Goal: Task Accomplishment & Management: Complete application form

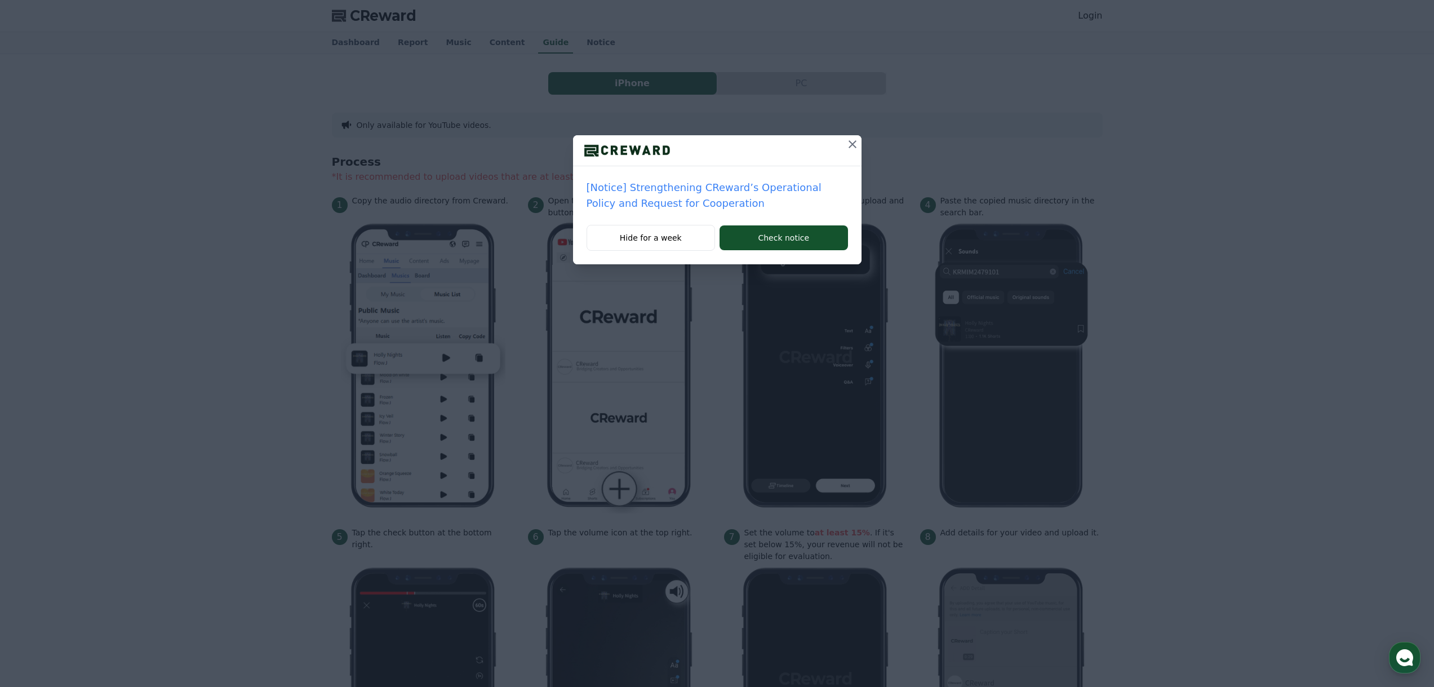
click at [836, 154] on div at bounding box center [717, 150] width 289 height 31
click at [847, 149] on icon at bounding box center [853, 144] width 14 height 14
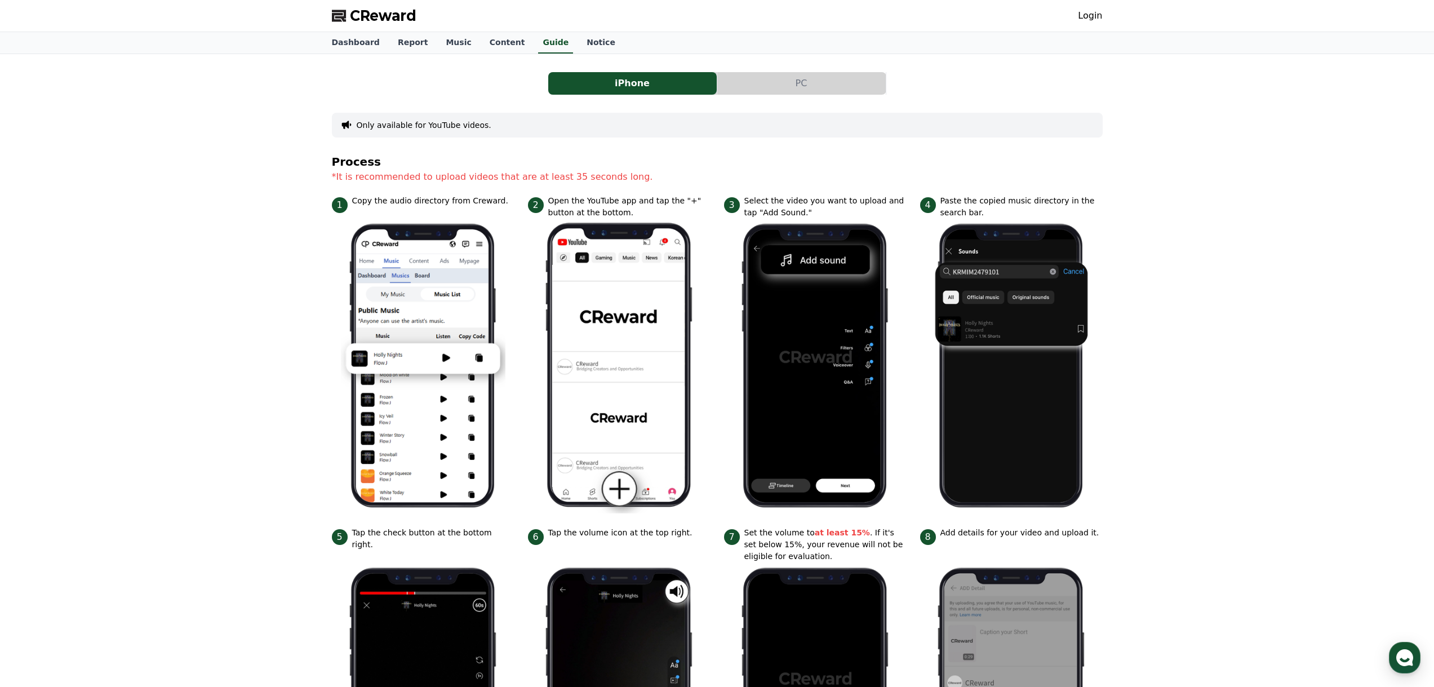
click at [816, 74] on button "PC" at bounding box center [801, 83] width 168 height 23
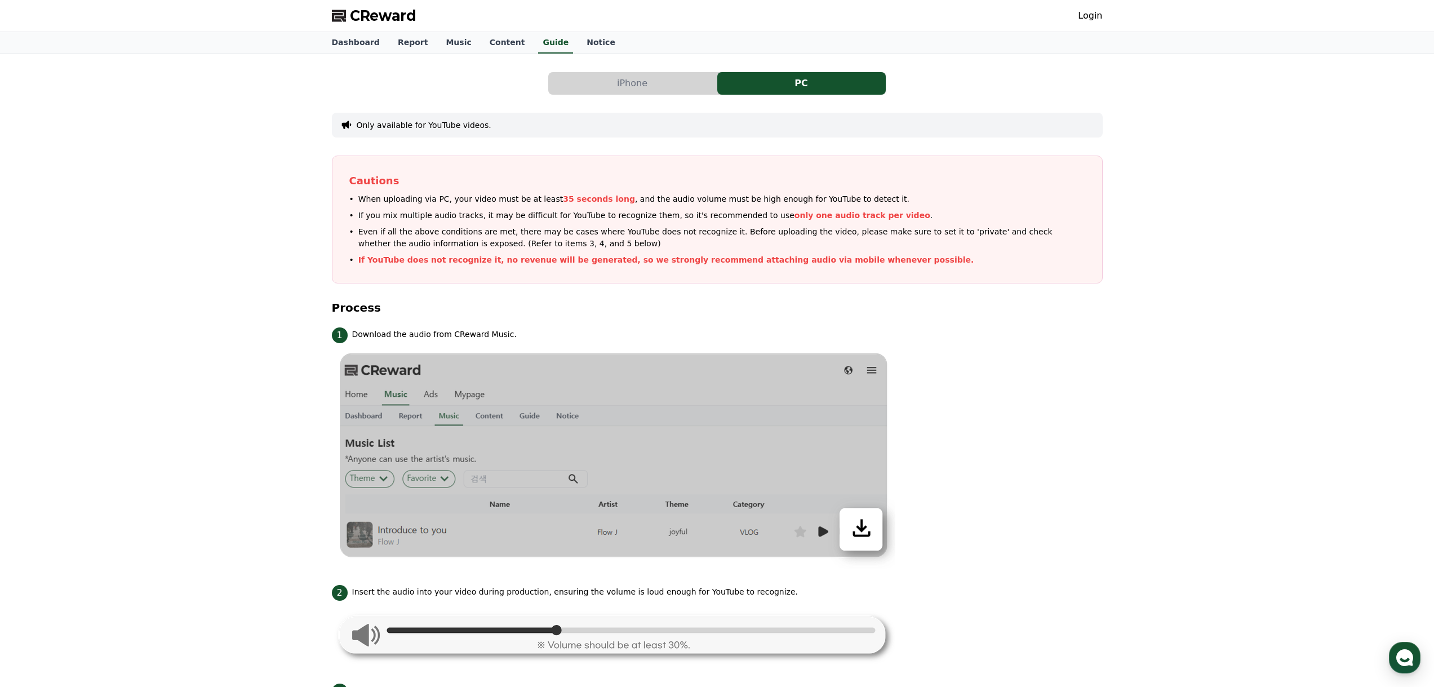
click at [667, 78] on button "iPhone" at bounding box center [632, 83] width 168 height 23
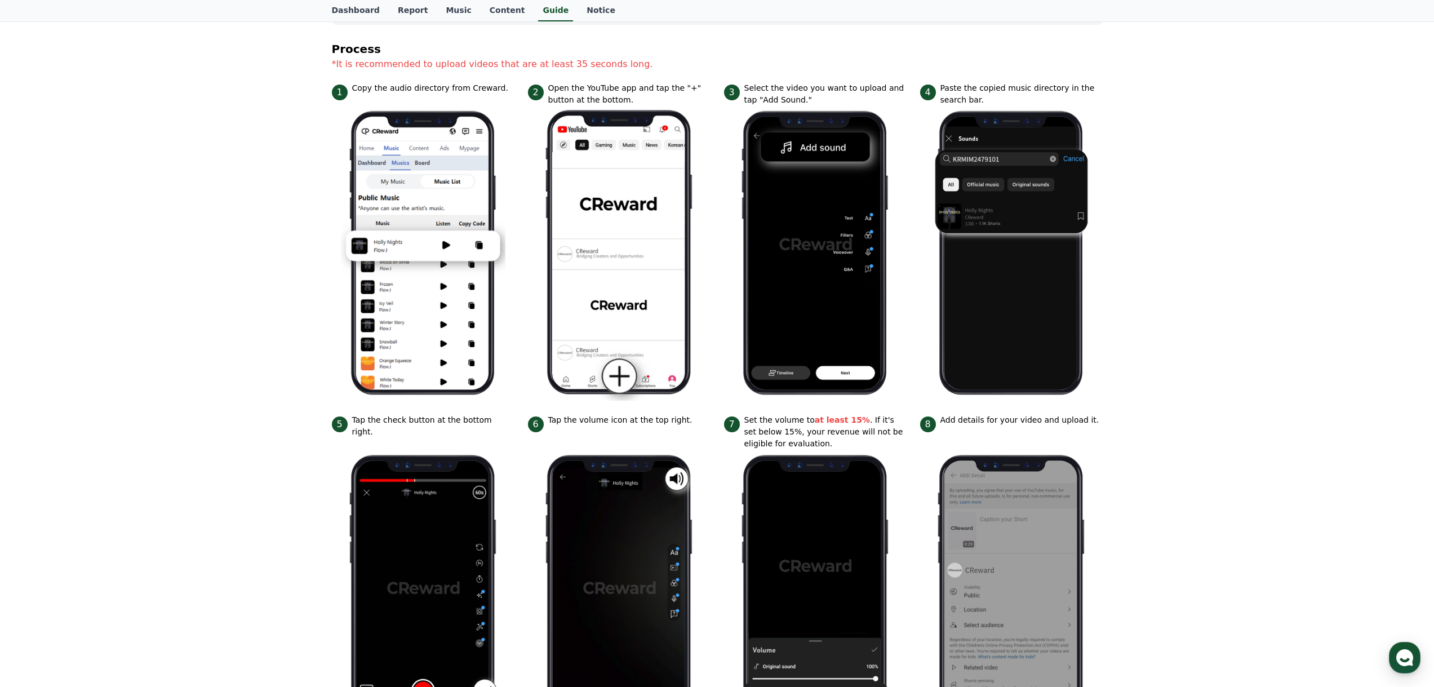
scroll to position [56, 0]
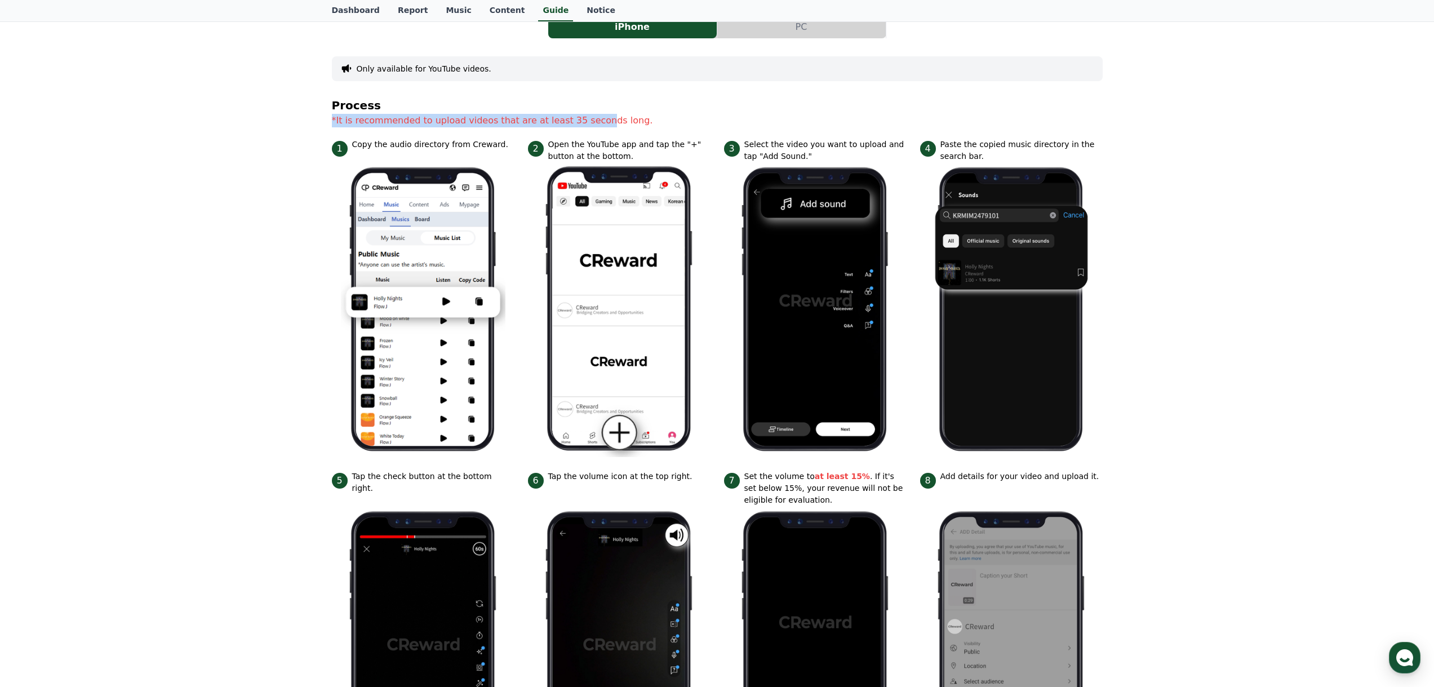
drag, startPoint x: 331, startPoint y: 118, endPoint x: 597, endPoint y: 132, distance: 266.9
click at [595, 133] on div "iPhone PC Only available for YouTube videos. Process *It is recommended to uplo…" at bounding box center [717, 403] width 780 height 803
click at [673, 126] on p "*It is recommended to upload videos that are at least 35 seconds long." at bounding box center [717, 121] width 771 height 14
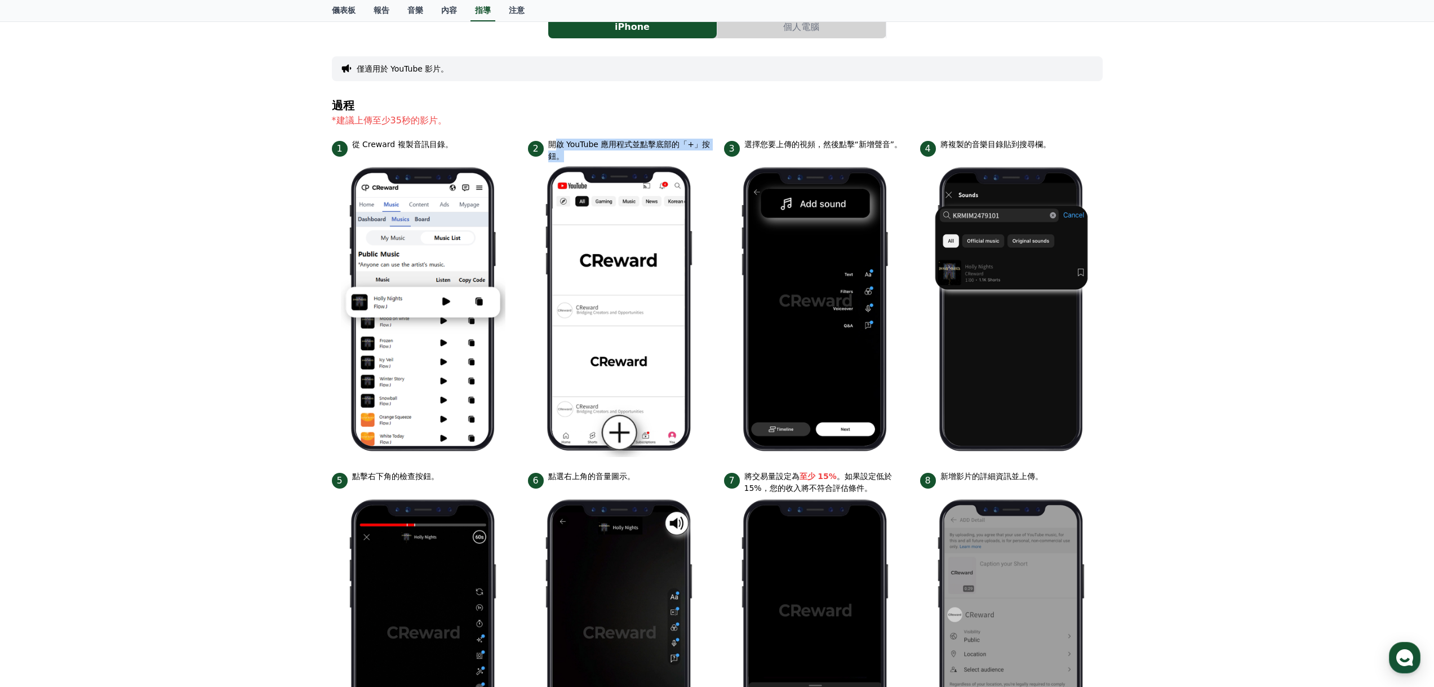
drag, startPoint x: 553, startPoint y: 148, endPoint x: 614, endPoint y: 154, distance: 60.6
click at [614, 154] on font "開啟 YouTube 應用程式並點擊底部的「+」按鈕。" at bounding box center [629, 151] width 162 height 24
click at [645, 154] on font "開啟 YouTube 應用程式並點擊底部的「+」按鈕。" at bounding box center [629, 151] width 162 height 24
drag, startPoint x: 732, startPoint y: 146, endPoint x: 909, endPoint y: 149, distance: 177.0
click at [909, 149] on ul "1 從 Creward 複製音訊目錄。 2 開啟 YouTube 應用程式並點擊底部的「+」按鈕。 3 選擇您要上傳的視頻，然後點擊“新增聲音”。 4 將複製…" at bounding box center [717, 464] width 771 height 650
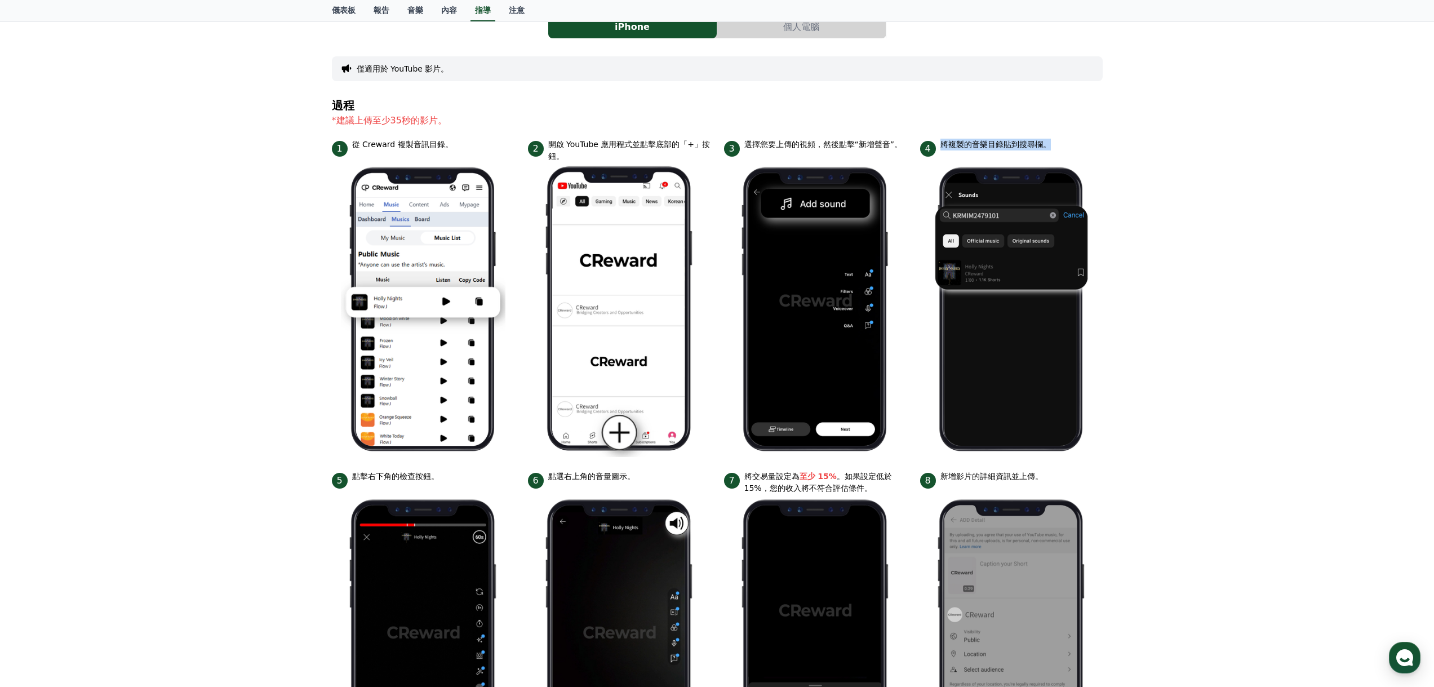
drag, startPoint x: 937, startPoint y: 140, endPoint x: 1067, endPoint y: 145, distance: 130.2
click at [1059, 144] on div "4 將複製的音樂目錄貼到搜尋欄。" at bounding box center [1011, 148] width 183 height 18
click at [1106, 155] on div "iPhone 個人電腦 僅適用於 YouTube 影片。 過程 *建議上傳至少35秒的影片。 1 從 Creward 複製音訊目錄。 2 開啟 YouTube…" at bounding box center [717, 397] width 780 height 791
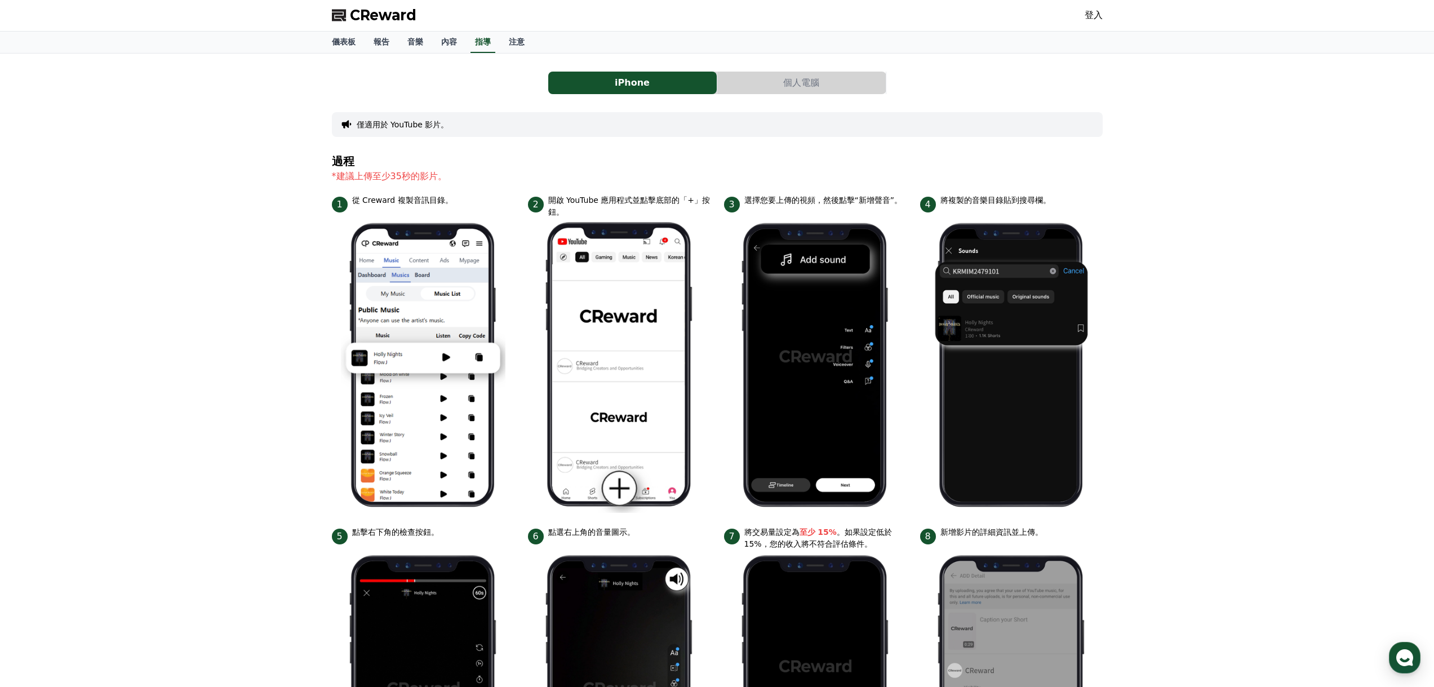
scroll to position [0, 0]
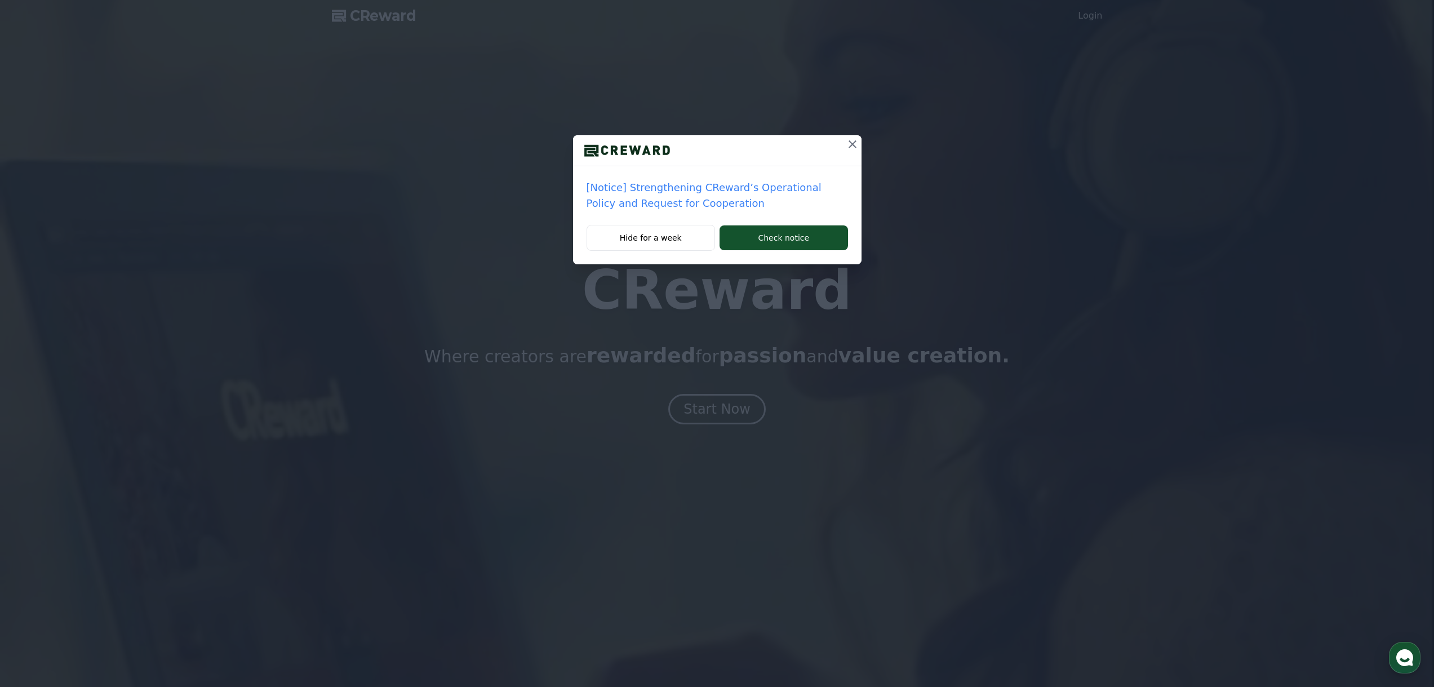
click at [855, 147] on icon at bounding box center [853, 144] width 8 height 8
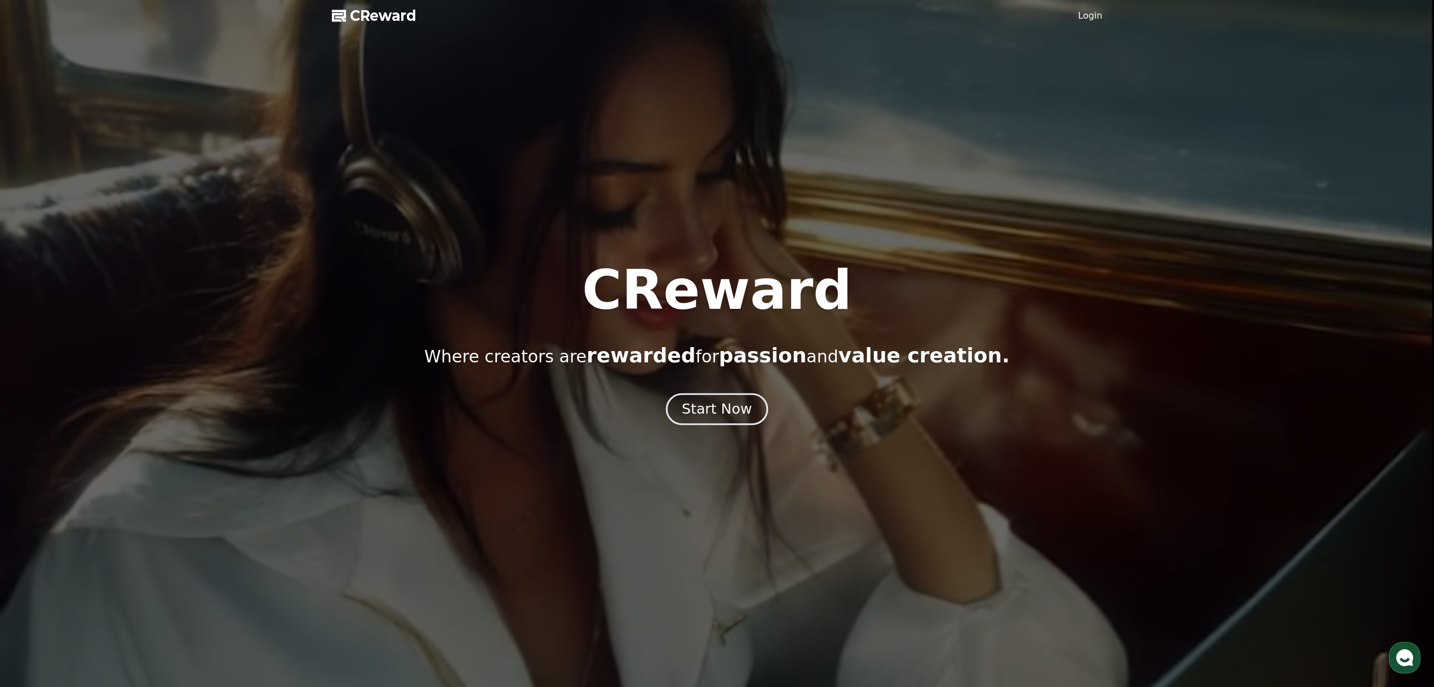
click at [698, 411] on div "Start Now" at bounding box center [717, 409] width 70 height 19
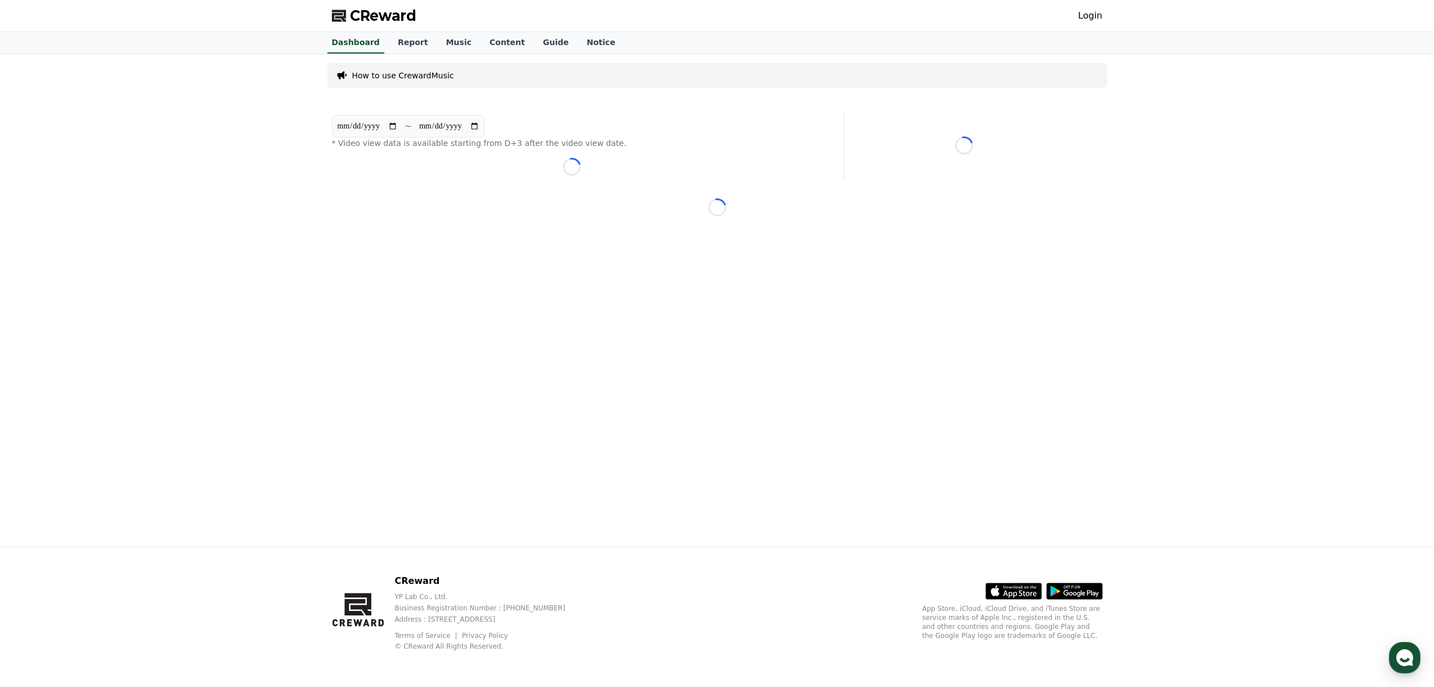
click at [1092, 11] on link "Login" at bounding box center [1090, 16] width 24 height 14
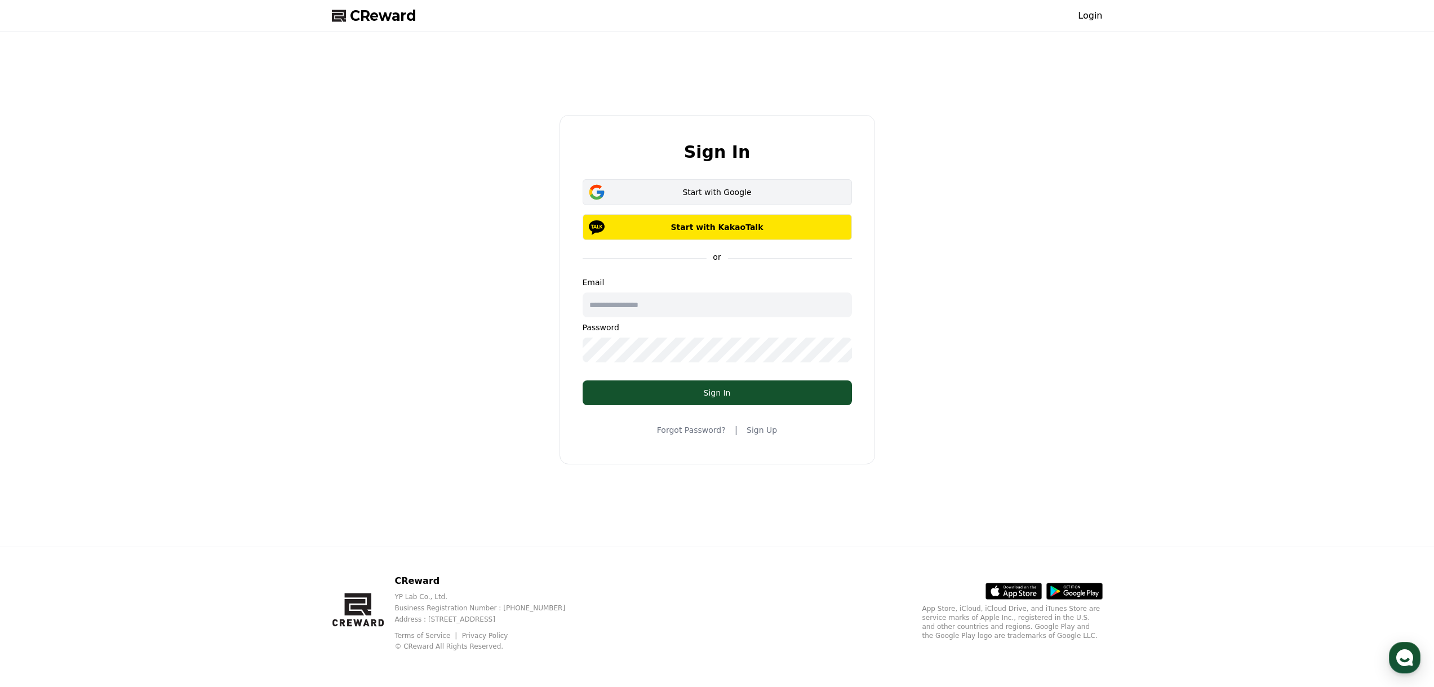
click at [752, 197] on div "Start with Google" at bounding box center [717, 192] width 237 height 11
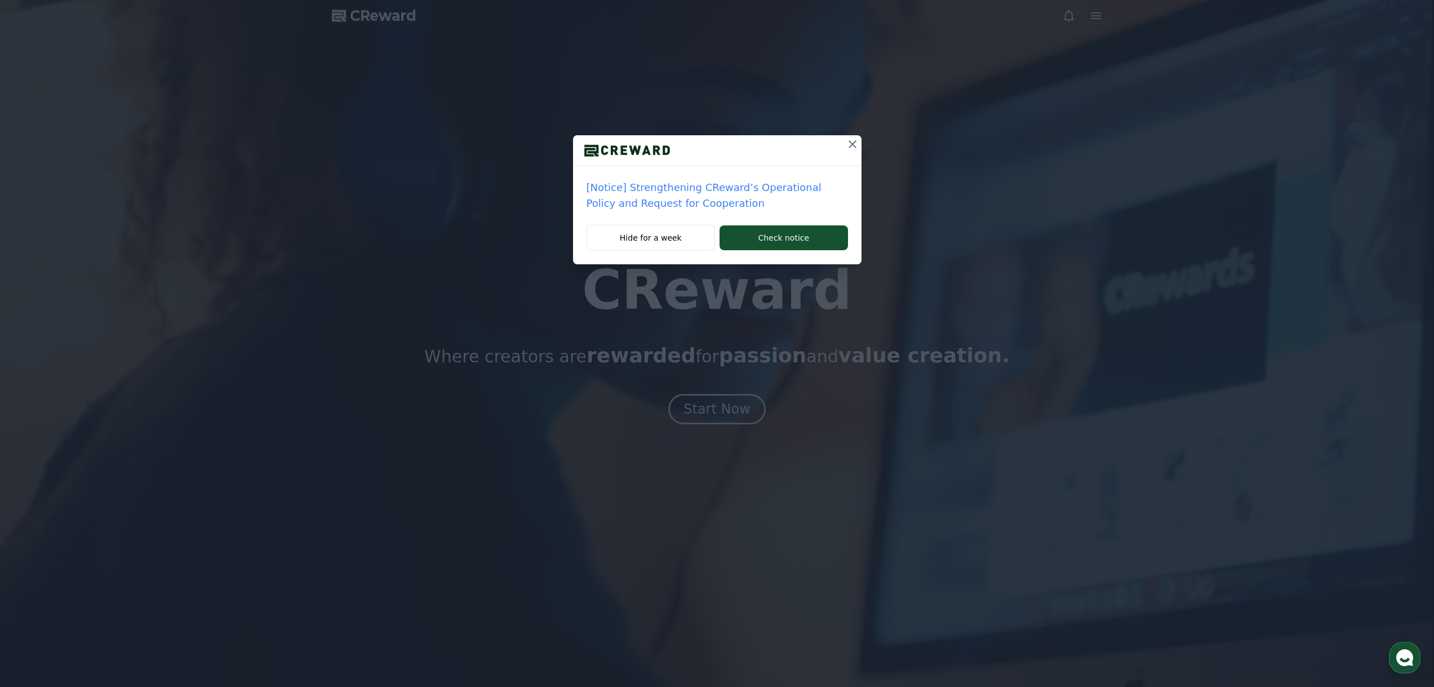
click at [846, 148] on icon at bounding box center [853, 144] width 14 height 14
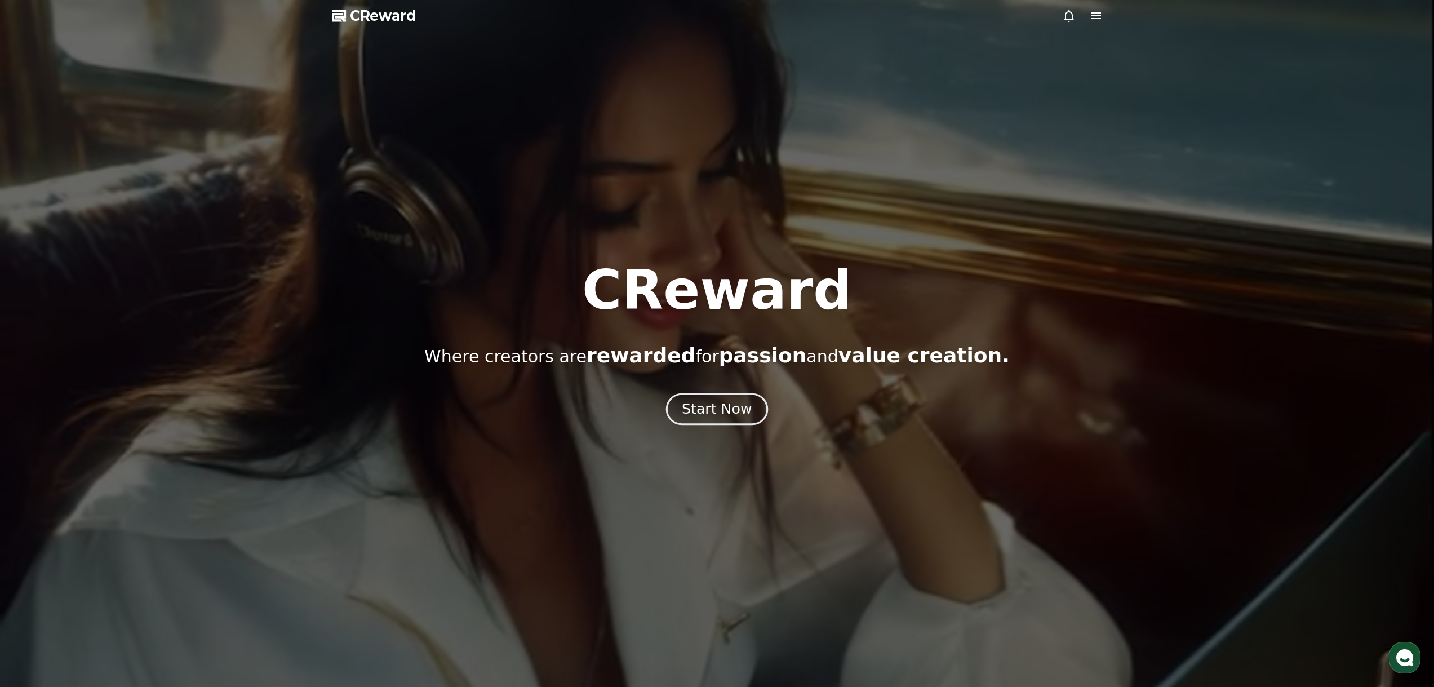
click at [729, 404] on div "Start Now" at bounding box center [717, 409] width 70 height 19
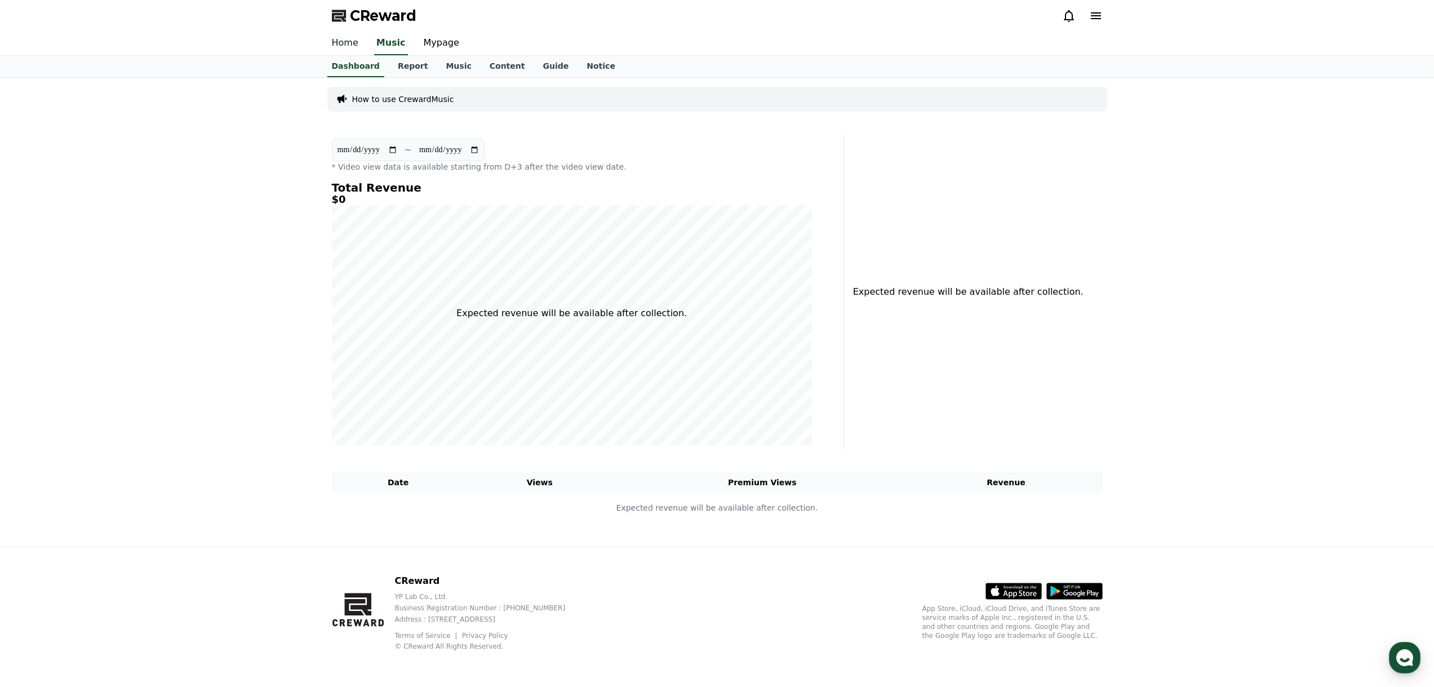
click at [352, 43] on link "Home" at bounding box center [345, 44] width 45 height 24
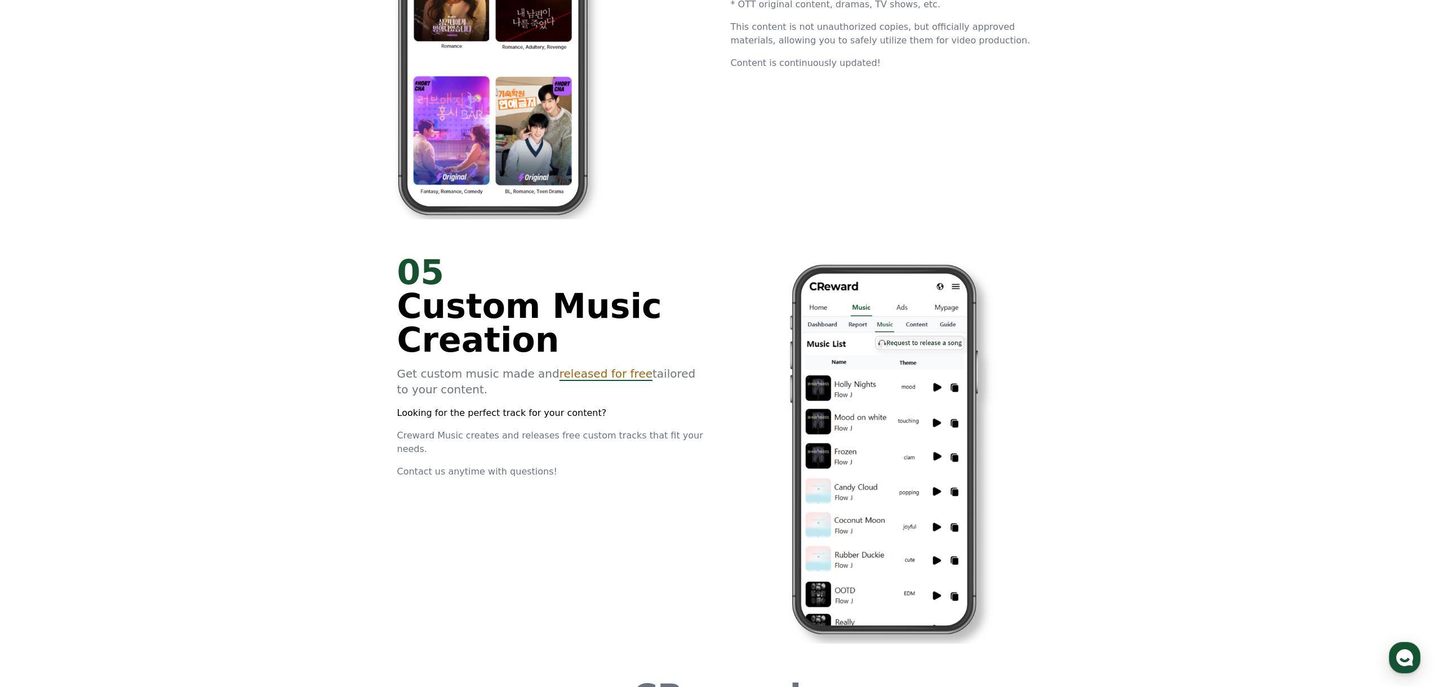
scroll to position [2592, 0]
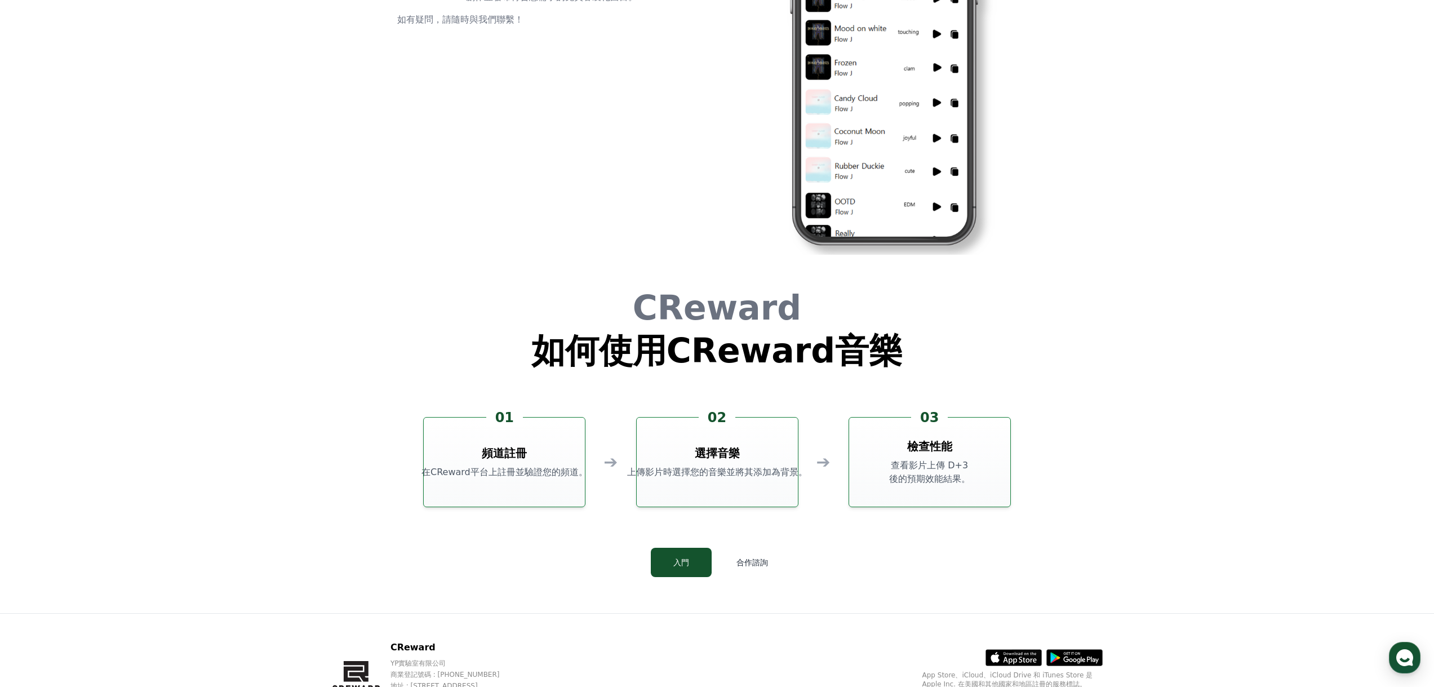
scroll to position [3053, 0]
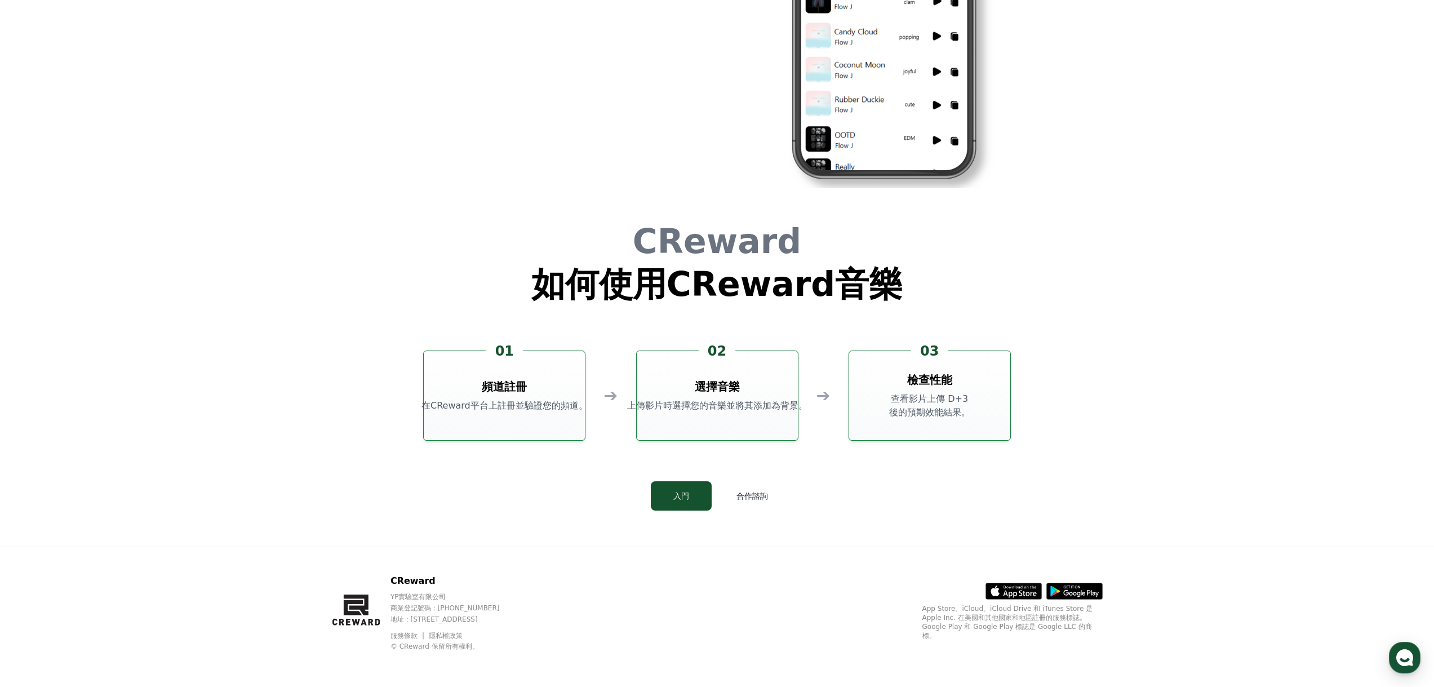
drag, startPoint x: 430, startPoint y: 405, endPoint x: 630, endPoint y: 406, distance: 200.0
click at [590, 406] on div "01 頻道註冊 在CReward平台上註冊並驗證您的頻道。 ➔ 02 選擇音樂 上傳影片時選擇您的音樂並將其添加為背景。 ➔ 03 檢查性能 查看影片上傳 D…" at bounding box center [716, 395] width 587 height 90
drag, startPoint x: 683, startPoint y: 406, endPoint x: 935, endPoint y: 400, distance: 252.0
click at [935, 400] on div "01 頻道註冊 在CReward平台上註冊並驗證您的頻道。 ➔ 02 選擇音樂 上傳影片時選擇您的音樂並將其添加為背景。 ➔ 03 檢查性能 查看影片上傳 D…" at bounding box center [716, 395] width 587 height 90
drag, startPoint x: 893, startPoint y: 374, endPoint x: 906, endPoint y: 378, distance: 13.2
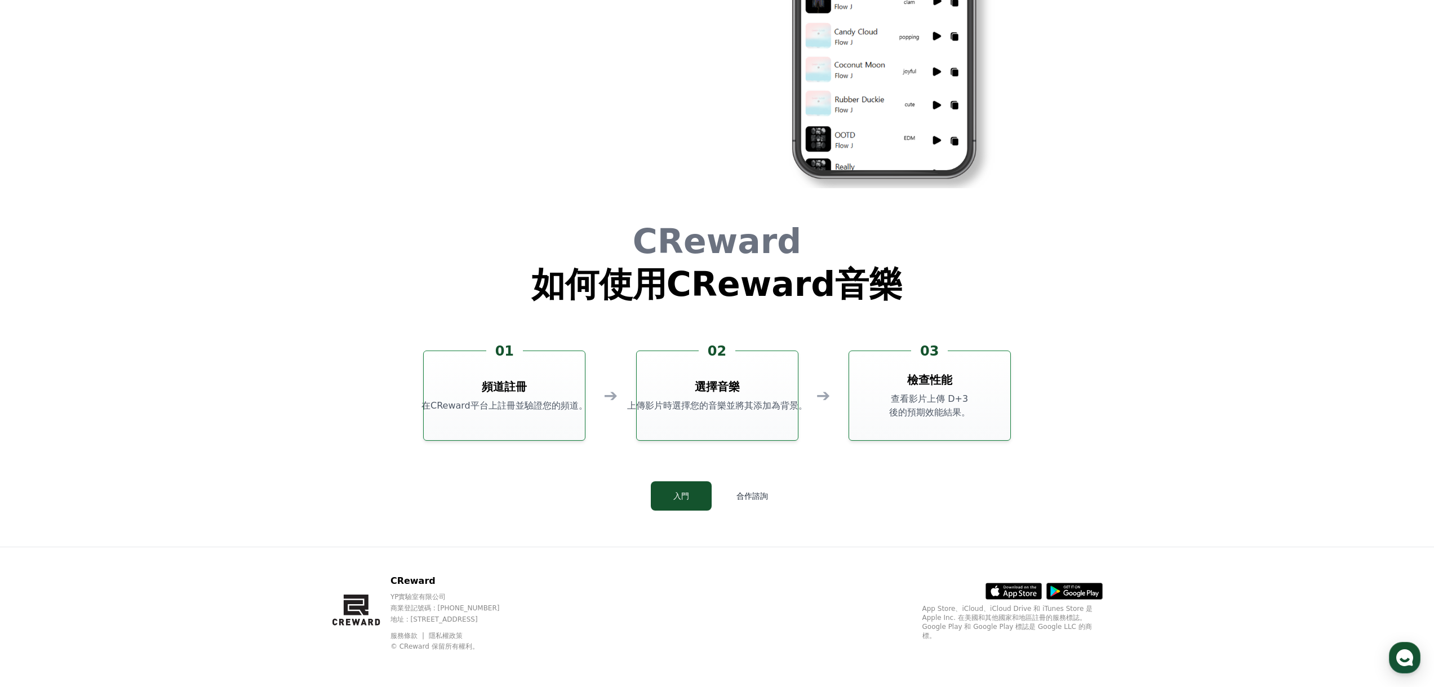
click at [895, 374] on div "03 檢查性能 查看影片上傳 D+3 後的預期效能結果。" at bounding box center [930, 395] width 162 height 90
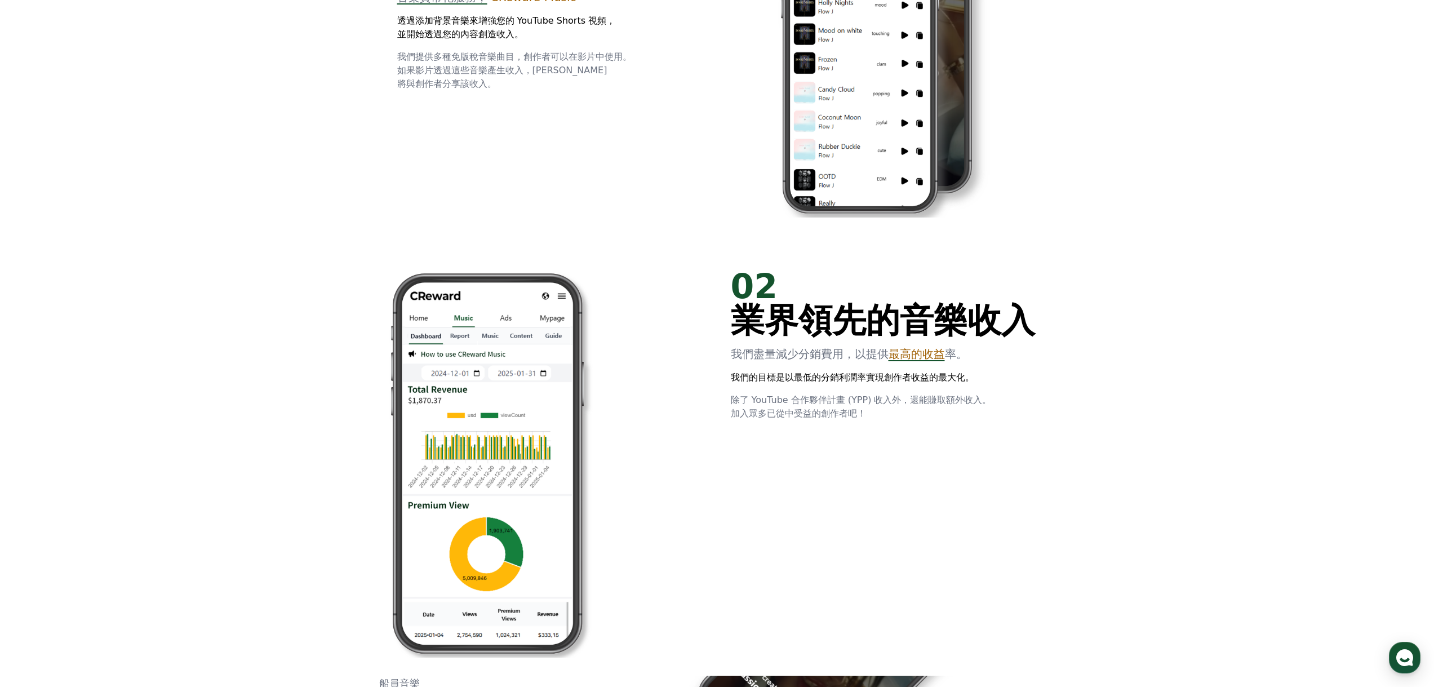
scroll to position [0, 0]
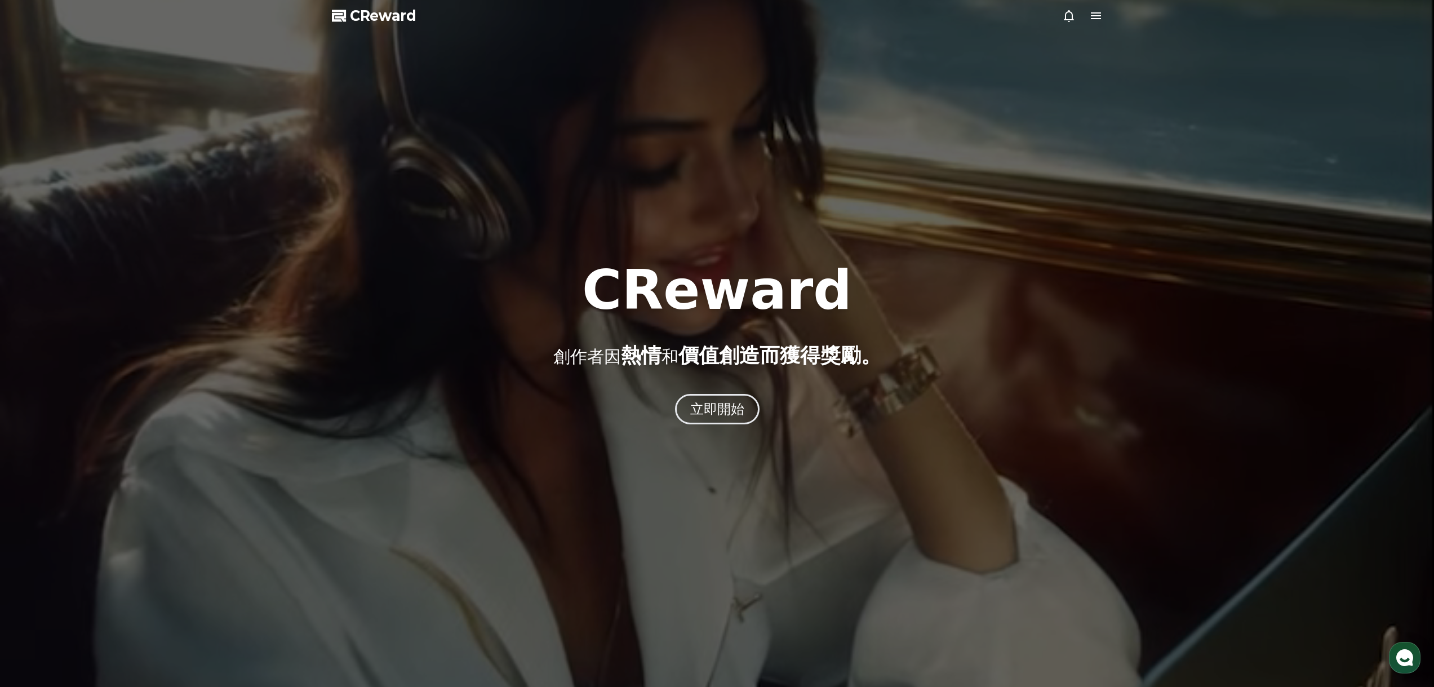
drag, startPoint x: 911, startPoint y: 504, endPoint x: 946, endPoint y: 17, distance: 487.6
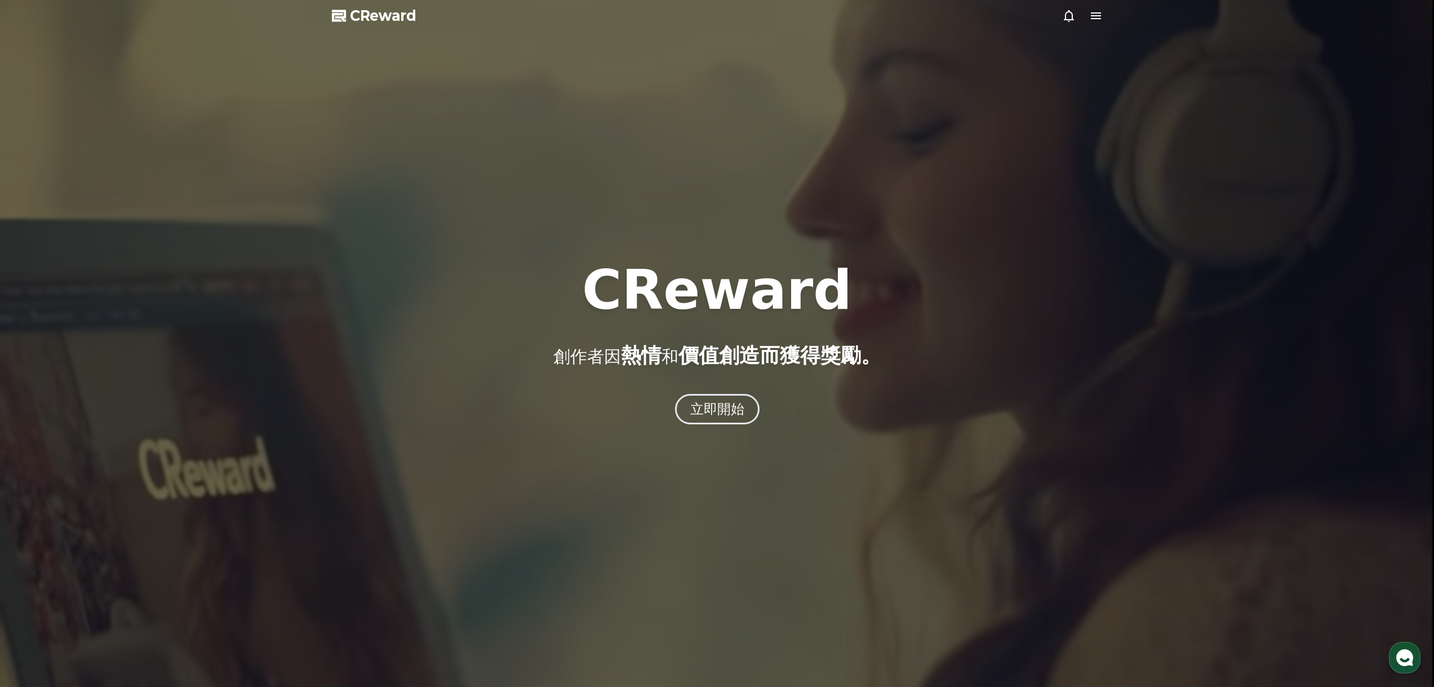
click at [1095, 23] on div at bounding box center [717, 343] width 1434 height 687
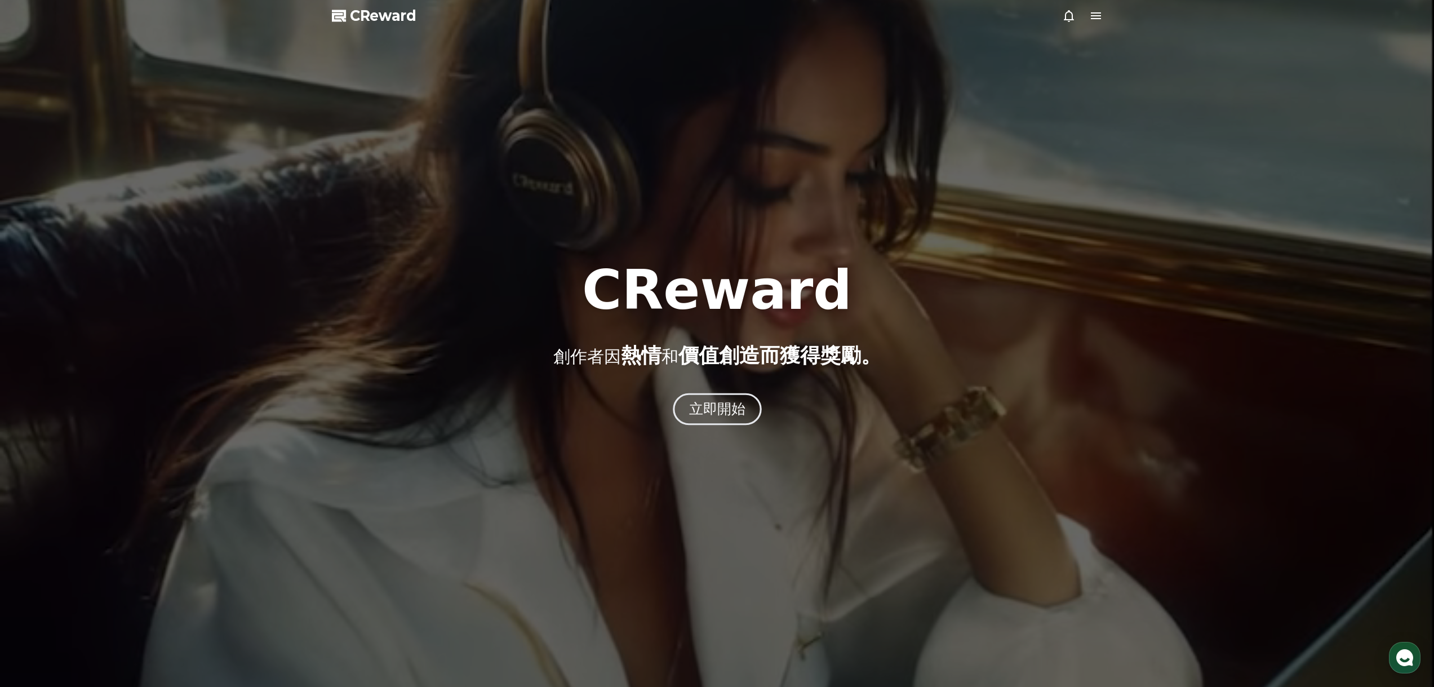
click at [710, 406] on font "立即開始" at bounding box center [717, 409] width 57 height 16
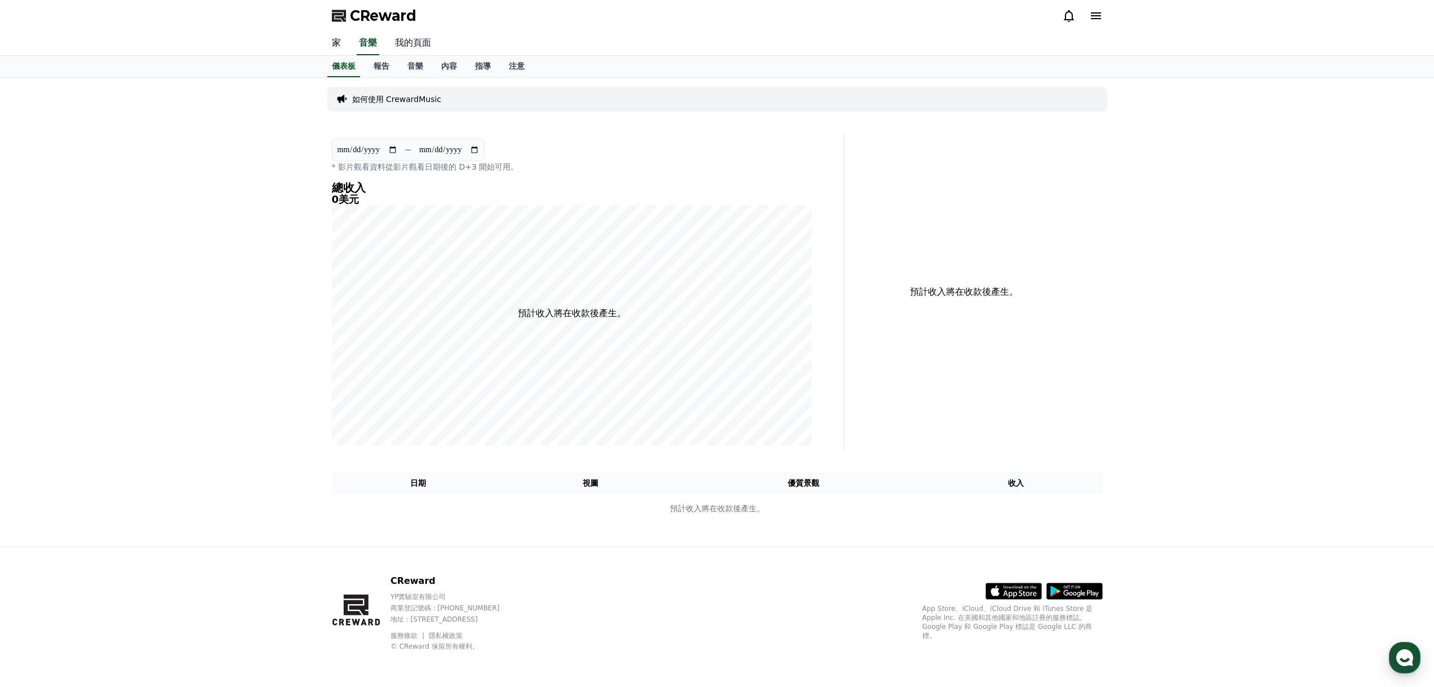
click at [406, 48] on font "我的頁面" at bounding box center [413, 42] width 36 height 11
select select "**********"
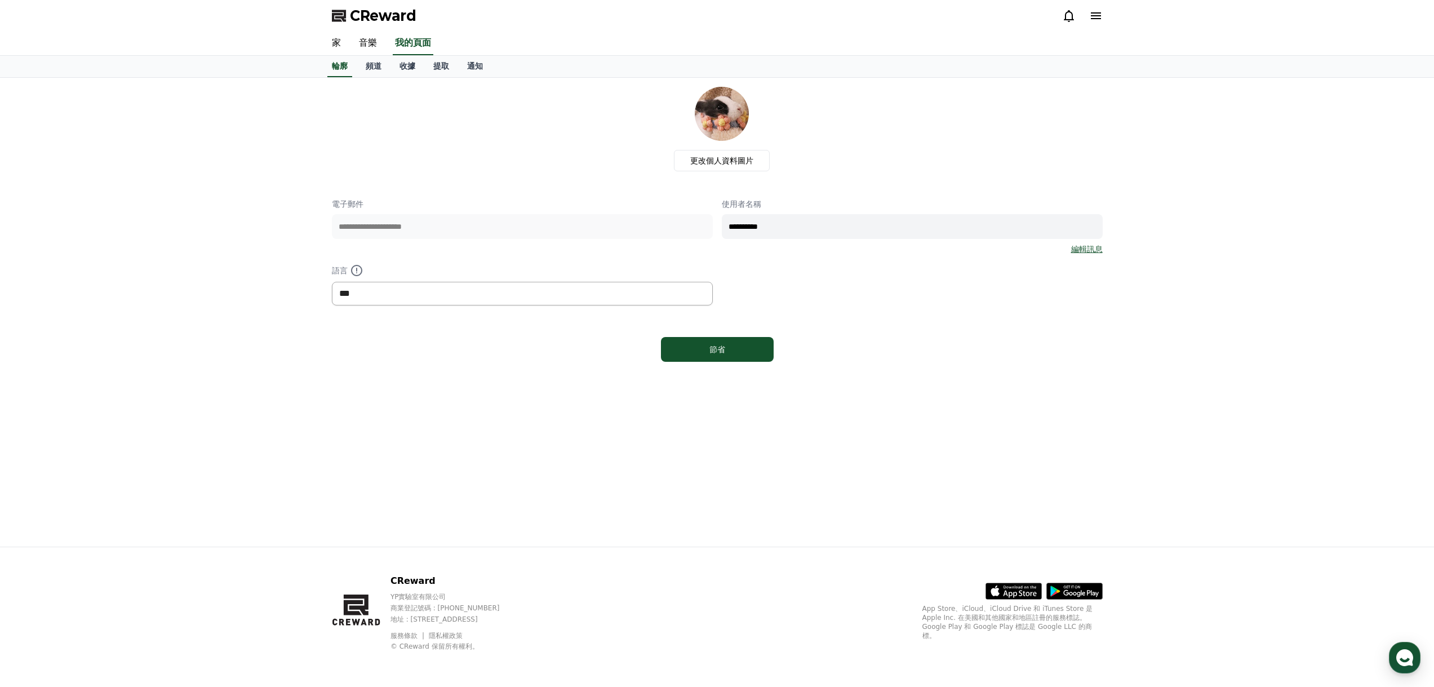
click at [464, 298] on select "*** ** ***" at bounding box center [522, 294] width 381 height 24
drag, startPoint x: 462, startPoint y: 373, endPoint x: 458, endPoint y: 271, distance: 102.0
click at [462, 373] on div "**********" at bounding box center [717, 312] width 789 height 469
click at [374, 62] on font "頻道" at bounding box center [374, 65] width 16 height 9
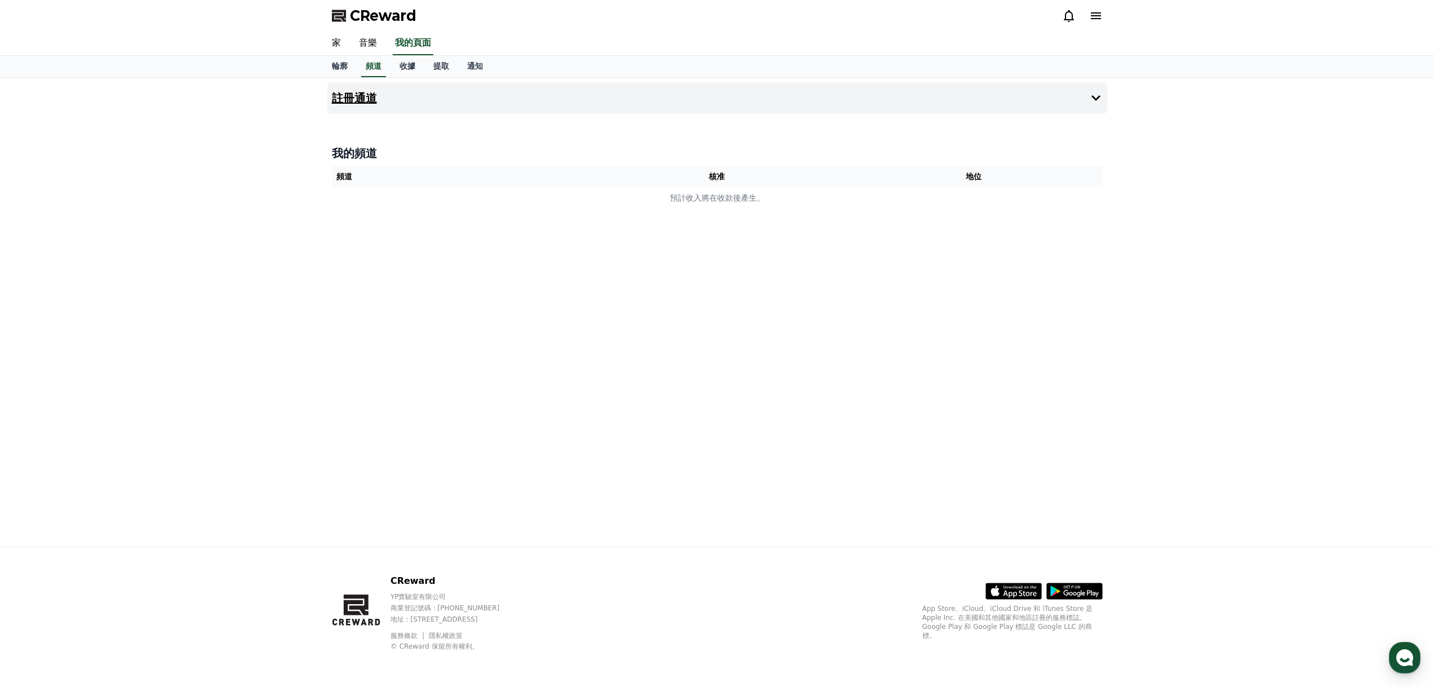
click at [370, 101] on font "註冊通道" at bounding box center [354, 98] width 45 height 14
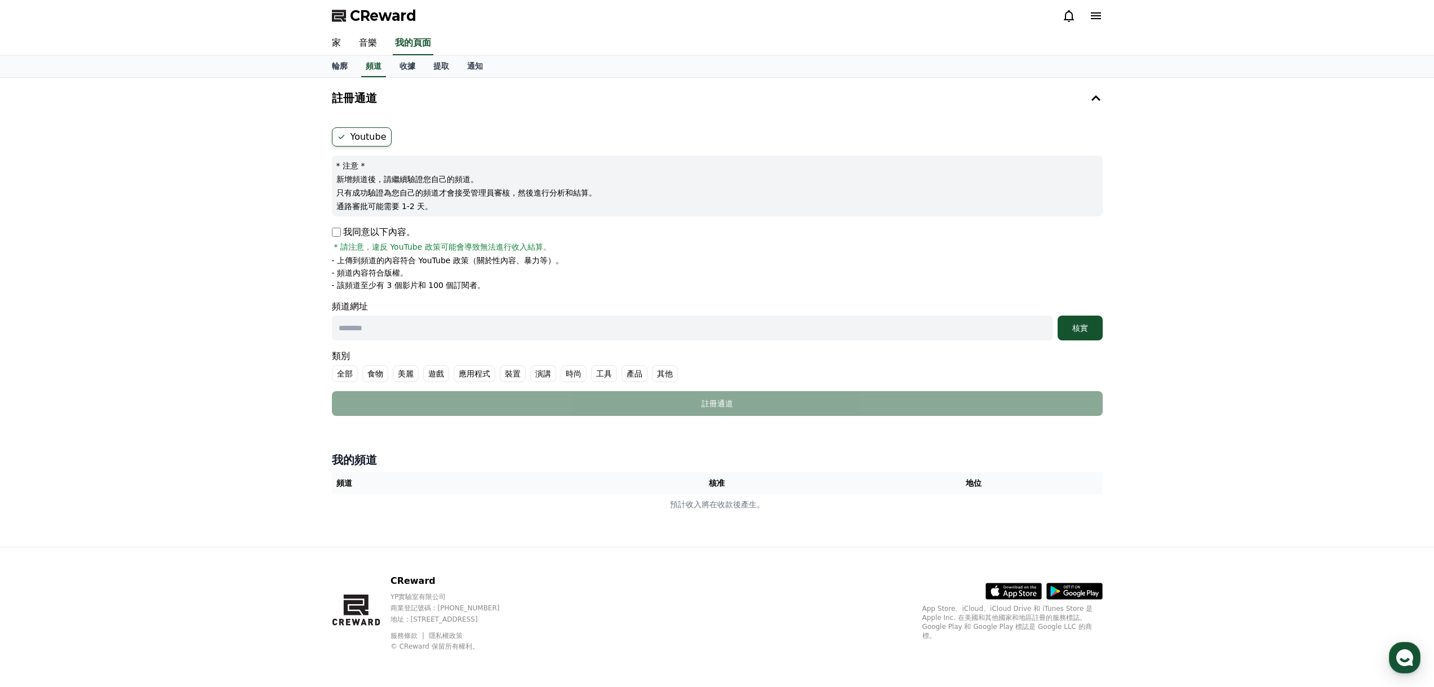
click at [380, 140] on font "Youtube" at bounding box center [368, 136] width 36 height 11
click at [332, 241] on div "我同意以下內容。 * 請注意，違反 YouTube 政策可能會導致無法進行收入結算。" at bounding box center [717, 238] width 771 height 27
drag, startPoint x: 341, startPoint y: 179, endPoint x: 438, endPoint y: 210, distance: 101.6
click at [438, 210] on div "* 注意 * 新增頻道後，請繼續驗證您自己的頻道。 只有成功驗證為您自己的頻道才會接受管理員審核，然後進行分析和結算。 通路審批可能需要 1-2 天。" at bounding box center [717, 186] width 771 height 61
click at [500, 220] on form "Youtube * 注意 * 新增頻道後，請繼續驗證您自己的頻道。 只有成功驗證為您自己的頻道才會接受管理員審核，然後進行分析和結算。 通路審批可能需要 1-…" at bounding box center [717, 271] width 771 height 289
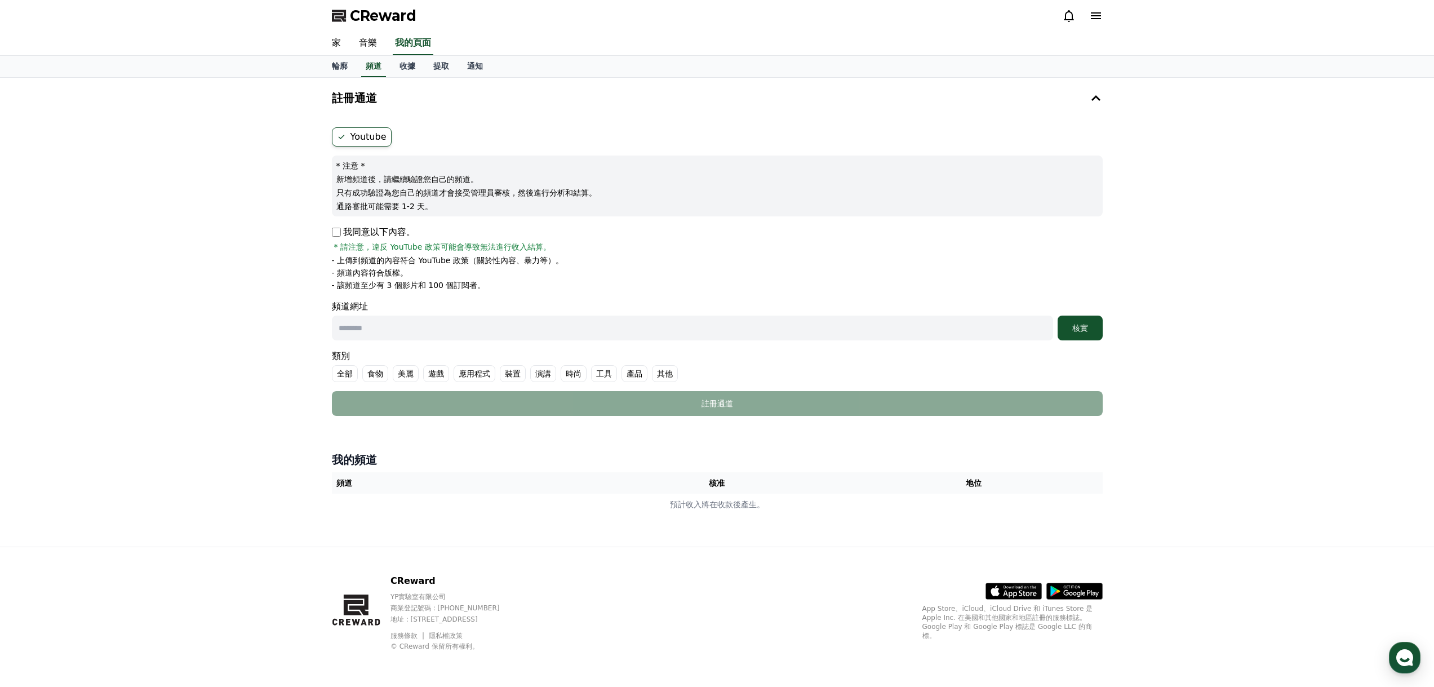
click at [390, 310] on font "頻道網址" at bounding box center [717, 307] width 771 height 14
drag, startPoint x: 407, startPoint y: 331, endPoint x: 416, endPoint y: 325, distance: 10.9
click at [407, 332] on input "text" at bounding box center [692, 328] width 721 height 25
click at [432, 322] on input "text" at bounding box center [692, 328] width 721 height 25
paste input "**********"
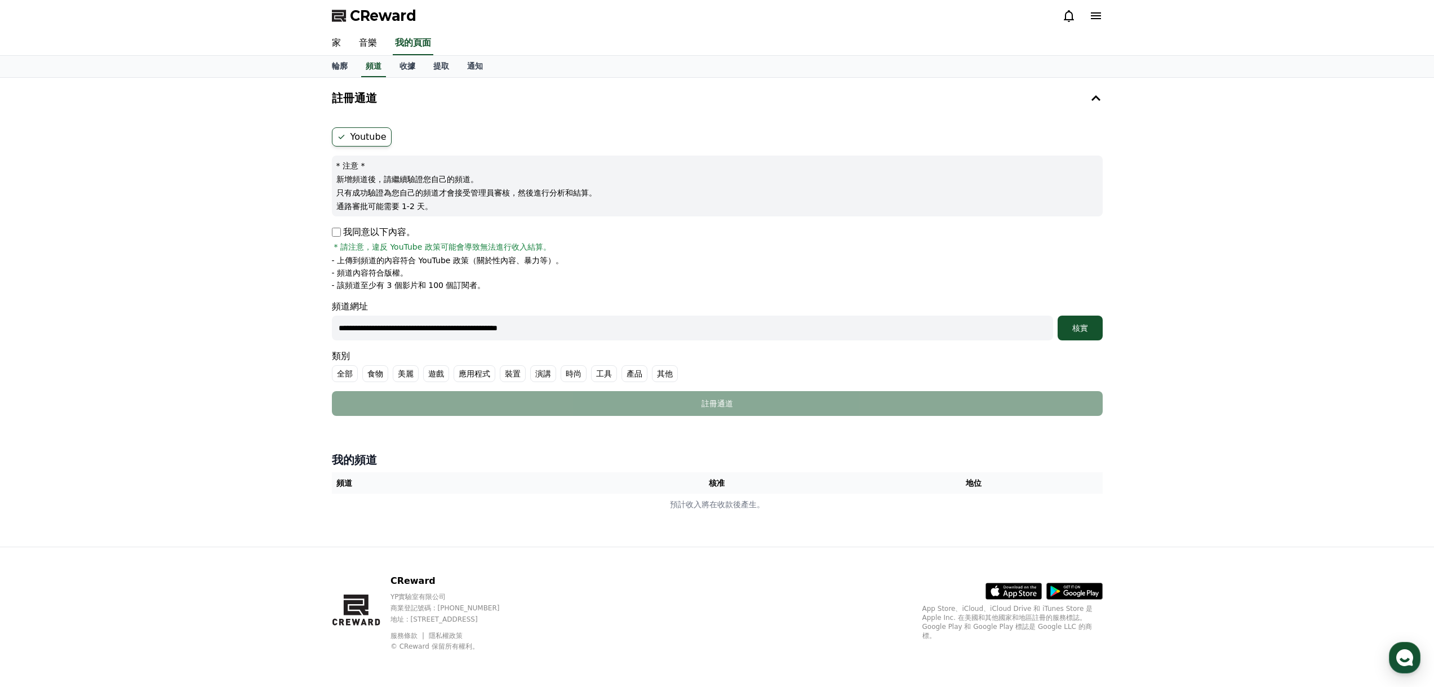
type input "**********"
click at [1103, 327] on div "**********" at bounding box center [717, 272] width 780 height 298
click at [1097, 329] on div "核實" at bounding box center [1080, 327] width 36 height 11
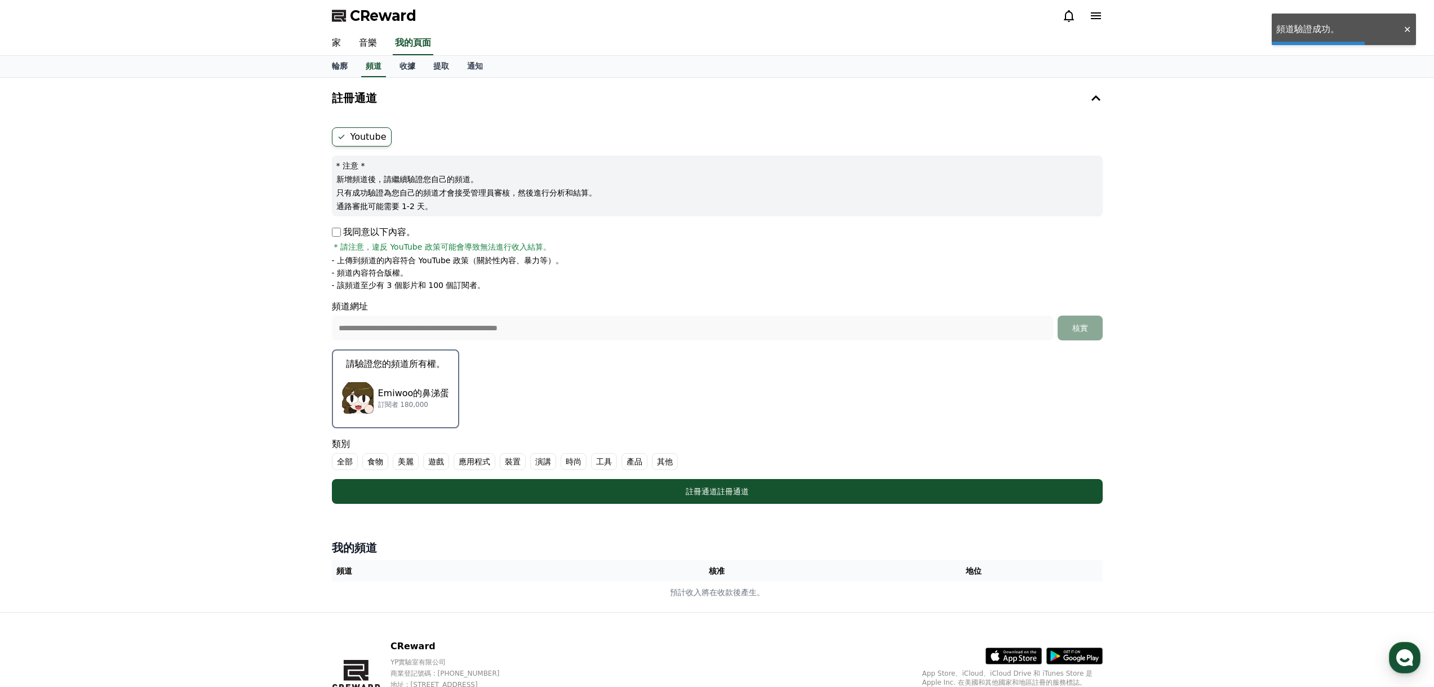
click at [440, 386] on div "Emiwoo的鼻涕蛋 訂閱者 180,000" at bounding box center [396, 397] width 108 height 45
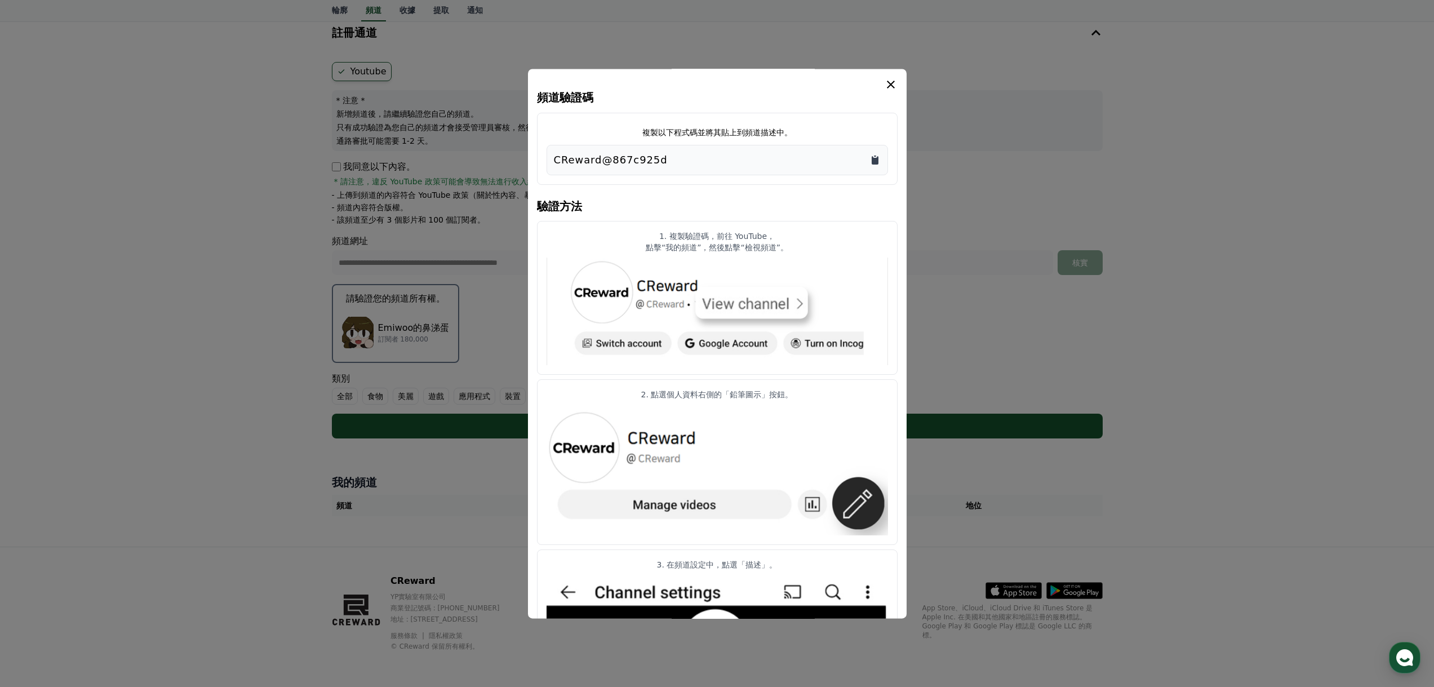
drag, startPoint x: 640, startPoint y: 131, endPoint x: 871, endPoint y: 154, distance: 232.2
click at [789, 136] on div "複製以下程式碼並將其貼上到頻道描述中。 CReward@867c925d" at bounding box center [717, 149] width 361 height 72
click at [873, 165] on icon "複製到剪貼簿" at bounding box center [874, 159] width 11 height 11
drag, startPoint x: 671, startPoint y: 237, endPoint x: 801, endPoint y: 251, distance: 130.9
click at [801, 251] on div "1. 複製驗證碼，前往 YouTube， 點擊“我的頻道”，然後點擊“檢視頻道”。" at bounding box center [717, 241] width 341 height 23
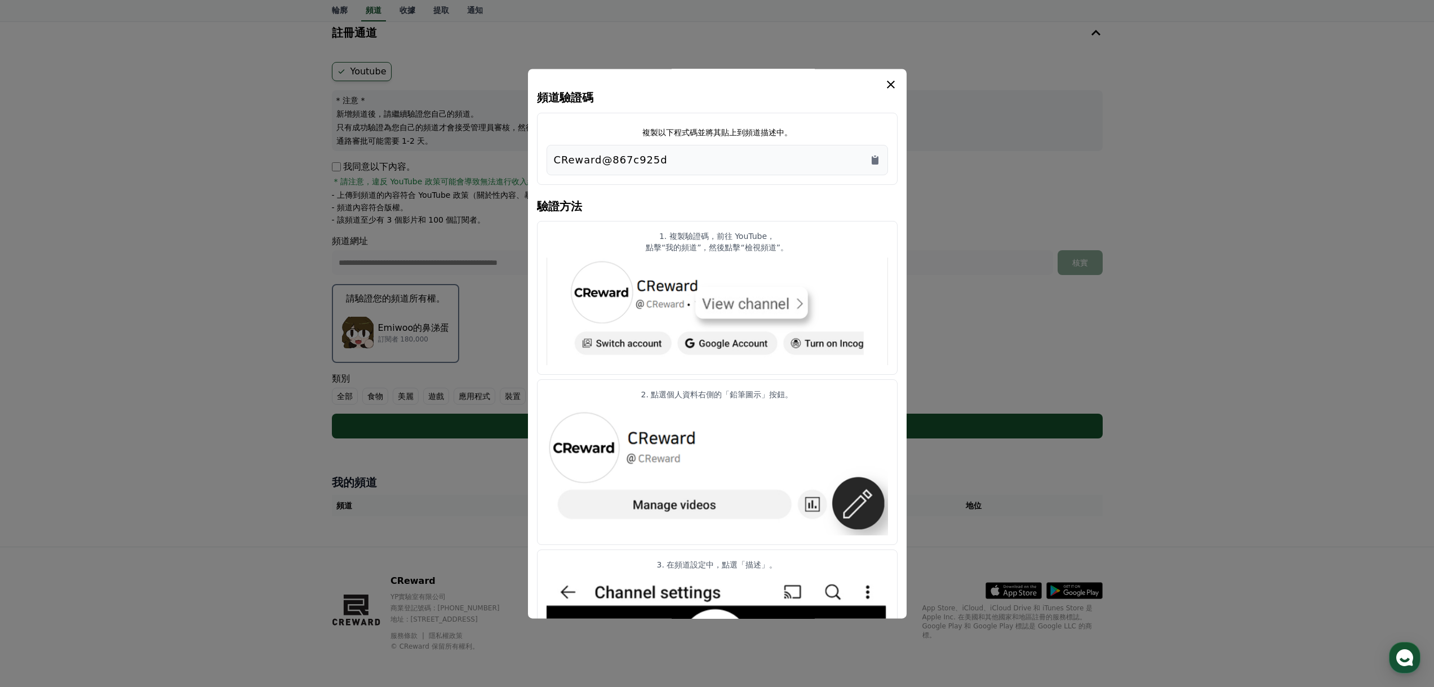
click at [804, 261] on img "情態動詞" at bounding box center [717, 312] width 341 height 108
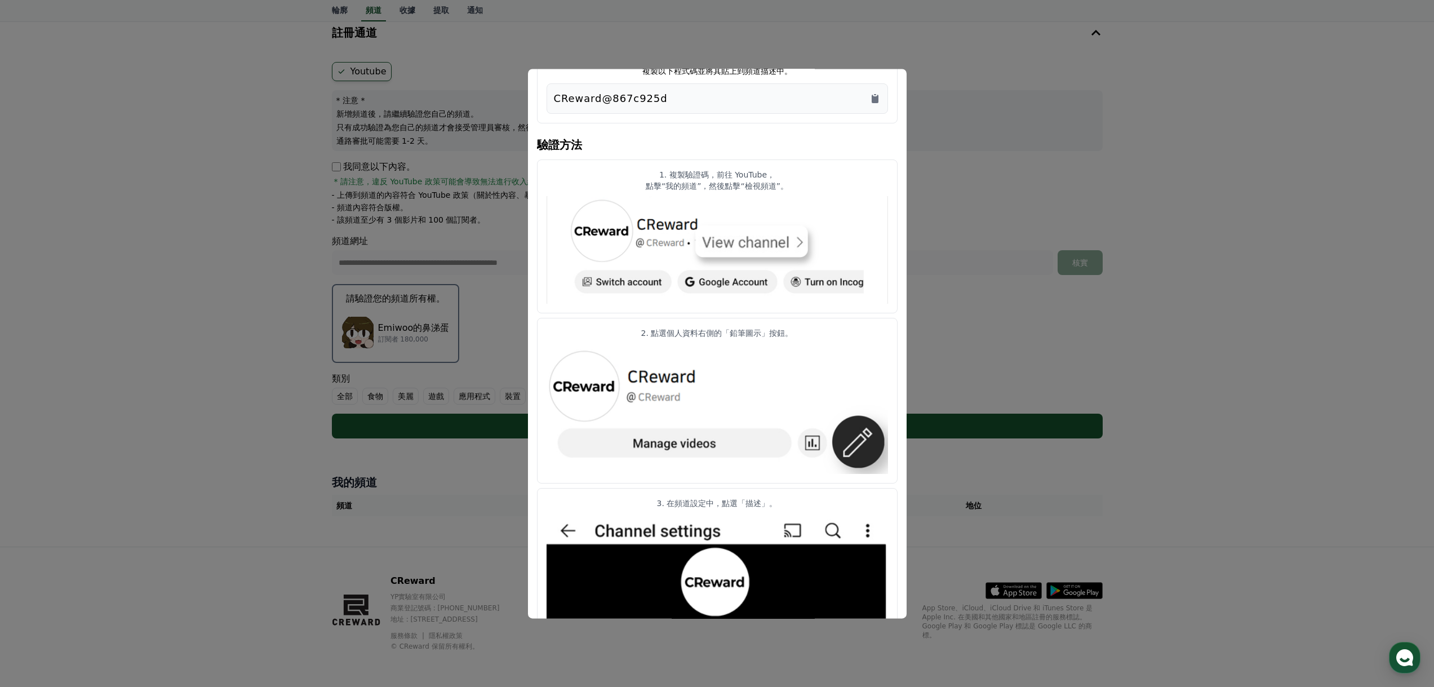
scroll to position [113, 0]
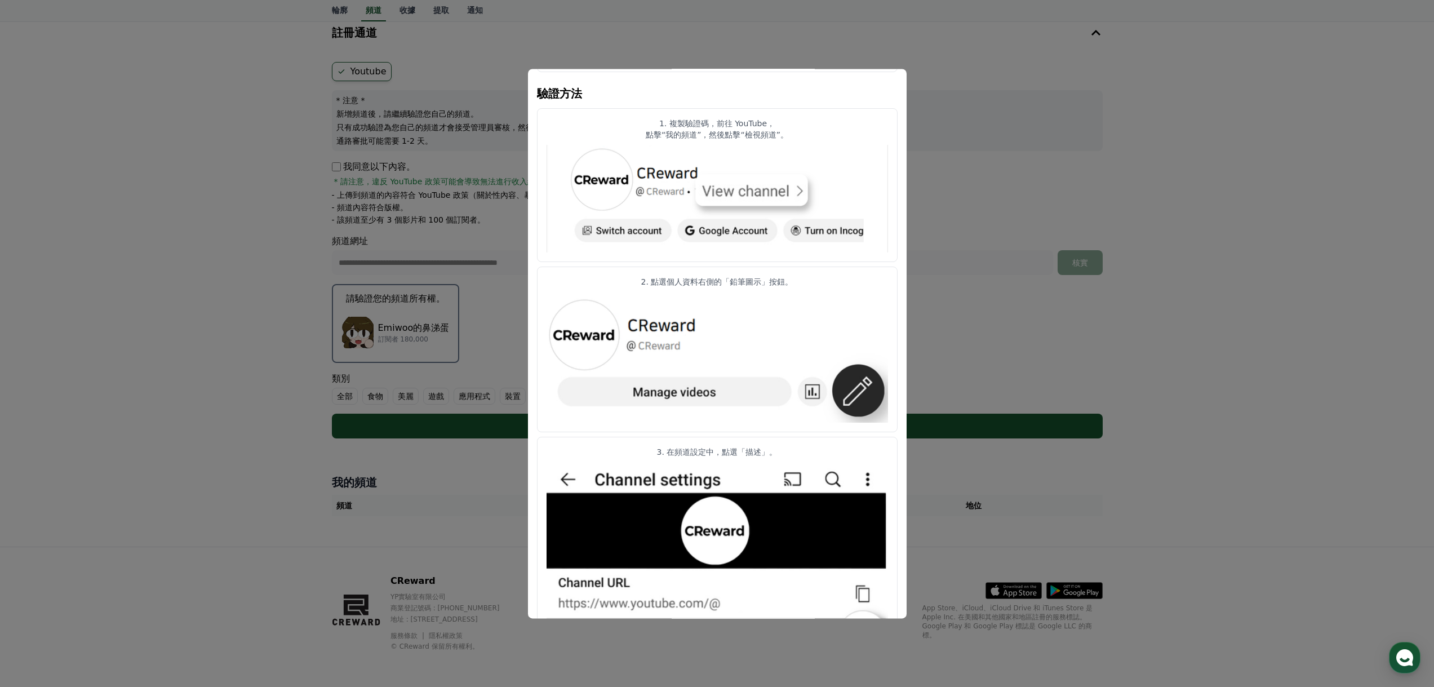
drag, startPoint x: 632, startPoint y: 281, endPoint x: 811, endPoint y: 282, distance: 179.2
click at [810, 282] on p "2. 點選個人資料右側的「鉛筆圖示」按鈕。" at bounding box center [717, 282] width 341 height 11
click at [831, 289] on article "2. 點選個人資料右側的「鉛筆圖示」按鈕。" at bounding box center [717, 349] width 361 height 165
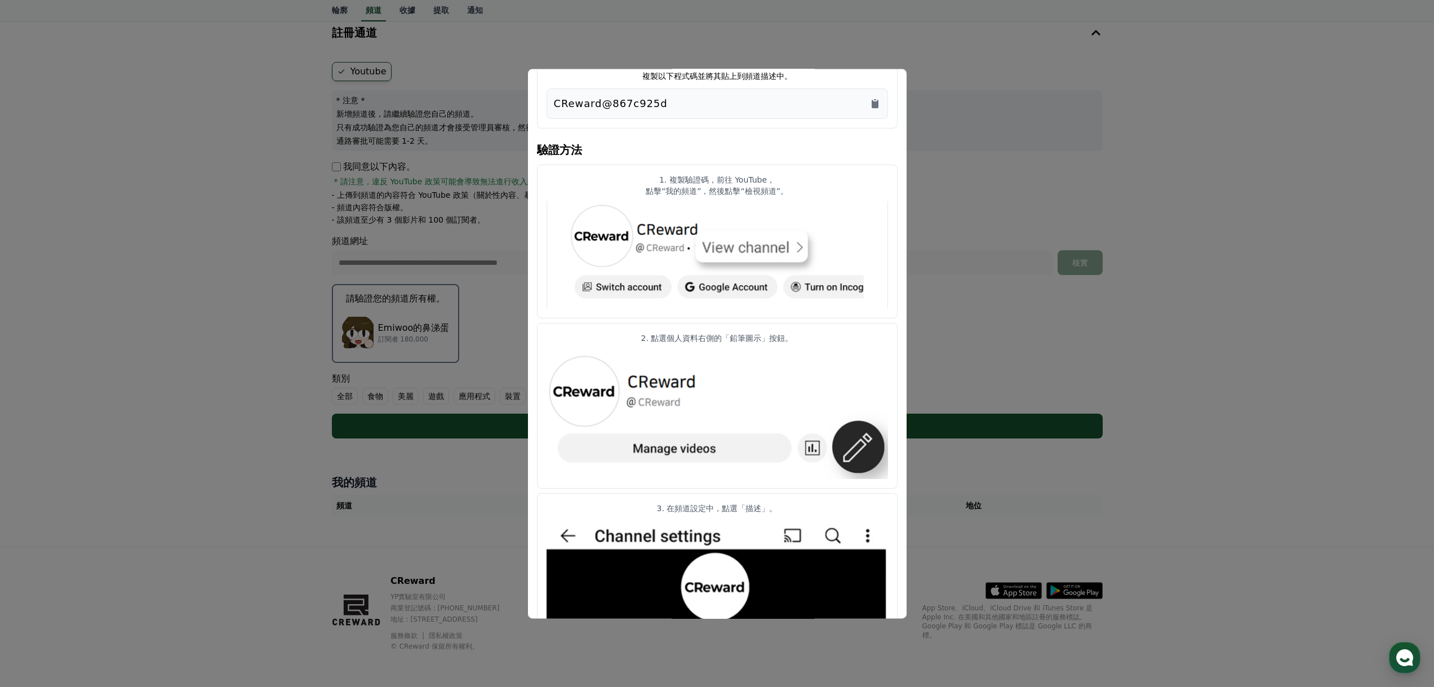
scroll to position [0, 0]
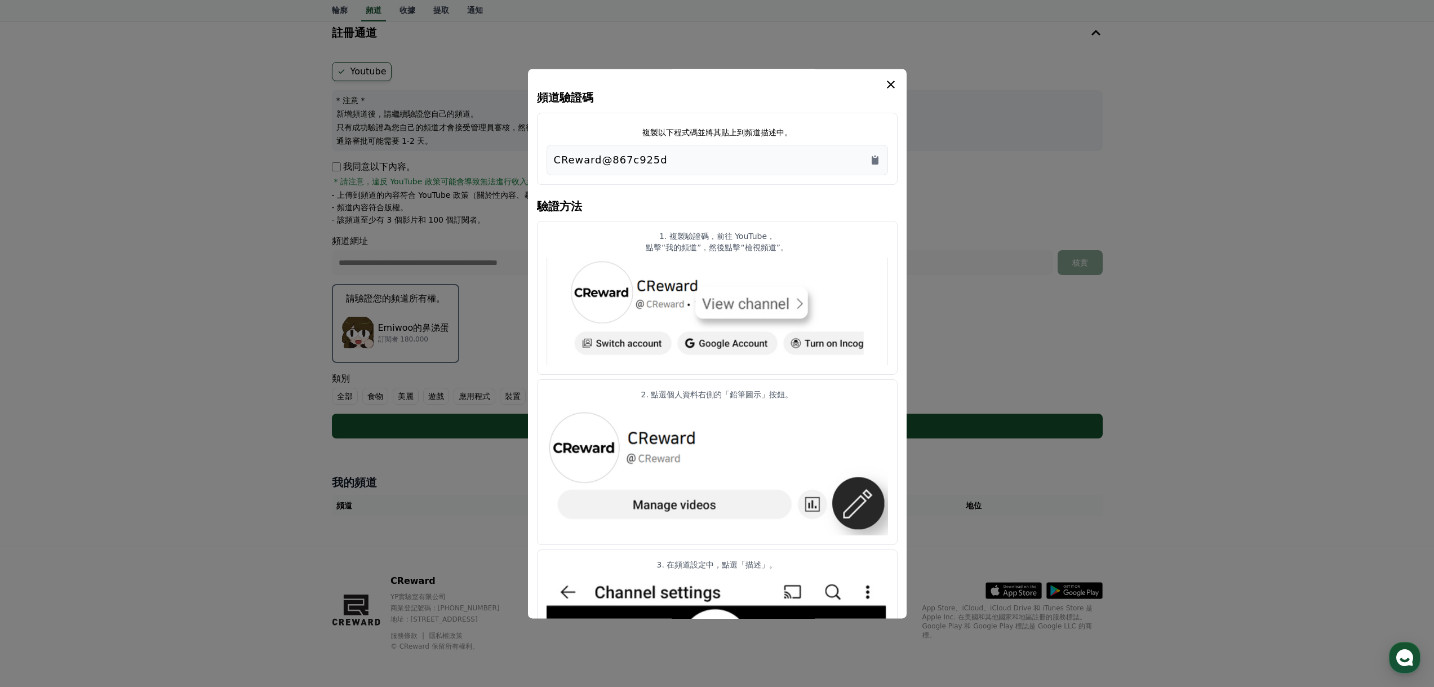
drag, startPoint x: 664, startPoint y: 234, endPoint x: 786, endPoint y: 240, distance: 122.4
click at [786, 240] on p "1. 複製驗證碼，前往 YouTube，" at bounding box center [717, 235] width 341 height 11
drag, startPoint x: 649, startPoint y: 249, endPoint x: 831, endPoint y: 250, distance: 182.0
click at [831, 250] on p "點擊“我的頻道”，然後點擊“檢視頻道”。" at bounding box center [717, 247] width 341 height 11
click at [842, 258] on img "情態動詞" at bounding box center [717, 312] width 341 height 108
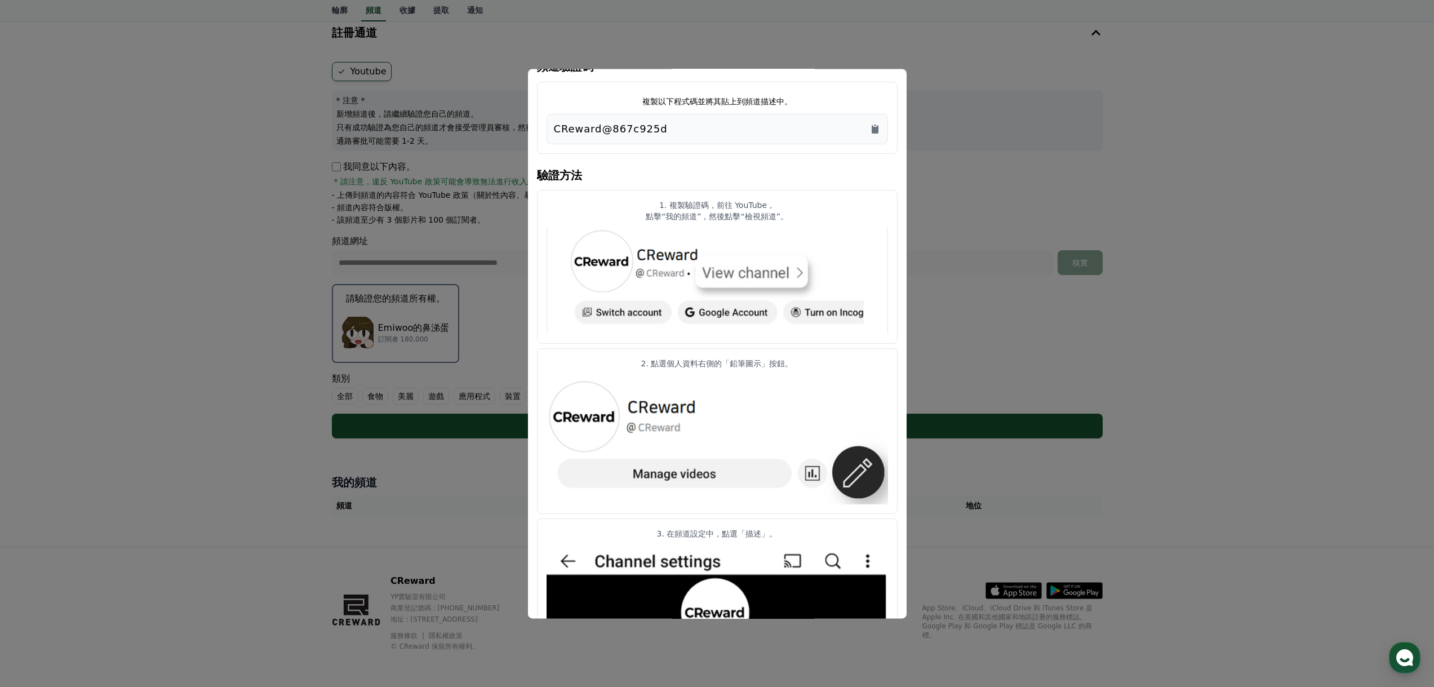
scroll to position [56, 0]
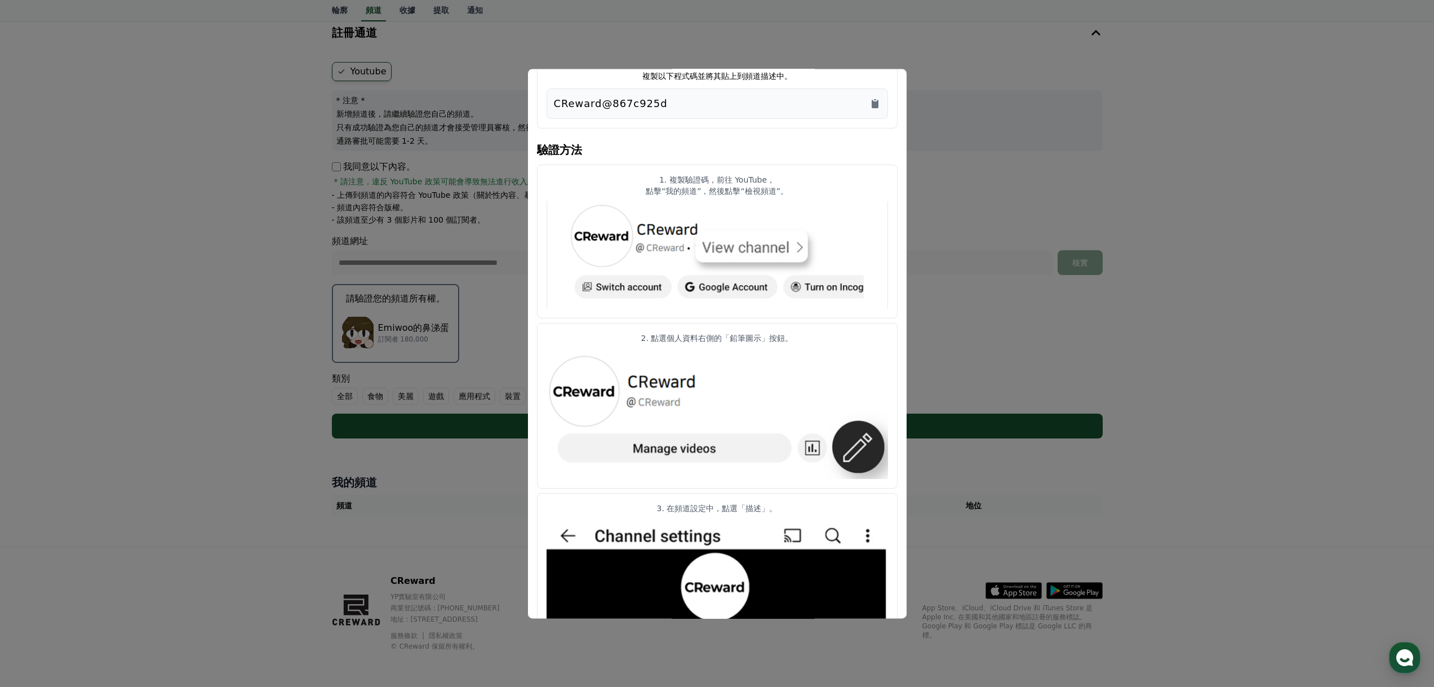
click at [797, 352] on img "情態動詞" at bounding box center [717, 414] width 341 height 130
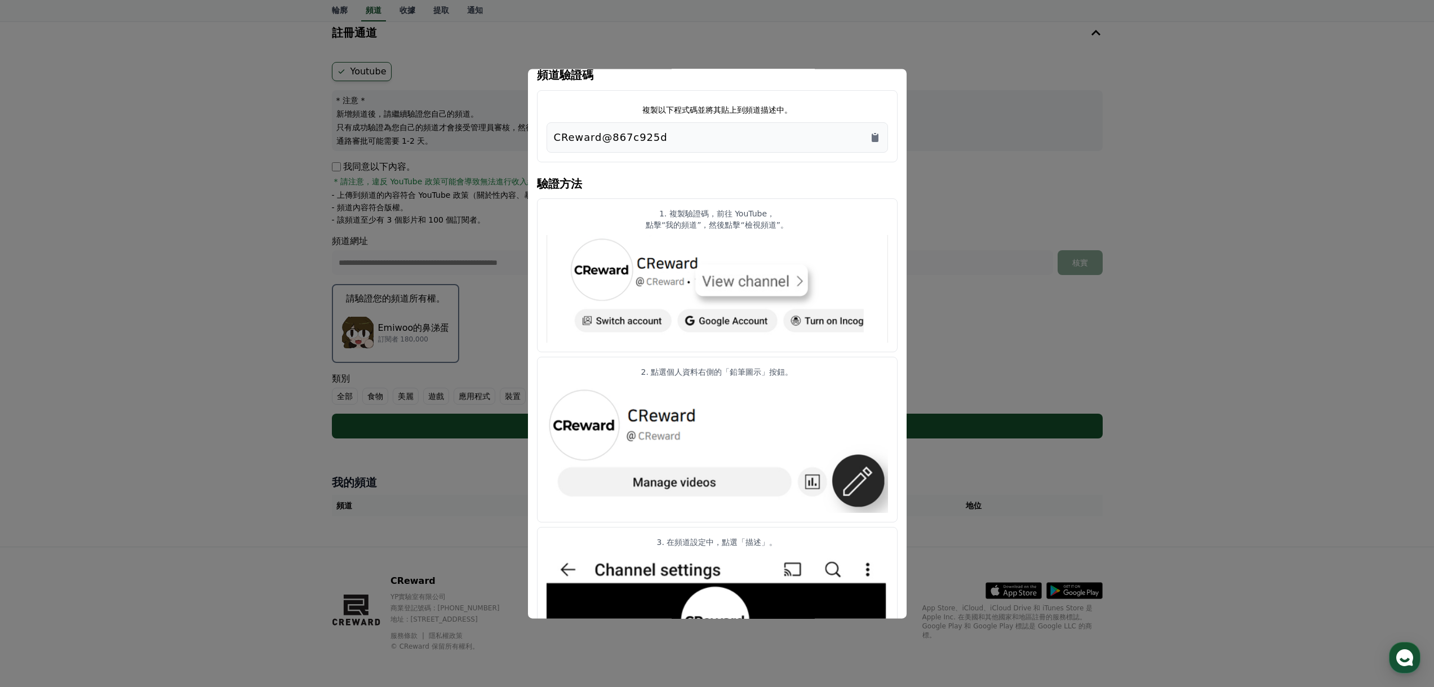
scroll to position [0, 0]
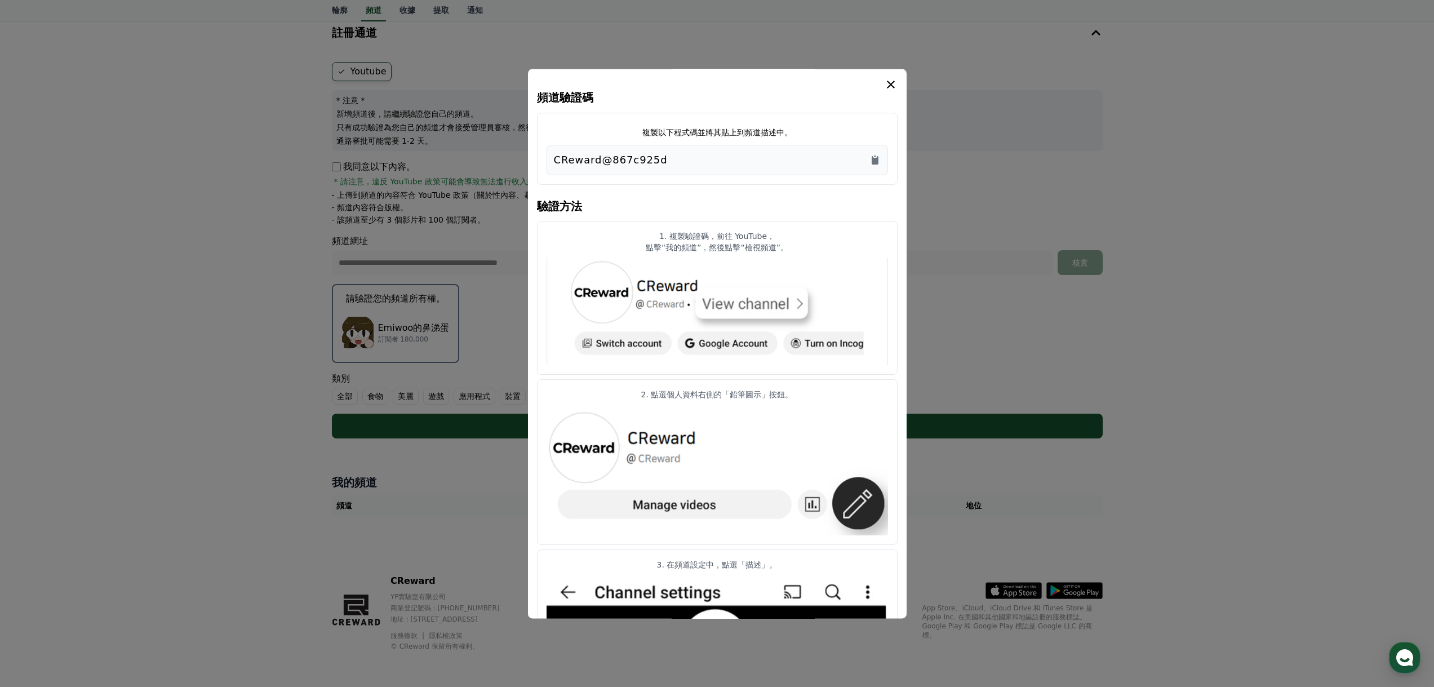
click at [863, 162] on div "CReward@867c925d" at bounding box center [717, 160] width 327 height 16
click at [881, 161] on div "CReward@867c925d" at bounding box center [717, 160] width 341 height 30
click at [874, 161] on icon "複製到剪貼簿" at bounding box center [875, 160] width 7 height 8
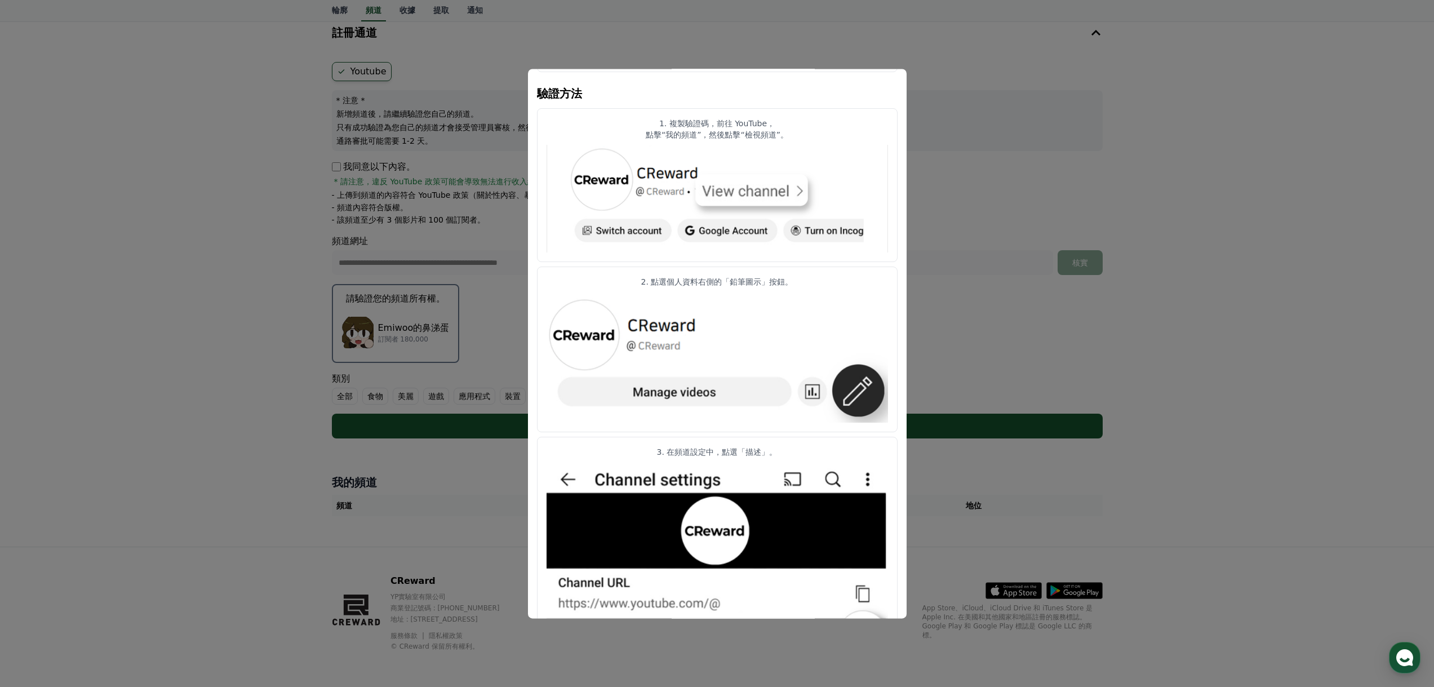
drag, startPoint x: 638, startPoint y: 286, endPoint x: 791, endPoint y: 279, distance: 152.8
click at [791, 279] on p "2. 點選個人資料右側的「鉛筆圖示」按鈕。" at bounding box center [717, 282] width 341 height 11
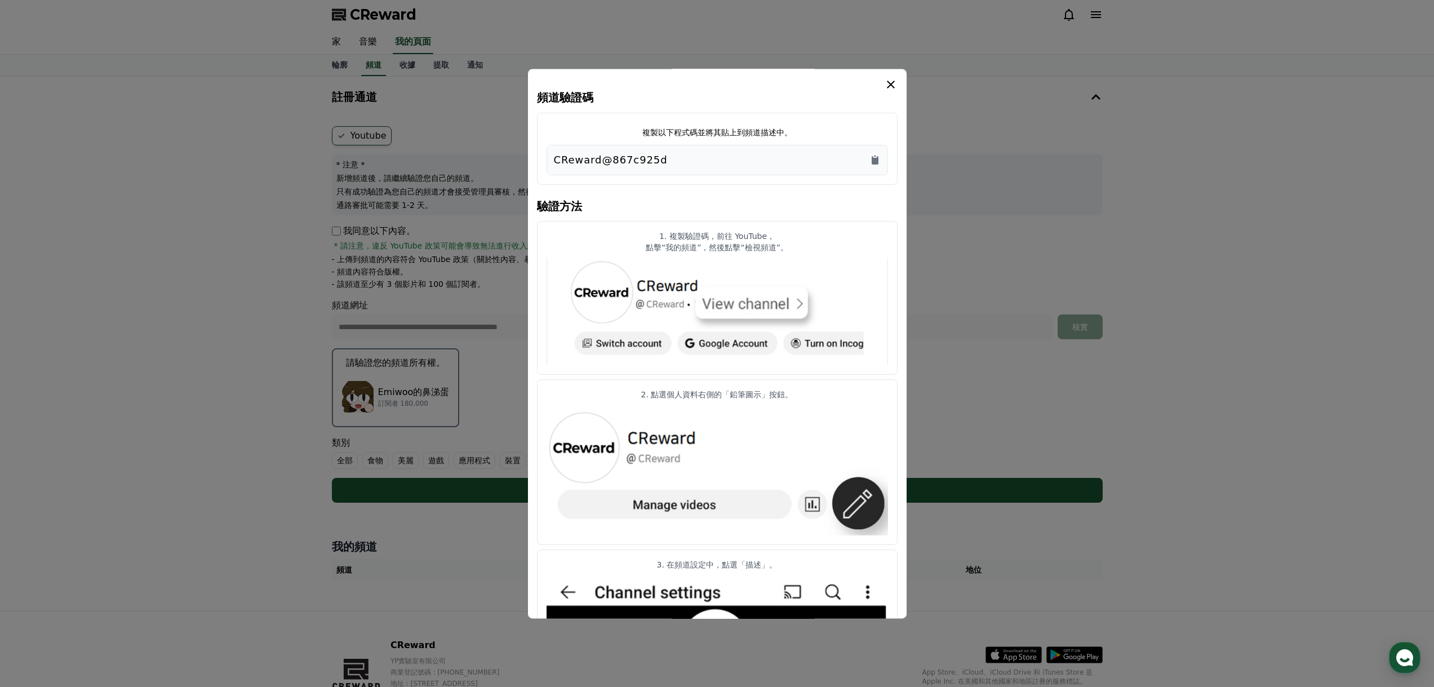
scroll to position [0, 0]
drag, startPoint x: 651, startPoint y: 252, endPoint x: 784, endPoint y: 255, distance: 133.0
click at [784, 255] on article "1. 複製驗證碼，前往 YouTube， 點擊“我的頻道”，然後點擊“檢視頻道”。" at bounding box center [717, 298] width 361 height 154
click at [790, 264] on img "情態動詞" at bounding box center [717, 312] width 341 height 108
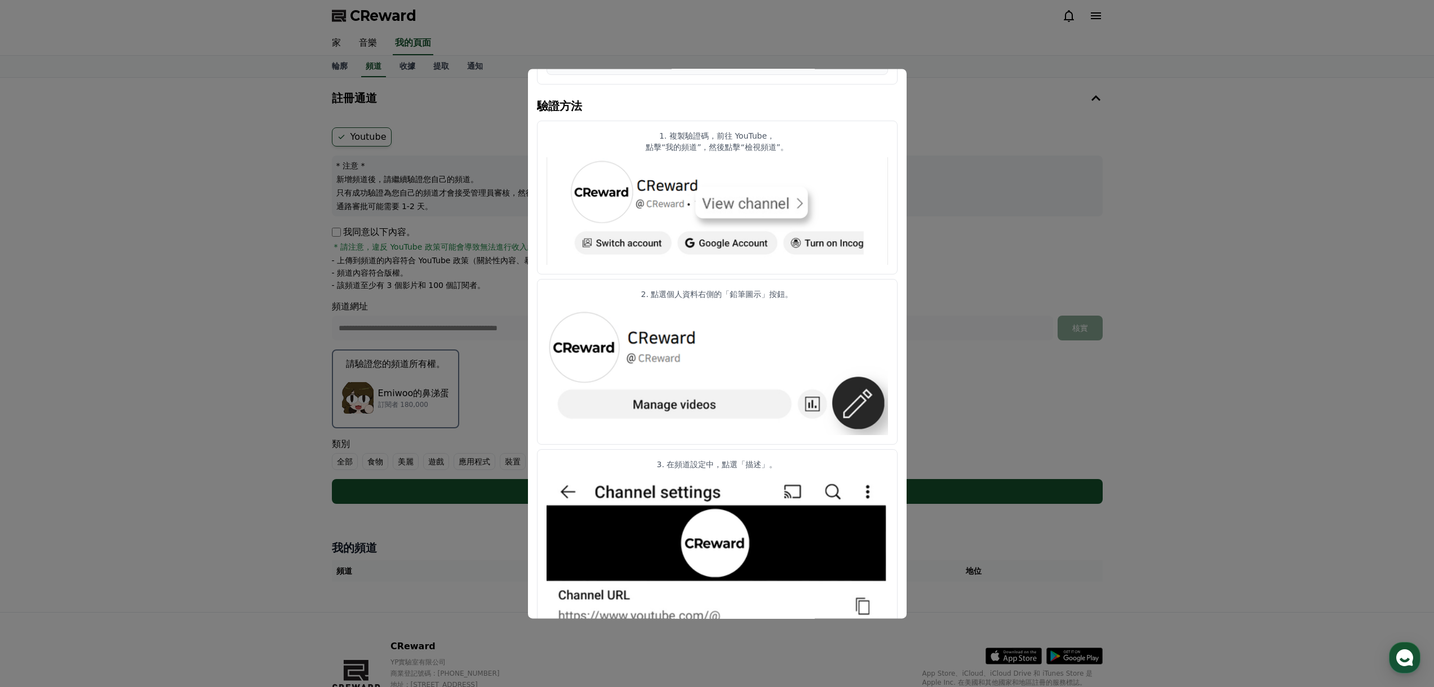
scroll to position [282, 0]
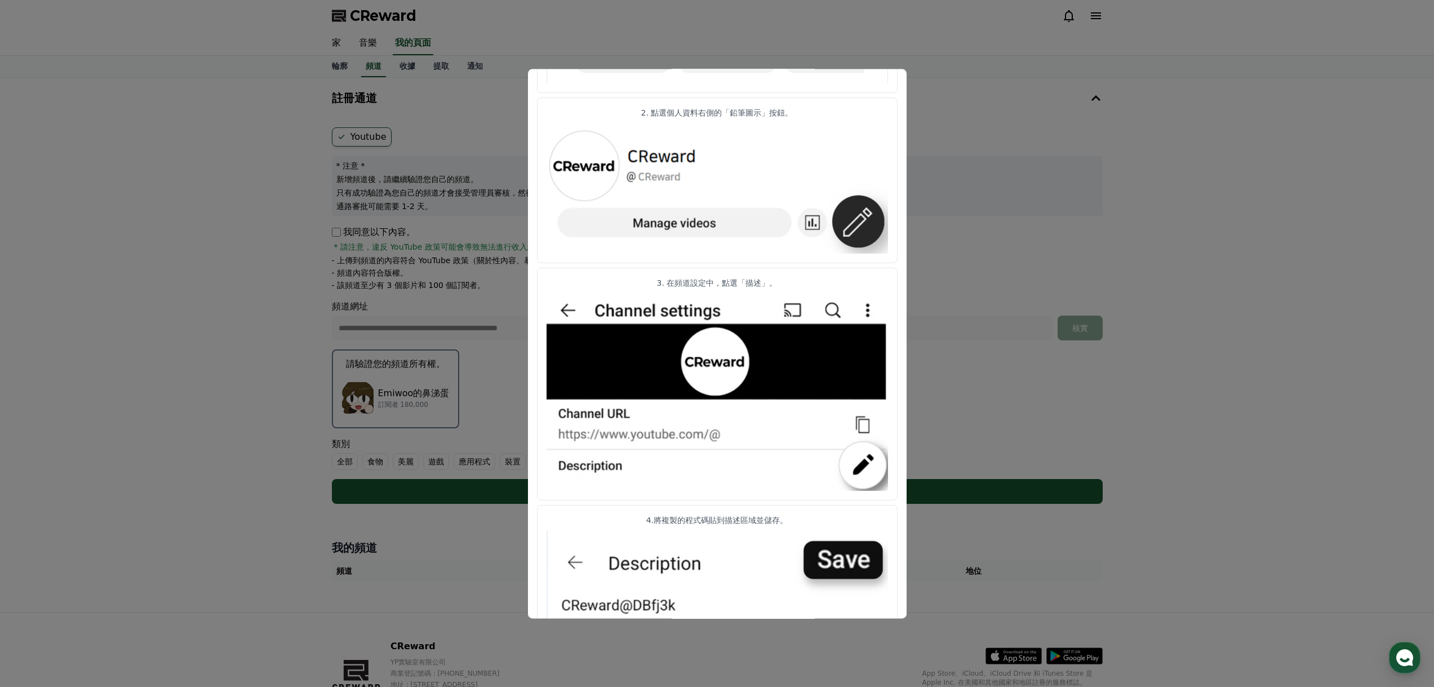
click at [1082, 172] on button "關閉模態框" at bounding box center [717, 343] width 1434 height 687
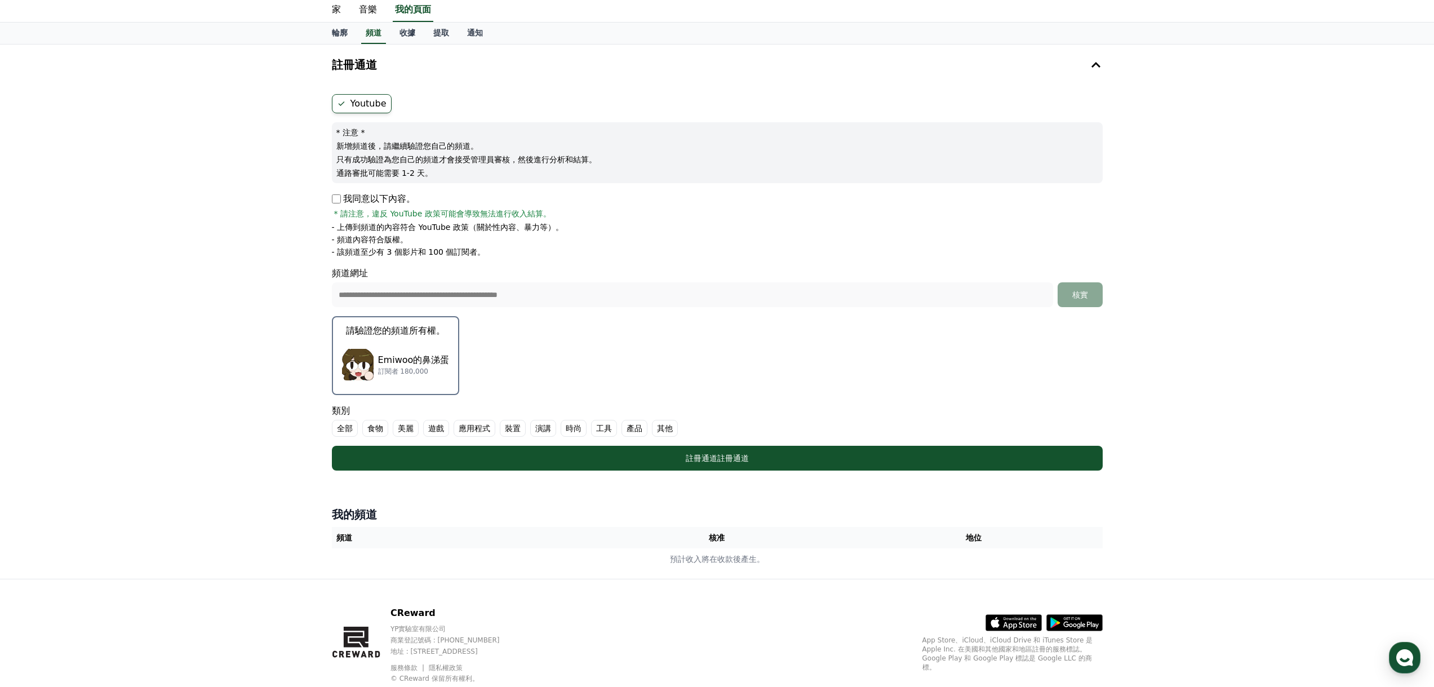
scroll to position [65, 0]
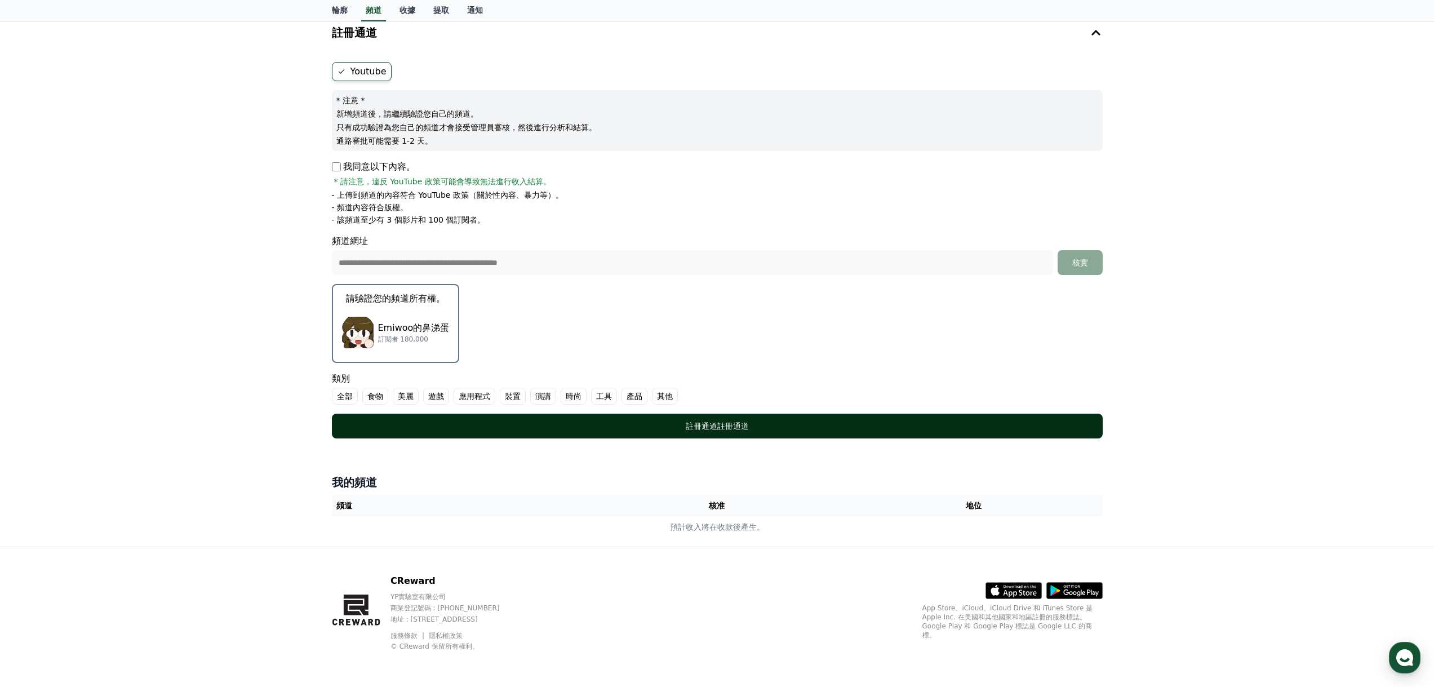
click at [809, 430] on div "註冊通道 註冊通道" at bounding box center [717, 425] width 726 height 11
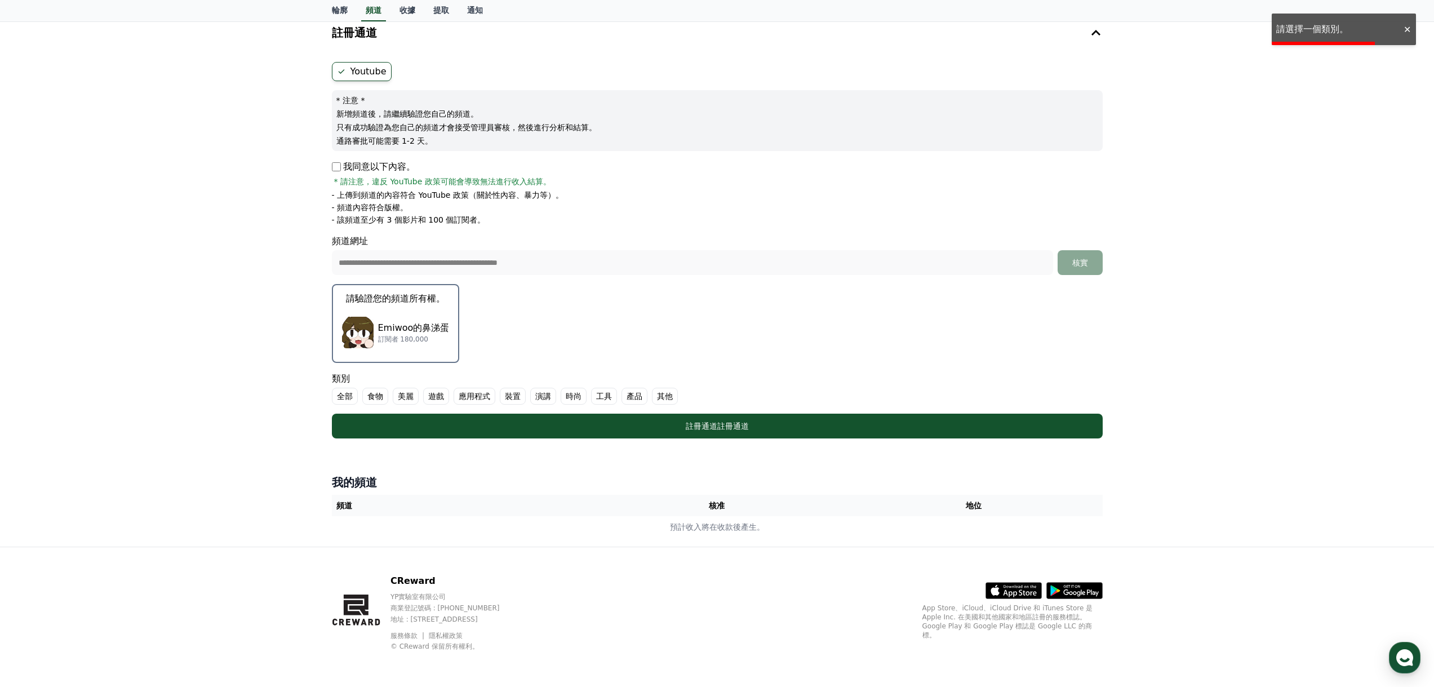
click at [389, 300] on font "請驗證您的頻道所有權。" at bounding box center [395, 298] width 99 height 11
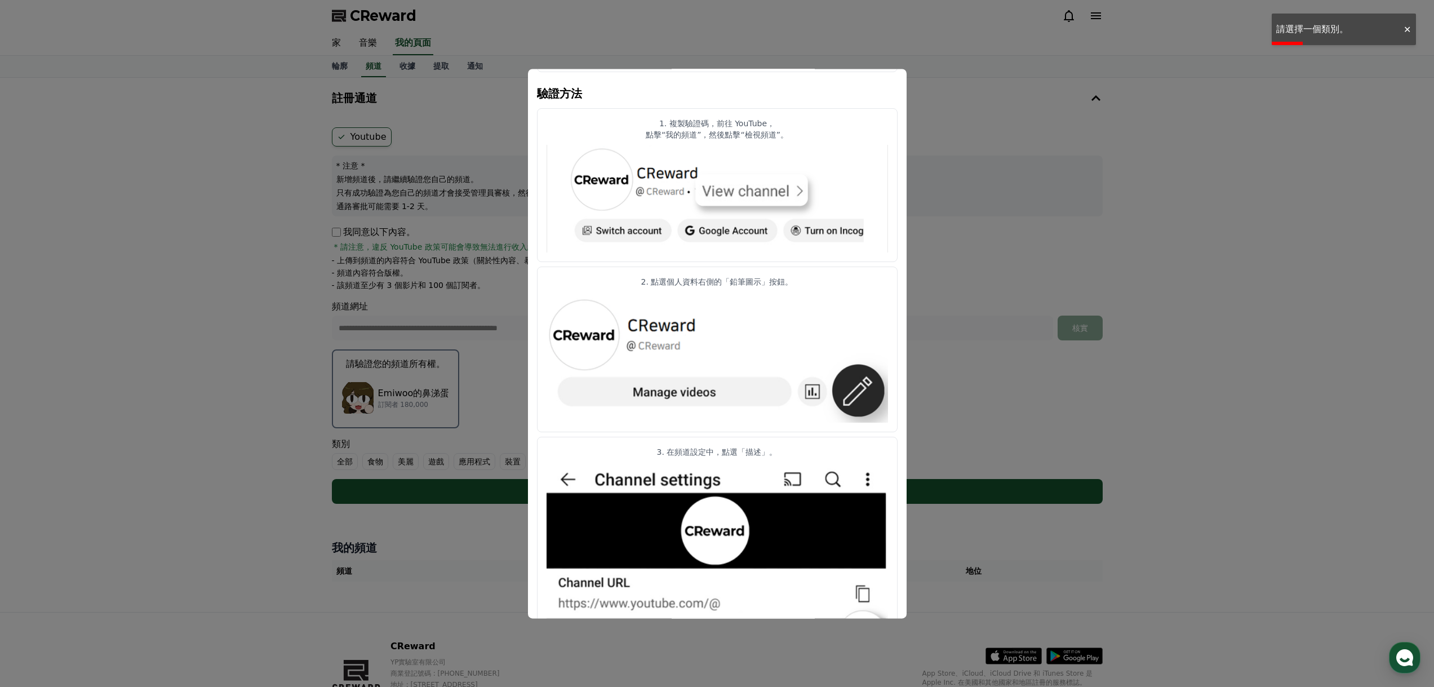
scroll to position [282, 0]
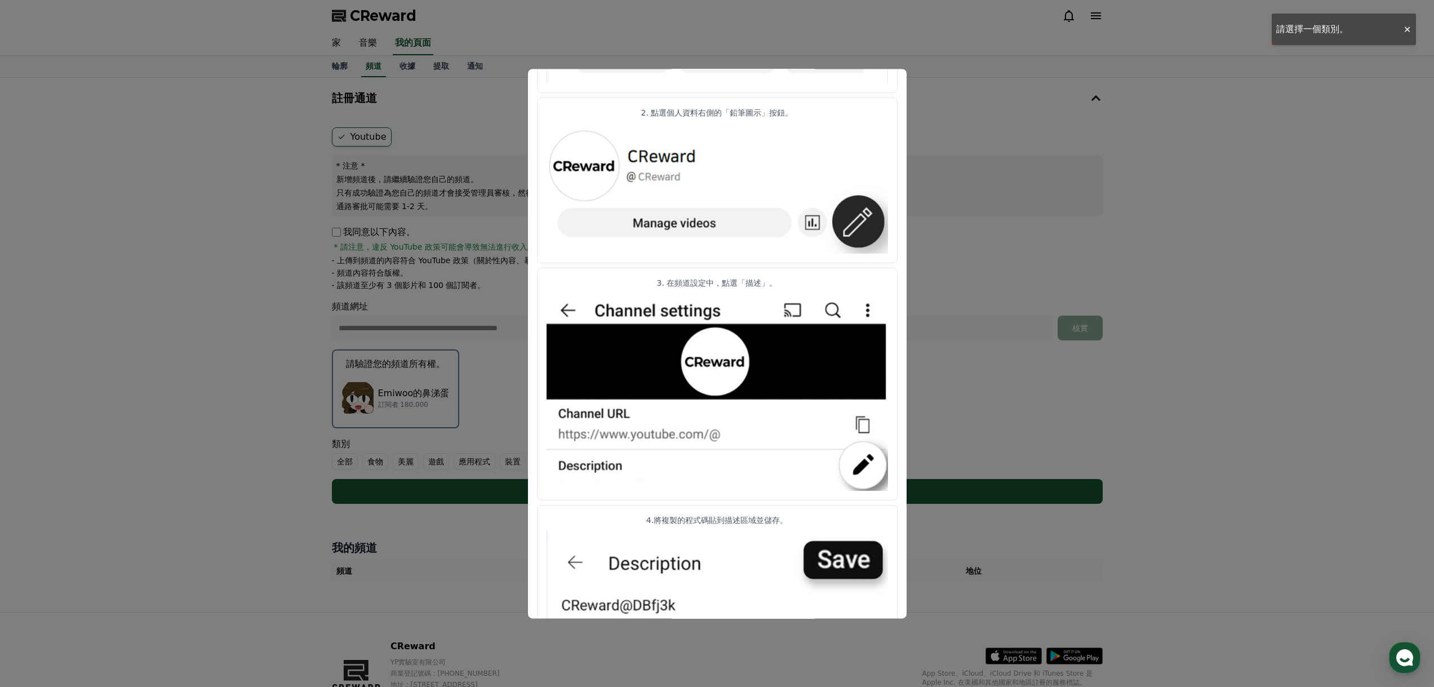
drag, startPoint x: 637, startPoint y: 105, endPoint x: 797, endPoint y: 117, distance: 160.5
click at [797, 117] on article "2. 點選個人資料右側的「鉛筆圖示」按鈕。" at bounding box center [717, 180] width 361 height 165
click at [837, 159] on img "情態動詞" at bounding box center [717, 188] width 341 height 130
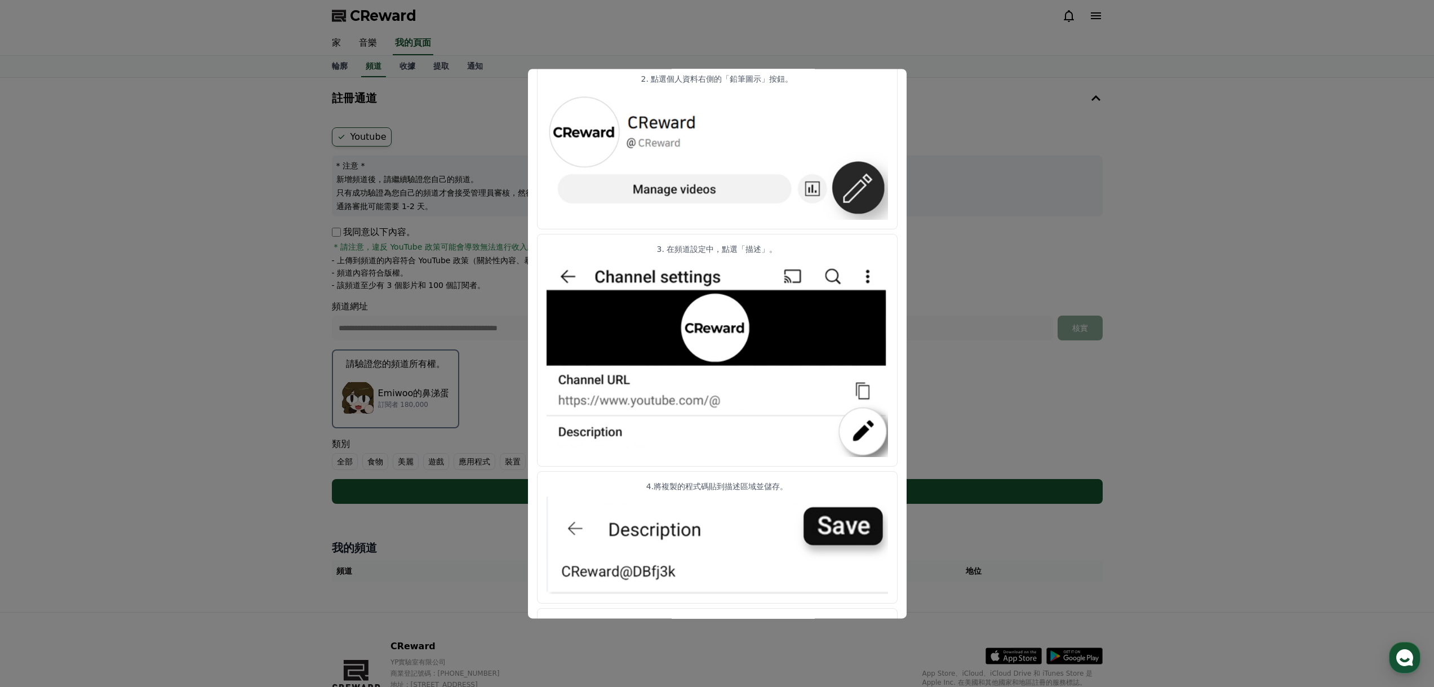
scroll to position [361, 0]
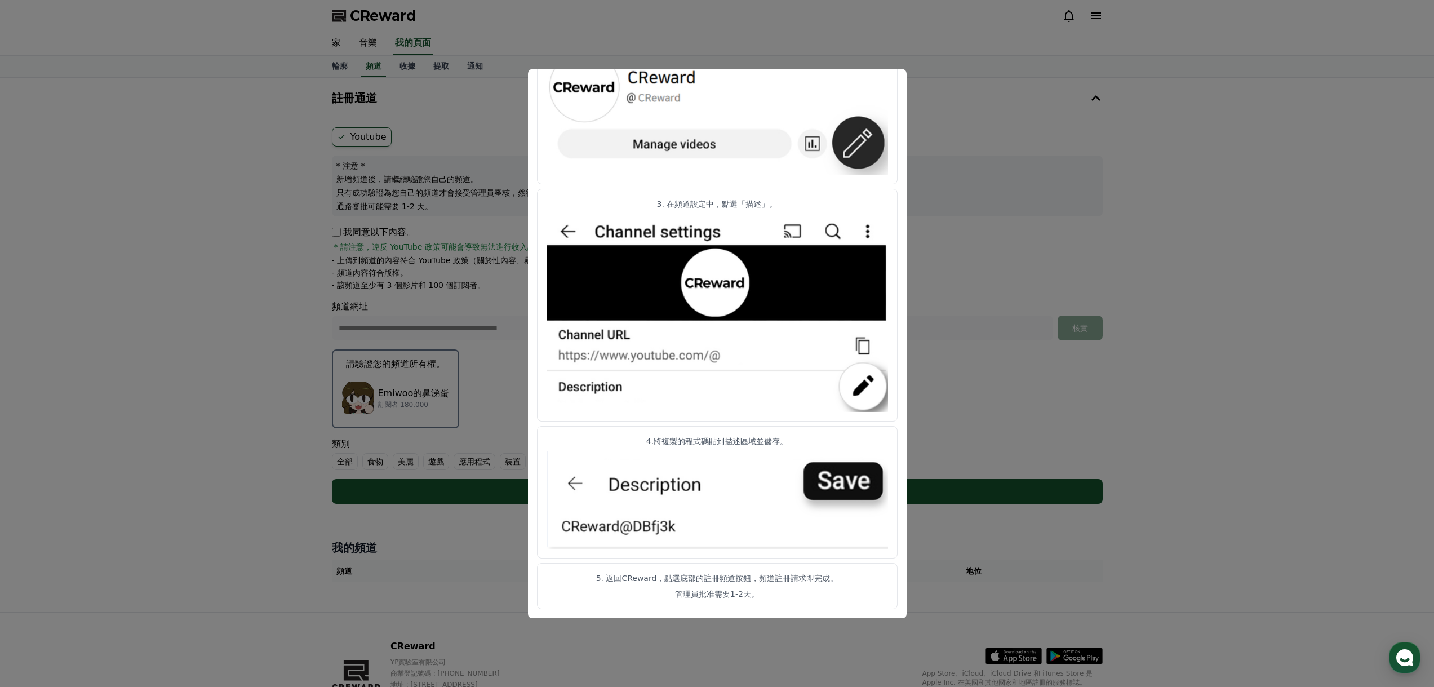
drag, startPoint x: 646, startPoint y: 450, endPoint x: 640, endPoint y: 447, distance: 6.3
click at [640, 447] on article "4.將複製的程式碼貼到描述區域並儲存。" at bounding box center [717, 492] width 361 height 133
click at [707, 462] on img "情態動詞" at bounding box center [717, 500] width 341 height 98
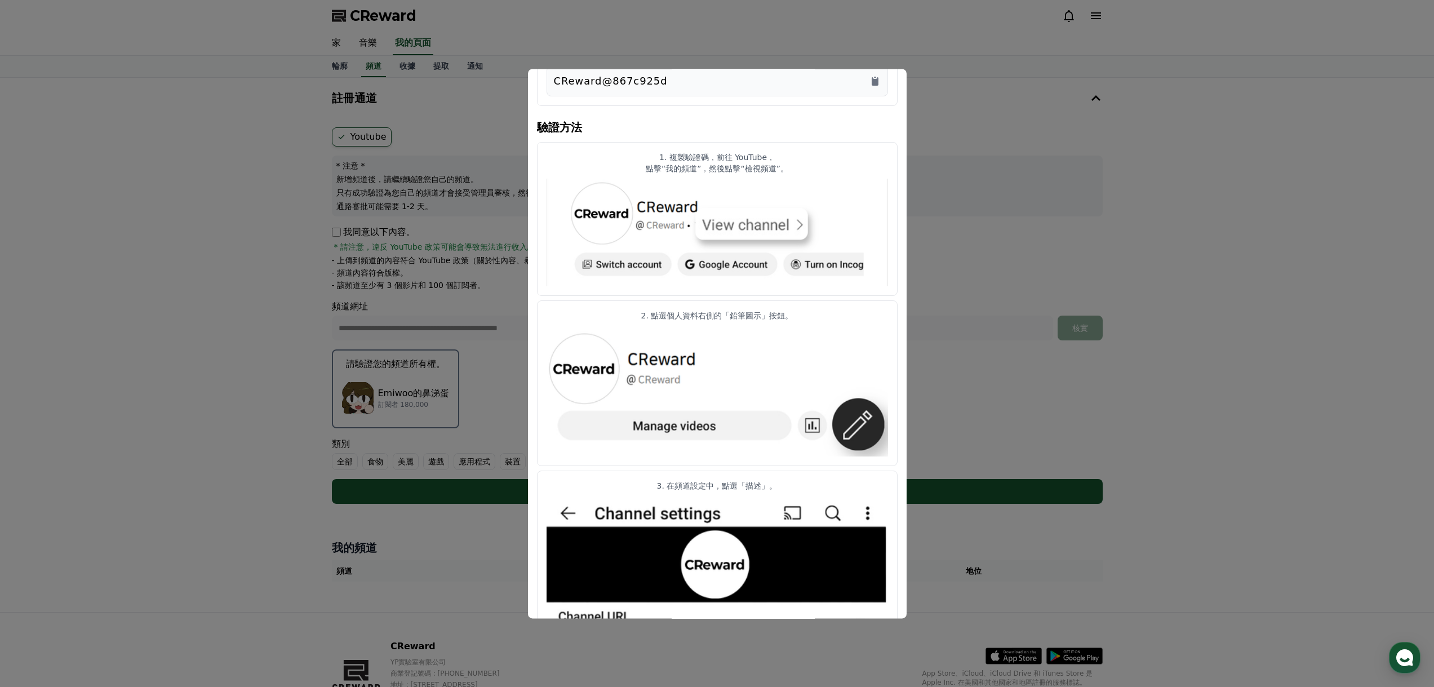
scroll to position [0, 0]
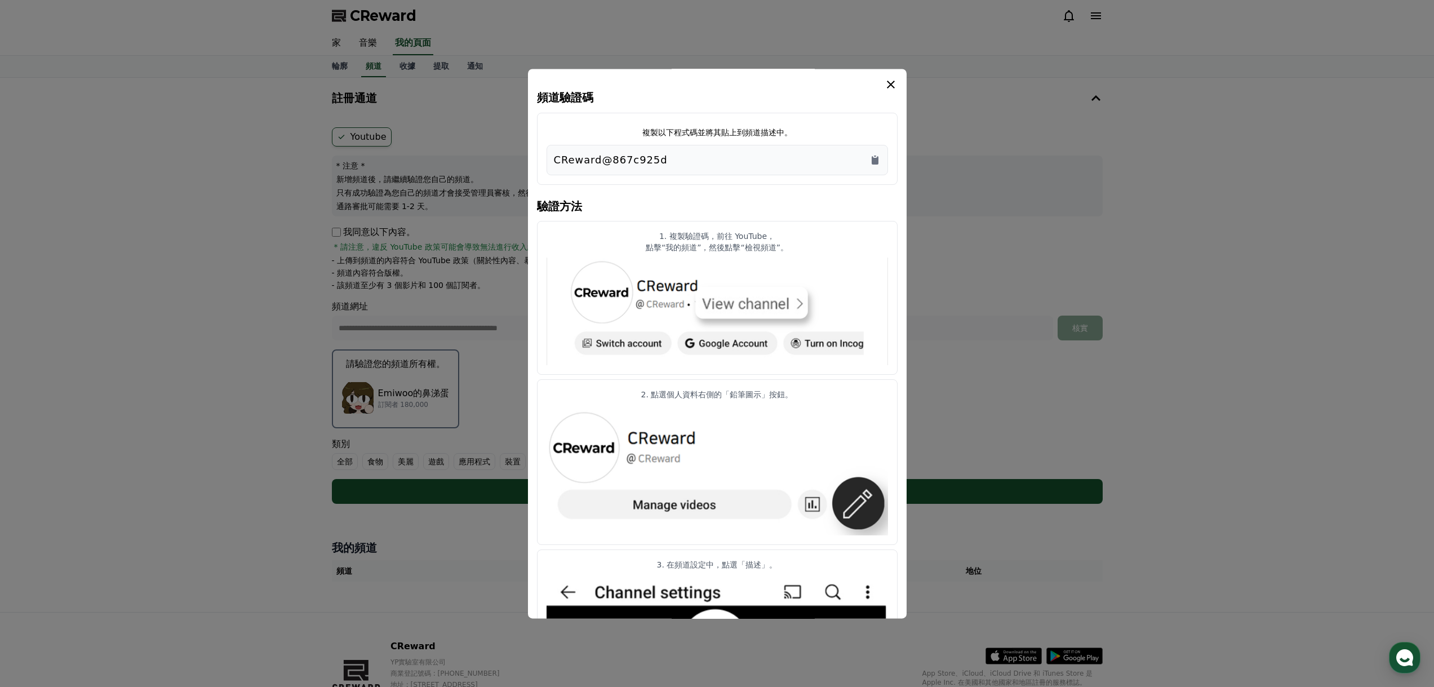
drag, startPoint x: 658, startPoint y: 243, endPoint x: 788, endPoint y: 242, distance: 130.2
click at [781, 243] on font "點擊“我的頻道”，然後點擊“檢視頻道”。" at bounding box center [717, 247] width 143 height 9
click at [830, 249] on p "點擊“我的頻道”，然後點擊“檢視頻道”。" at bounding box center [717, 247] width 341 height 11
drag, startPoint x: 647, startPoint y: 249, endPoint x: 816, endPoint y: 247, distance: 169.1
click at [816, 247] on p "點擊“我的頻道”，然後點擊“檢視頻道”。" at bounding box center [717, 247] width 341 height 11
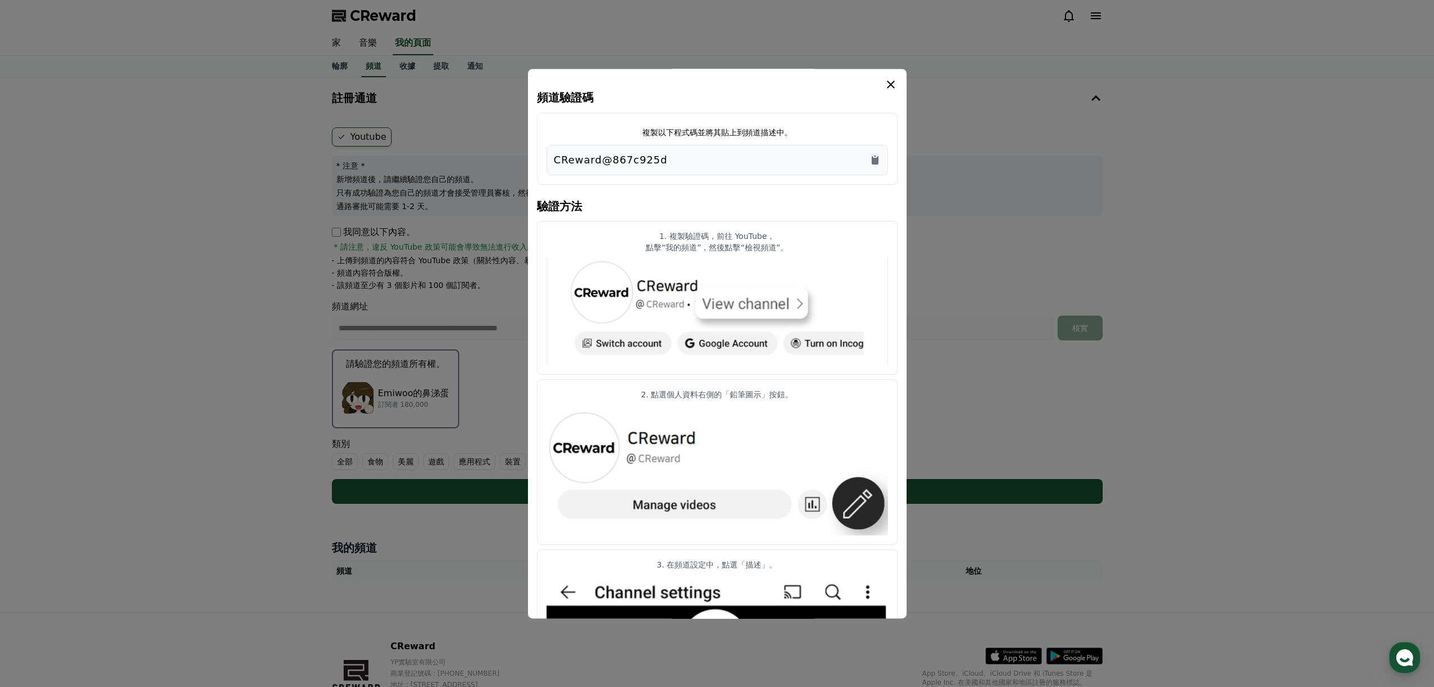
click at [815, 267] on img "情態動詞" at bounding box center [717, 312] width 341 height 108
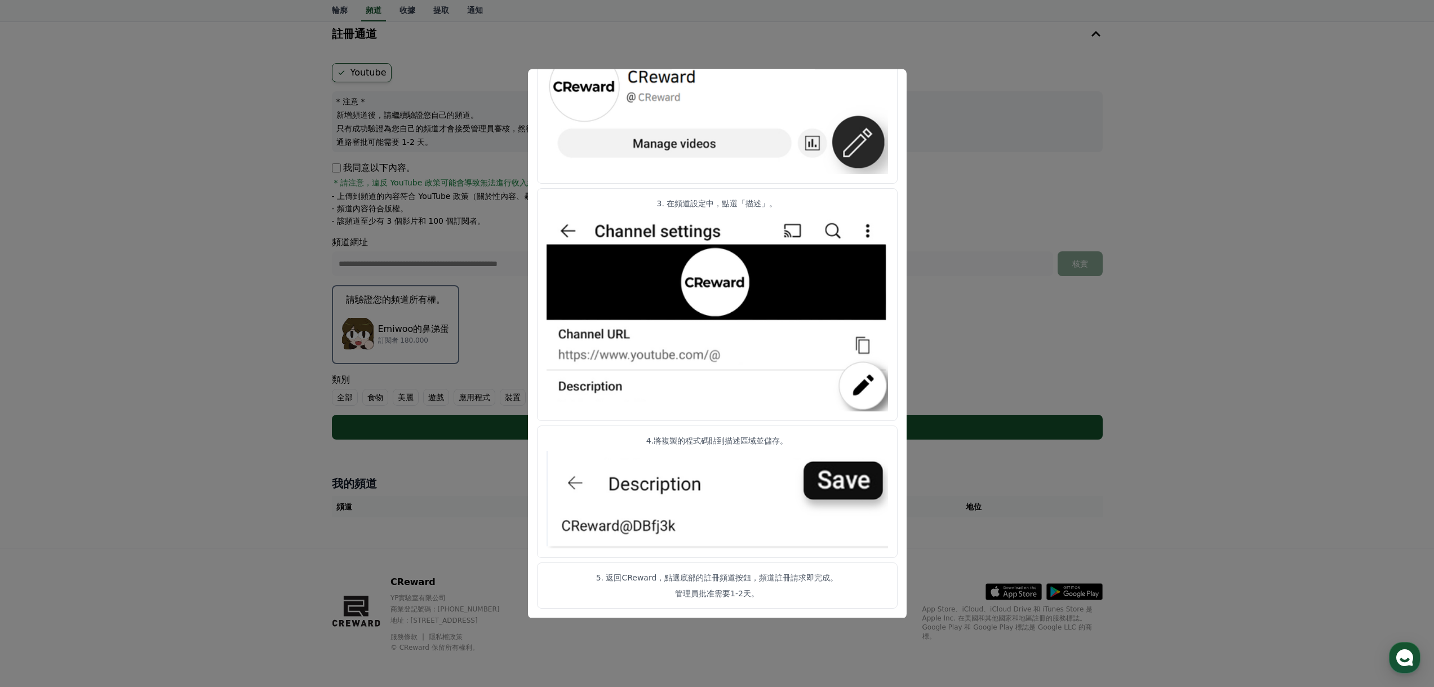
scroll to position [361, 0]
drag, startPoint x: 645, startPoint y: 576, endPoint x: 831, endPoint y: 596, distance: 187.6
click at [831, 596] on article "5. 返回CReward，點選底部的註冊頻道按鈕，頻道註冊請求即完成。 管理員批准需要1-2天。" at bounding box center [717, 586] width 361 height 46
click at [1166, 332] on button "關閉模態框" at bounding box center [717, 343] width 1434 height 687
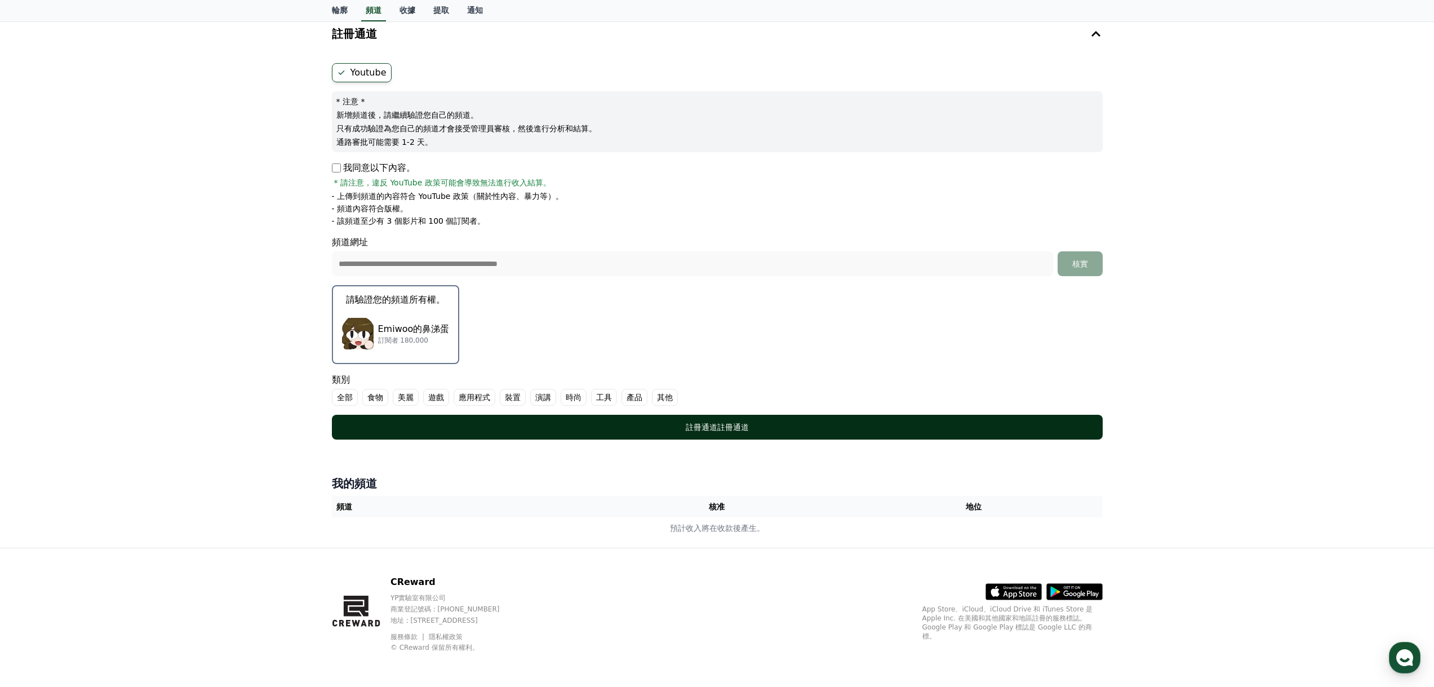
click at [831, 435] on button "註冊通道註冊 通道" at bounding box center [717, 427] width 771 height 25
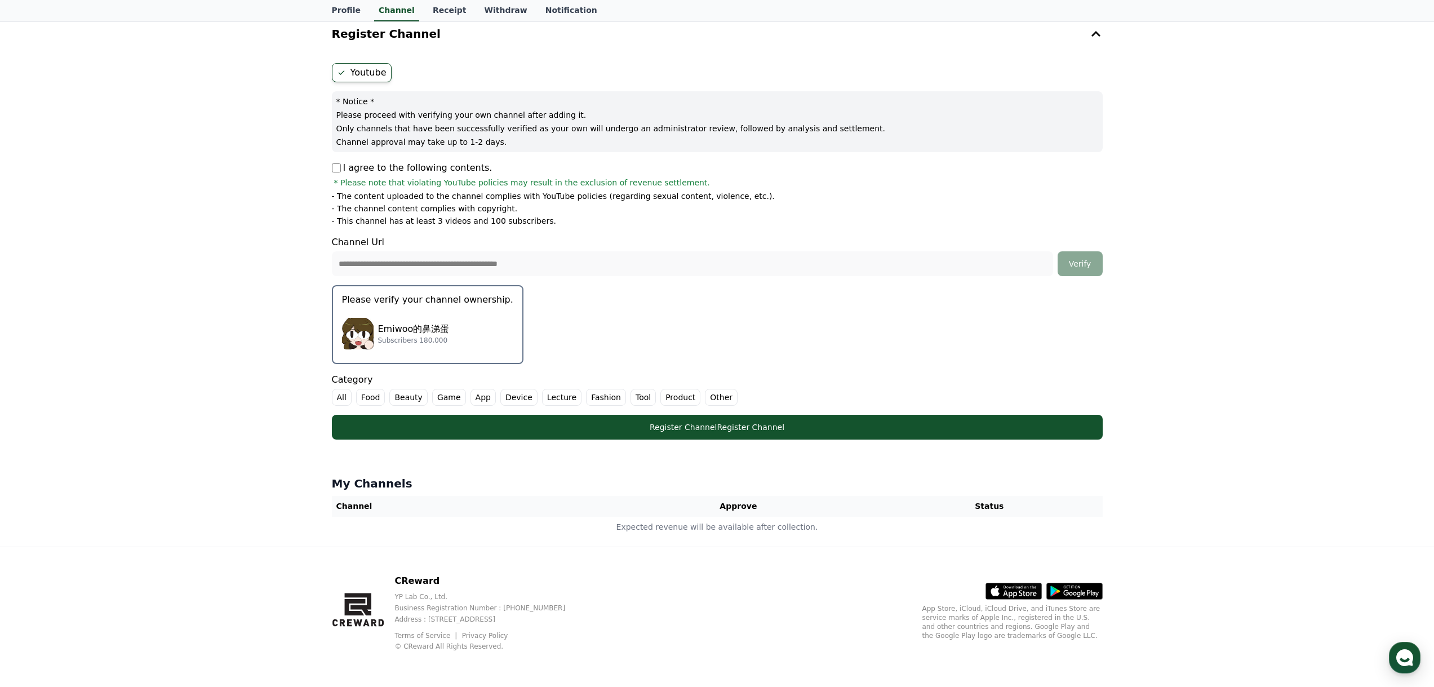
click at [447, 399] on label "Game" at bounding box center [449, 397] width 34 height 17
click at [535, 398] on label "Device" at bounding box center [532, 397] width 37 height 17
click at [540, 394] on label "Device" at bounding box center [539, 397] width 51 height 17
click at [1359, 52] on div "**********" at bounding box center [717, 280] width 1434 height 533
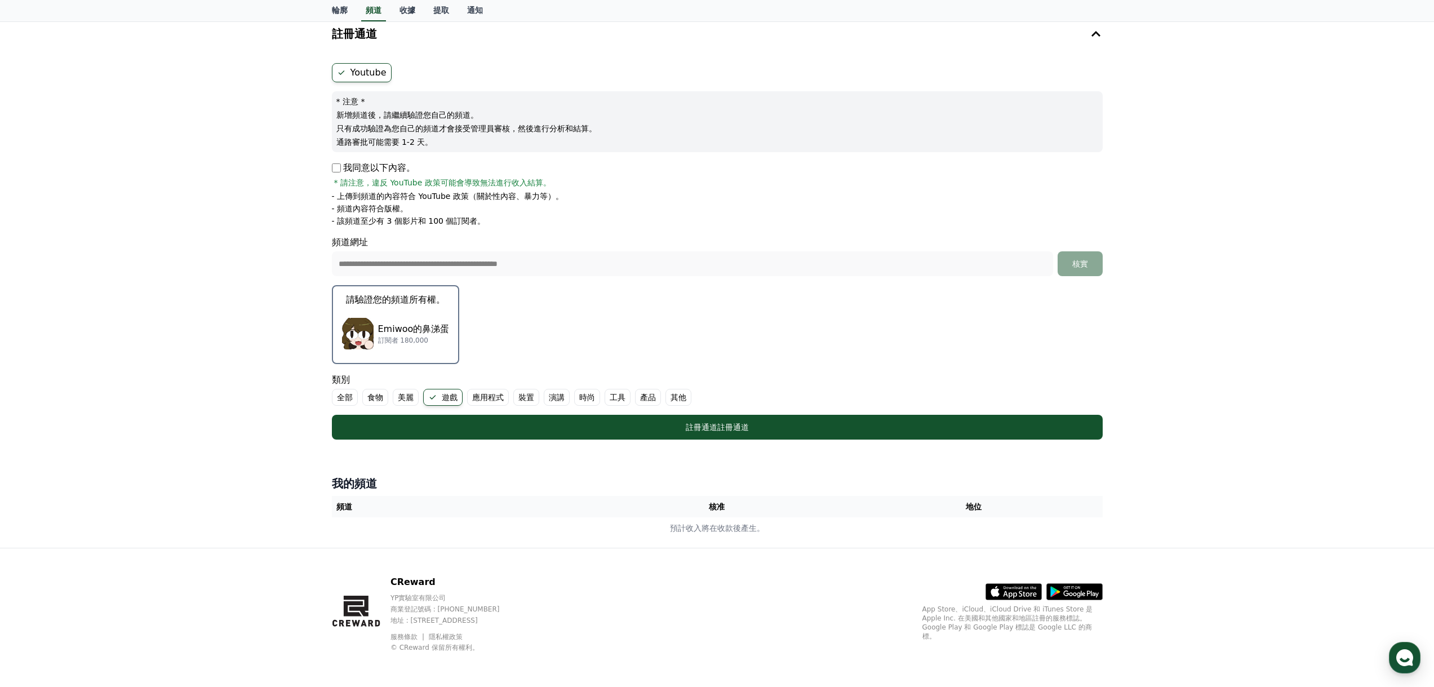
click at [600, 362] on form "**********" at bounding box center [717, 251] width 771 height 376
click at [558, 400] on font "演講" at bounding box center [557, 397] width 16 height 9
click at [695, 401] on font "其他" at bounding box center [692, 397] width 16 height 9
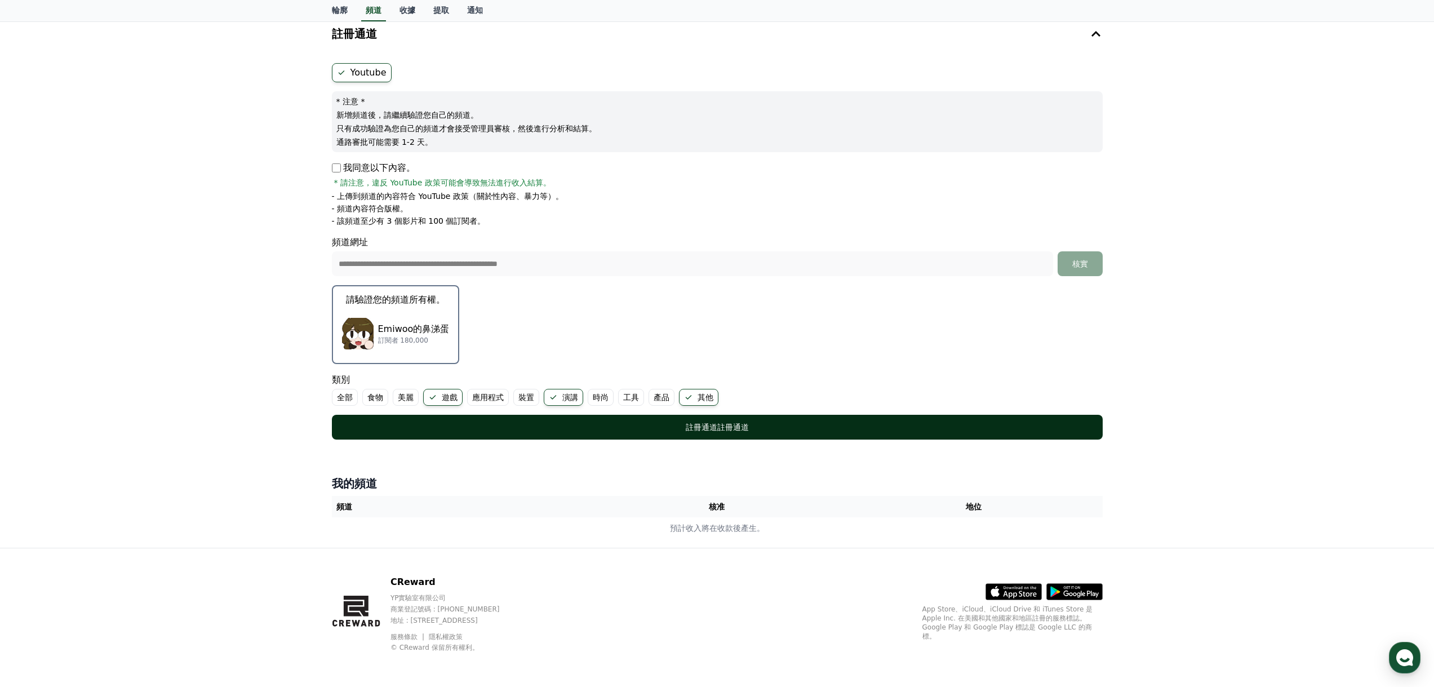
click at [698, 420] on button "註冊通道註冊 通道" at bounding box center [717, 427] width 771 height 25
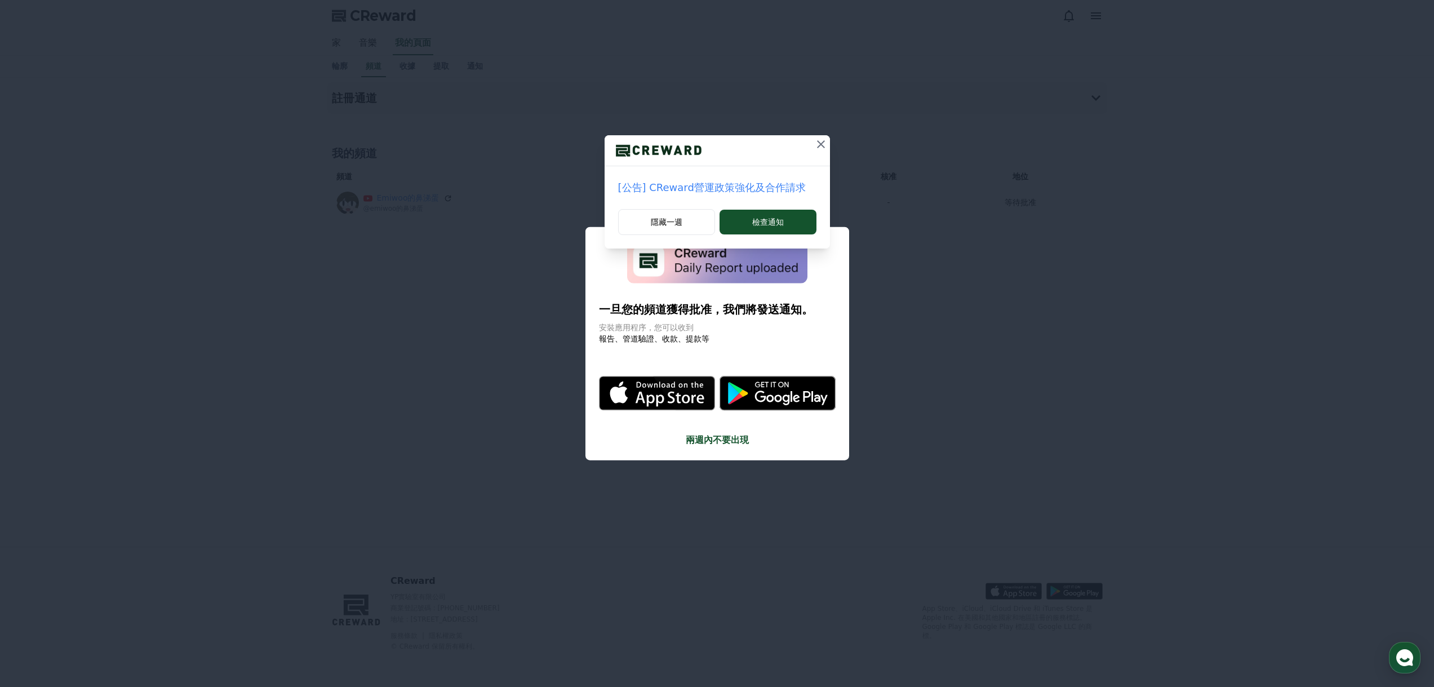
click at [818, 145] on icon at bounding box center [821, 144] width 14 height 14
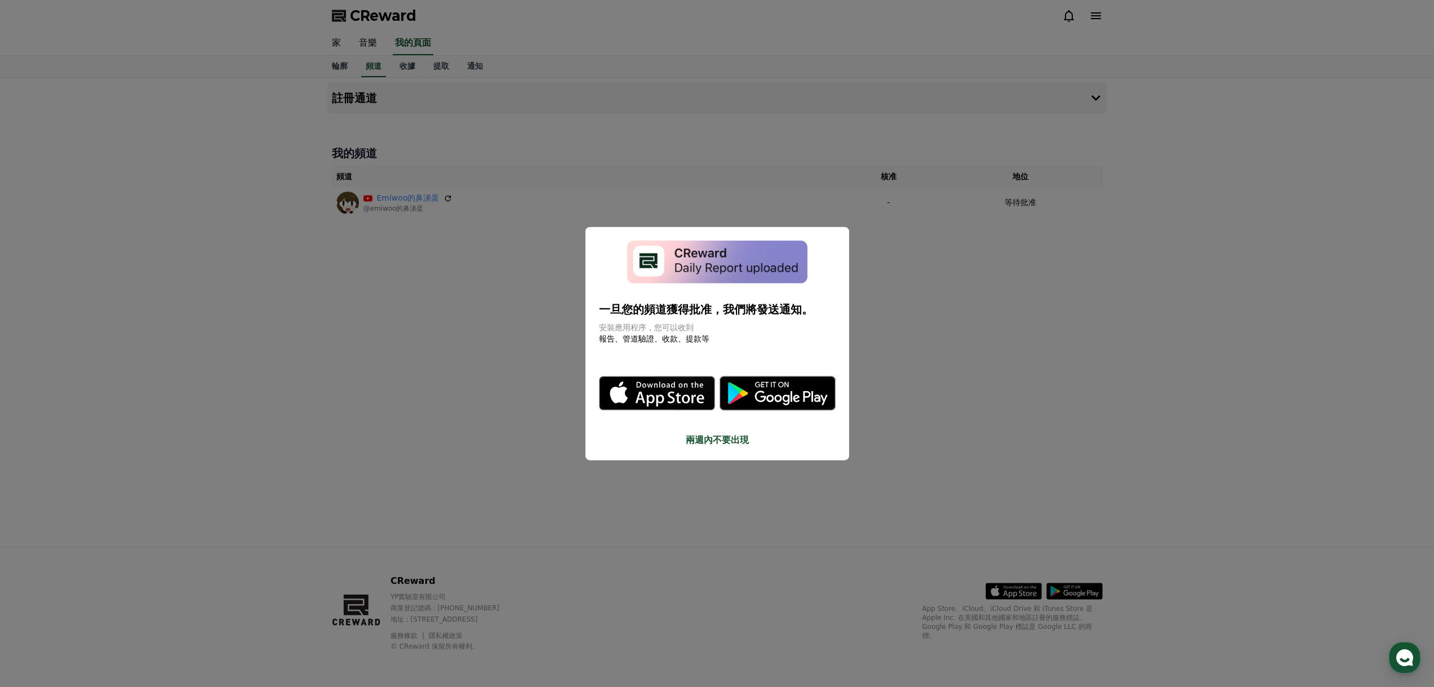
drag, startPoint x: 603, startPoint y: 313, endPoint x: 813, endPoint y: 341, distance: 211.5
click at [813, 341] on div "一旦您的頻道獲得批准，我們將發送通知。 安裝應用程序，您可以收到 報告、管道驗證、收款、提款等 .st0 { fill: #a6a6a6; } .st1 { …" at bounding box center [717, 343] width 237 height 207
click at [889, 344] on button "關閉模態框" at bounding box center [717, 343] width 1434 height 687
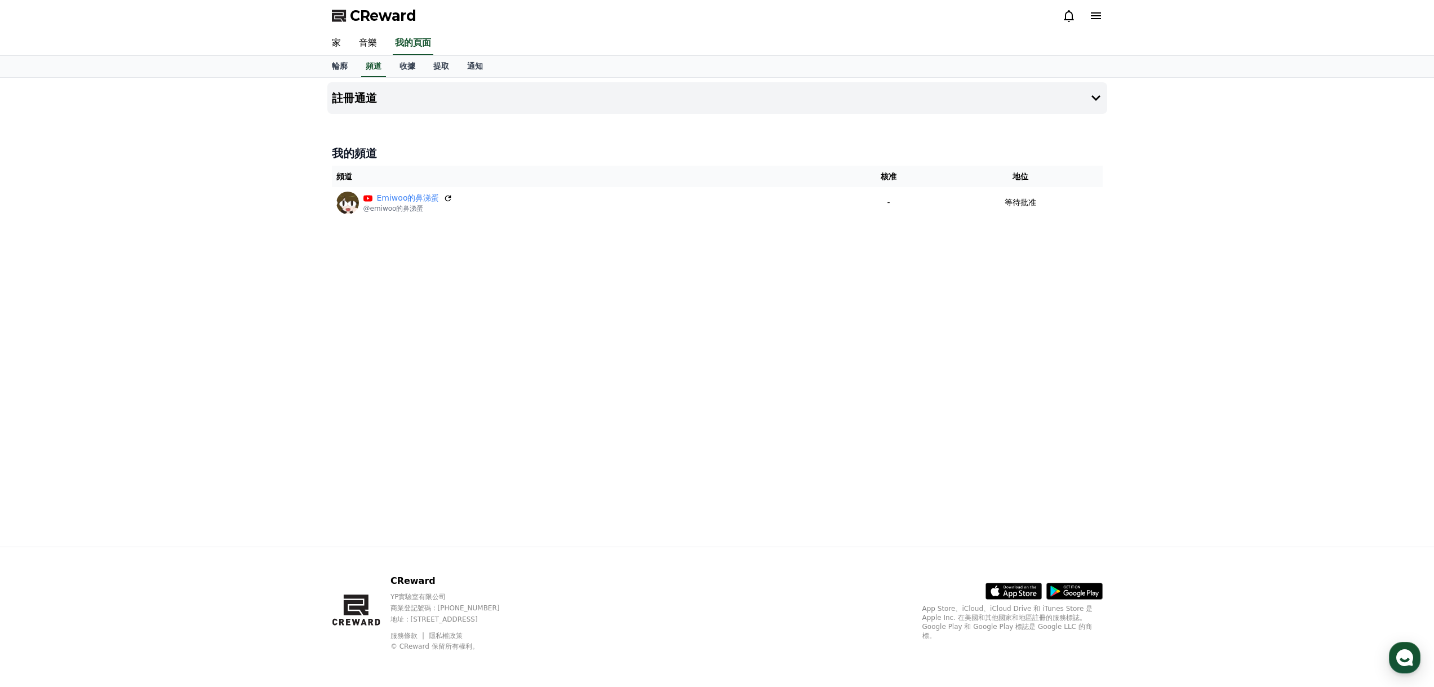
drag, startPoint x: 452, startPoint y: 17, endPoint x: 348, endPoint y: 11, distance: 105.0
click at [348, 11] on div "CReward" at bounding box center [717, 16] width 789 height 32
click at [366, 32] on link "音樂" at bounding box center [368, 44] width 36 height 24
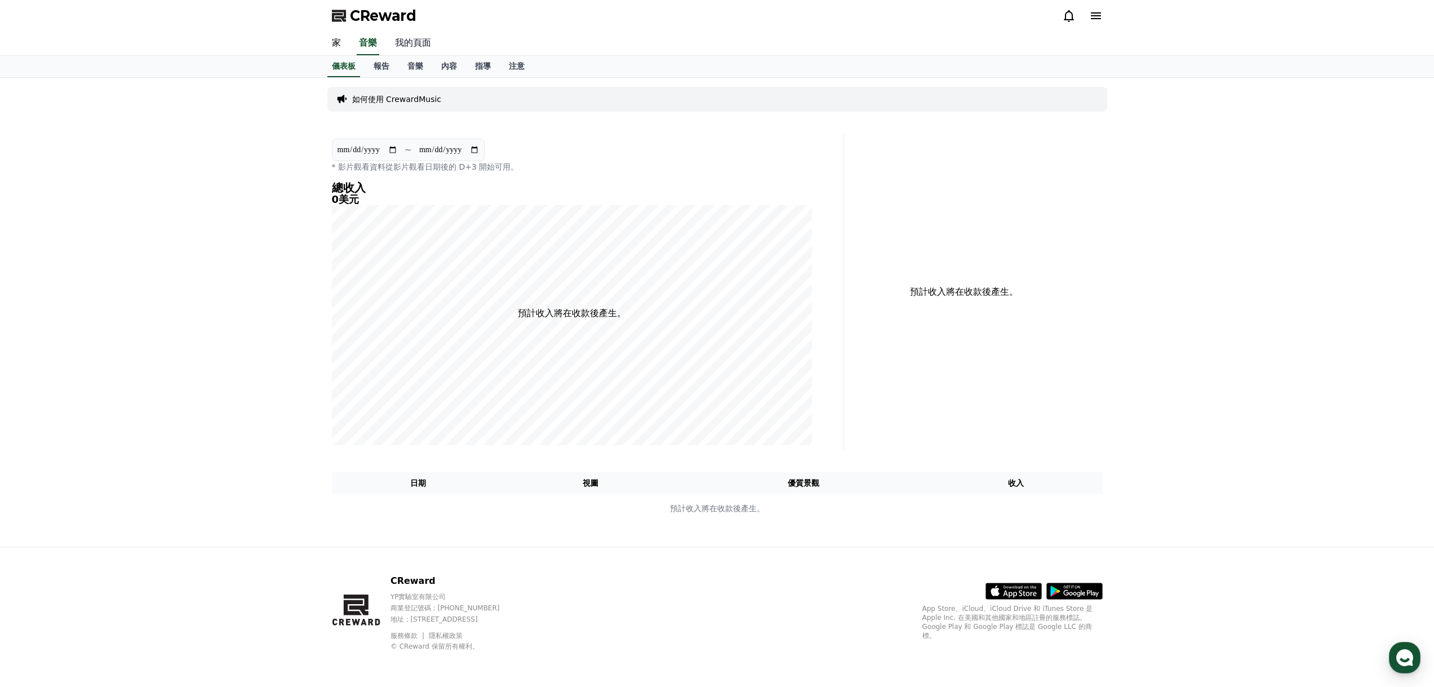
click at [399, 45] on font "我的頁面" at bounding box center [413, 42] width 36 height 11
select select "**********"
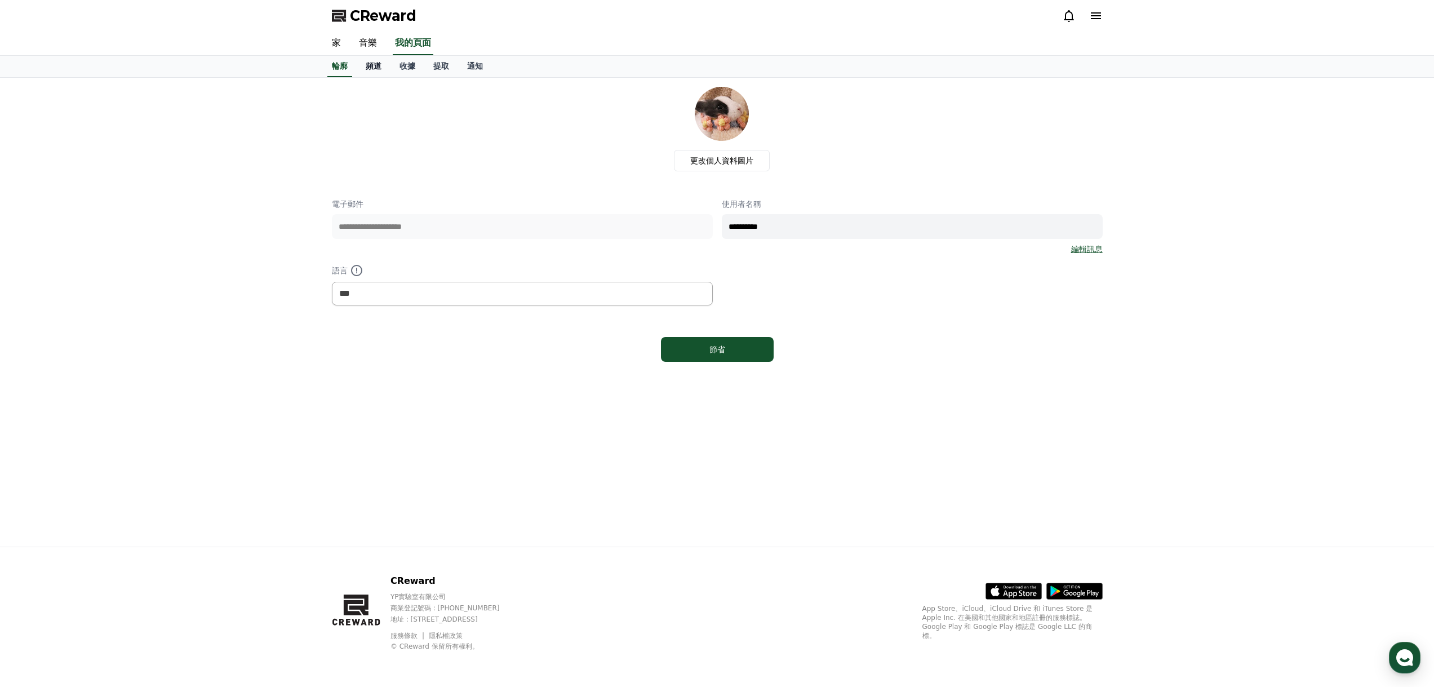
click at [378, 64] on font "頻道" at bounding box center [374, 65] width 16 height 9
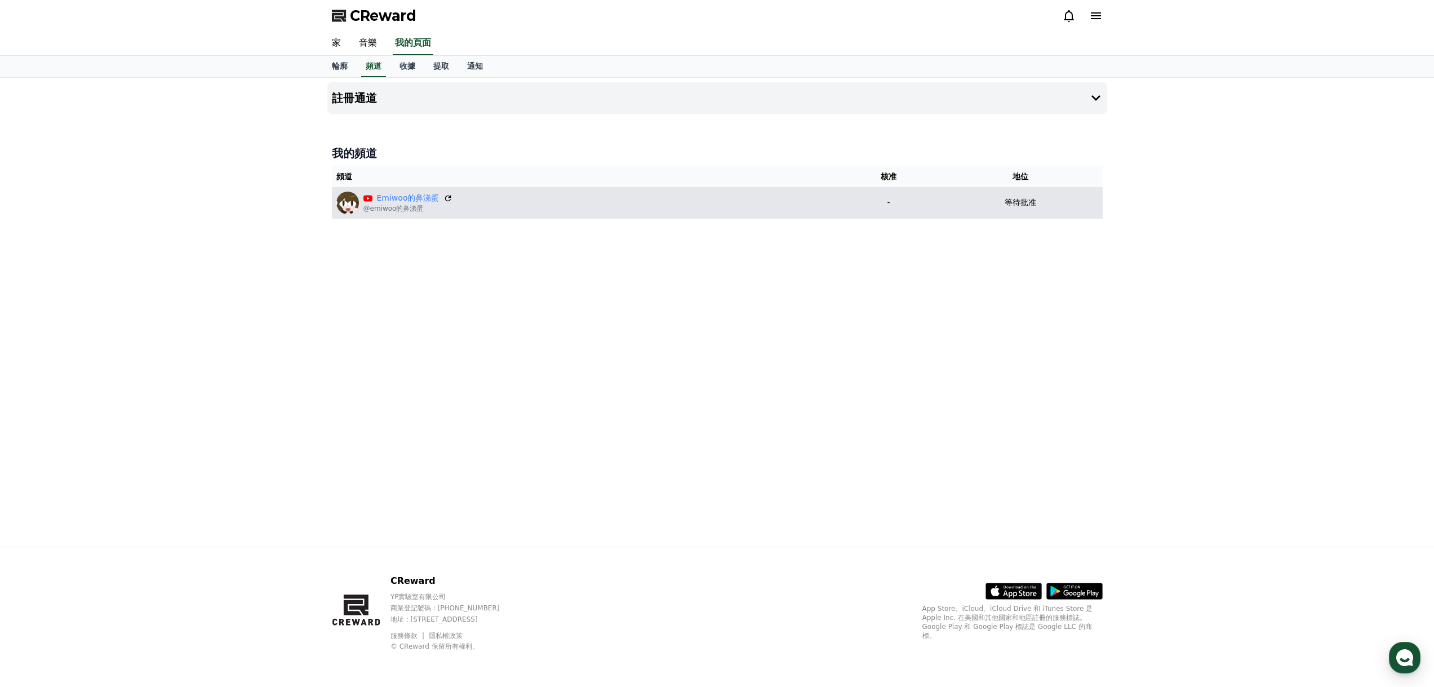
click at [1026, 207] on font "等待批准" at bounding box center [1021, 202] width 32 height 9
click at [446, 197] on icon at bounding box center [448, 198] width 10 height 10
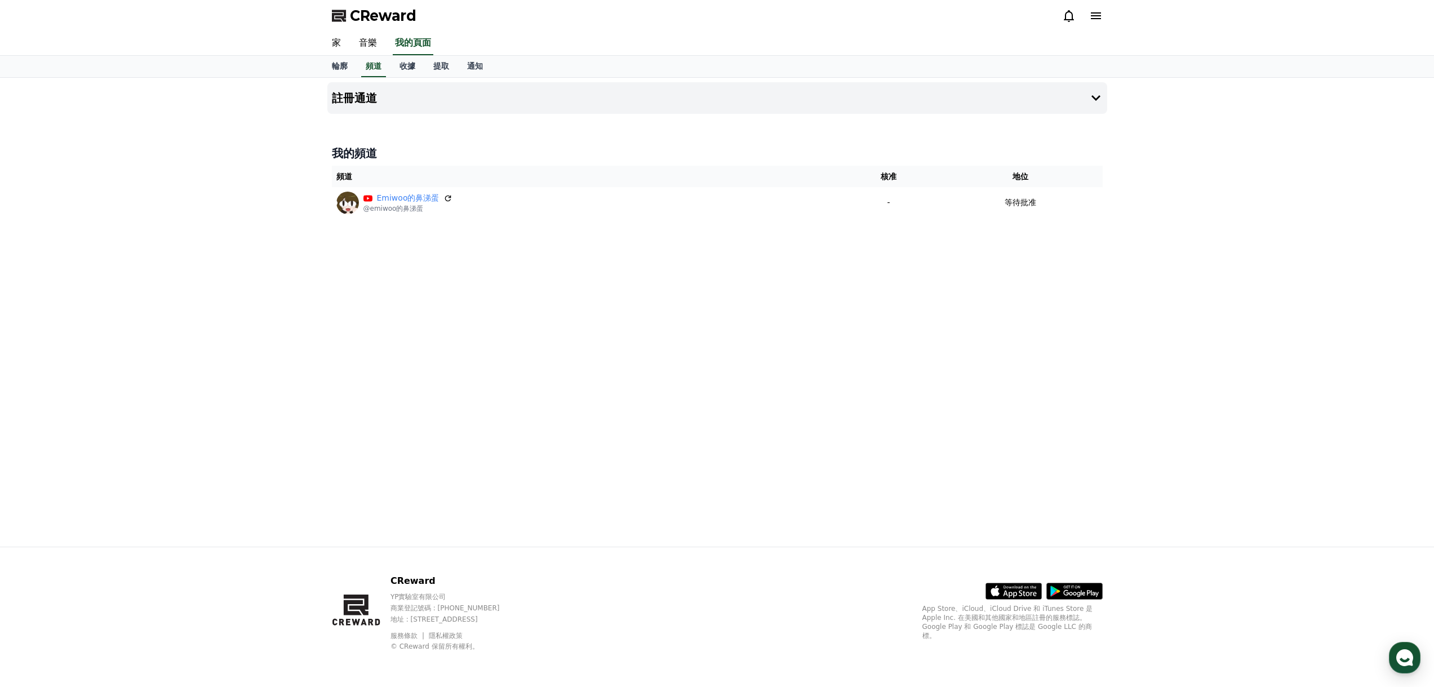
drag, startPoint x: 349, startPoint y: 202, endPoint x: 1031, endPoint y: 283, distance: 687.1
click at [1059, 271] on div "註冊通道 我的頻道 頻道 核准 地位 Emiwoo的鼻涕蛋 @emiwoo的鼻涕蛋 - 等待批准" at bounding box center [717, 312] width 789 height 469
drag, startPoint x: 414, startPoint y: 619, endPoint x: 564, endPoint y: 616, distance: 150.5
click at [522, 616] on p "地址 : 京畿道金浦市陽村邑安國路495號3樓305-BI16室" at bounding box center [456, 619] width 131 height 9
copy font "京畿道金浦市陽村邑安國路495號3樓305-BI16室"
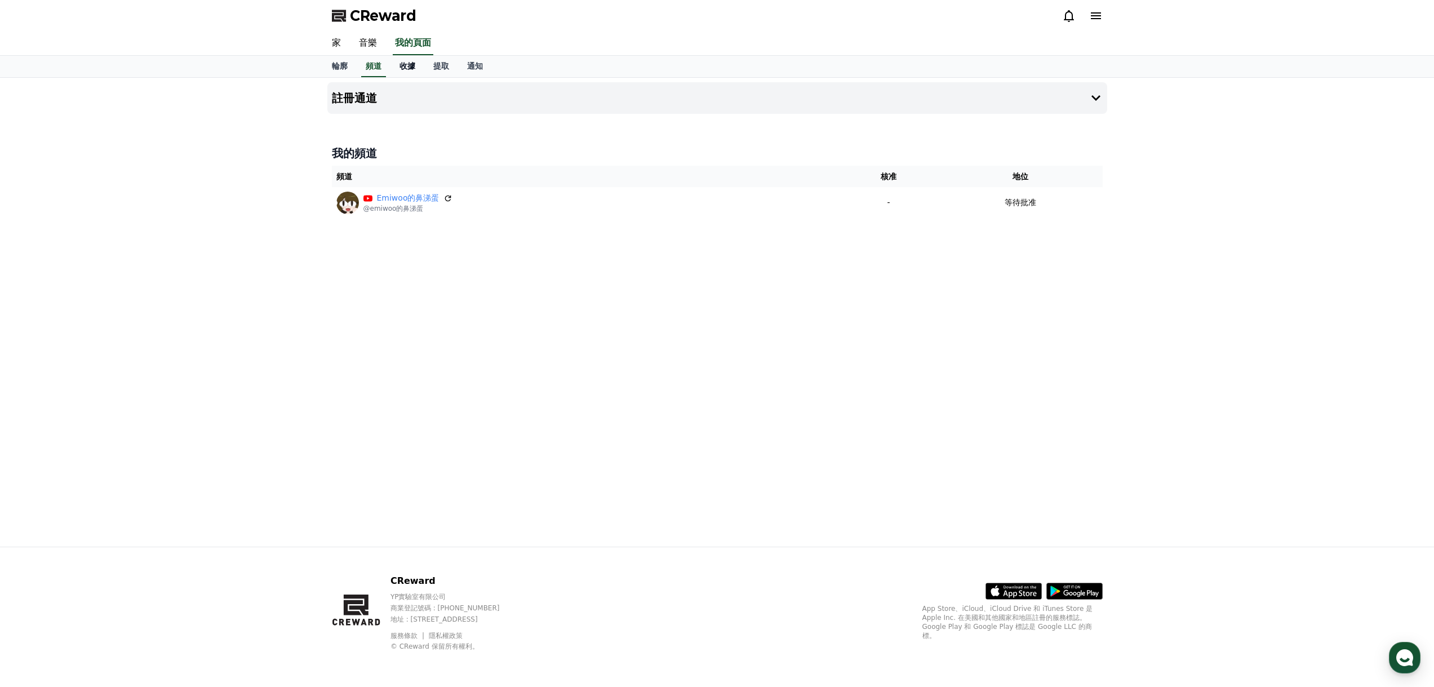
click at [403, 67] on font "收據" at bounding box center [408, 65] width 16 height 9
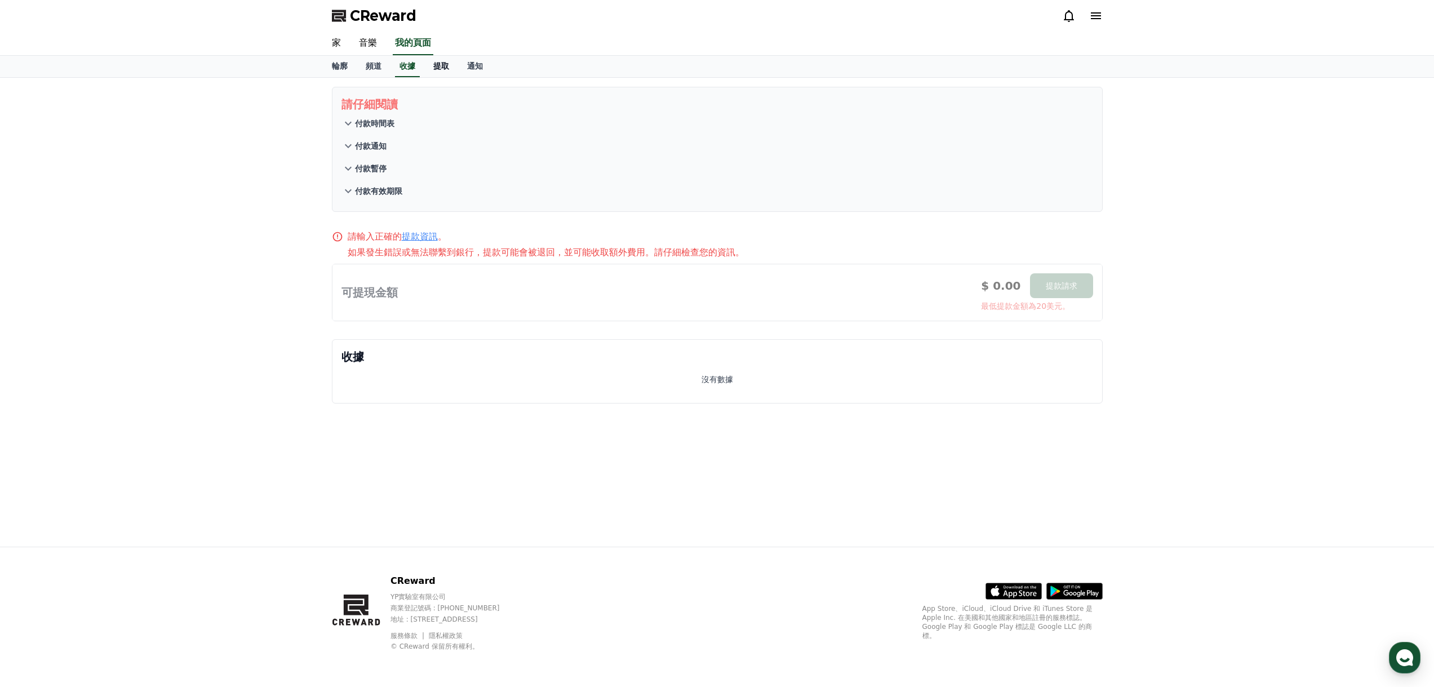
click at [446, 72] on link "提取" at bounding box center [441, 66] width 34 height 21
select select
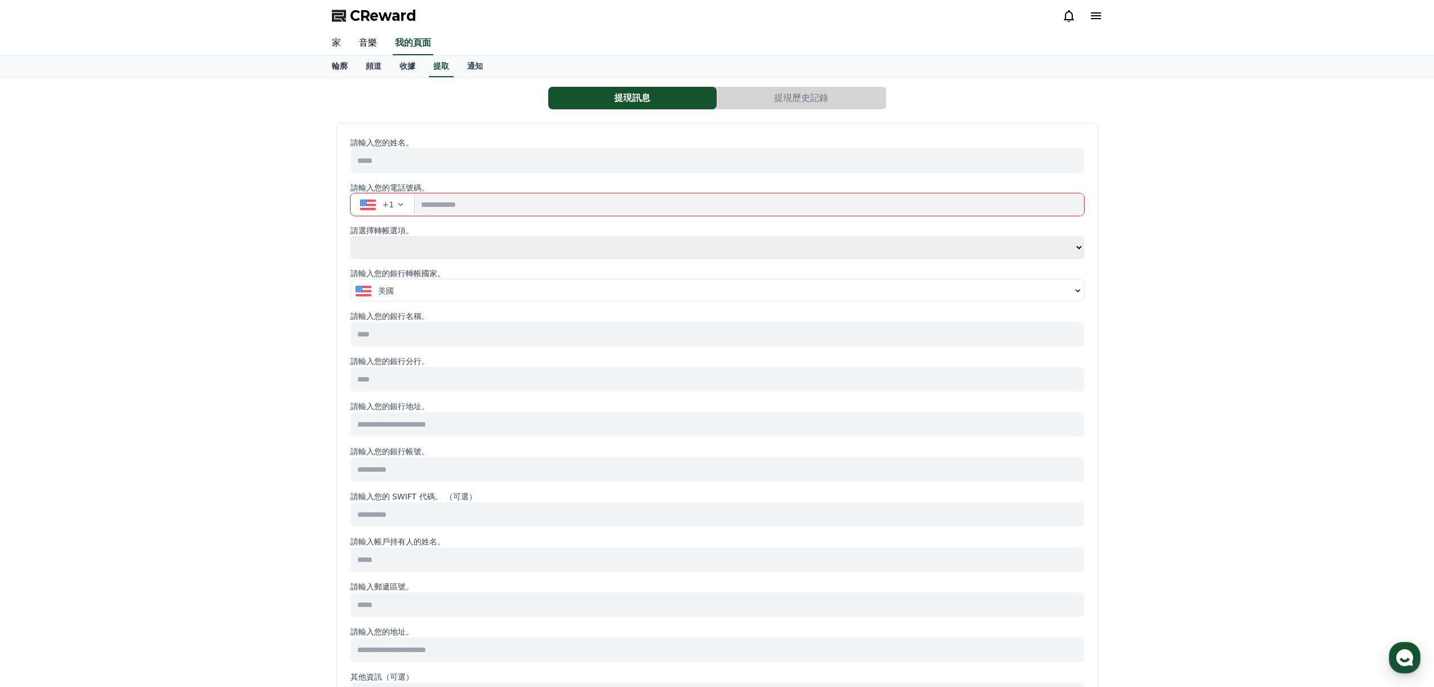
click at [341, 46] on link "家" at bounding box center [336, 44] width 27 height 24
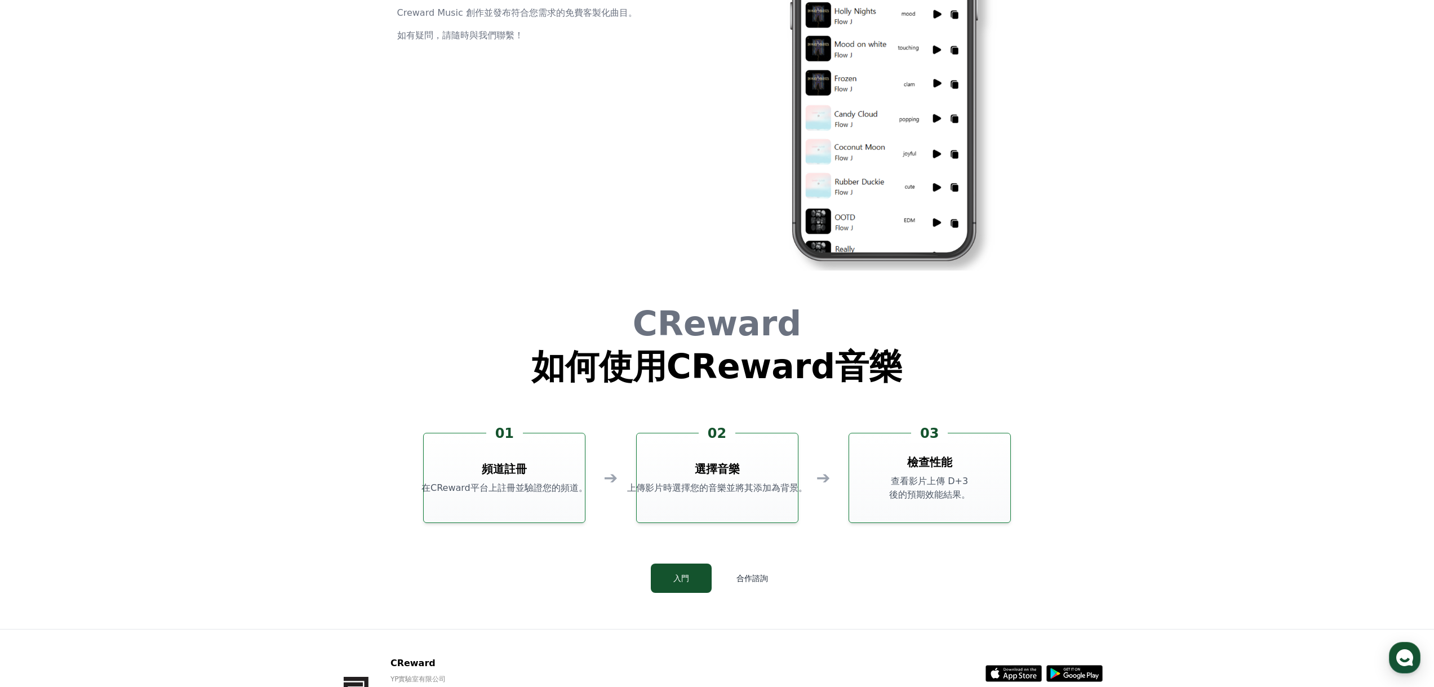
scroll to position [3053, 0]
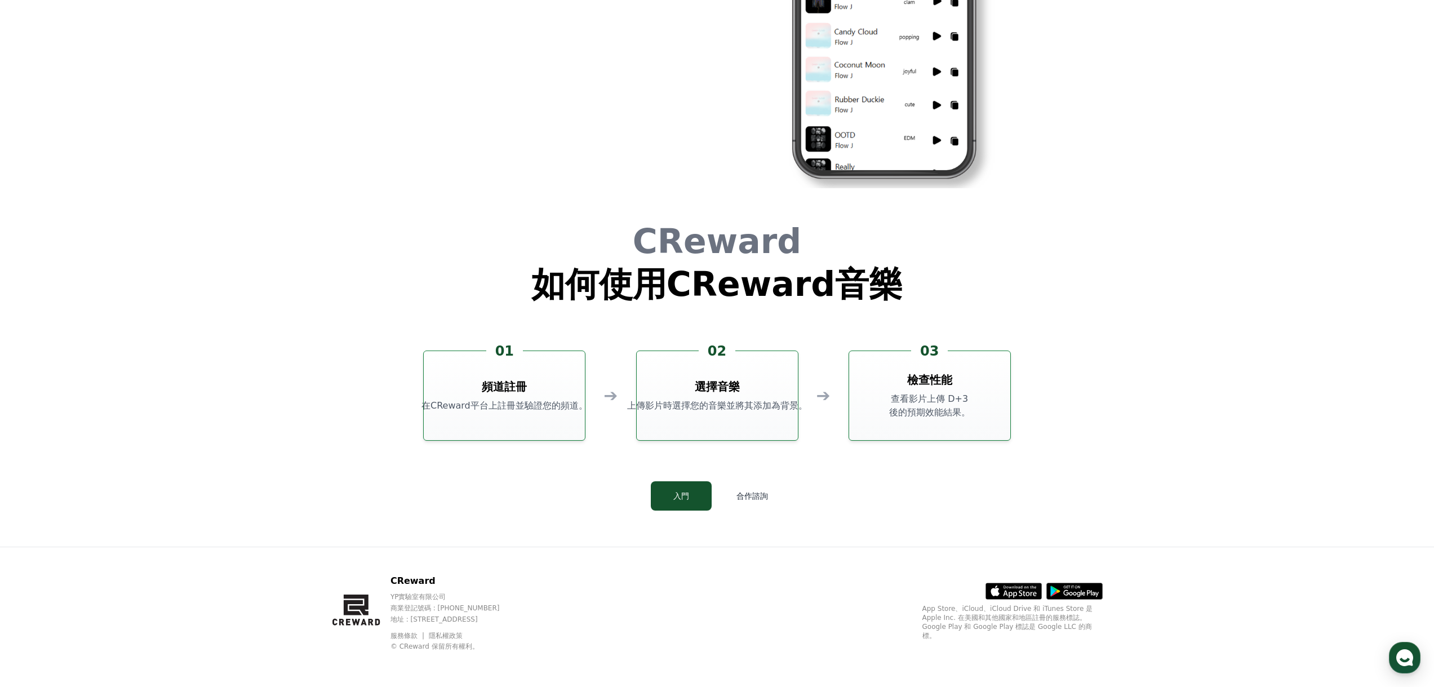
drag, startPoint x: 778, startPoint y: 520, endPoint x: 779, endPoint y: 556, distance: 36.1
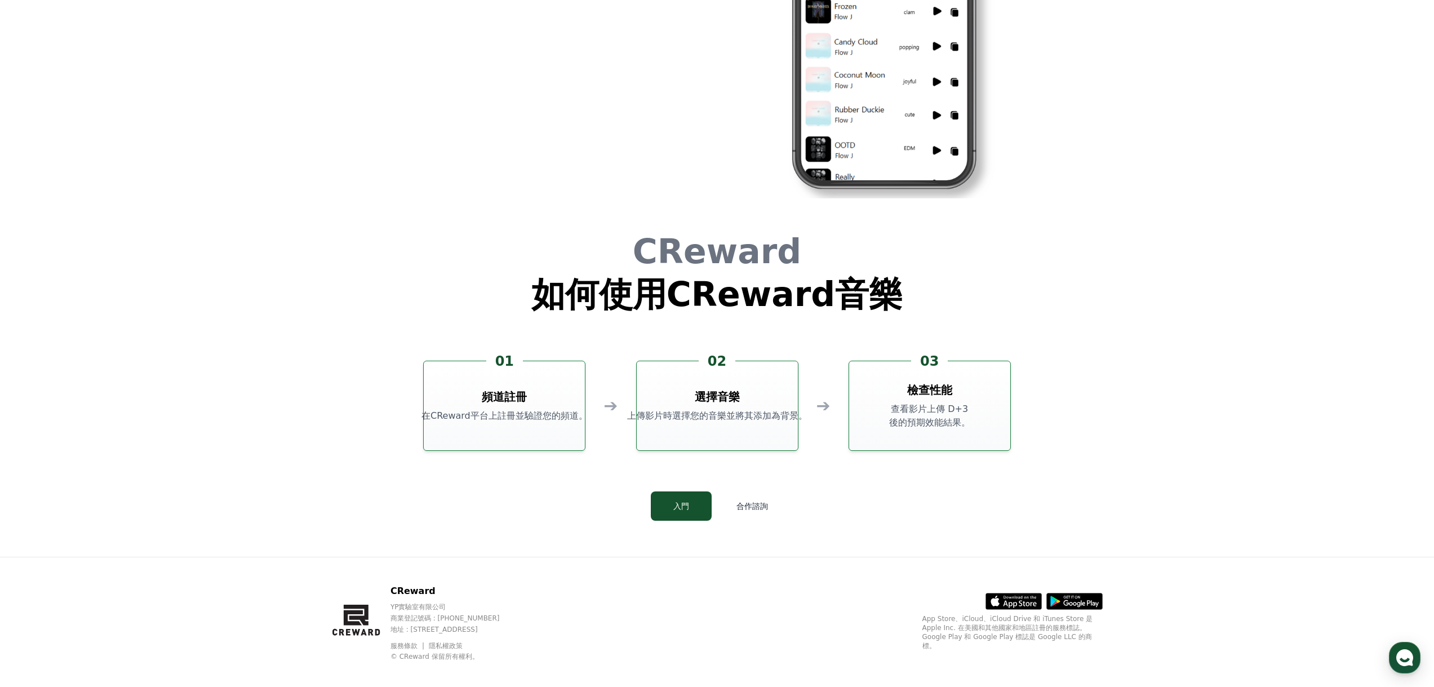
drag, startPoint x: 802, startPoint y: 582, endPoint x: 774, endPoint y: 438, distance: 146.4
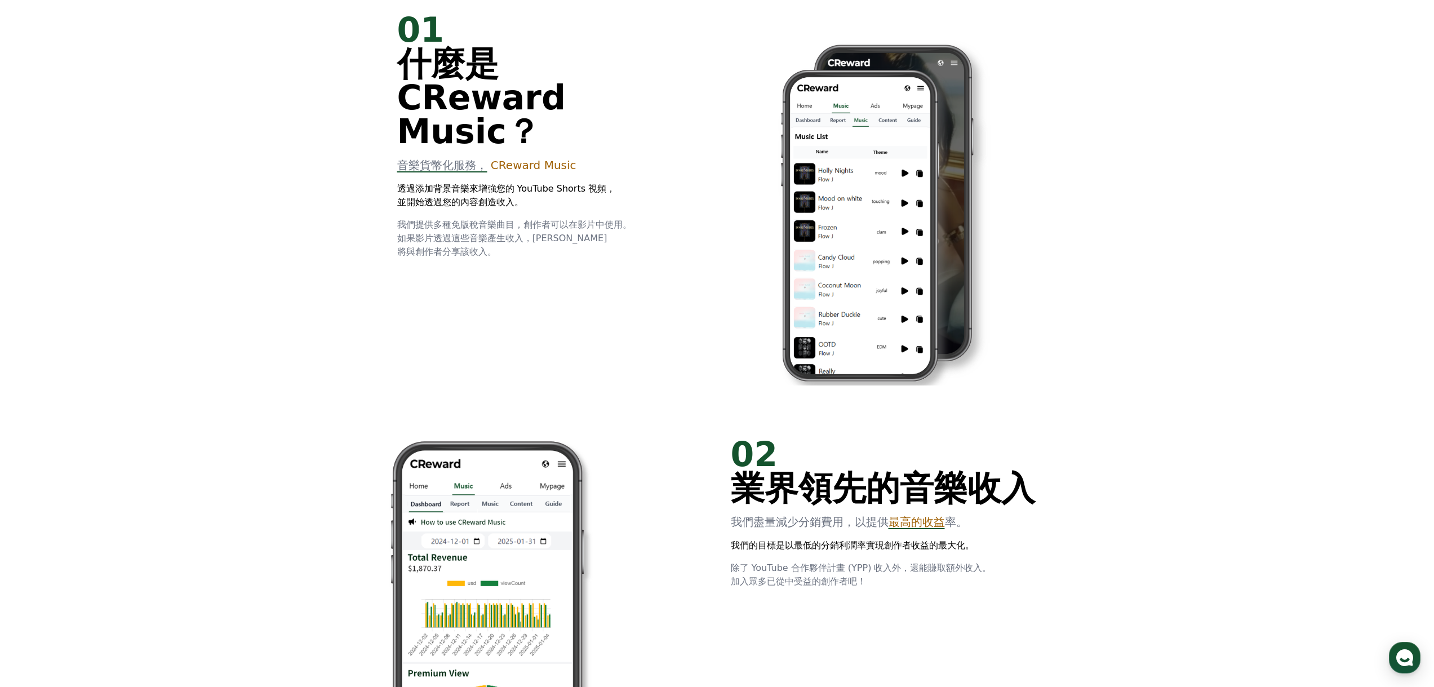
scroll to position [0, 0]
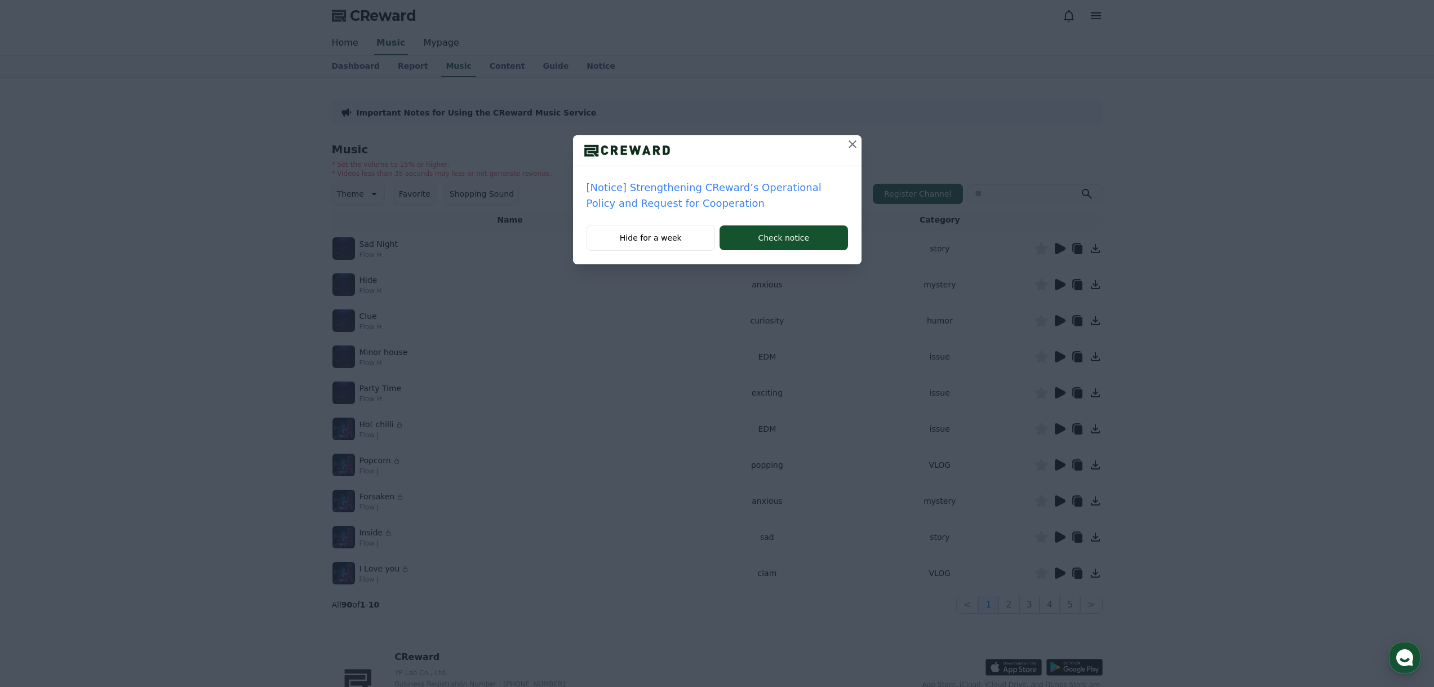
click at [847, 145] on icon at bounding box center [853, 144] width 14 height 14
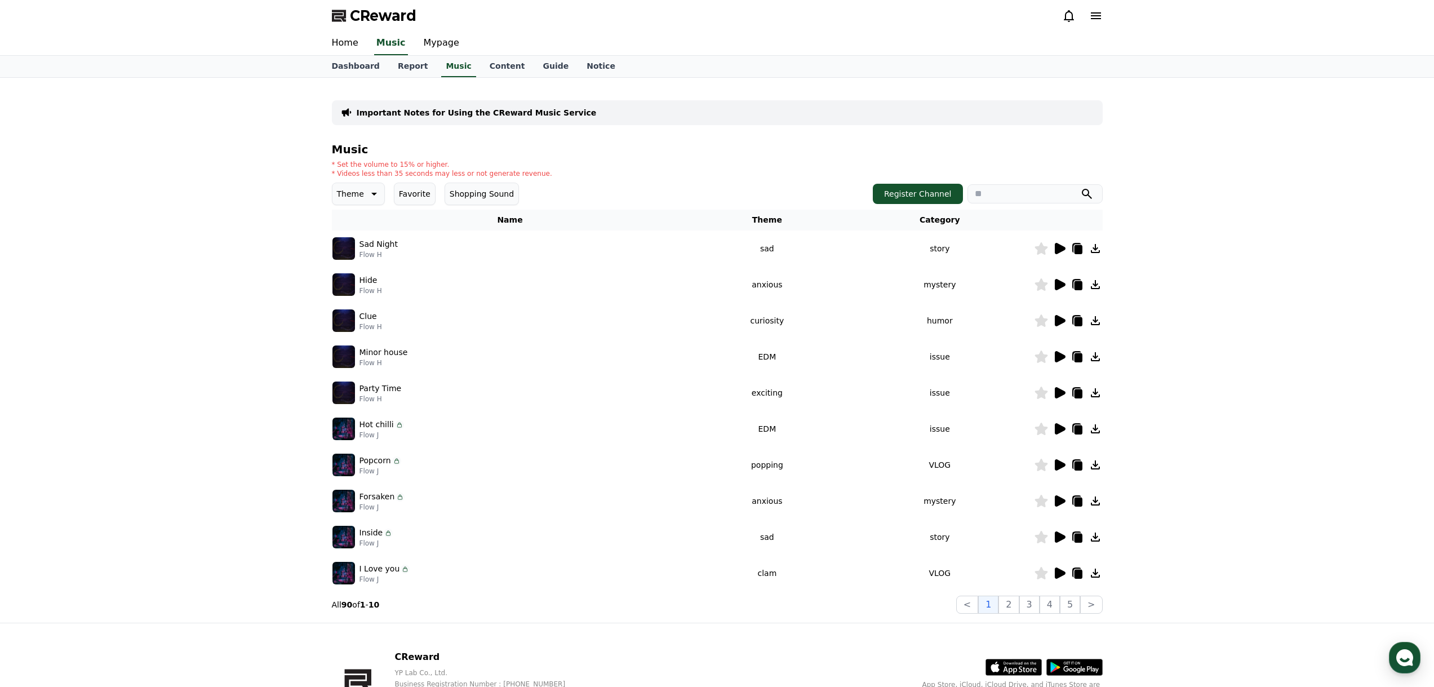
click at [1063, 254] on icon at bounding box center [1060, 249] width 14 height 14
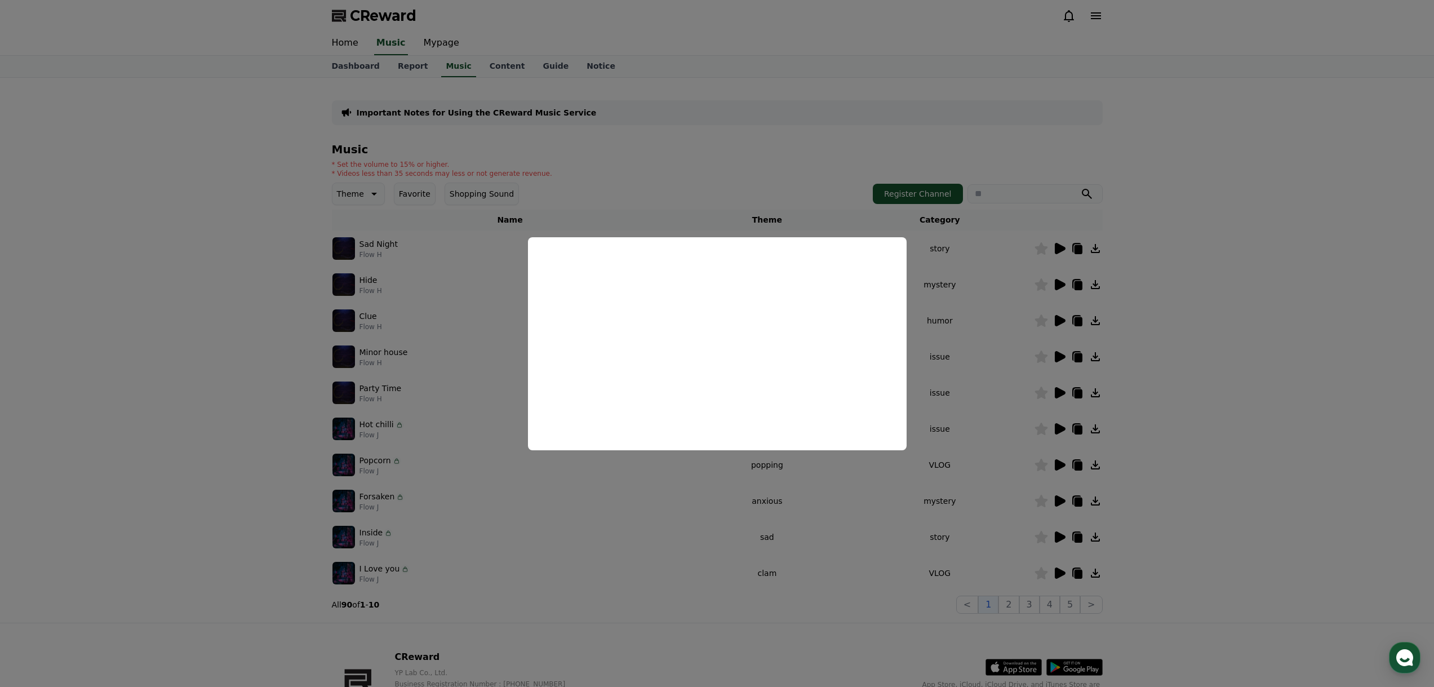
click at [1198, 288] on button "close modal" at bounding box center [717, 343] width 1434 height 687
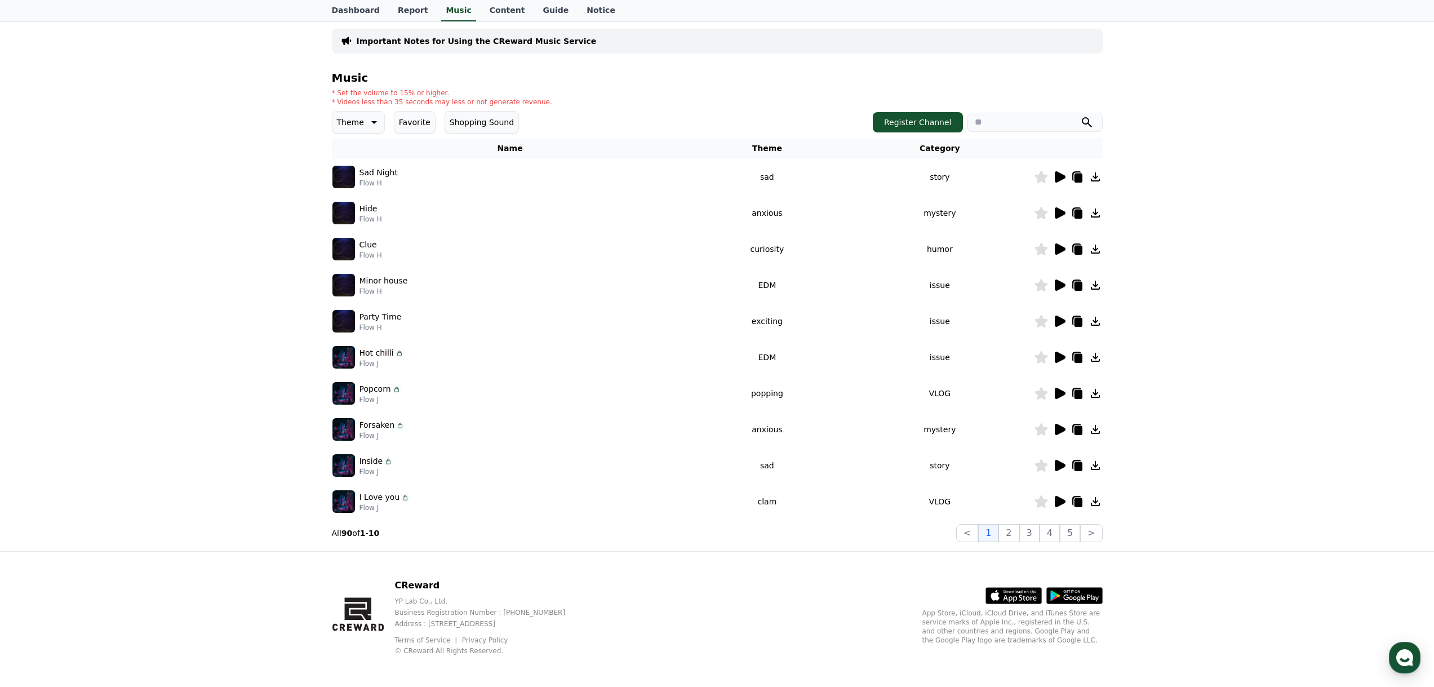
scroll to position [76, 0]
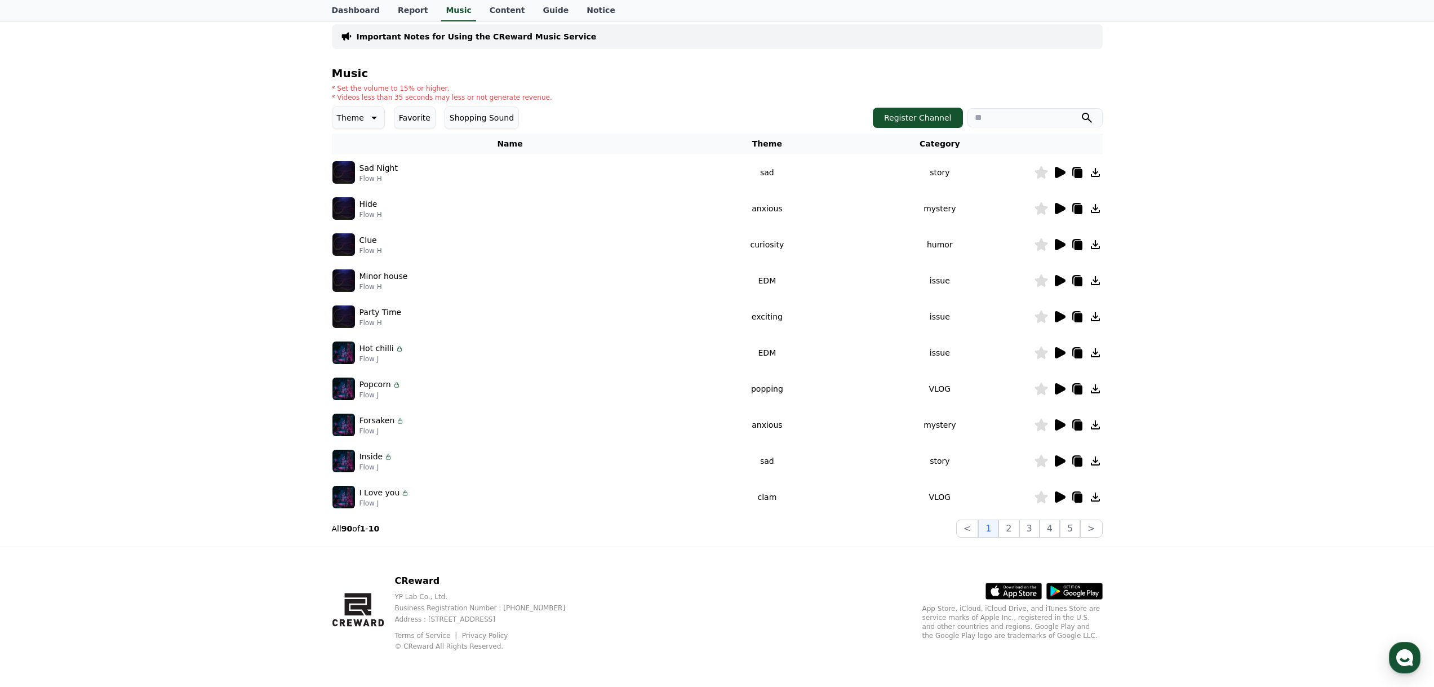
click at [1062, 168] on icon at bounding box center [1060, 173] width 14 height 14
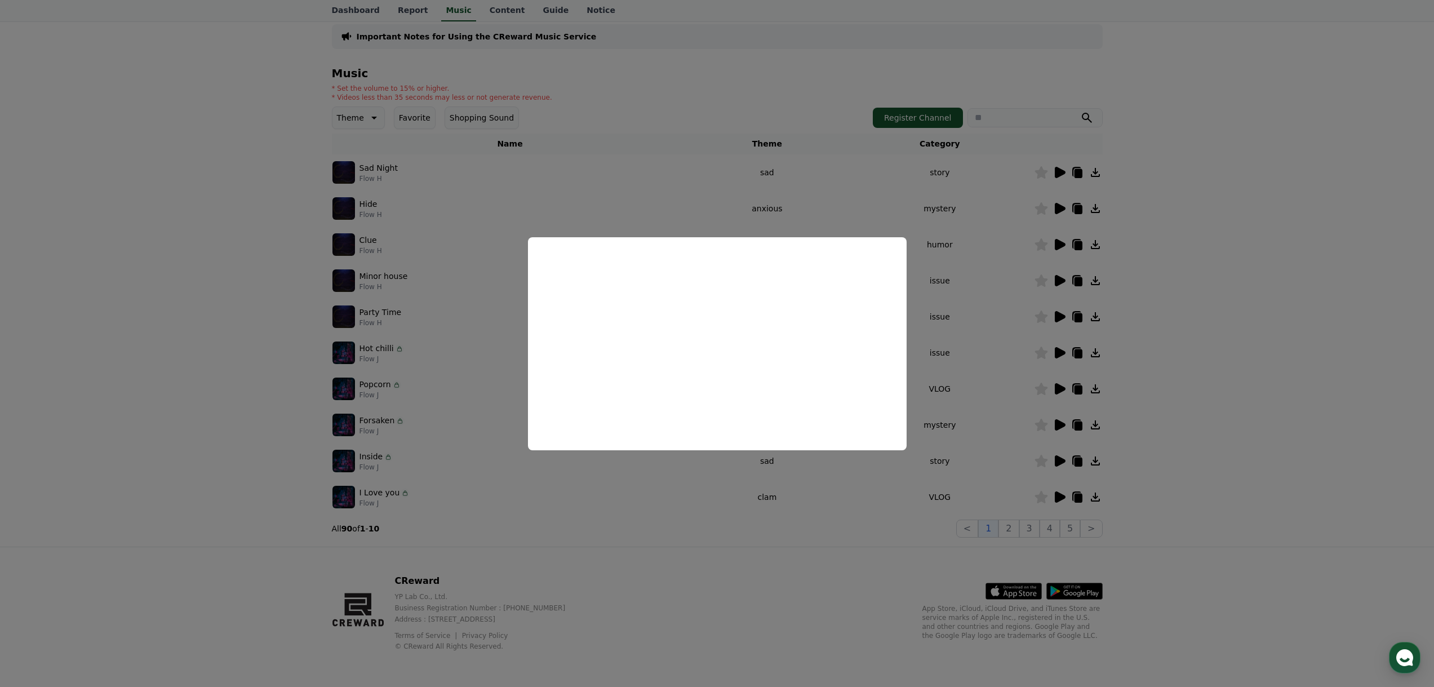
click at [1328, 220] on button "close modal" at bounding box center [717, 343] width 1434 height 687
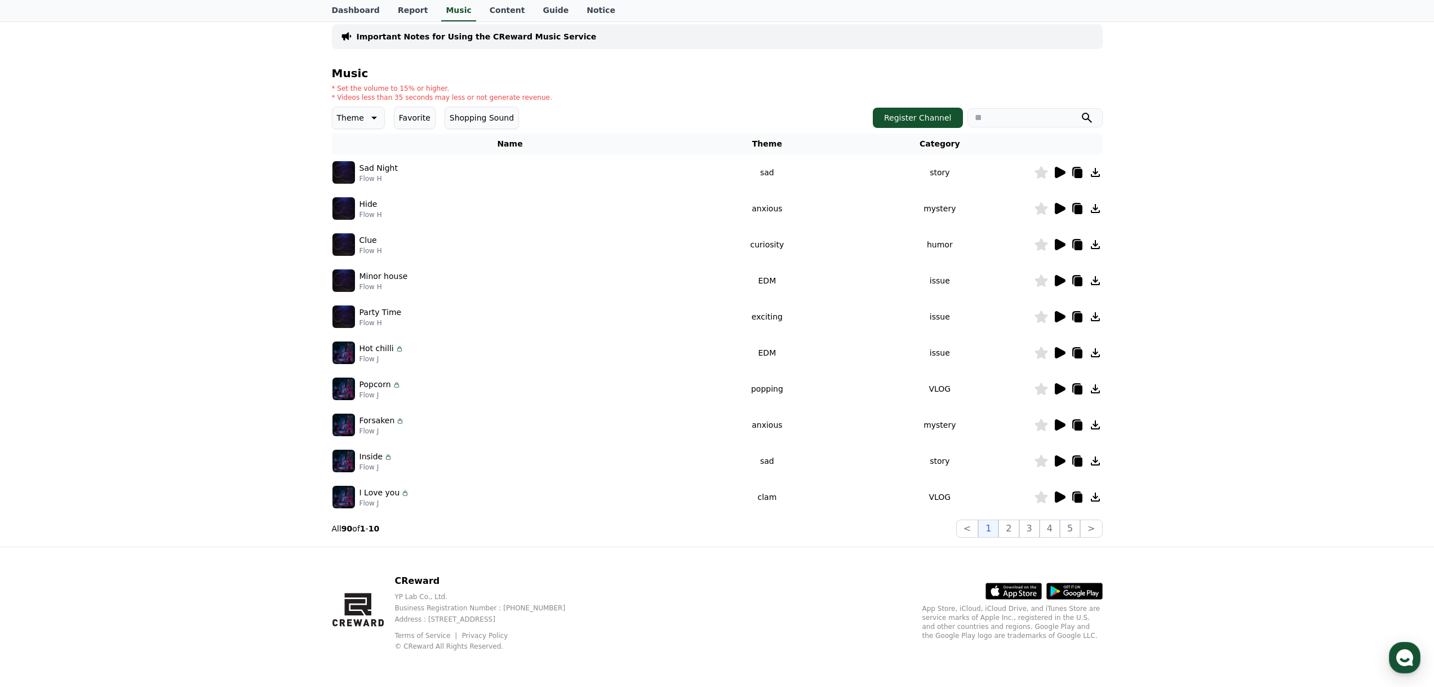
click at [1054, 207] on icon at bounding box center [1060, 209] width 14 height 14
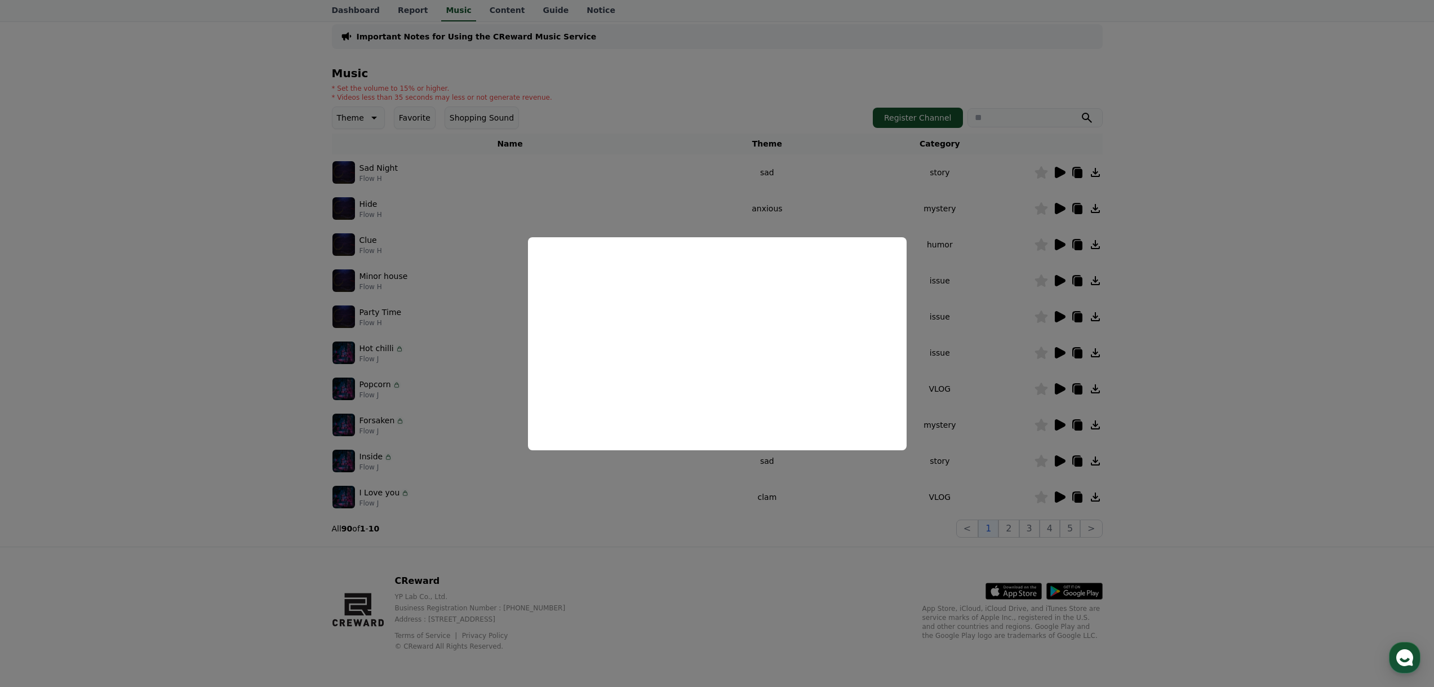
click at [1014, 232] on button "close modal" at bounding box center [717, 343] width 1434 height 687
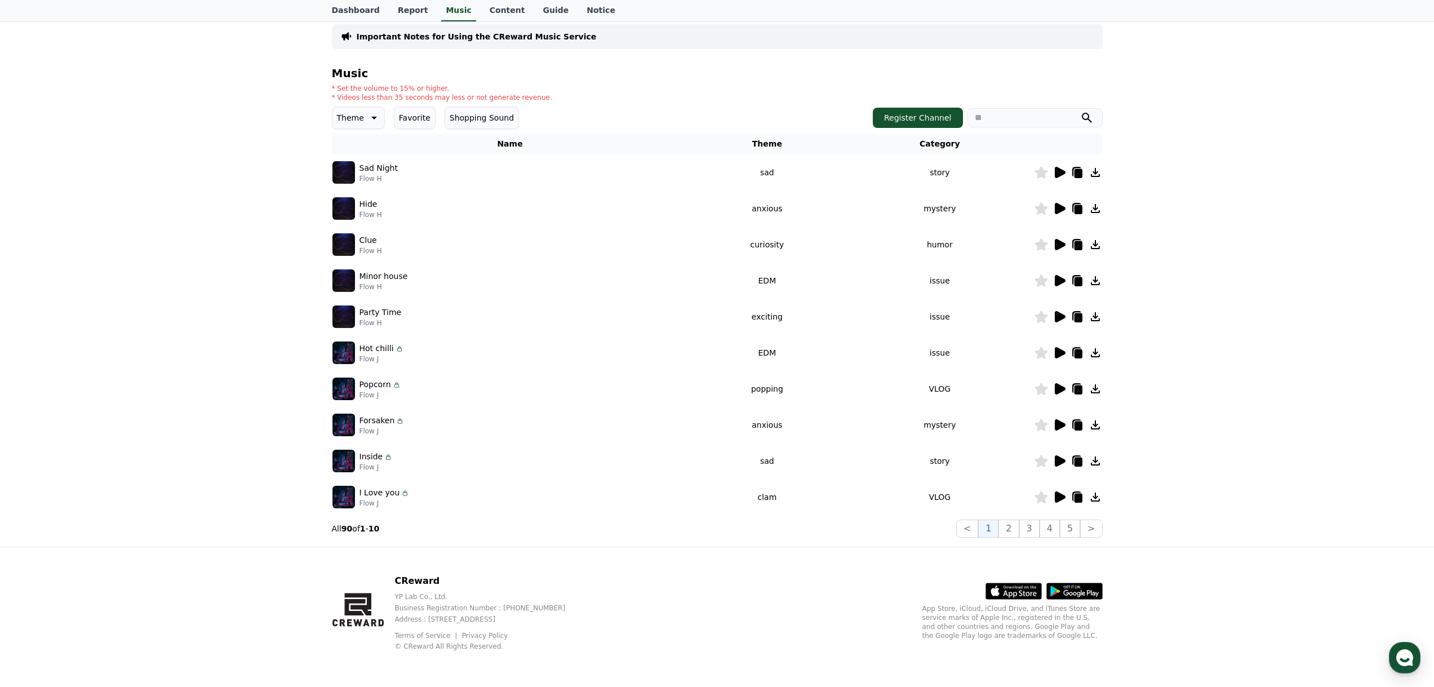
click at [1053, 239] on icon at bounding box center [1060, 245] width 14 height 14
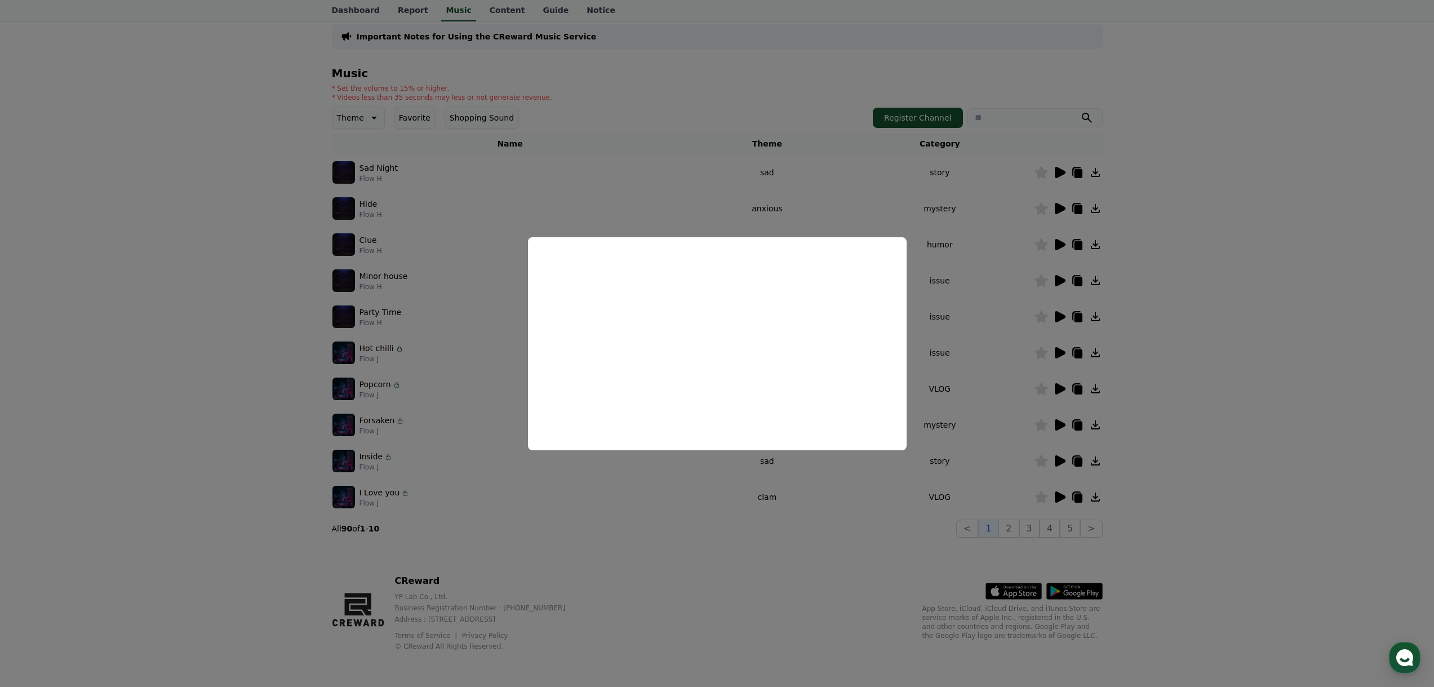
click at [1183, 354] on button "close modal" at bounding box center [717, 343] width 1434 height 687
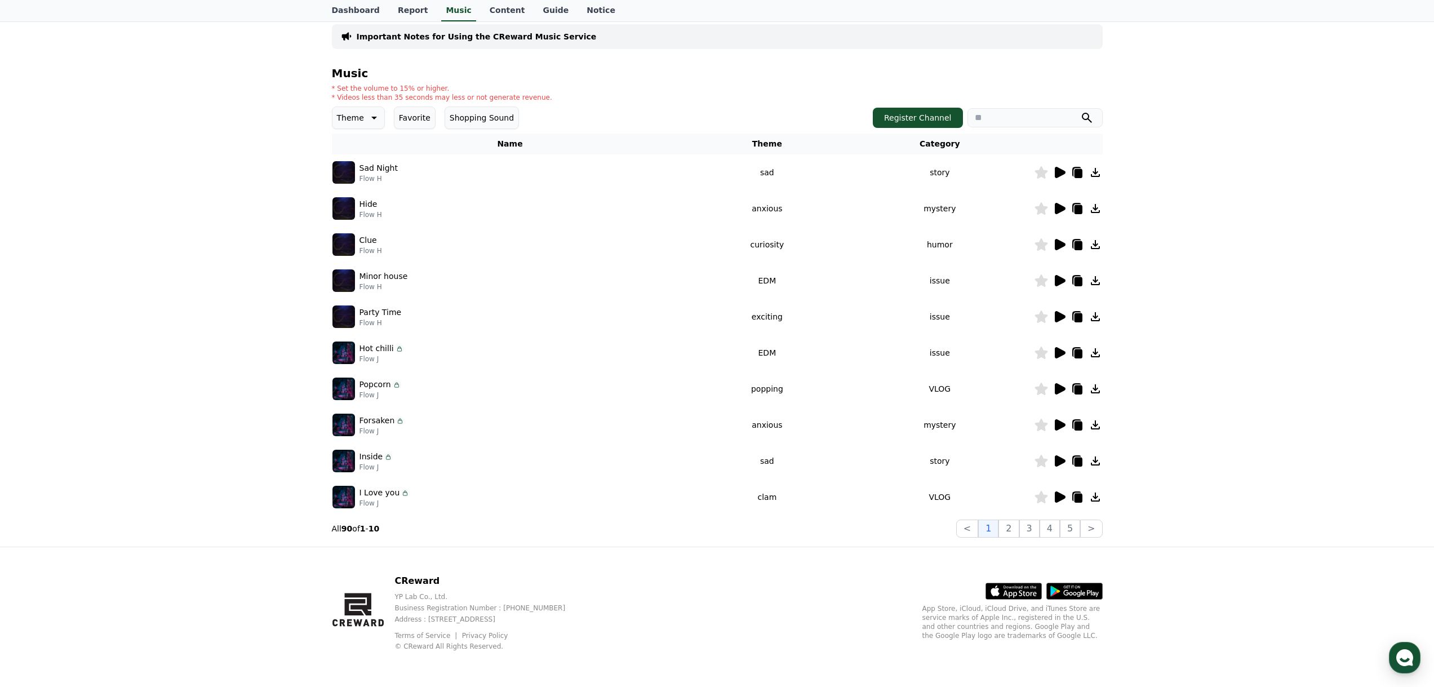
click at [1059, 272] on td at bounding box center [1068, 281] width 69 height 36
click at [1057, 278] on icon at bounding box center [1060, 280] width 11 height 11
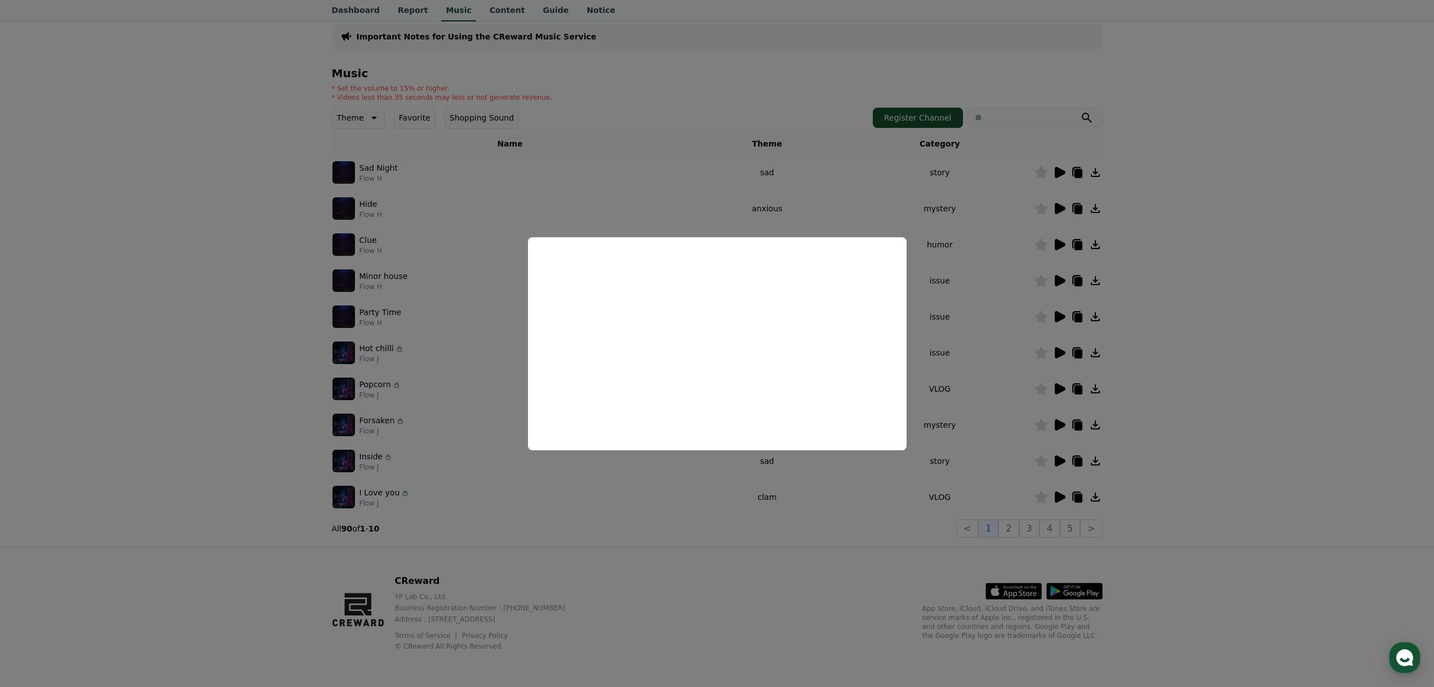
click at [966, 233] on button "close modal" at bounding box center [717, 343] width 1434 height 687
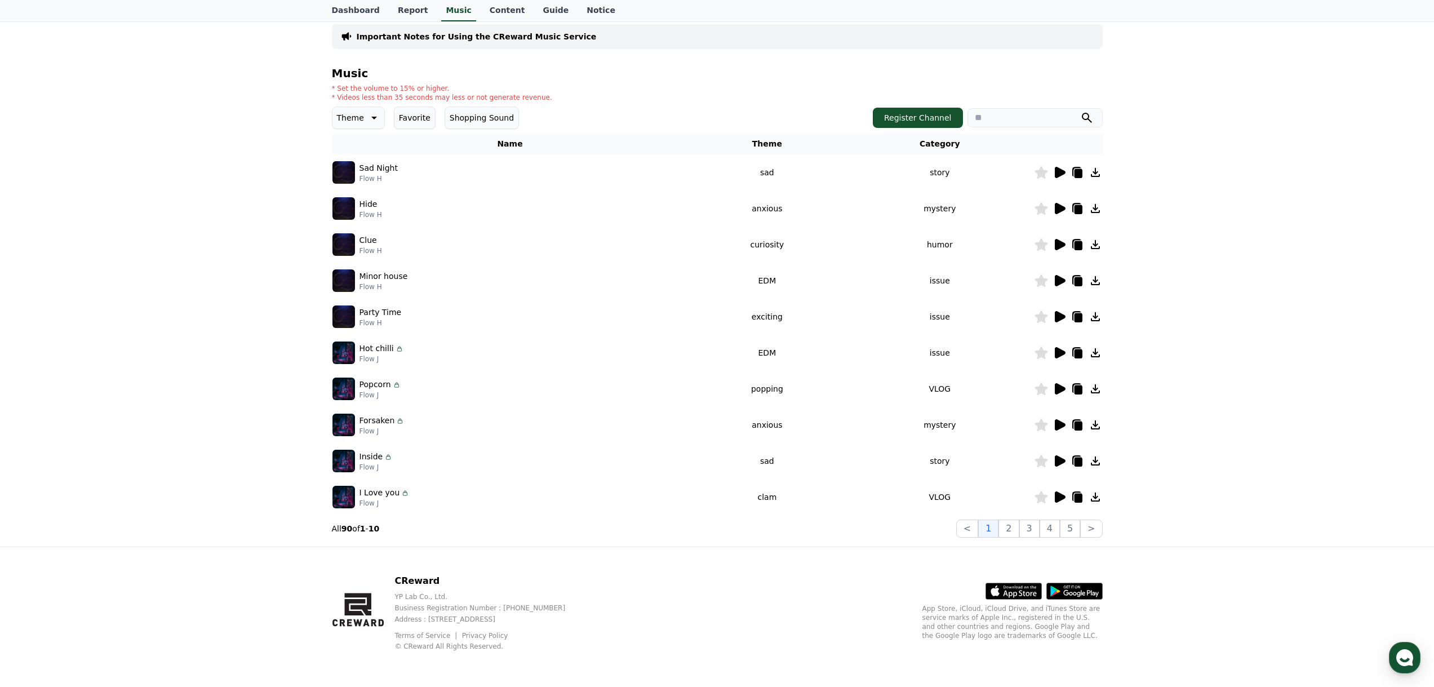
click at [369, 124] on icon at bounding box center [373, 118] width 14 height 14
click at [355, 208] on button "Bright" at bounding box center [350, 208] width 33 height 25
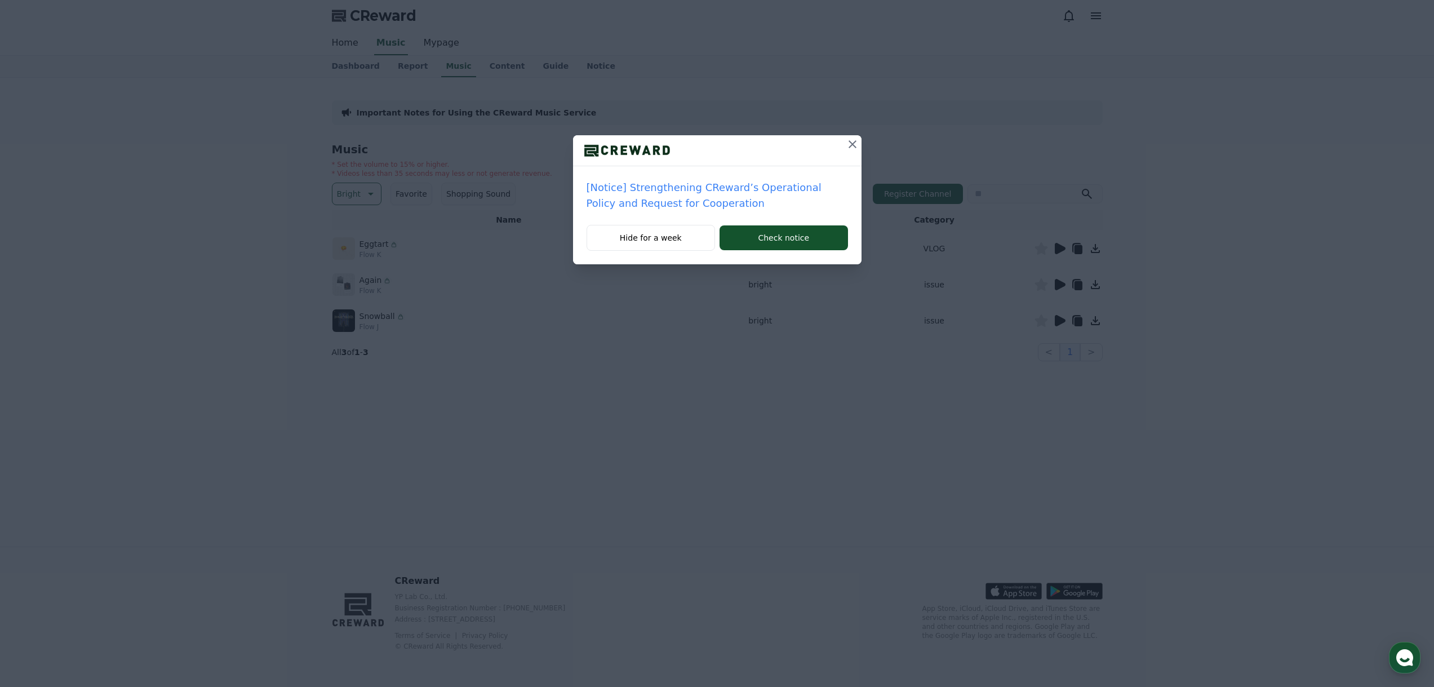
click at [852, 141] on icon at bounding box center [853, 144] width 14 height 14
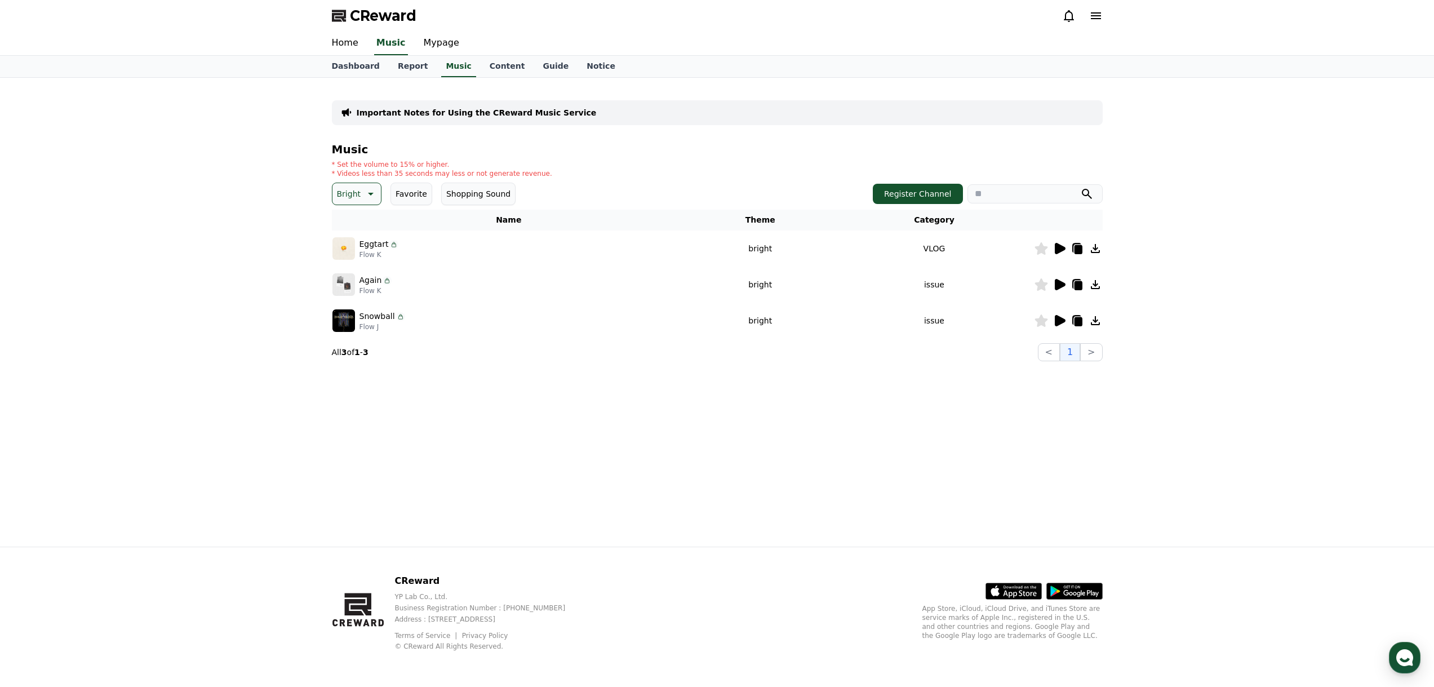
click at [1062, 246] on icon at bounding box center [1060, 248] width 11 height 11
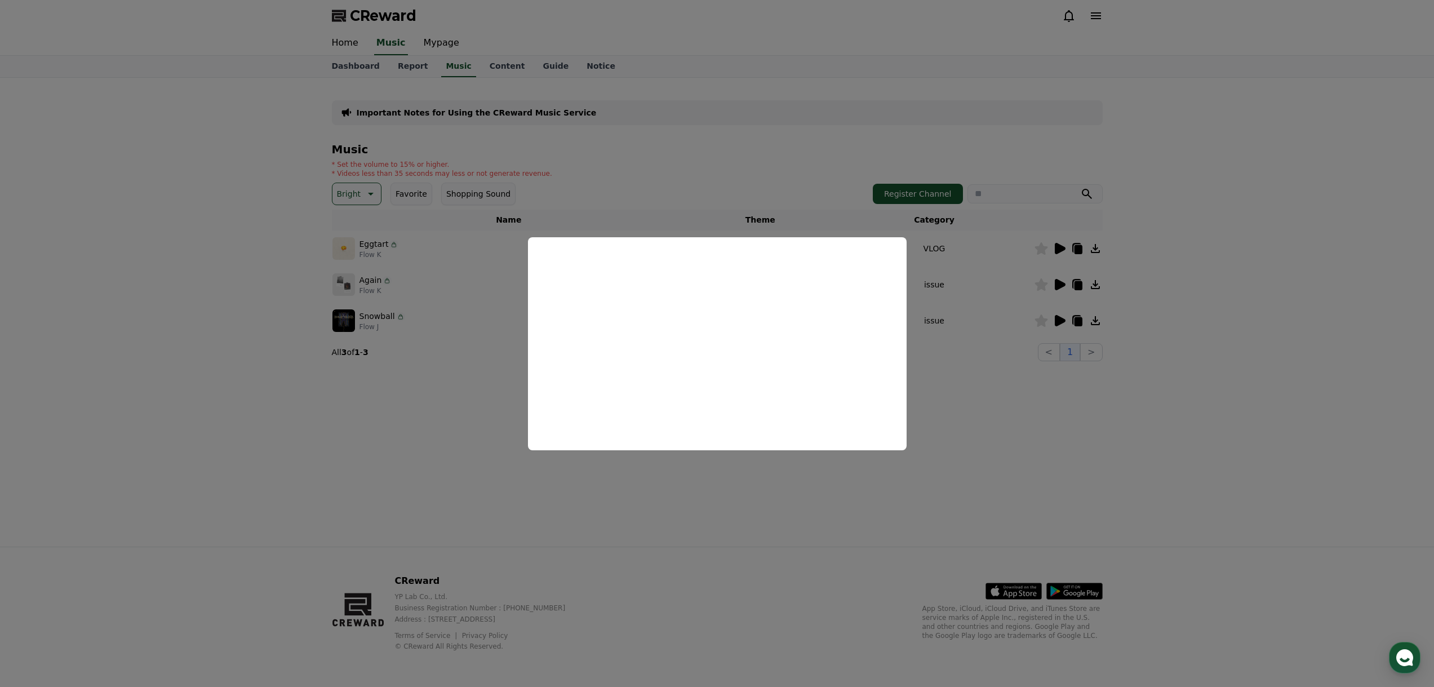
click at [1013, 438] on button "close modal" at bounding box center [717, 343] width 1434 height 687
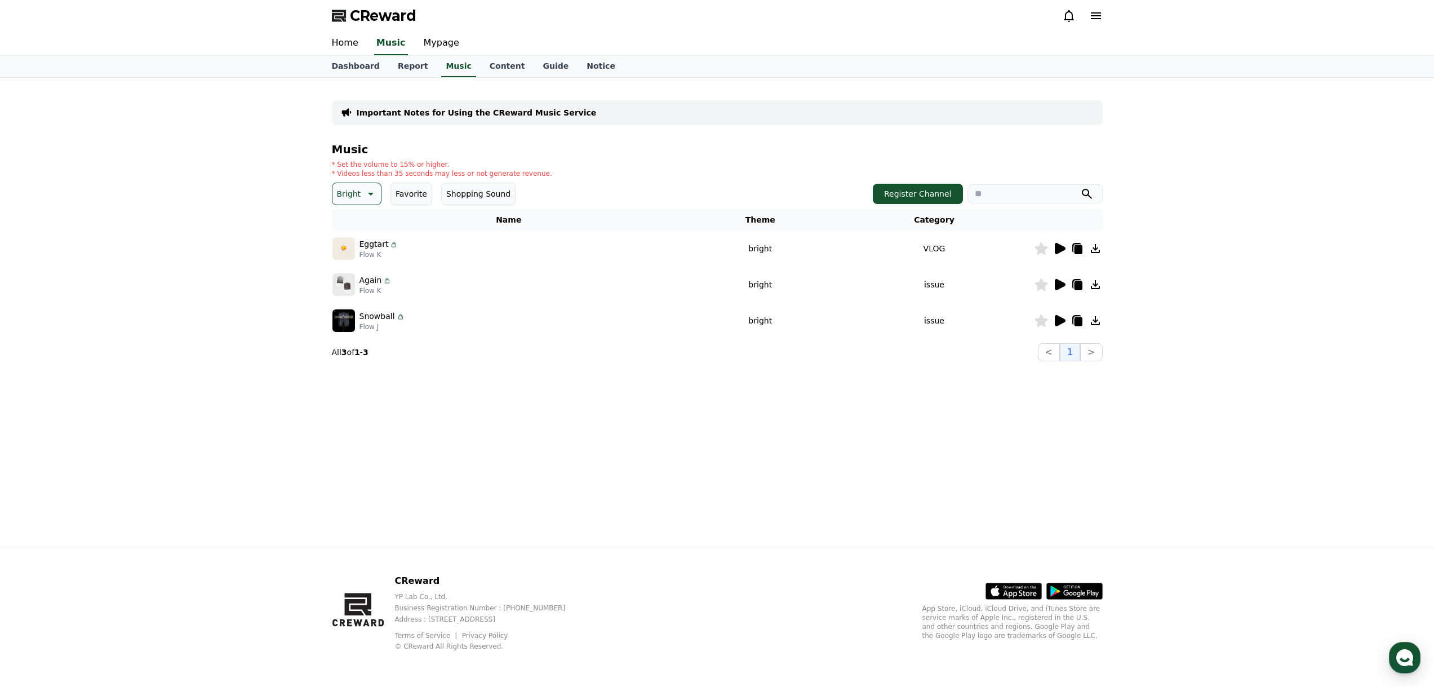
click at [1058, 286] on icon at bounding box center [1060, 284] width 11 height 11
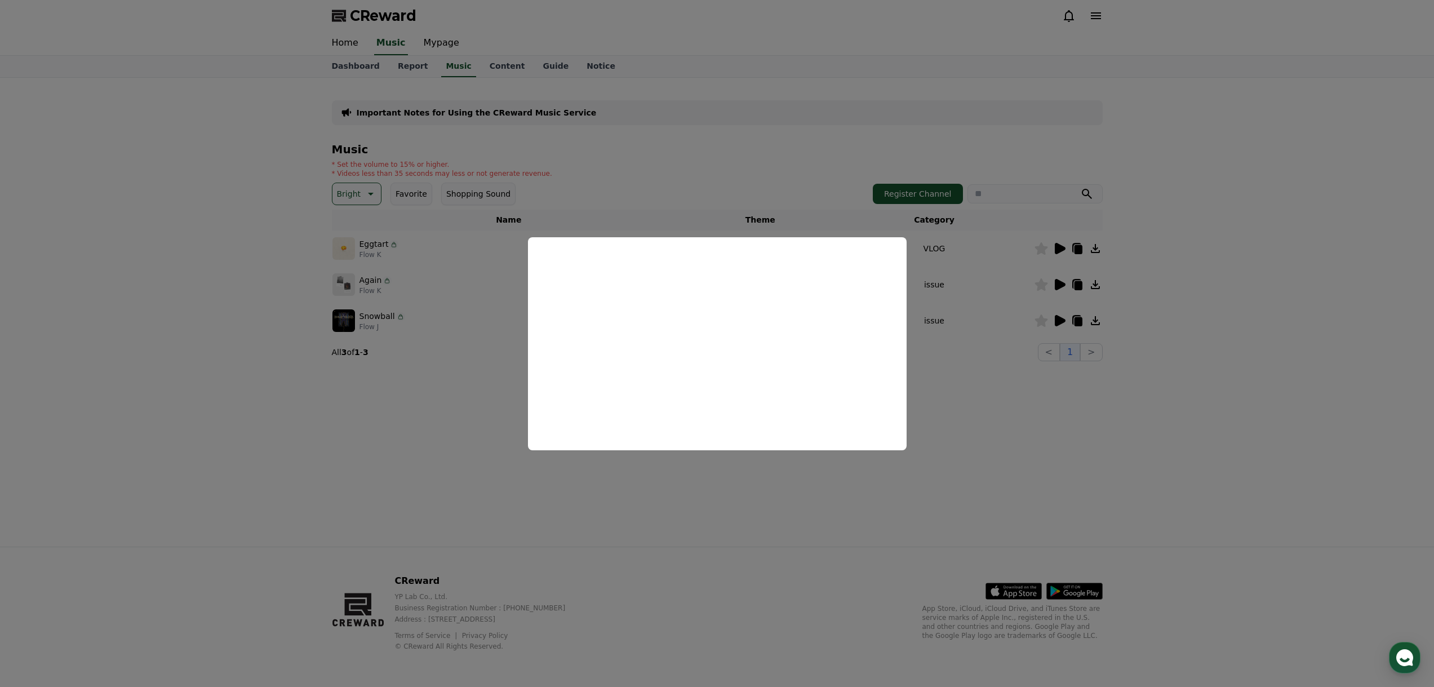
click at [945, 406] on button "close modal" at bounding box center [717, 343] width 1434 height 687
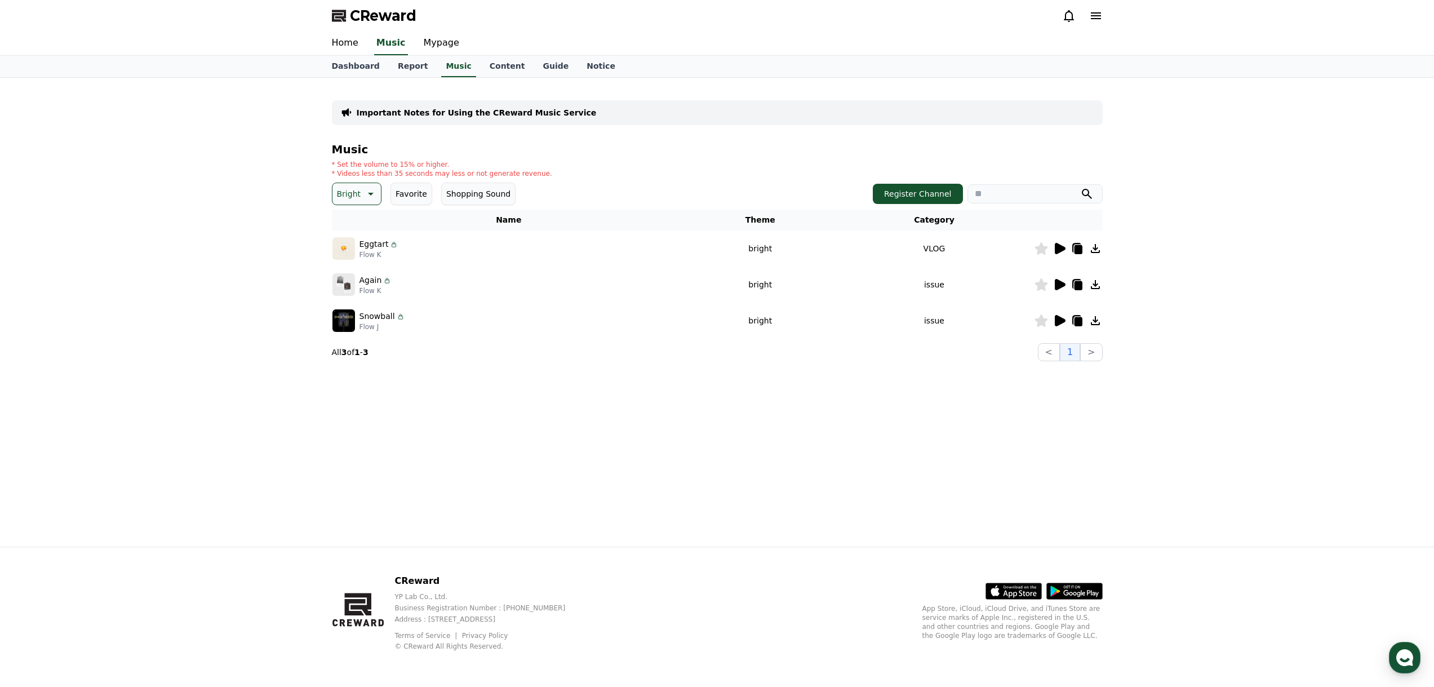
click at [349, 197] on p "Bright" at bounding box center [349, 194] width 24 height 16
click at [358, 247] on button "Fantasy" at bounding box center [353, 253] width 39 height 25
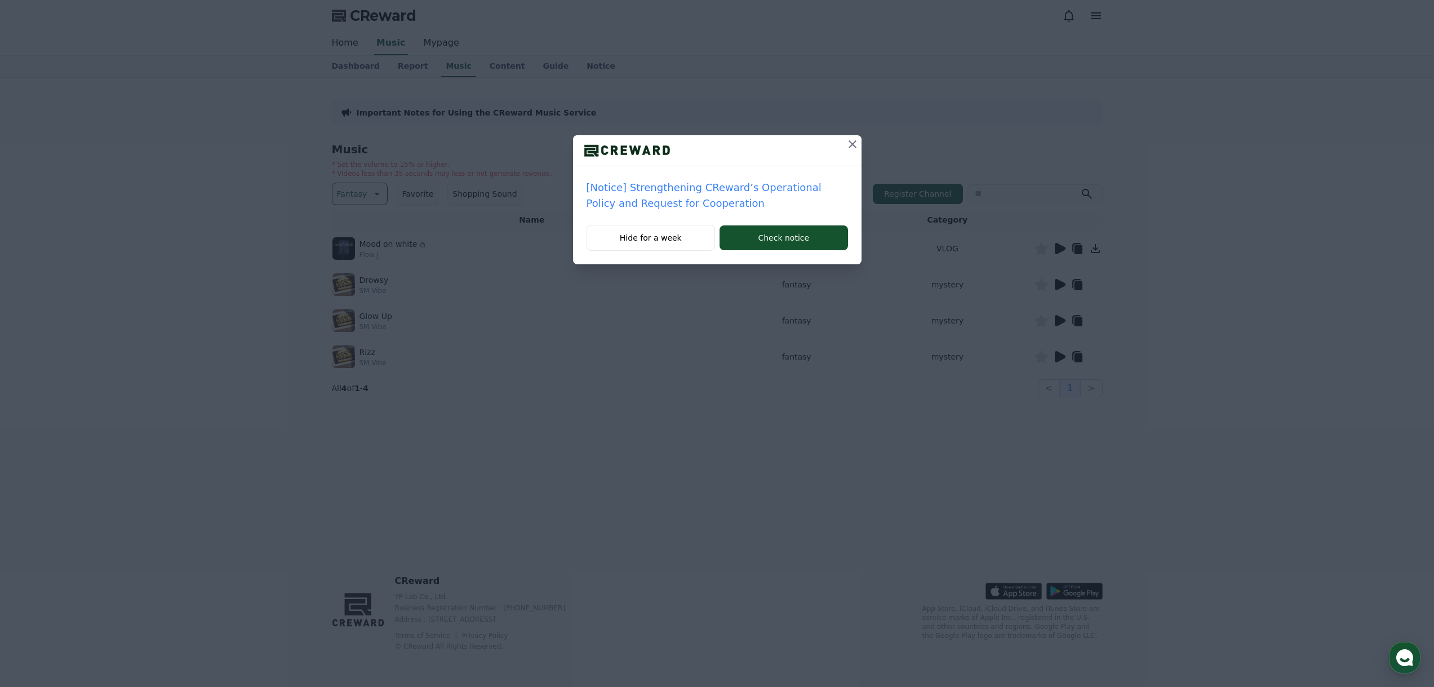
drag, startPoint x: 853, startPoint y: 142, endPoint x: 890, endPoint y: 152, distance: 37.9
click at [853, 142] on icon at bounding box center [853, 144] width 14 height 14
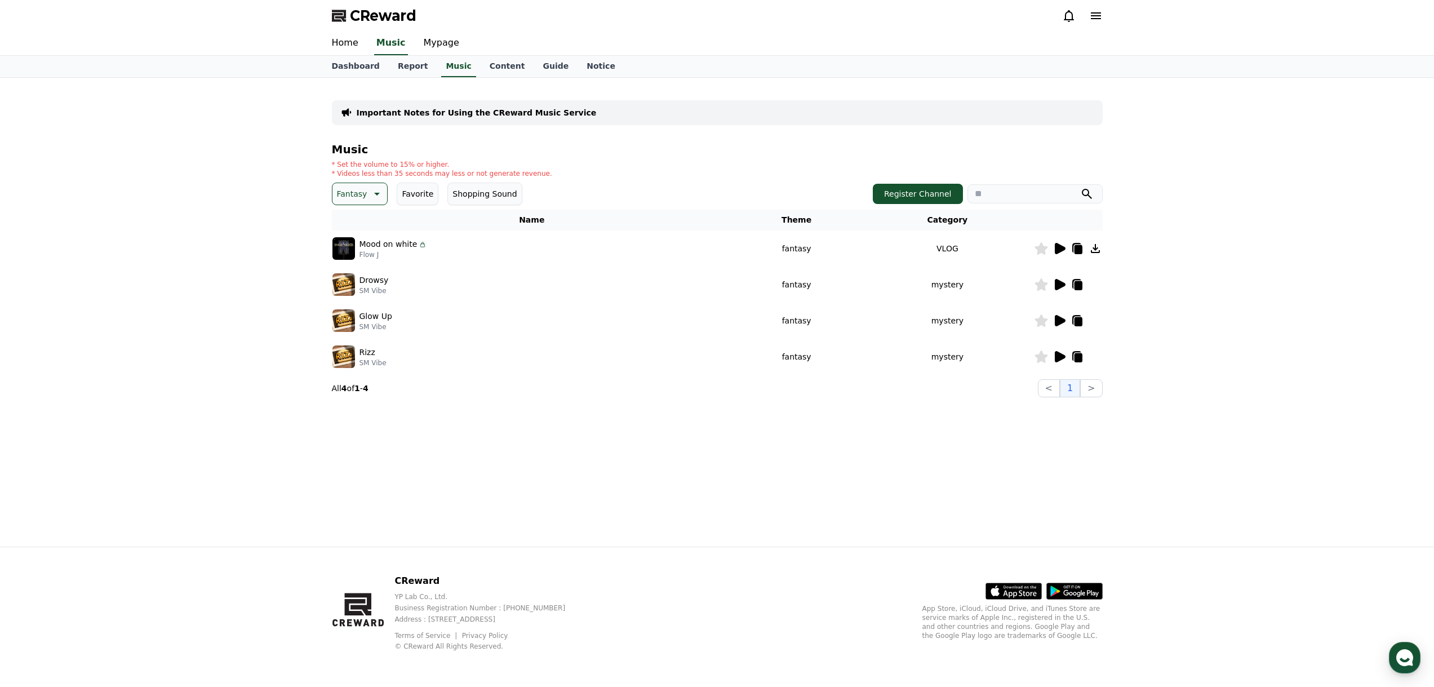
click at [1059, 246] on icon at bounding box center [1060, 248] width 11 height 11
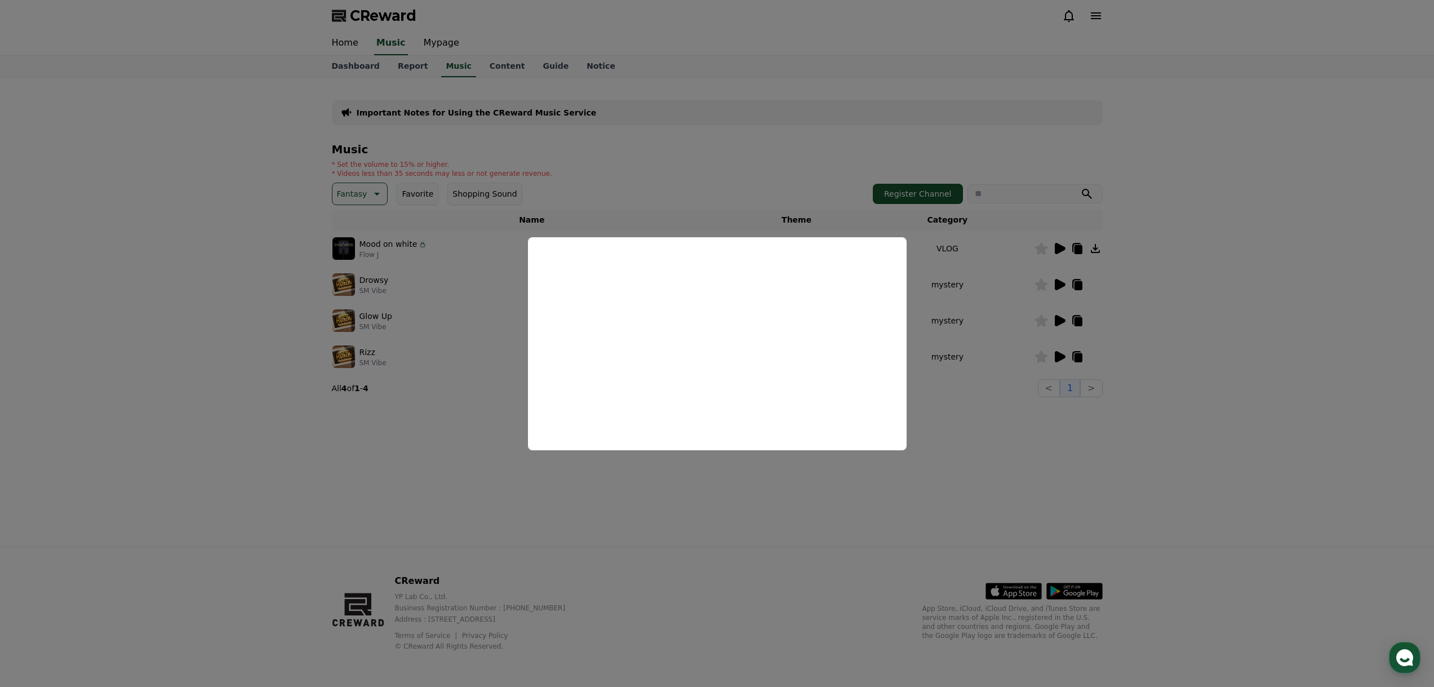
click at [1065, 282] on button "close modal" at bounding box center [717, 343] width 1434 height 687
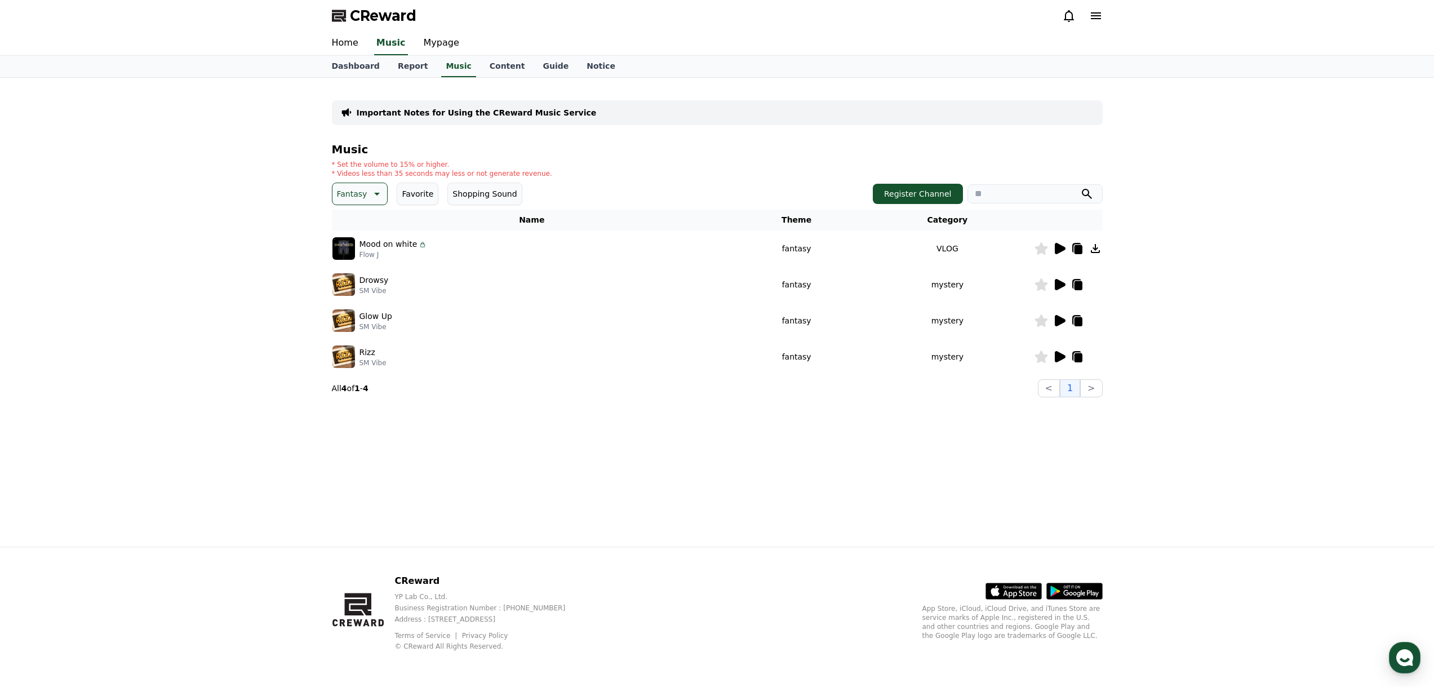
click at [1062, 283] on icon at bounding box center [1060, 284] width 11 height 11
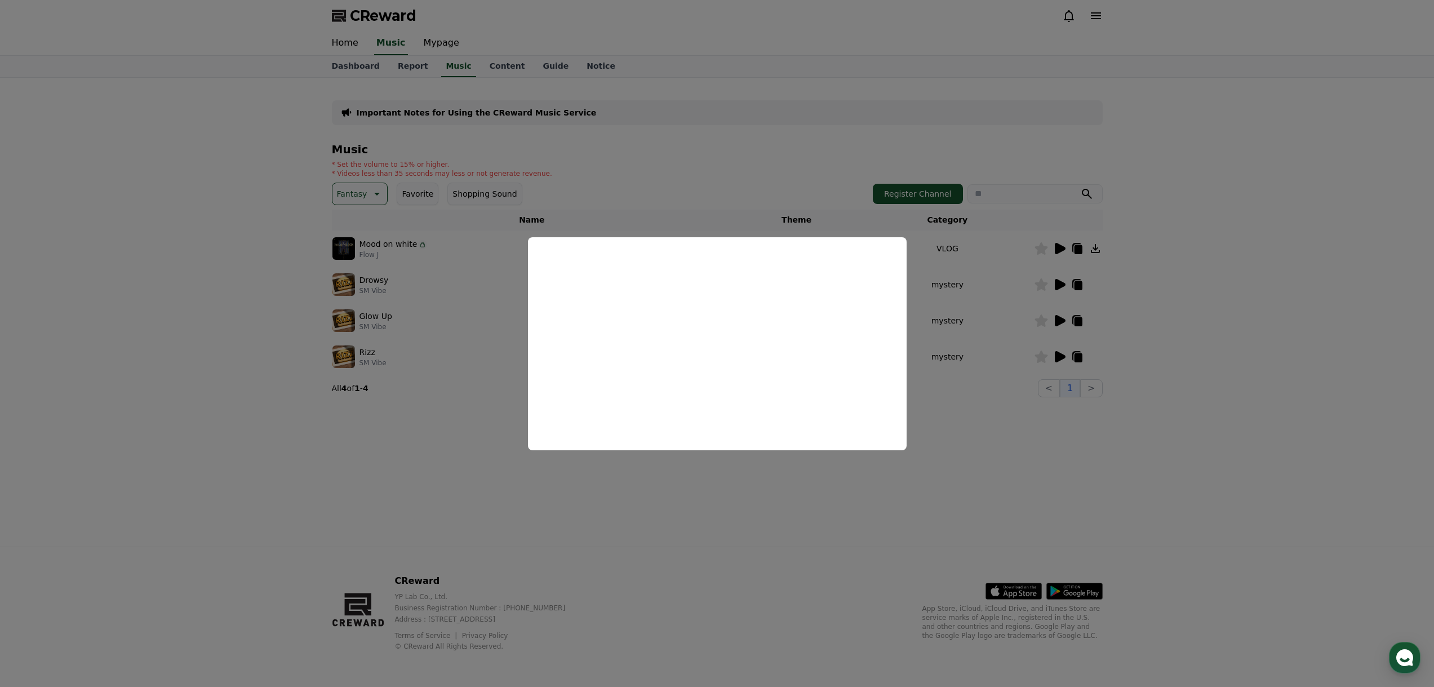
click at [397, 223] on button "close modal" at bounding box center [717, 343] width 1434 height 687
click at [369, 200] on icon at bounding box center [376, 194] width 14 height 14
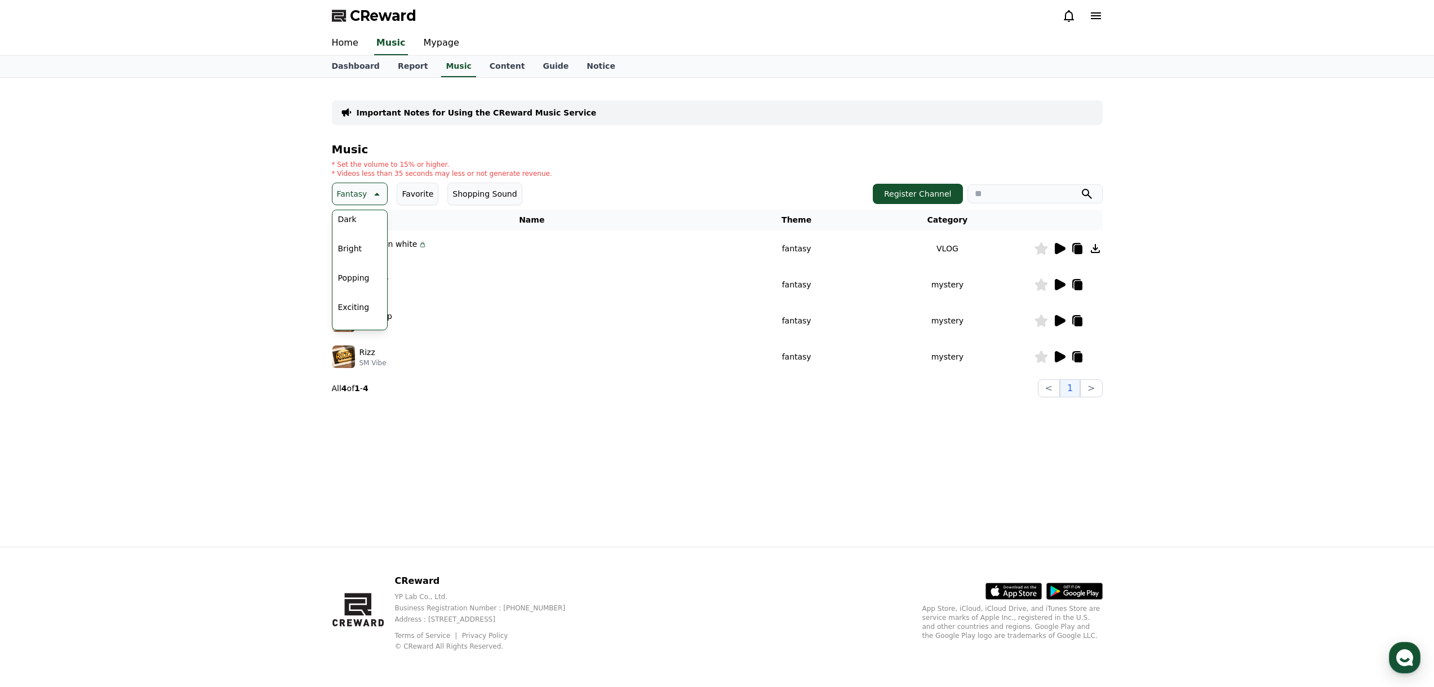
scroll to position [113, 0]
click at [363, 259] on button "Popping" at bounding box center [354, 257] width 41 height 25
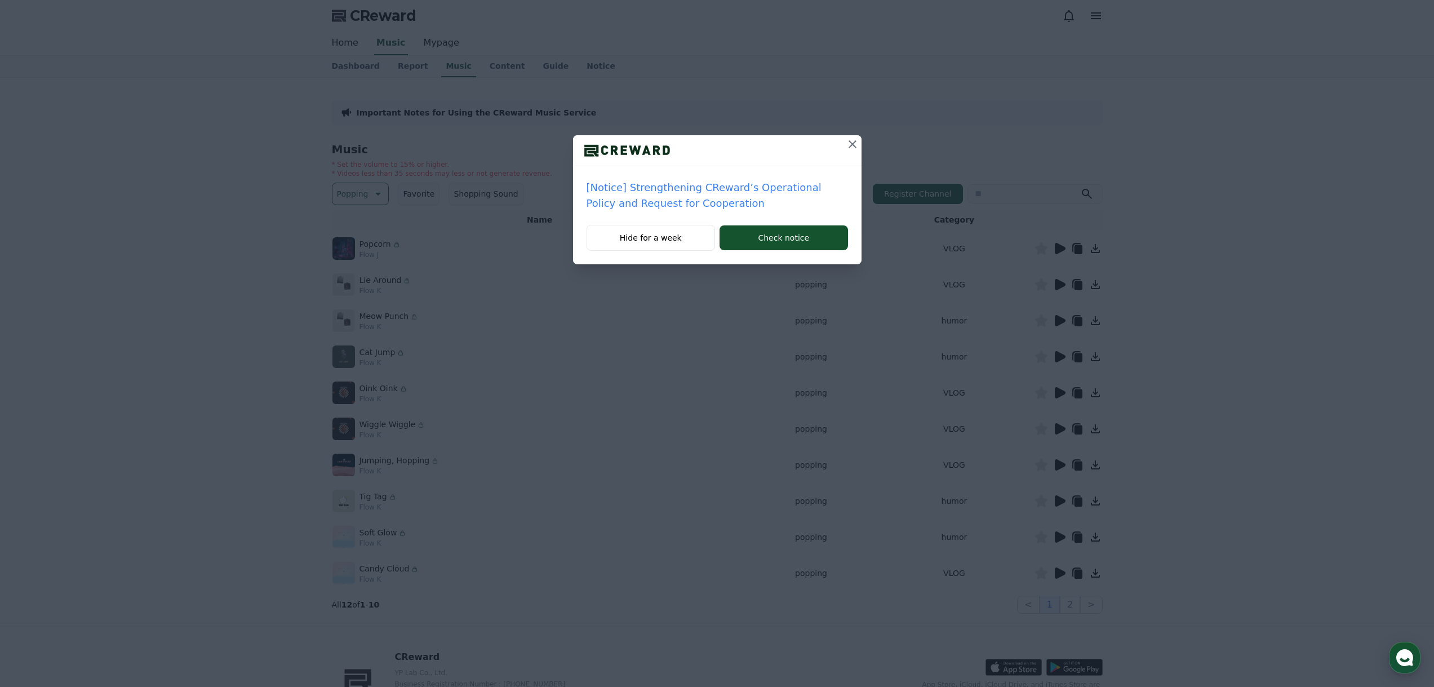
click at [851, 143] on icon at bounding box center [853, 144] width 14 height 14
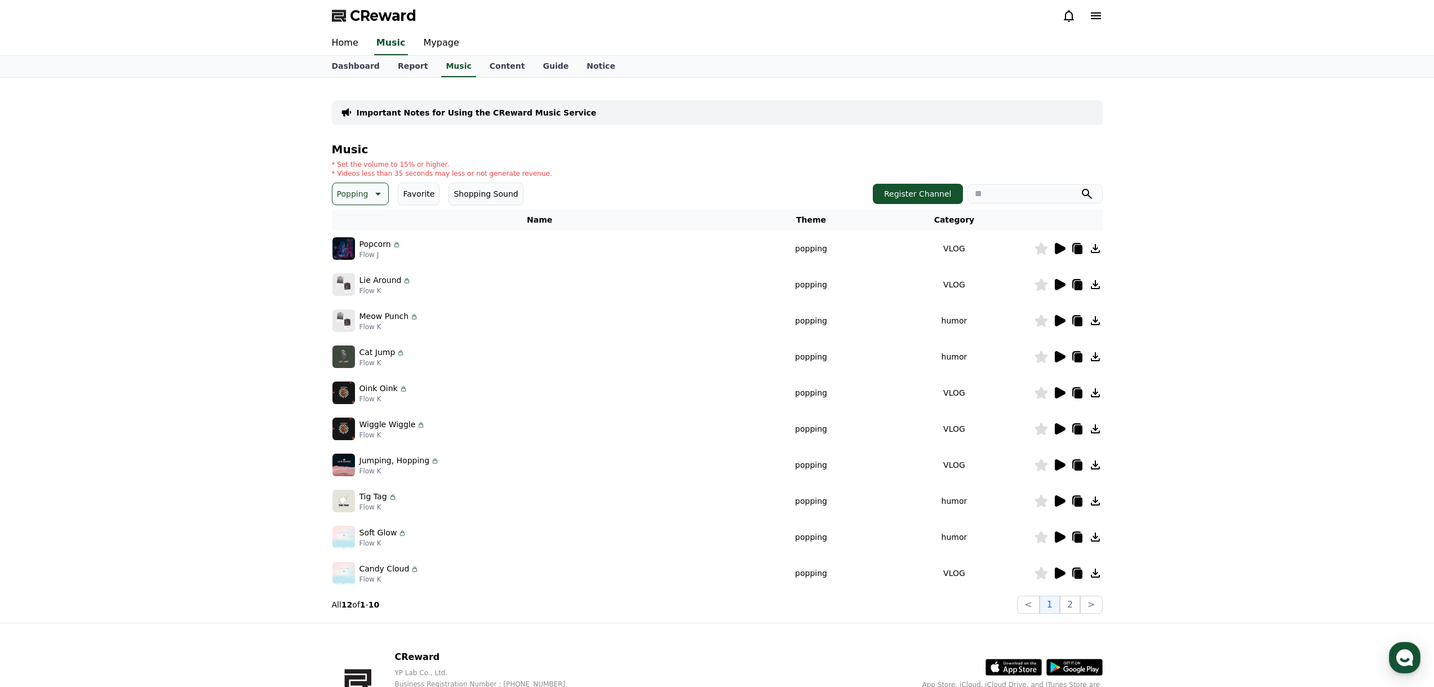
click at [1061, 254] on icon at bounding box center [1060, 249] width 14 height 14
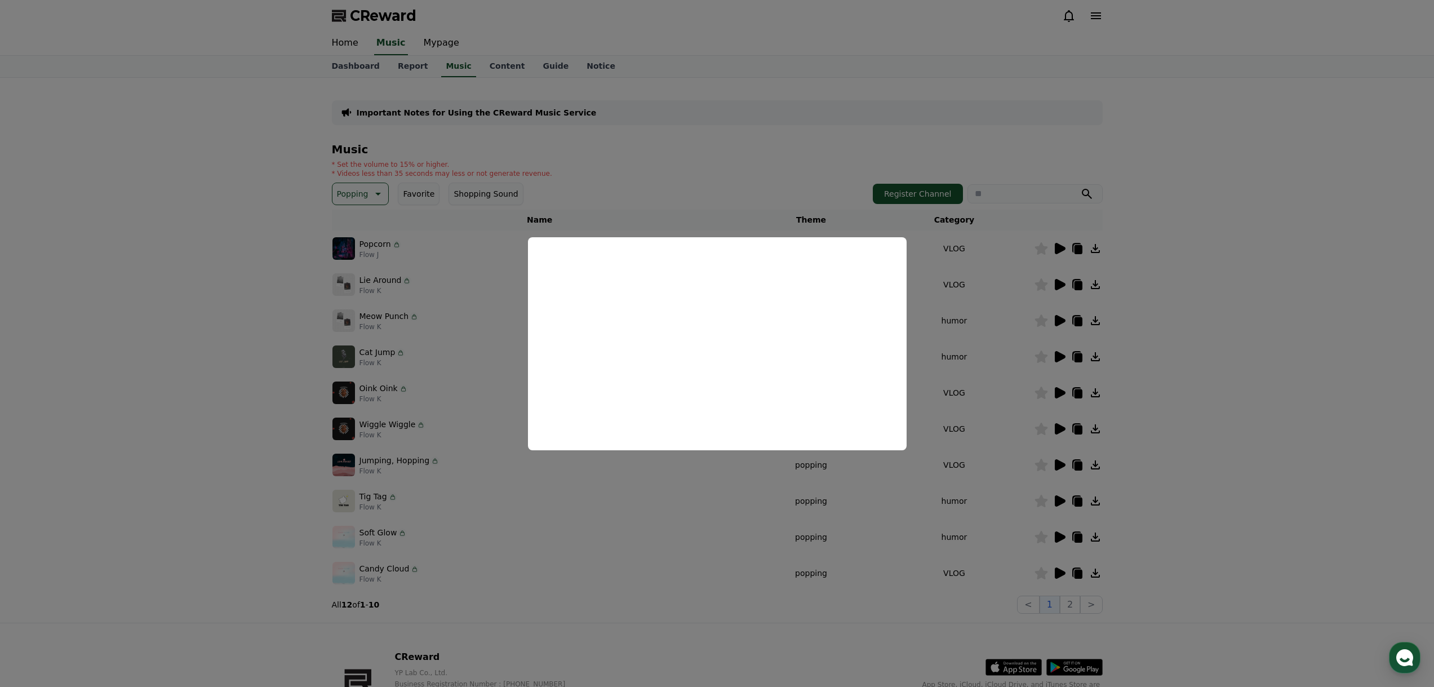
click at [1242, 342] on button "close modal" at bounding box center [717, 343] width 1434 height 687
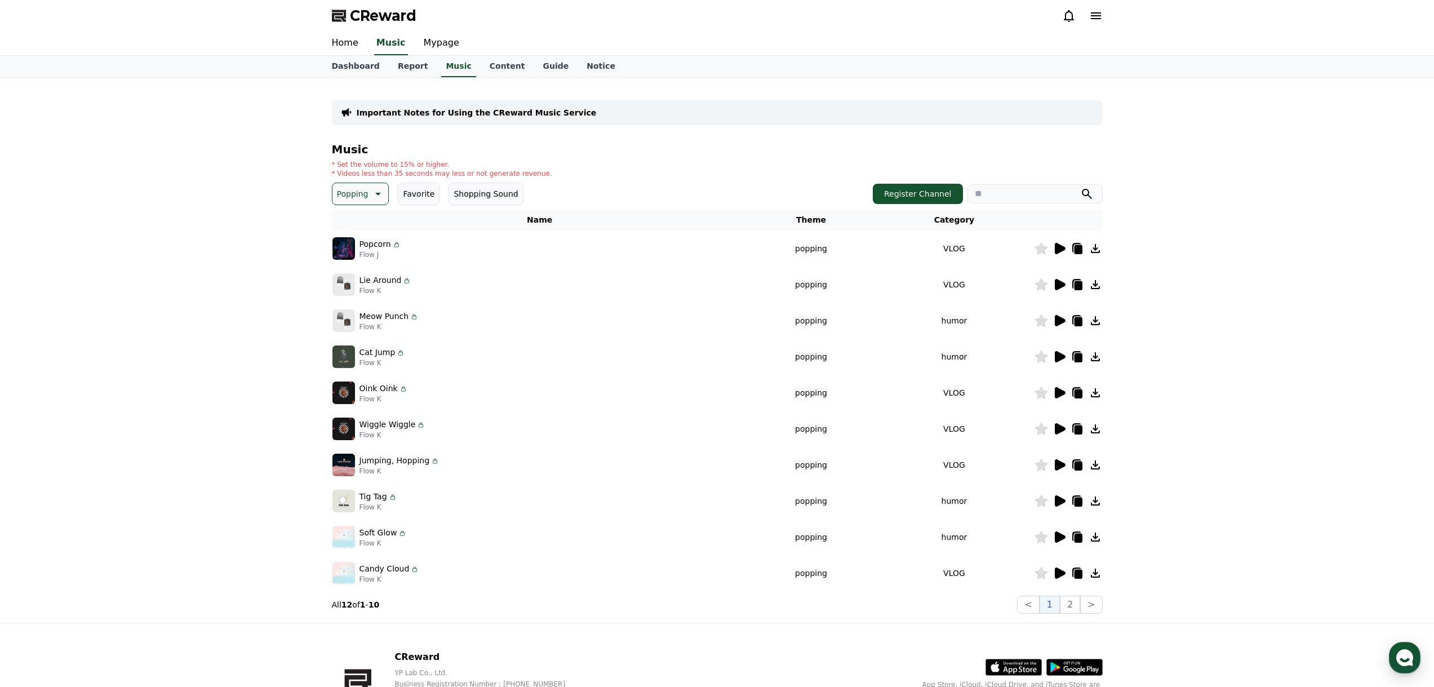
click at [1054, 283] on icon at bounding box center [1060, 285] width 14 height 14
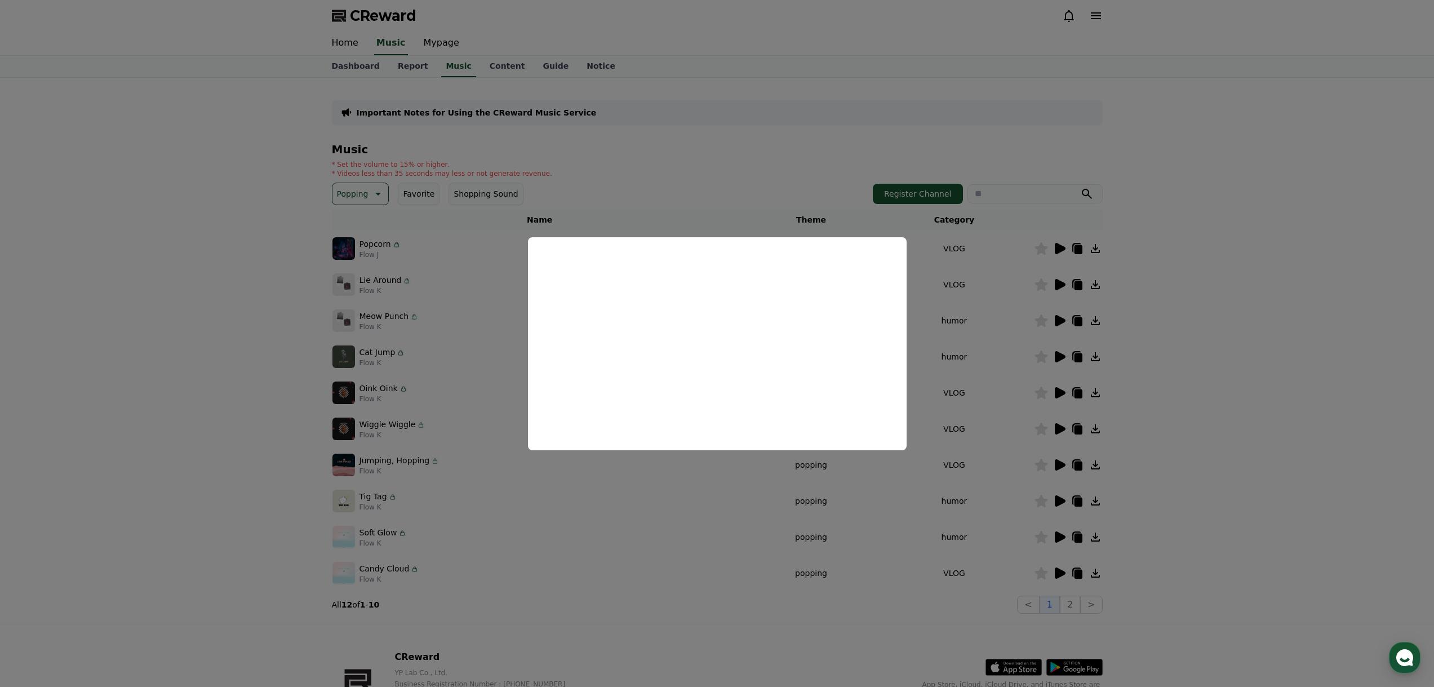
click at [1332, 310] on button "close modal" at bounding box center [717, 343] width 1434 height 687
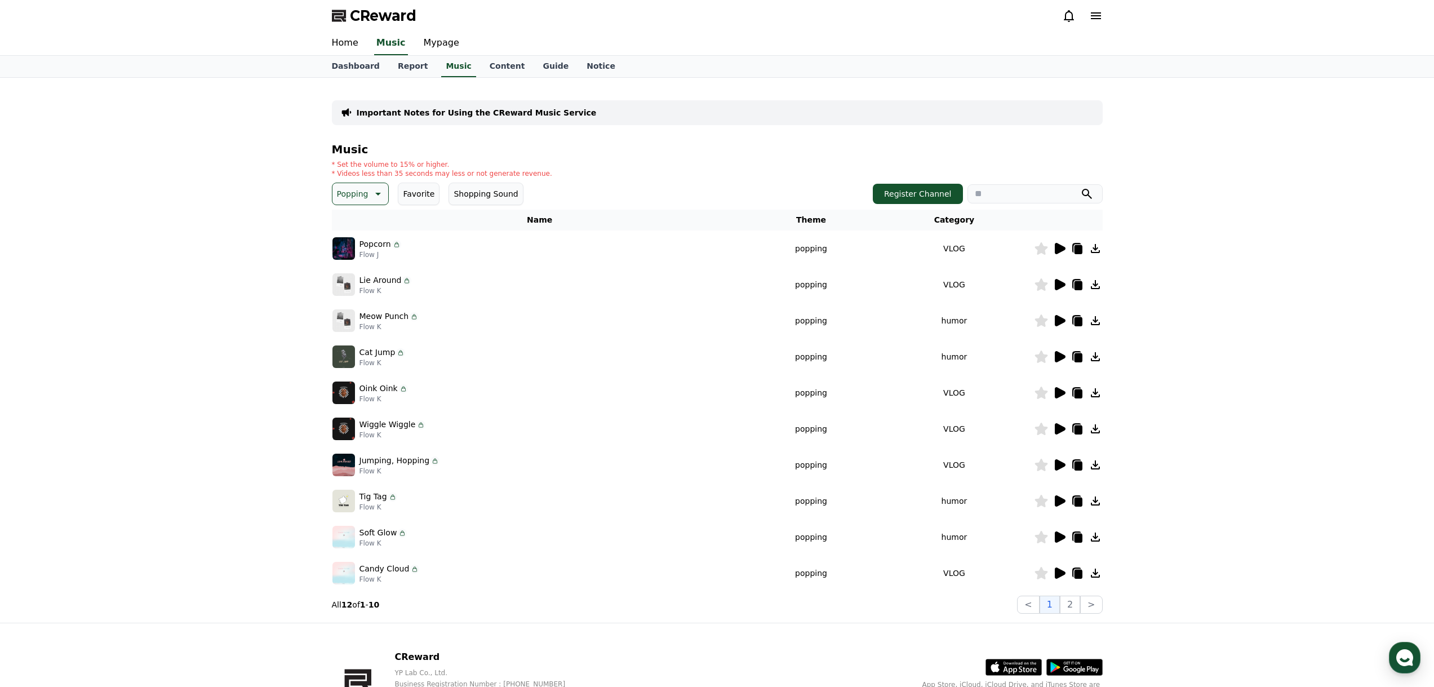
click at [1058, 323] on icon at bounding box center [1060, 320] width 11 height 11
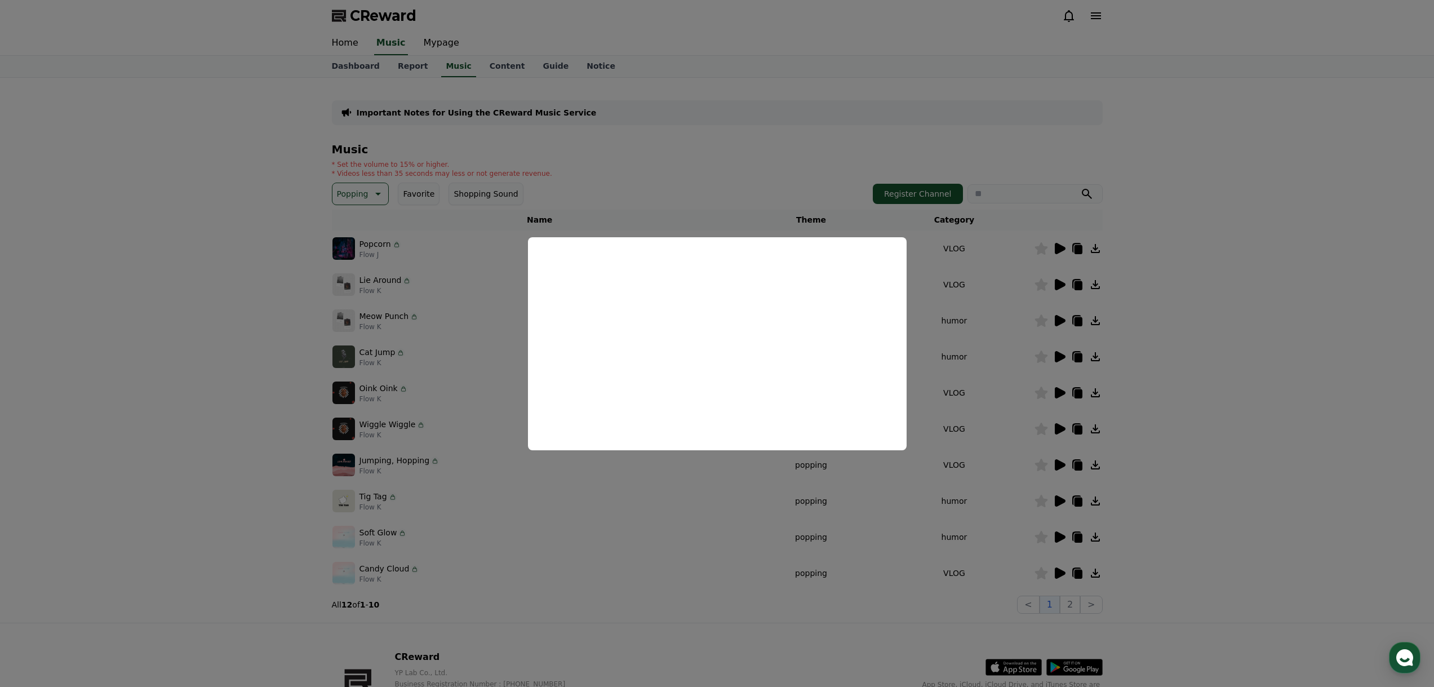
click at [1144, 377] on button "close modal" at bounding box center [717, 343] width 1434 height 687
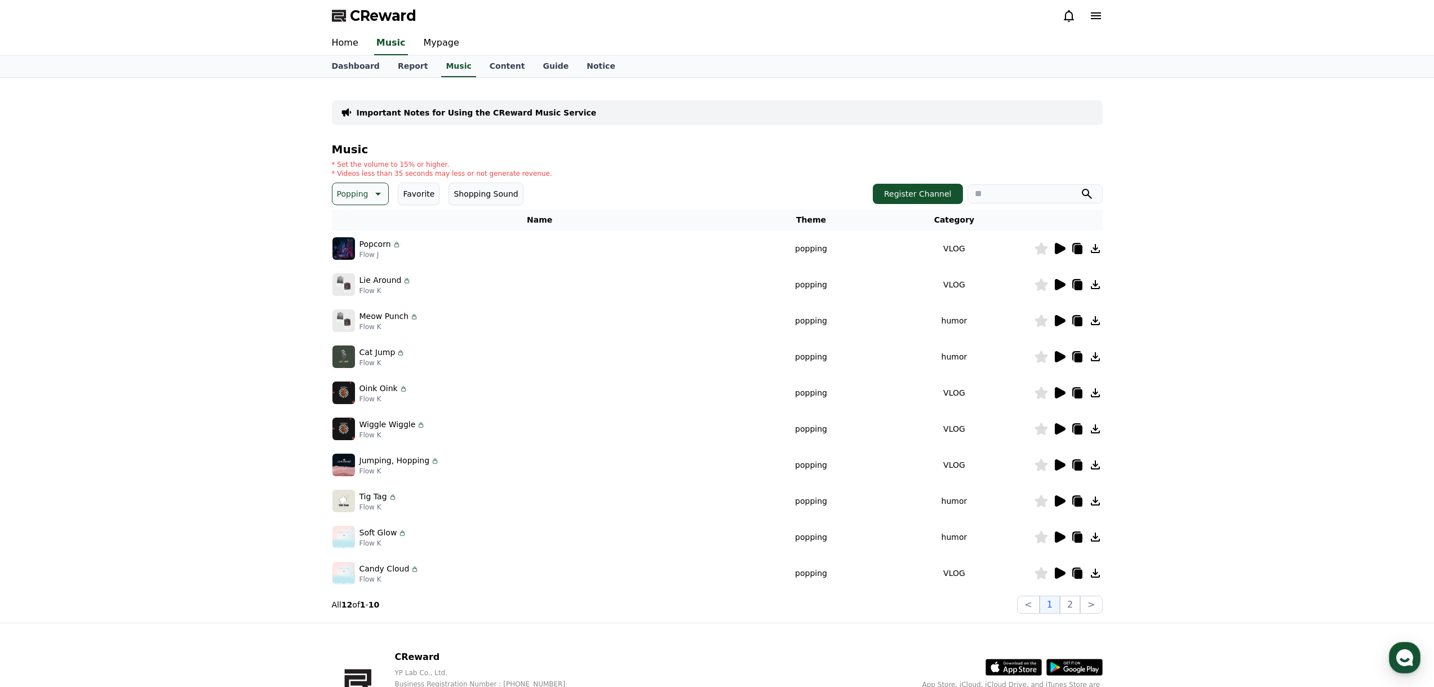
click at [1054, 351] on icon at bounding box center [1060, 357] width 14 height 14
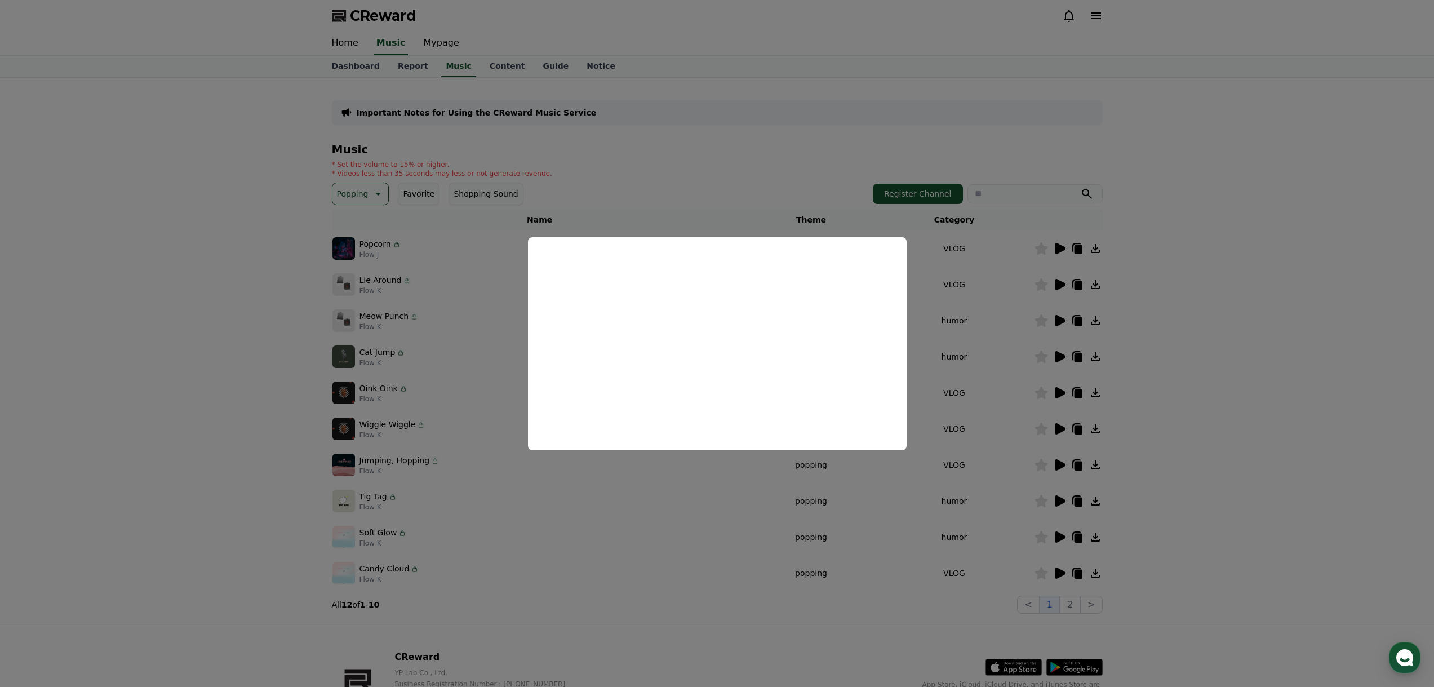
click at [1181, 378] on button "close modal" at bounding box center [717, 343] width 1434 height 687
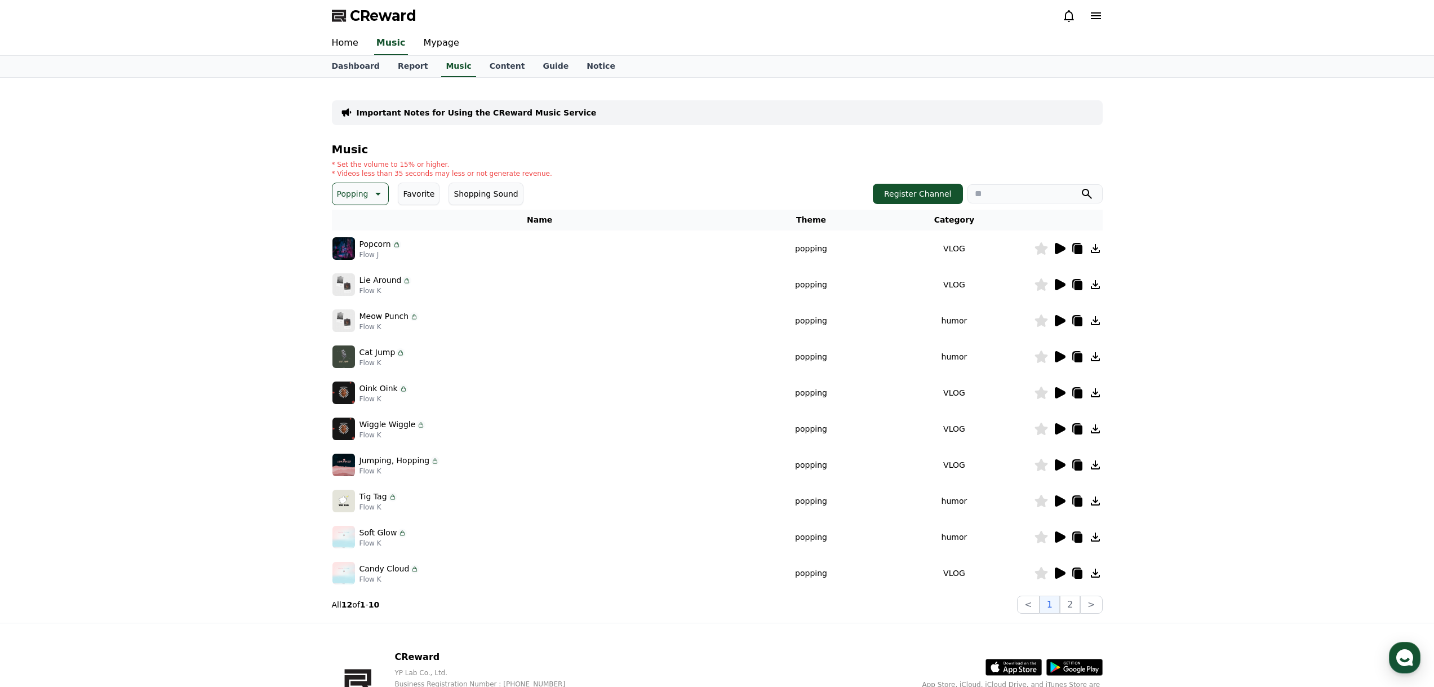
click at [1053, 391] on icon at bounding box center [1060, 393] width 14 height 14
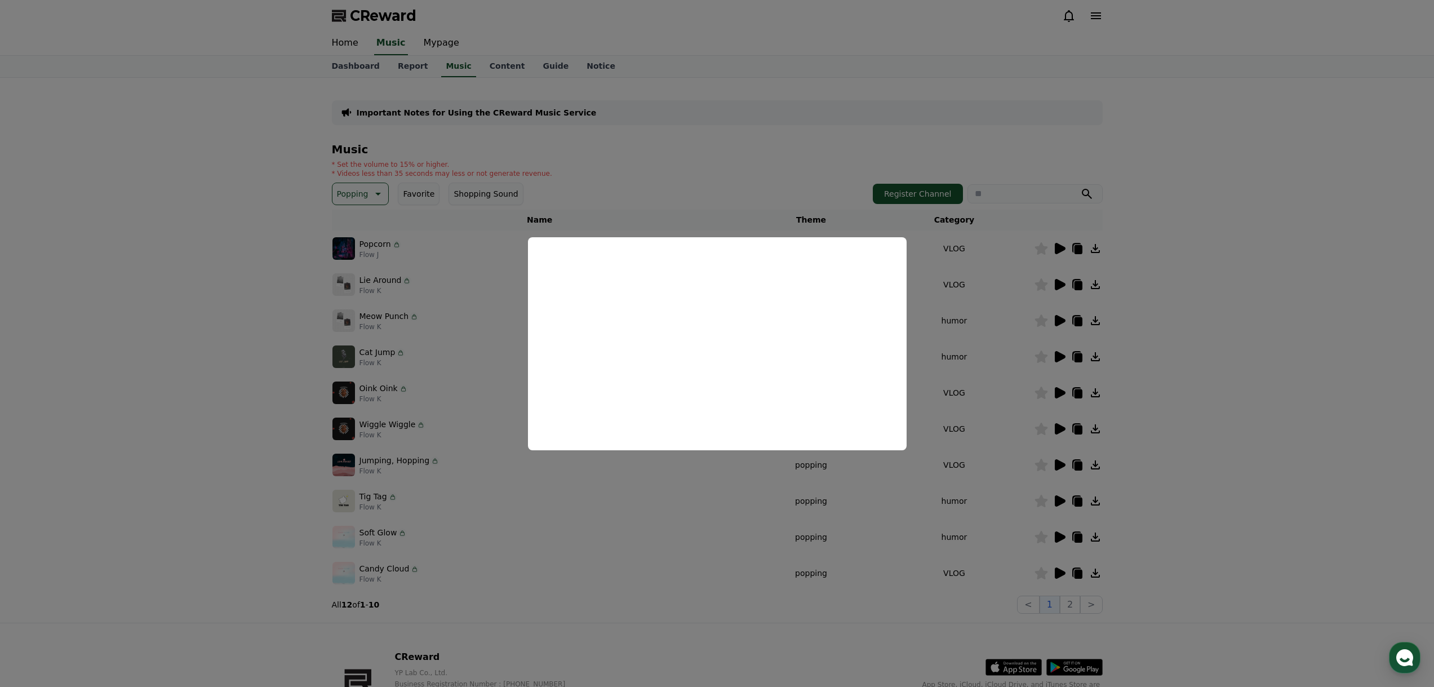
click at [1122, 362] on button "close modal" at bounding box center [717, 343] width 1434 height 687
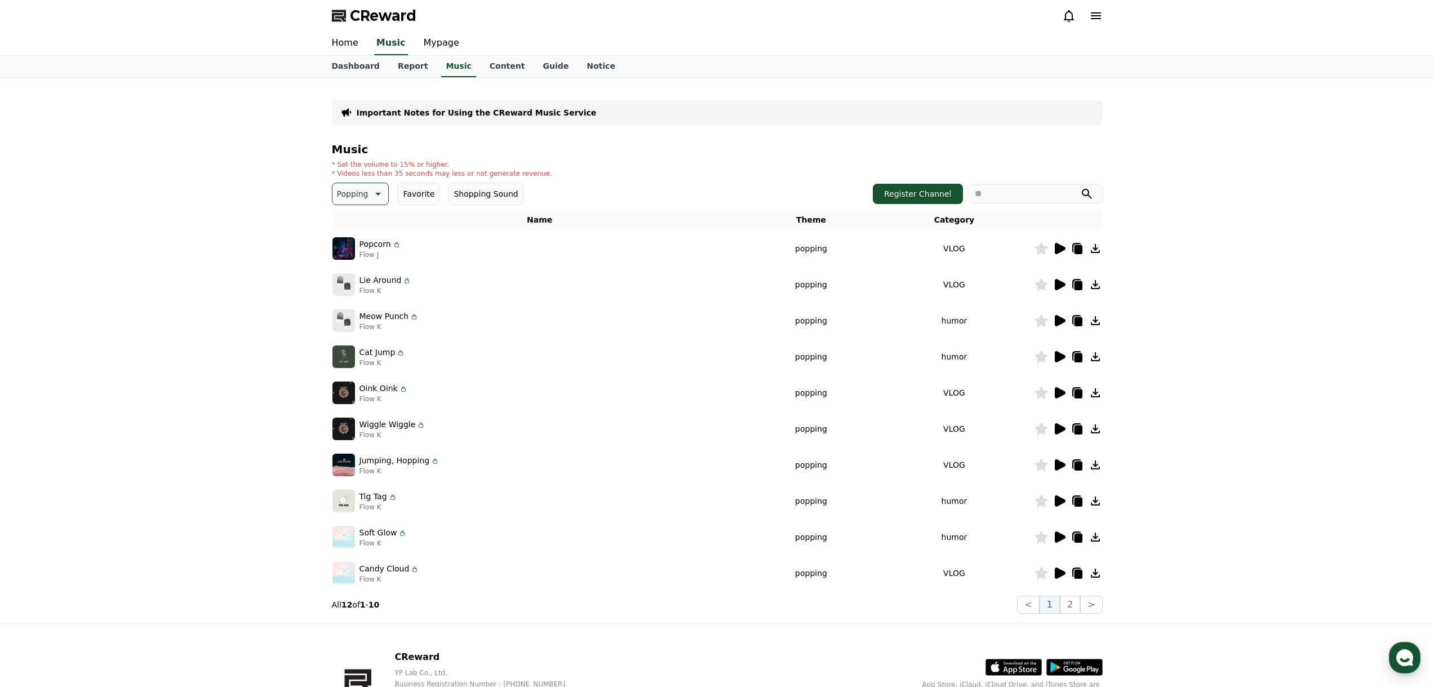
click at [1062, 432] on icon at bounding box center [1060, 428] width 11 height 11
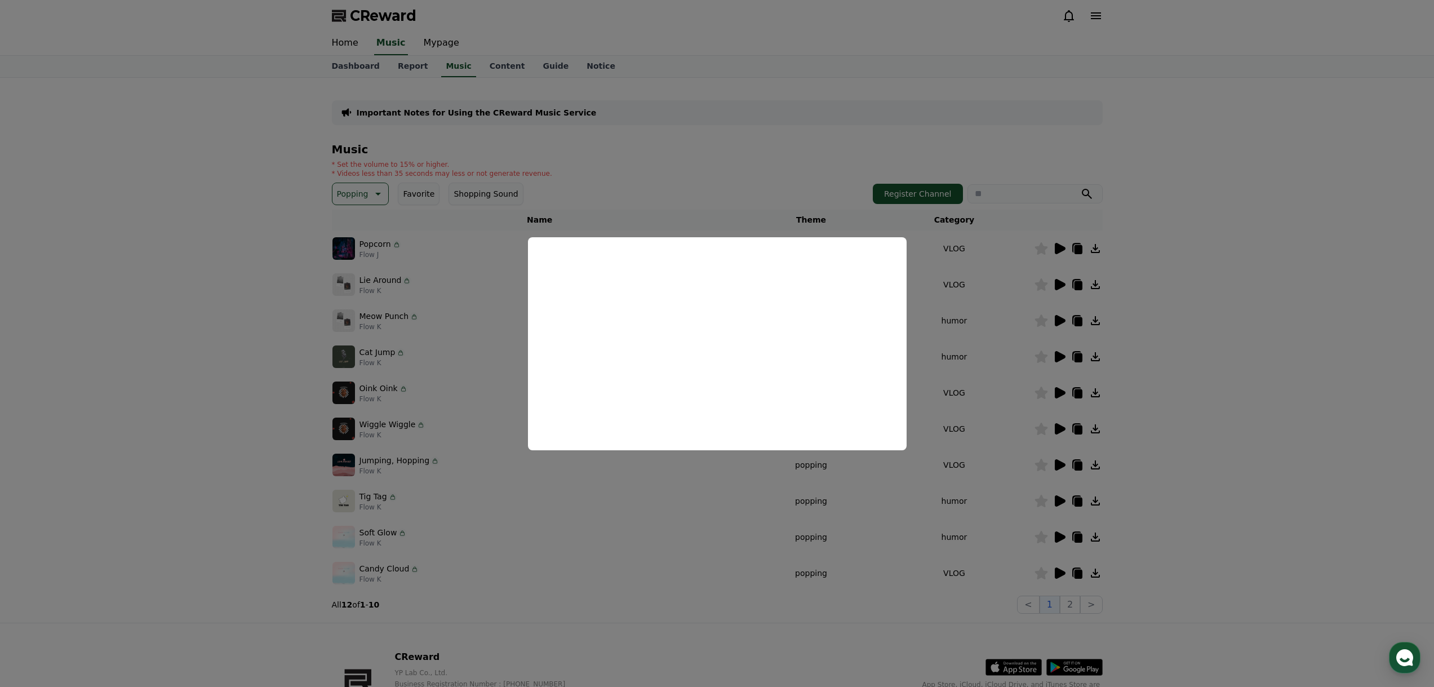
click at [1139, 443] on button "close modal" at bounding box center [717, 343] width 1434 height 687
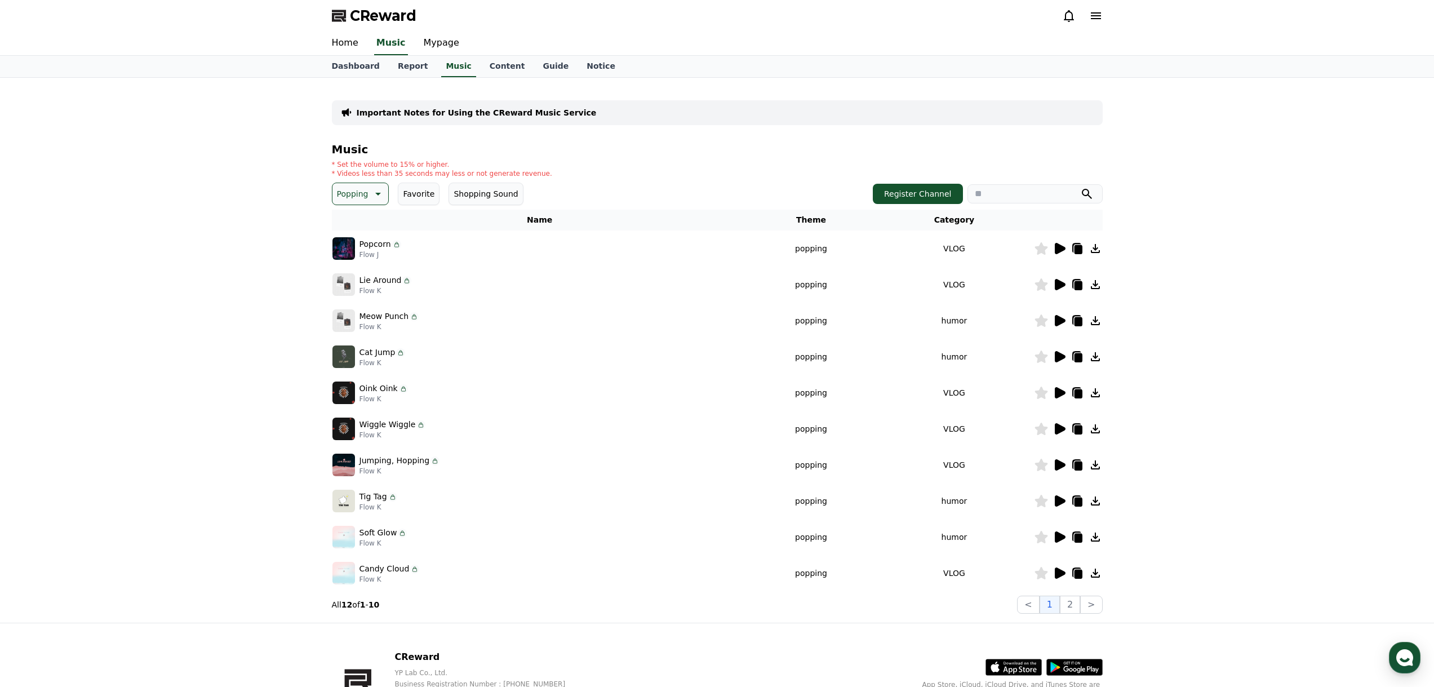
click at [1057, 432] on icon at bounding box center [1060, 428] width 11 height 11
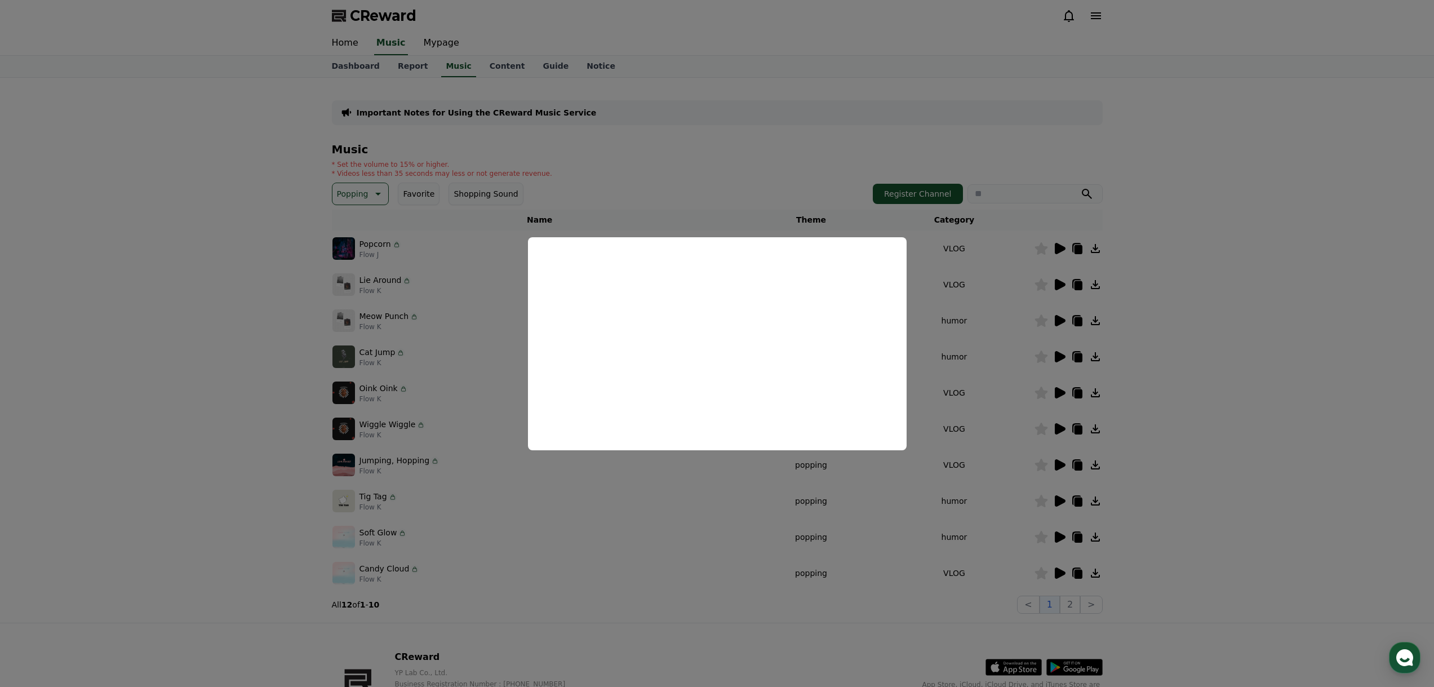
click at [1429, 489] on button "close modal" at bounding box center [717, 343] width 1434 height 687
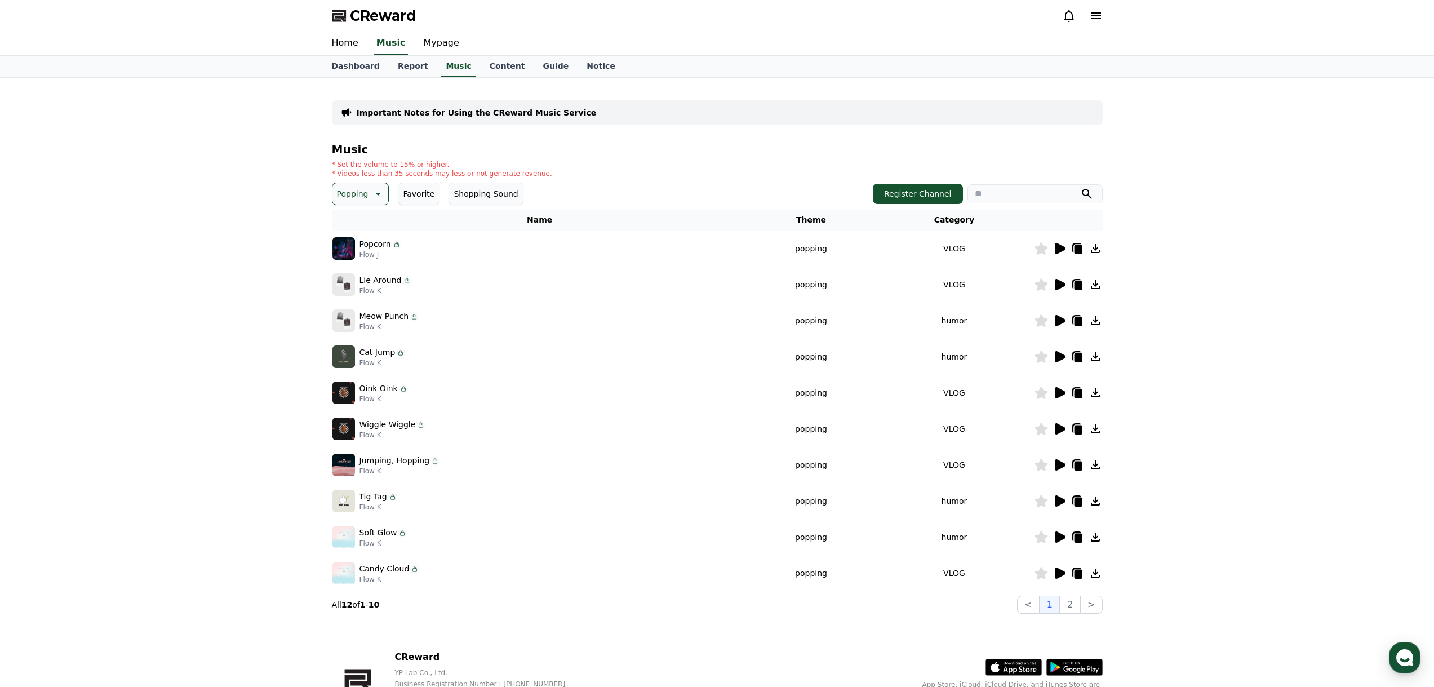
click at [1064, 467] on icon at bounding box center [1060, 465] width 14 height 14
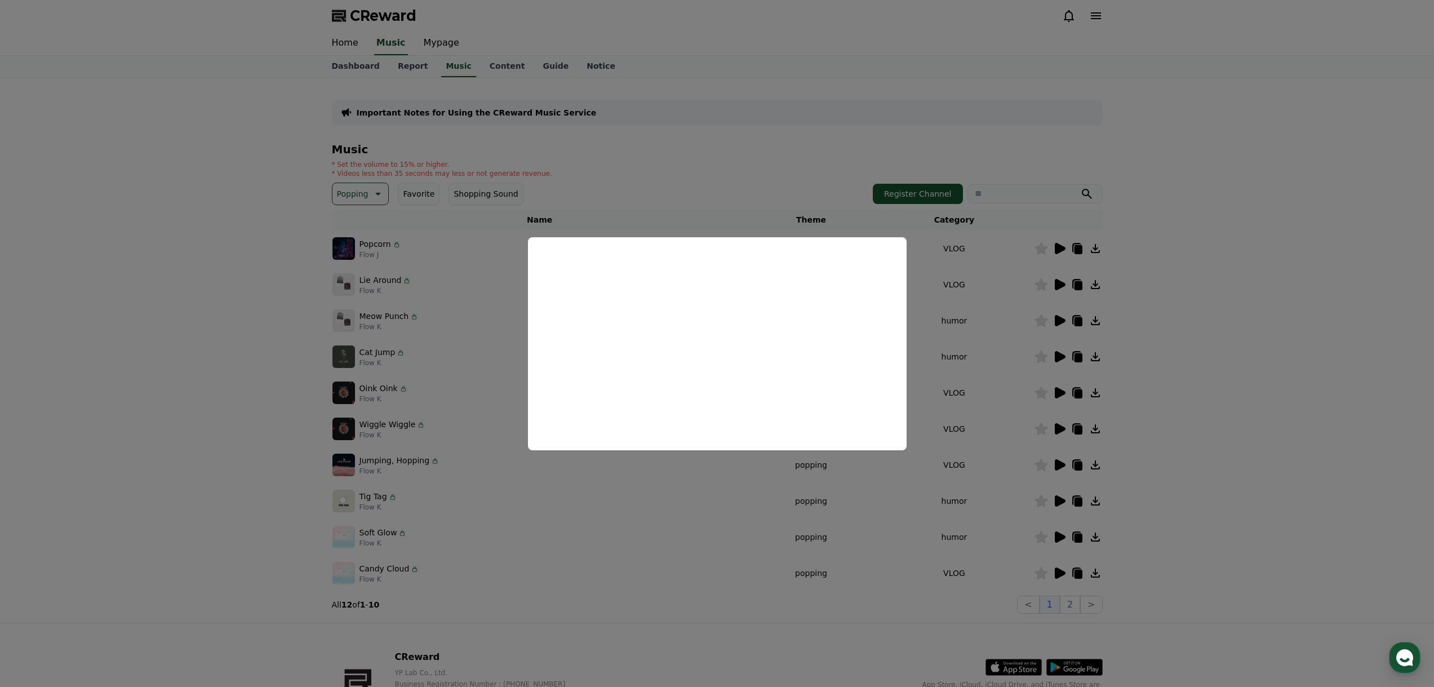
click at [1075, 489] on button "close modal" at bounding box center [717, 343] width 1434 height 687
click at [1059, 502] on icon at bounding box center [1060, 500] width 11 height 11
click at [1131, 530] on button "close modal" at bounding box center [717, 343] width 1434 height 687
click at [1060, 535] on icon at bounding box center [1060, 536] width 11 height 11
click at [1180, 489] on button "close modal" at bounding box center [717, 343] width 1434 height 687
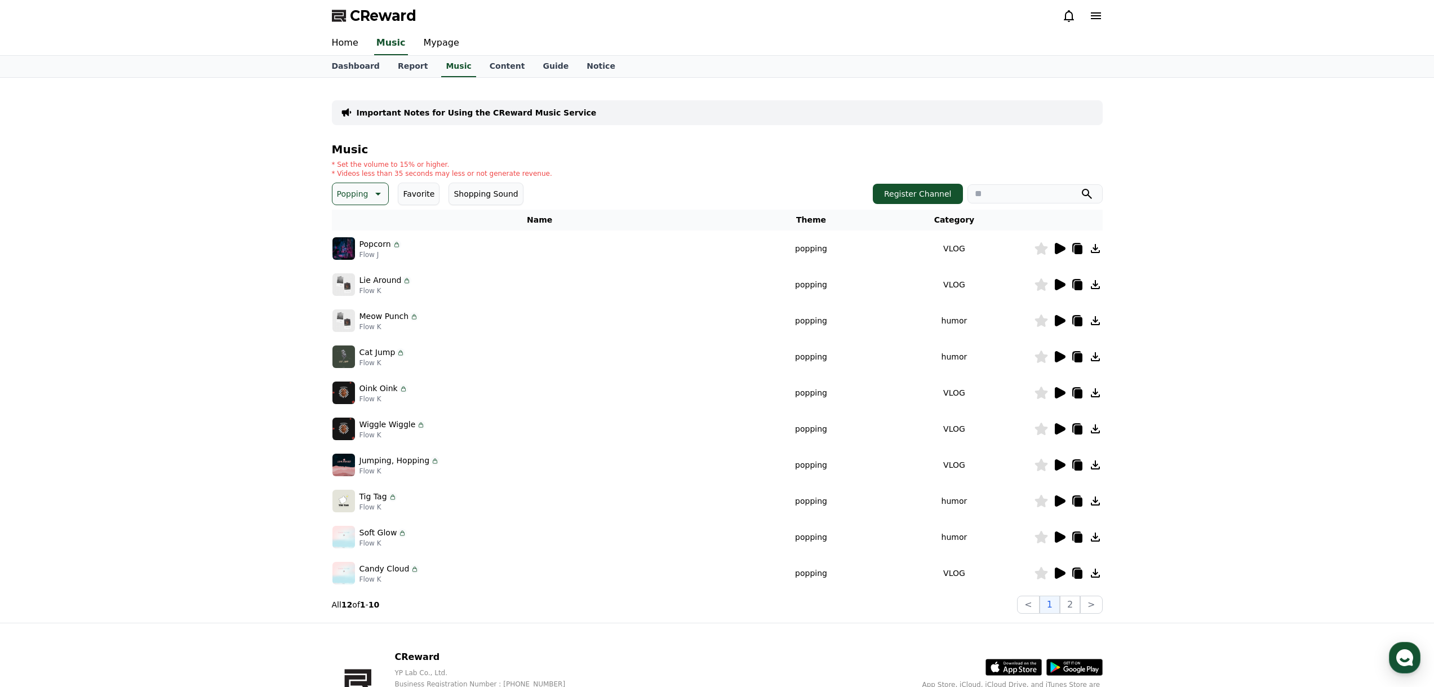
click at [1059, 567] on icon at bounding box center [1060, 573] width 14 height 14
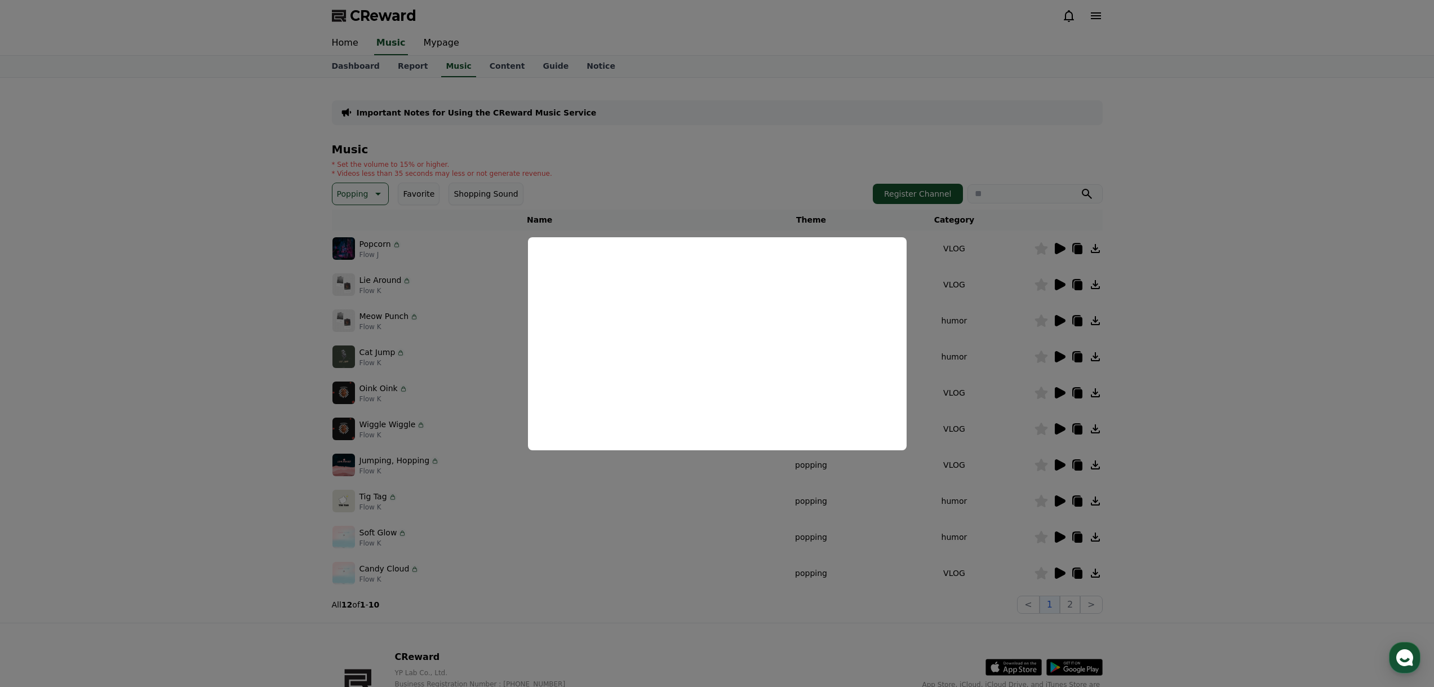
click at [1231, 474] on button "close modal" at bounding box center [717, 343] width 1434 height 687
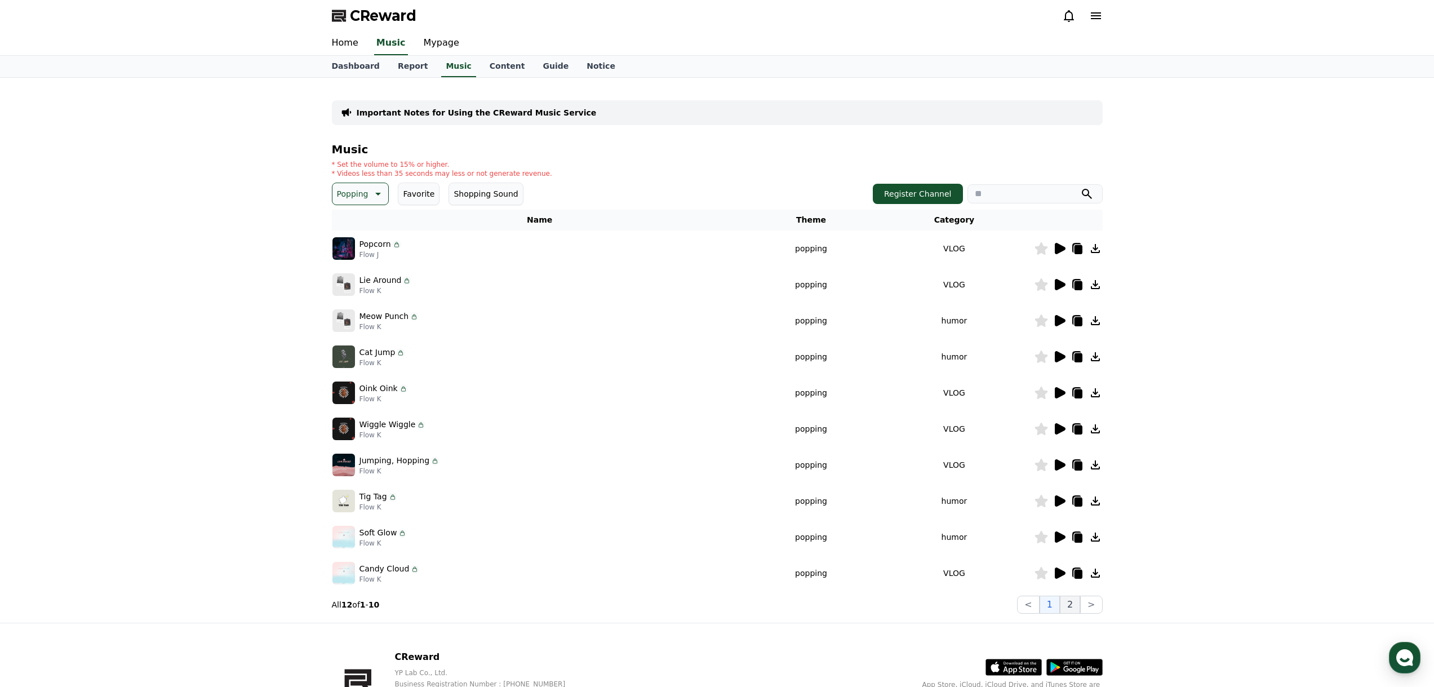
click at [1072, 604] on button "2" at bounding box center [1070, 605] width 20 height 18
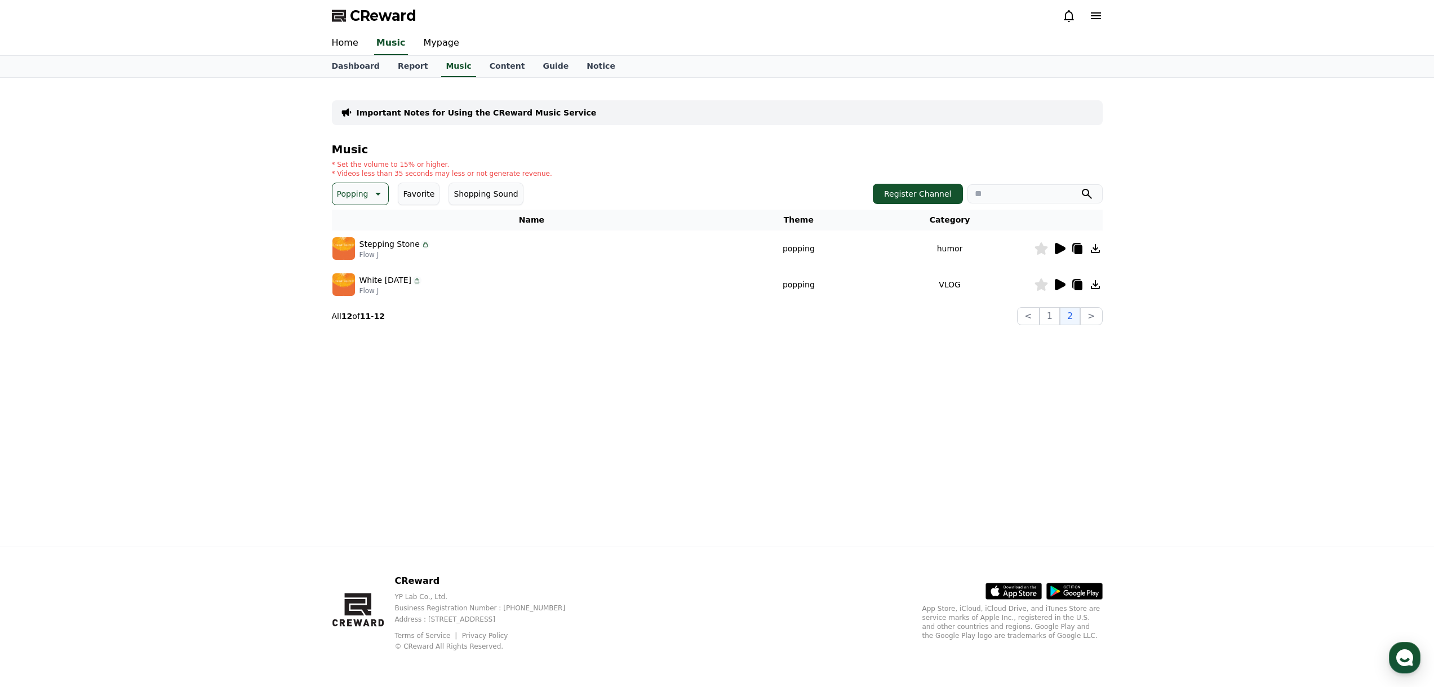
click at [1057, 249] on icon at bounding box center [1060, 248] width 11 height 11
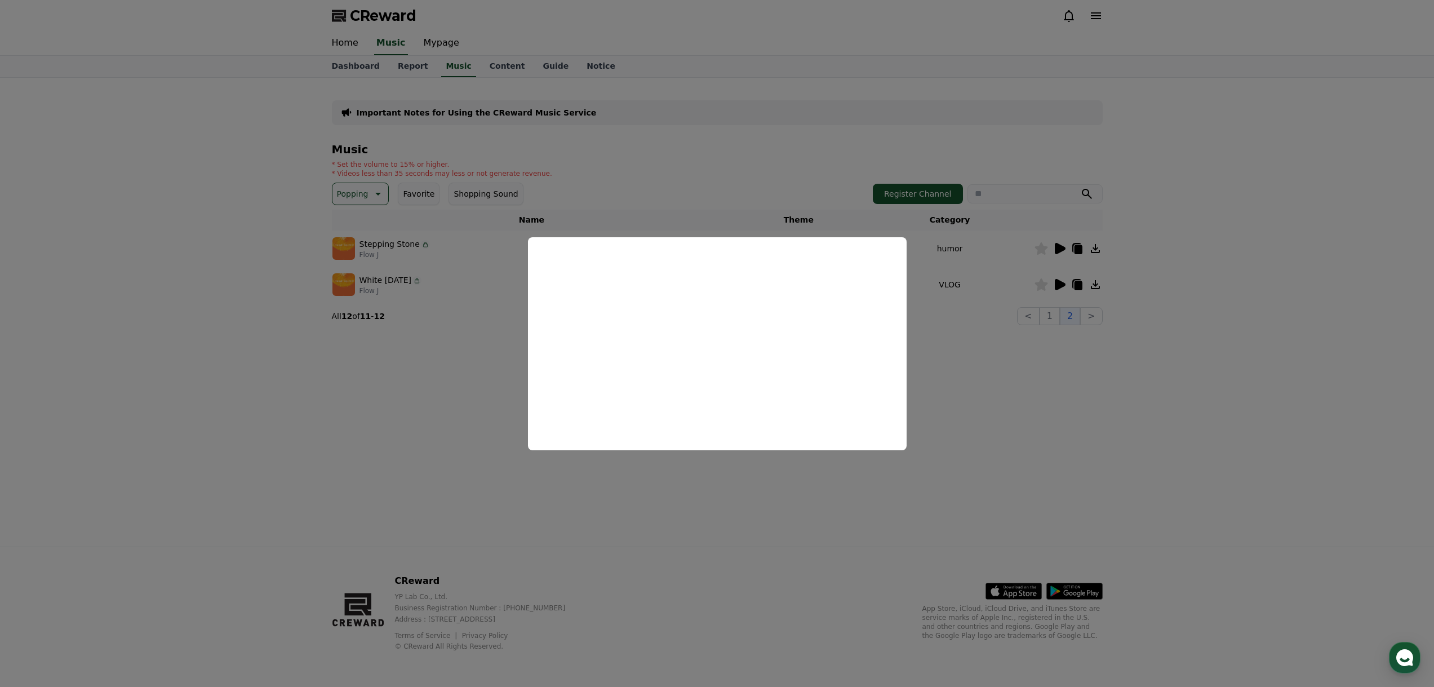
click at [1190, 347] on button "close modal" at bounding box center [717, 343] width 1434 height 687
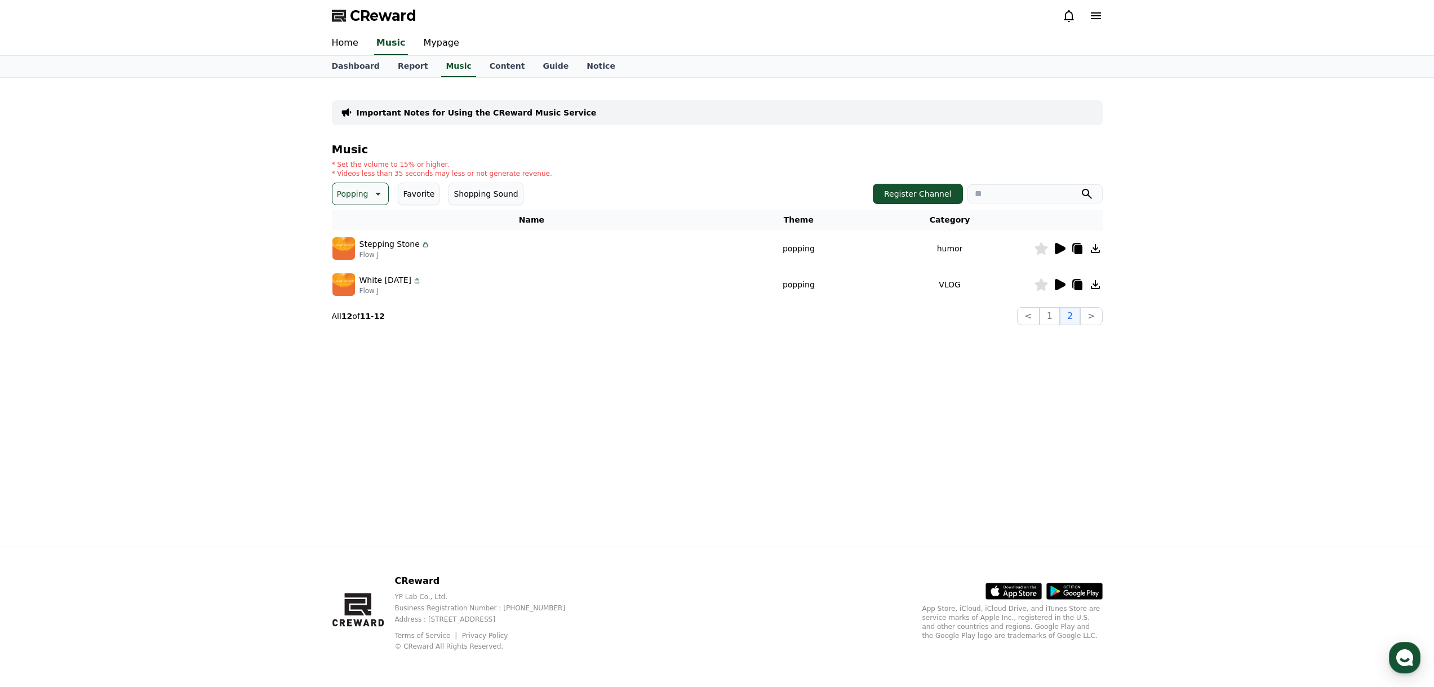
click at [1066, 284] on div at bounding box center [1069, 285] width 68 height 14
click at [1063, 285] on icon at bounding box center [1060, 284] width 11 height 11
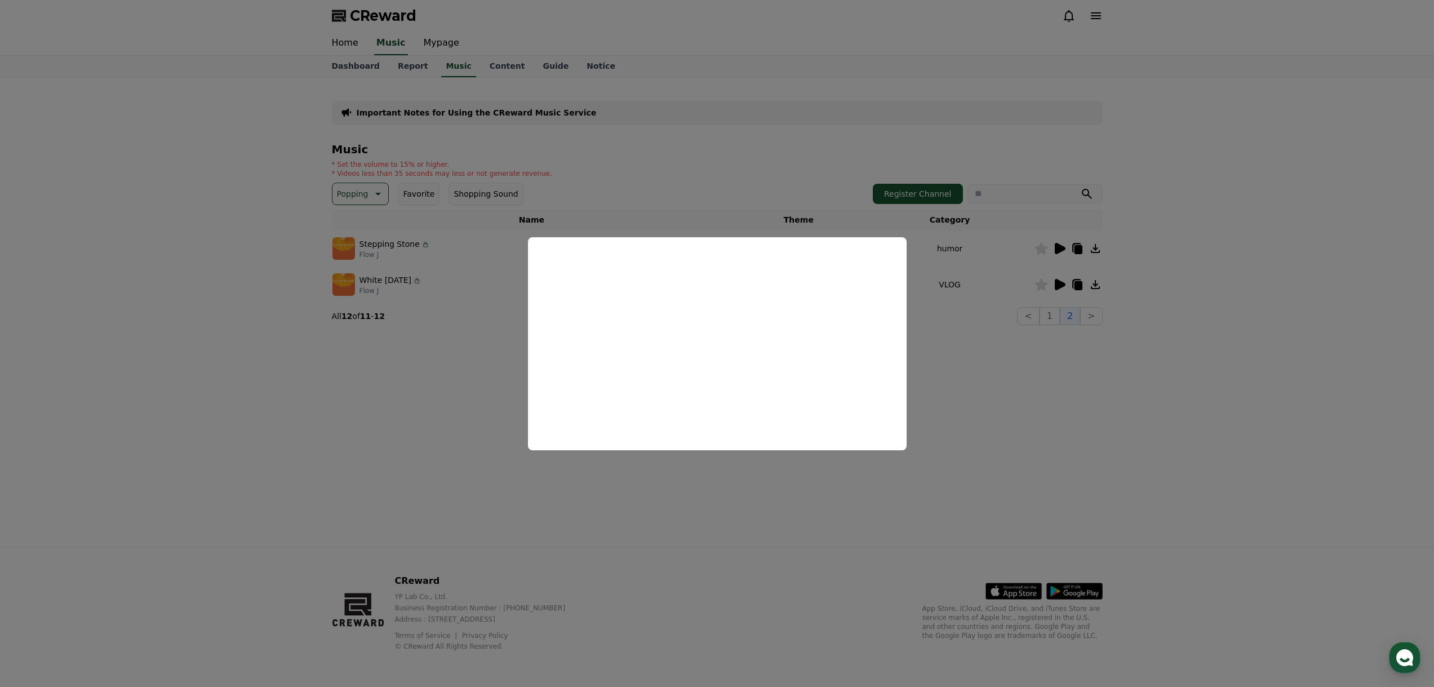
click at [970, 396] on button "close modal" at bounding box center [717, 343] width 1434 height 687
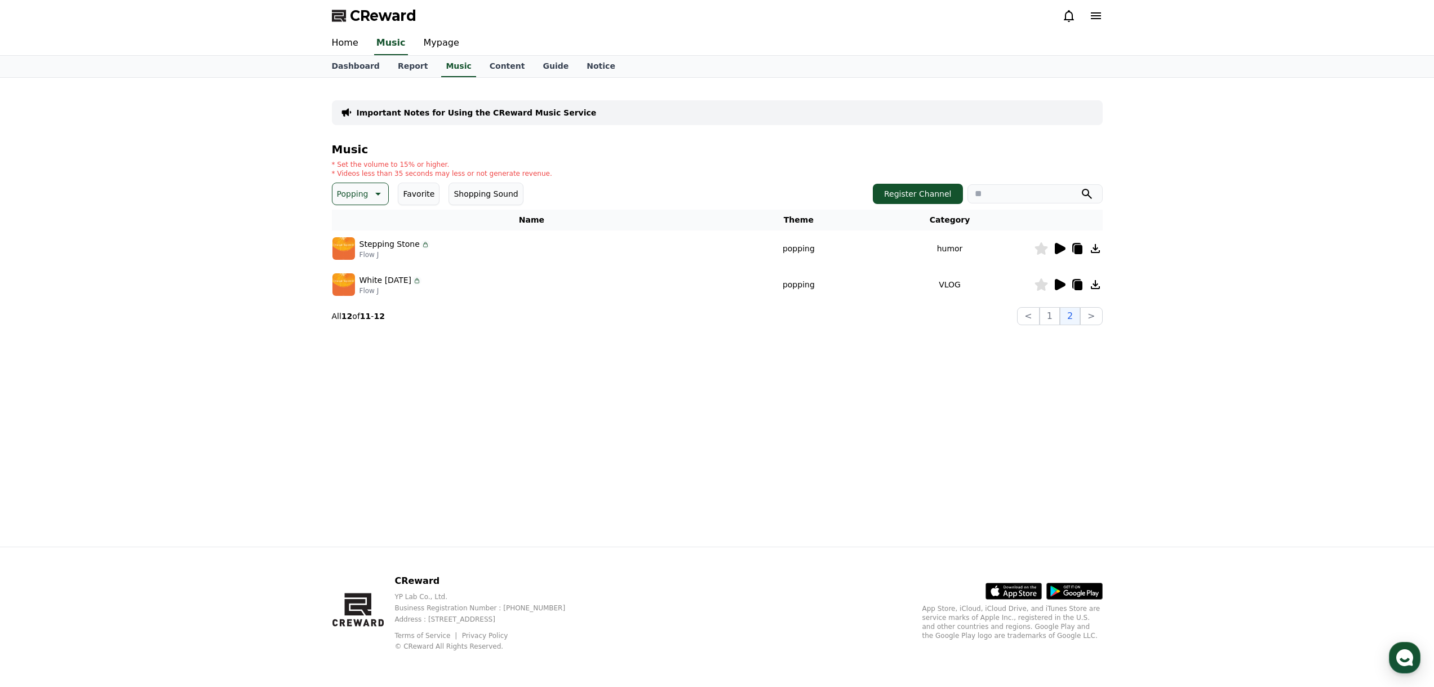
click at [332, 193] on button "Popping" at bounding box center [360, 194] width 57 height 23
click at [361, 291] on button "Exciting" at bounding box center [354, 286] width 41 height 25
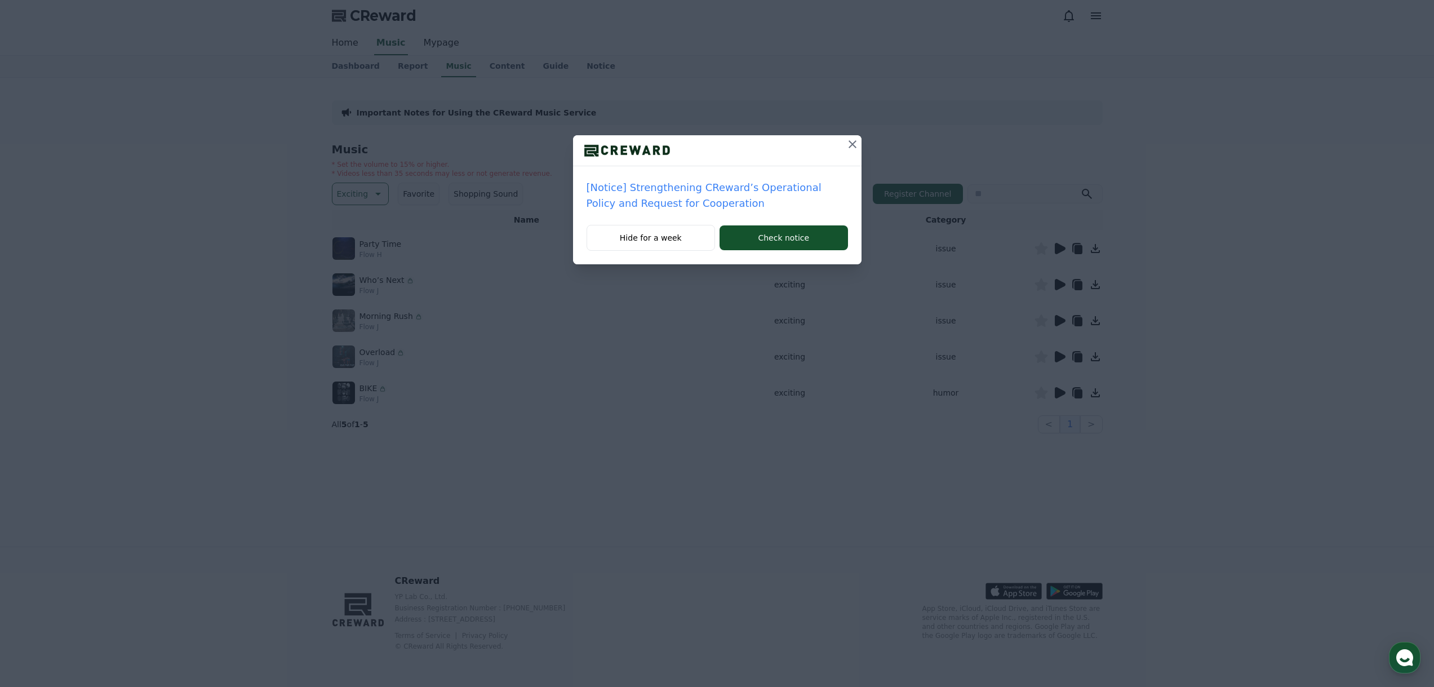
click at [853, 139] on icon at bounding box center [853, 144] width 14 height 14
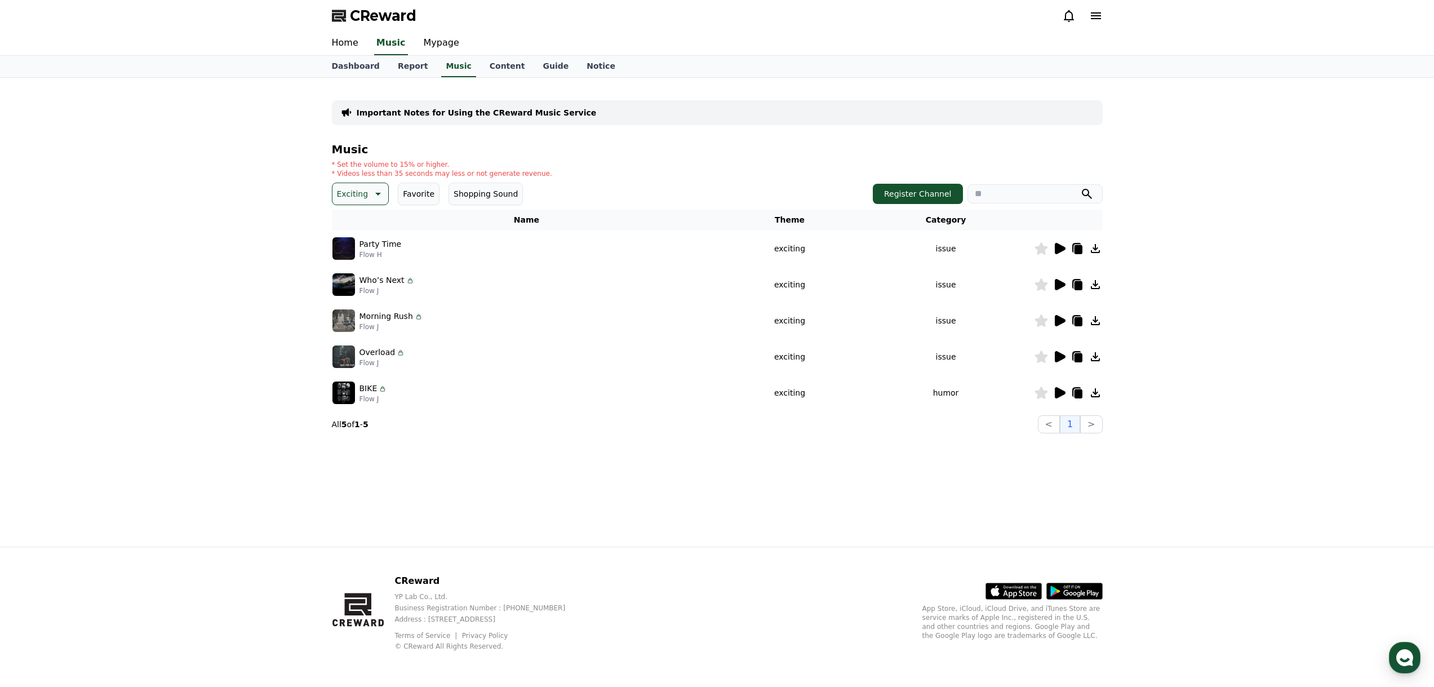
click at [1061, 245] on icon at bounding box center [1060, 249] width 14 height 14
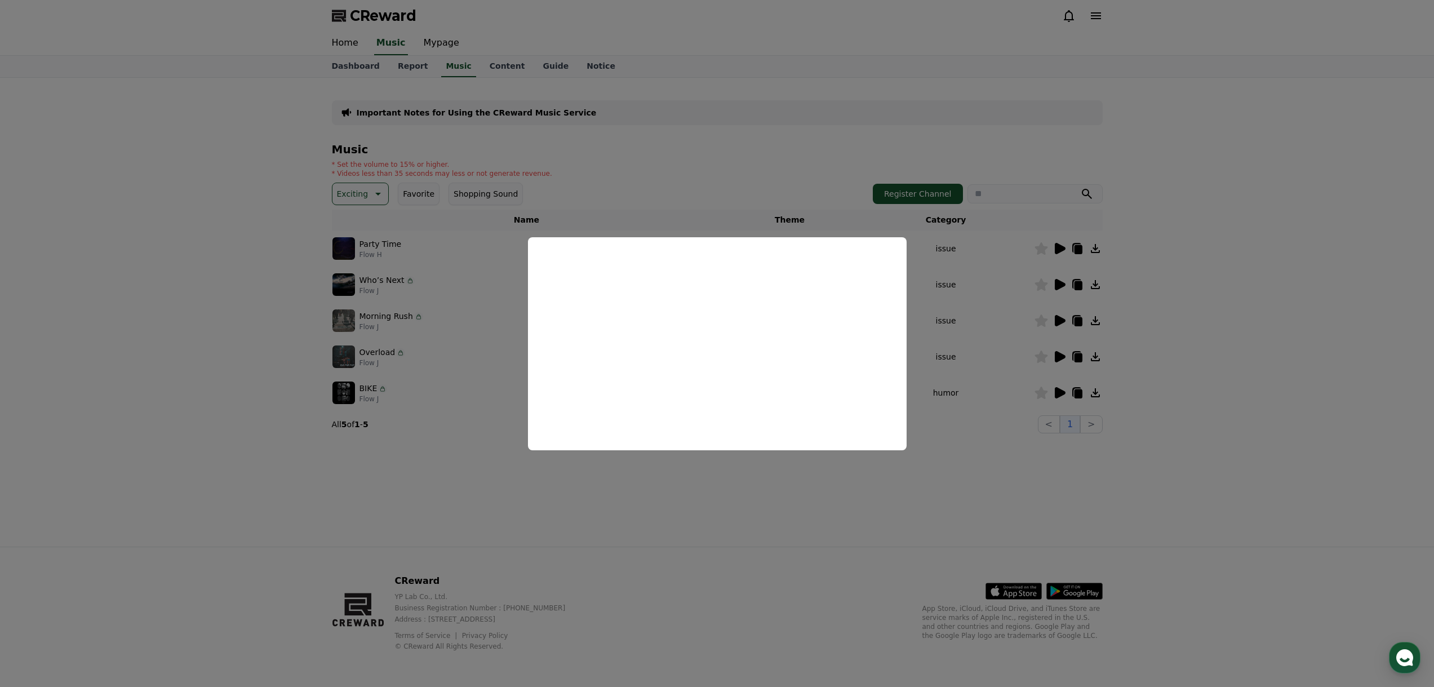
click at [1001, 315] on button "close modal" at bounding box center [717, 343] width 1434 height 687
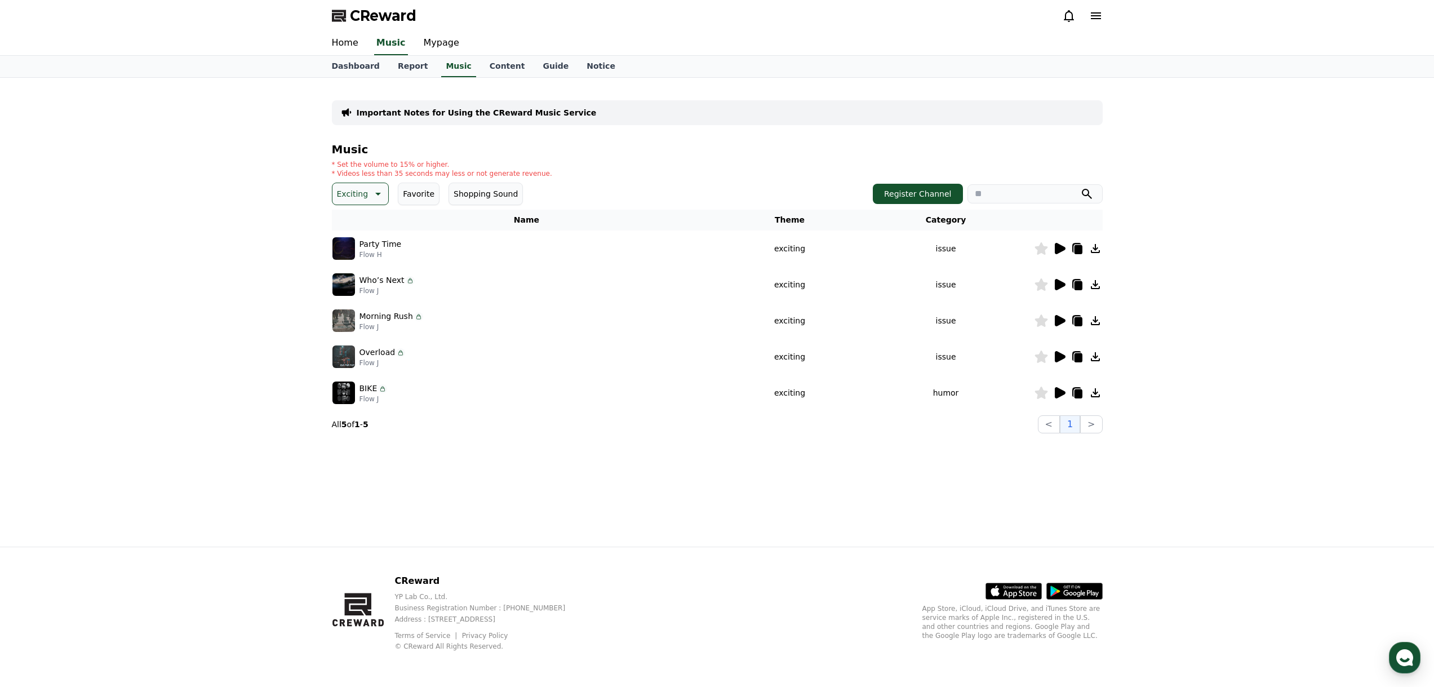
click at [1054, 281] on icon at bounding box center [1060, 285] width 14 height 14
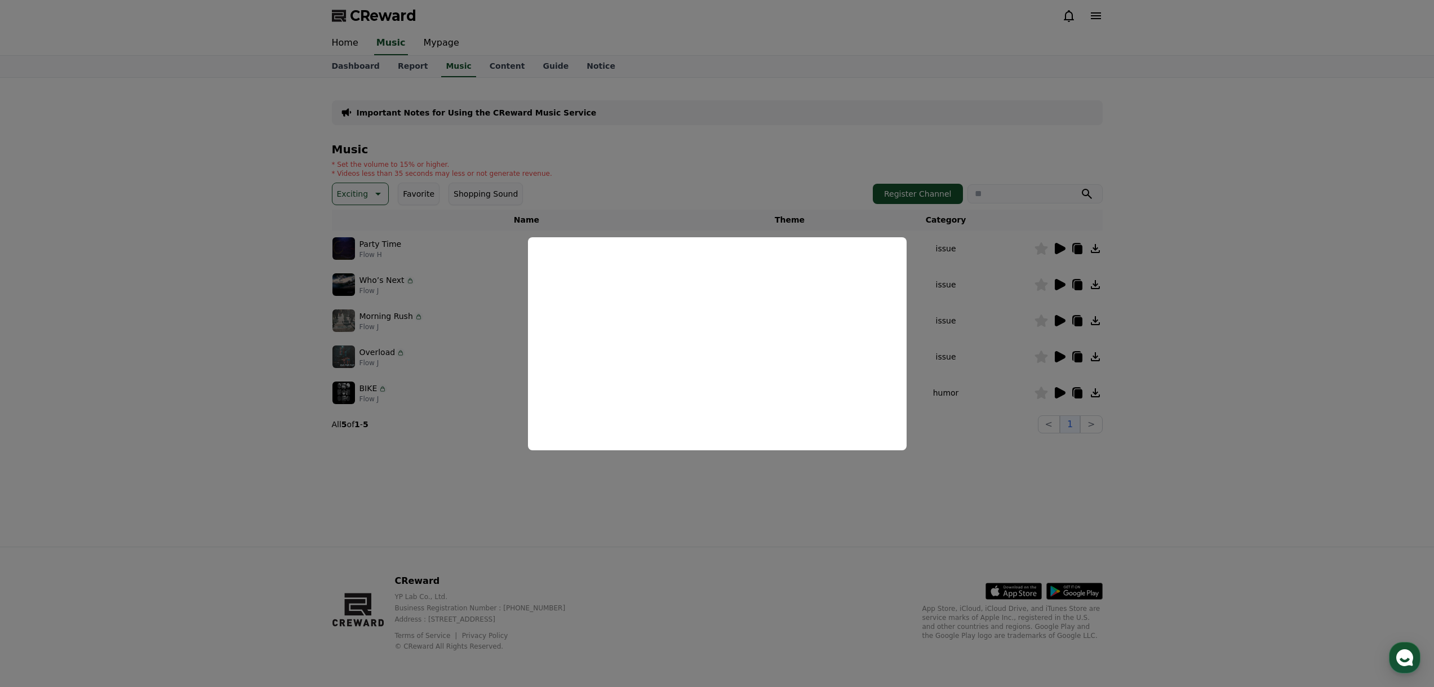
click at [1055, 326] on button "close modal" at bounding box center [717, 343] width 1434 height 687
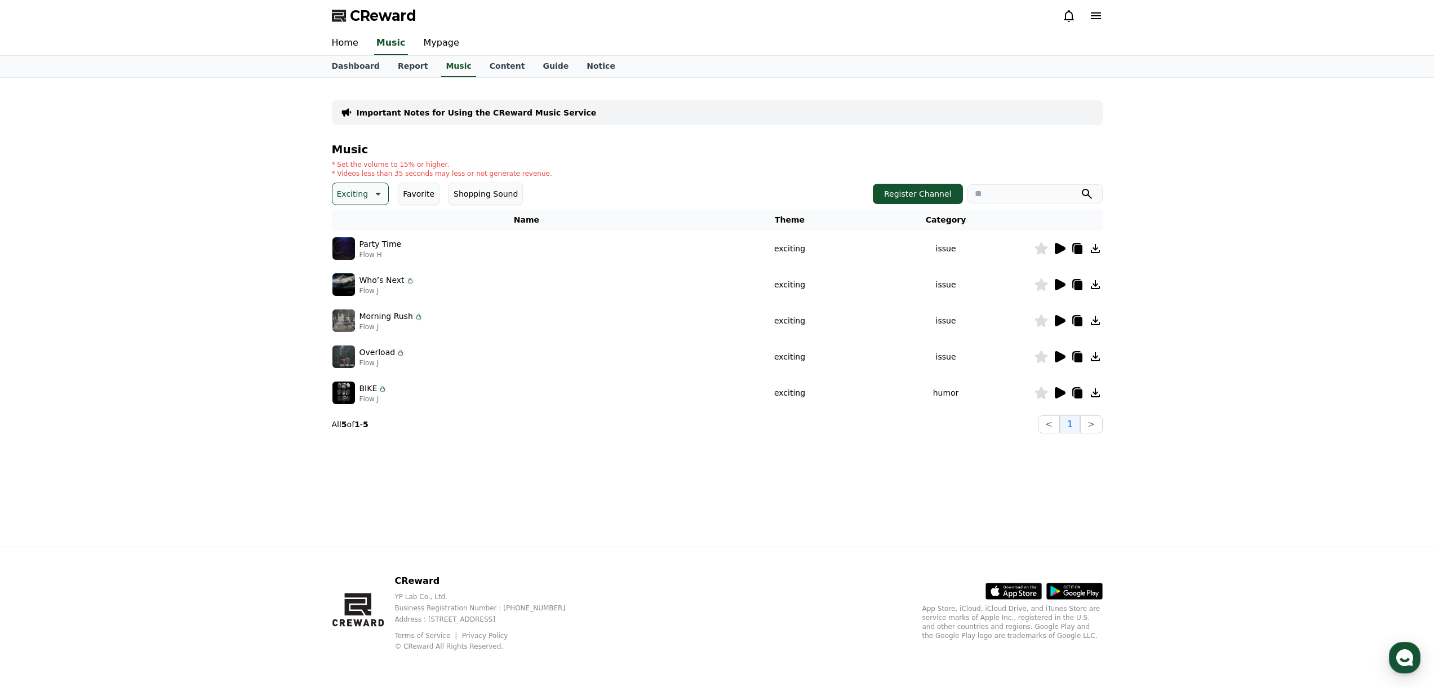
click at [1058, 315] on icon at bounding box center [1060, 321] width 14 height 14
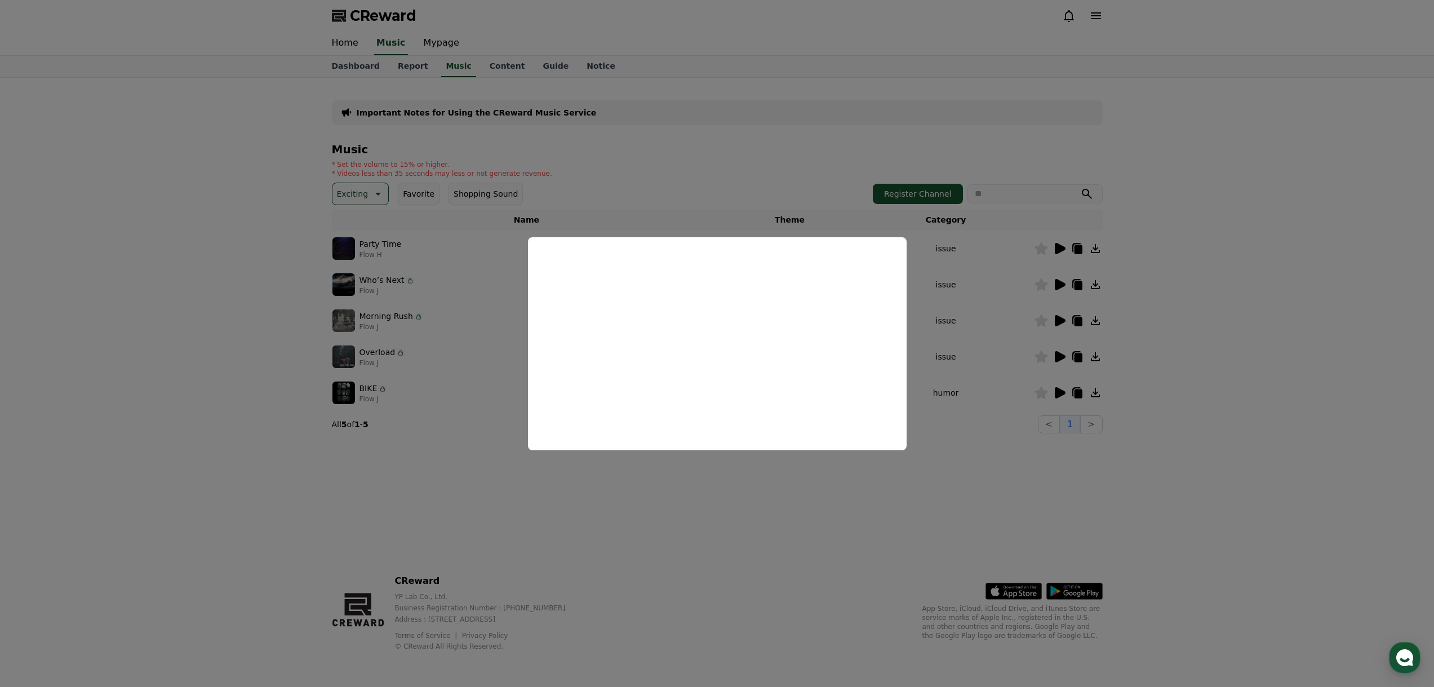
click at [1060, 354] on button "close modal" at bounding box center [717, 343] width 1434 height 687
click at [1055, 356] on icon at bounding box center [1060, 356] width 11 height 11
click at [1061, 385] on button "close modal" at bounding box center [717, 343] width 1434 height 687
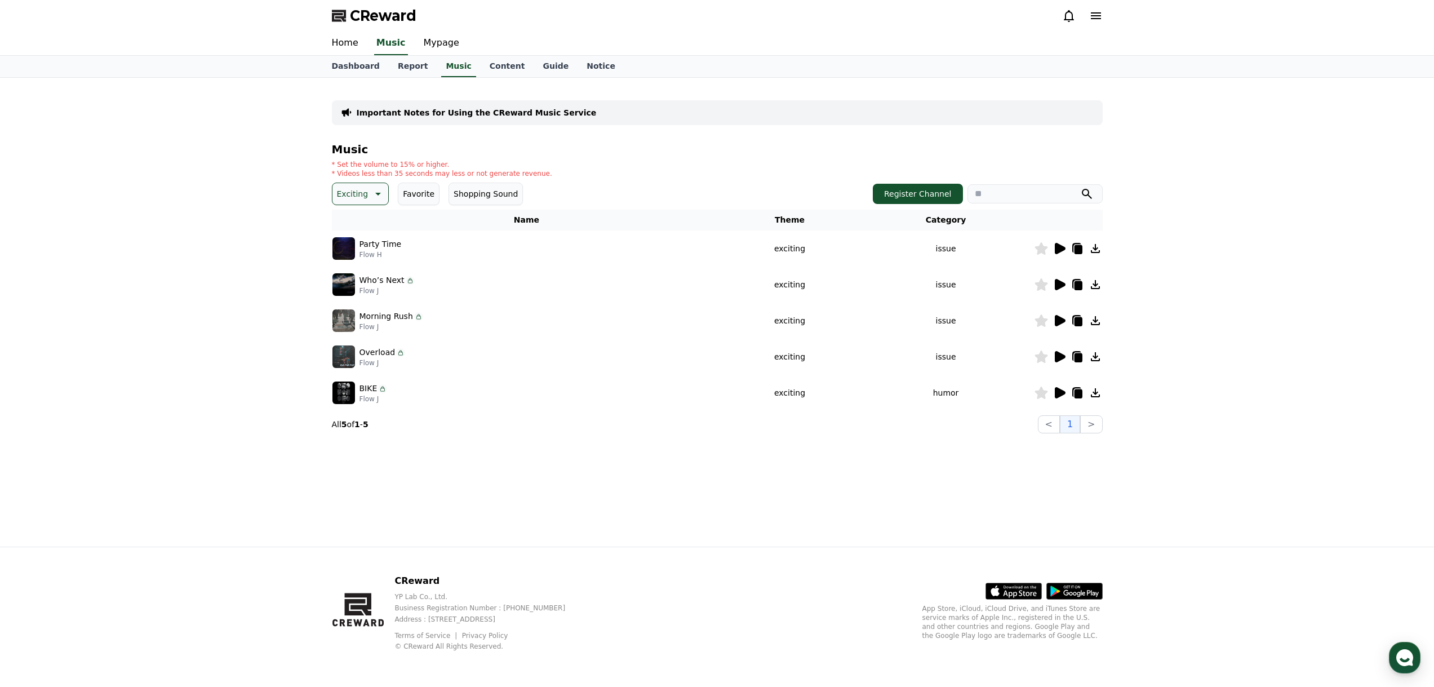
click at [352, 199] on p "Exciting" at bounding box center [353, 194] width 32 height 16
click at [359, 259] on button "Twist" at bounding box center [348, 259] width 28 height 25
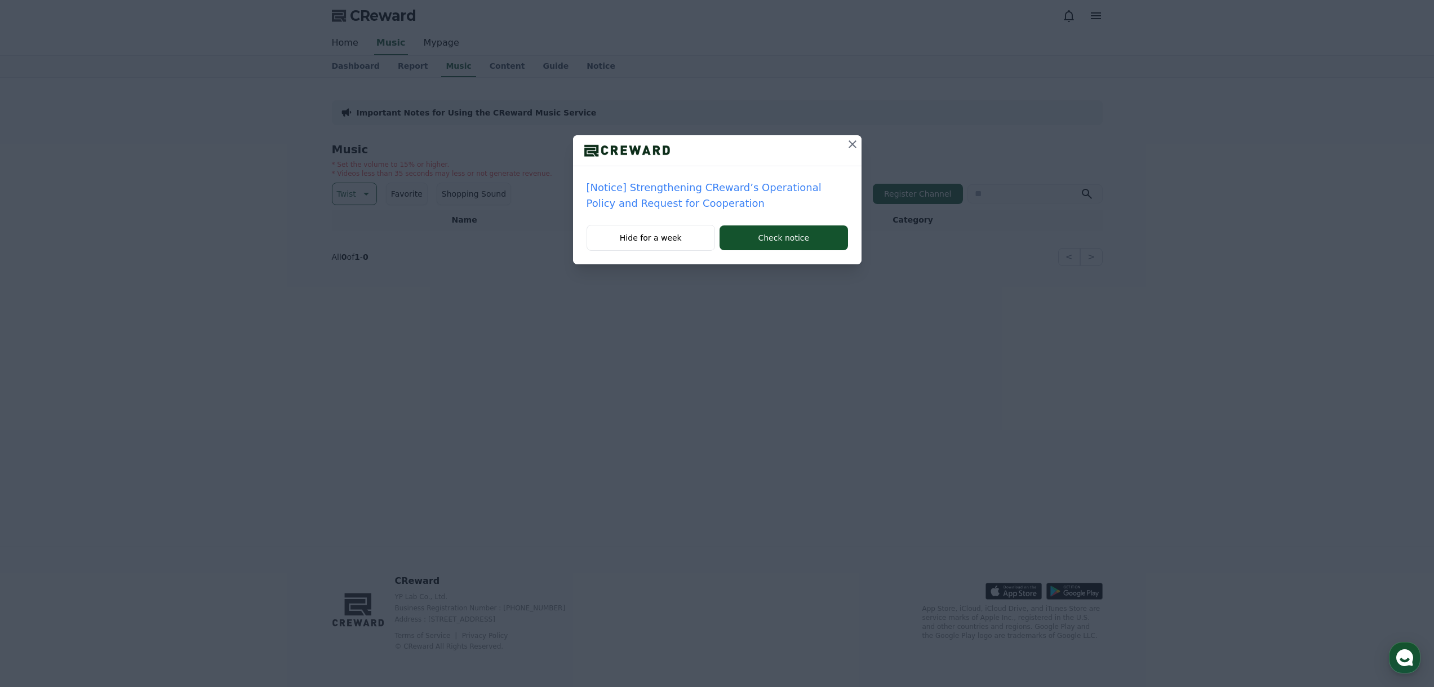
click at [842, 144] on div at bounding box center [717, 150] width 289 height 31
click at [849, 144] on icon at bounding box center [853, 144] width 14 height 14
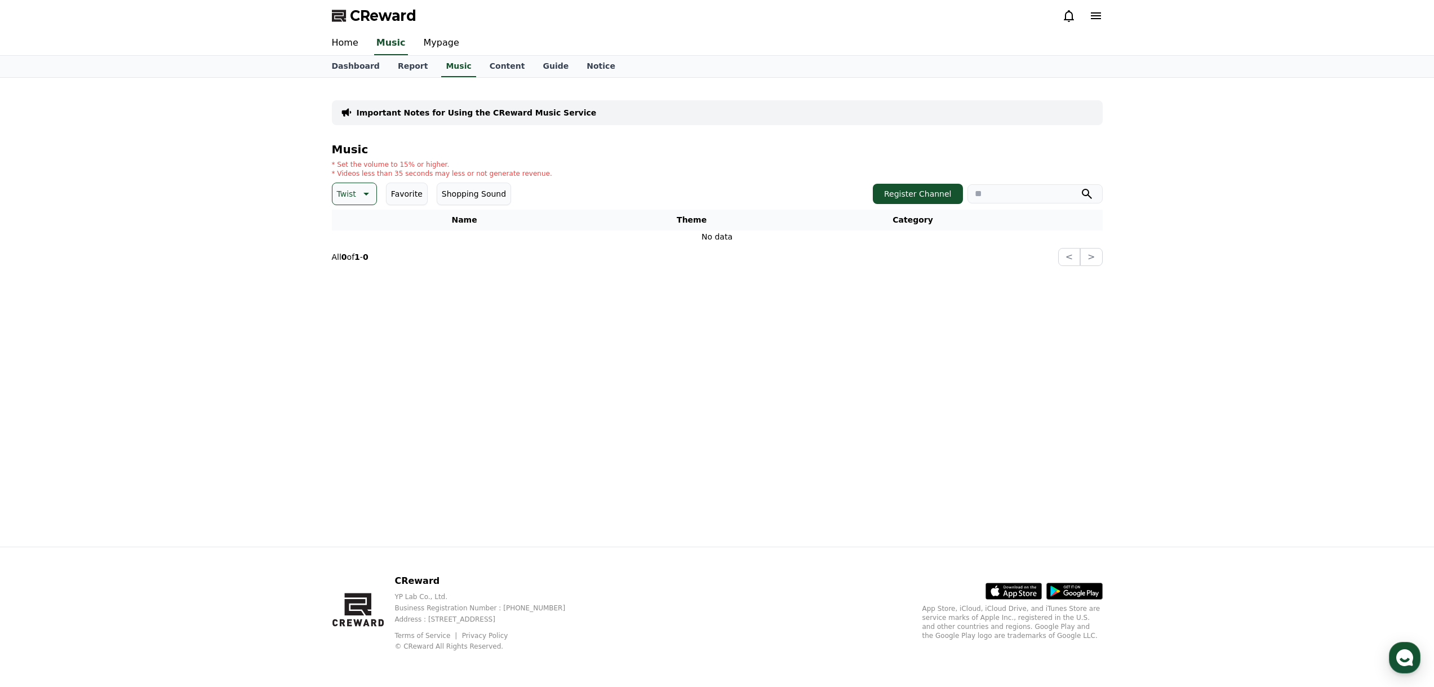
click at [346, 200] on p "Twist" at bounding box center [346, 194] width 19 height 16
click at [357, 234] on button "Majestic" at bounding box center [355, 232] width 42 height 25
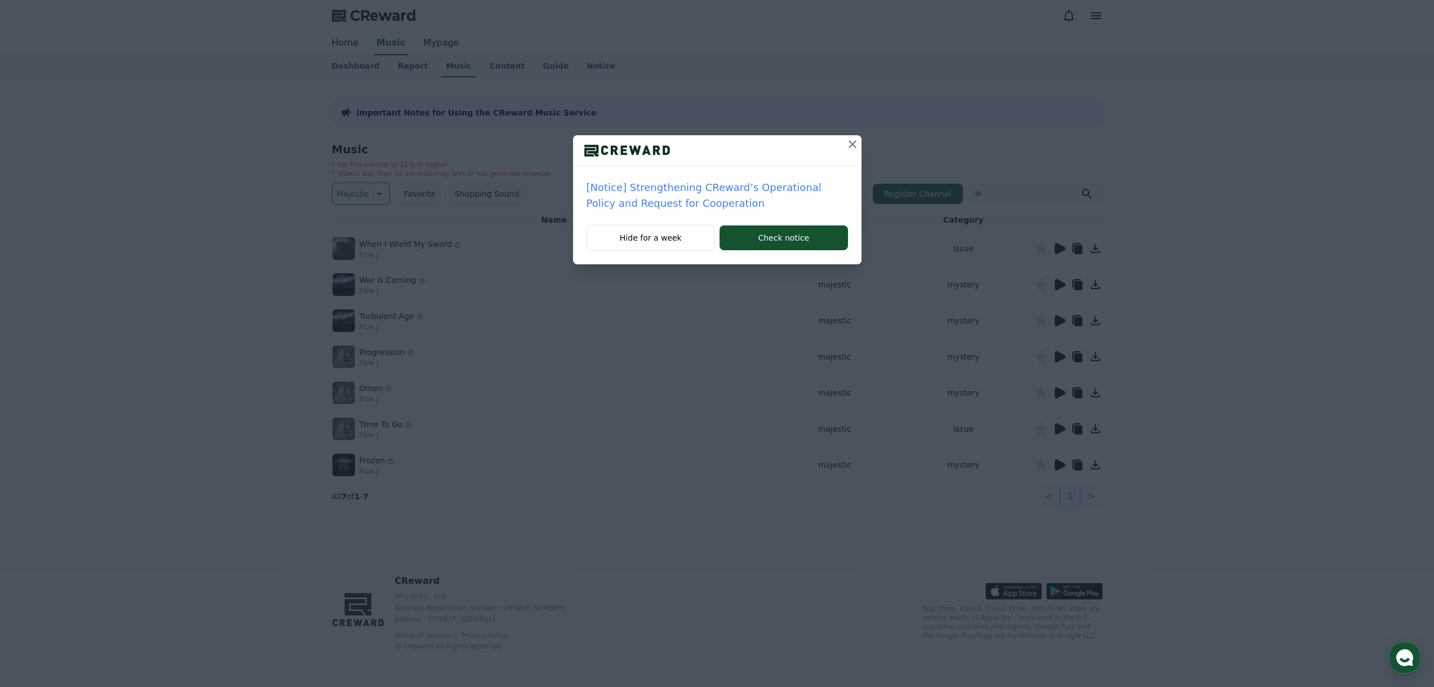
click at [860, 142] on button at bounding box center [853, 144] width 18 height 18
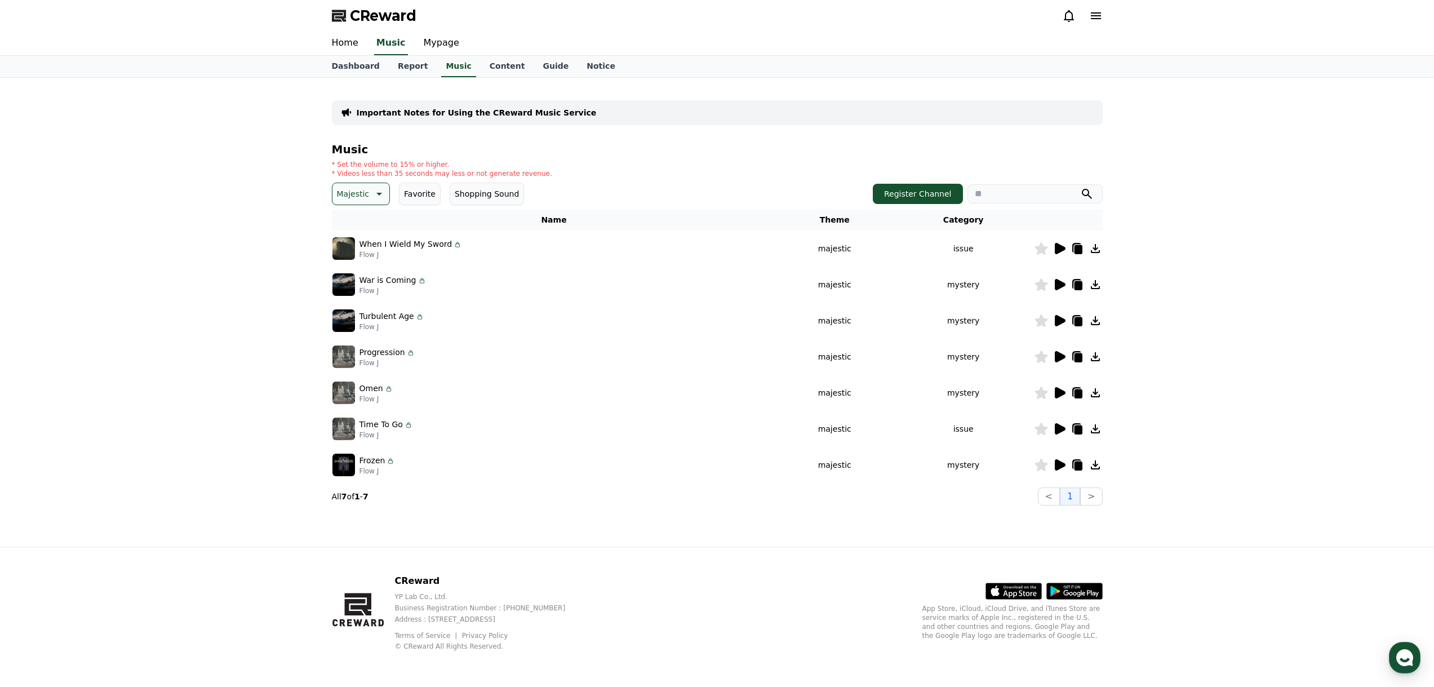
click at [1061, 243] on icon at bounding box center [1060, 249] width 14 height 14
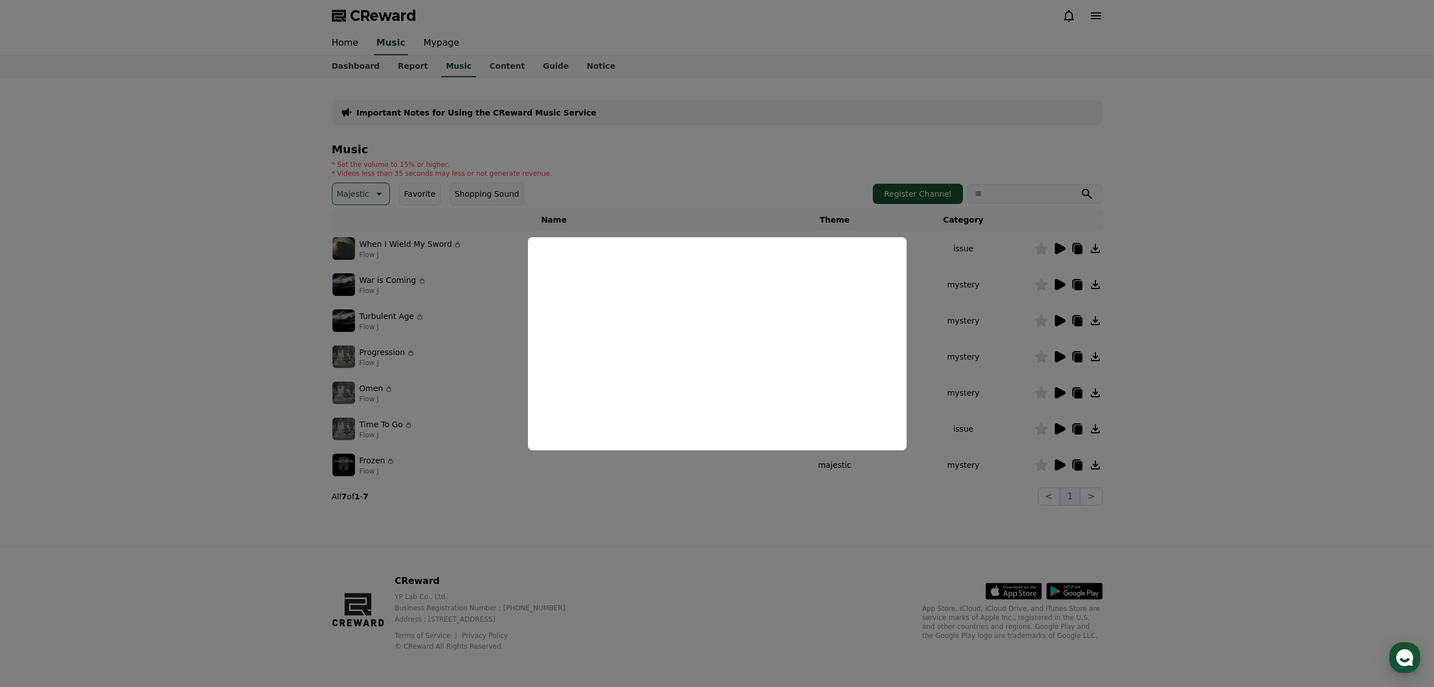
click at [1014, 302] on button "close modal" at bounding box center [717, 343] width 1434 height 687
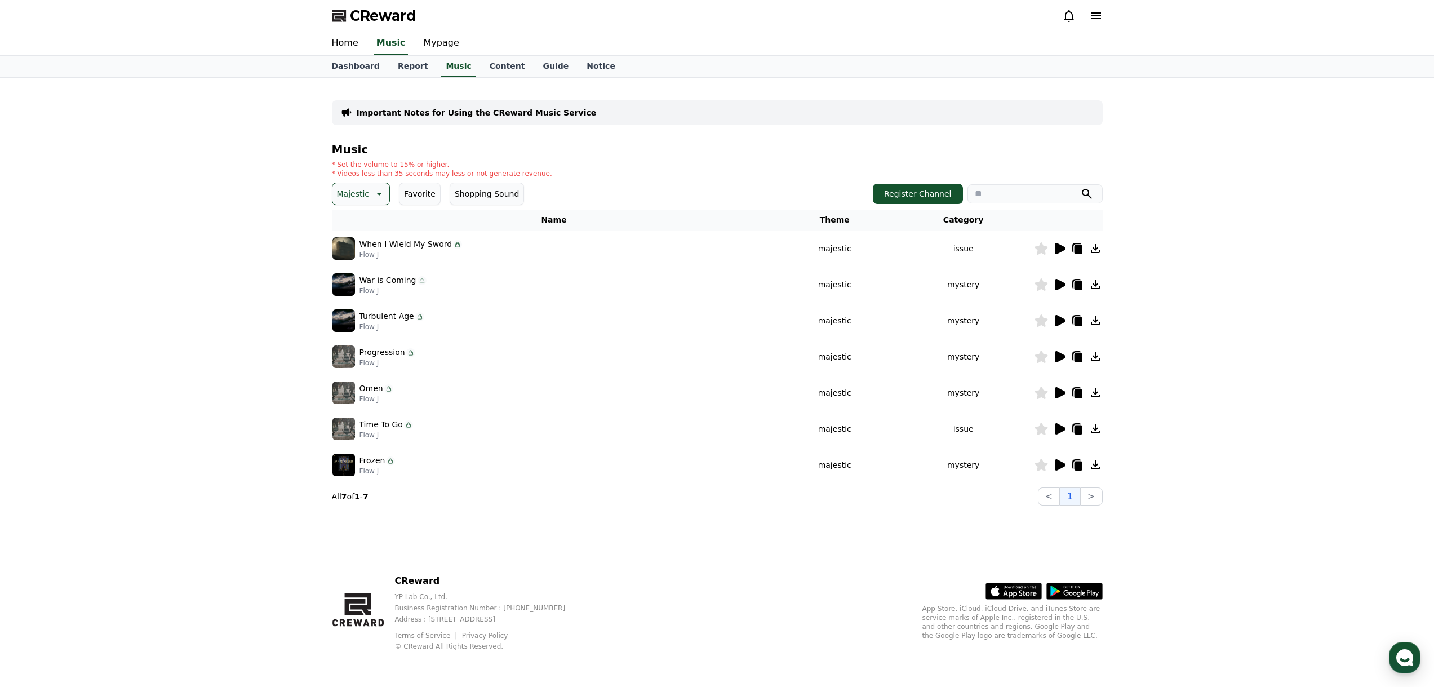
click at [1050, 282] on div at bounding box center [1069, 285] width 68 height 14
click at [1053, 282] on icon at bounding box center [1060, 285] width 14 height 14
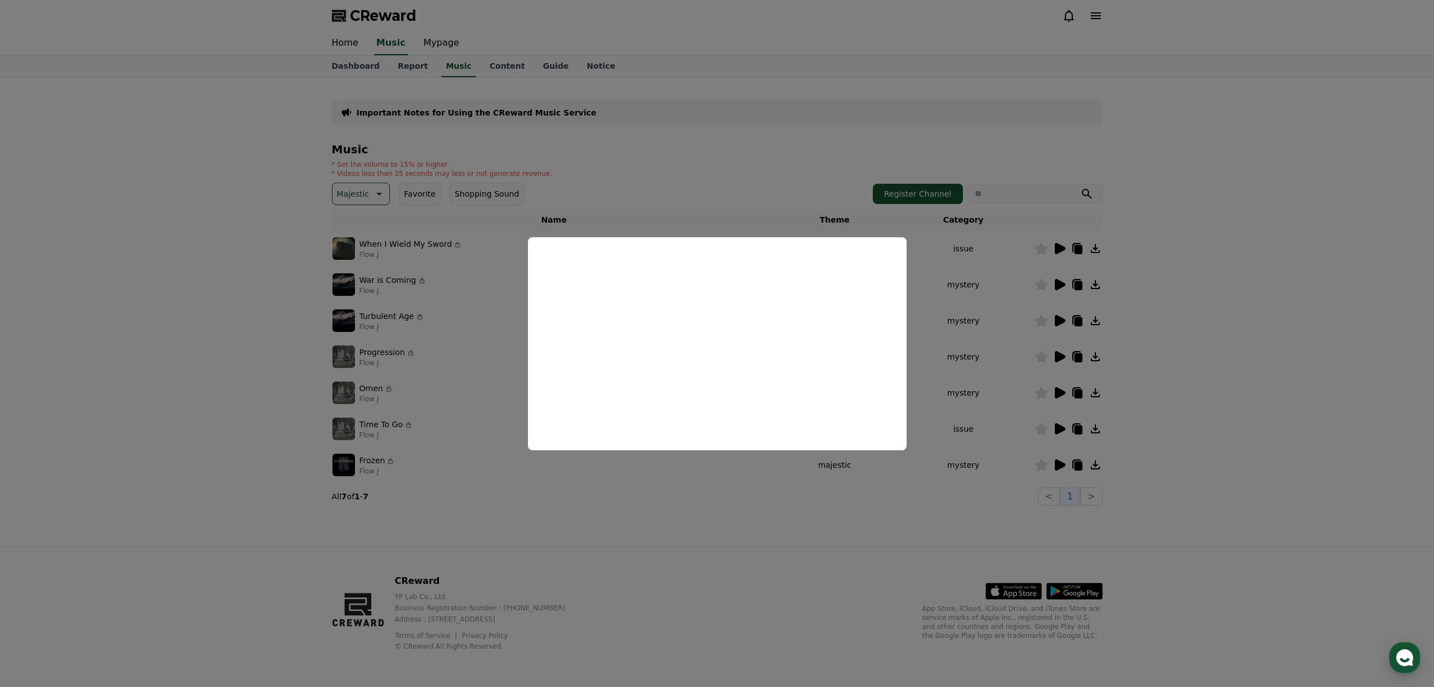
click at [978, 362] on button "close modal" at bounding box center [717, 343] width 1434 height 687
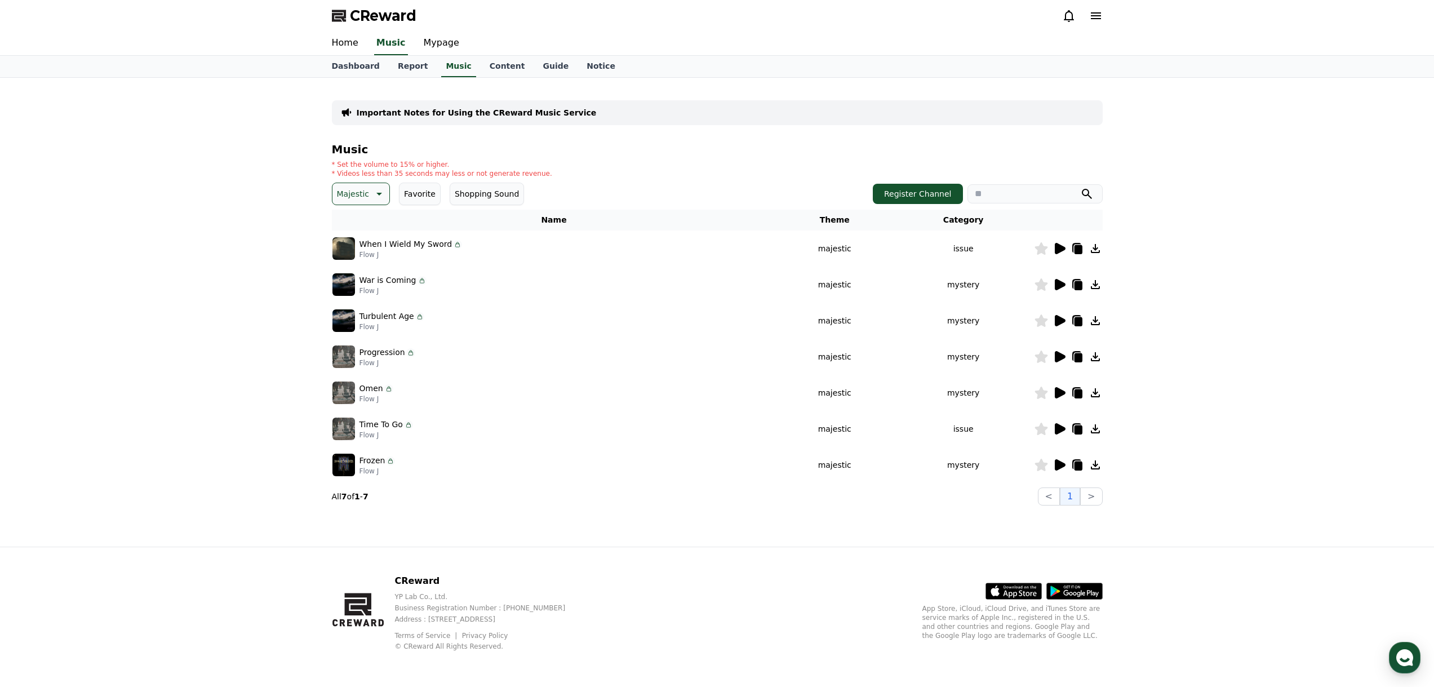
click at [1055, 317] on icon at bounding box center [1060, 320] width 11 height 11
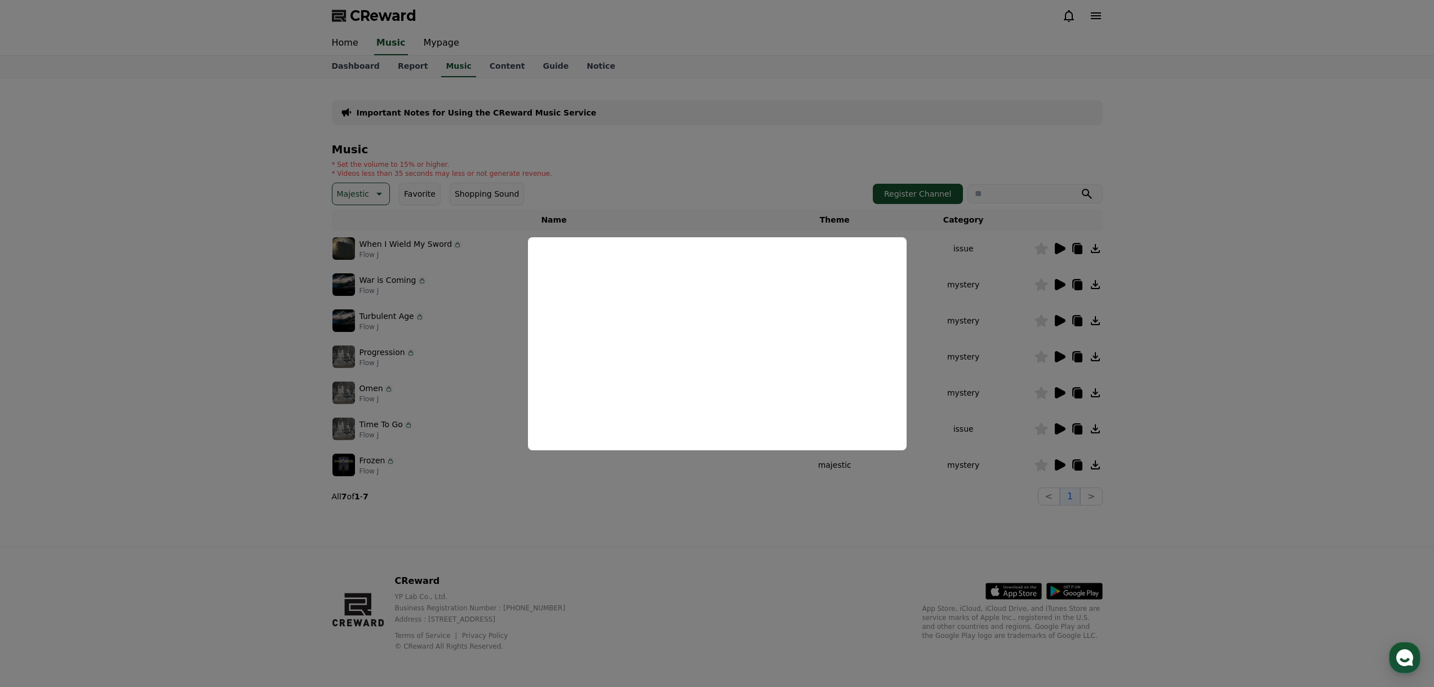
click at [987, 333] on button "close modal" at bounding box center [717, 343] width 1434 height 687
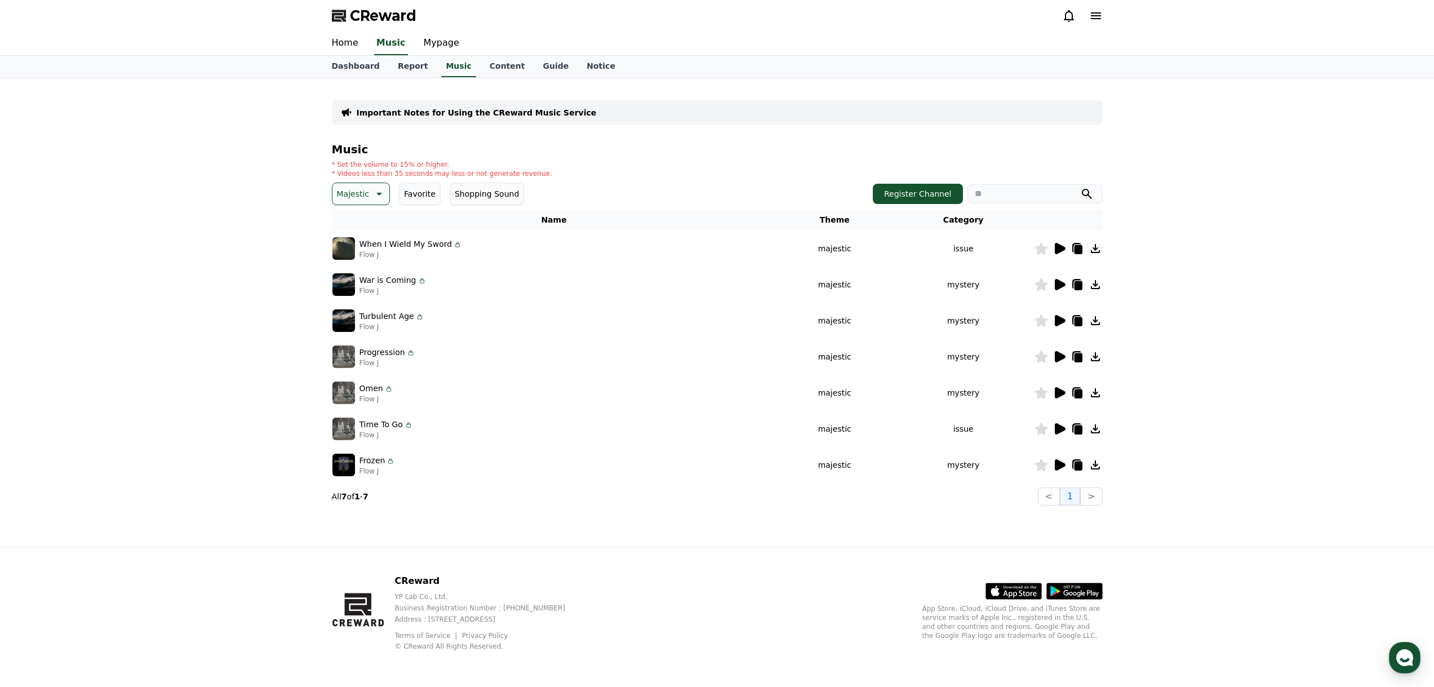
click at [1050, 354] on div at bounding box center [1069, 357] width 68 height 14
click at [1059, 352] on icon at bounding box center [1060, 356] width 11 height 11
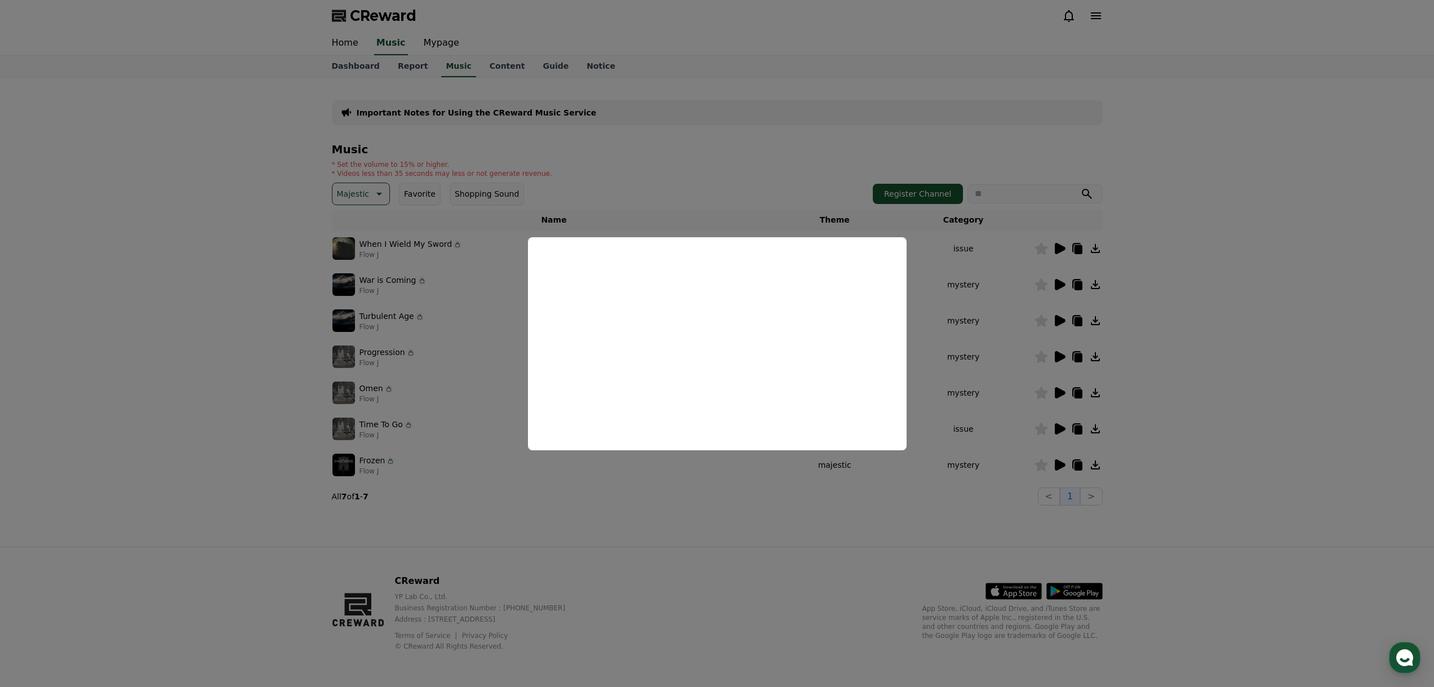
click at [1000, 358] on button "close modal" at bounding box center [717, 343] width 1434 height 687
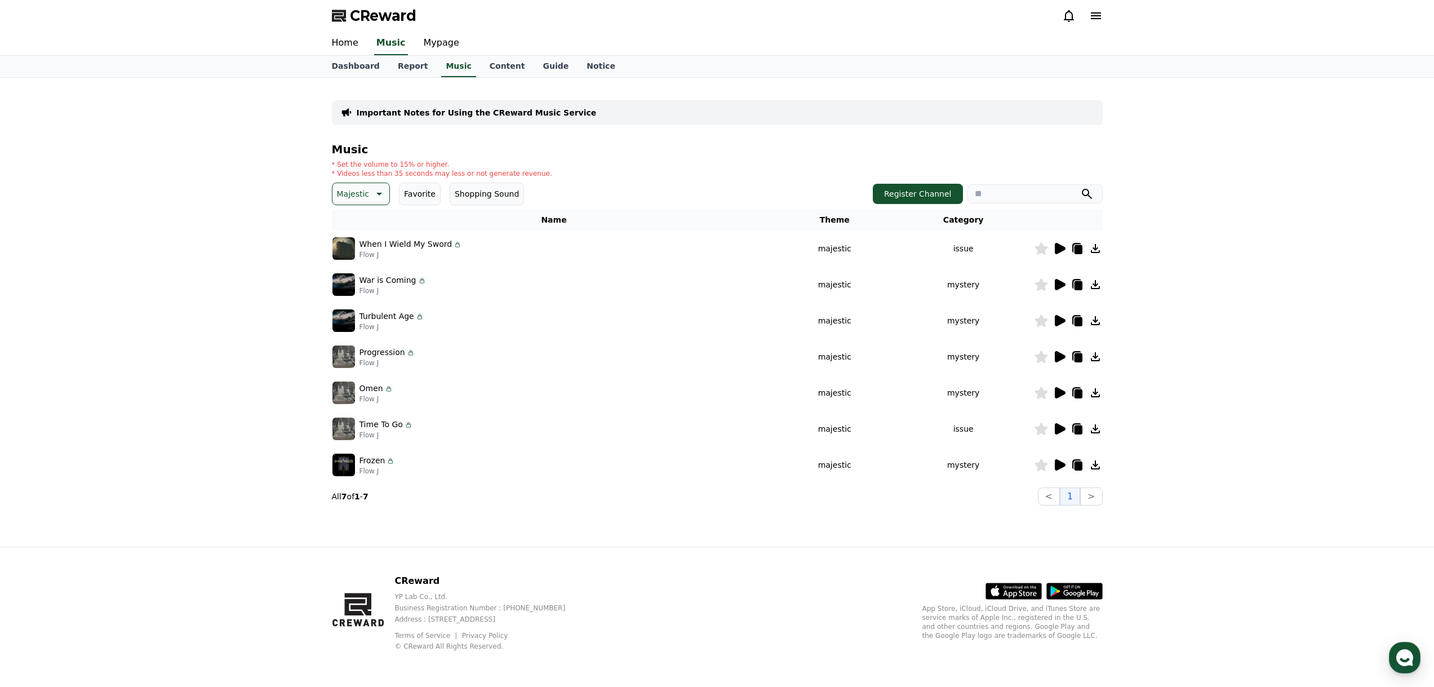
click at [1059, 395] on icon at bounding box center [1060, 392] width 11 height 11
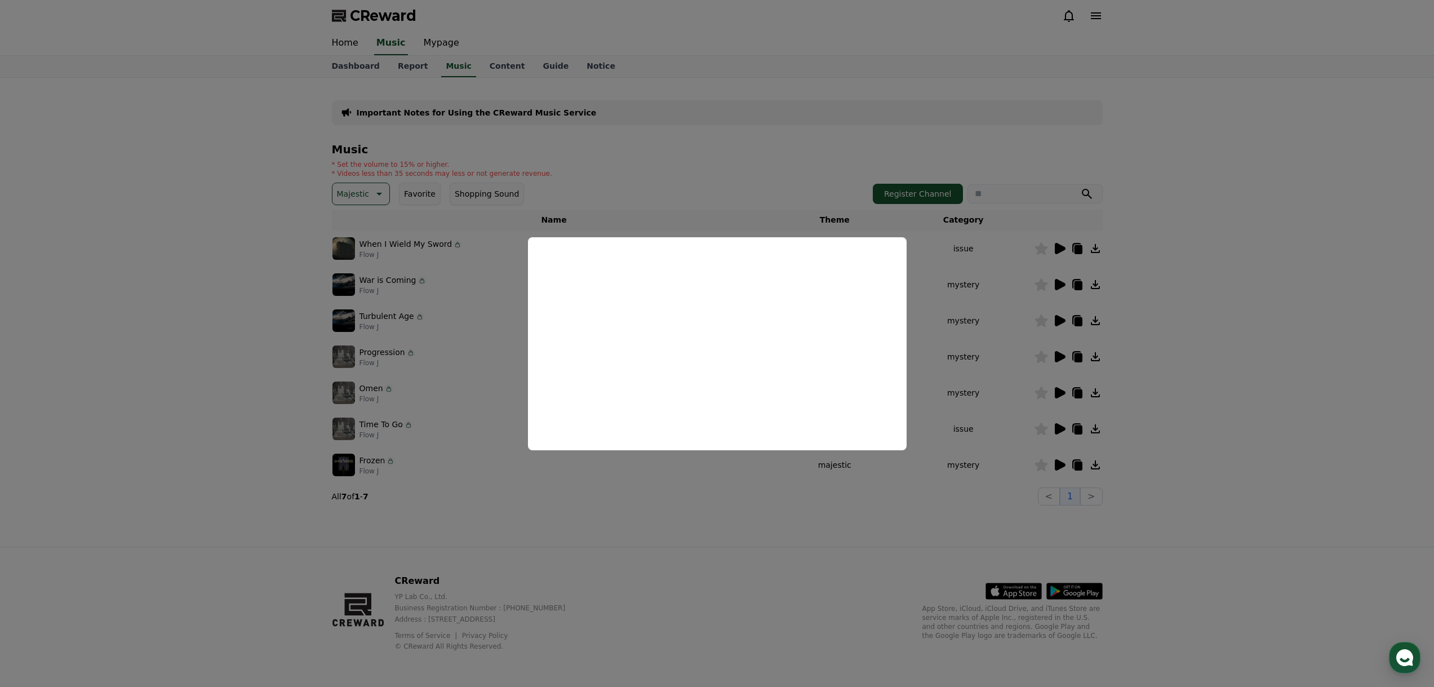
click at [991, 393] on button "close modal" at bounding box center [717, 343] width 1434 height 687
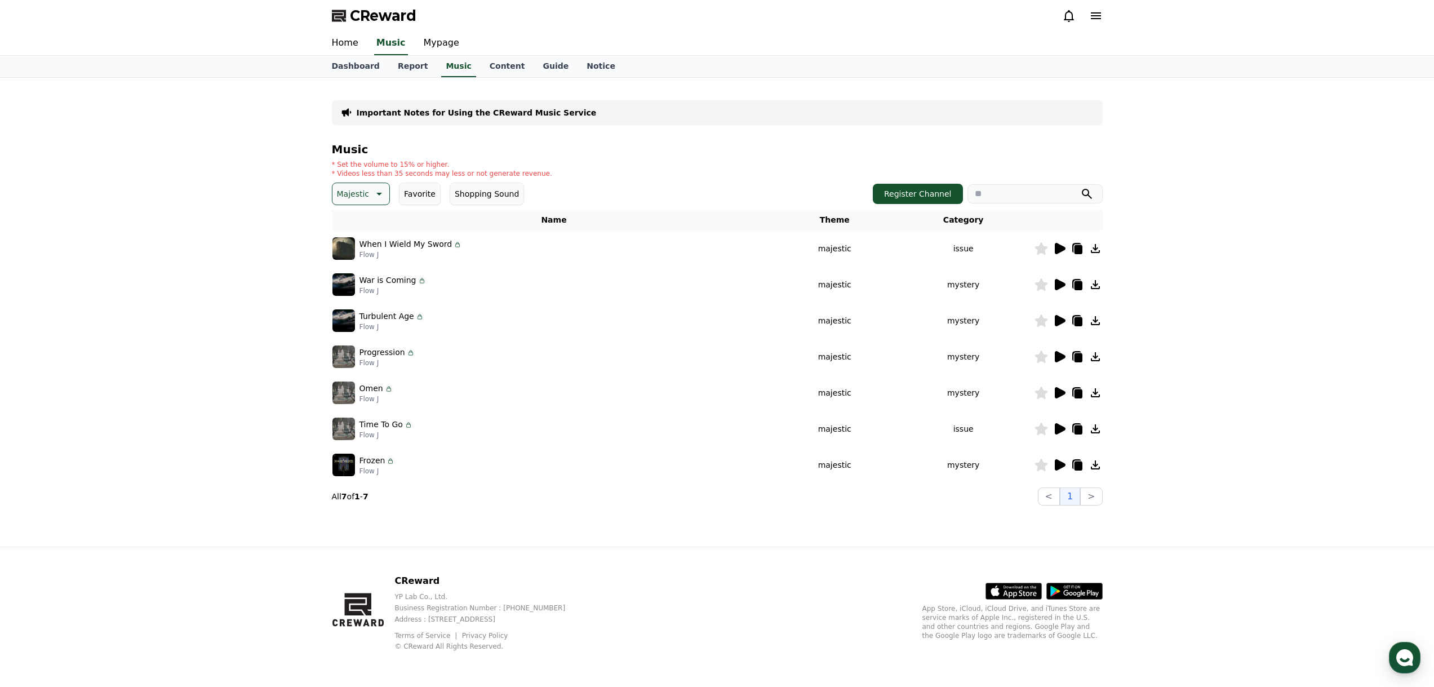
click at [1060, 425] on icon at bounding box center [1060, 429] width 14 height 14
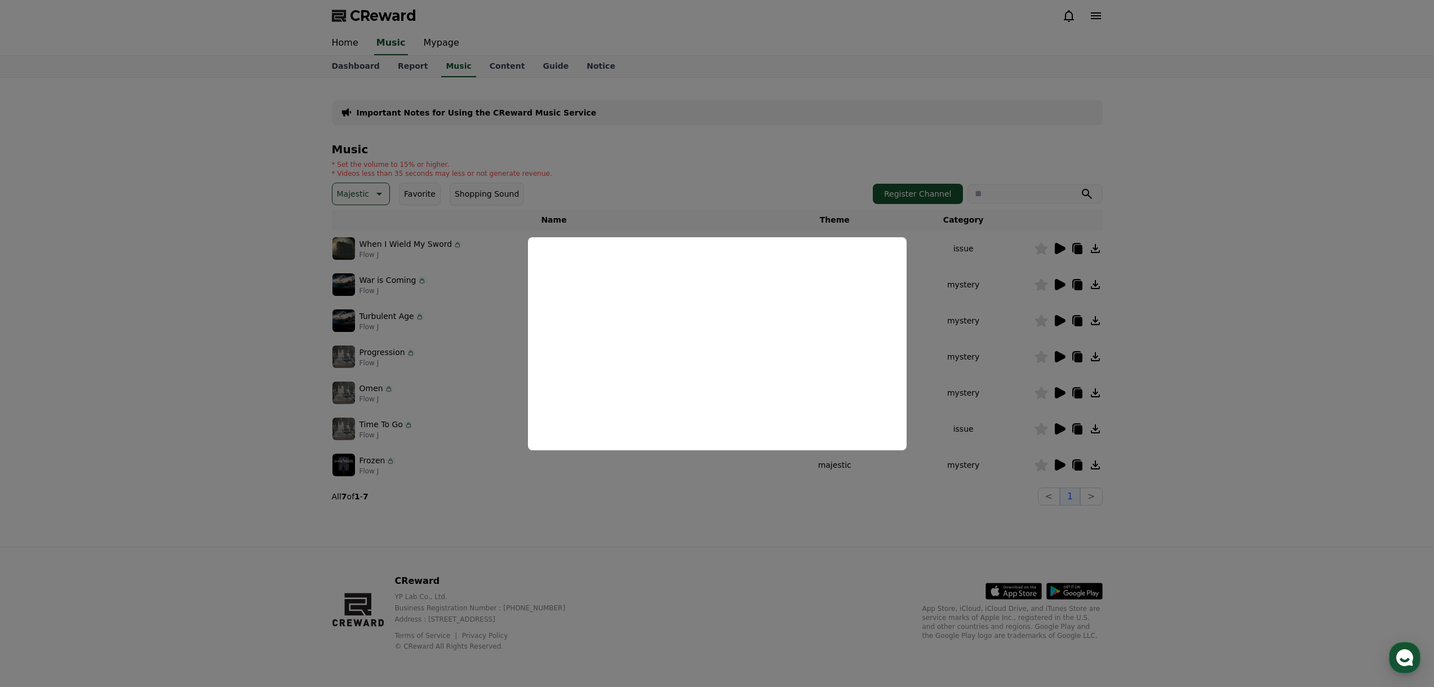
click at [974, 386] on button "close modal" at bounding box center [717, 343] width 1434 height 687
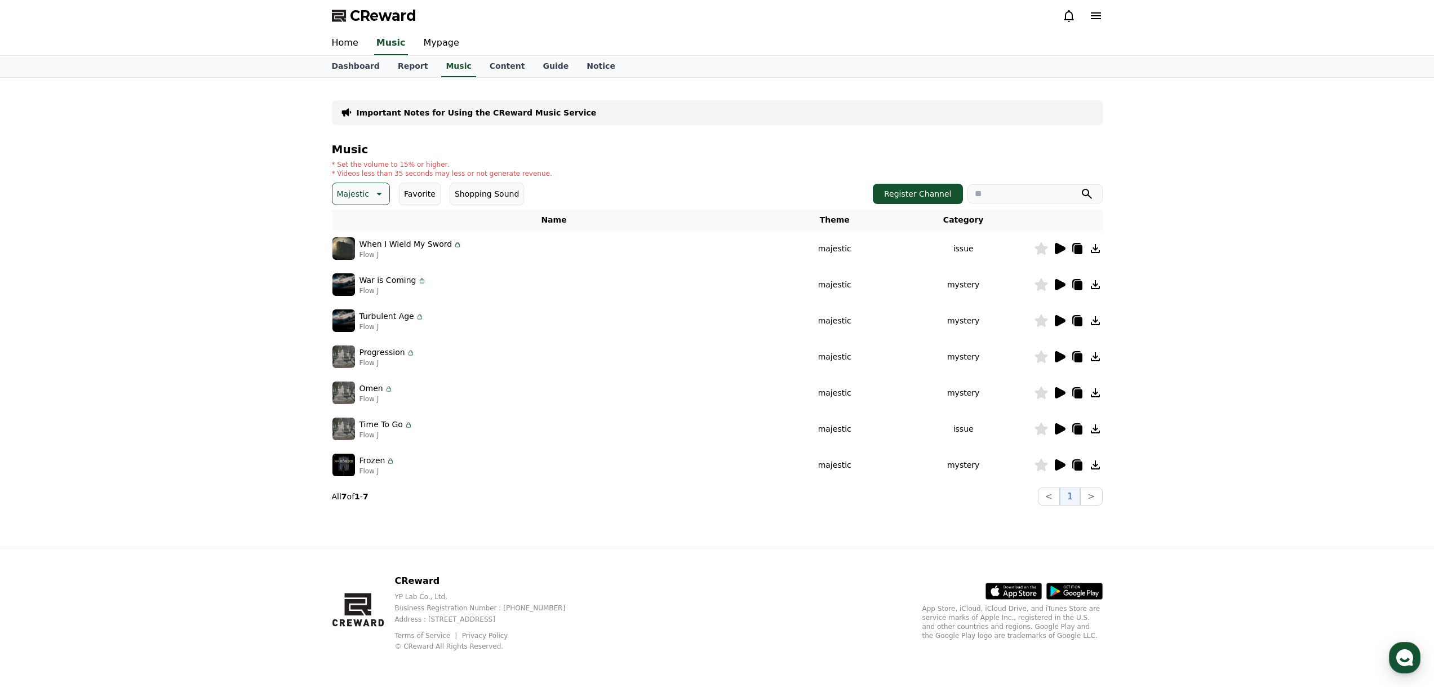
click at [1060, 467] on icon at bounding box center [1060, 464] width 11 height 11
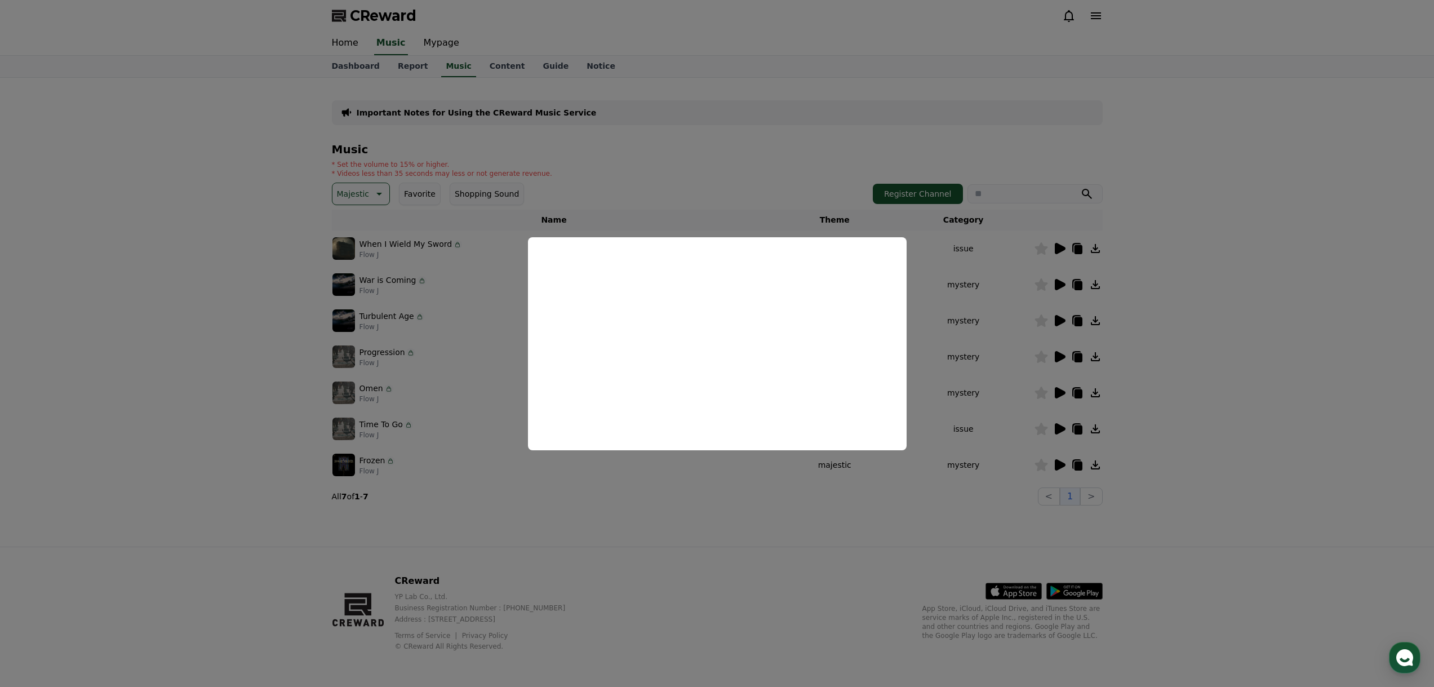
click at [955, 348] on button "close modal" at bounding box center [717, 343] width 1434 height 687
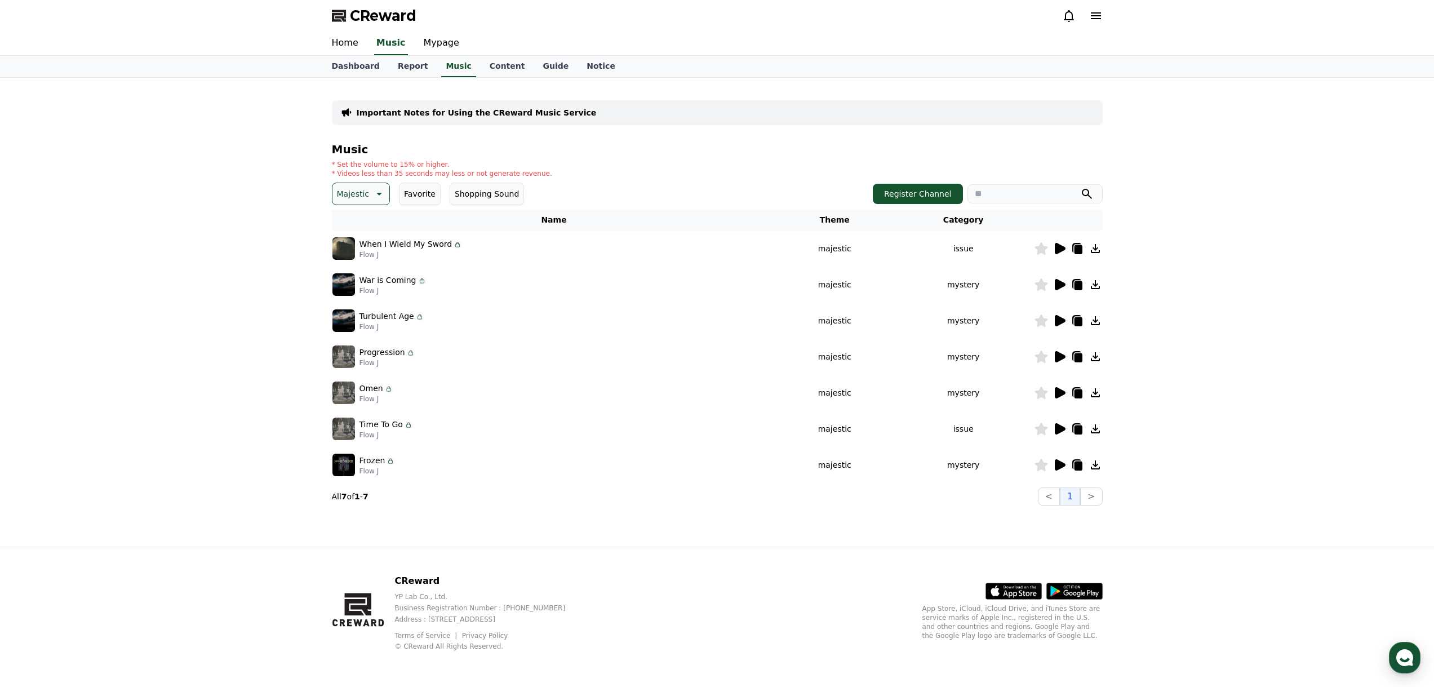
click at [380, 190] on icon at bounding box center [378, 194] width 14 height 14
click at [370, 316] on button "Dramatic" at bounding box center [356, 318] width 45 height 25
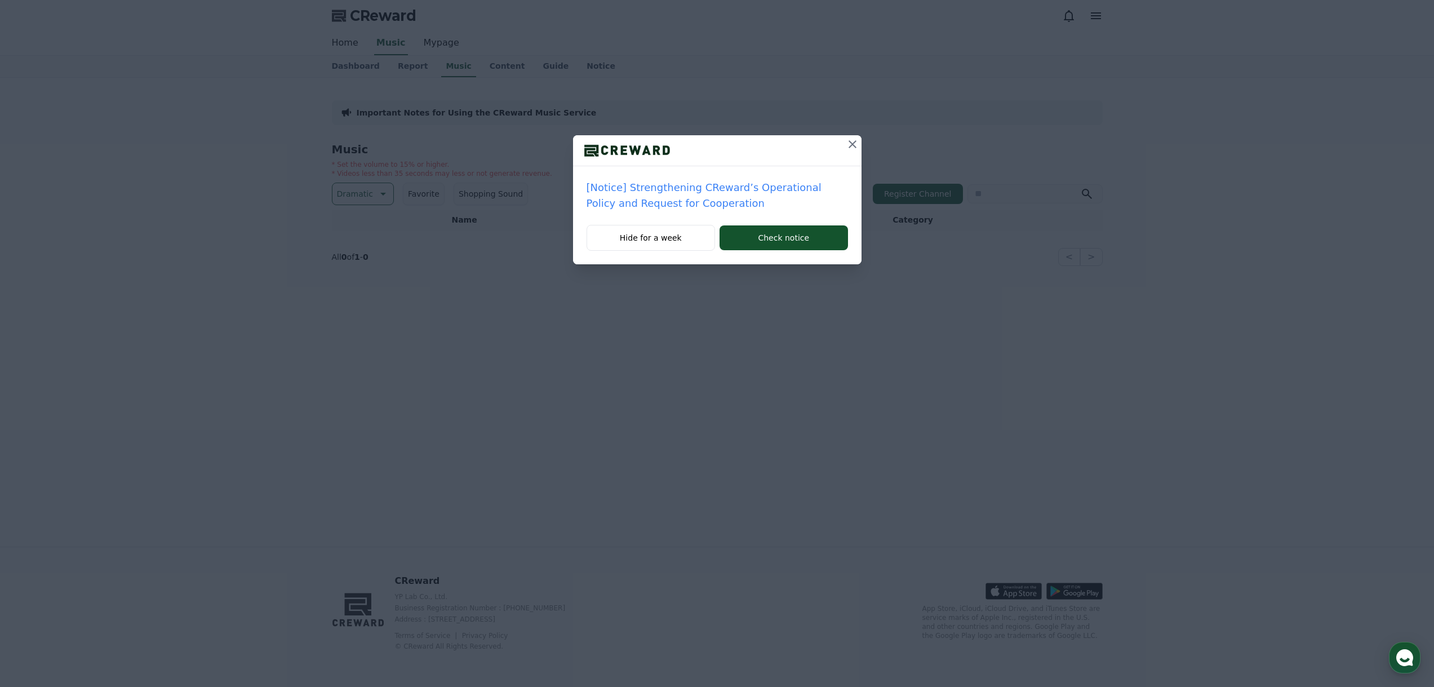
click at [846, 148] on icon at bounding box center [853, 144] width 14 height 14
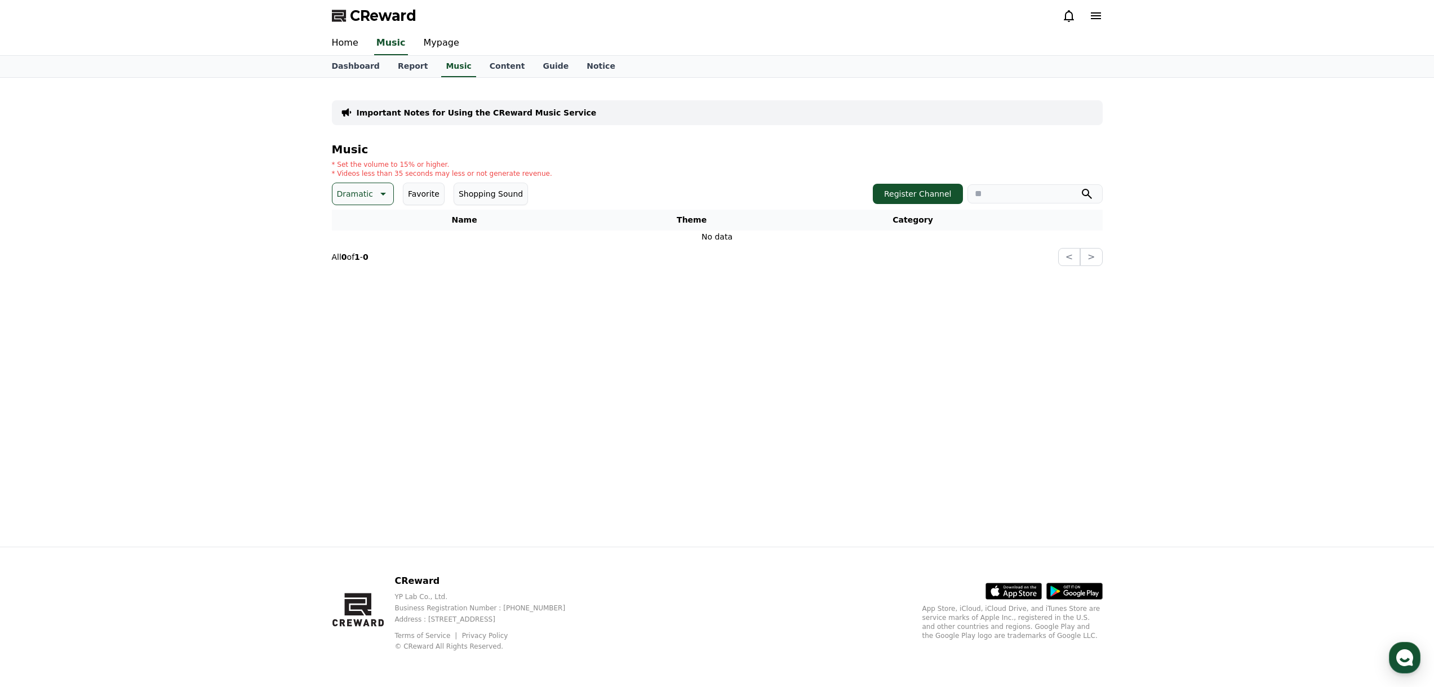
click at [361, 190] on p "Dramatic" at bounding box center [355, 194] width 36 height 16
click at [364, 294] on div "All Fantasy Curiosity Dark Bright Popping Exciting Twist Majestic Dramatic Joyf…" at bounding box center [363, 277] width 59 height 582
click at [353, 294] on button "Joyful" at bounding box center [349, 291] width 31 height 25
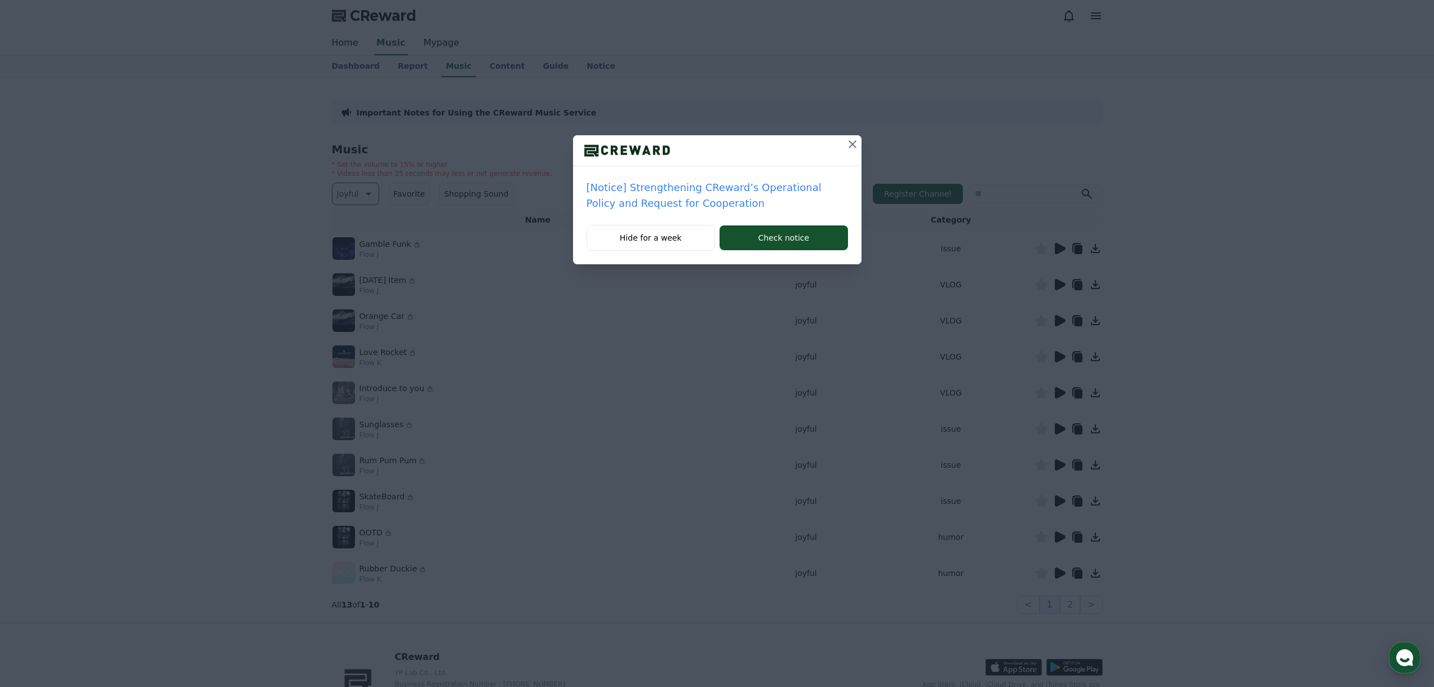
click at [850, 143] on icon at bounding box center [853, 144] width 14 height 14
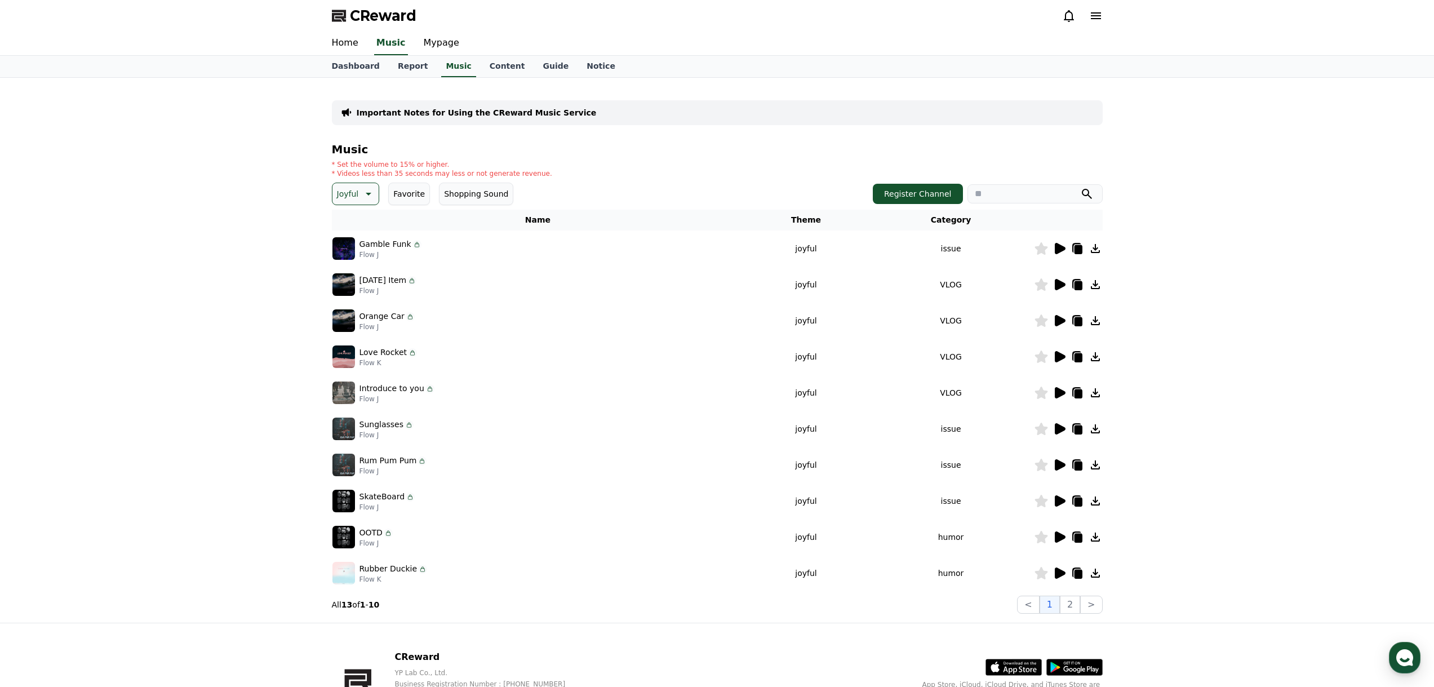
click at [1061, 241] on td at bounding box center [1068, 248] width 69 height 36
click at [1061, 248] on icon at bounding box center [1060, 248] width 11 height 11
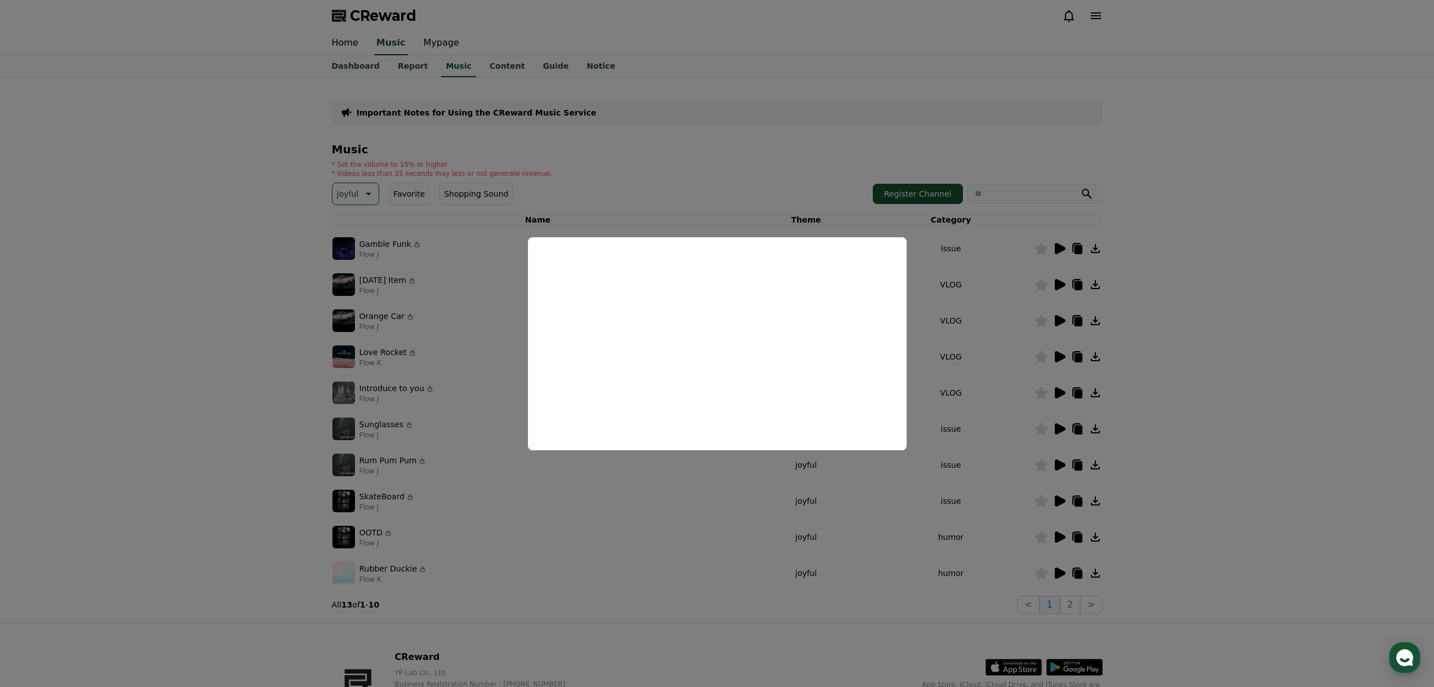
click at [973, 358] on button "close modal" at bounding box center [717, 343] width 1434 height 687
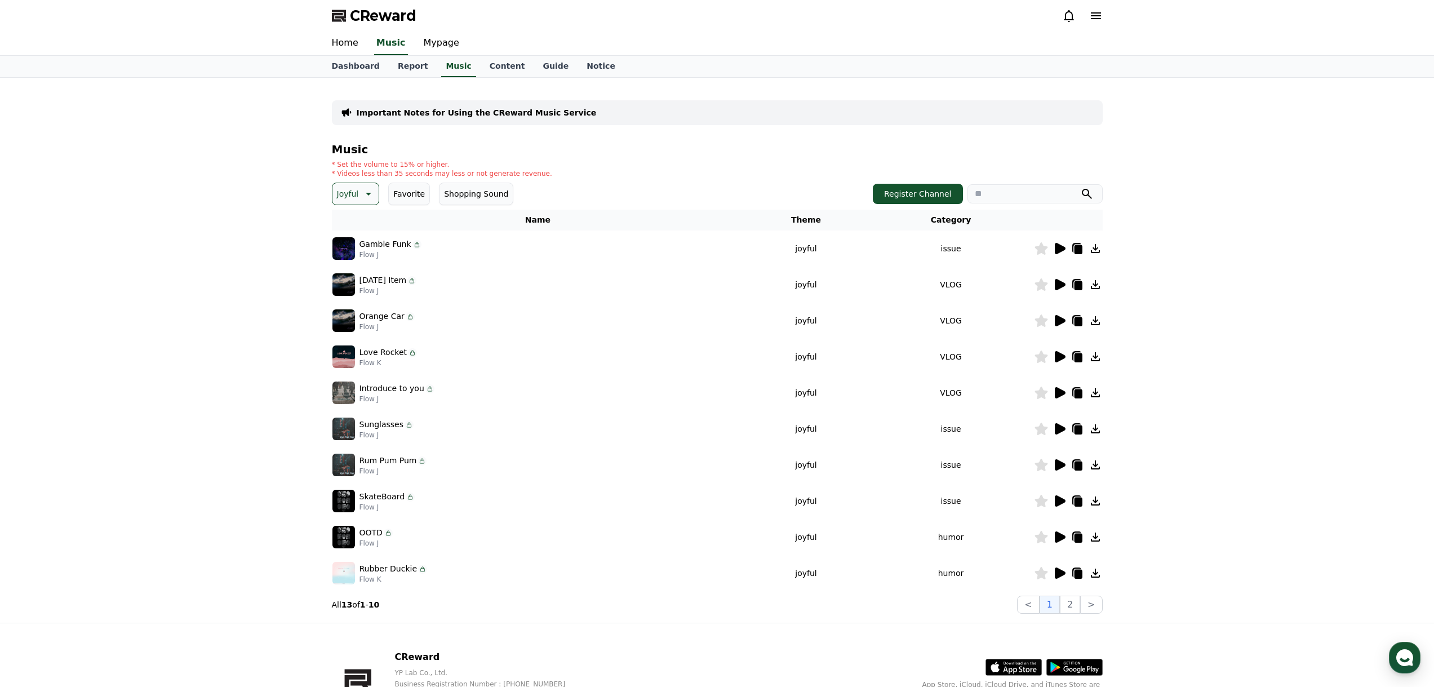
click at [1061, 280] on icon at bounding box center [1060, 285] width 14 height 14
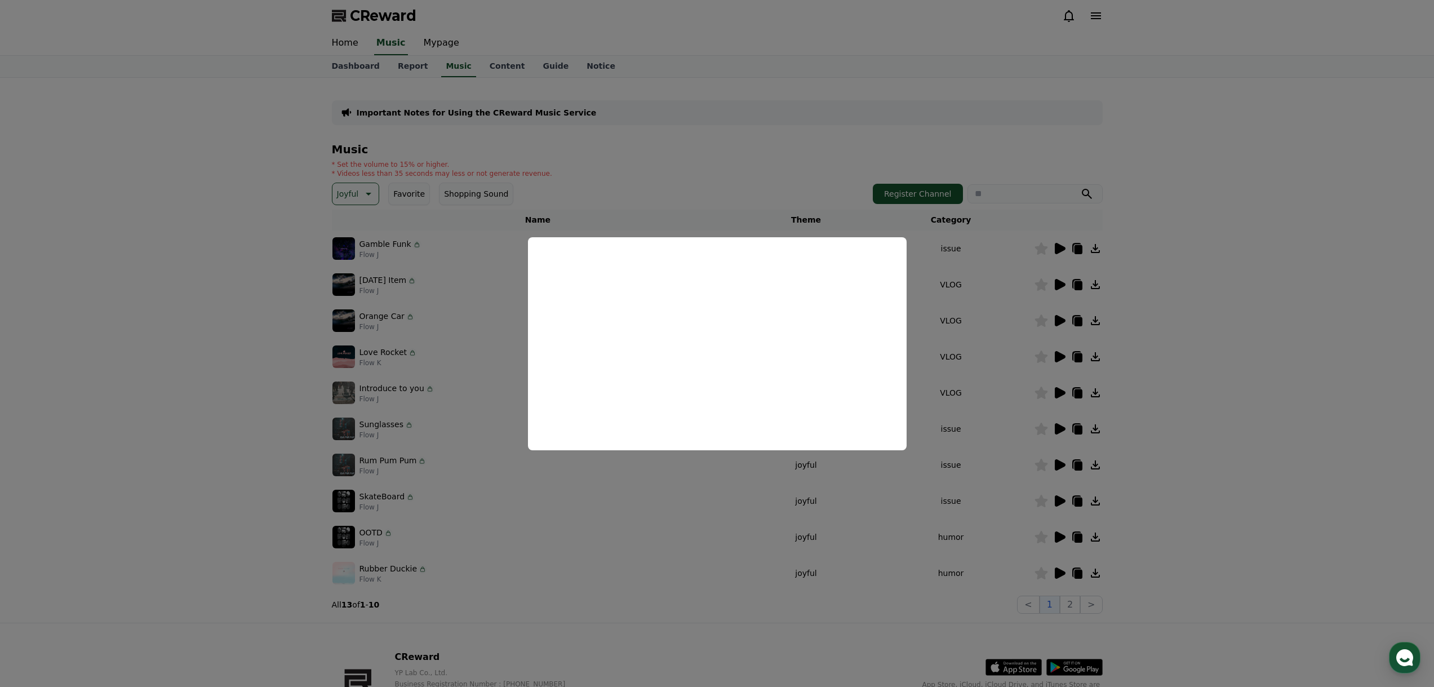
click at [980, 358] on button "close modal" at bounding box center [717, 343] width 1434 height 687
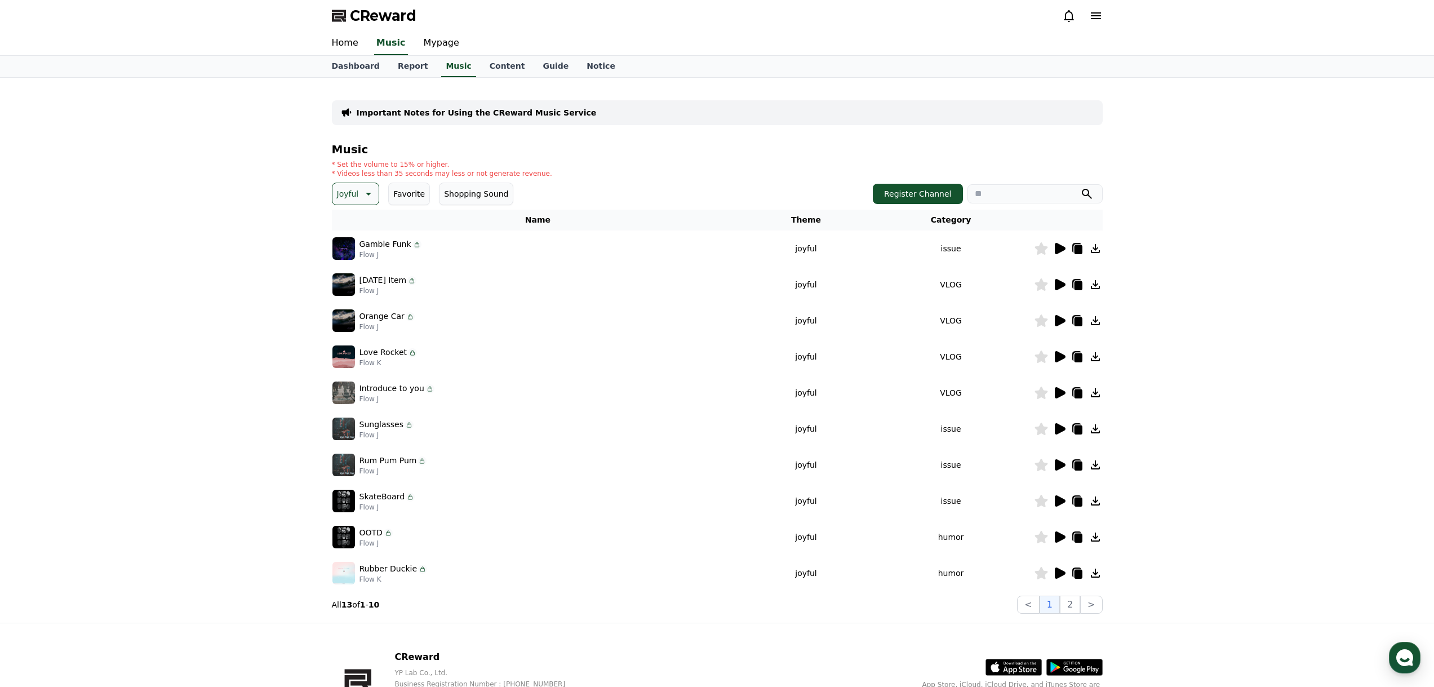
click at [1063, 322] on icon at bounding box center [1060, 320] width 11 height 11
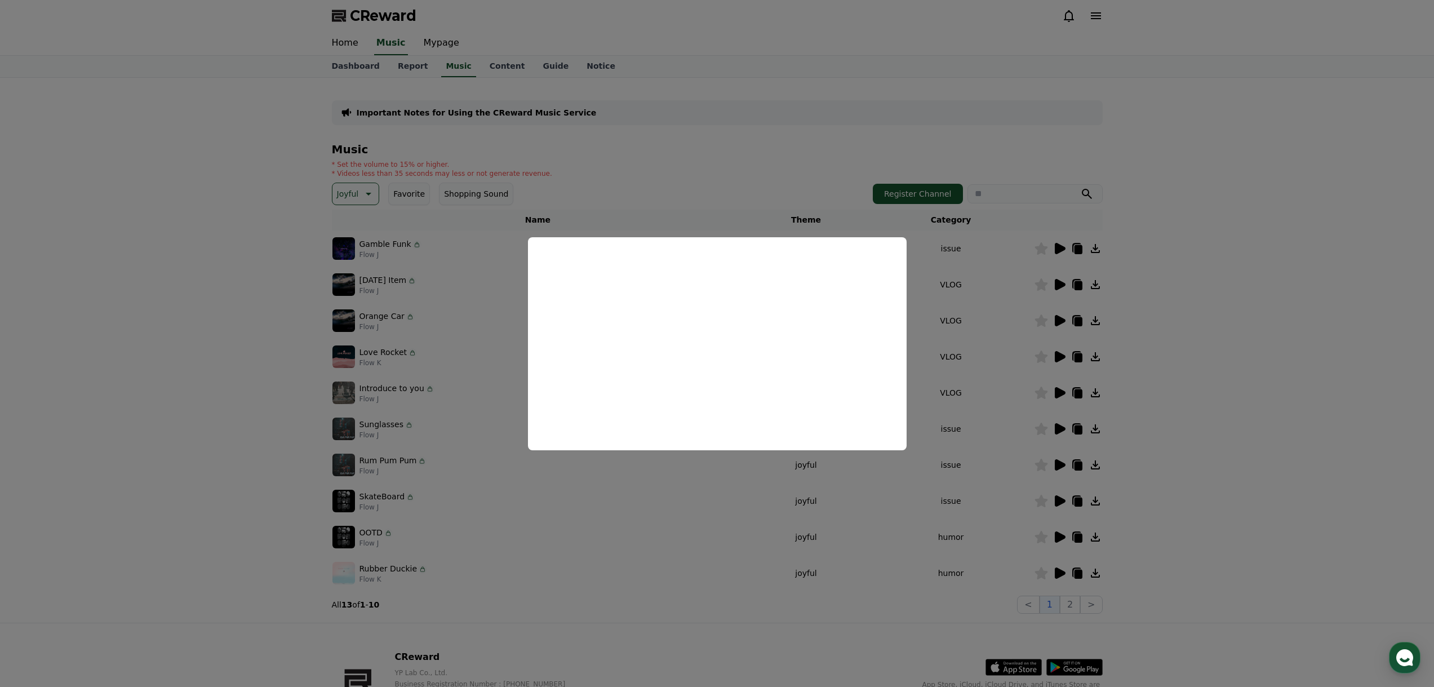
click at [971, 341] on button "close modal" at bounding box center [717, 343] width 1434 height 687
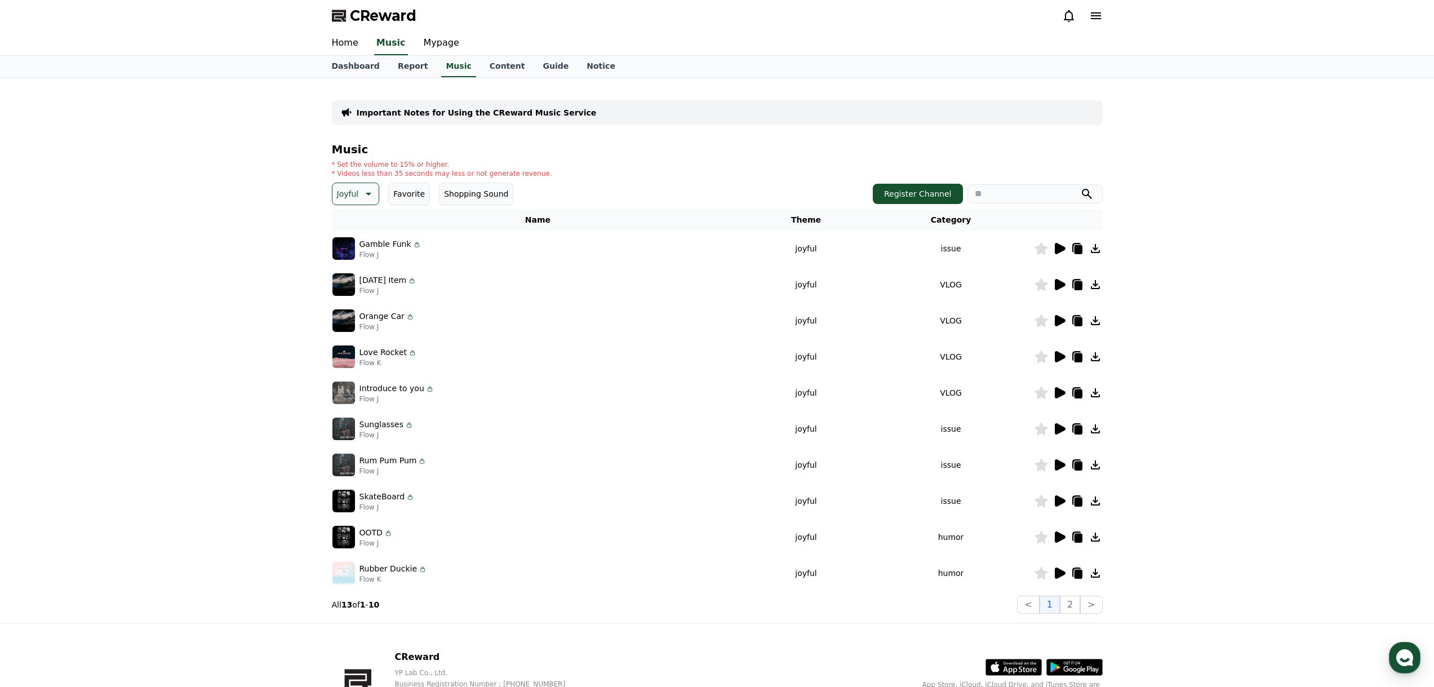
click at [1056, 358] on icon at bounding box center [1060, 356] width 11 height 11
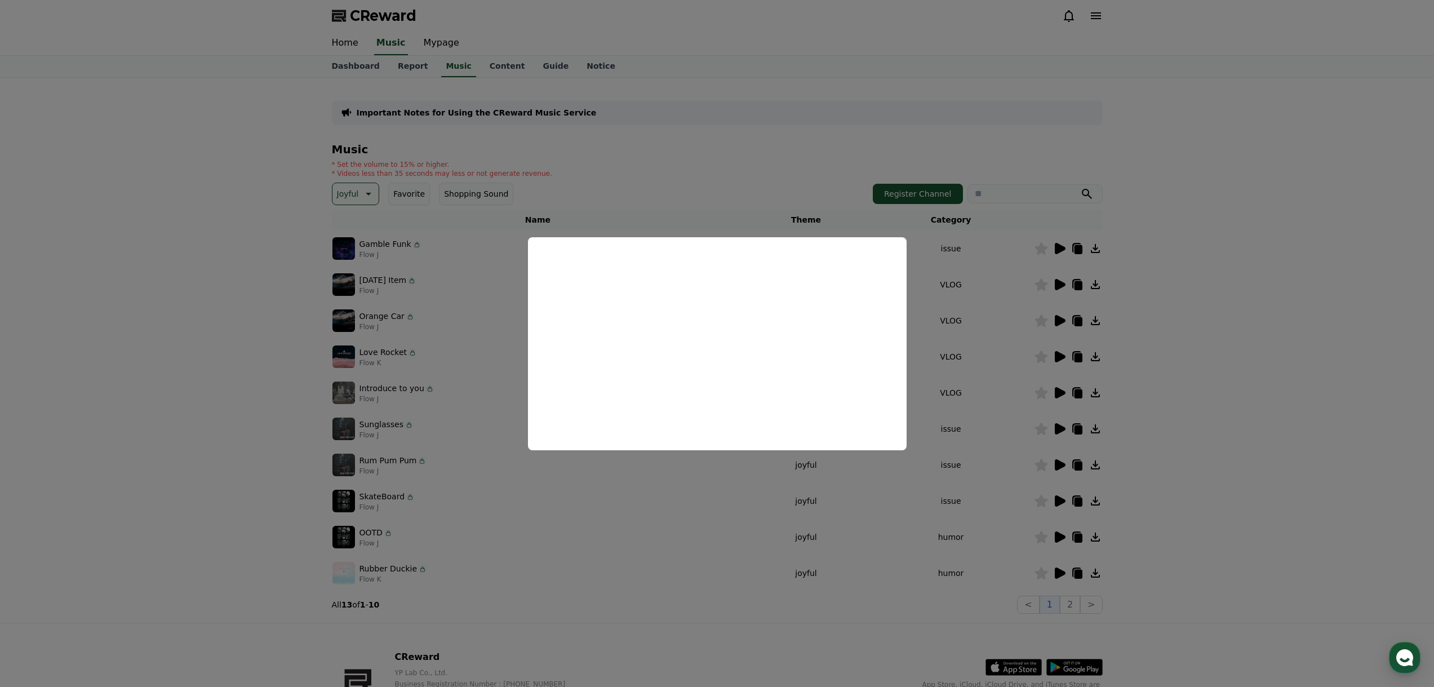
click at [974, 349] on button "close modal" at bounding box center [717, 343] width 1434 height 687
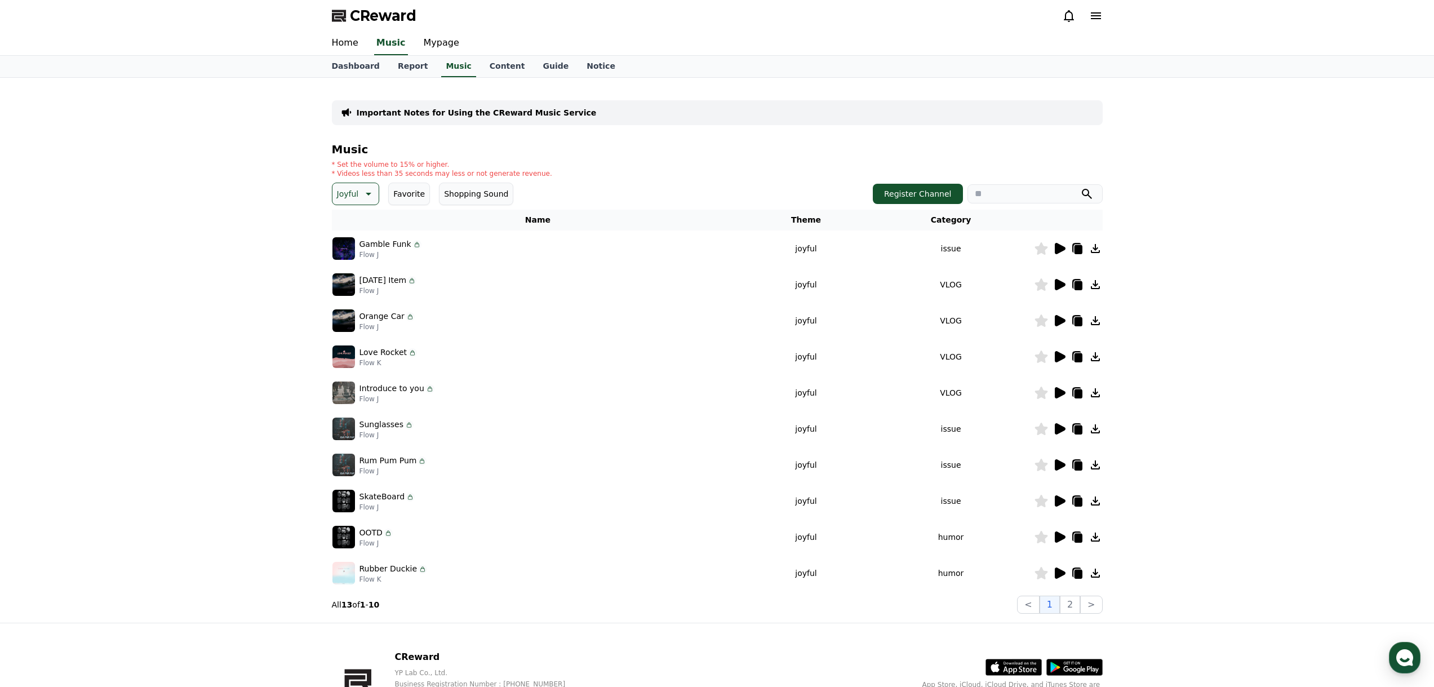
click at [1060, 394] on icon at bounding box center [1060, 392] width 11 height 11
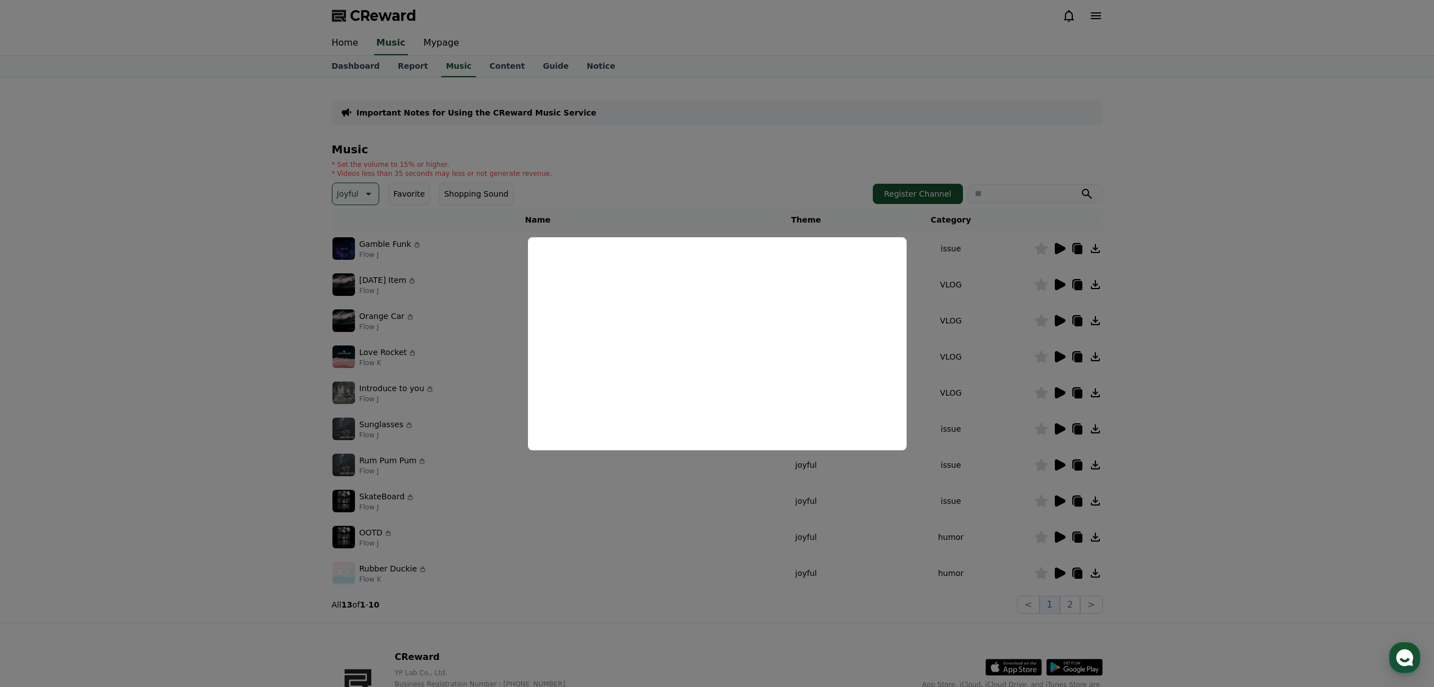
click at [980, 425] on button "close modal" at bounding box center [717, 343] width 1434 height 687
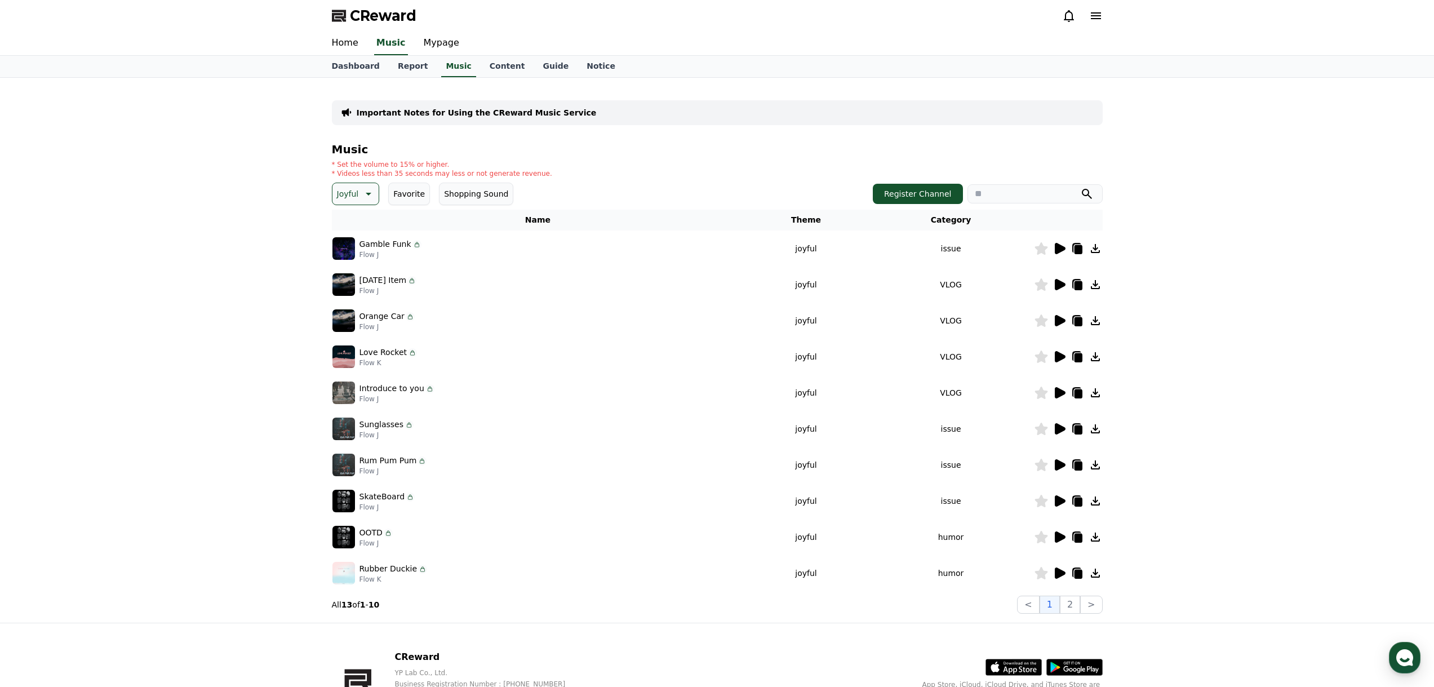
click at [1058, 433] on icon at bounding box center [1060, 428] width 11 height 11
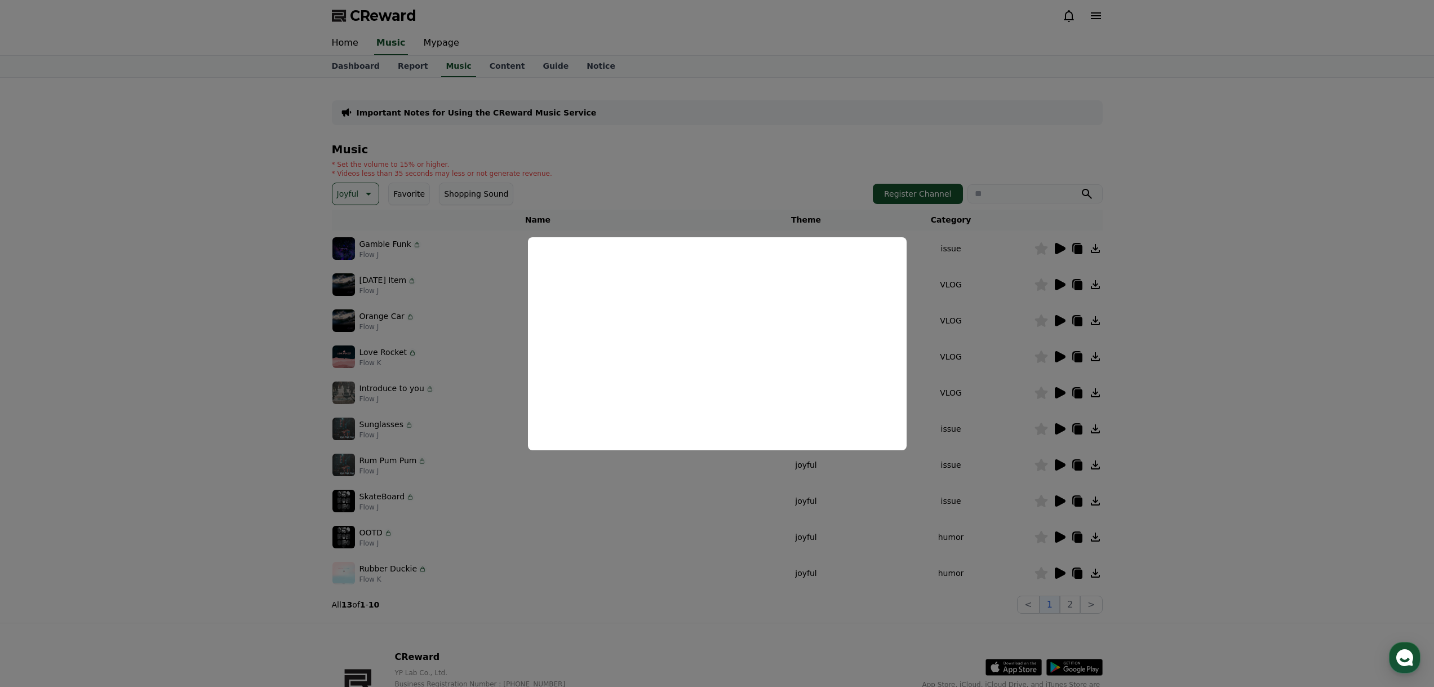
click at [987, 408] on button "close modal" at bounding box center [717, 343] width 1434 height 687
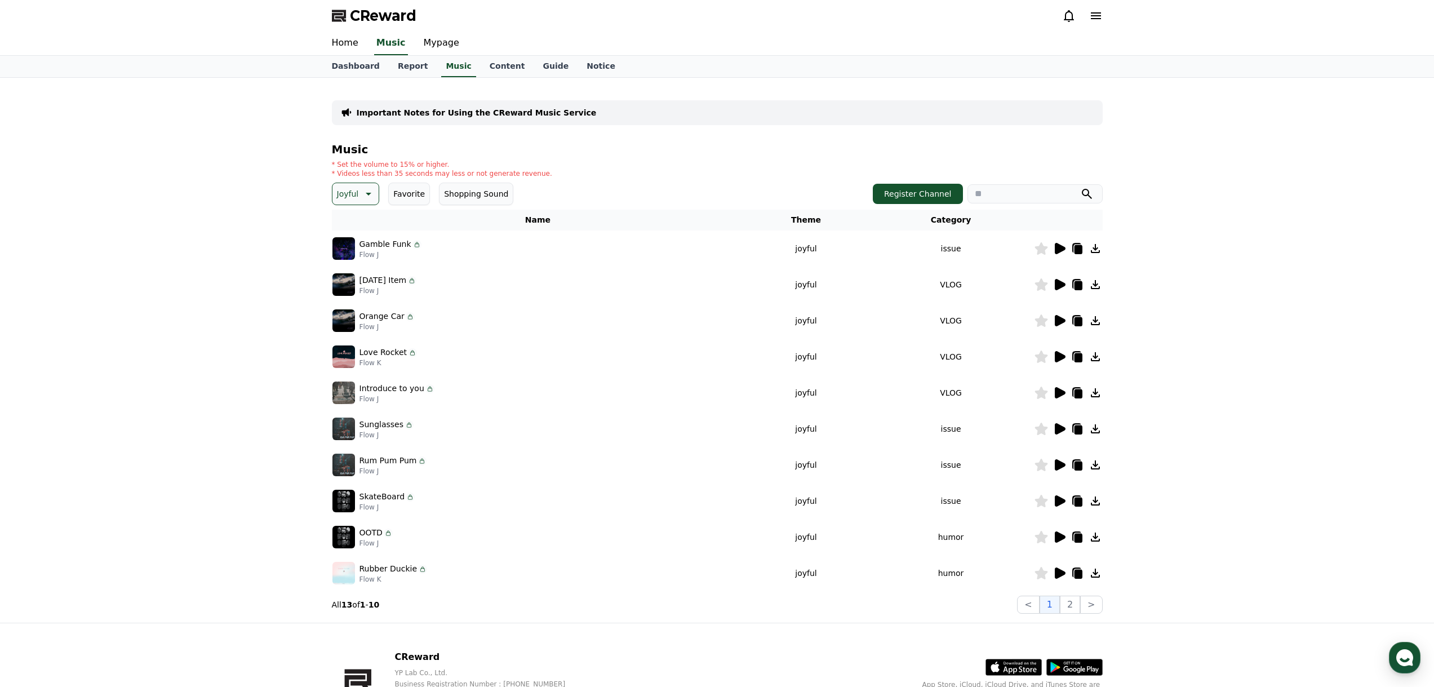
click at [1059, 463] on icon at bounding box center [1060, 464] width 11 height 11
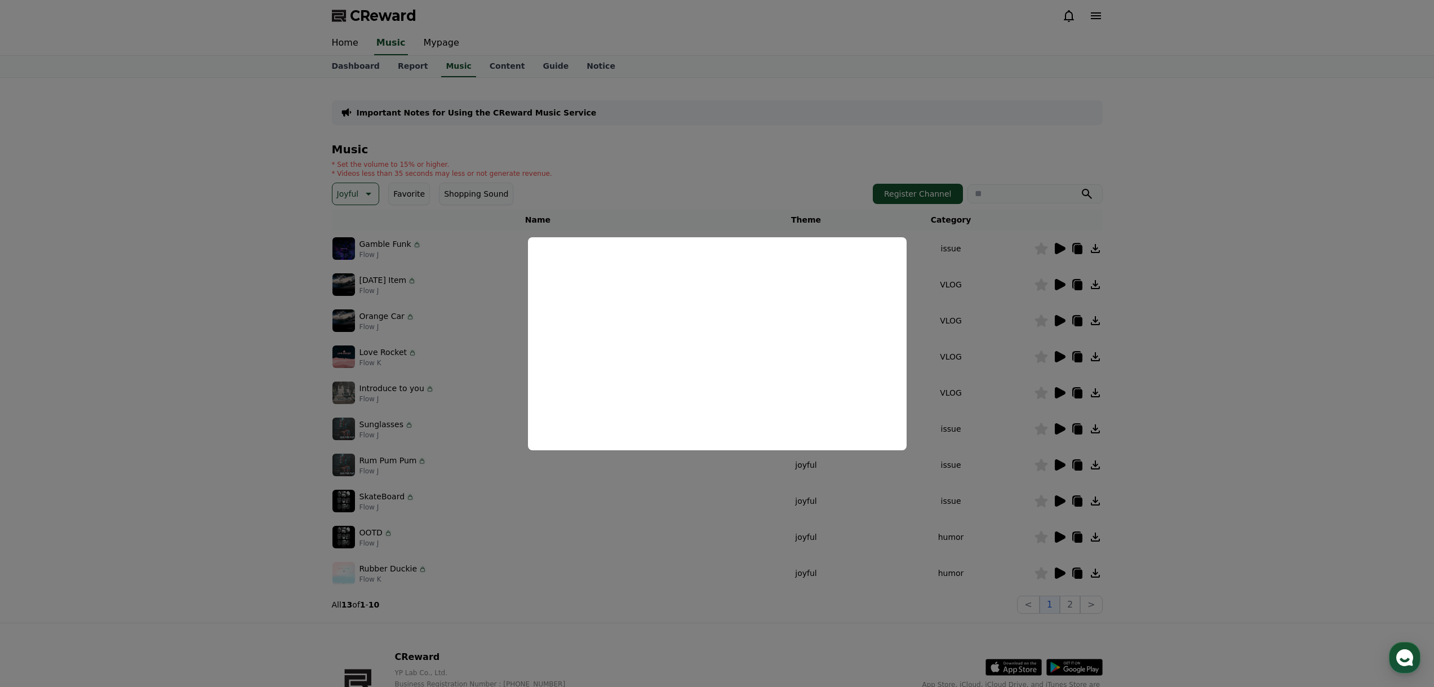
click at [959, 412] on button "close modal" at bounding box center [717, 343] width 1434 height 687
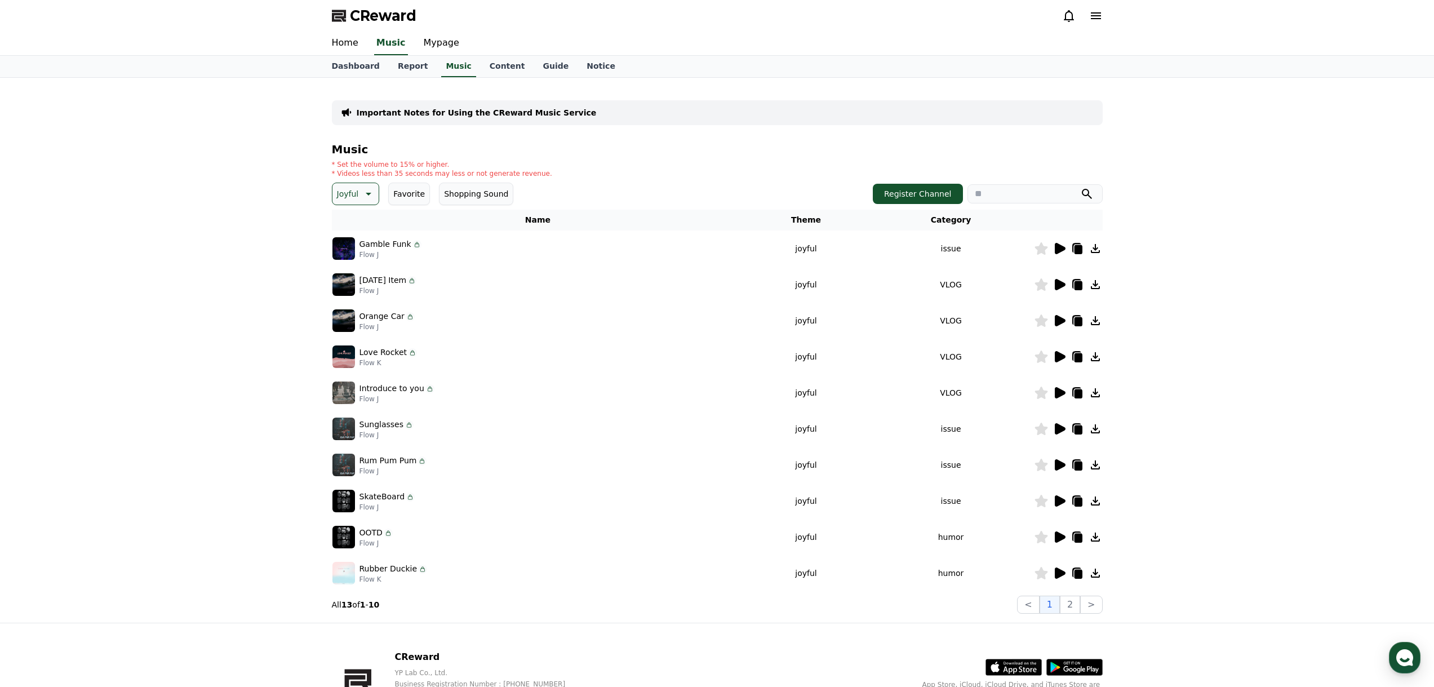
click at [341, 193] on p "Joyful" at bounding box center [348, 194] width 22 height 16
click at [1065, 578] on icon at bounding box center [1060, 573] width 14 height 14
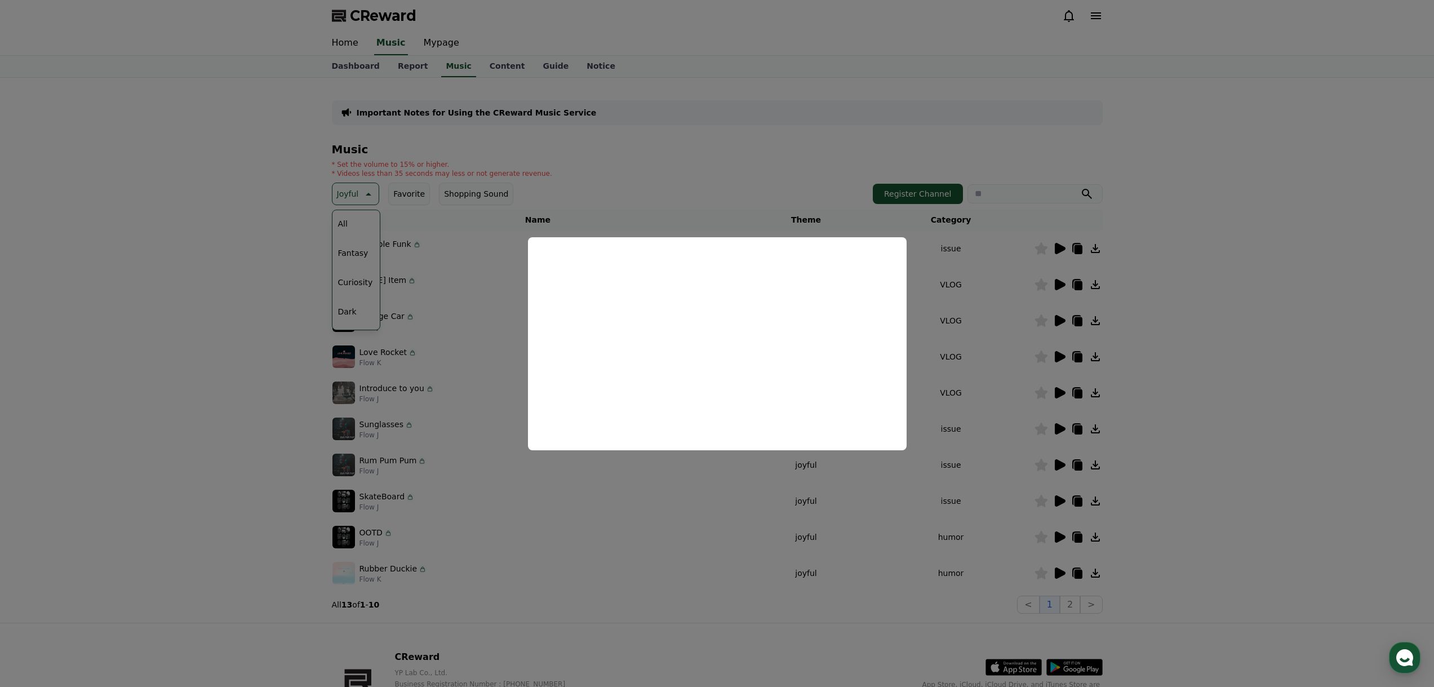
click at [153, 438] on button "close modal" at bounding box center [717, 343] width 1434 height 687
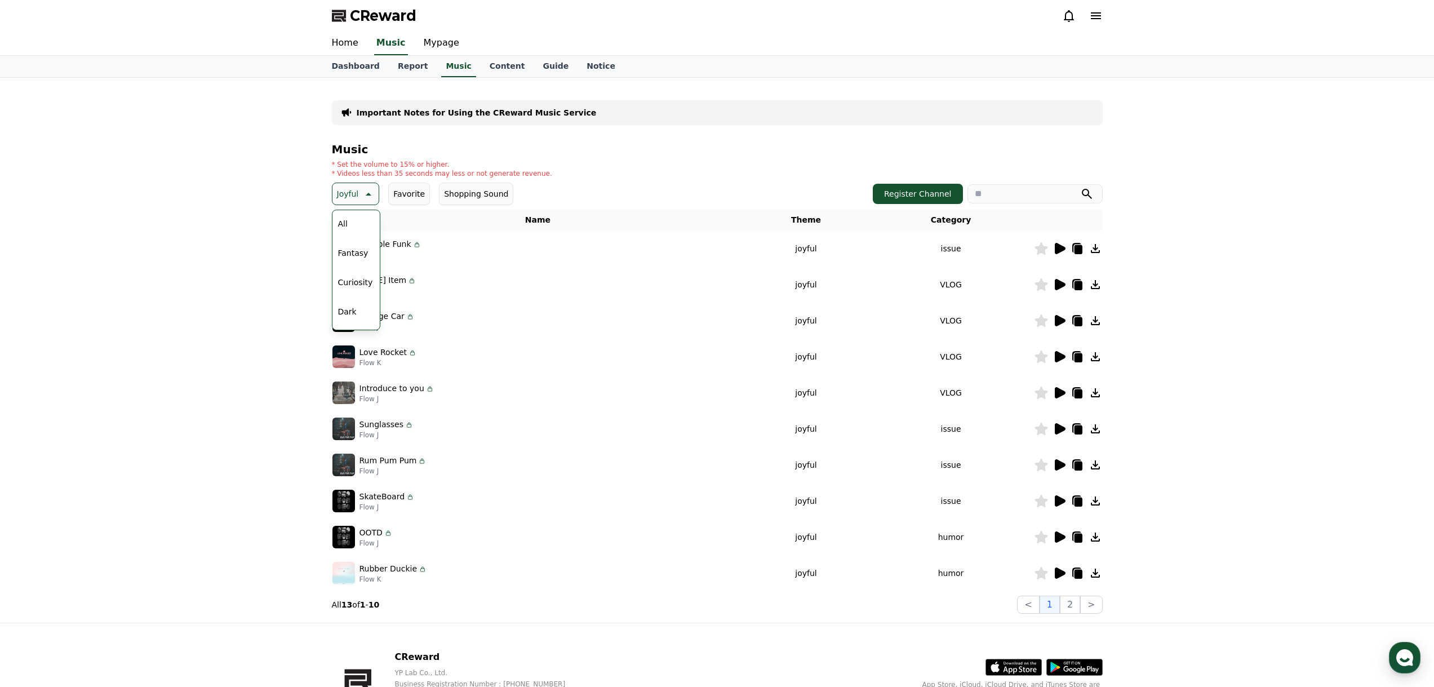
click at [1065, 425] on icon at bounding box center [1060, 429] width 14 height 14
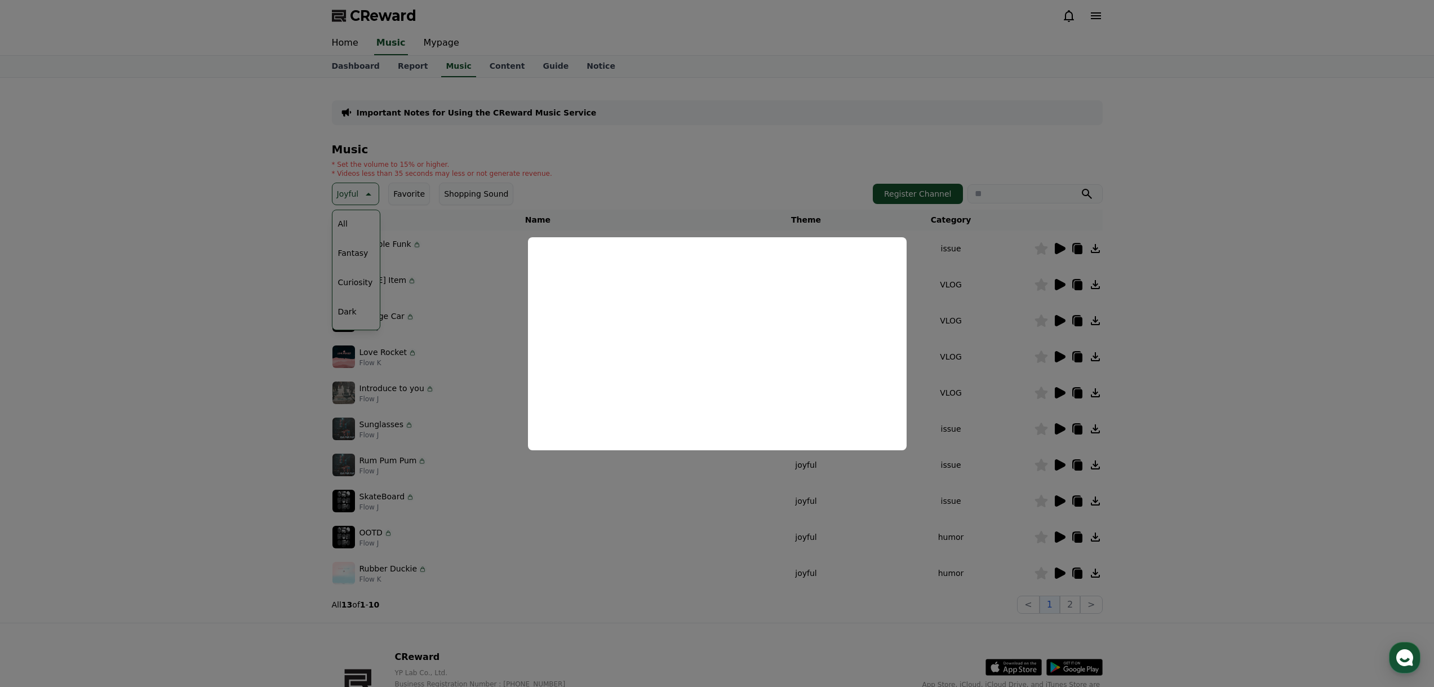
click at [1141, 527] on button "close modal" at bounding box center [717, 343] width 1434 height 687
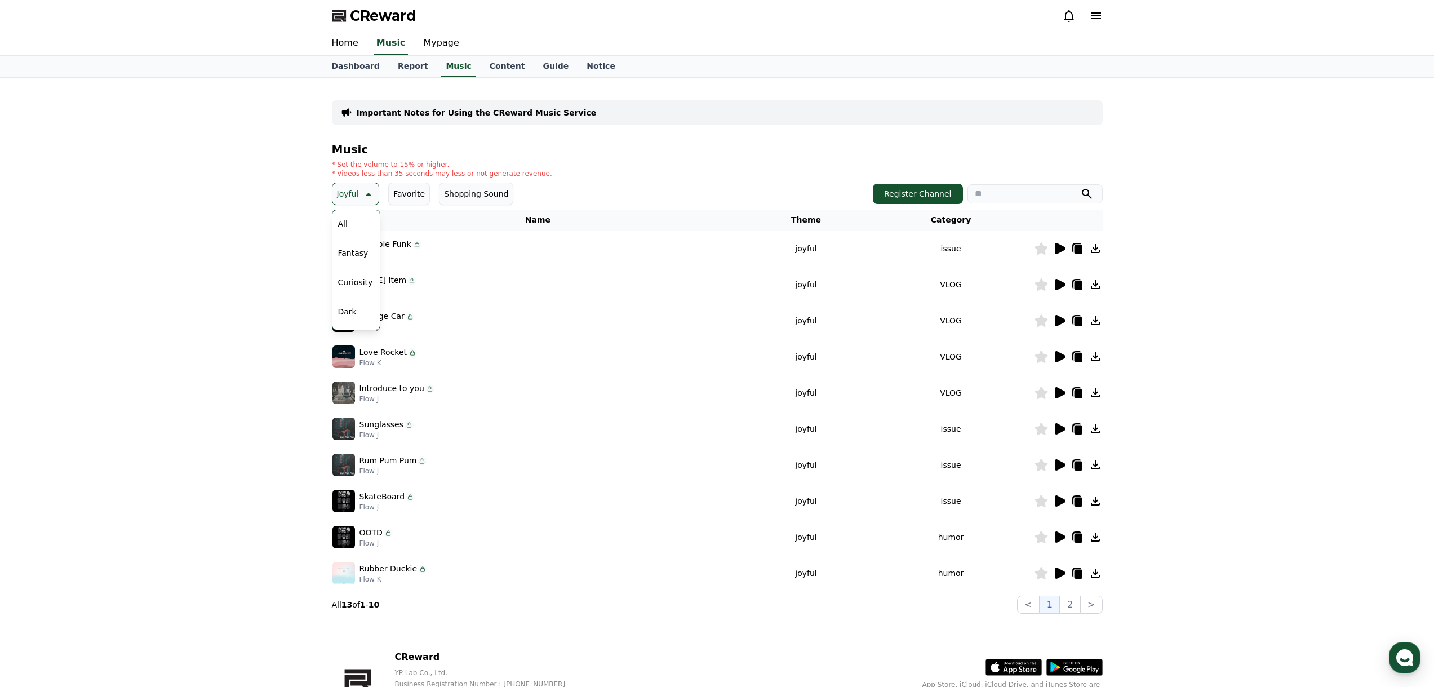
click at [1066, 568] on div at bounding box center [1069, 573] width 68 height 14
click at [1059, 573] on icon at bounding box center [1060, 572] width 11 height 11
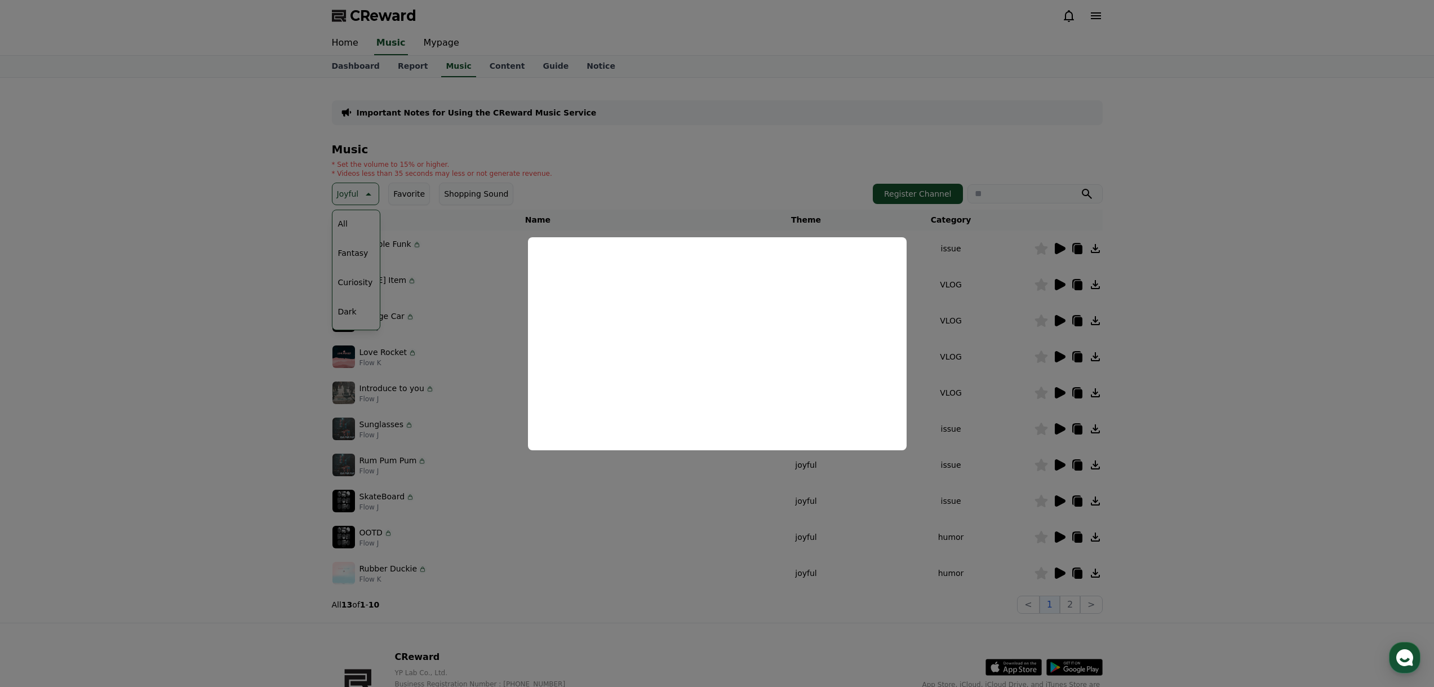
click at [703, 482] on button "close modal" at bounding box center [717, 343] width 1434 height 687
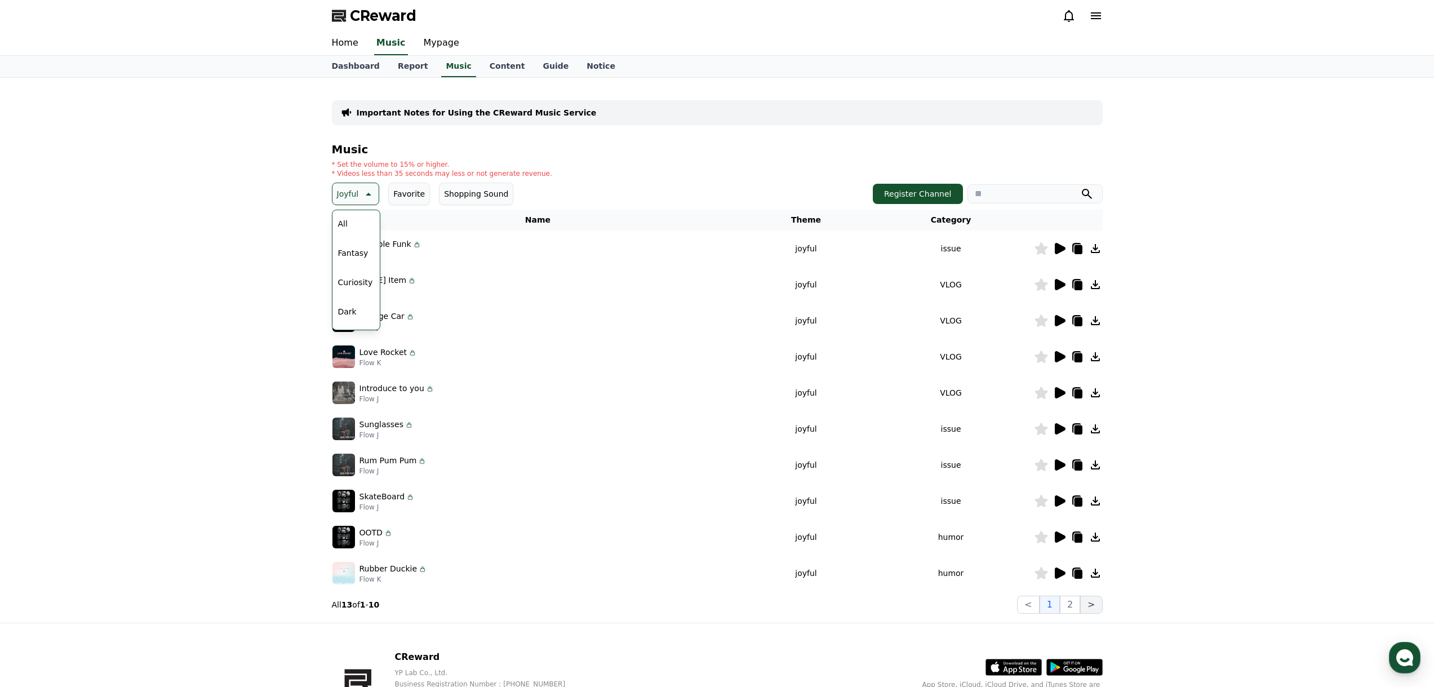
click at [1081, 607] on button ">" at bounding box center [1091, 605] width 22 height 18
click at [1075, 605] on button "2" at bounding box center [1070, 605] width 20 height 18
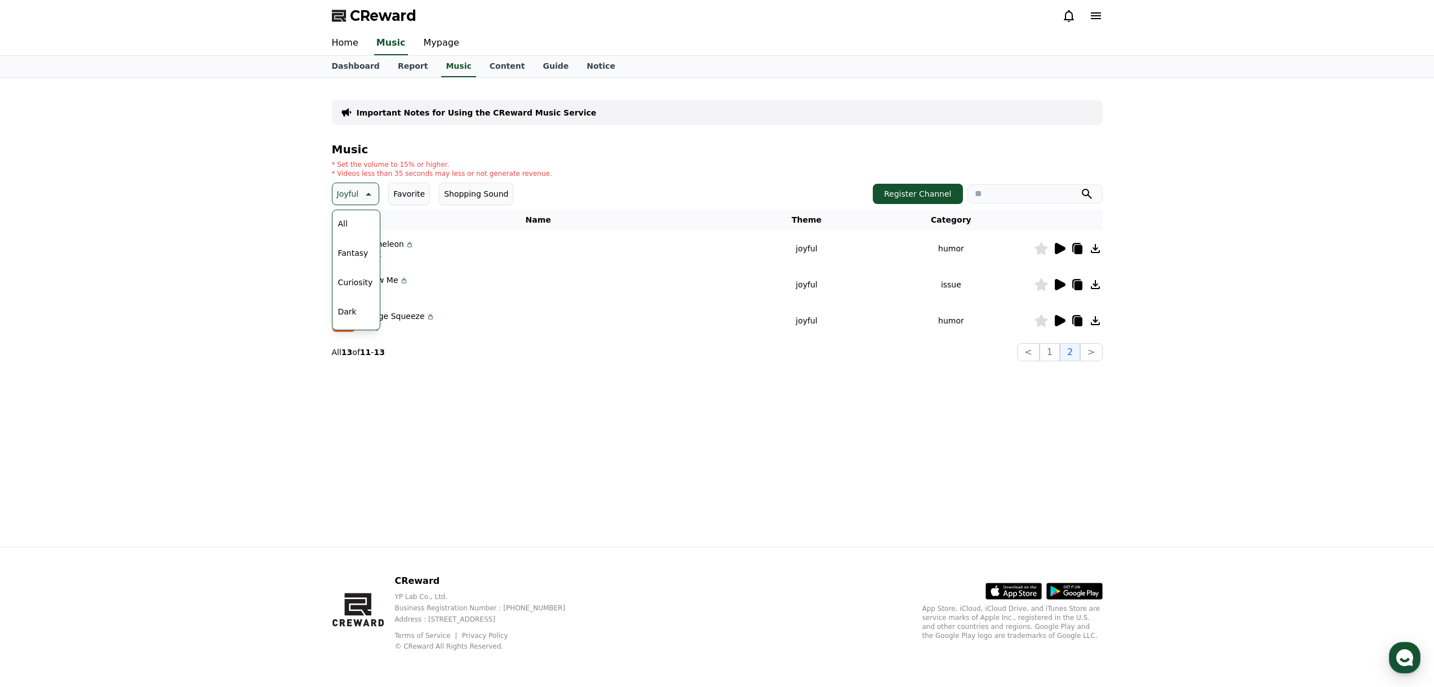
click at [1063, 249] on icon at bounding box center [1060, 248] width 11 height 11
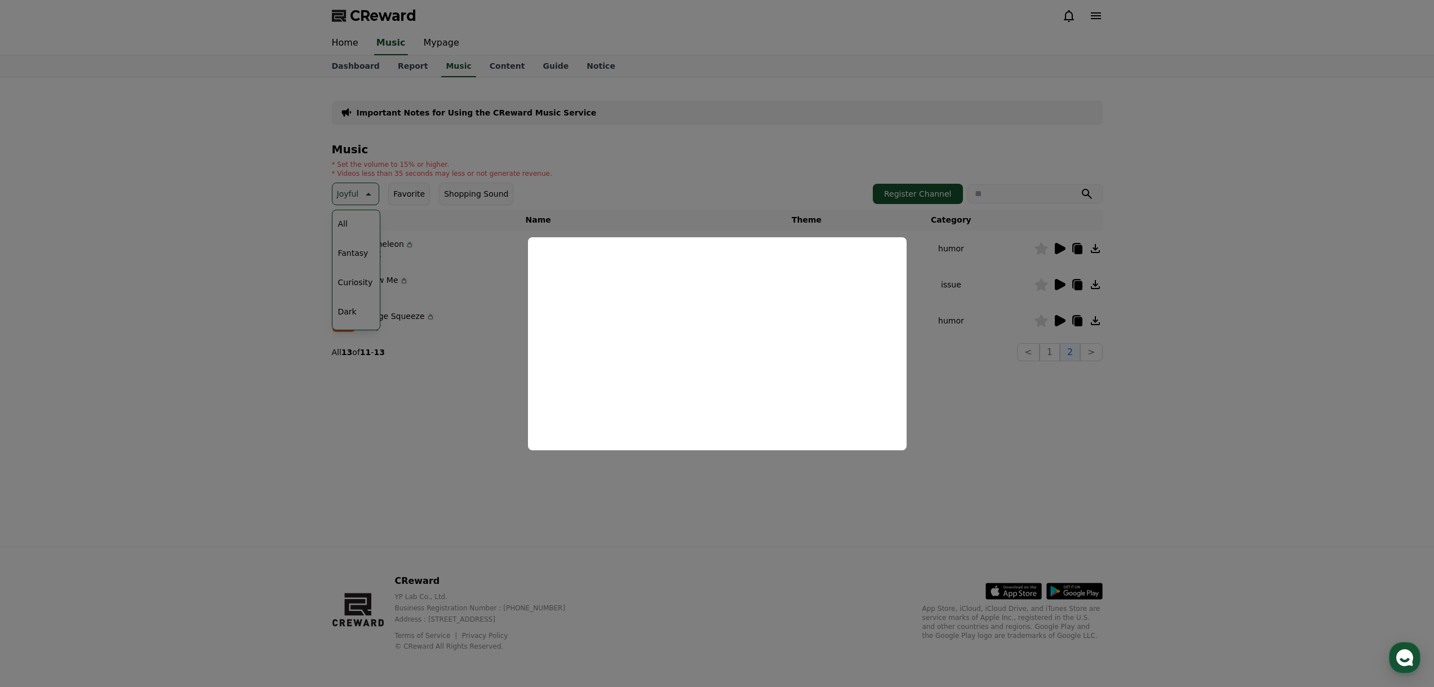
click at [1010, 372] on button "close modal" at bounding box center [717, 343] width 1434 height 687
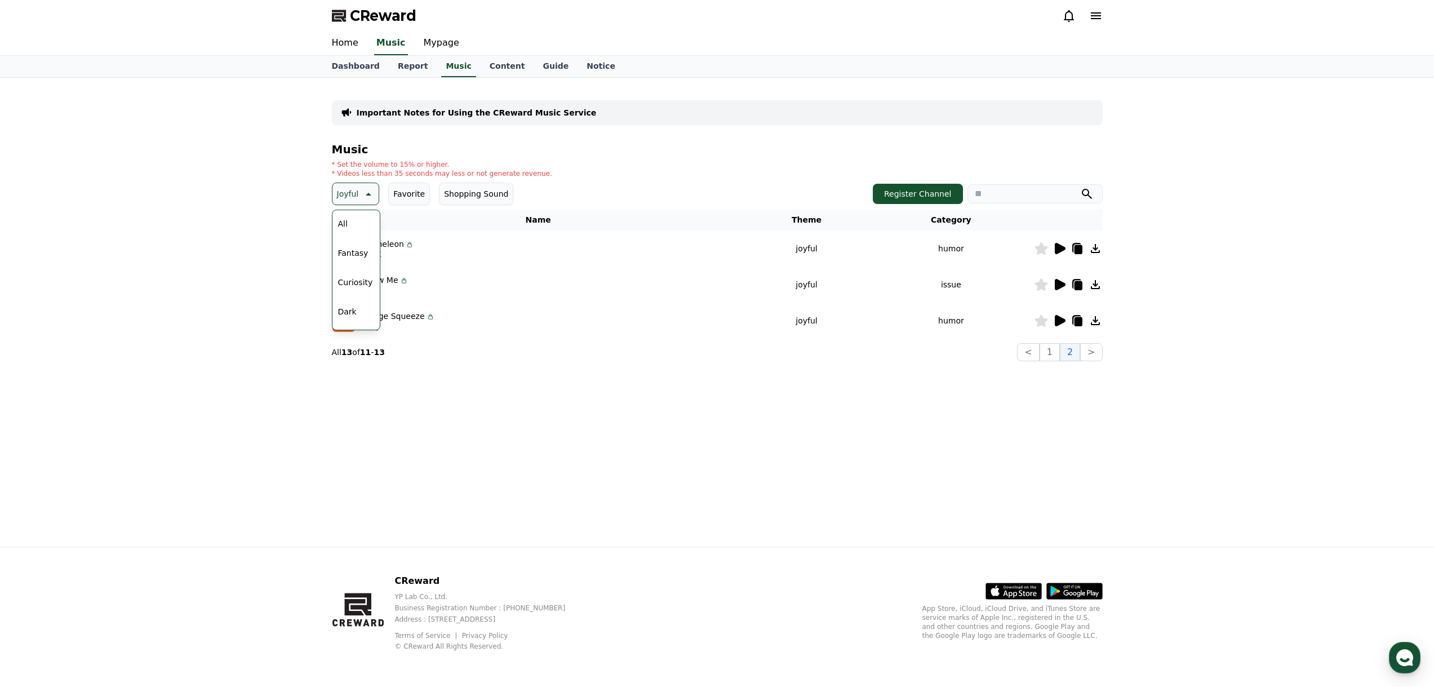
click at [1063, 287] on icon at bounding box center [1060, 284] width 11 height 11
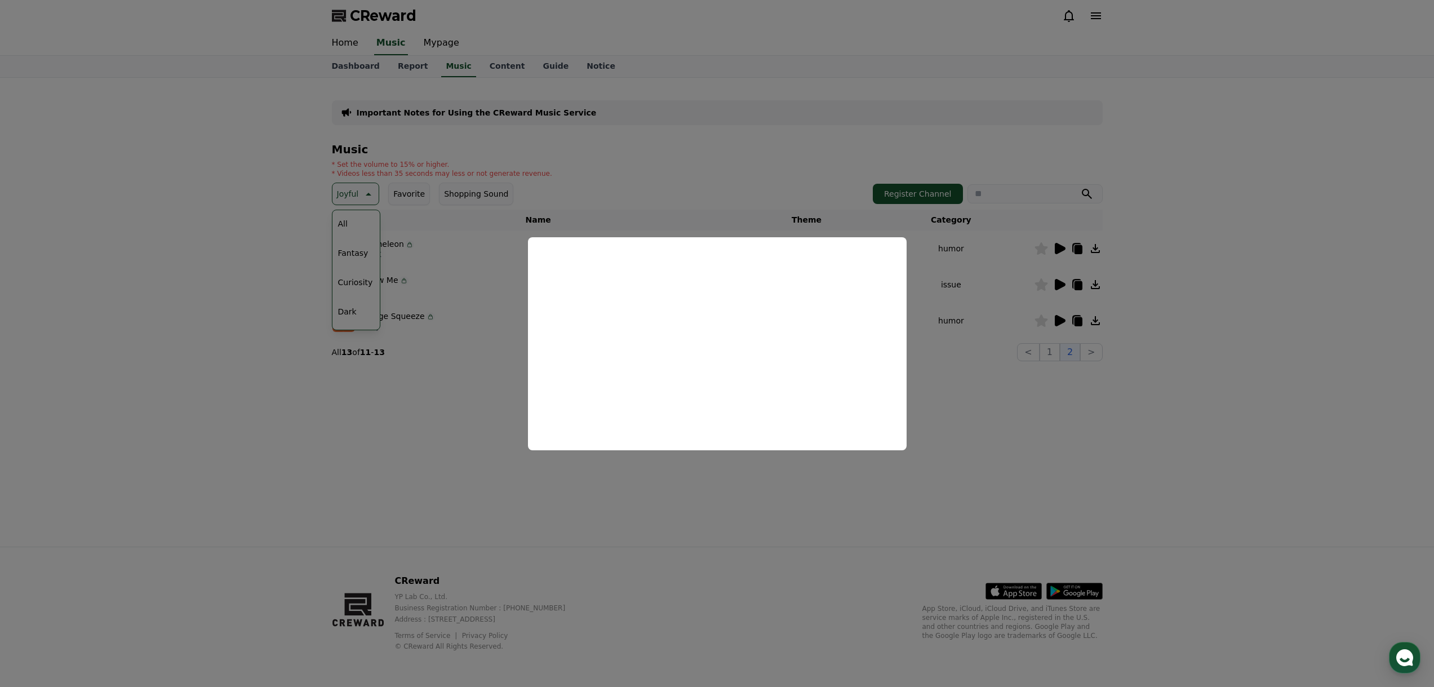
click at [974, 433] on button "close modal" at bounding box center [717, 343] width 1434 height 687
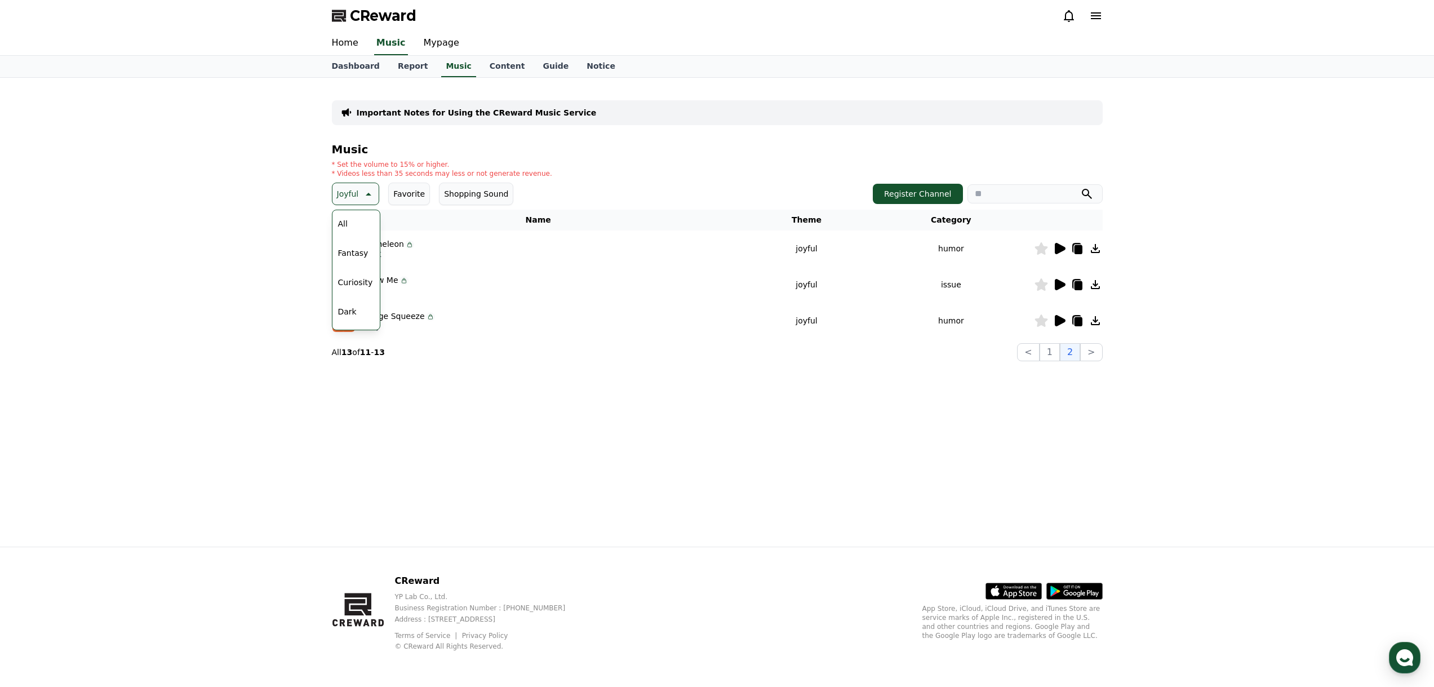
click at [1057, 315] on icon at bounding box center [1060, 321] width 14 height 14
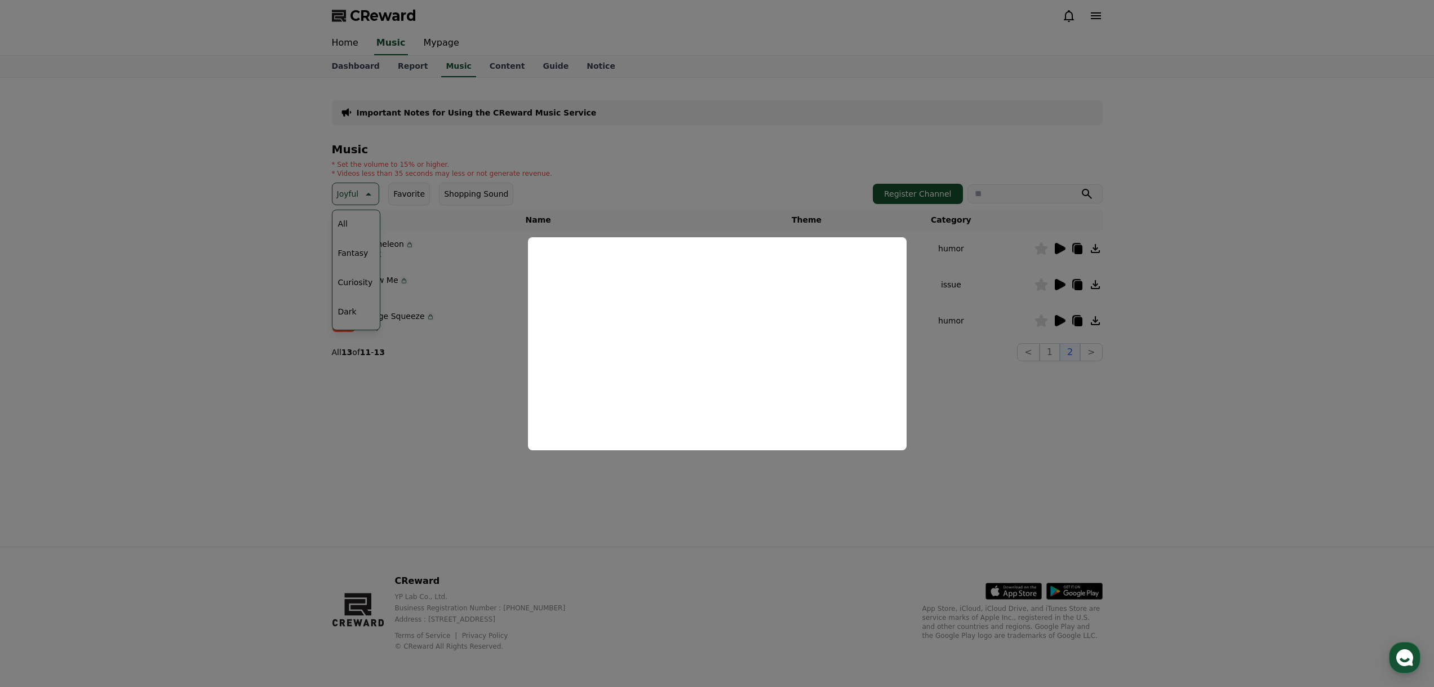
click at [1061, 402] on button "close modal" at bounding box center [717, 343] width 1434 height 687
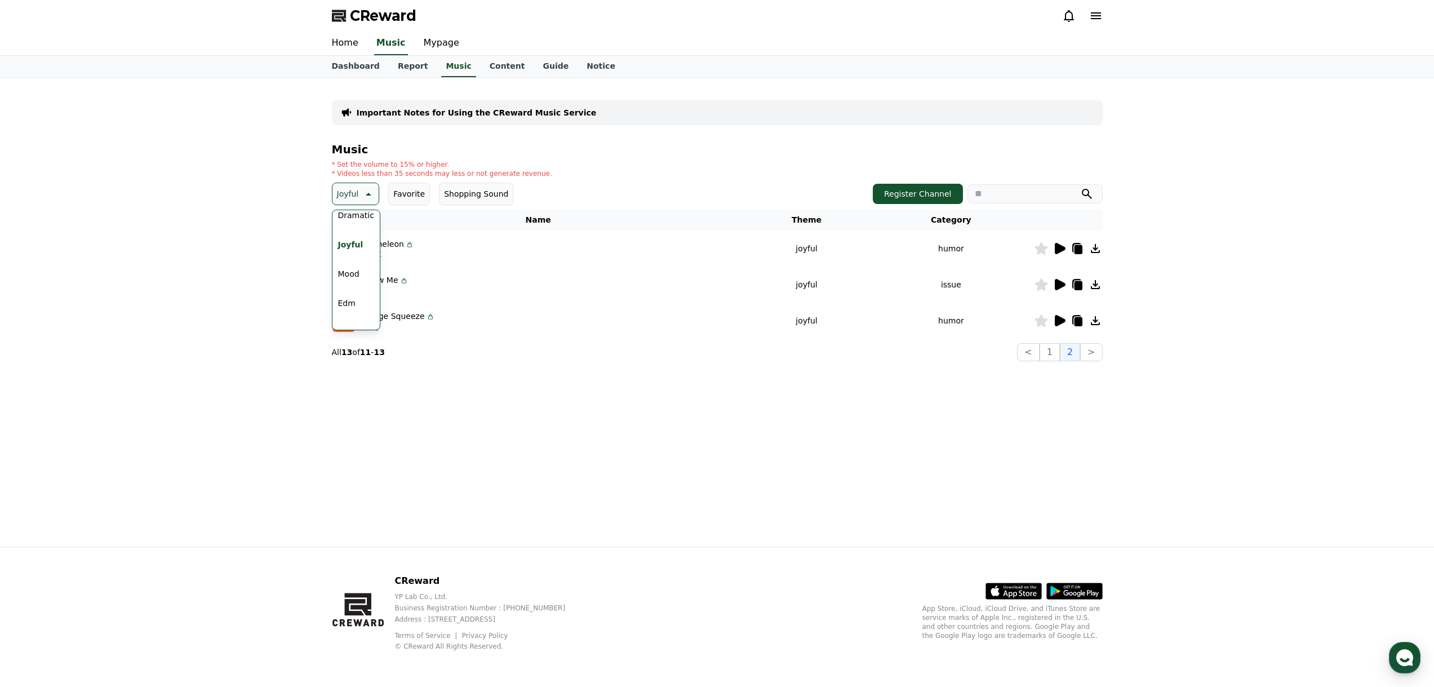
scroll to position [282, 0]
click at [357, 264] on button "Mood" at bounding box center [349, 264] width 30 height 25
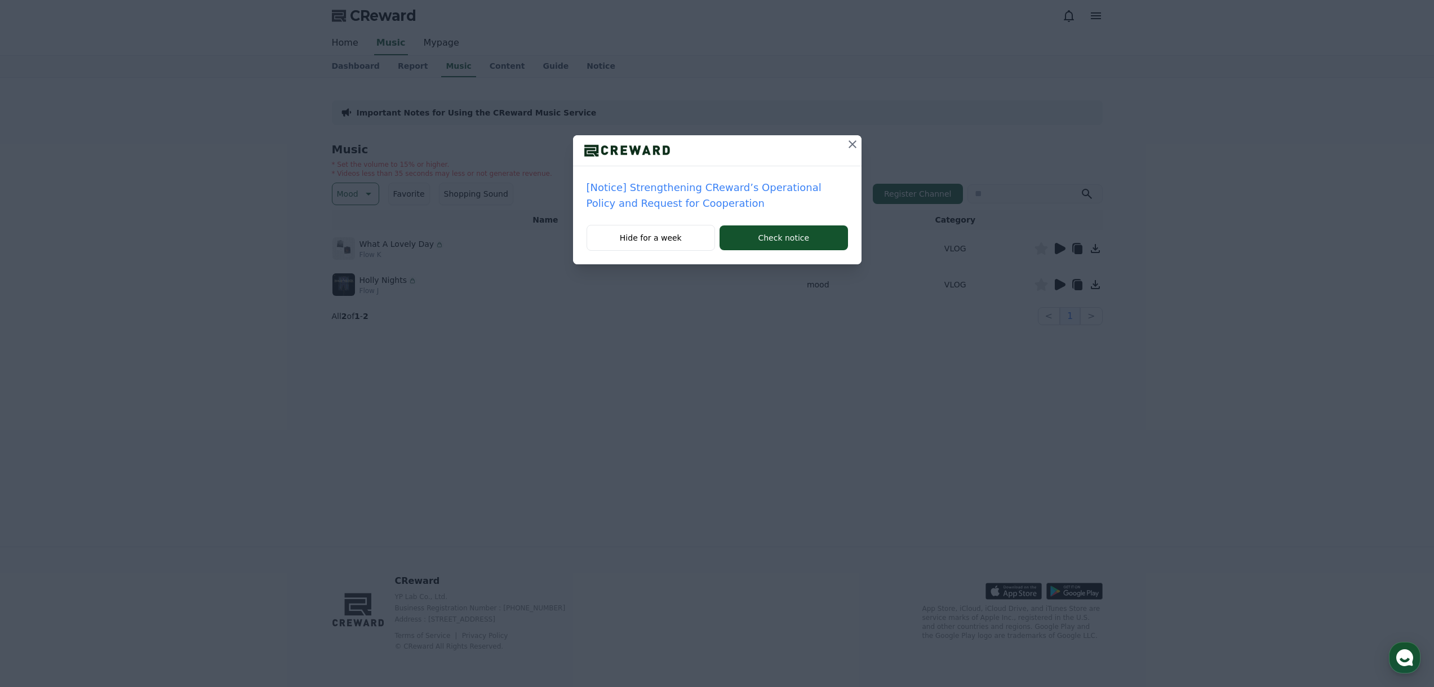
drag, startPoint x: 851, startPoint y: 146, endPoint x: 881, endPoint y: 158, distance: 32.1
click at [851, 146] on icon at bounding box center [853, 144] width 14 height 14
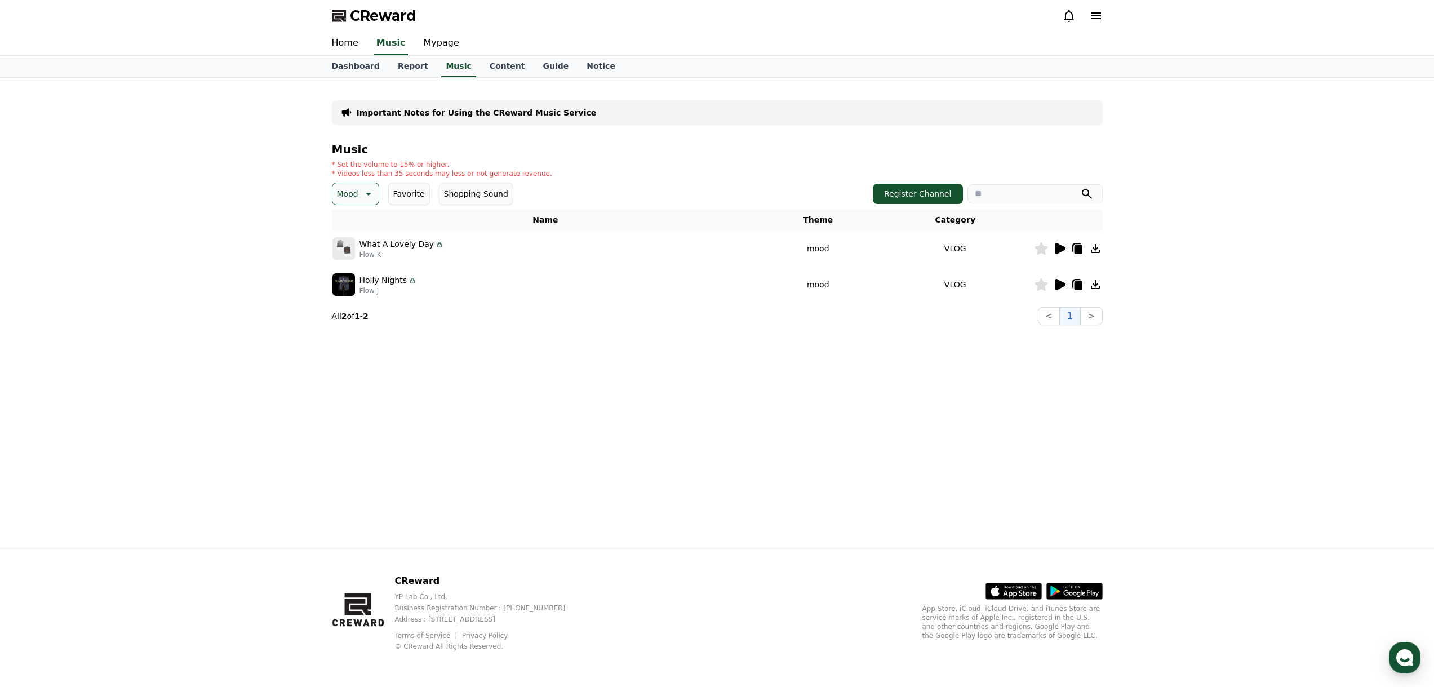
click at [1054, 242] on icon at bounding box center [1060, 249] width 14 height 14
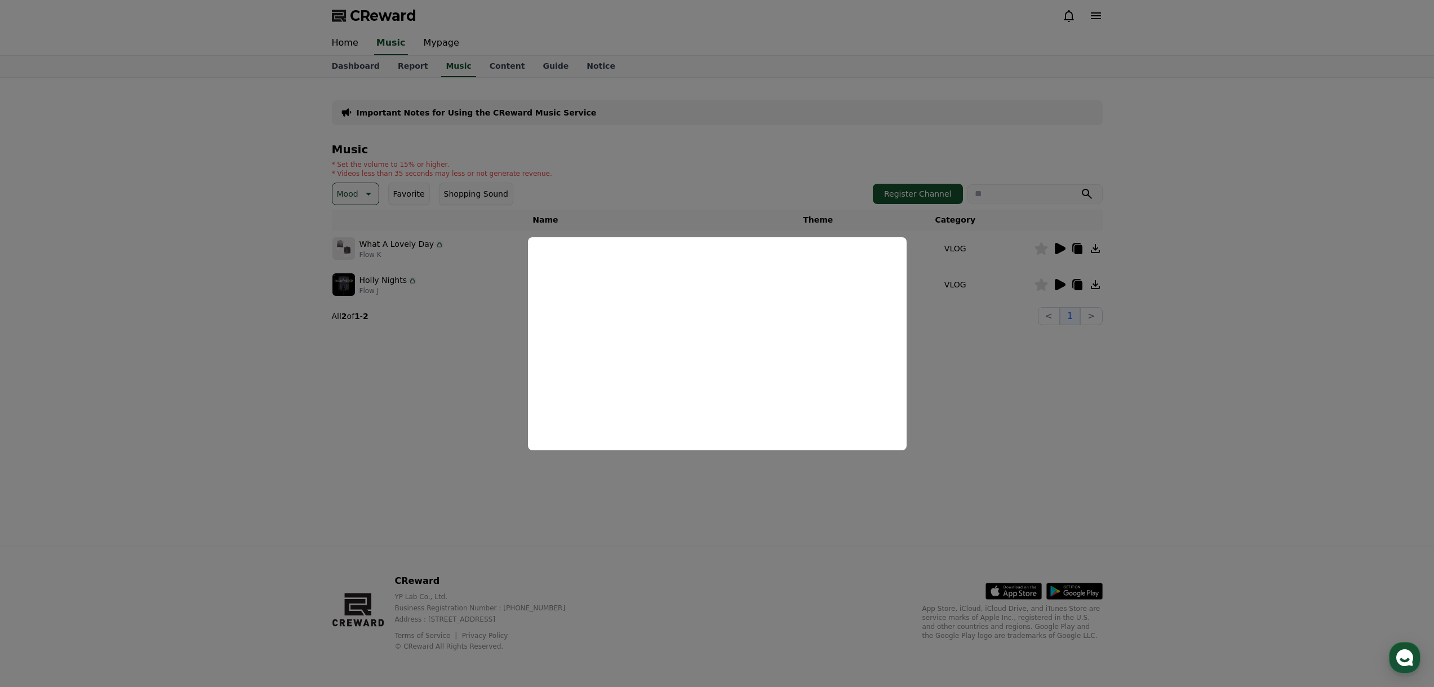
click at [947, 349] on button "close modal" at bounding box center [717, 343] width 1434 height 687
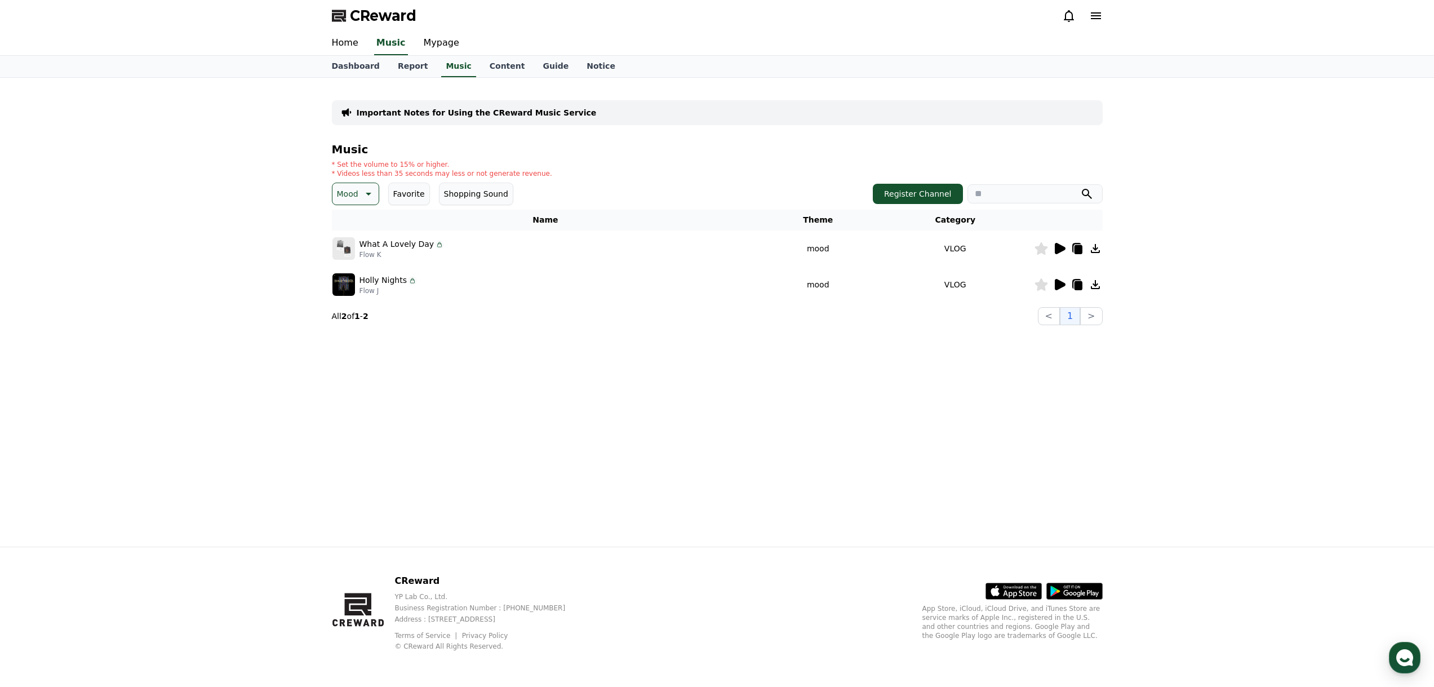
click at [1067, 280] on div at bounding box center [1069, 285] width 68 height 14
click at [1060, 286] on icon at bounding box center [1060, 284] width 11 height 11
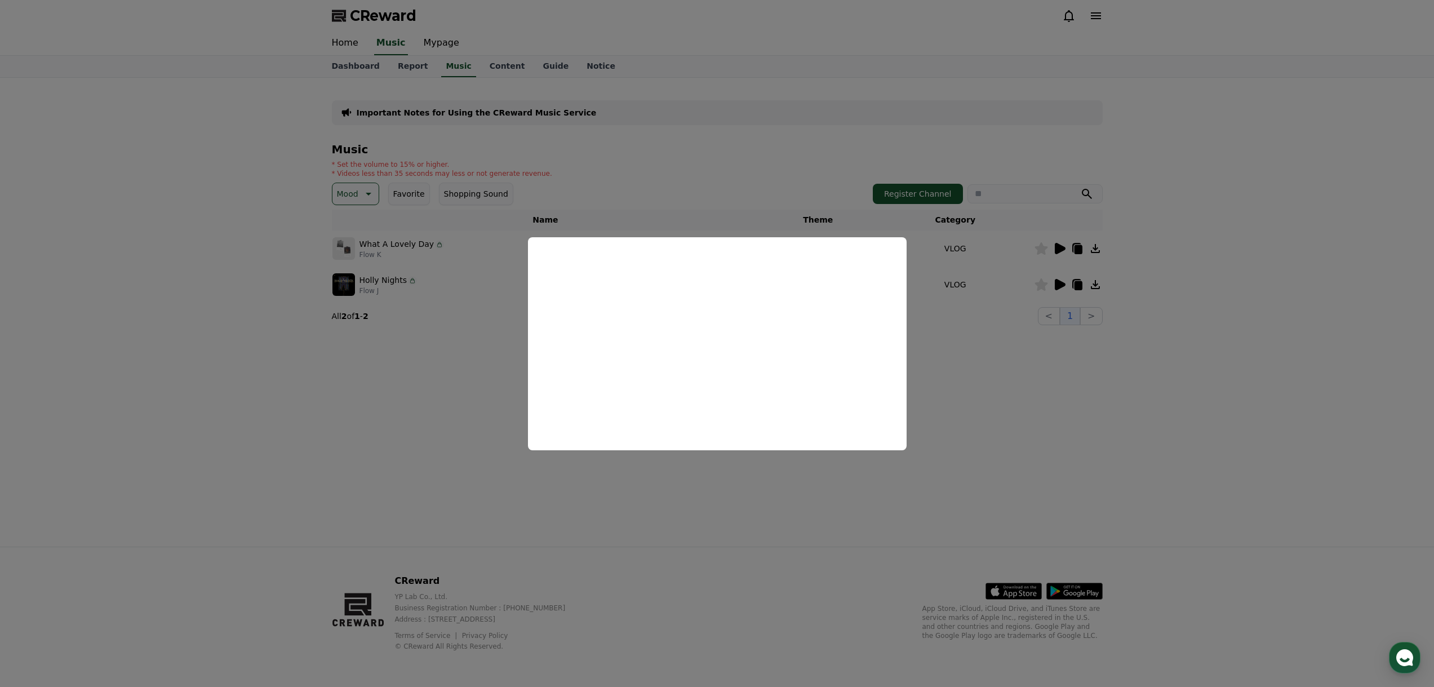
click at [955, 371] on button "close modal" at bounding box center [717, 343] width 1434 height 687
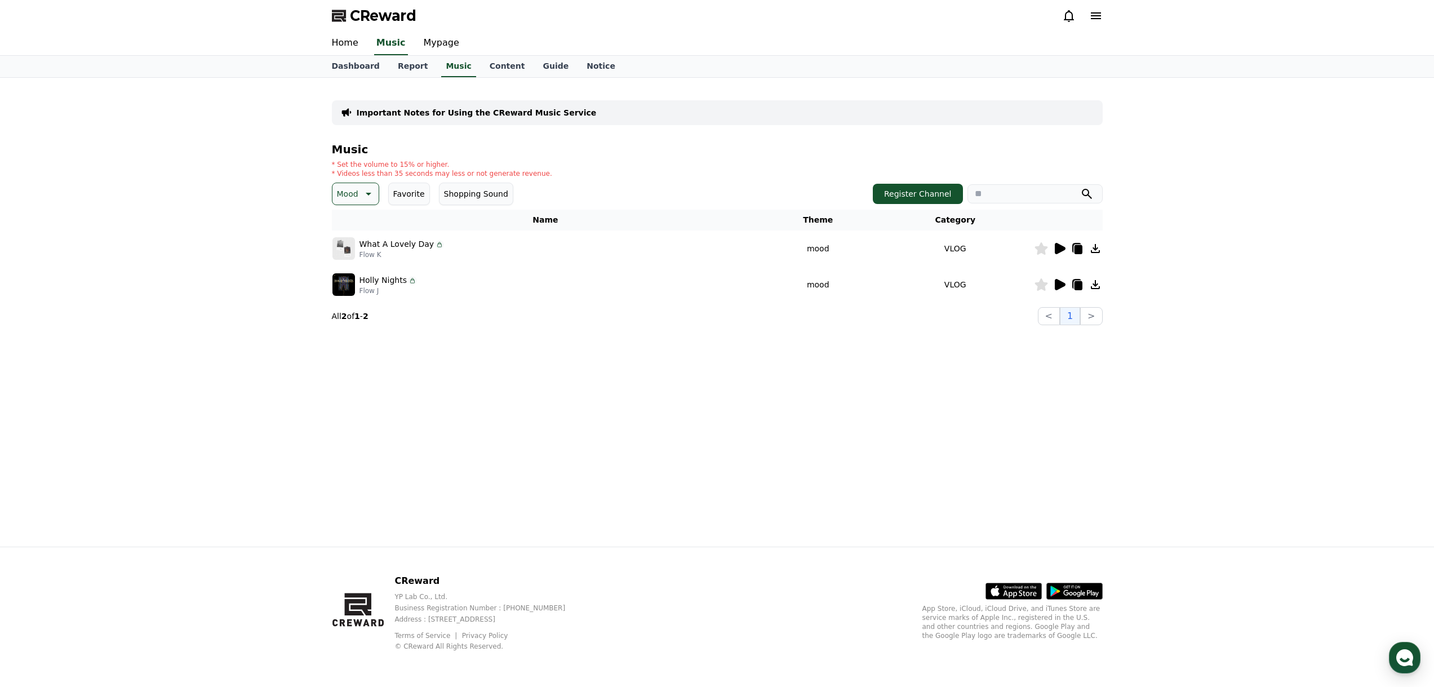
click at [345, 193] on p "Mood" at bounding box center [347, 194] width 21 height 16
click at [349, 293] on button "Edm" at bounding box center [347, 293] width 26 height 25
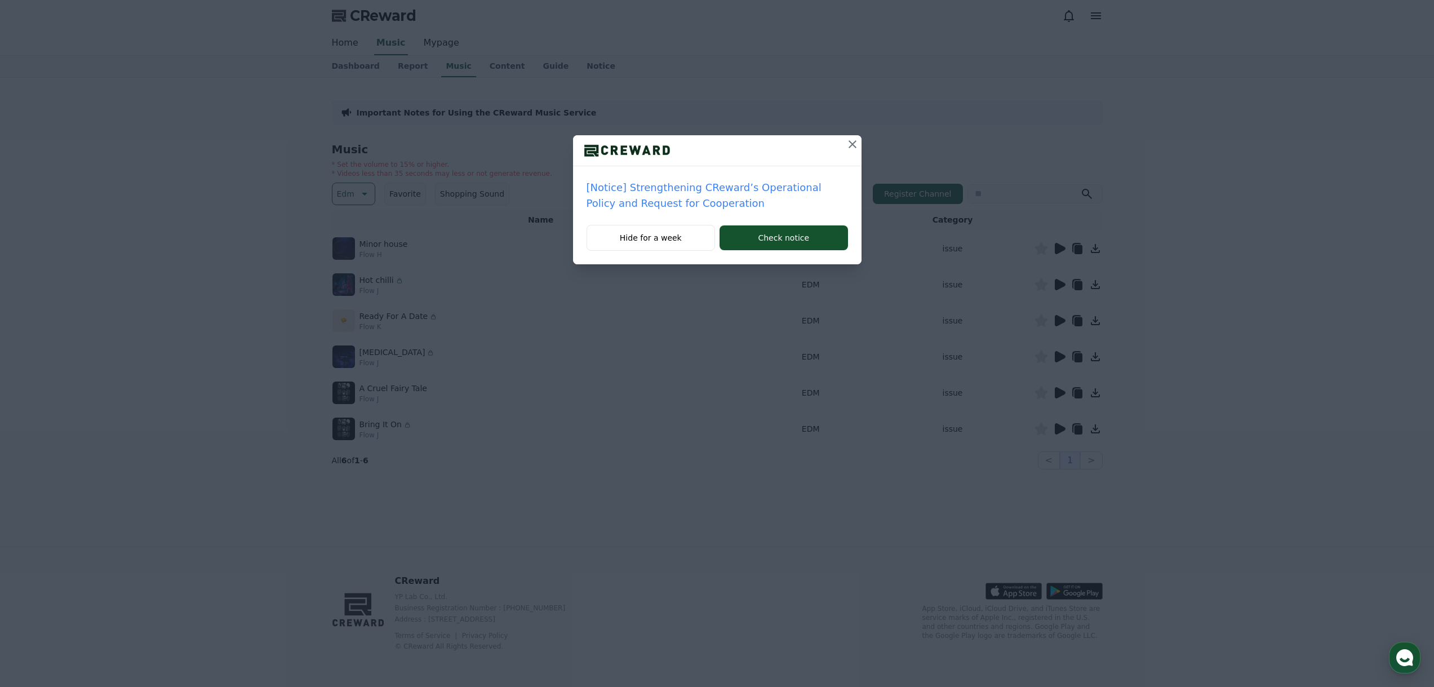
click at [849, 143] on icon at bounding box center [853, 144] width 14 height 14
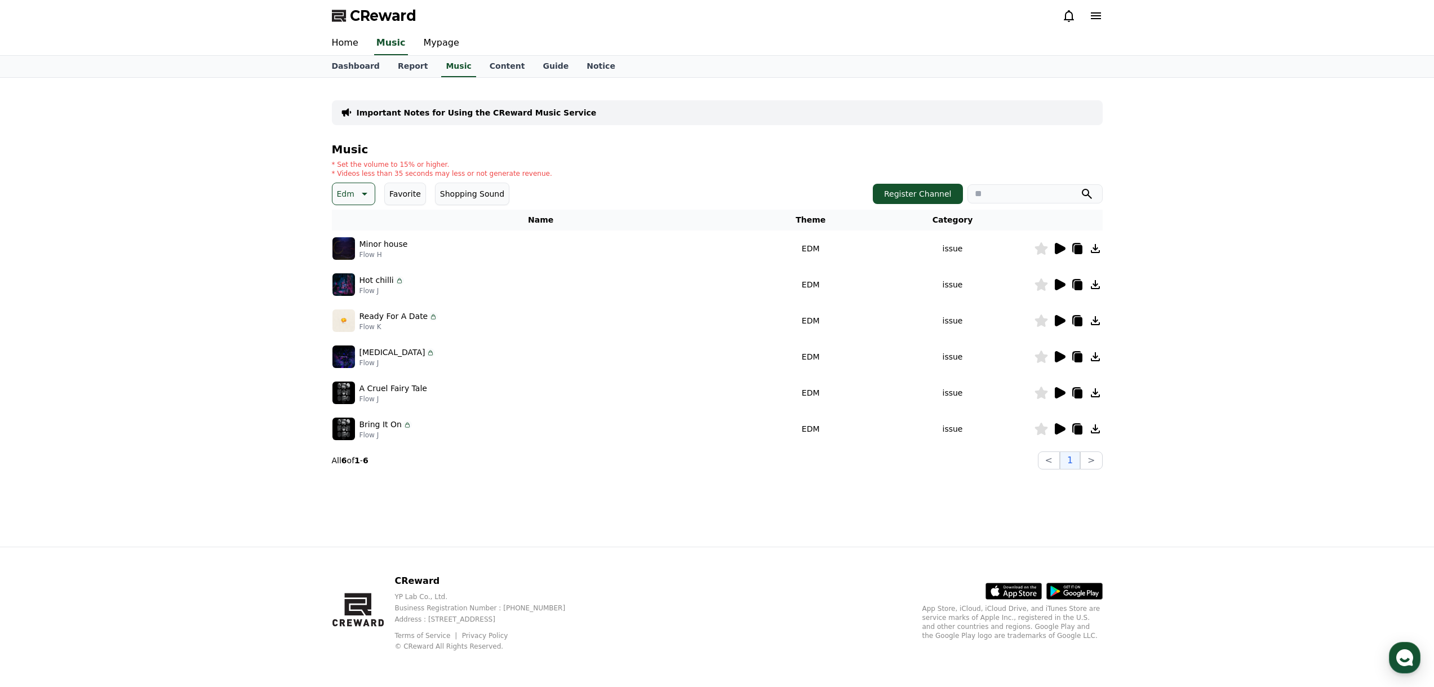
click at [1057, 249] on icon at bounding box center [1060, 248] width 11 height 11
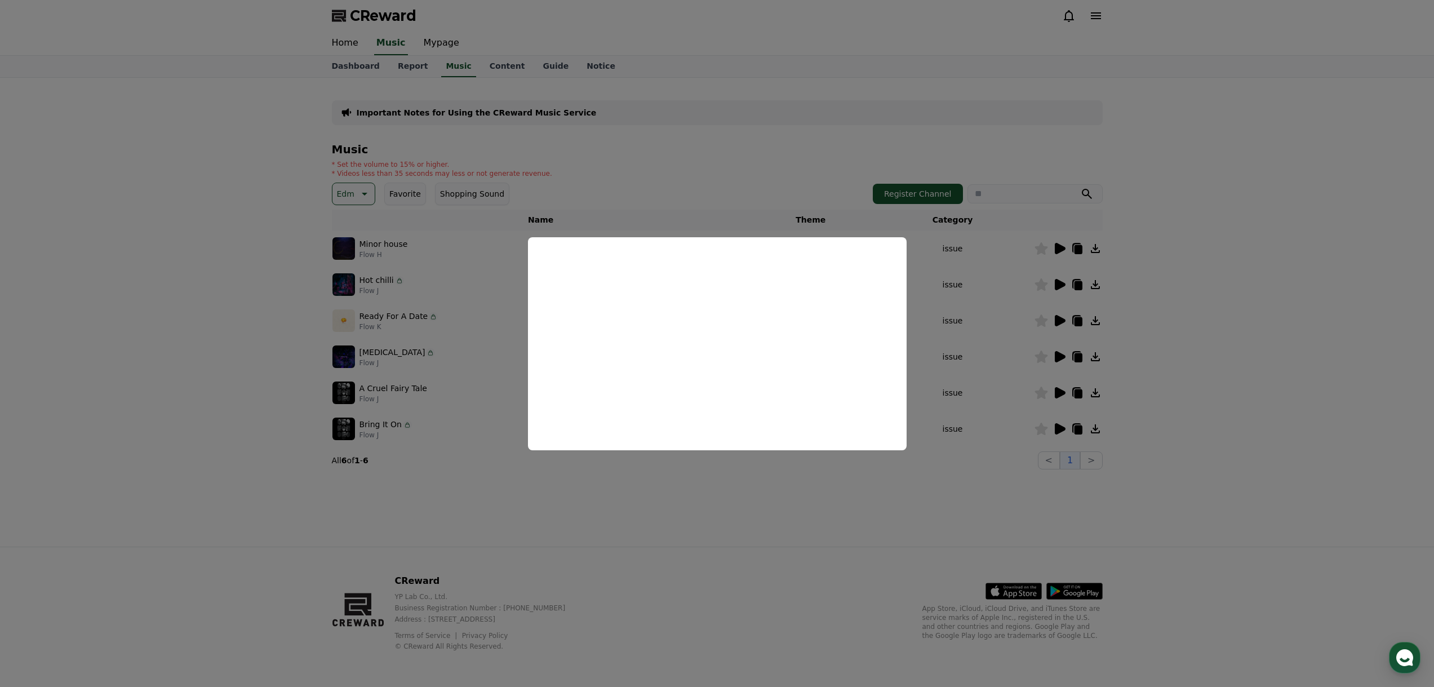
click at [968, 286] on button "close modal" at bounding box center [717, 343] width 1434 height 687
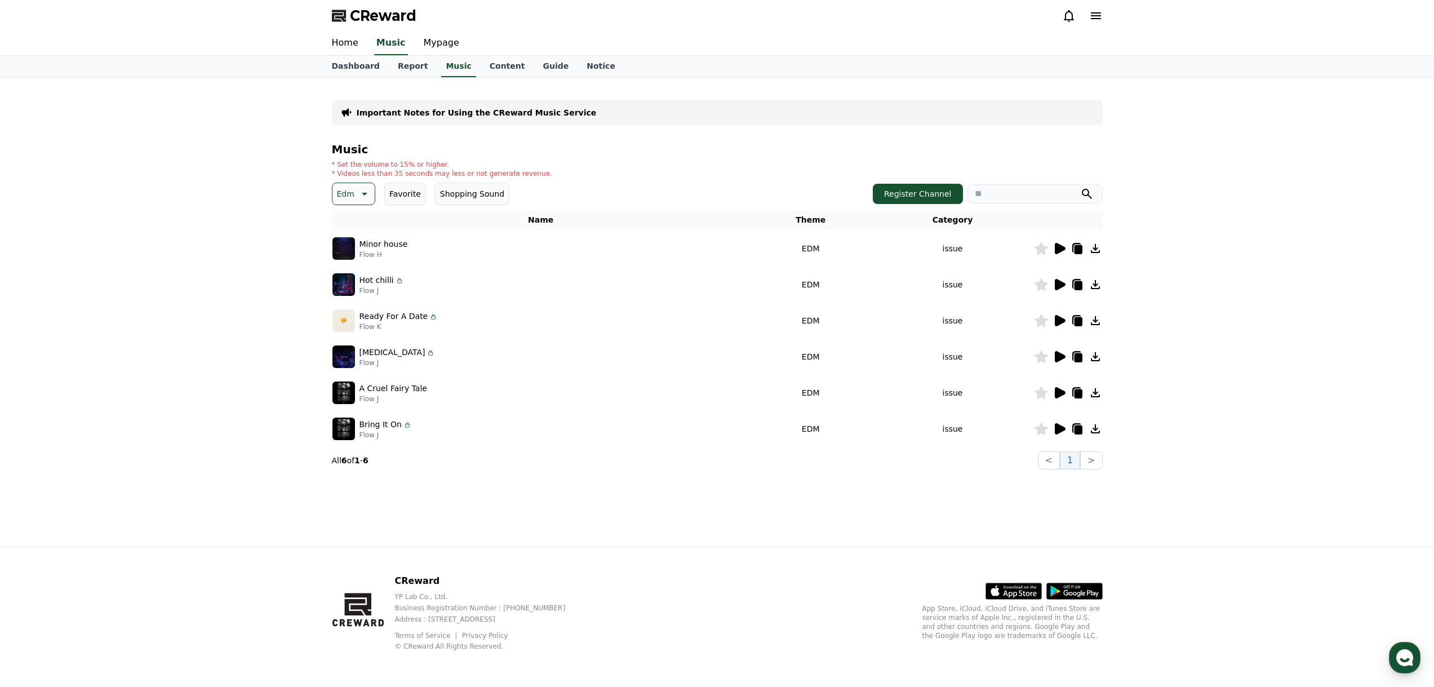
click at [1064, 284] on icon at bounding box center [1060, 284] width 11 height 11
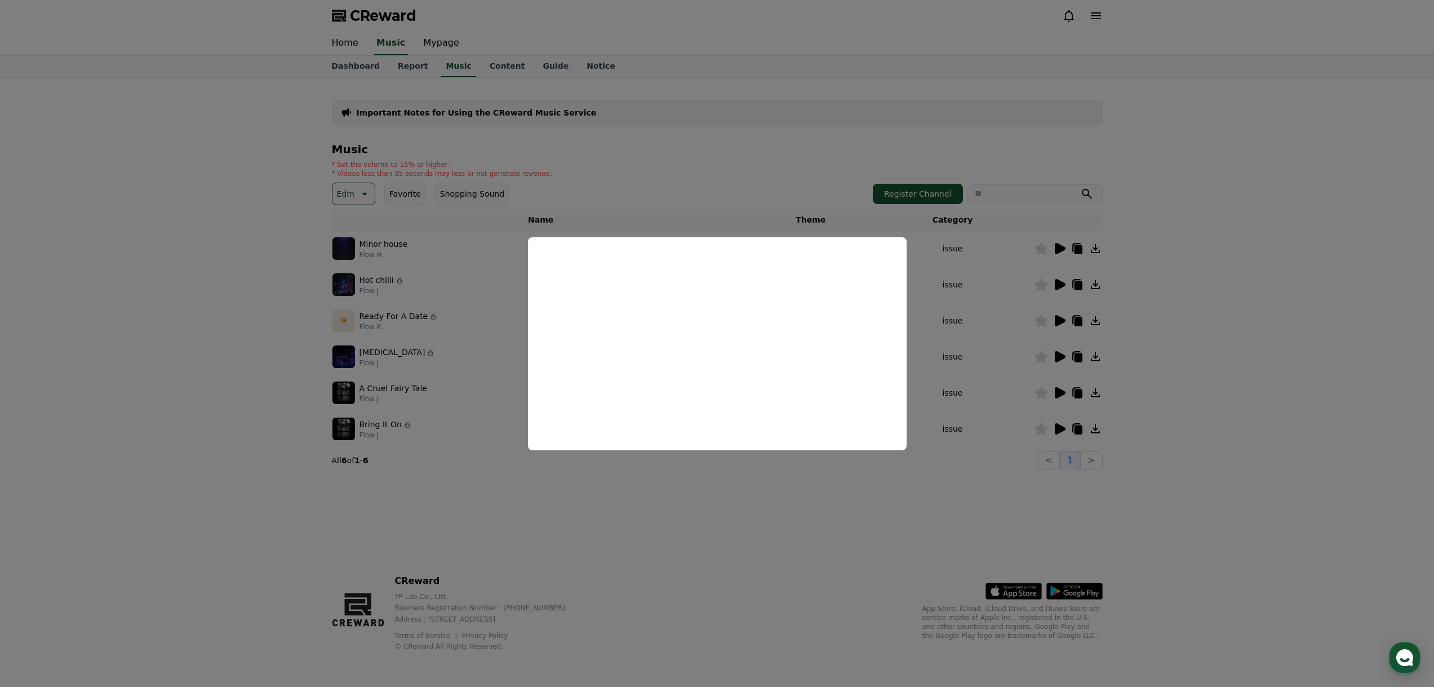
click at [988, 323] on button "close modal" at bounding box center [717, 343] width 1434 height 687
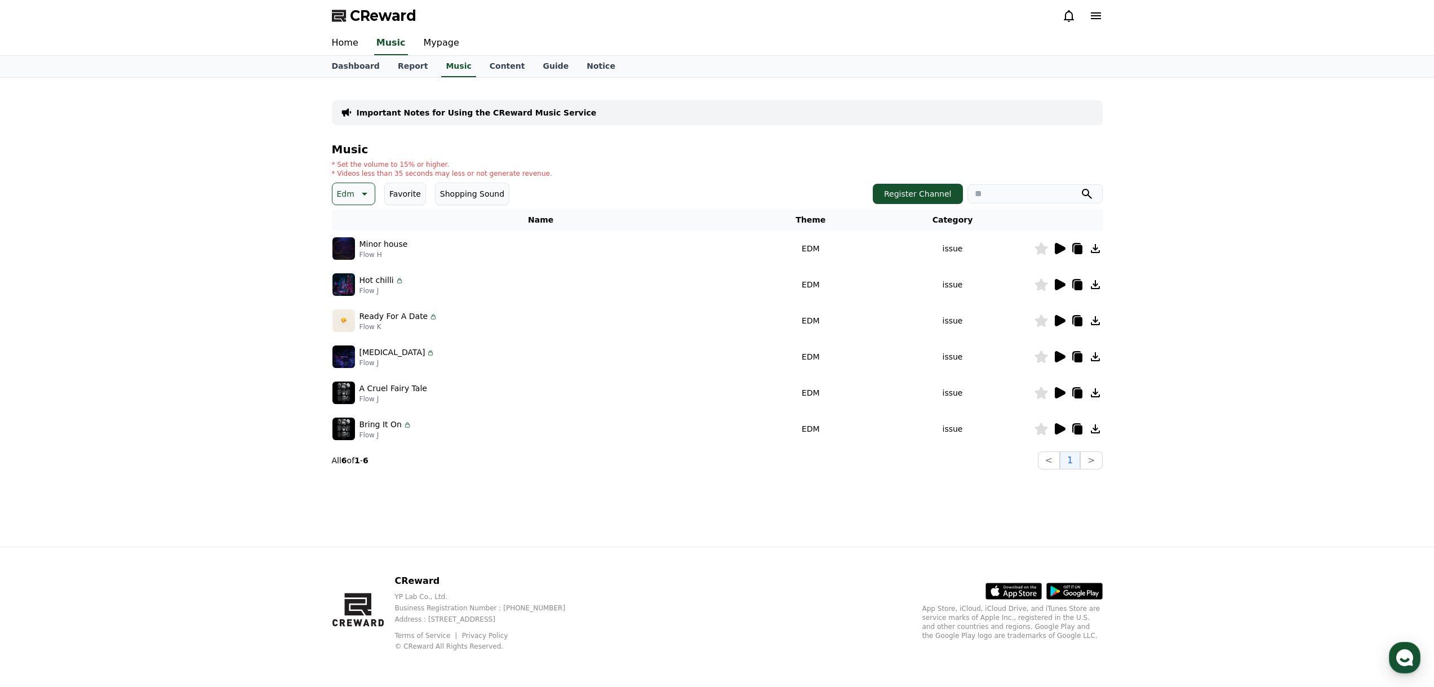
click at [1066, 323] on icon at bounding box center [1060, 321] width 14 height 14
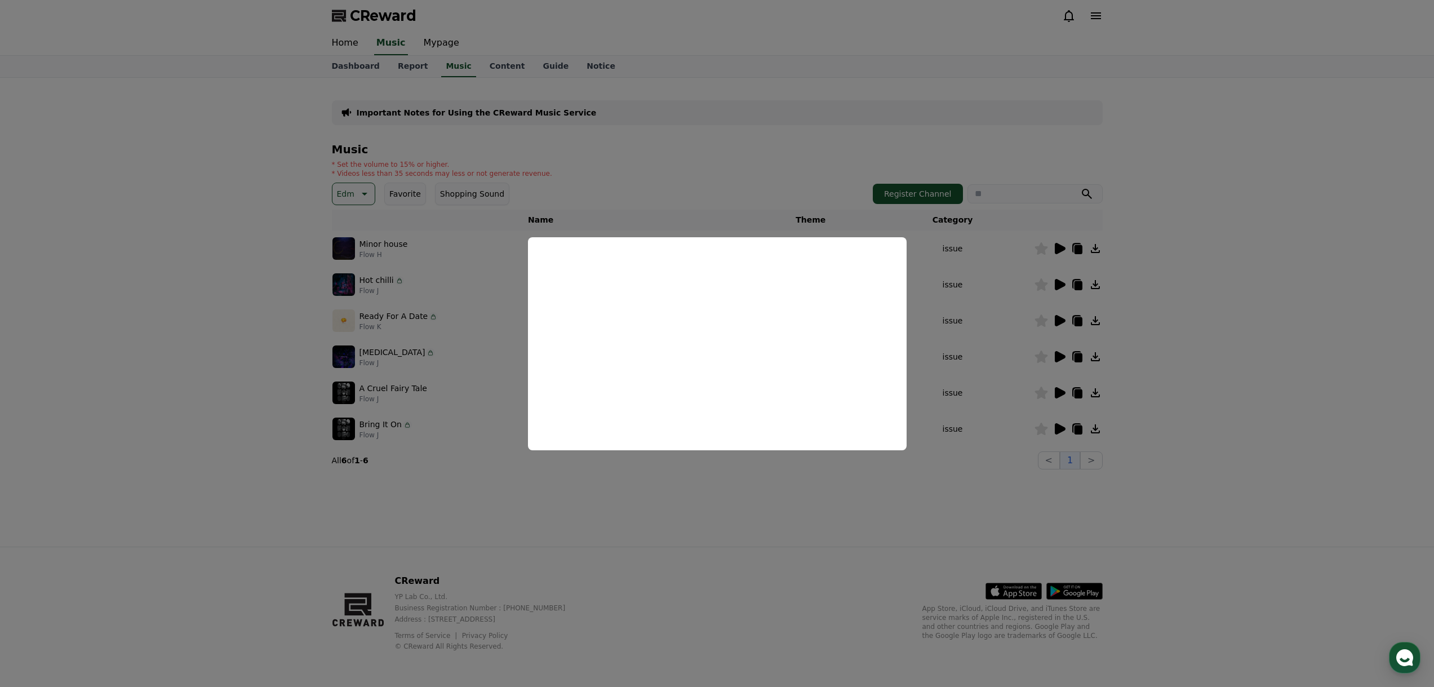
click at [961, 343] on button "close modal" at bounding box center [717, 343] width 1434 height 687
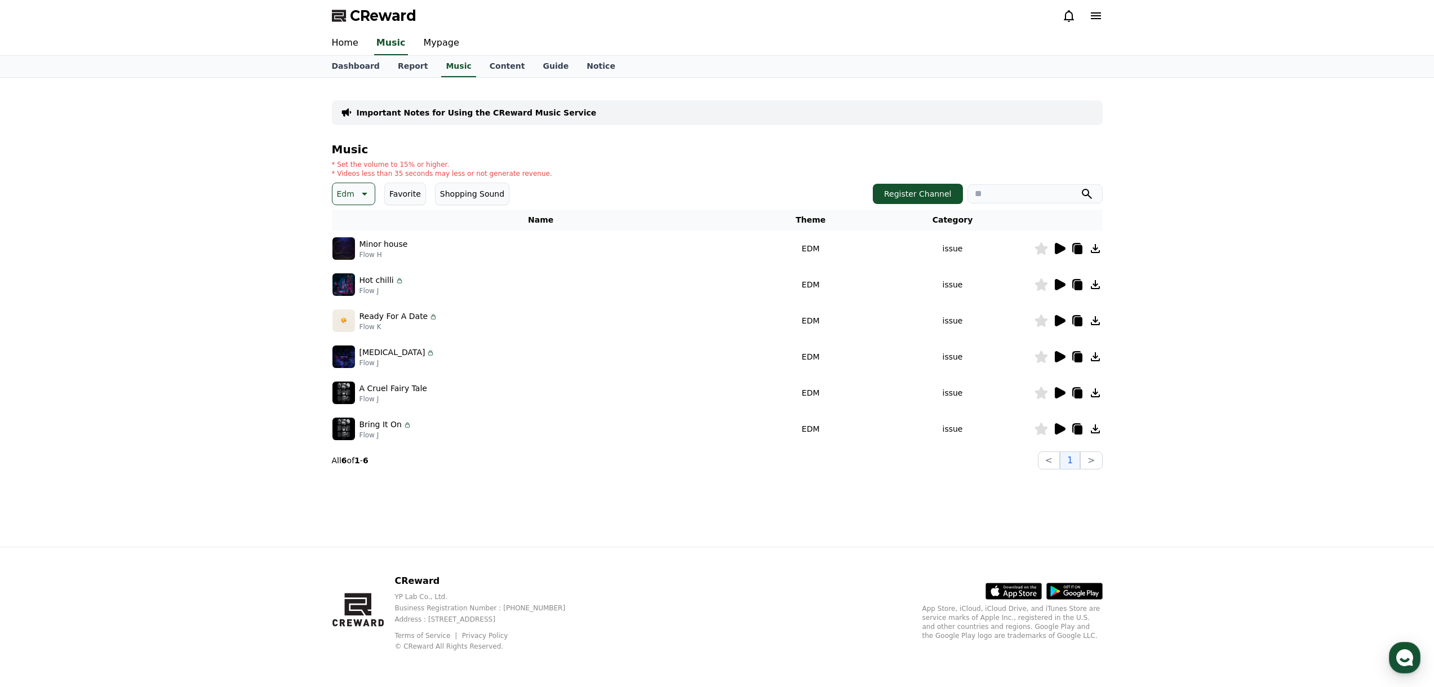
click at [1059, 353] on icon at bounding box center [1060, 356] width 11 height 11
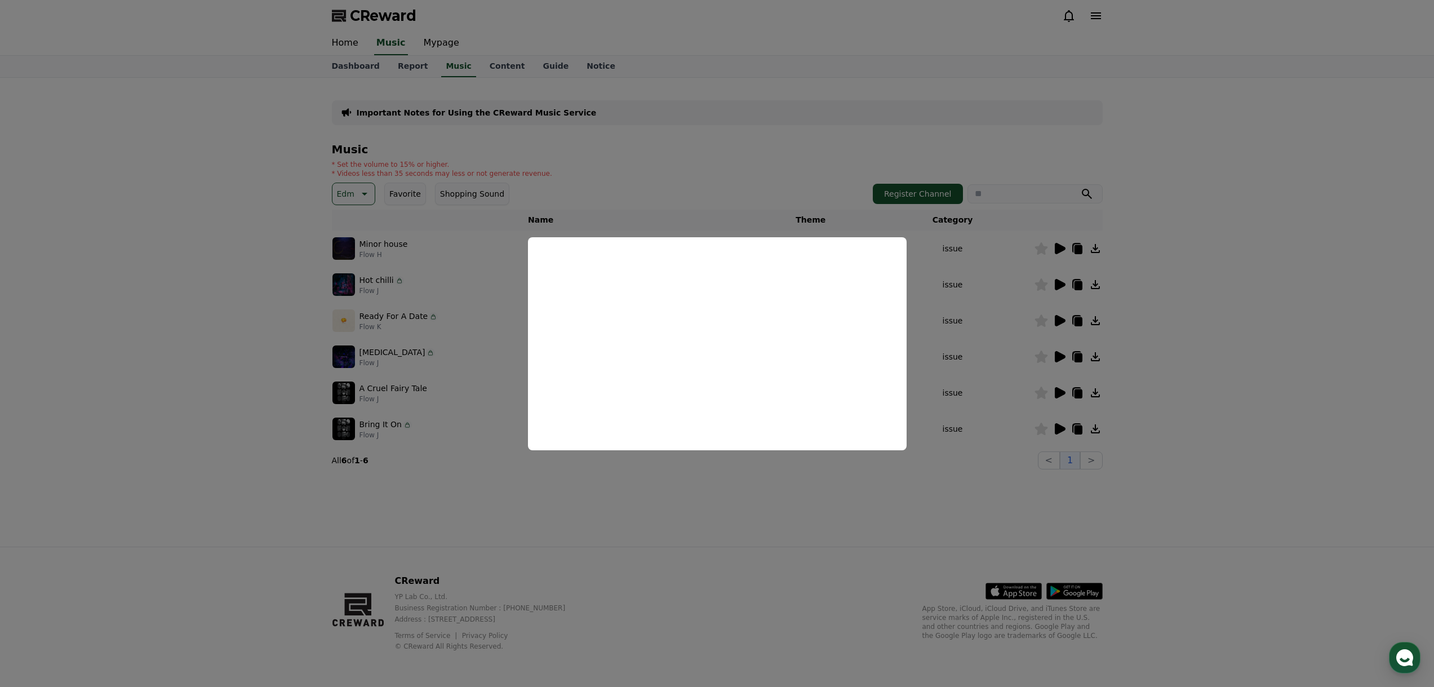
click at [991, 344] on button "close modal" at bounding box center [717, 343] width 1434 height 687
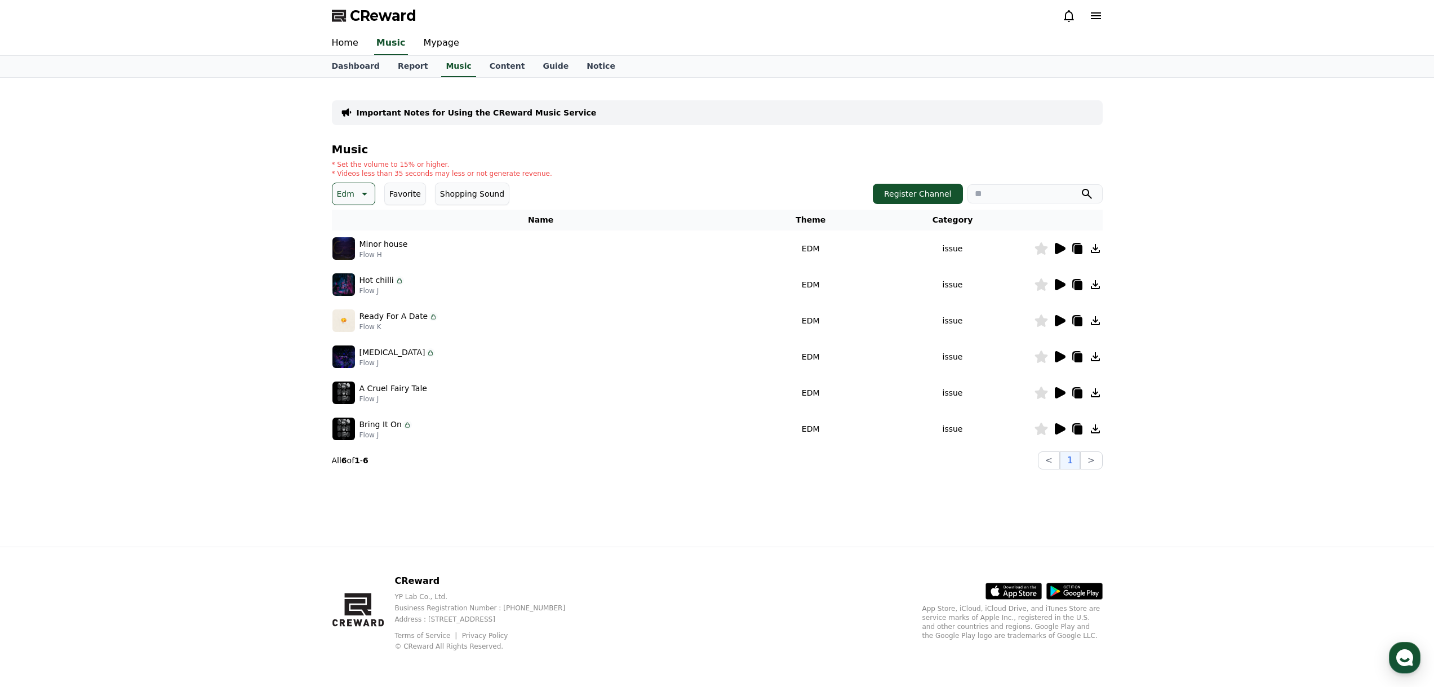
click at [1063, 394] on icon at bounding box center [1060, 392] width 11 height 11
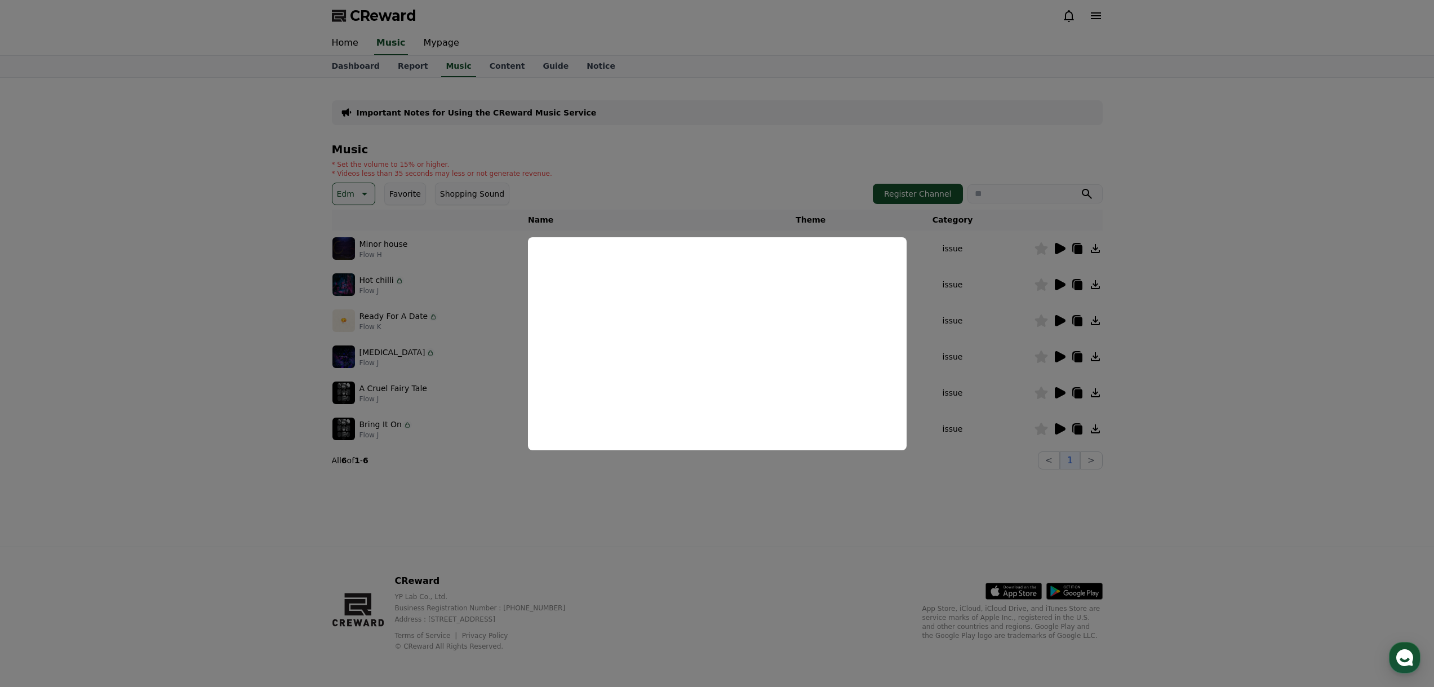
click at [944, 410] on button "close modal" at bounding box center [717, 343] width 1434 height 687
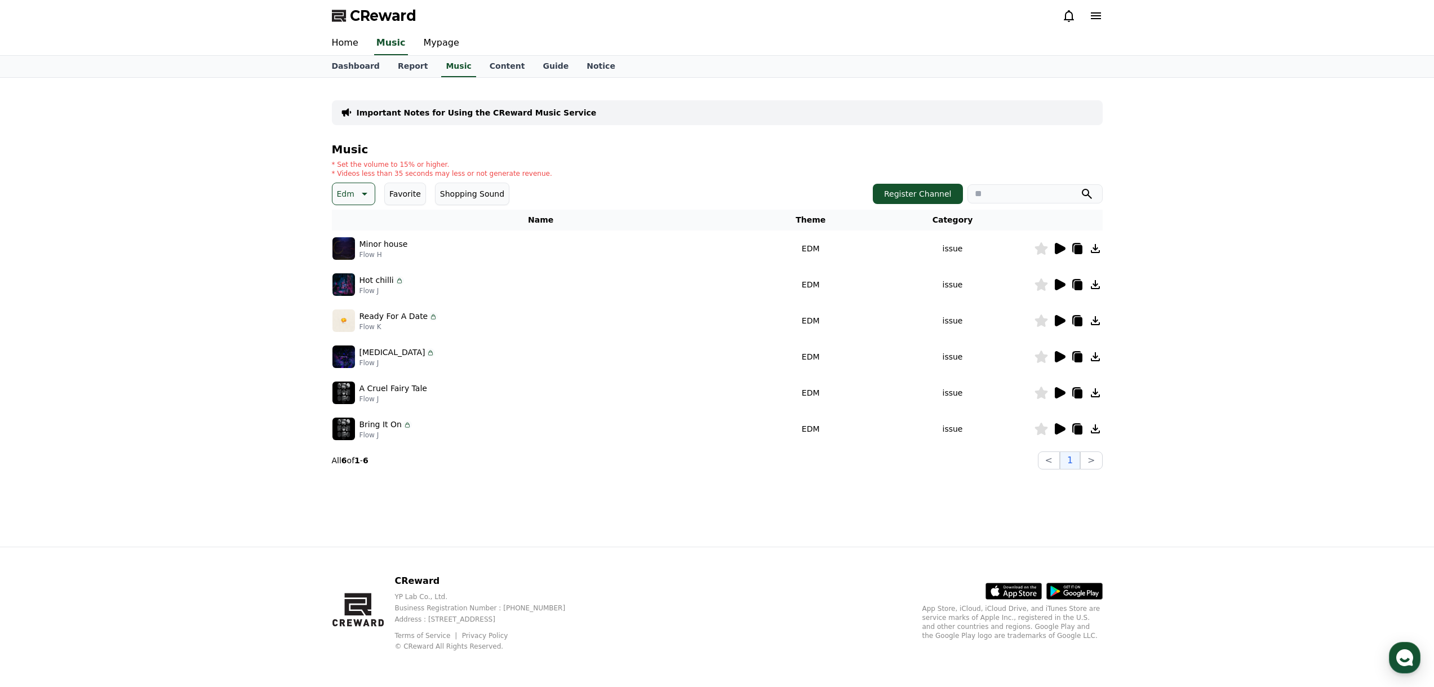
click at [1058, 425] on icon at bounding box center [1060, 428] width 11 height 11
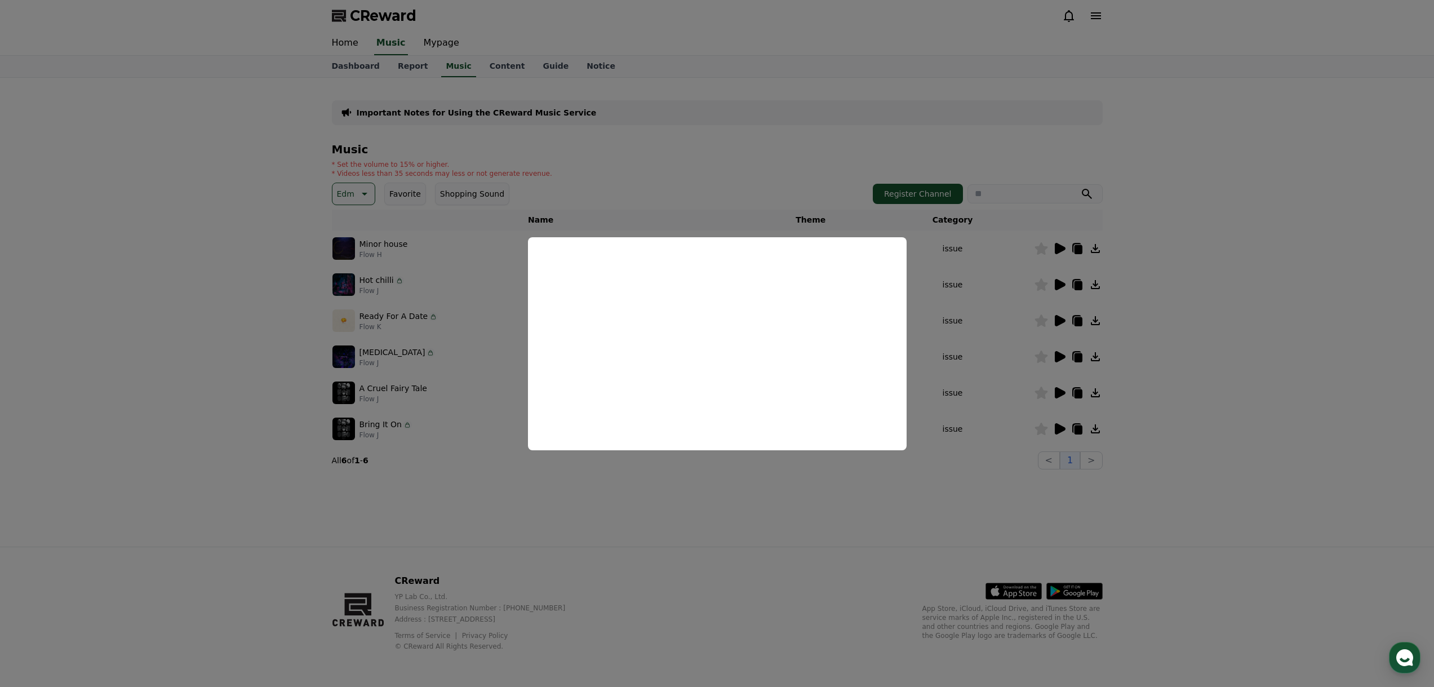
click at [957, 380] on button "close modal" at bounding box center [717, 343] width 1434 height 687
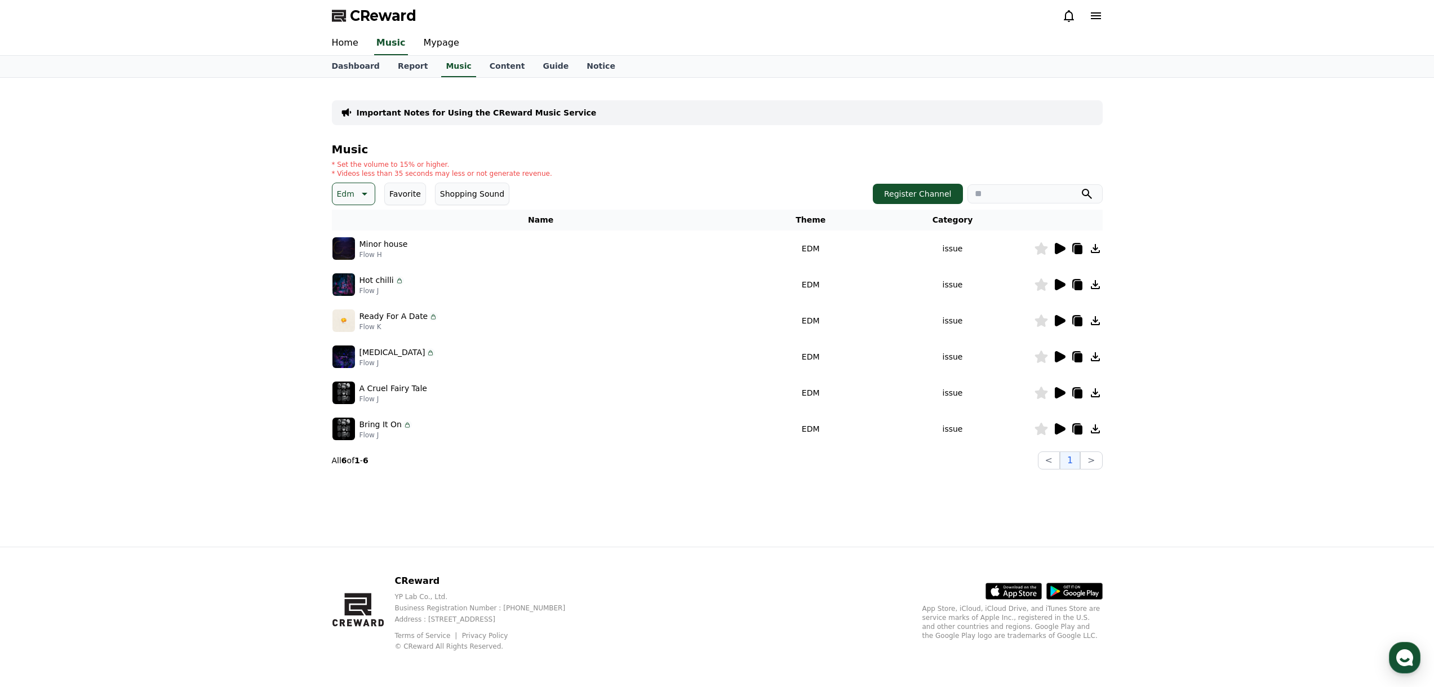
click at [350, 192] on p "Edm" at bounding box center [345, 194] width 17 height 16
click at [363, 273] on button "Groove" at bounding box center [352, 266] width 37 height 25
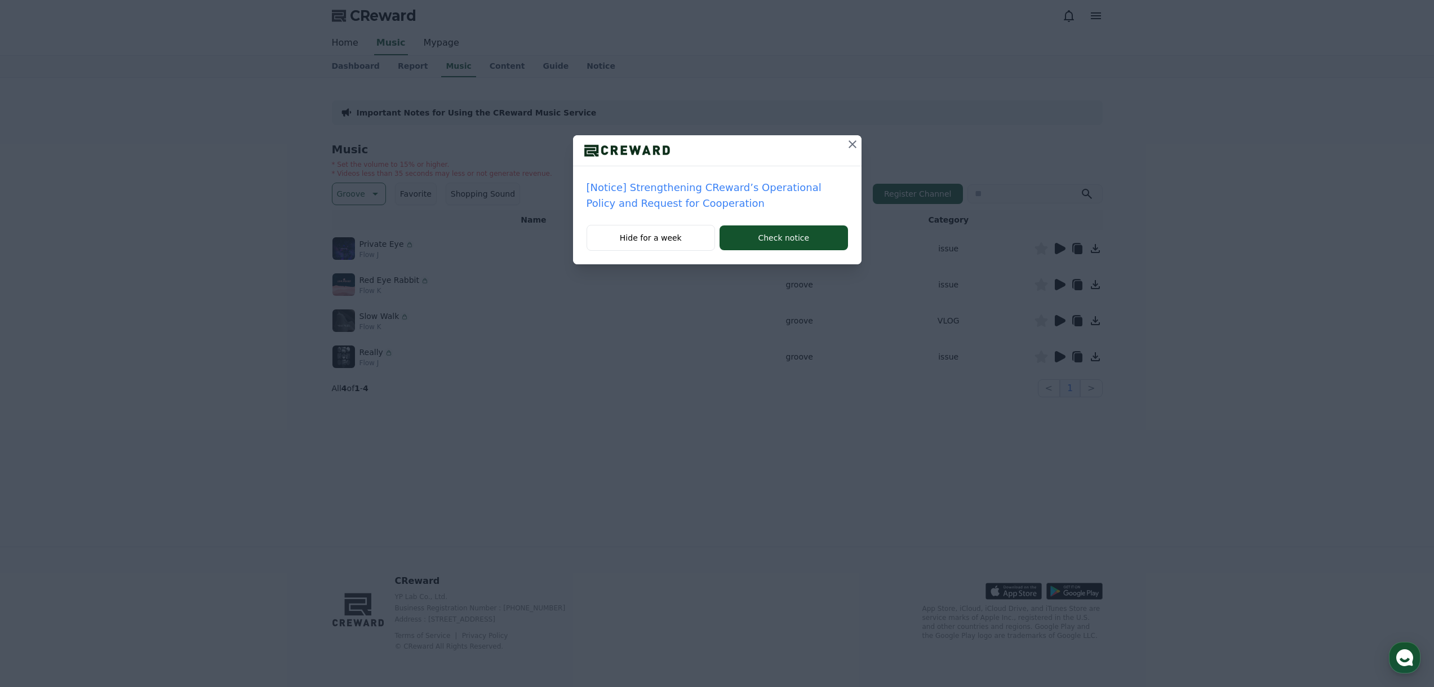
click at [847, 144] on icon at bounding box center [853, 144] width 14 height 14
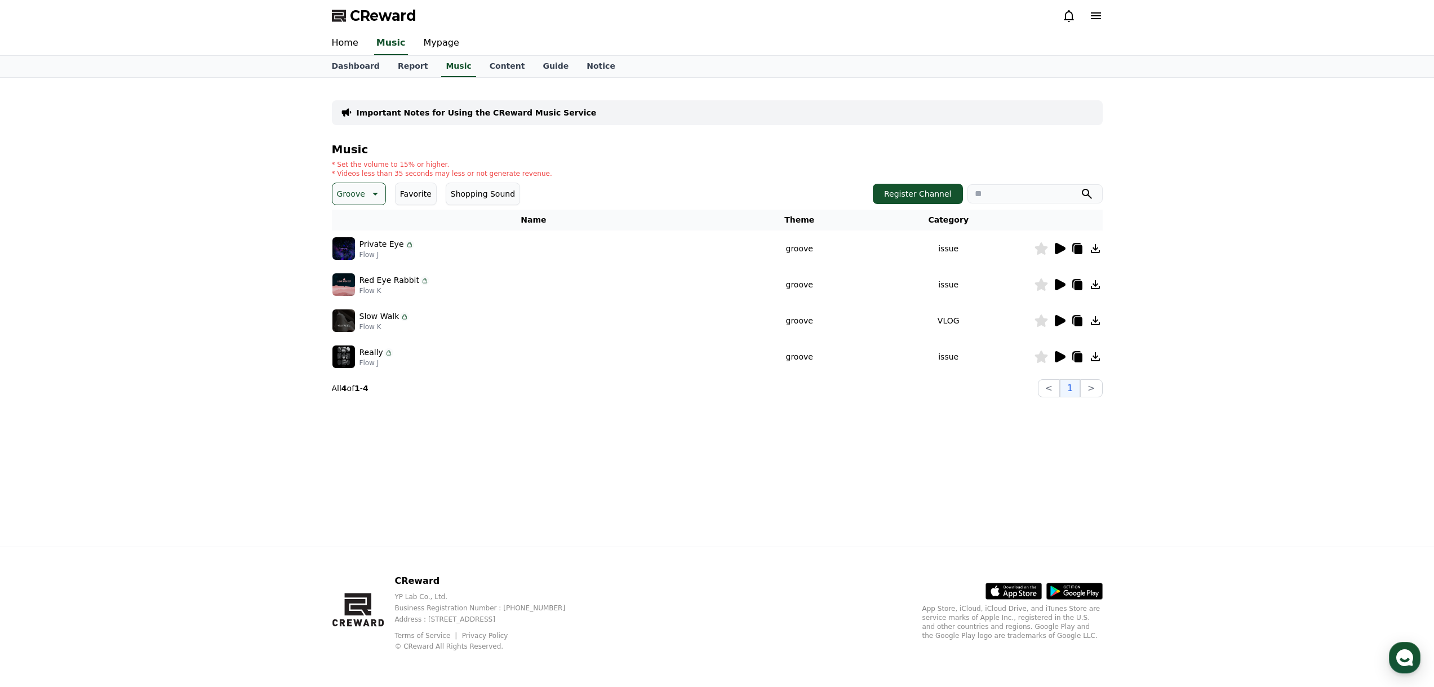
click at [1056, 247] on icon at bounding box center [1060, 248] width 11 height 11
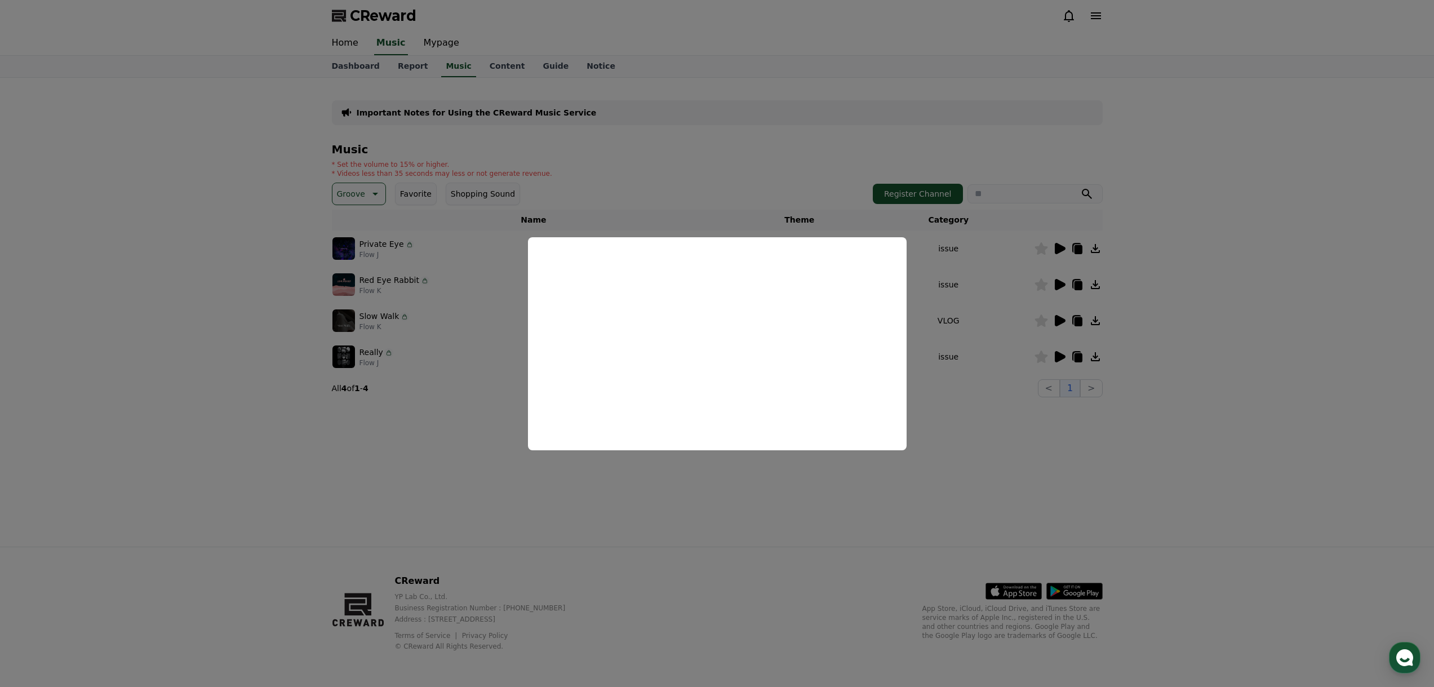
click at [1017, 313] on button "close modal" at bounding box center [717, 343] width 1434 height 687
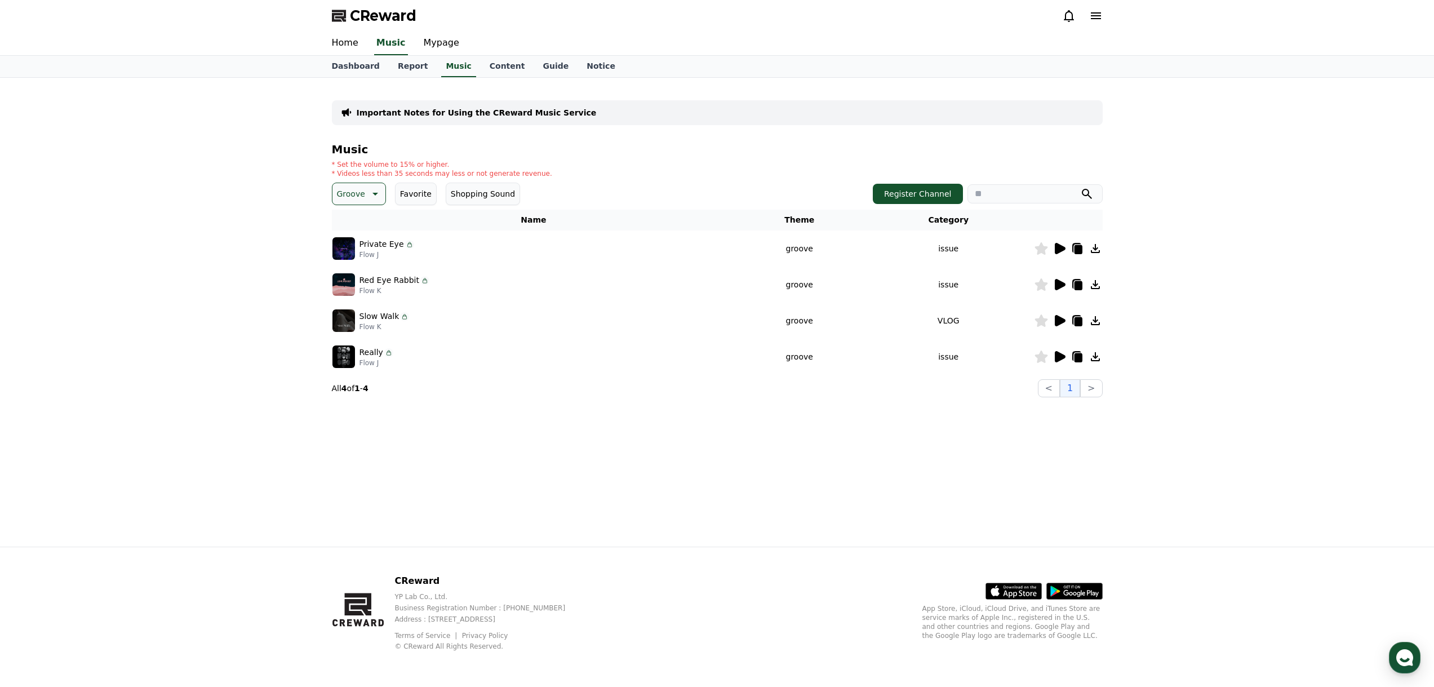
click at [1055, 288] on icon at bounding box center [1060, 284] width 11 height 11
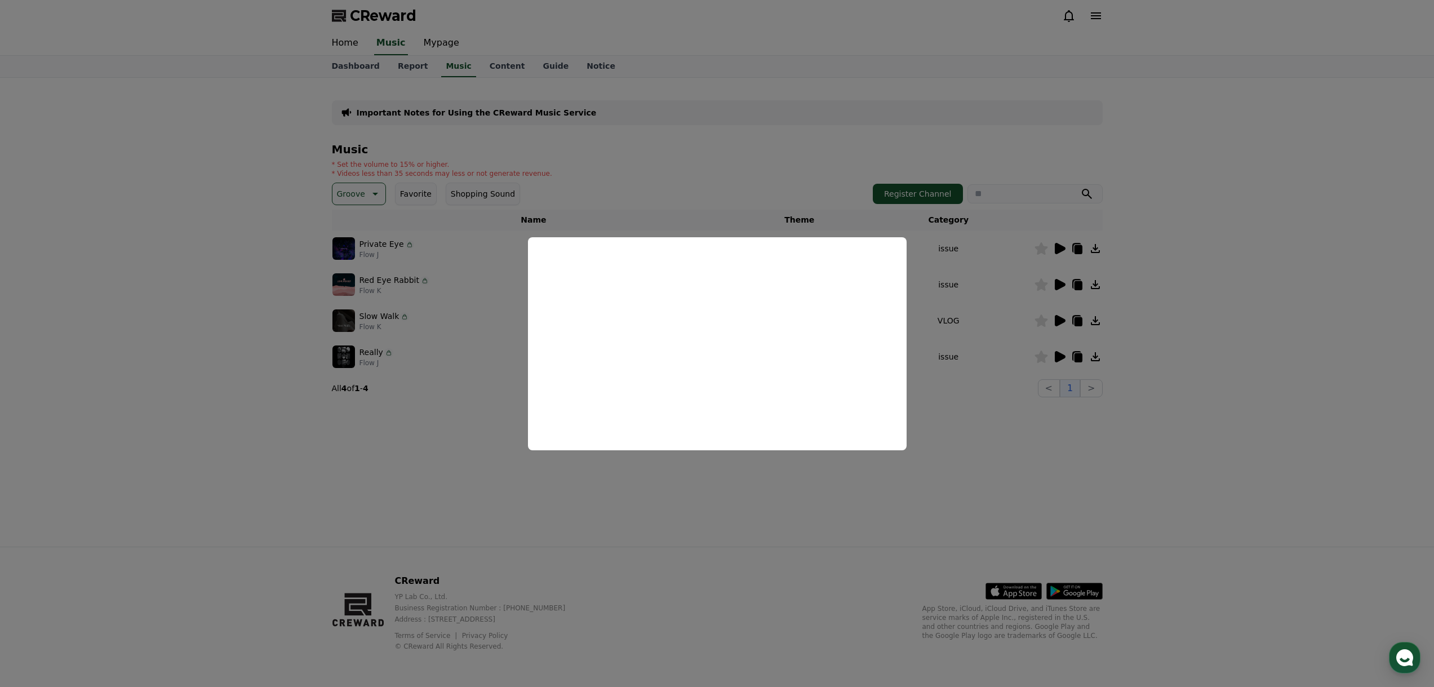
click at [955, 350] on button "close modal" at bounding box center [717, 343] width 1434 height 687
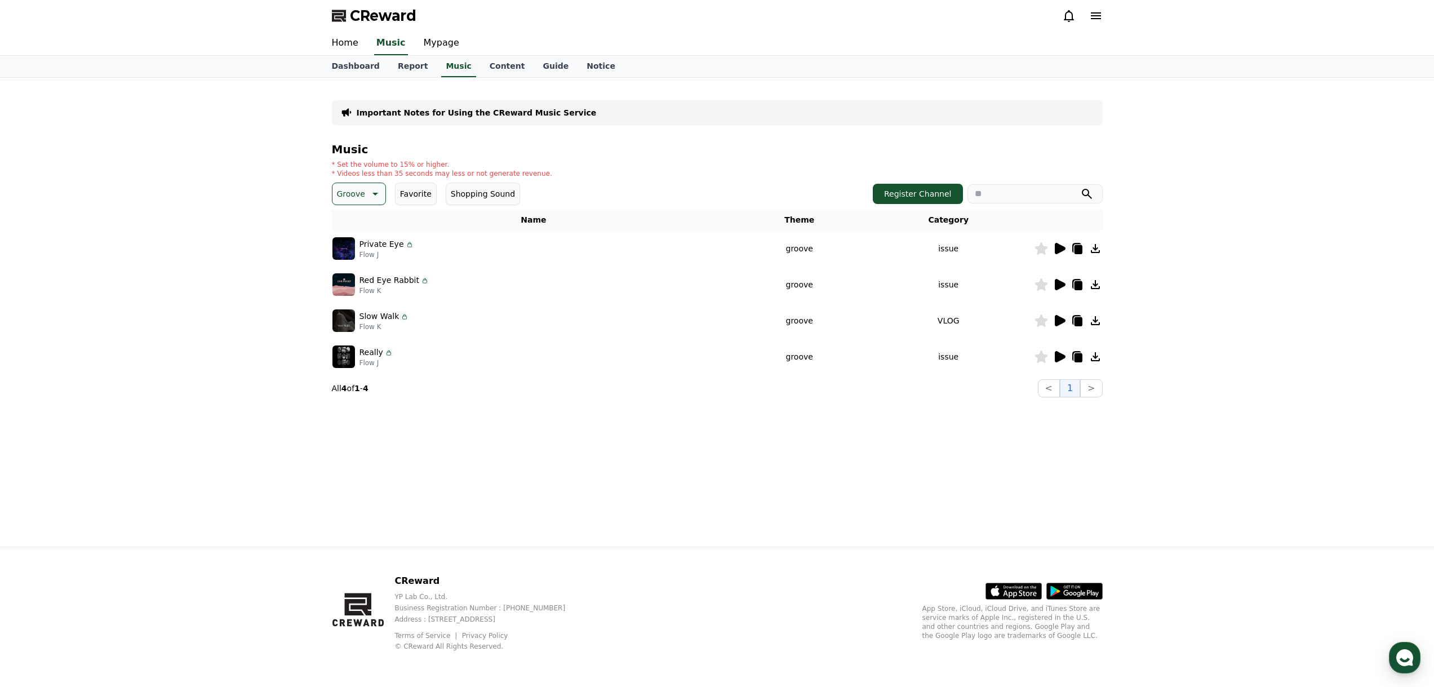
click at [1056, 315] on icon at bounding box center [1060, 321] width 14 height 14
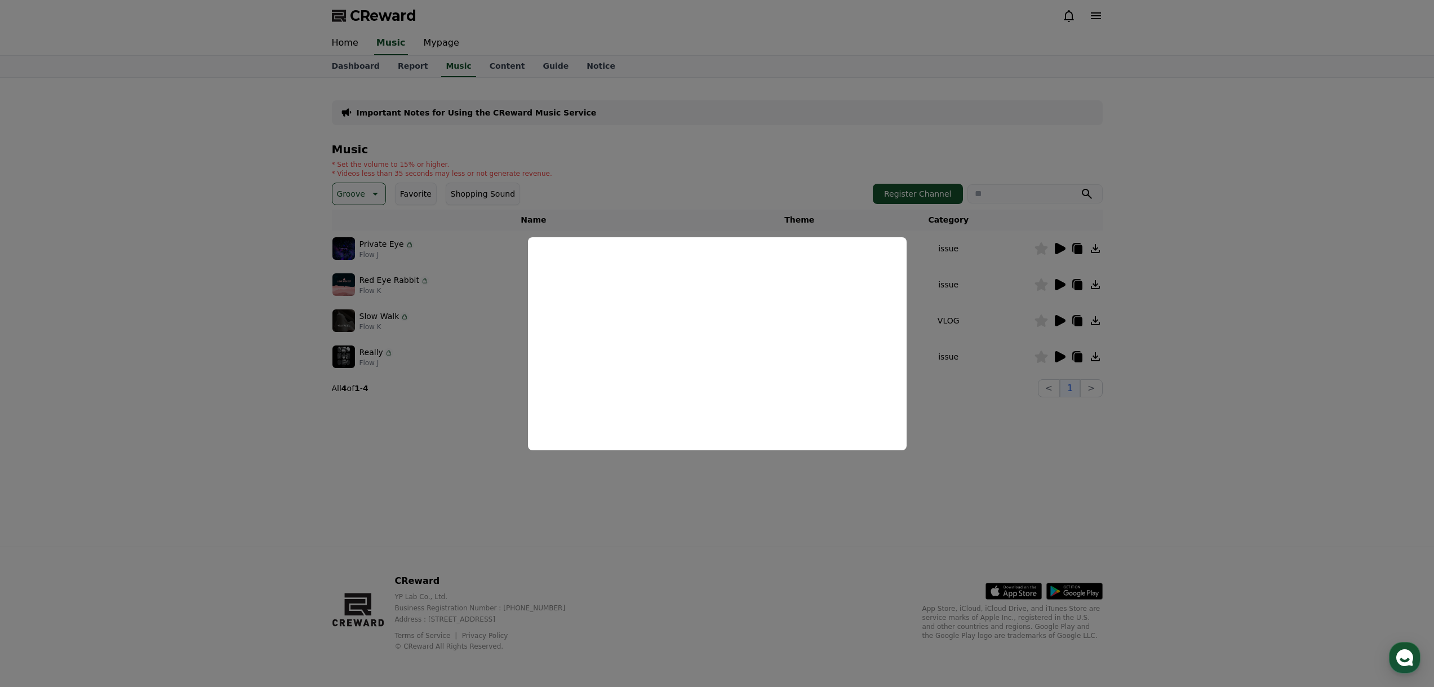
click at [1055, 439] on button "close modal" at bounding box center [717, 343] width 1434 height 687
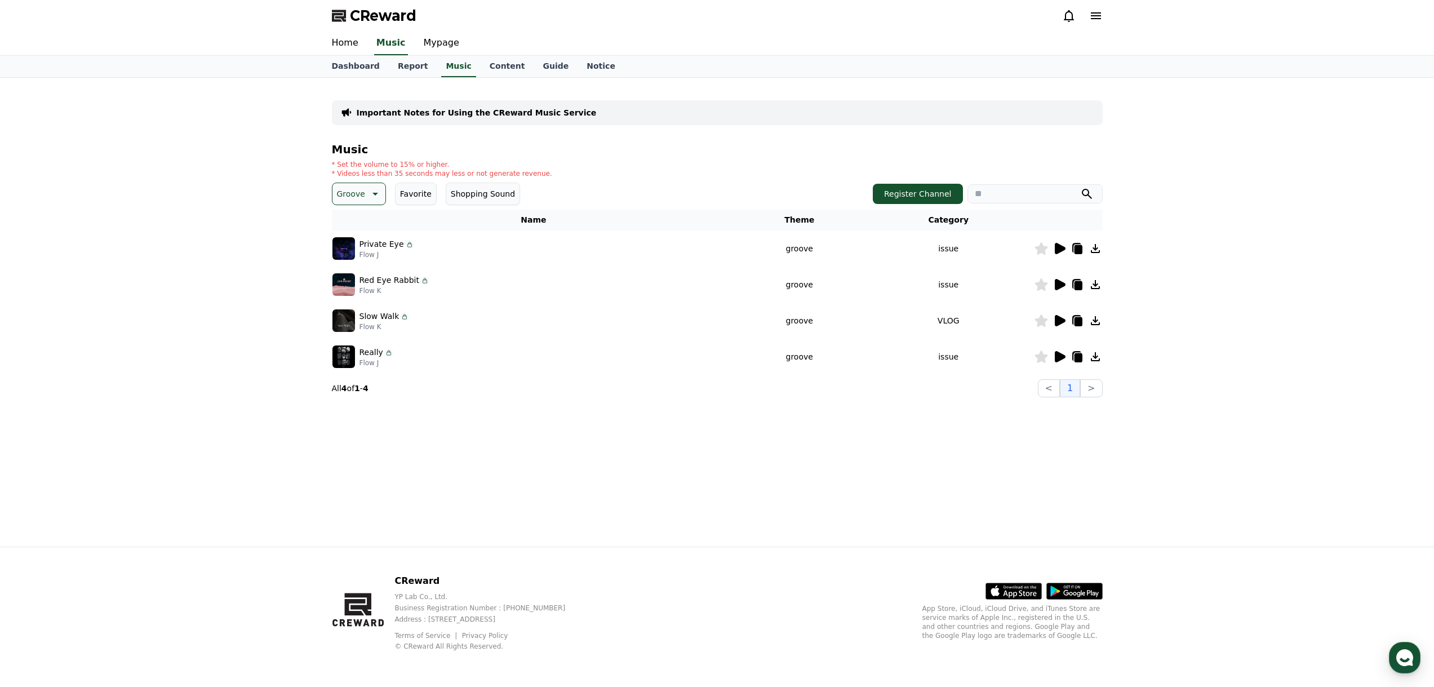
click at [1054, 359] on icon at bounding box center [1060, 357] width 14 height 14
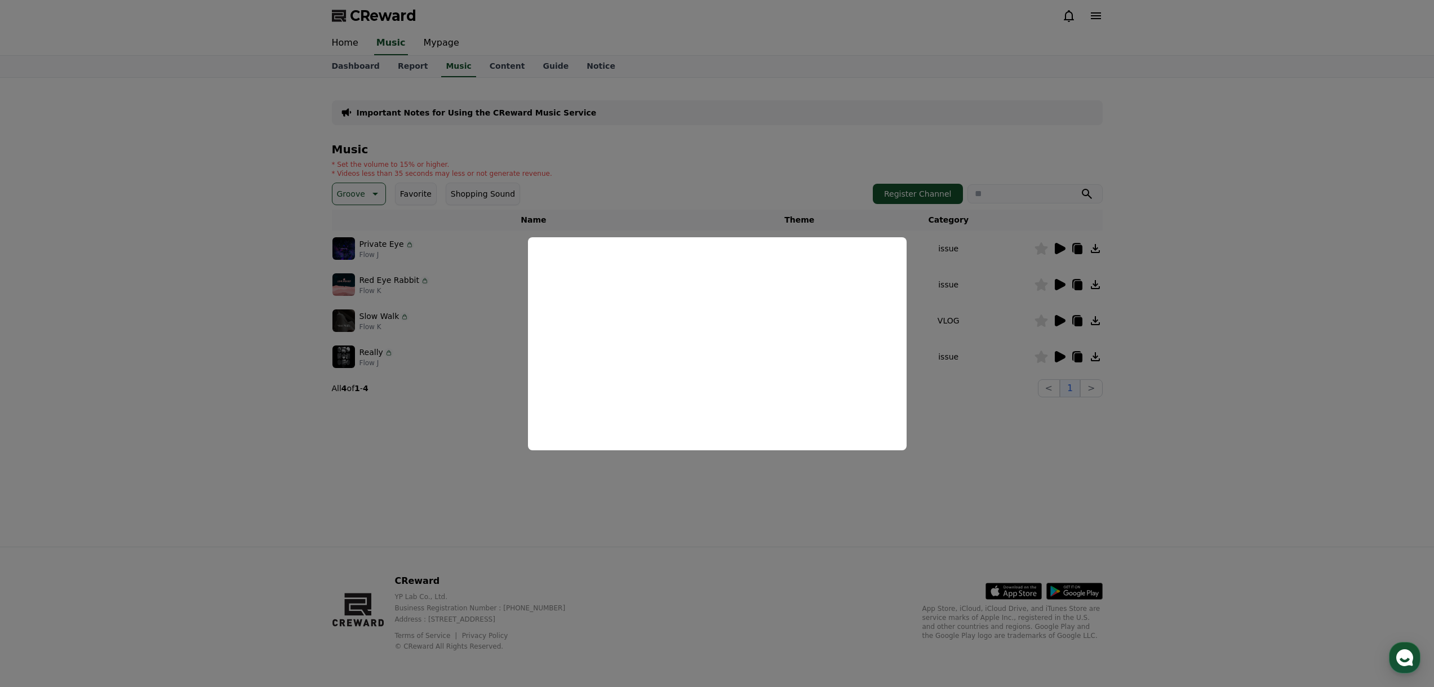
click at [939, 455] on button "close modal" at bounding box center [717, 343] width 1434 height 687
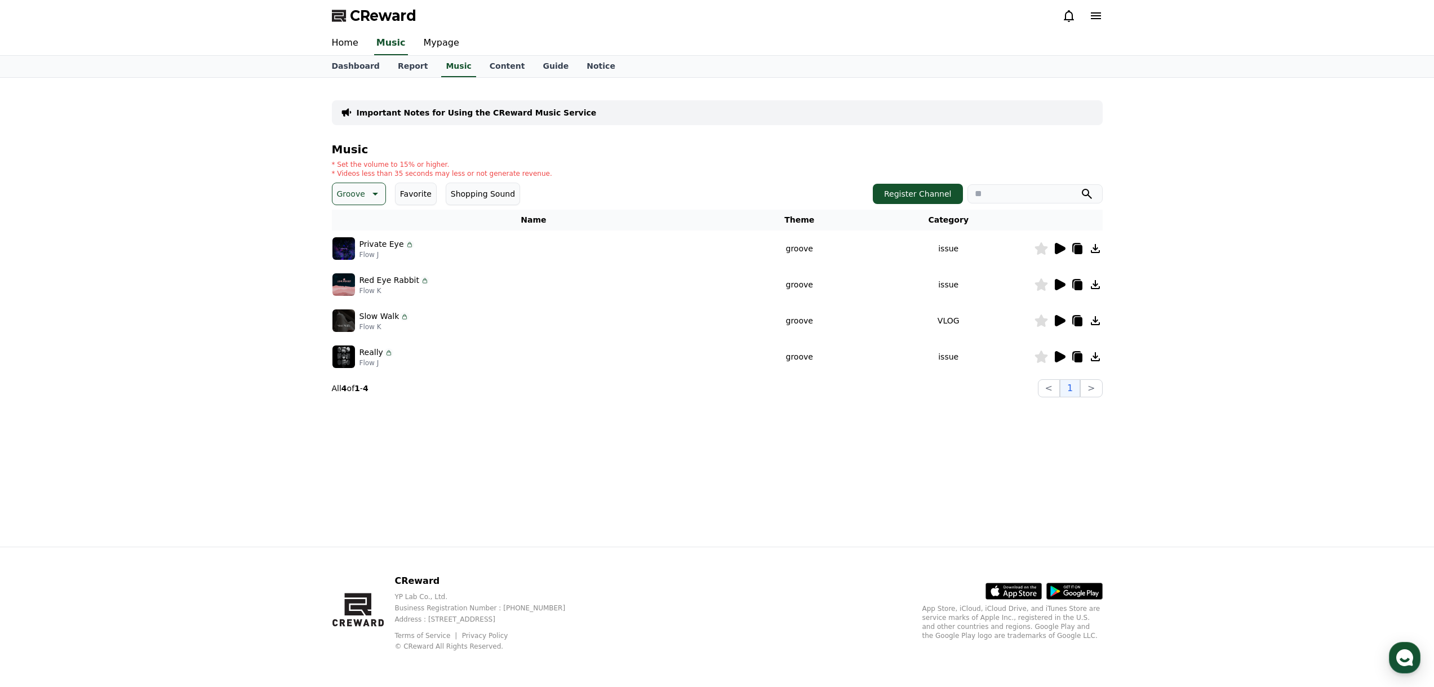
click at [362, 201] on p "Groove" at bounding box center [351, 194] width 28 height 16
click at [352, 279] on button "Sad" at bounding box center [346, 282] width 24 height 25
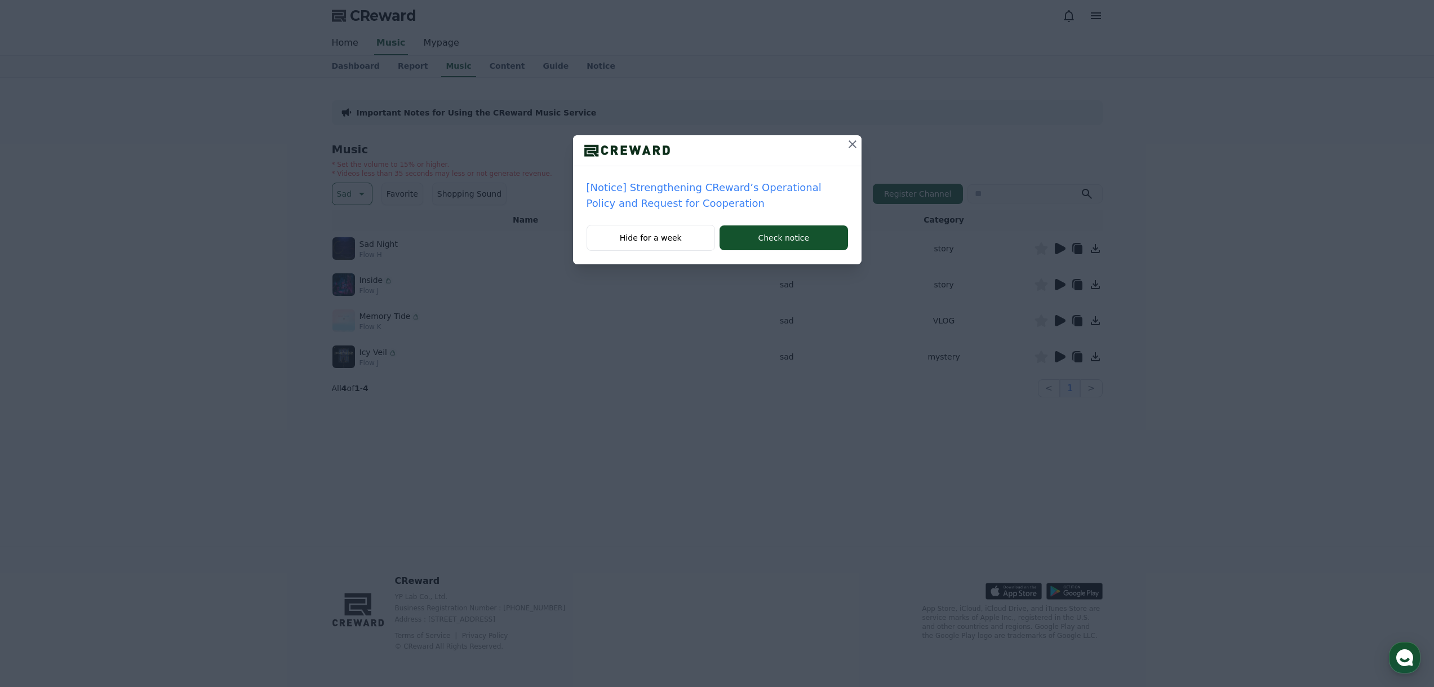
click at [860, 145] on button at bounding box center [853, 144] width 18 height 18
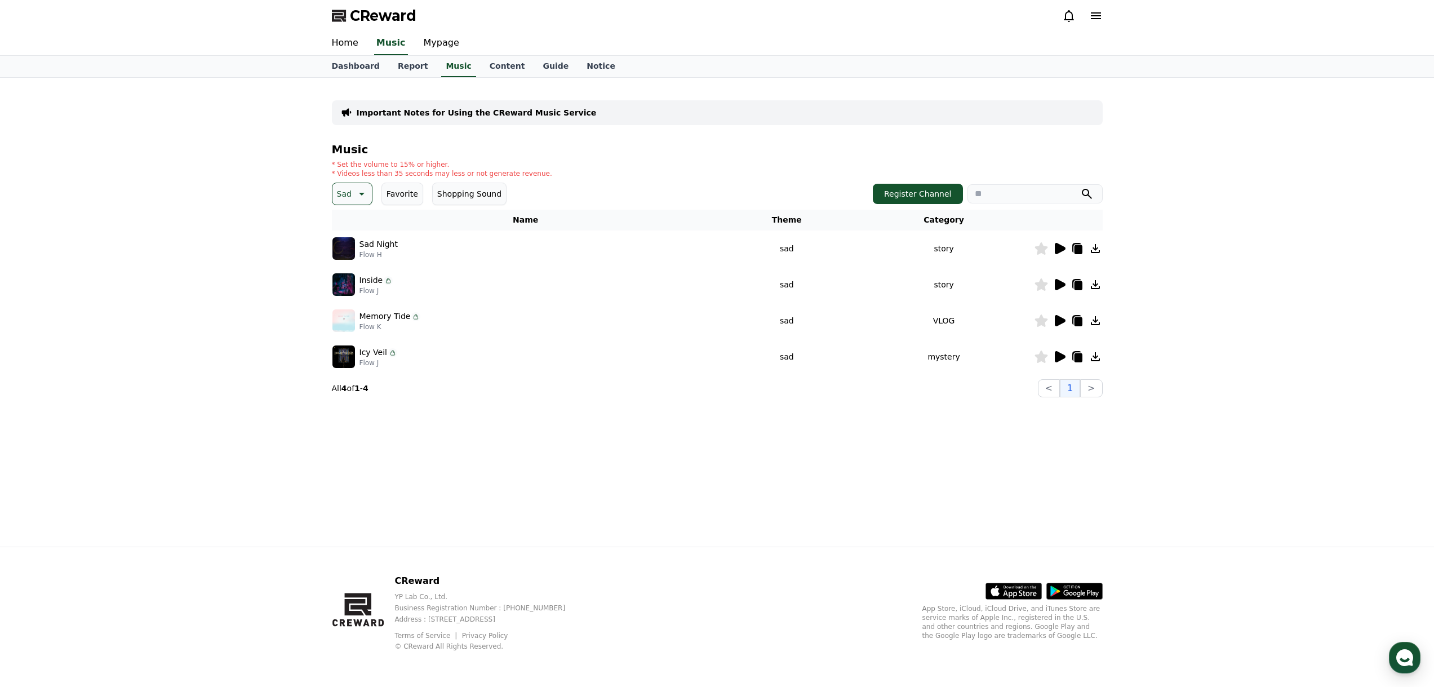
click at [1054, 255] on td at bounding box center [1068, 248] width 69 height 36
click at [1059, 244] on icon at bounding box center [1060, 248] width 11 height 11
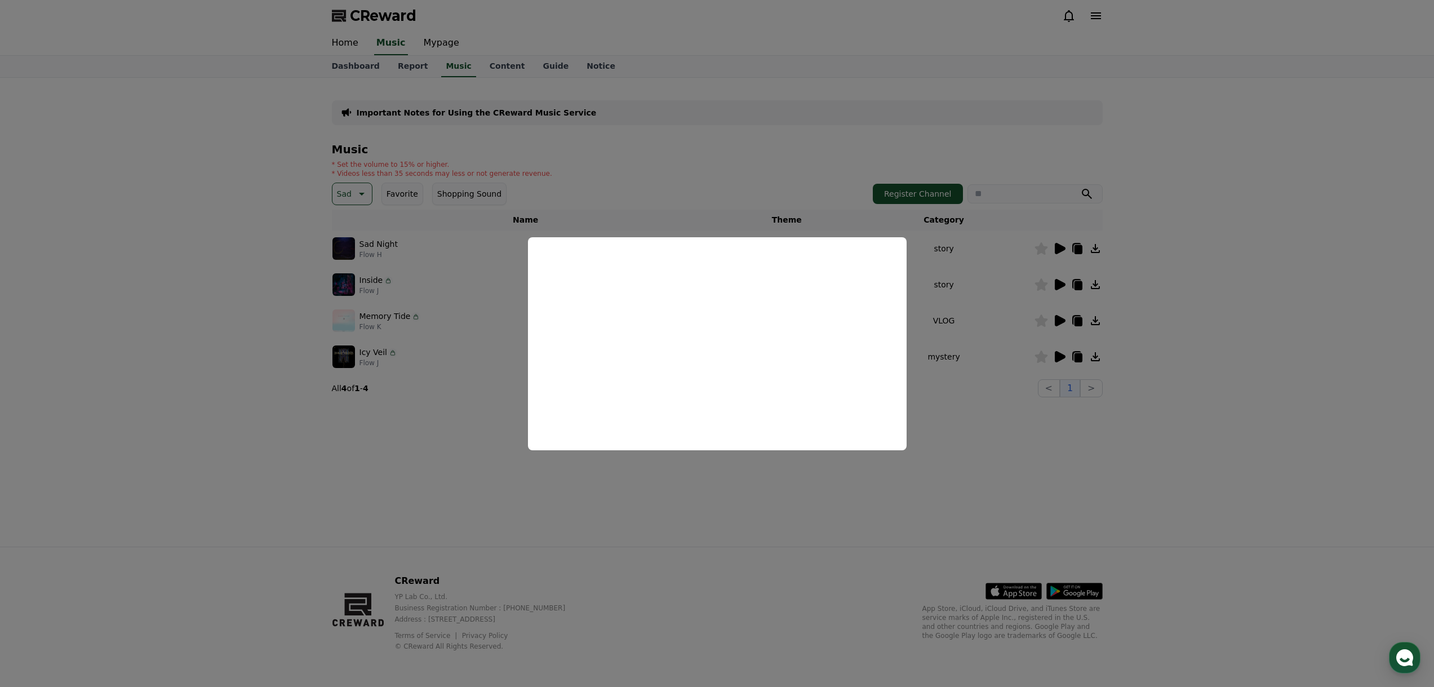
click at [1000, 410] on button "close modal" at bounding box center [717, 343] width 1434 height 687
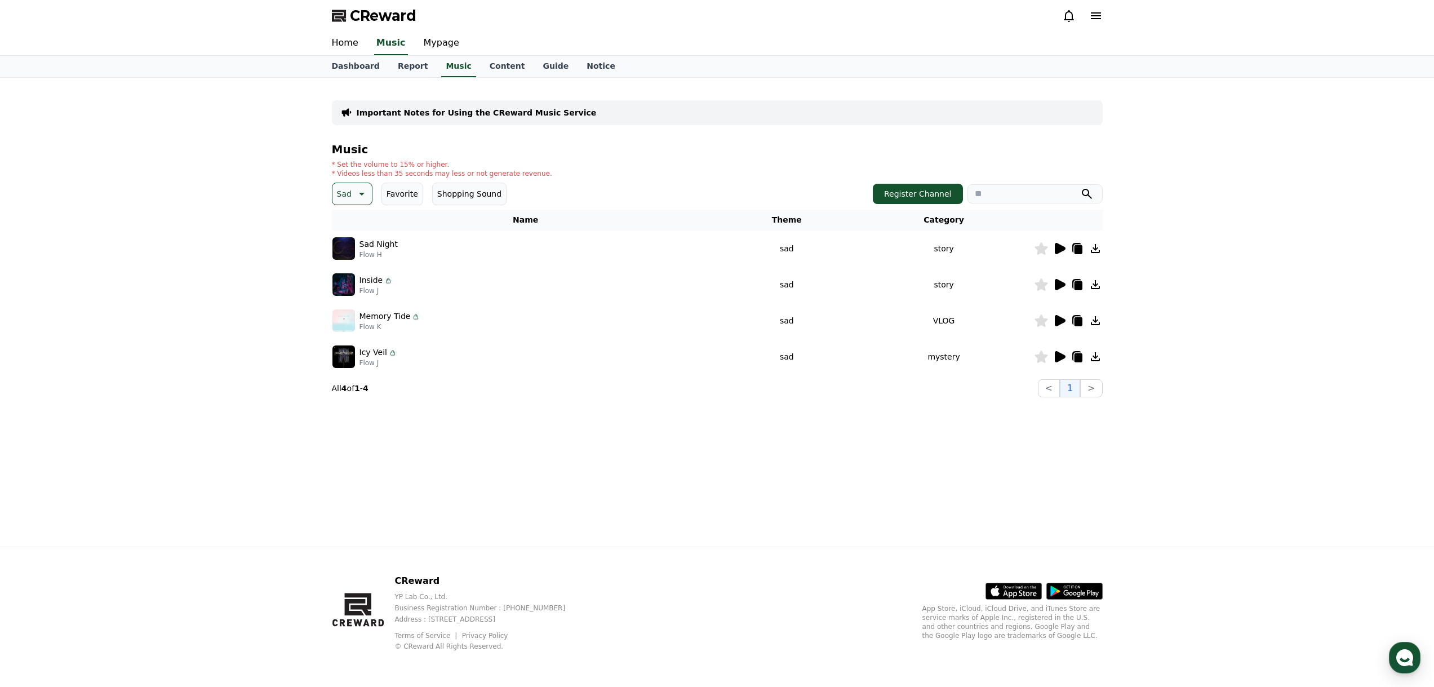
click at [1065, 282] on icon at bounding box center [1060, 285] width 14 height 14
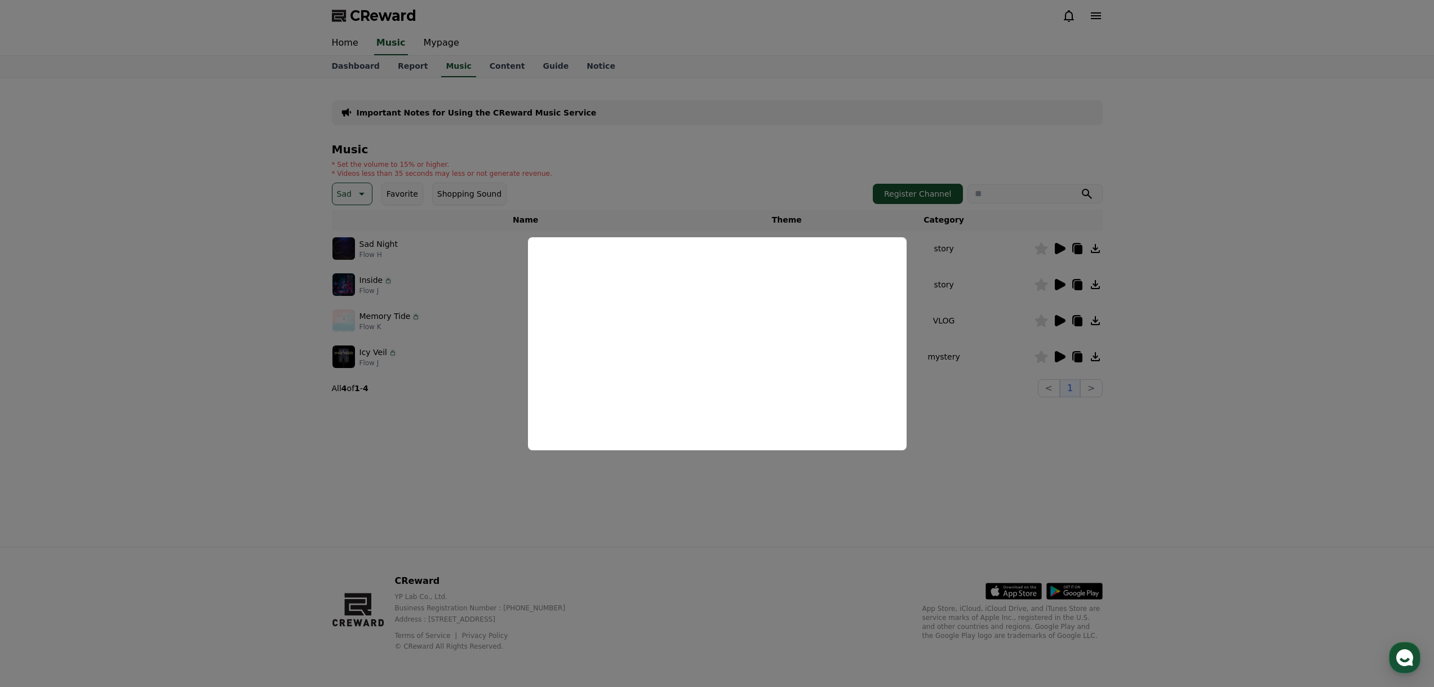
click at [978, 431] on button "close modal" at bounding box center [717, 343] width 1434 height 687
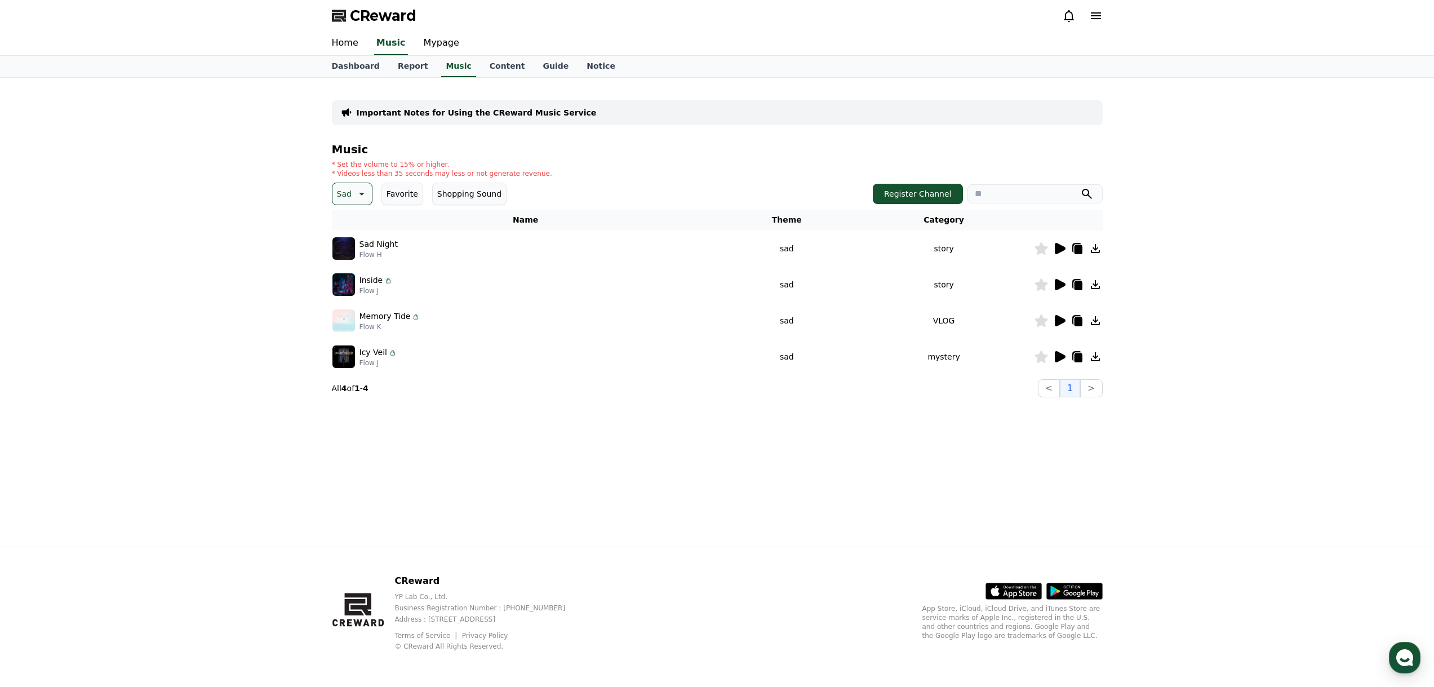
click at [1069, 313] on td at bounding box center [1068, 321] width 69 height 36
click at [1062, 321] on icon at bounding box center [1060, 320] width 11 height 11
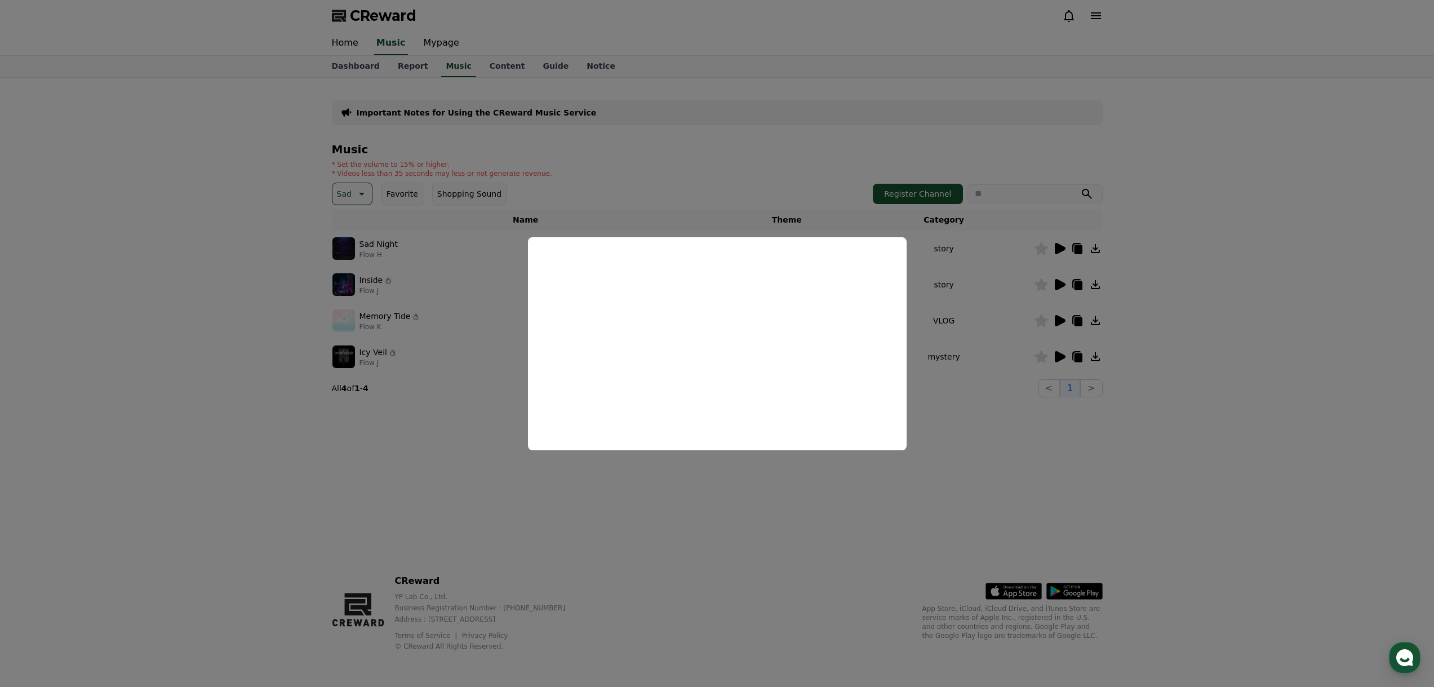
click at [997, 428] on button "close modal" at bounding box center [717, 343] width 1434 height 687
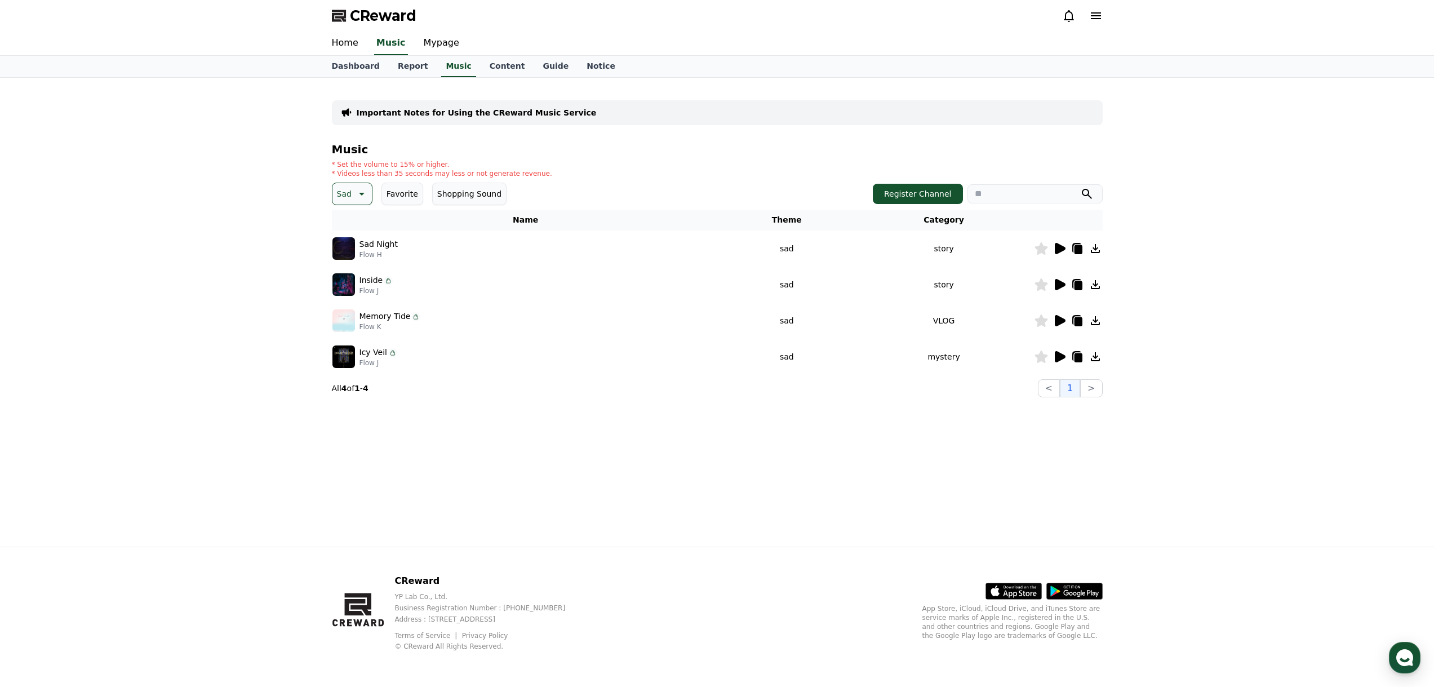
click at [1057, 355] on icon at bounding box center [1060, 356] width 11 height 11
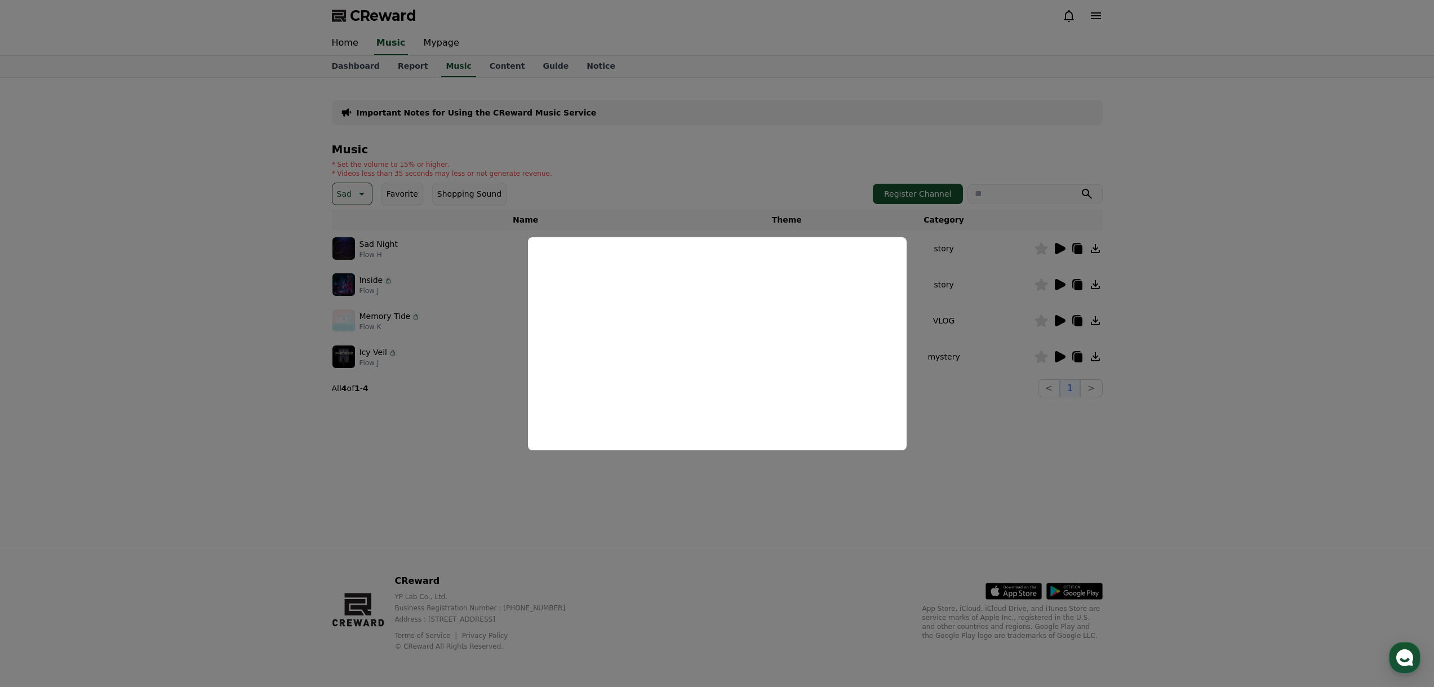
click at [977, 454] on button "close modal" at bounding box center [717, 343] width 1434 height 687
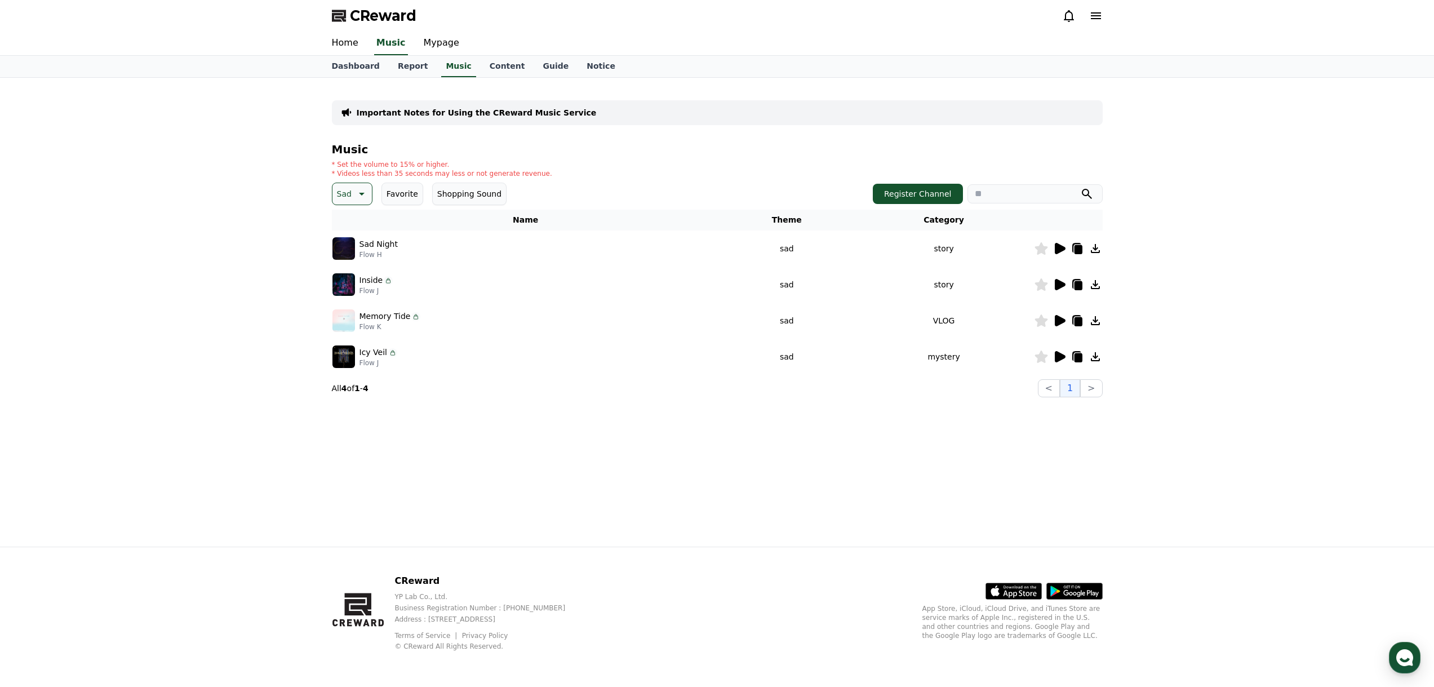
click at [363, 190] on icon at bounding box center [361, 194] width 14 height 14
click at [355, 264] on button "Clam" at bounding box center [348, 268] width 29 height 25
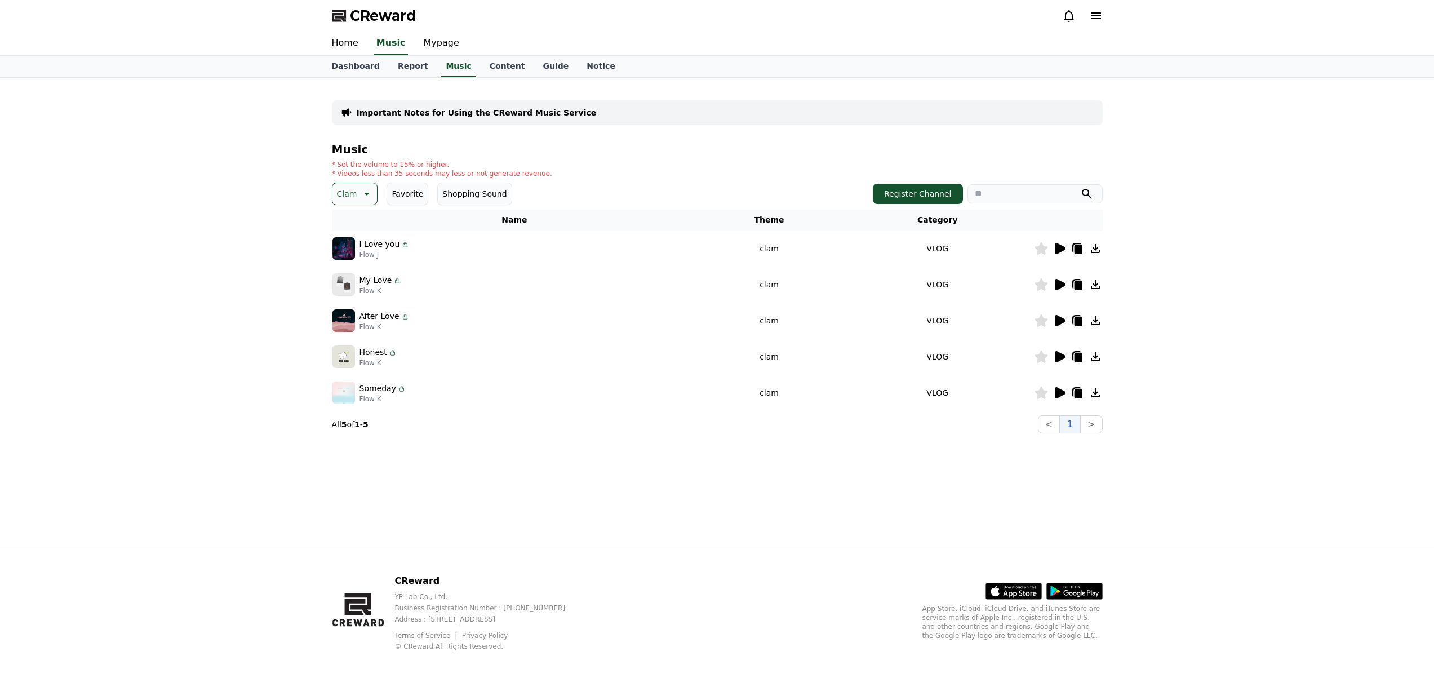
click at [1054, 254] on icon at bounding box center [1060, 249] width 14 height 14
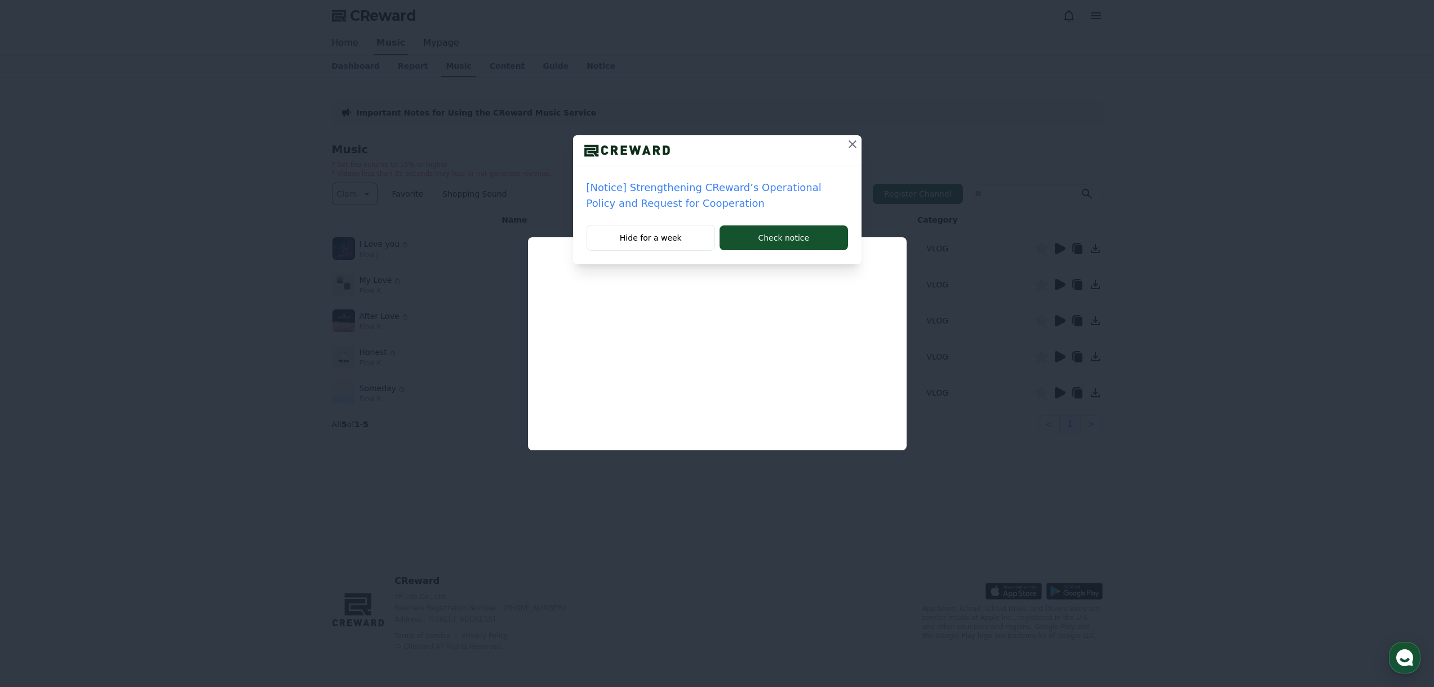
click at [846, 154] on div at bounding box center [717, 150] width 289 height 31
click at [850, 150] on icon at bounding box center [853, 144] width 14 height 14
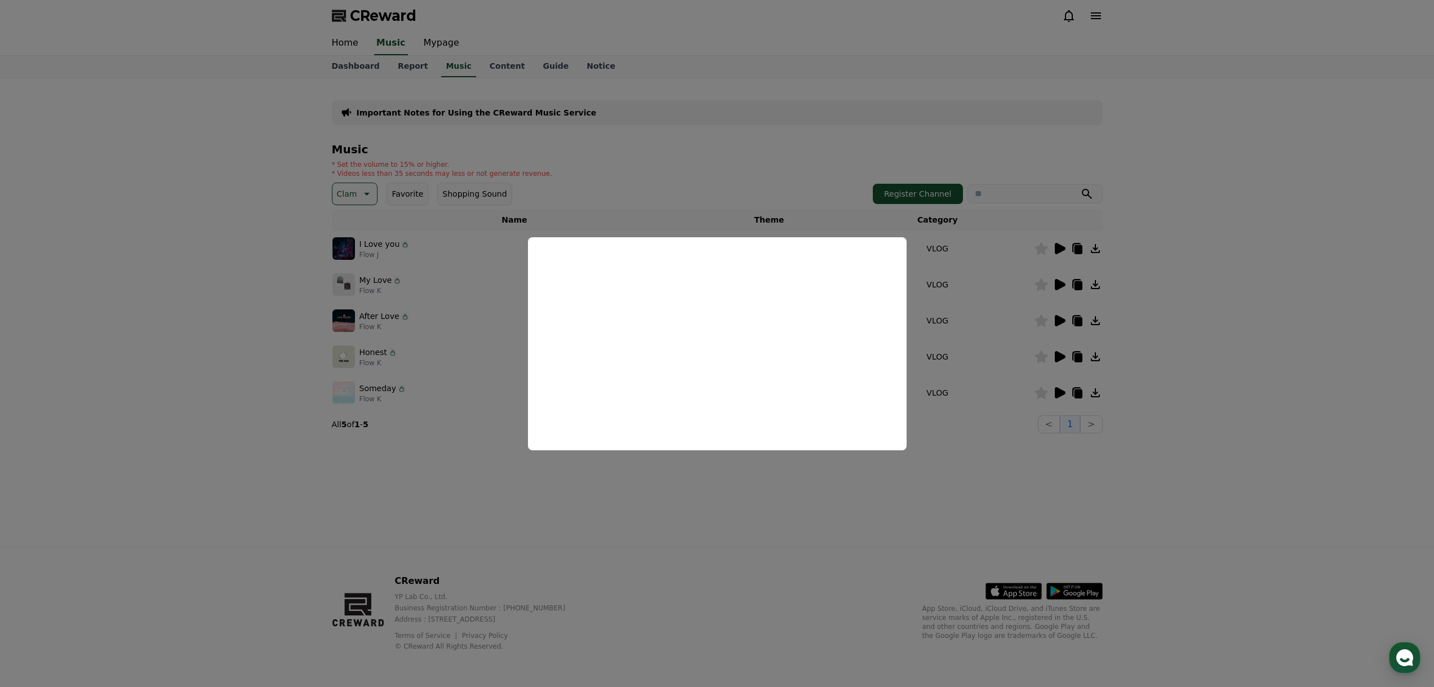
click at [984, 270] on button "close modal" at bounding box center [717, 343] width 1434 height 687
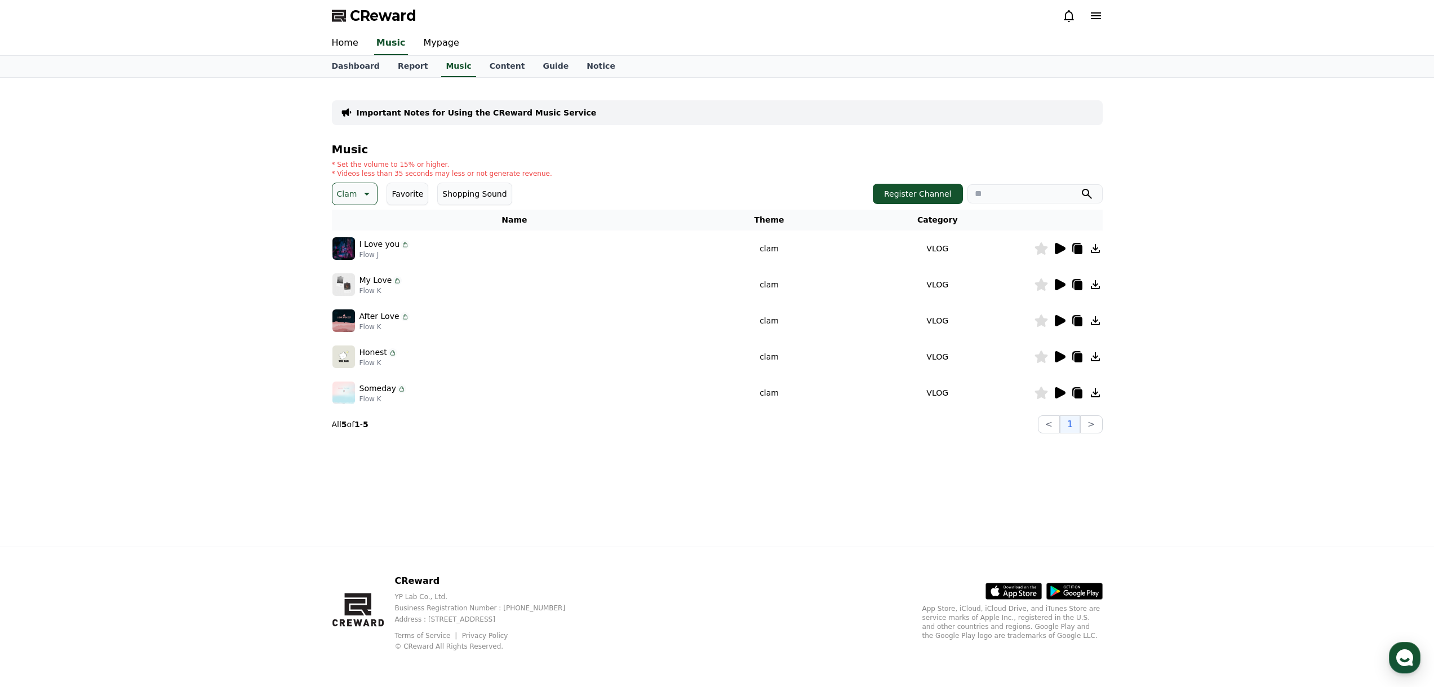
click at [1053, 278] on icon at bounding box center [1060, 285] width 14 height 14
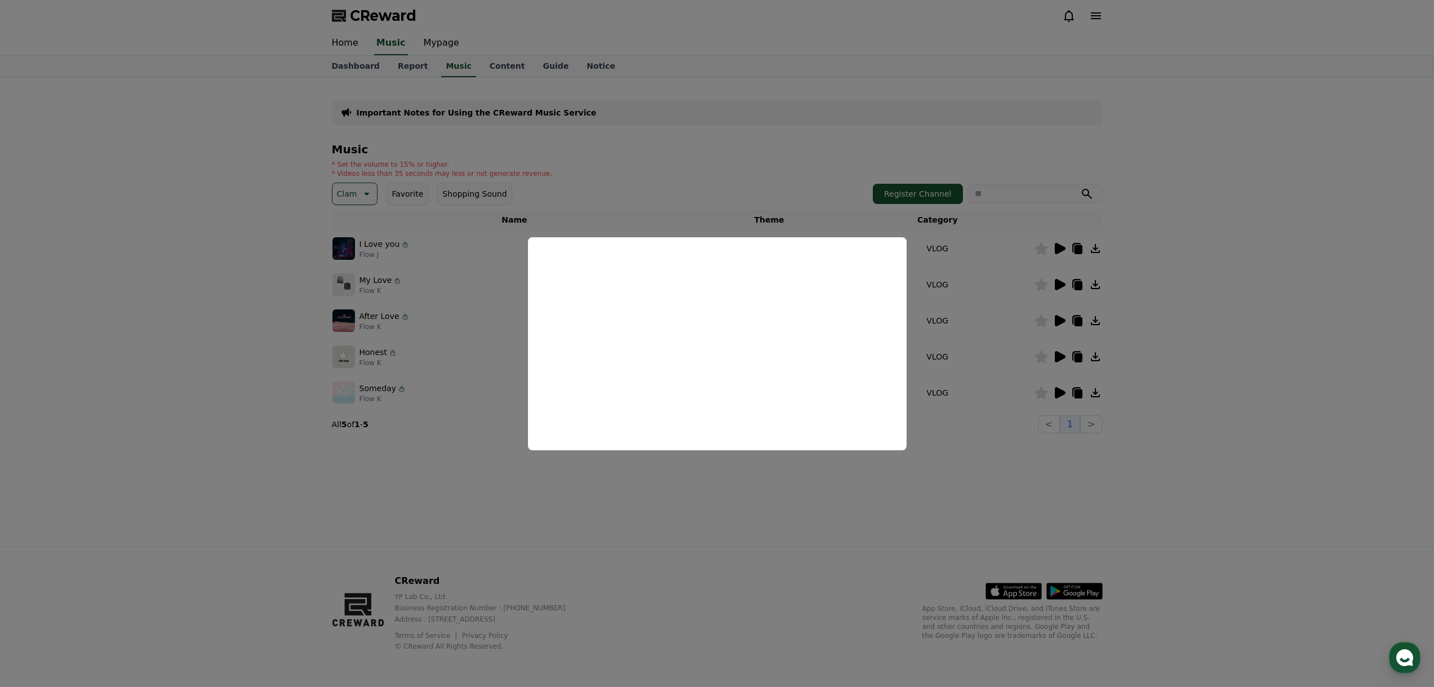
click at [957, 328] on button "close modal" at bounding box center [717, 343] width 1434 height 687
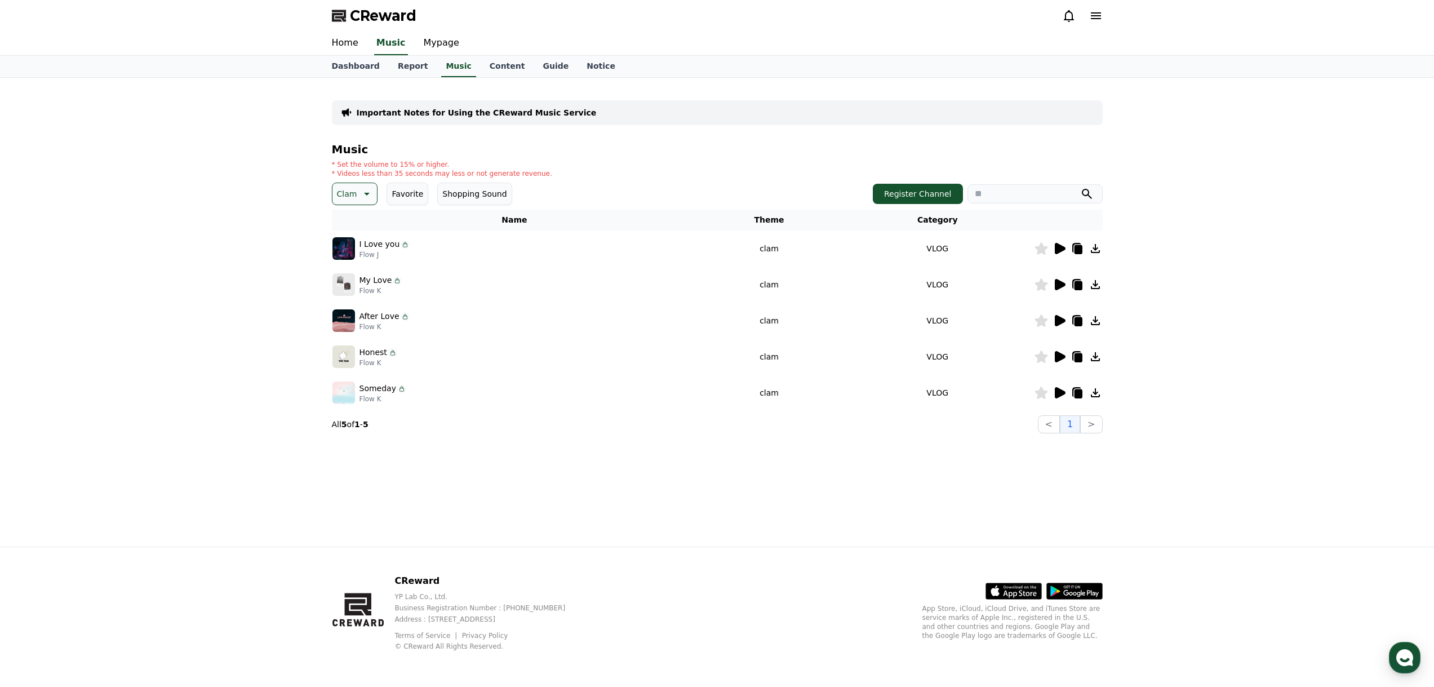
click at [1057, 317] on icon at bounding box center [1060, 320] width 11 height 11
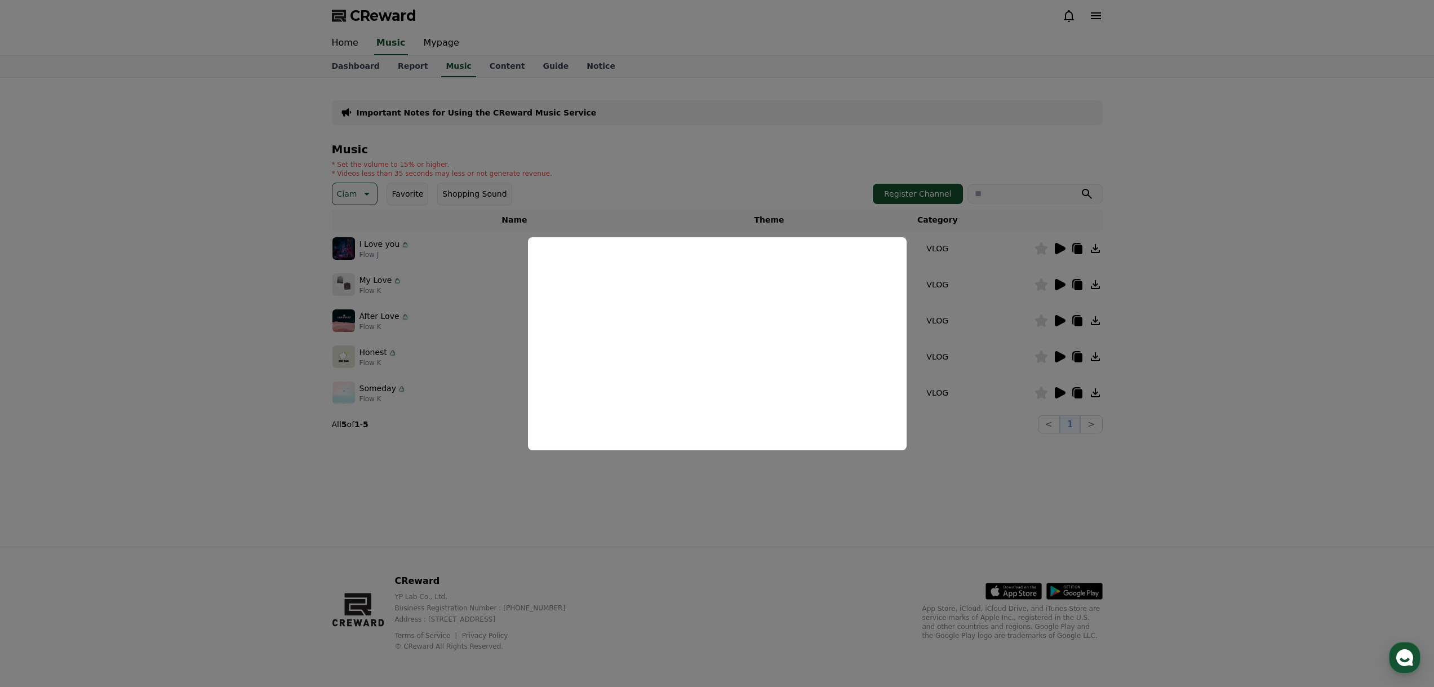
click at [1011, 354] on button "close modal" at bounding box center [717, 343] width 1434 height 687
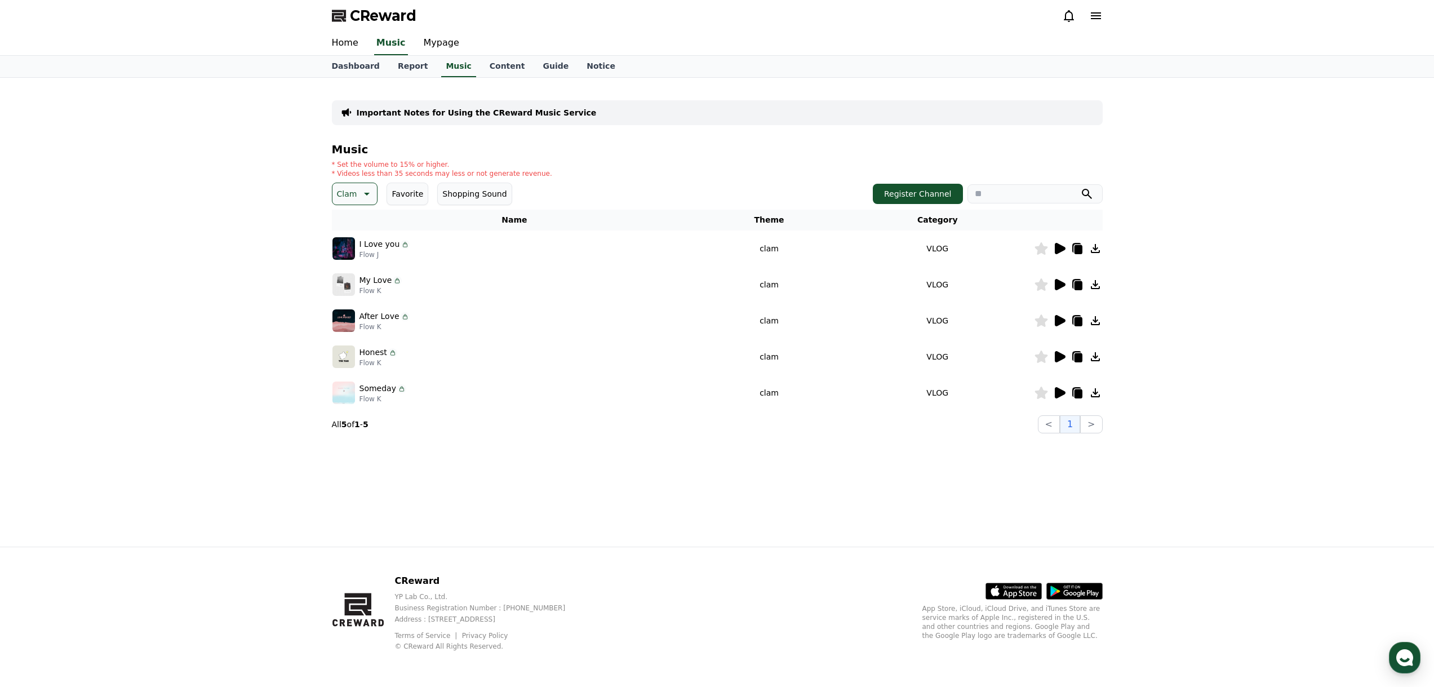
click at [364, 198] on icon at bounding box center [366, 194] width 14 height 14
click at [350, 299] on button "Cute" at bounding box center [348, 298] width 28 height 25
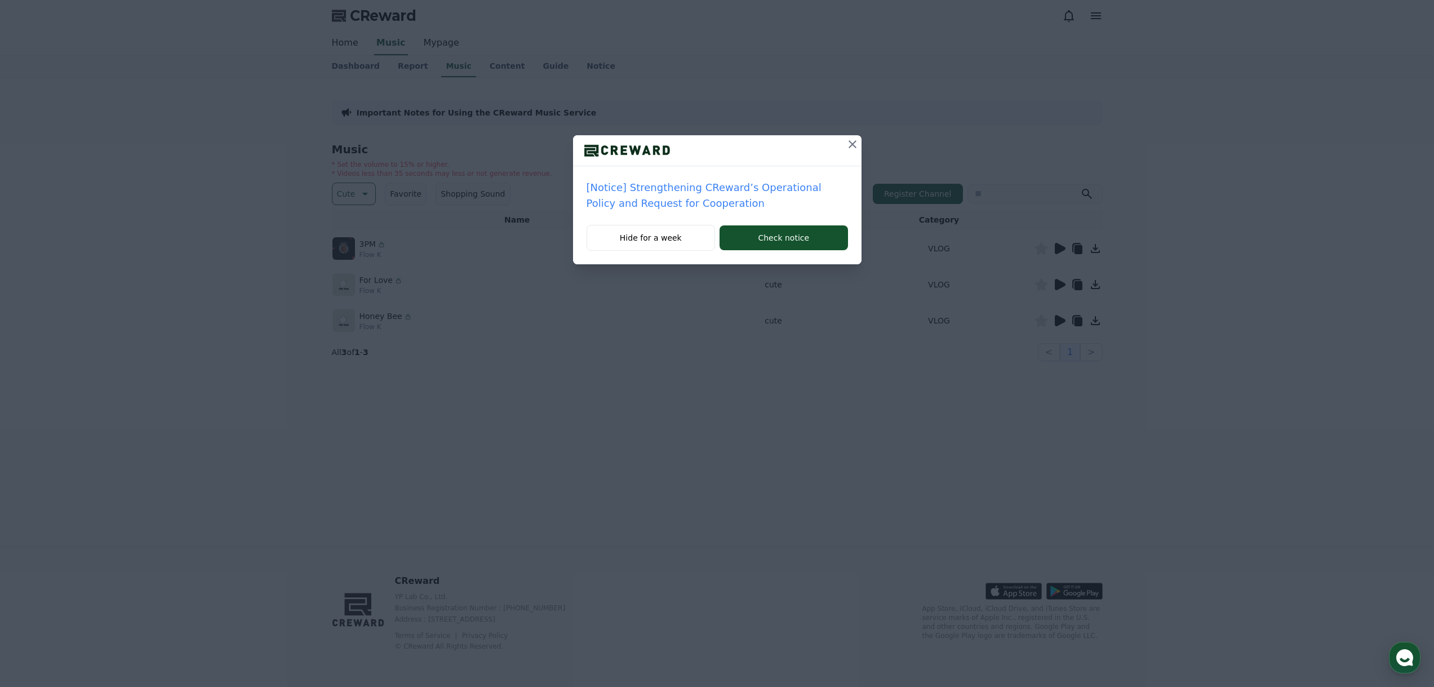
click at [844, 148] on div at bounding box center [717, 150] width 289 height 31
click at [845, 148] on button at bounding box center [853, 144] width 18 height 18
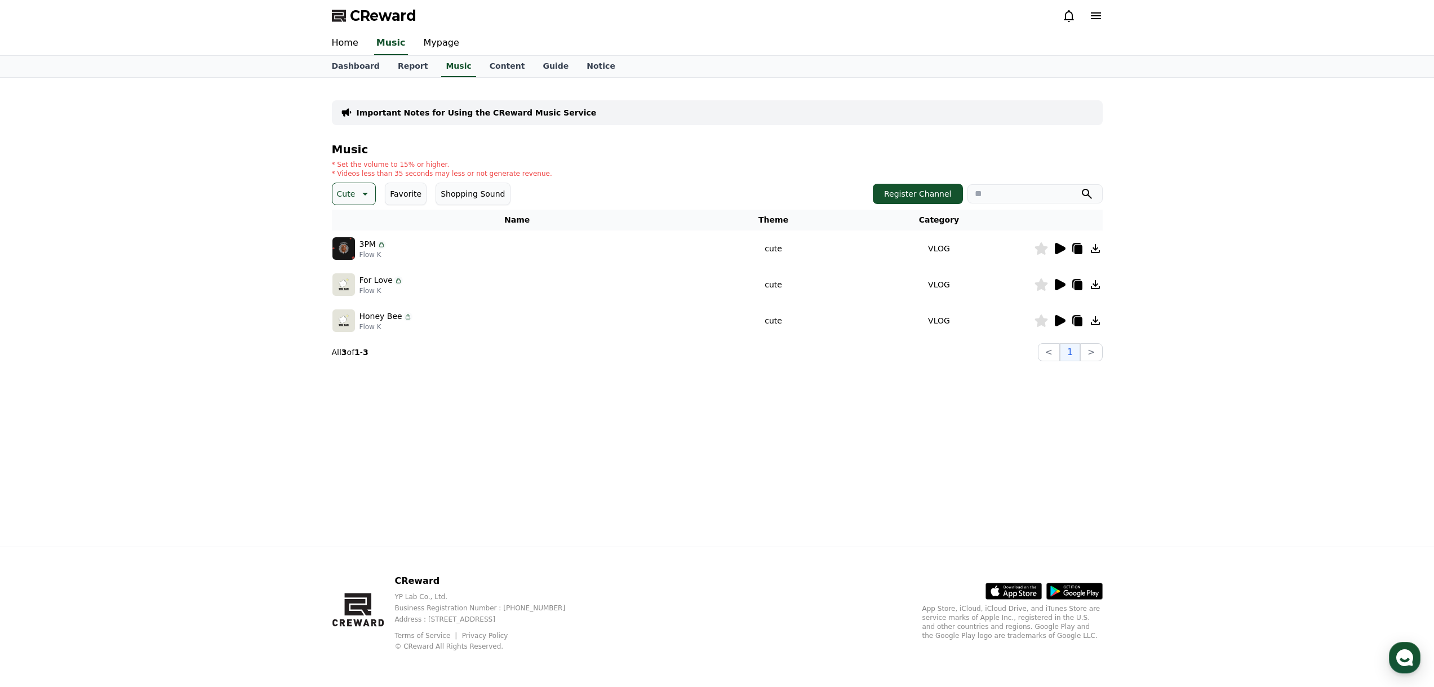
click at [1054, 254] on icon at bounding box center [1060, 249] width 14 height 14
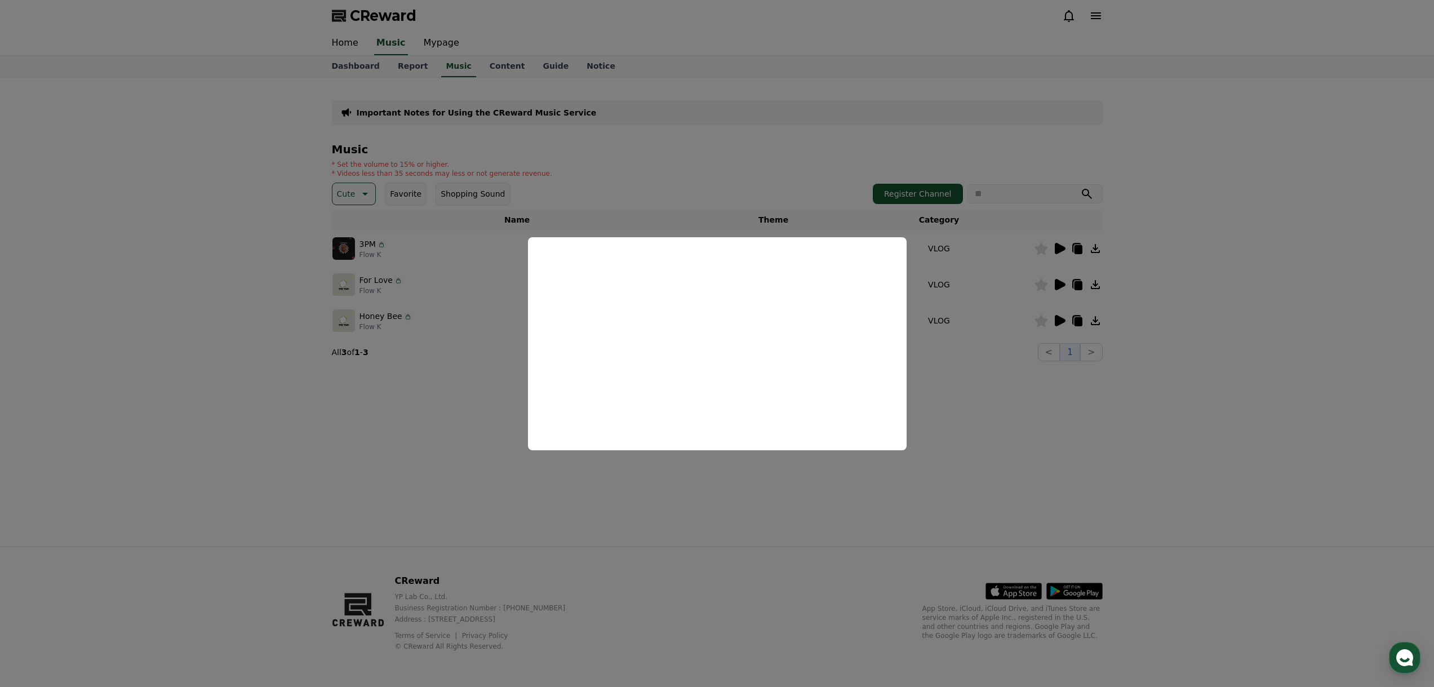
click at [1006, 403] on button "close modal" at bounding box center [717, 343] width 1434 height 687
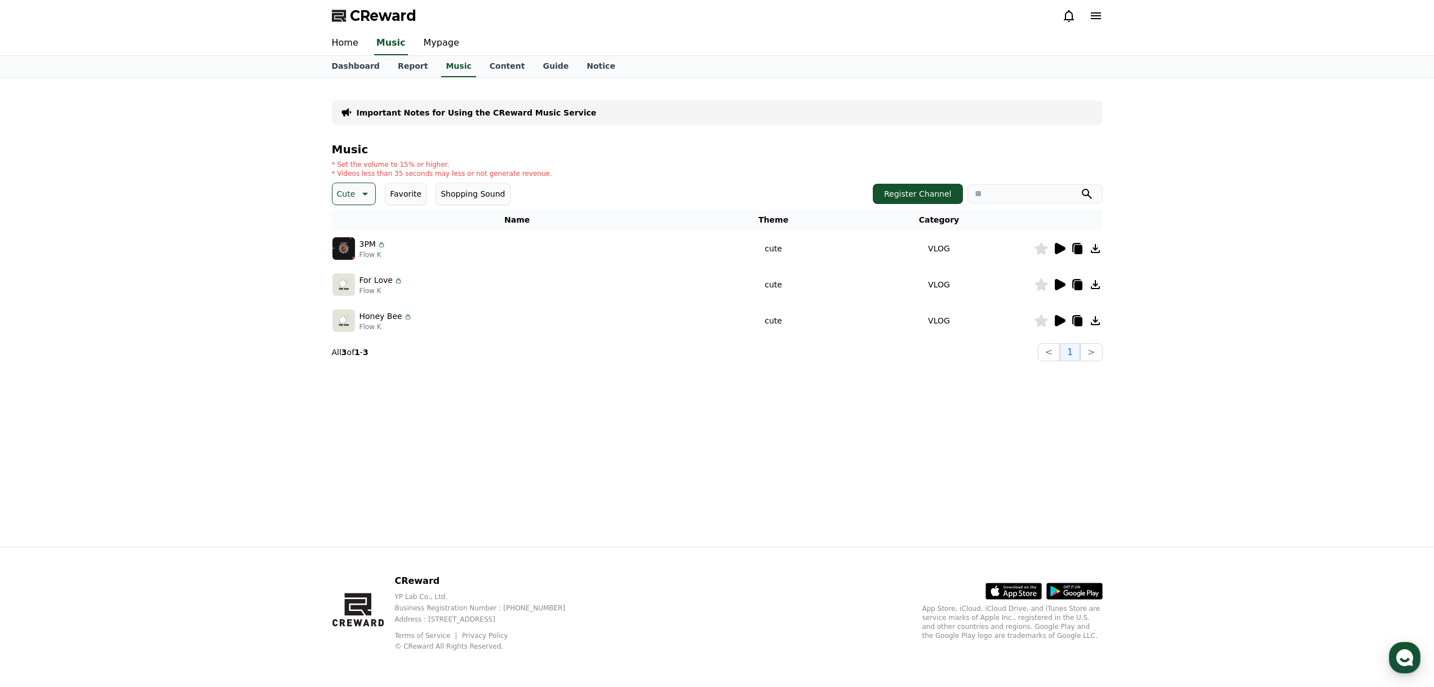
click at [1062, 286] on icon at bounding box center [1060, 284] width 11 height 11
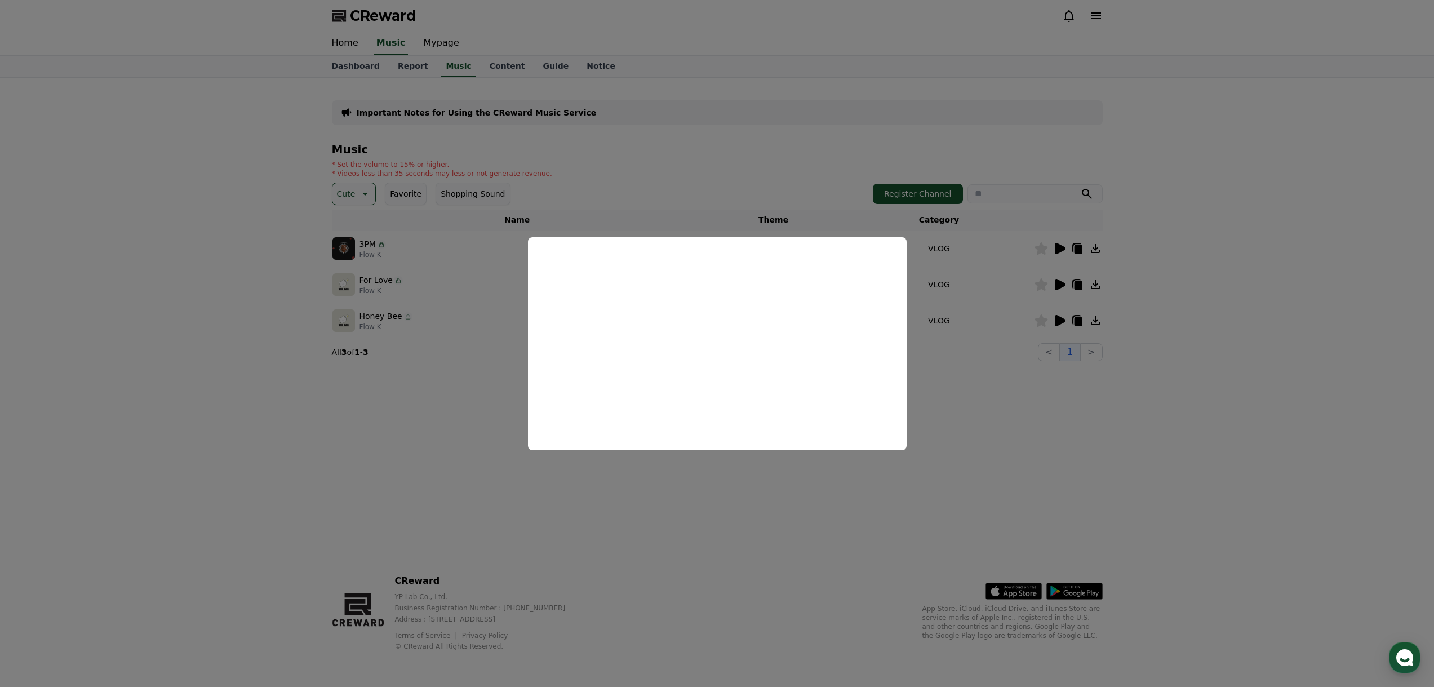
click at [943, 367] on button "close modal" at bounding box center [717, 343] width 1434 height 687
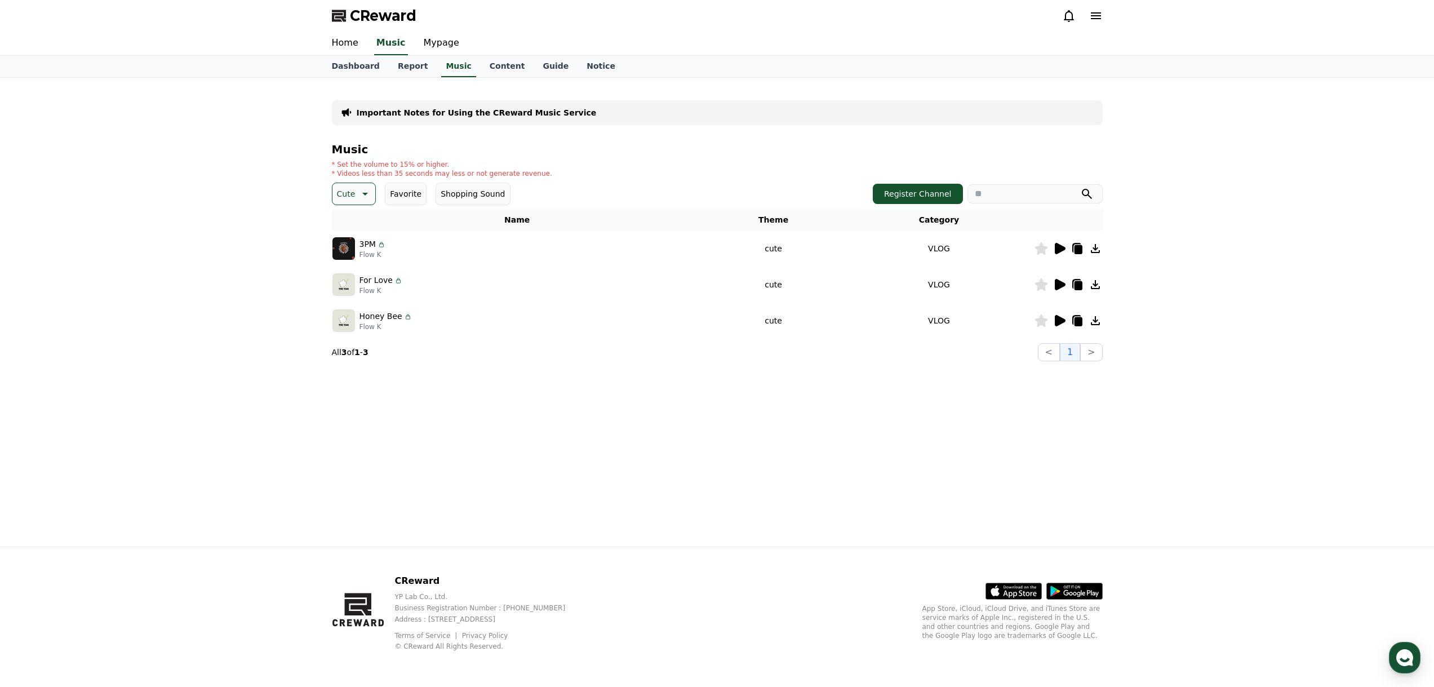
click at [1064, 321] on icon at bounding box center [1060, 320] width 11 height 11
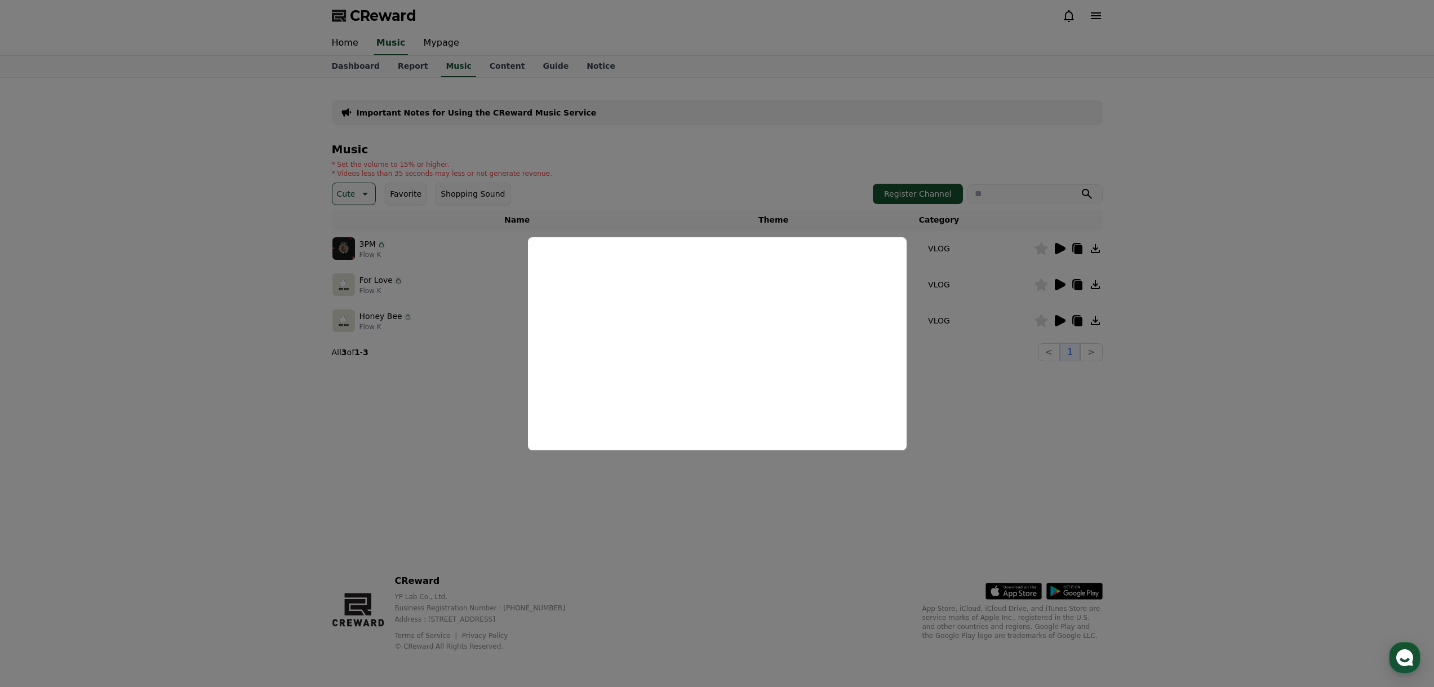
click at [930, 400] on button "close modal" at bounding box center [717, 343] width 1434 height 687
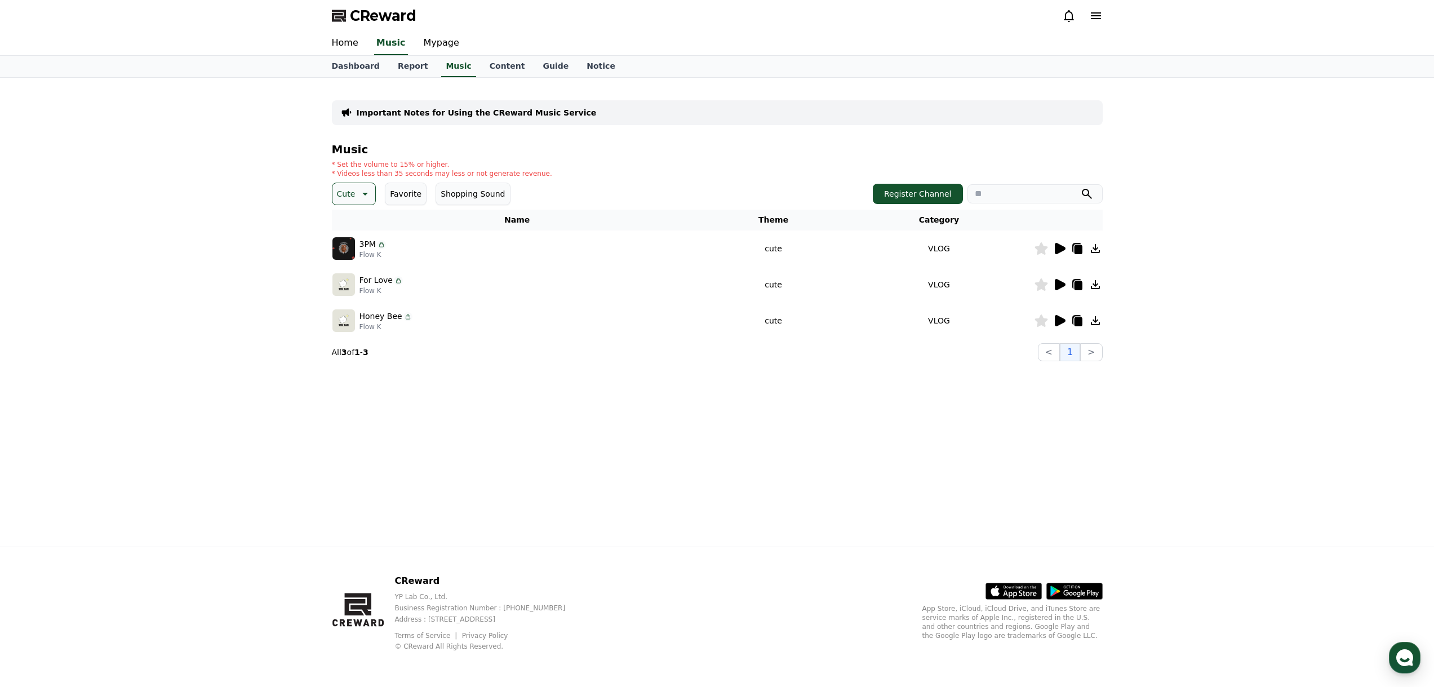
click at [1060, 321] on icon at bounding box center [1060, 320] width 11 height 11
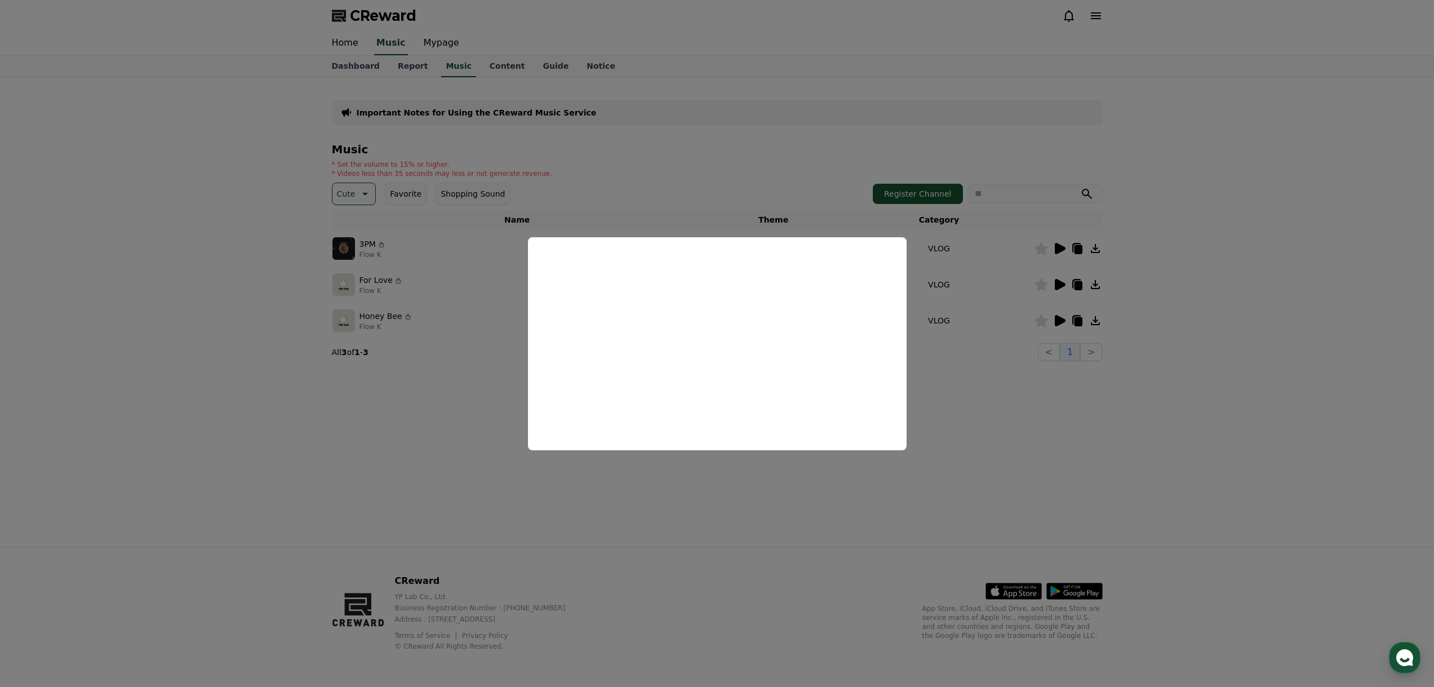
click at [957, 396] on button "close modal" at bounding box center [717, 343] width 1434 height 687
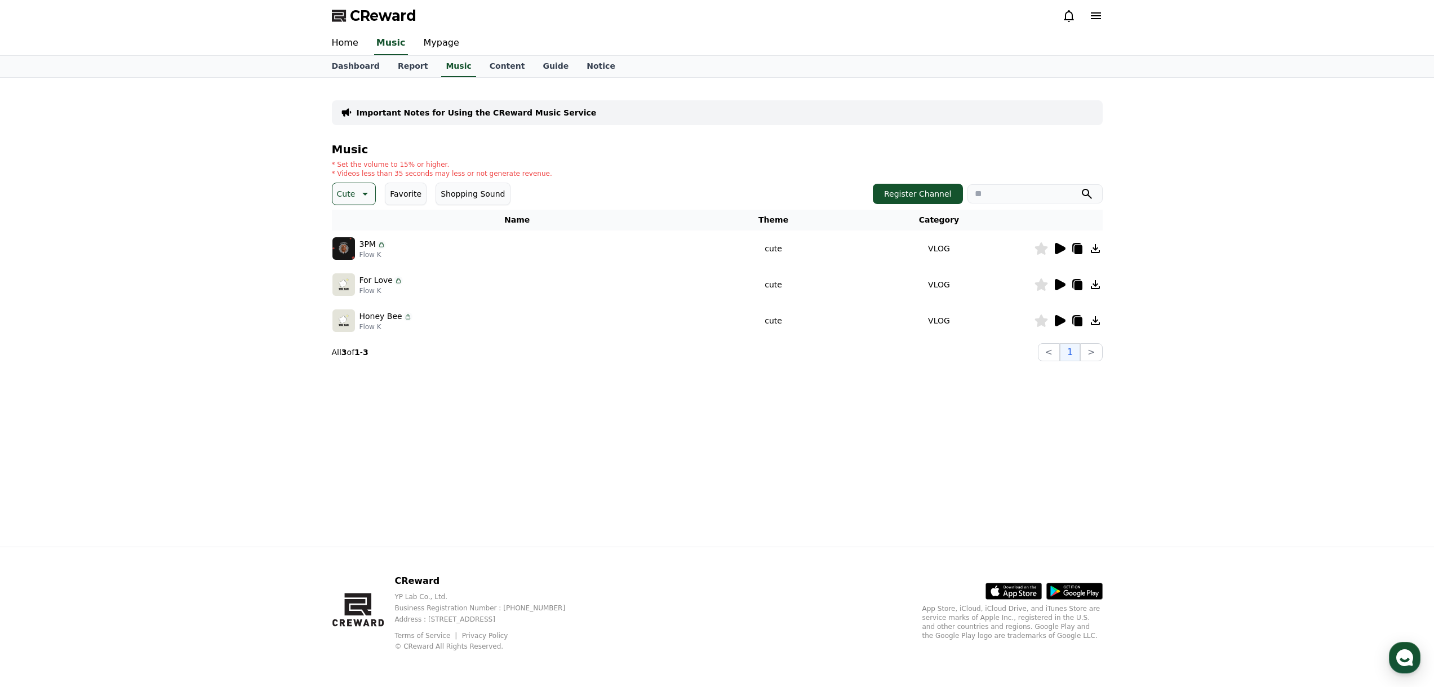
click at [371, 193] on button "Cute" at bounding box center [354, 194] width 45 height 23
click at [365, 276] on button "Touching" at bounding box center [356, 271] width 44 height 25
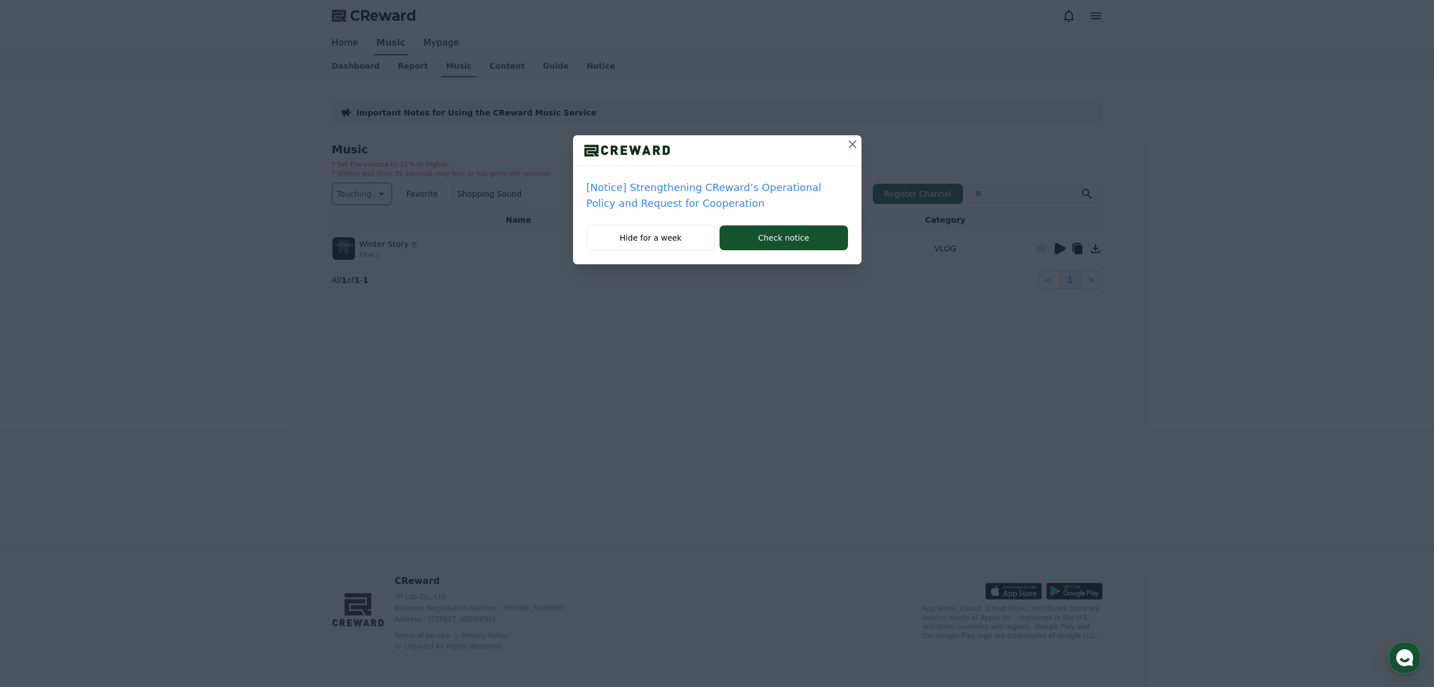
click at [858, 144] on icon at bounding box center [853, 144] width 14 height 14
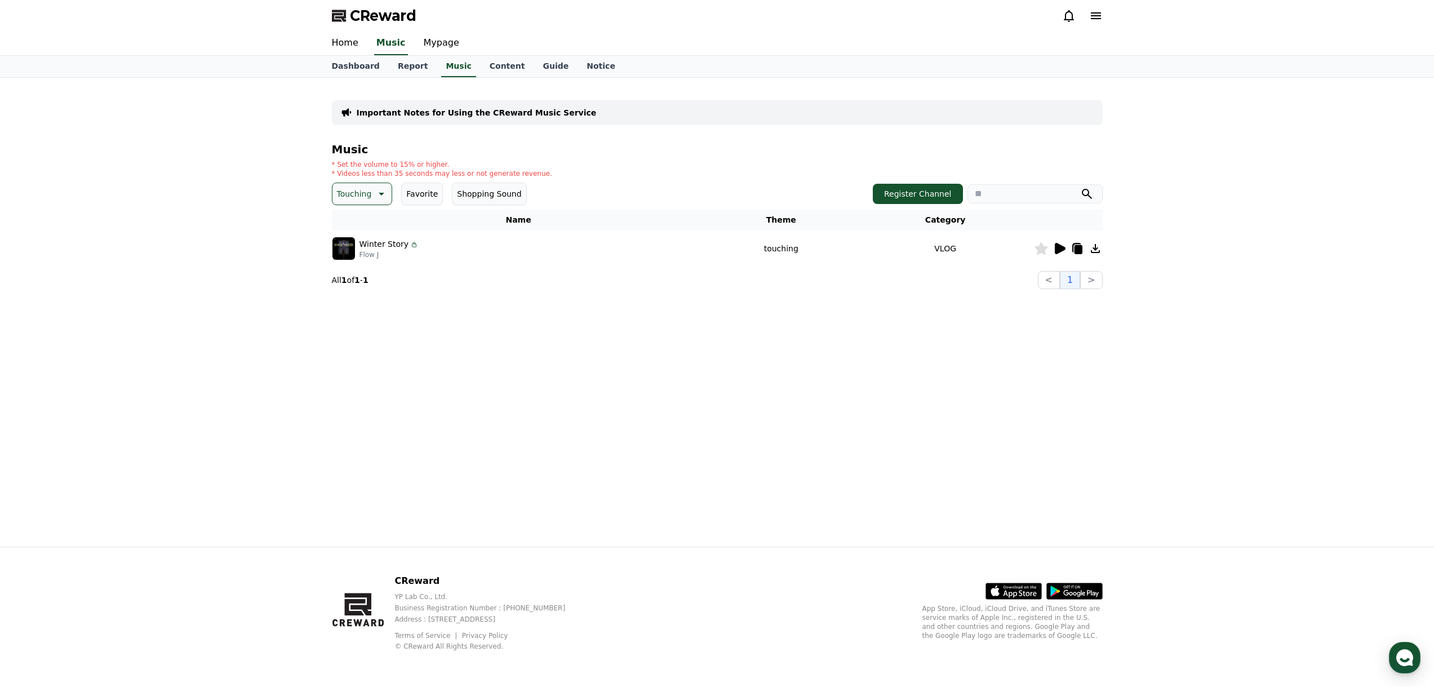
click at [1057, 245] on icon at bounding box center [1060, 248] width 11 height 11
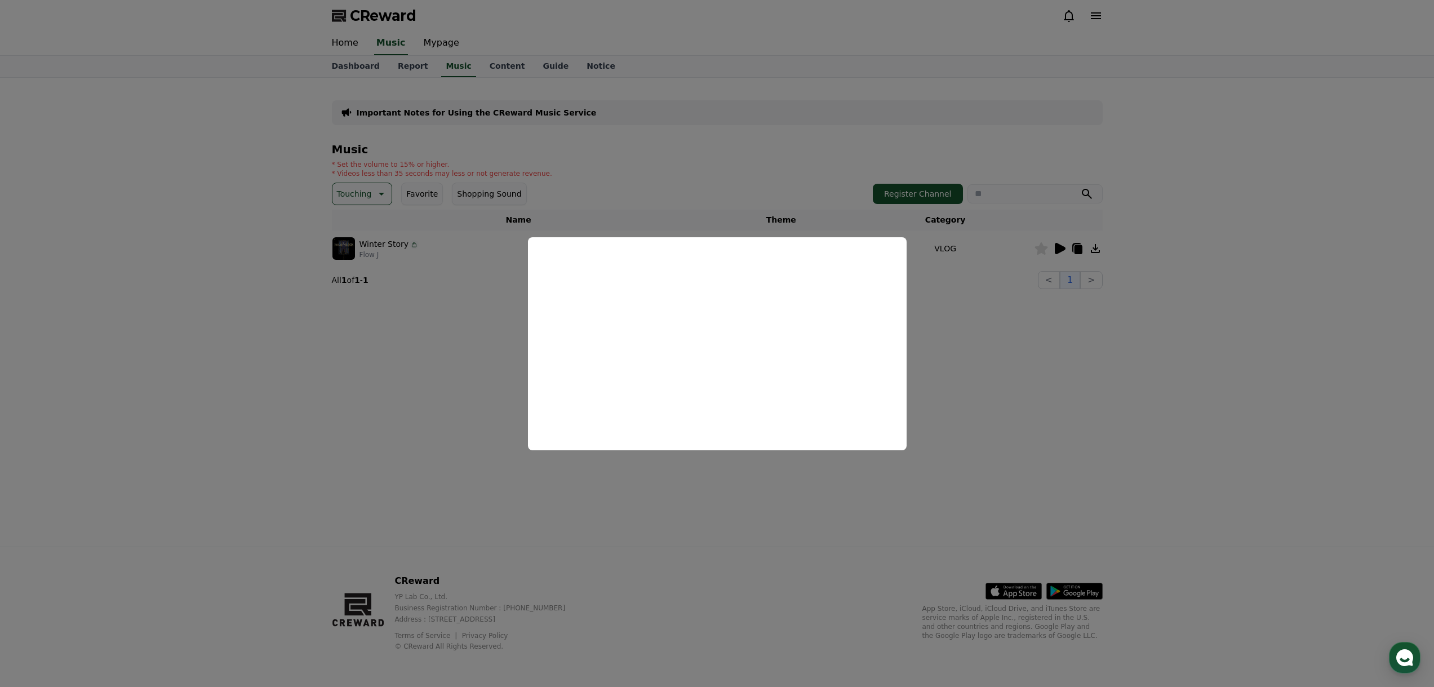
click at [347, 190] on button "close modal" at bounding box center [717, 343] width 1434 height 687
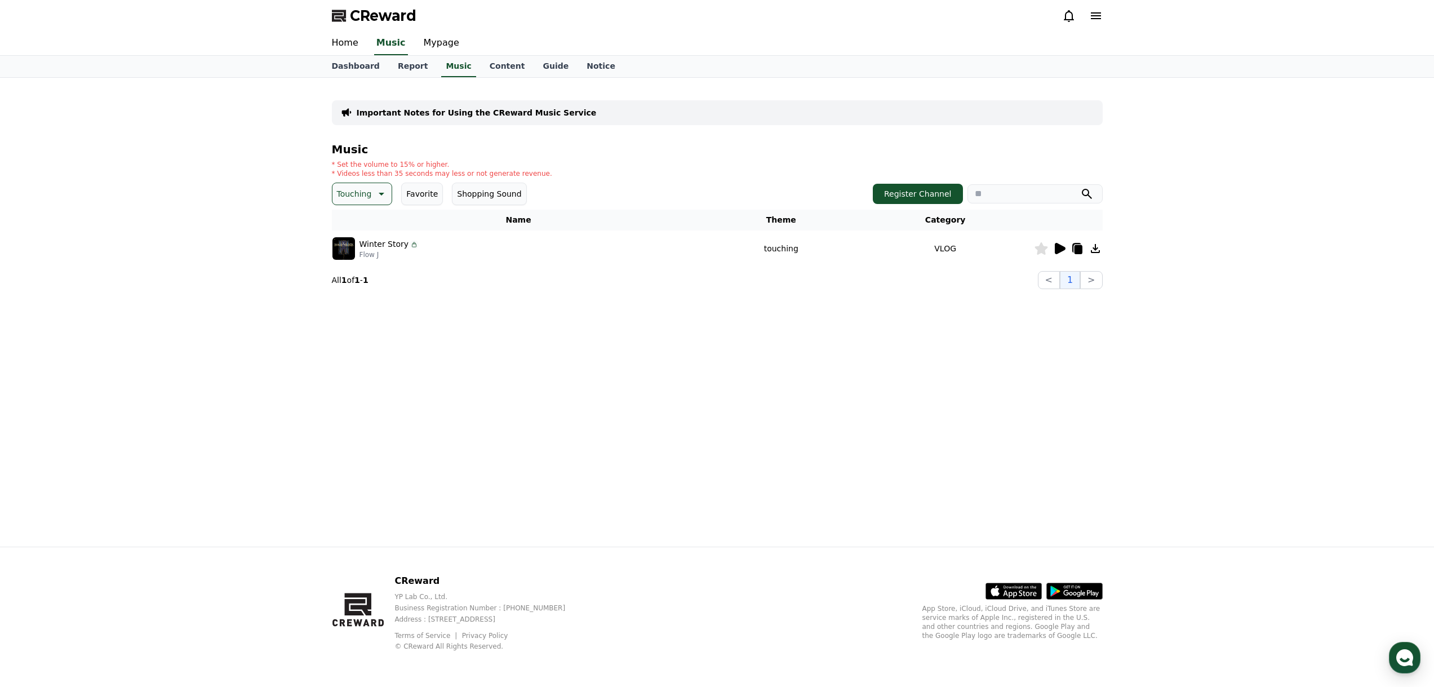
click at [377, 201] on button "Touching" at bounding box center [362, 194] width 61 height 23
click at [360, 254] on div "All Fantasy Curiosity Dark Bright Popping Exciting Twist Majestic Dramatic Joyf…" at bounding box center [362, 446] width 57 height 582
click at [350, 250] on button "Dark" at bounding box center [348, 255] width 28 height 25
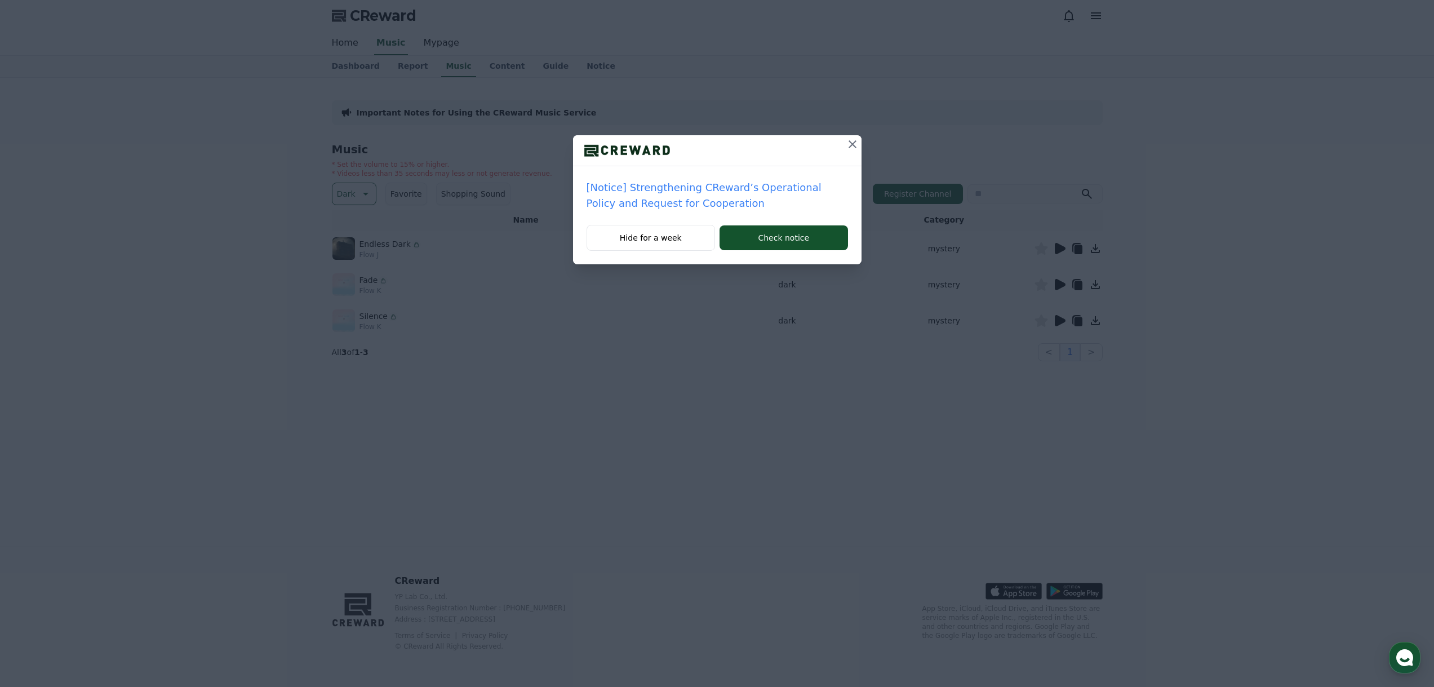
click at [857, 145] on icon at bounding box center [853, 144] width 14 height 14
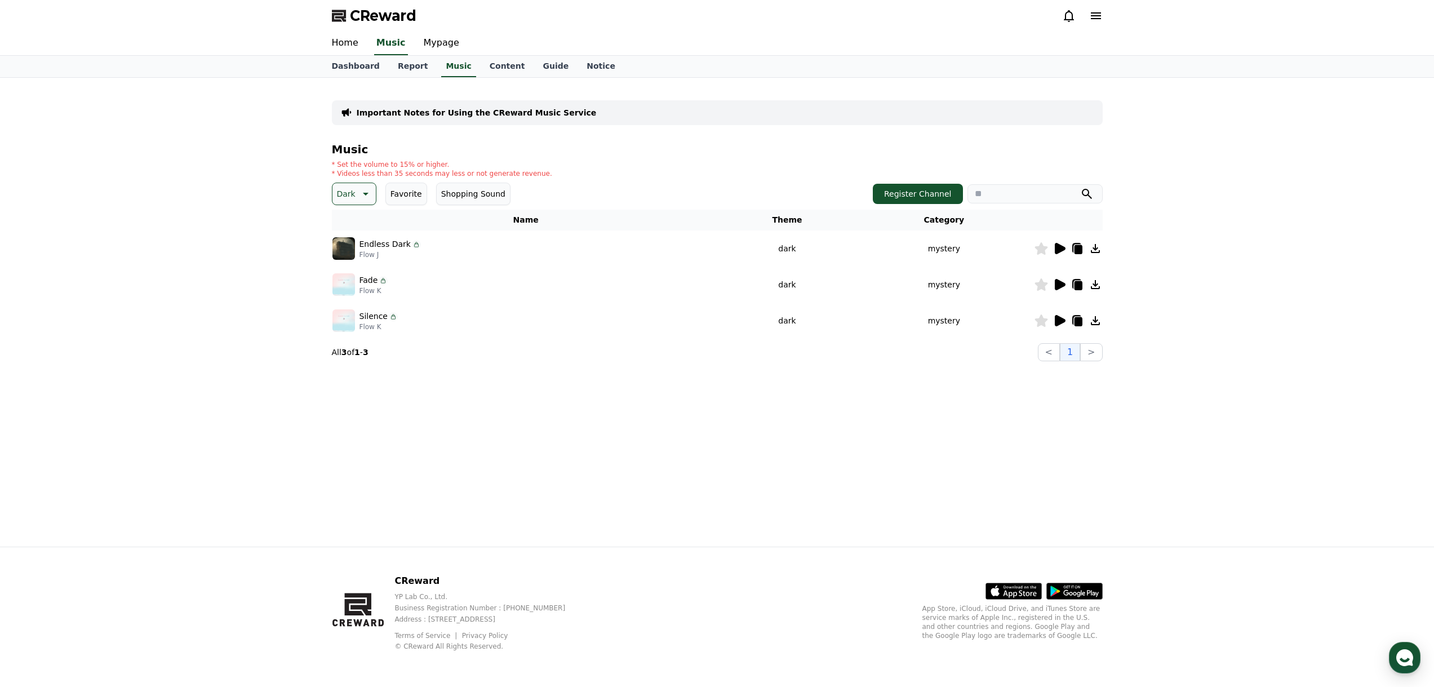
click at [1062, 281] on icon at bounding box center [1060, 285] width 14 height 14
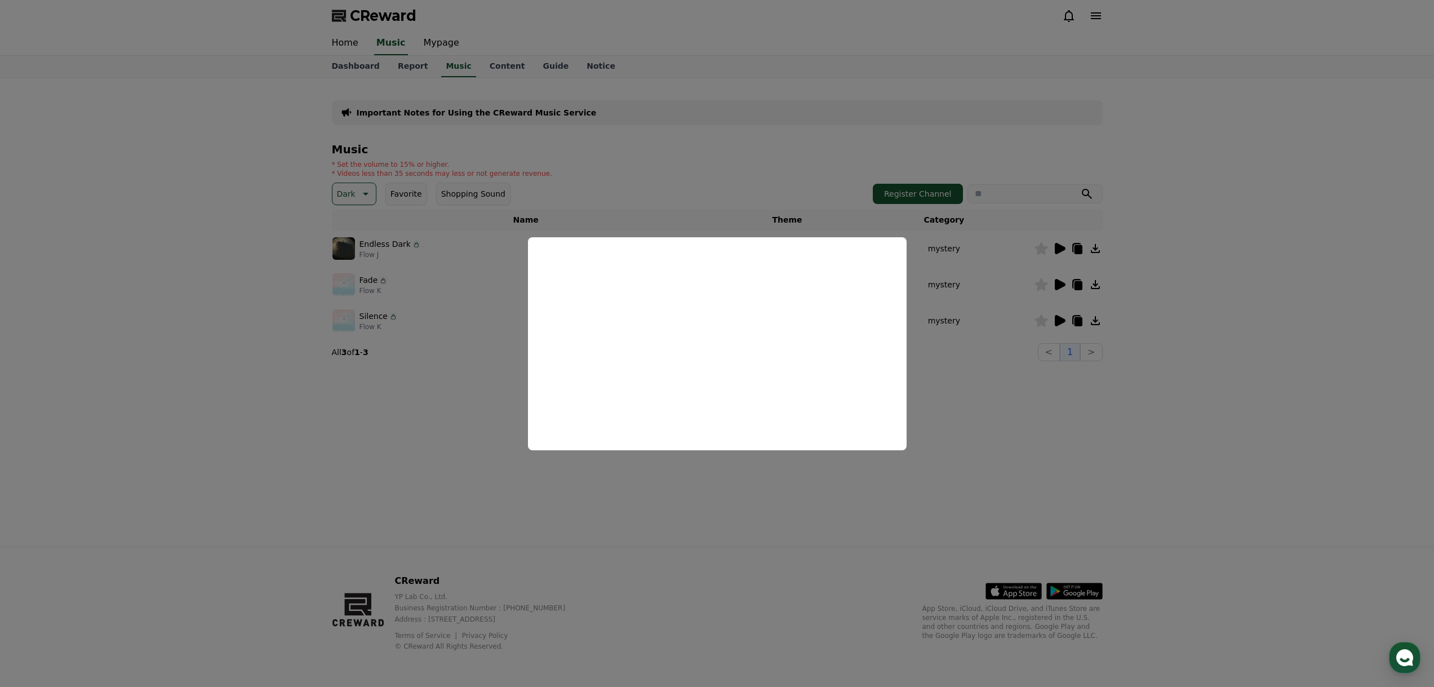
click at [1005, 379] on button "close modal" at bounding box center [717, 343] width 1434 height 687
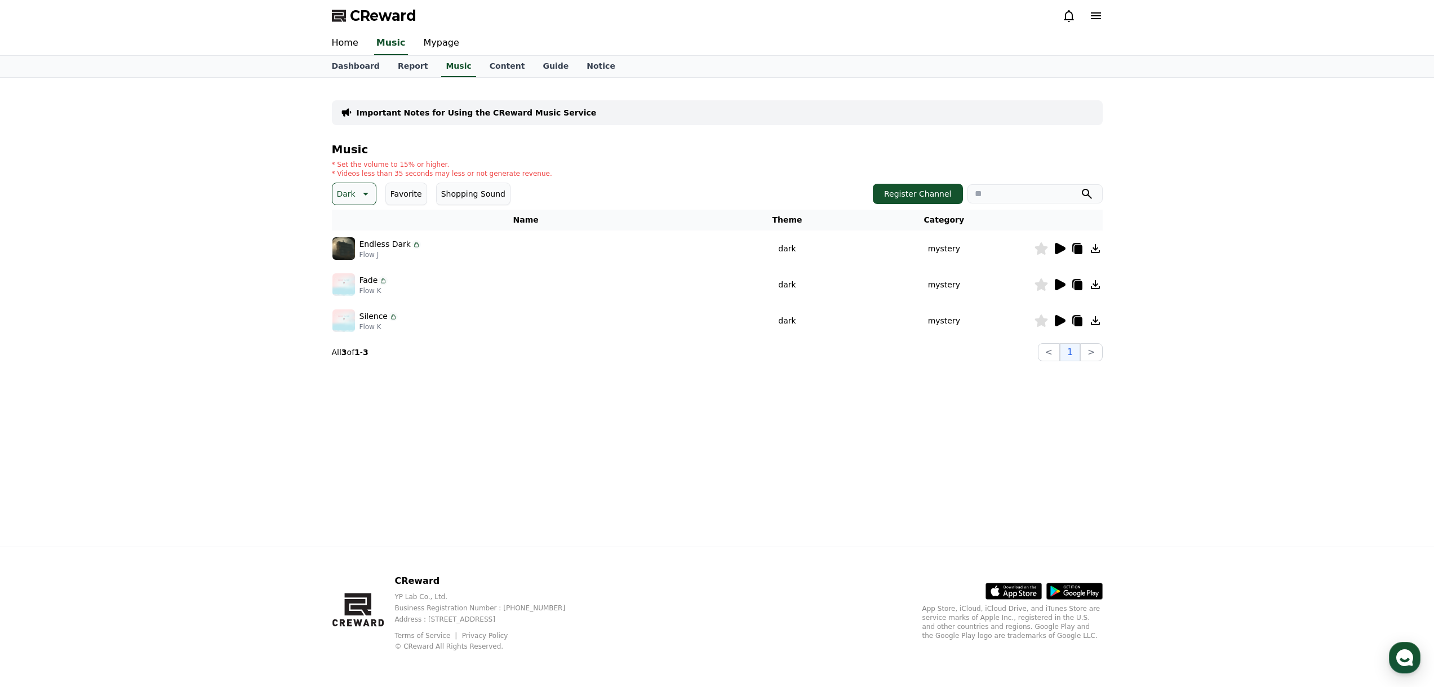
click at [1063, 312] on td at bounding box center [1068, 321] width 69 height 36
click at [1056, 318] on icon at bounding box center [1060, 320] width 11 height 11
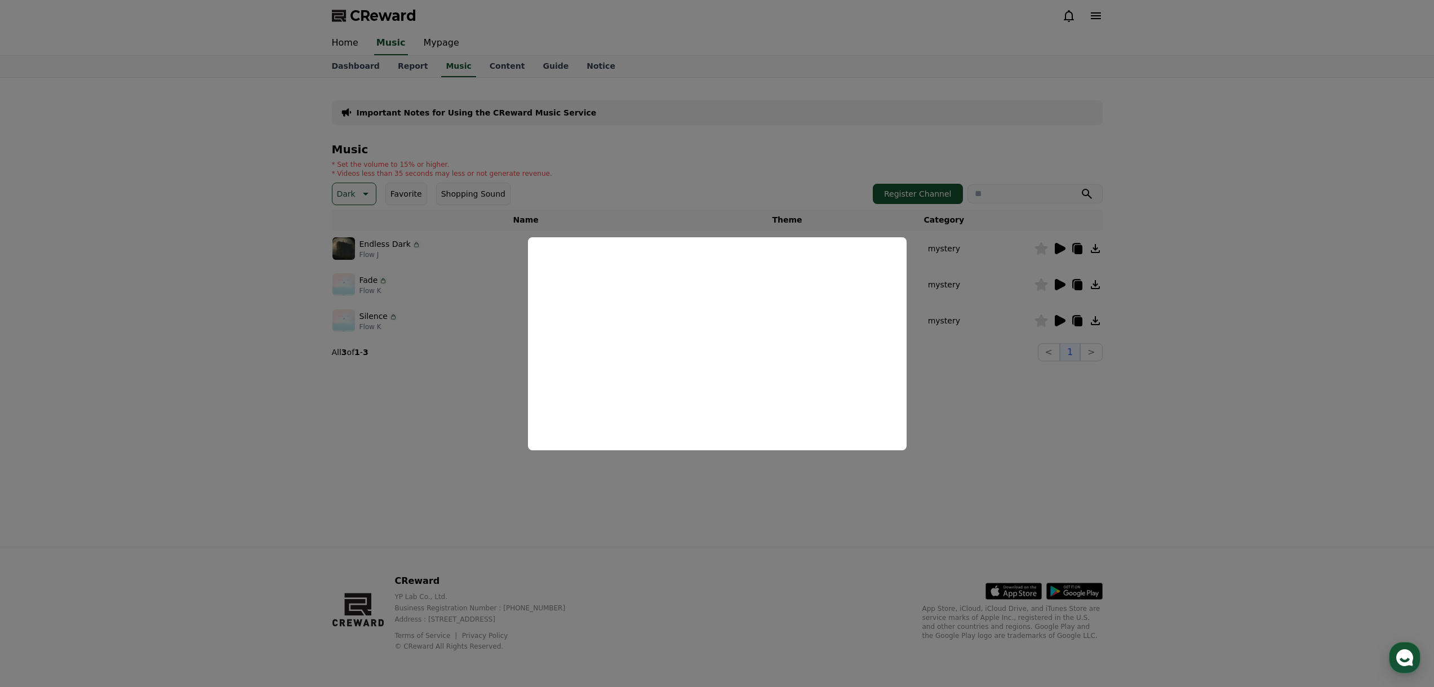
click at [948, 379] on button "close modal" at bounding box center [717, 343] width 1434 height 687
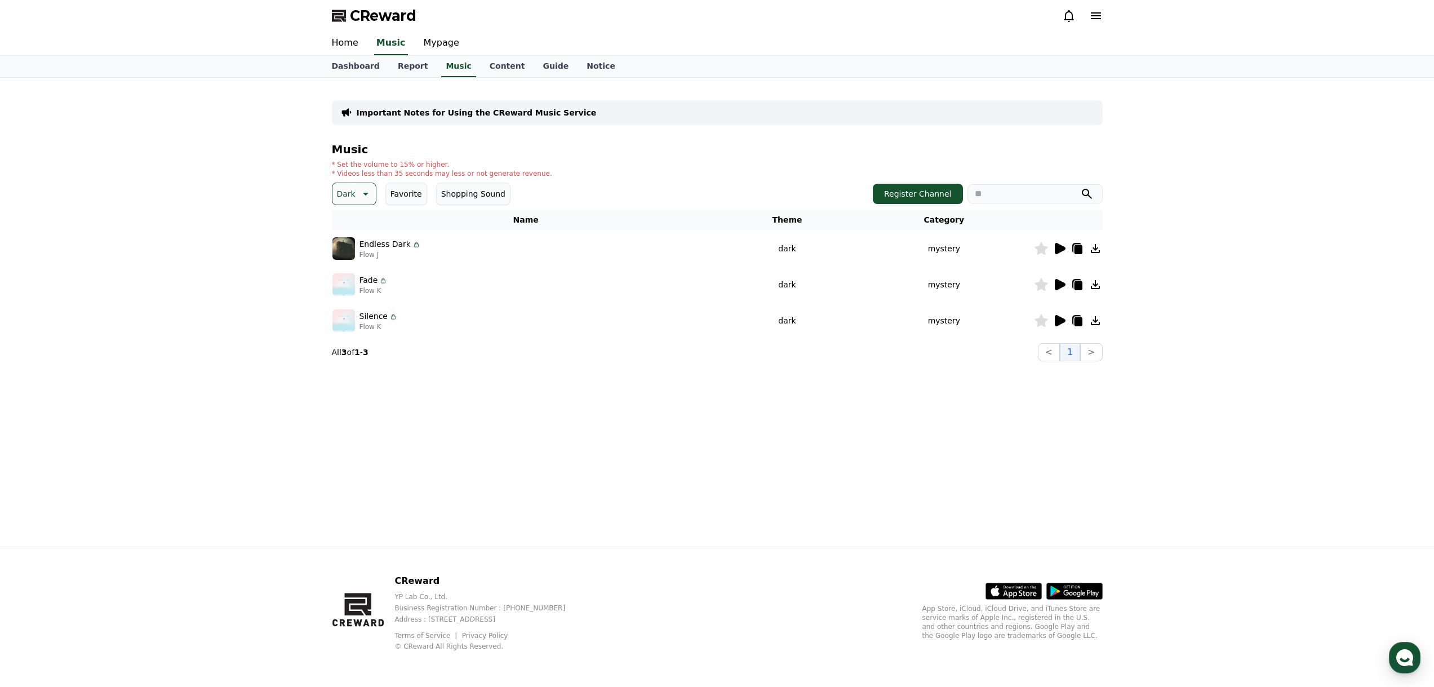
click at [1059, 241] on td at bounding box center [1068, 248] width 69 height 36
click at [343, 189] on p "Dark" at bounding box center [346, 194] width 19 height 16
click at [362, 284] on button "Anxious" at bounding box center [354, 286] width 40 height 25
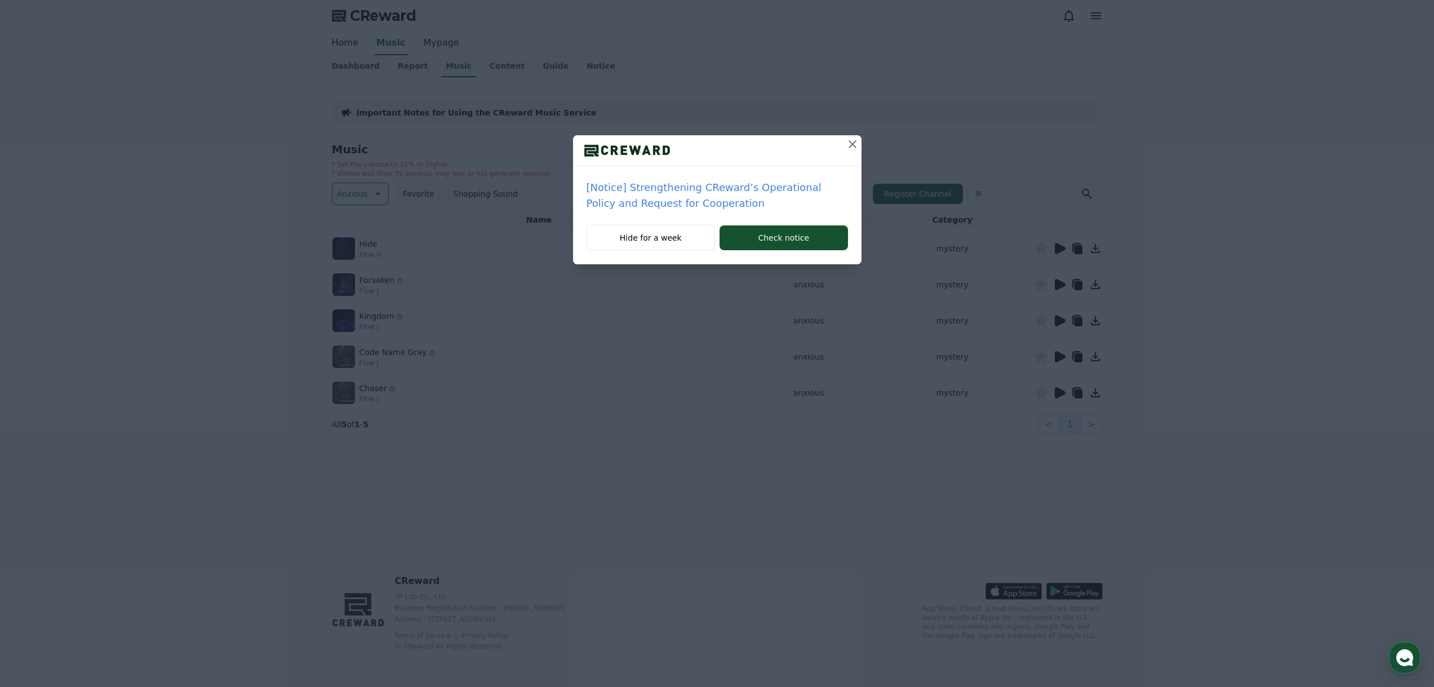
click at [851, 144] on icon at bounding box center [853, 144] width 14 height 14
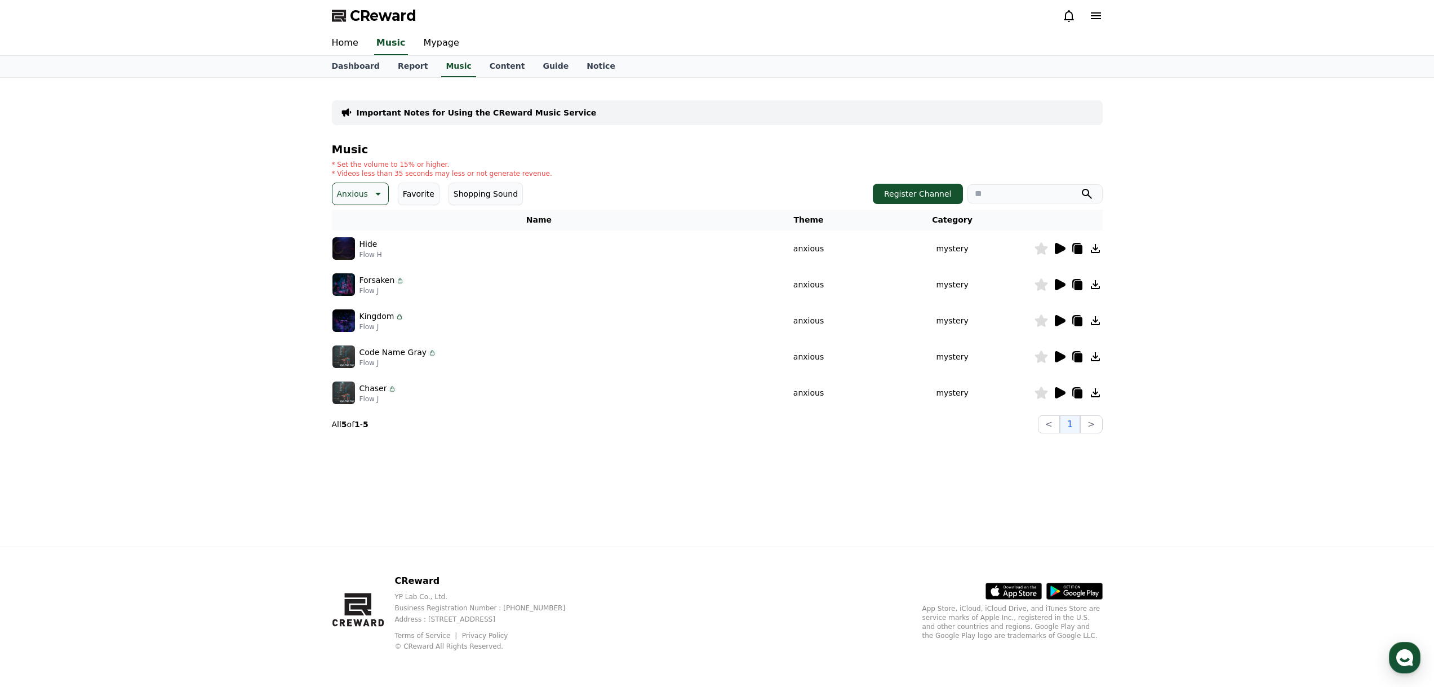
click at [1053, 244] on icon at bounding box center [1060, 249] width 14 height 14
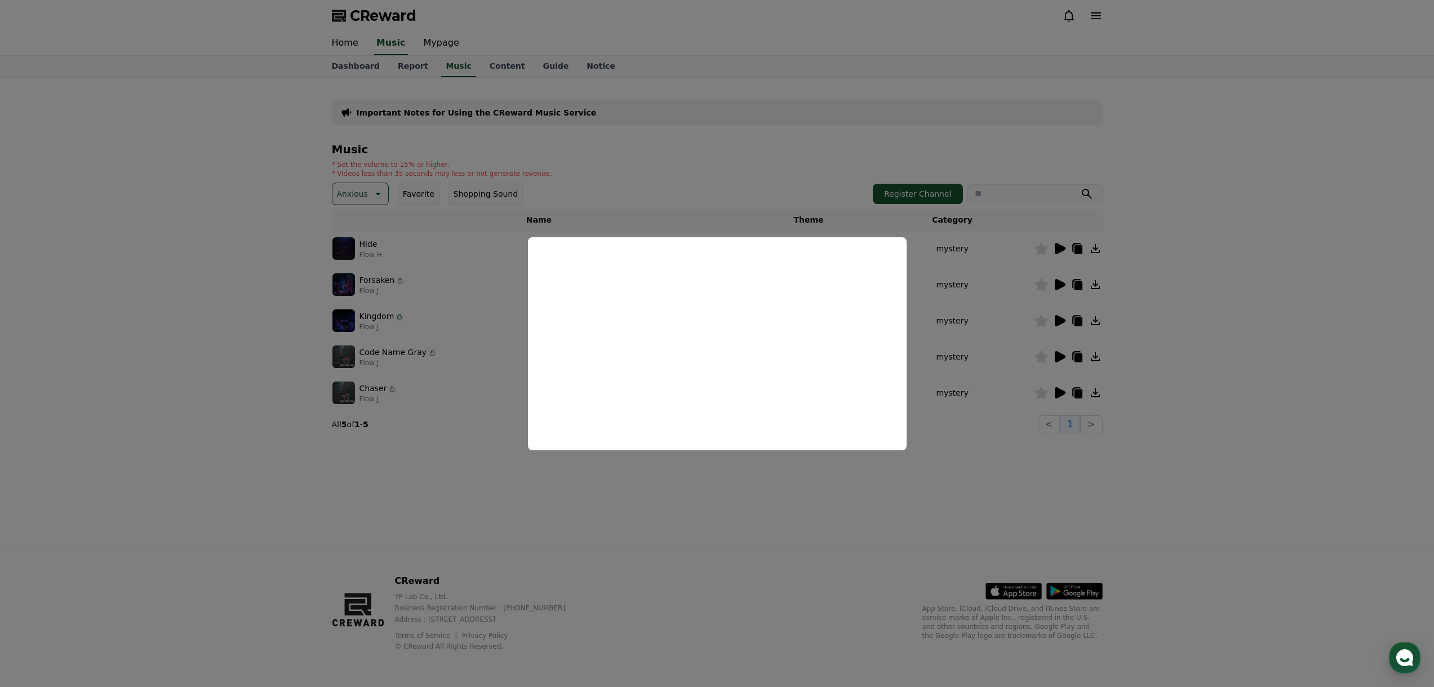
click at [1065, 283] on button "close modal" at bounding box center [717, 343] width 1434 height 687
click at [1059, 283] on icon at bounding box center [1060, 284] width 11 height 11
click at [1050, 309] on button "close modal" at bounding box center [717, 343] width 1434 height 687
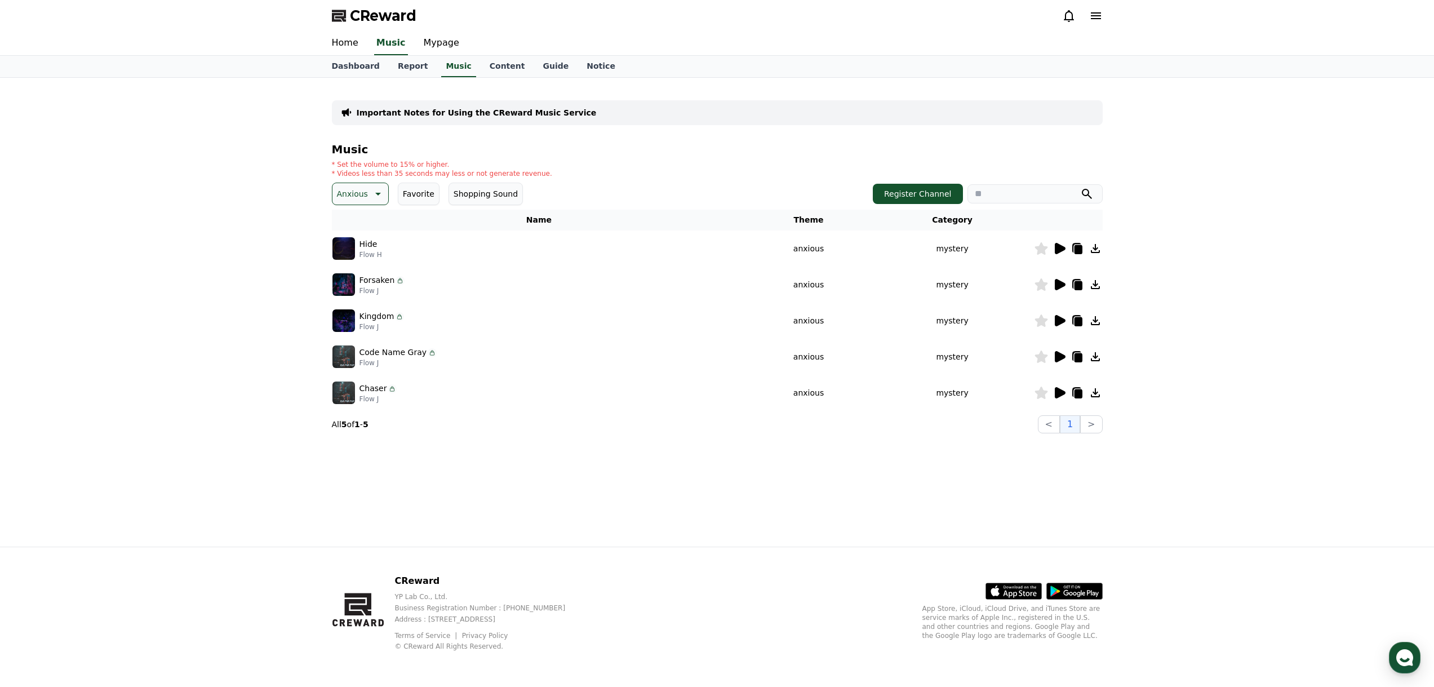
click at [1059, 321] on icon at bounding box center [1060, 320] width 11 height 11
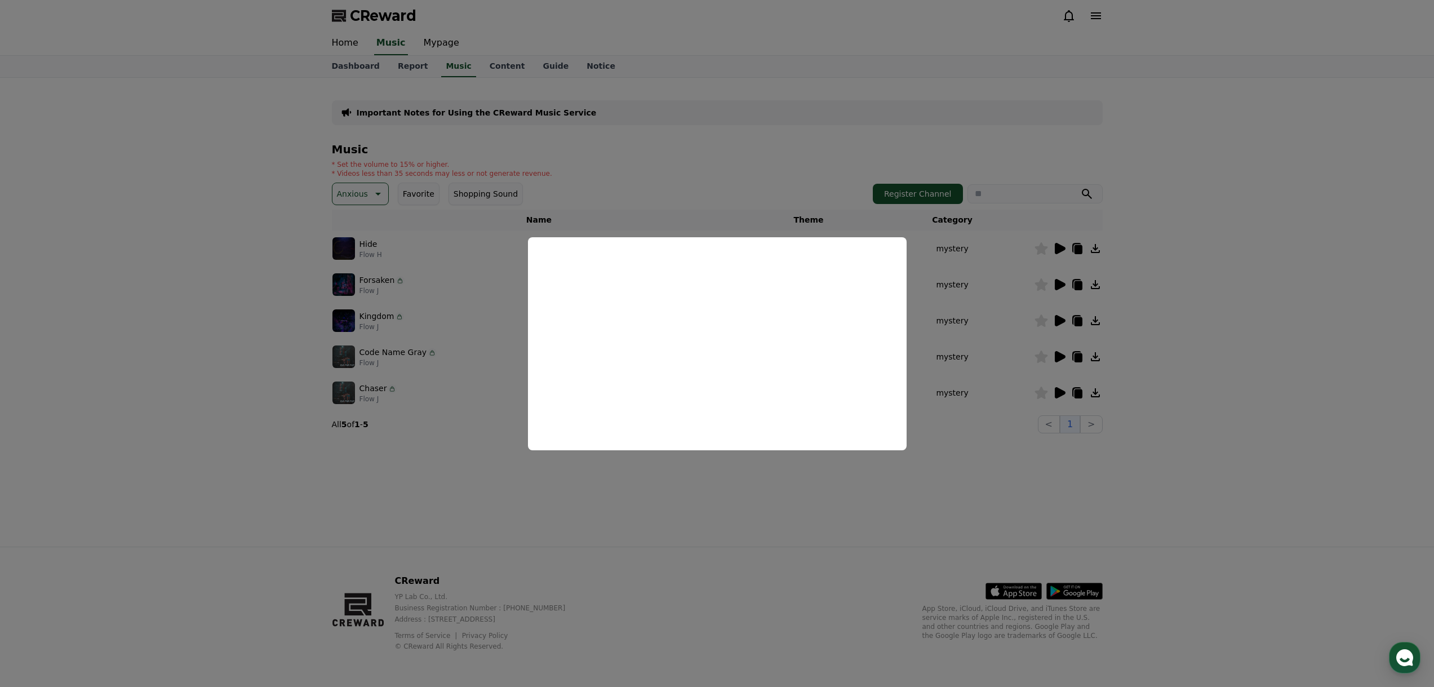
click at [1017, 337] on button "close modal" at bounding box center [717, 343] width 1434 height 687
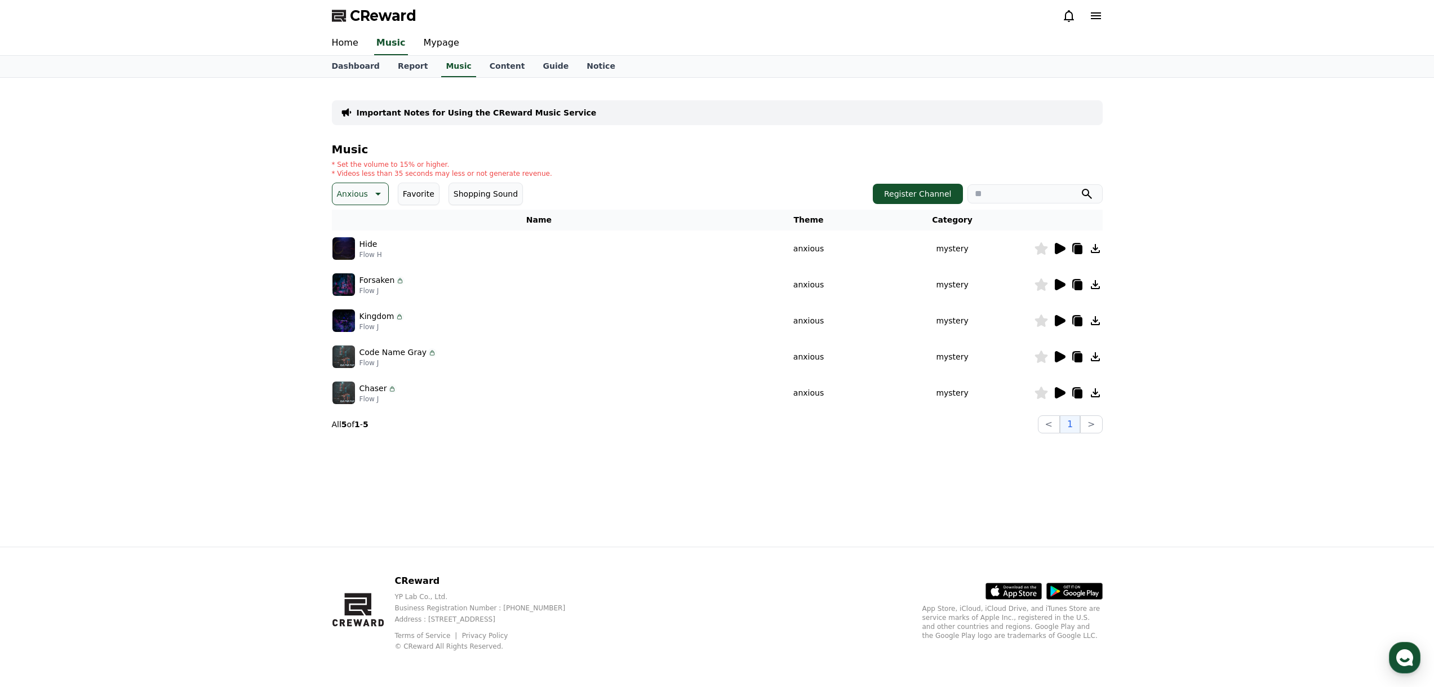
click at [1054, 351] on icon at bounding box center [1060, 357] width 14 height 14
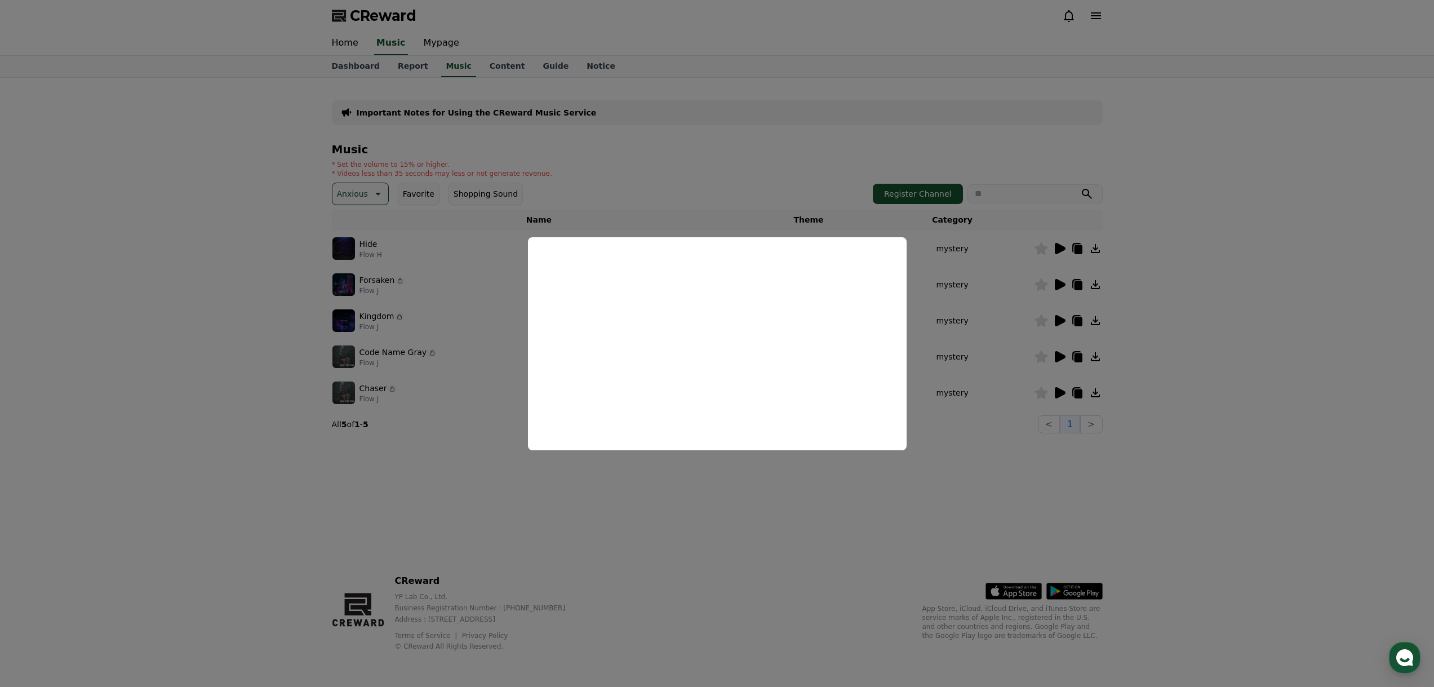
click at [960, 371] on button "close modal" at bounding box center [717, 343] width 1434 height 687
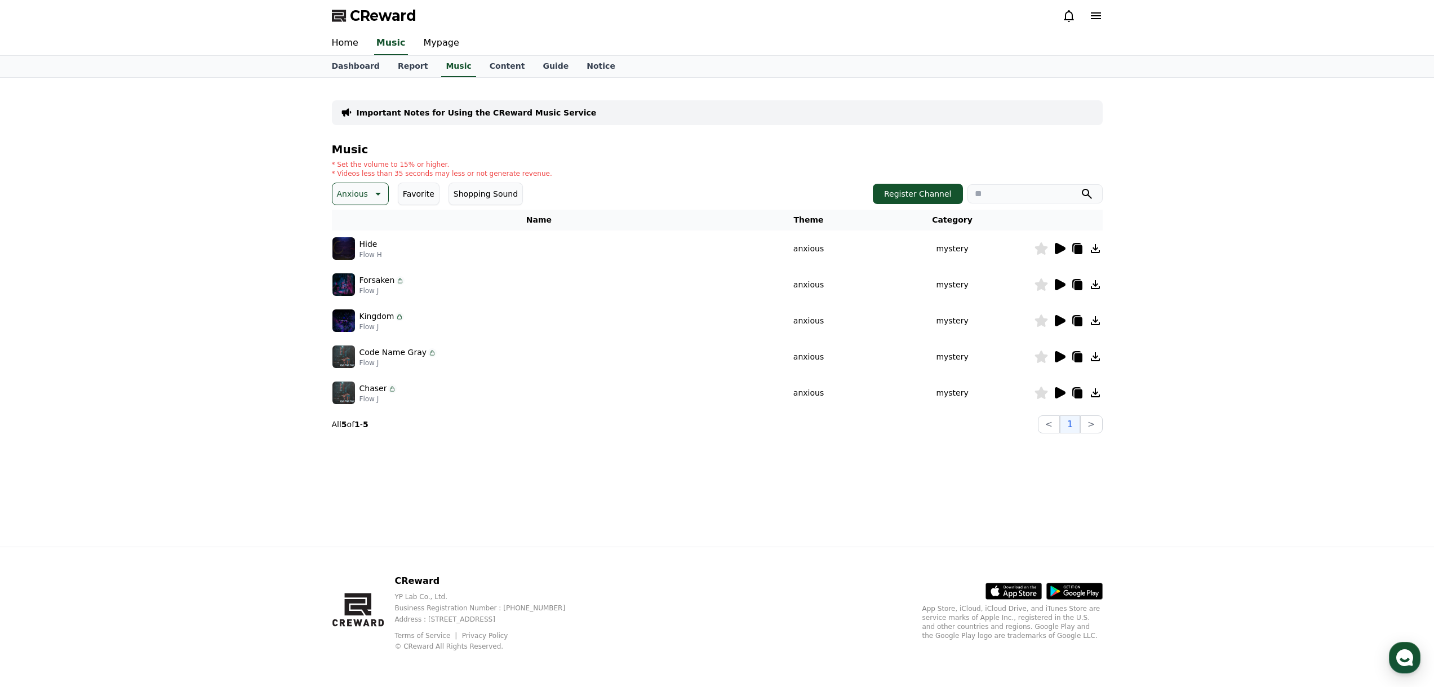
click at [1061, 391] on icon at bounding box center [1060, 392] width 11 height 11
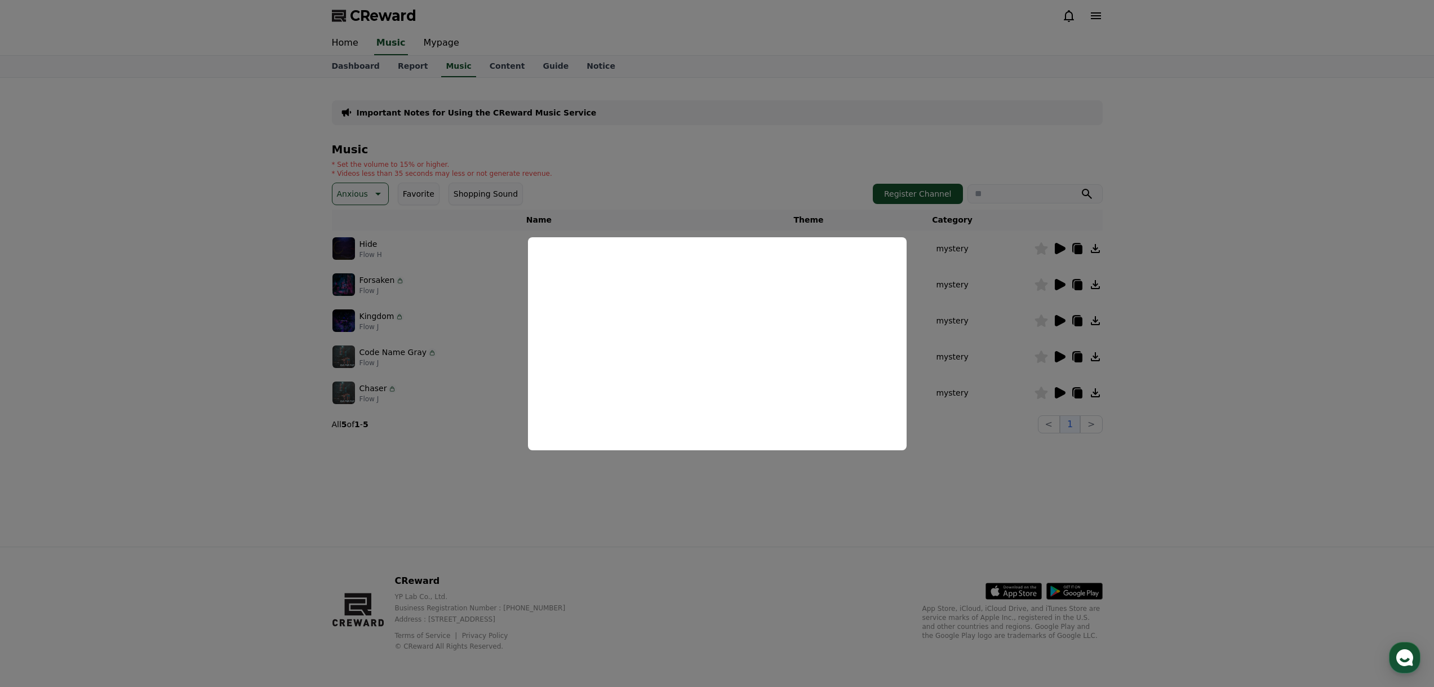
drag, startPoint x: 1086, startPoint y: 334, endPoint x: 576, endPoint y: 189, distance: 530.1
click at [1081, 335] on button "close modal" at bounding box center [717, 343] width 1434 height 687
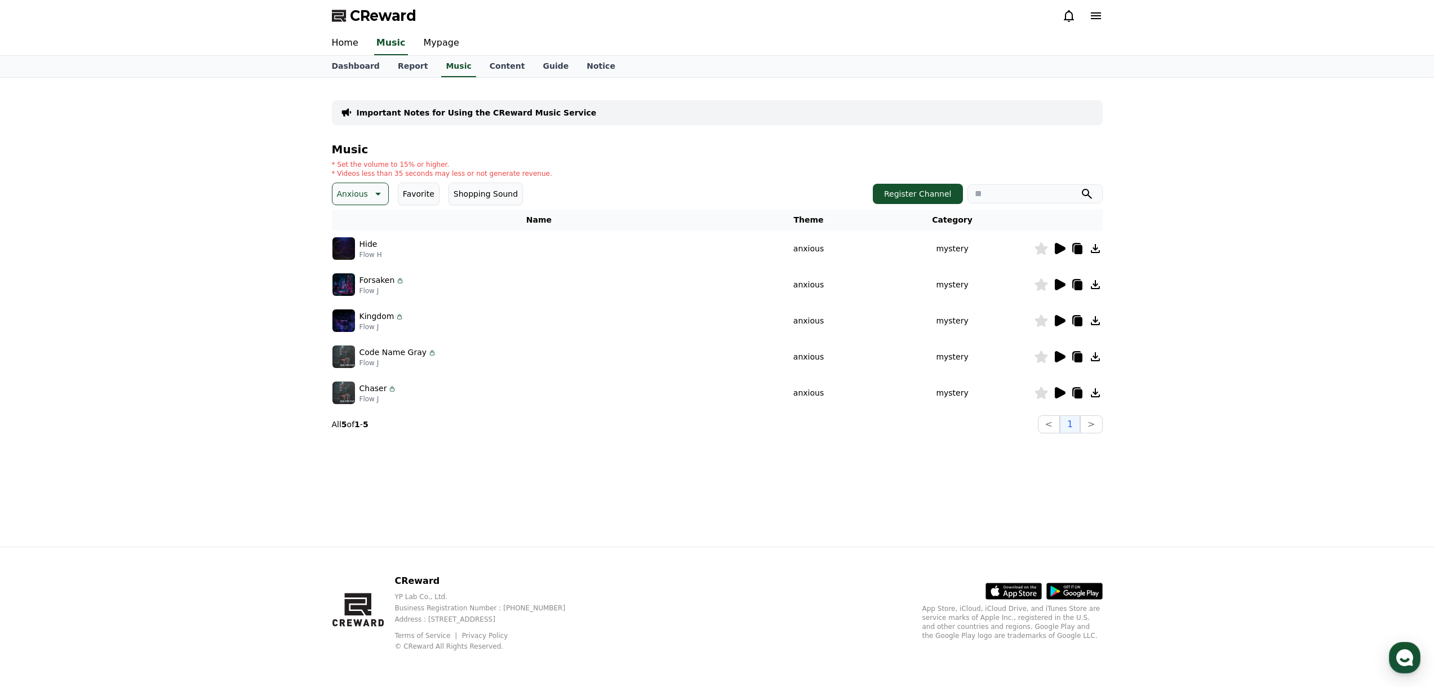
click at [374, 184] on button "Anxious" at bounding box center [360, 194] width 57 height 23
click at [352, 309] on button "Comic" at bounding box center [351, 316] width 34 height 25
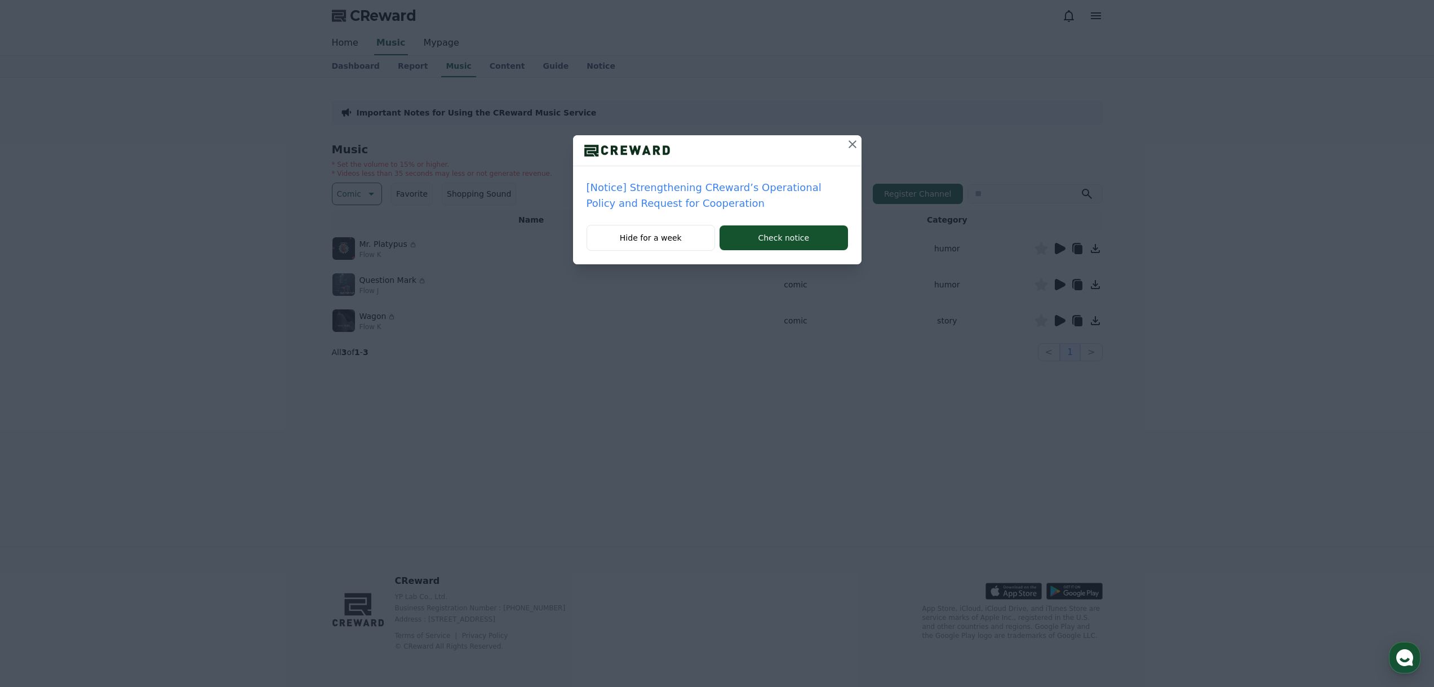
click at [849, 143] on icon at bounding box center [853, 144] width 14 height 14
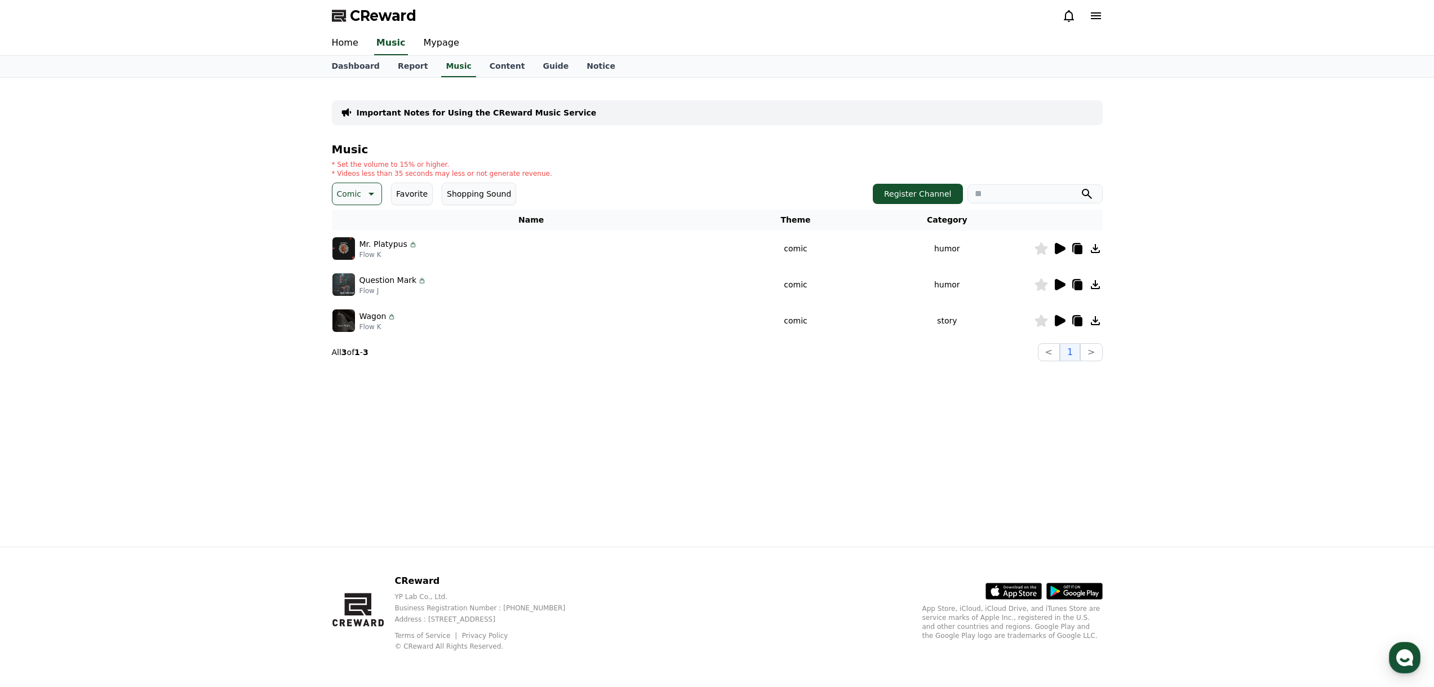
click at [1056, 253] on icon at bounding box center [1060, 248] width 11 height 11
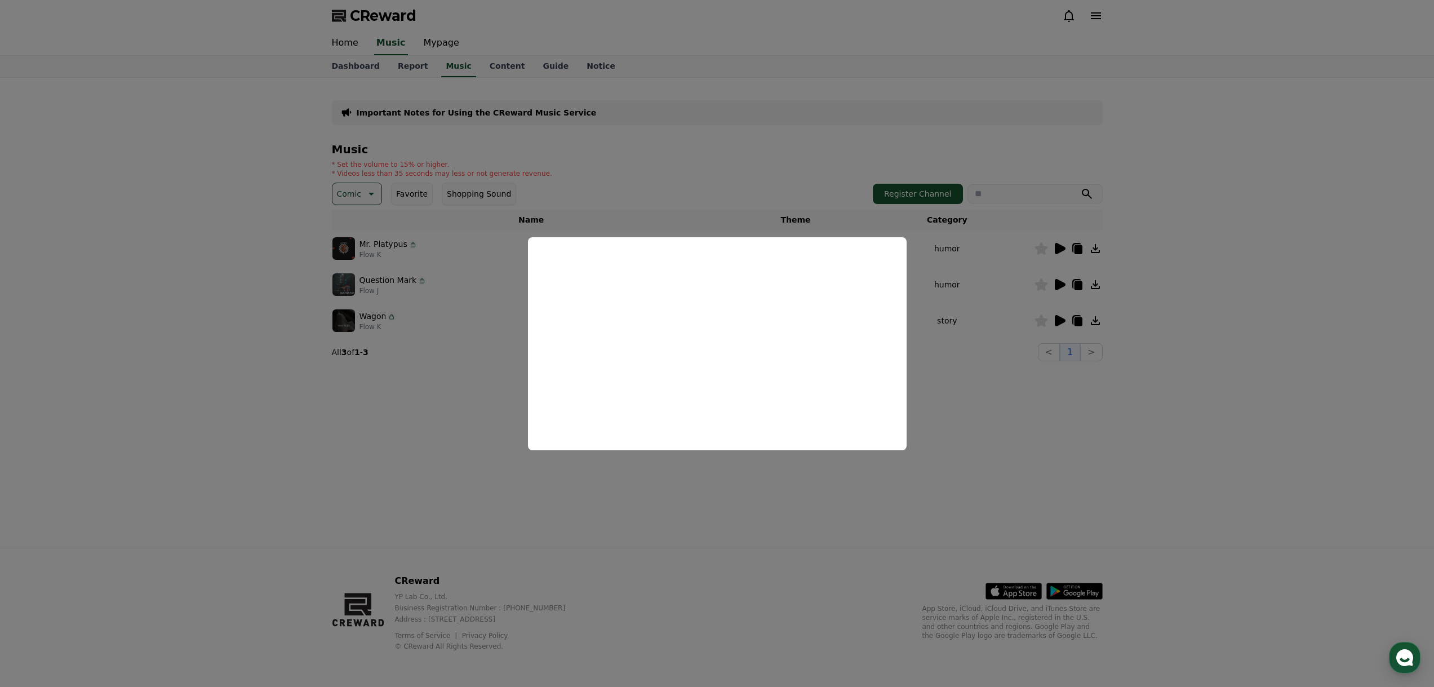
click at [1155, 233] on button "close modal" at bounding box center [717, 343] width 1434 height 687
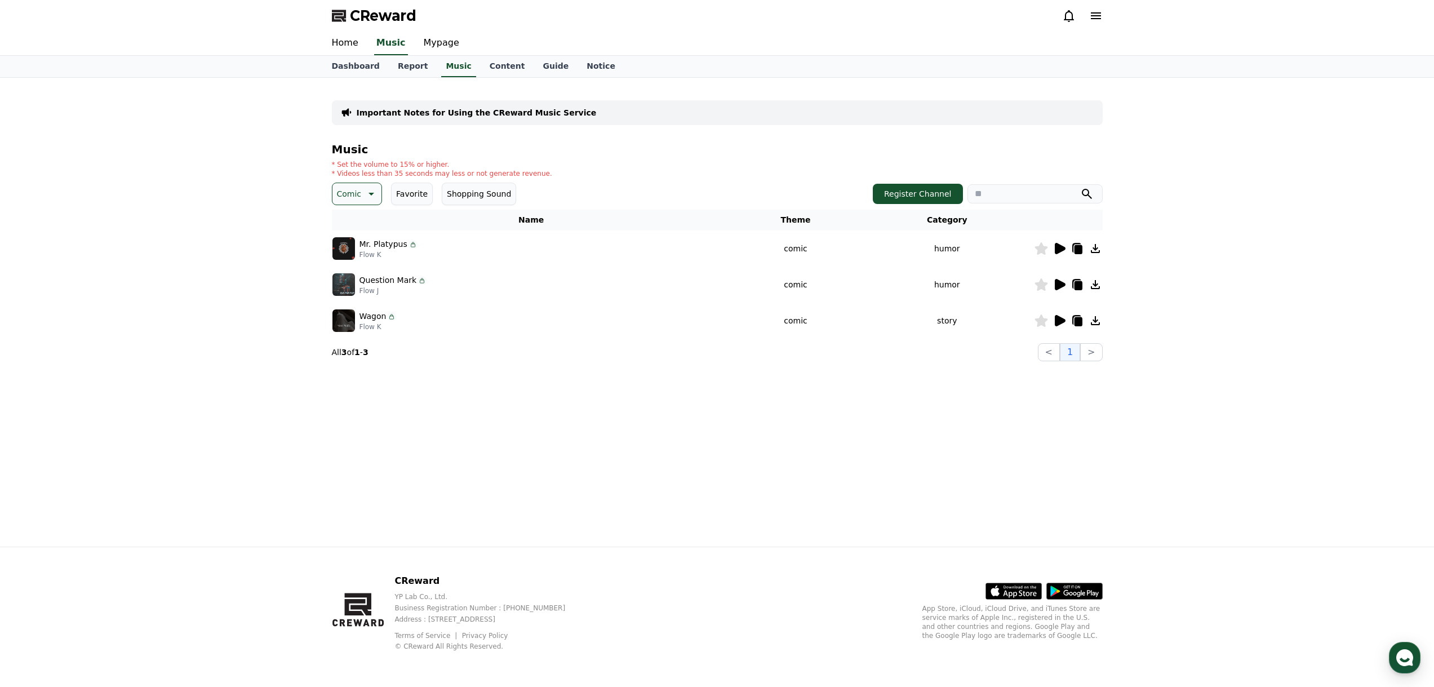
click at [1058, 283] on icon at bounding box center [1060, 284] width 11 height 11
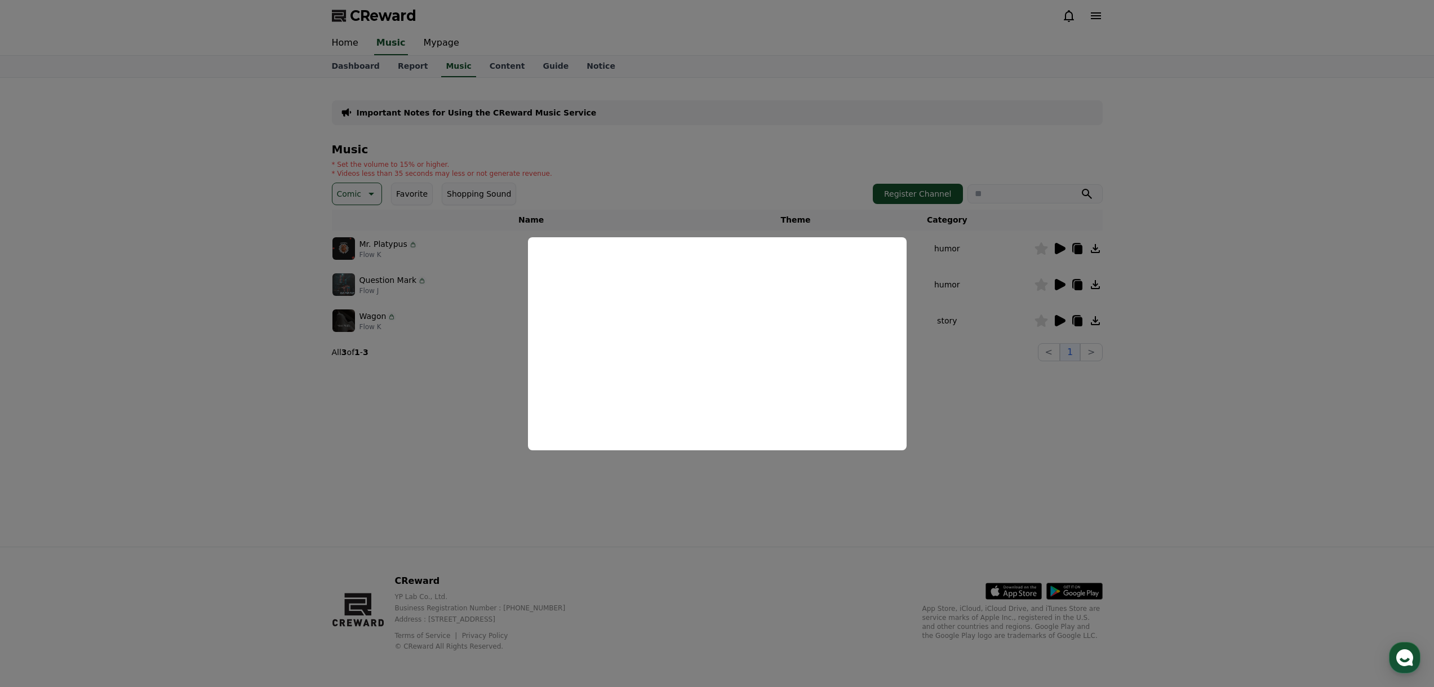
click at [1002, 391] on button "close modal" at bounding box center [717, 343] width 1434 height 687
click at [1062, 316] on icon at bounding box center [1060, 321] width 14 height 14
click at [1179, 395] on button "close modal" at bounding box center [717, 343] width 1434 height 687
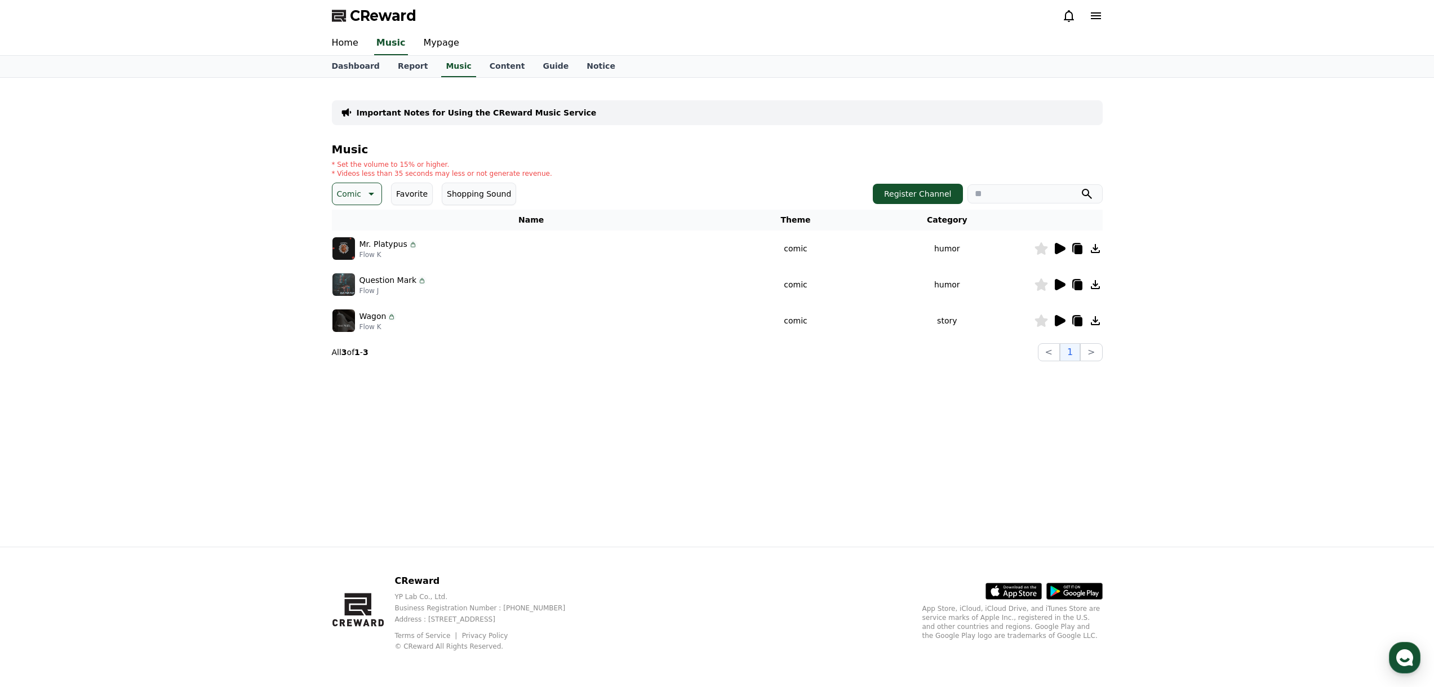
click at [1062, 246] on icon at bounding box center [1060, 249] width 14 height 14
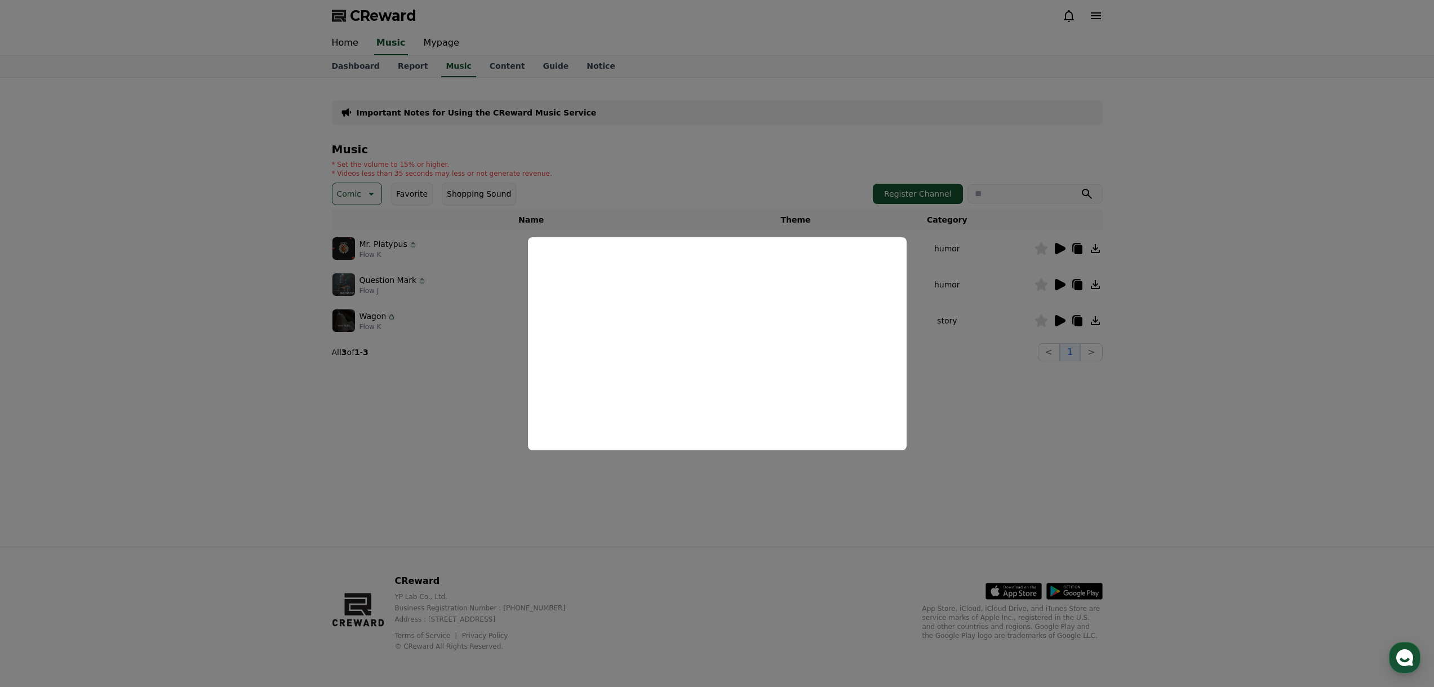
click at [477, 419] on button "close modal" at bounding box center [717, 343] width 1434 height 687
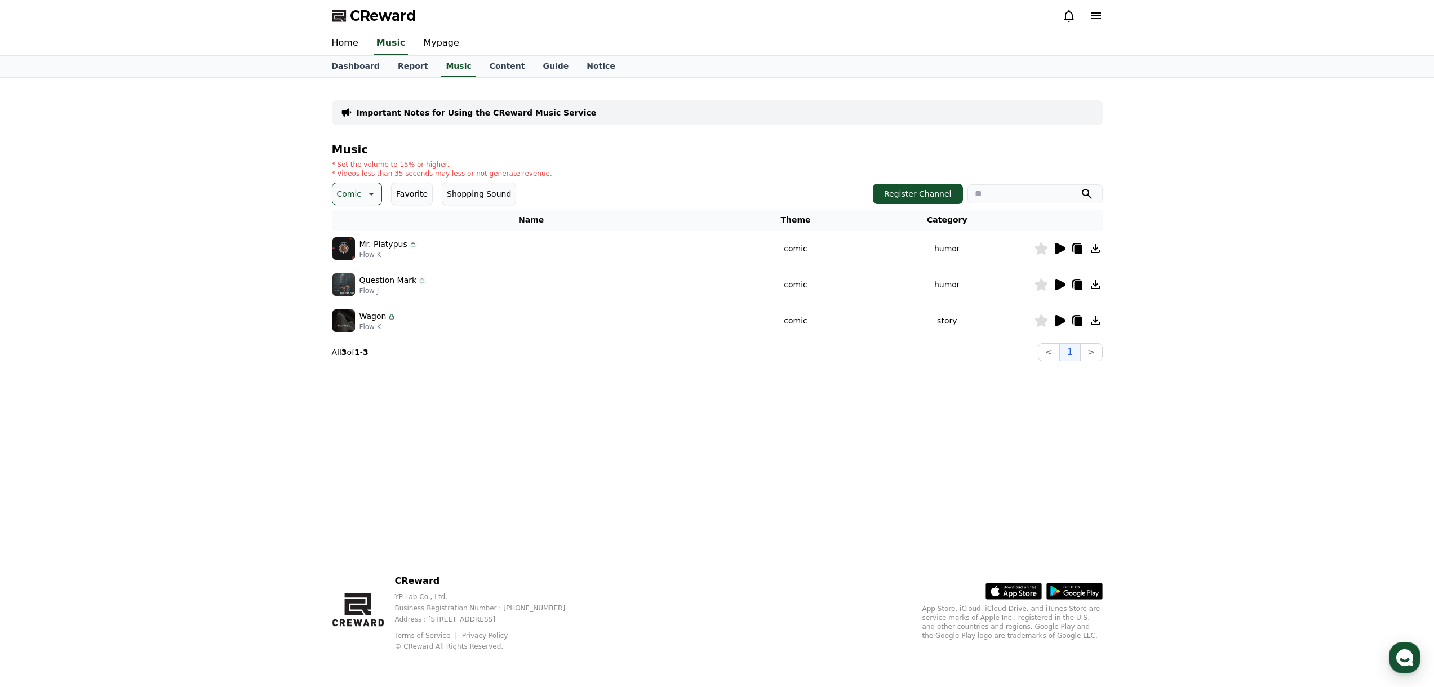
click at [359, 194] on p "Comic" at bounding box center [349, 194] width 25 height 16
click at [352, 207] on div "Music * Set the volume to 15% or higher. * Videos less than 35 seconds may less…" at bounding box center [717, 252] width 771 height 218
click at [349, 224] on button "All" at bounding box center [343, 223] width 19 height 25
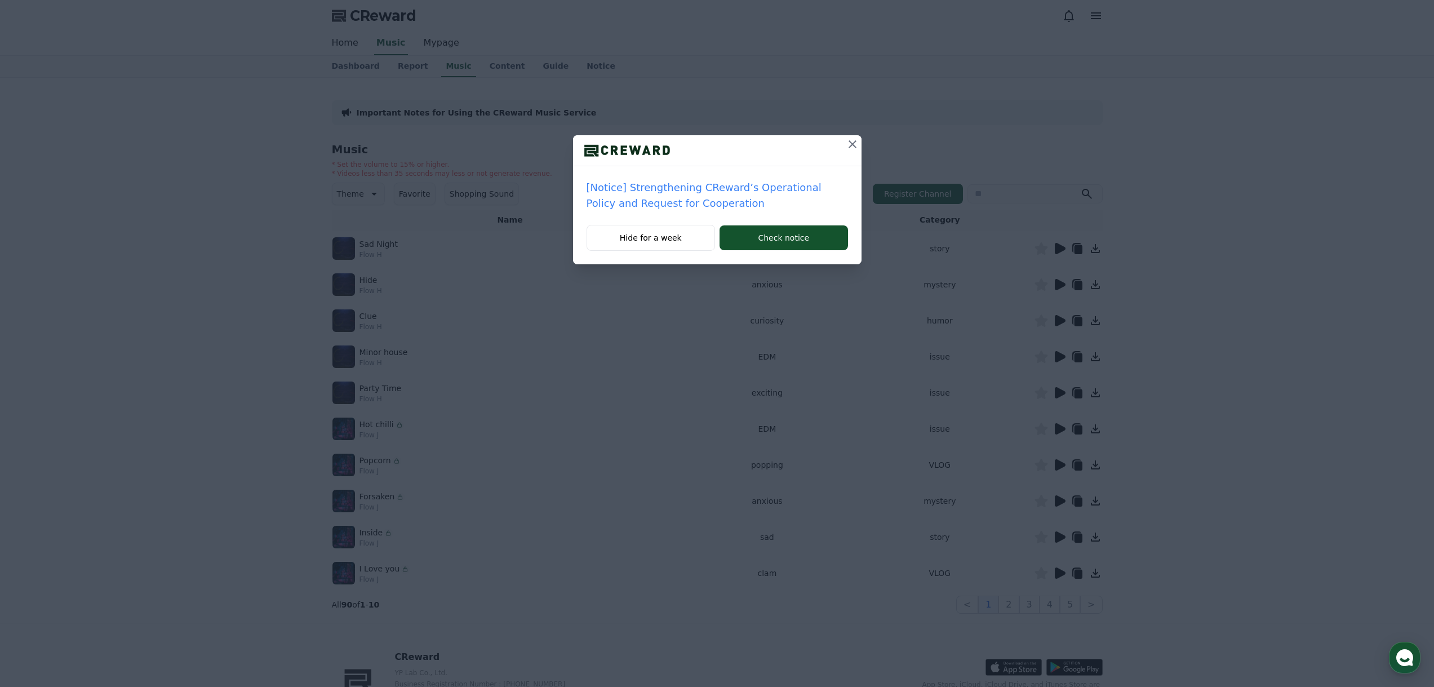
click at [844, 145] on button at bounding box center [853, 144] width 18 height 18
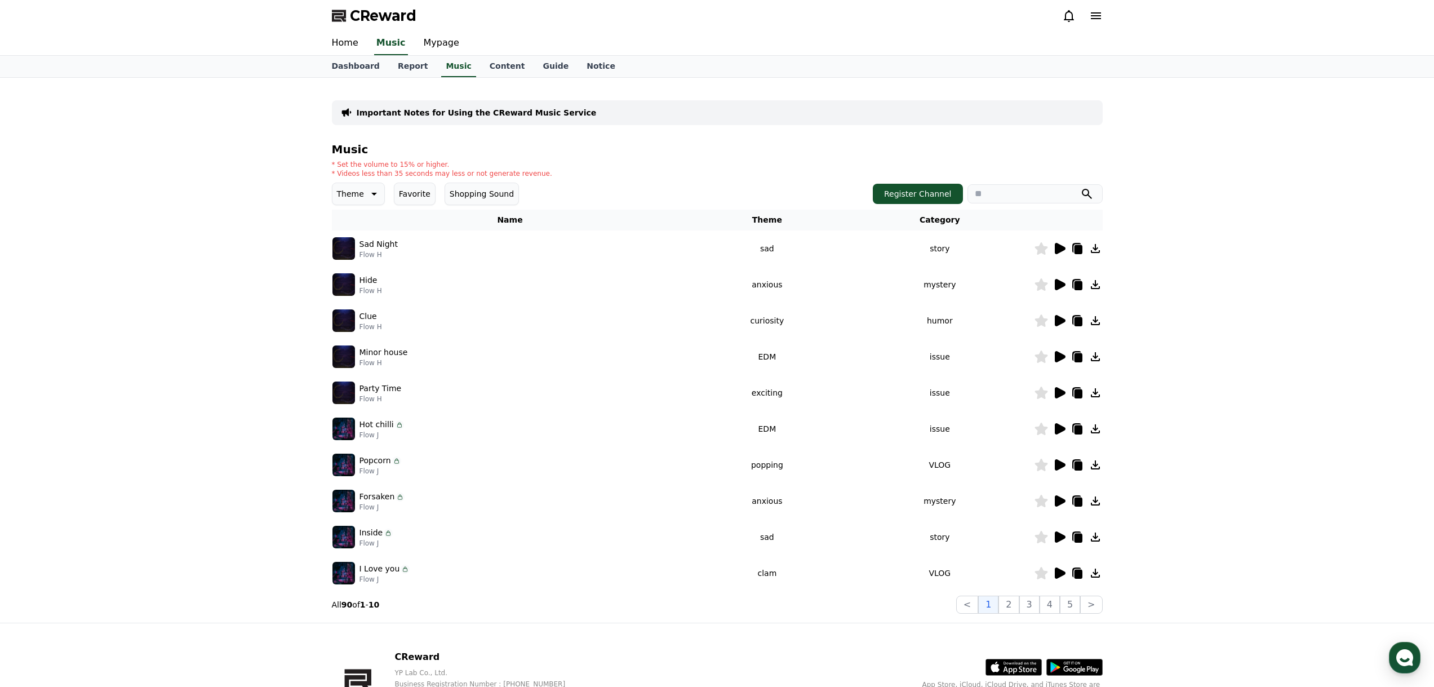
click at [341, 197] on p "Theme" at bounding box center [350, 194] width 27 height 16
click at [358, 253] on button "Fantasy" at bounding box center [353, 253] width 39 height 25
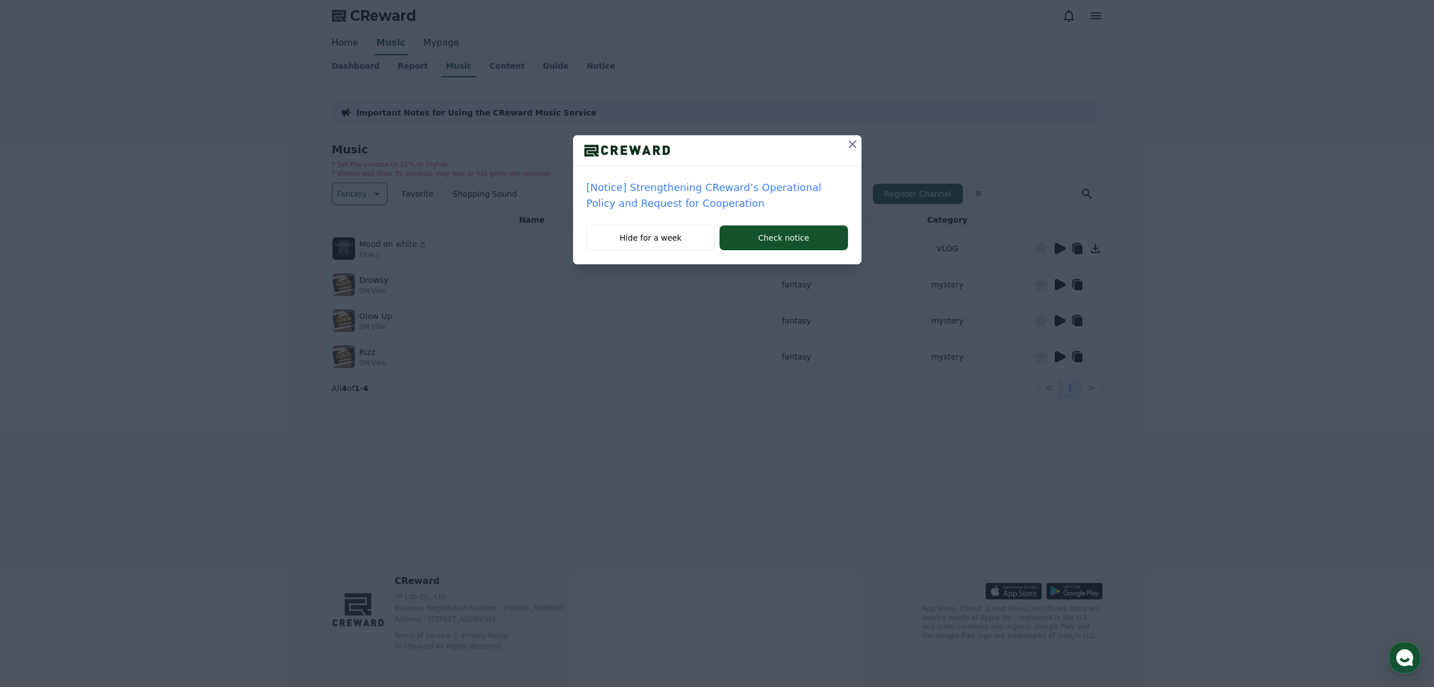
click at [849, 140] on icon at bounding box center [853, 144] width 14 height 14
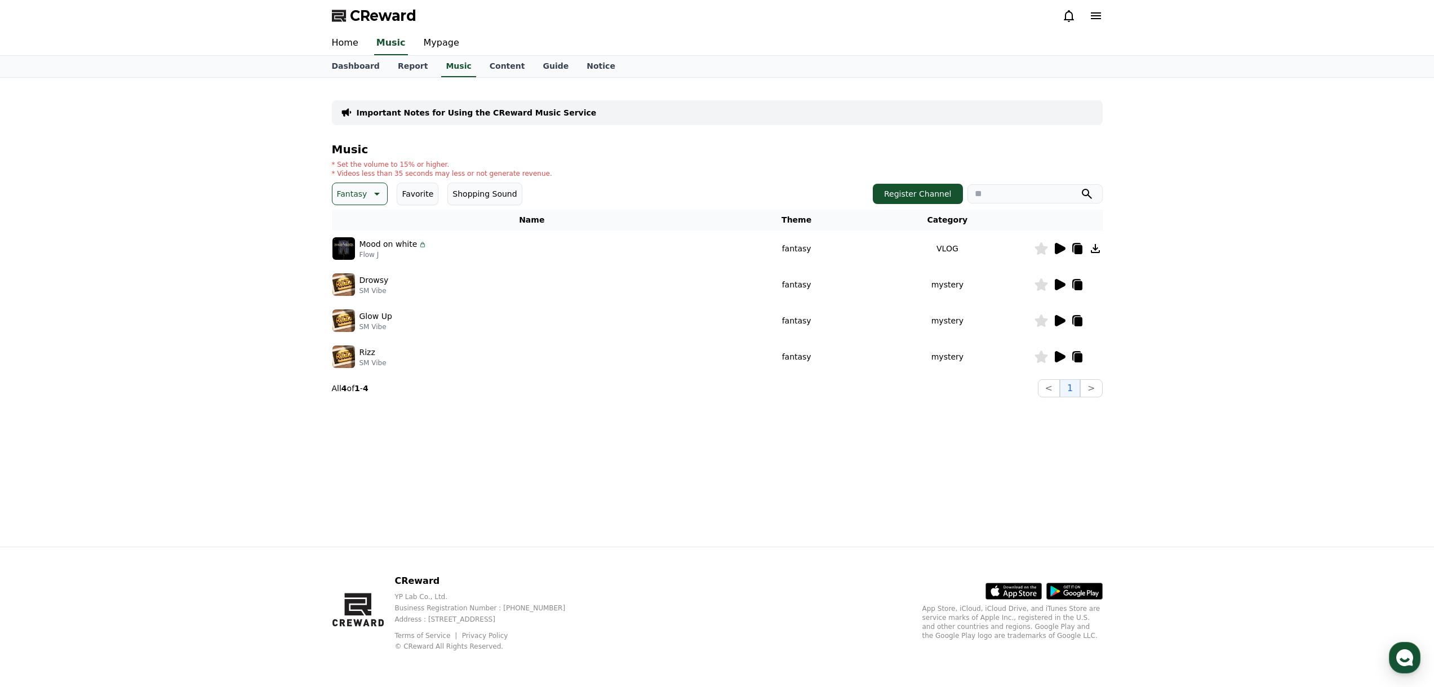
click at [380, 348] on div "Rizz" at bounding box center [373, 353] width 27 height 12
click at [1053, 357] on icon at bounding box center [1060, 357] width 14 height 14
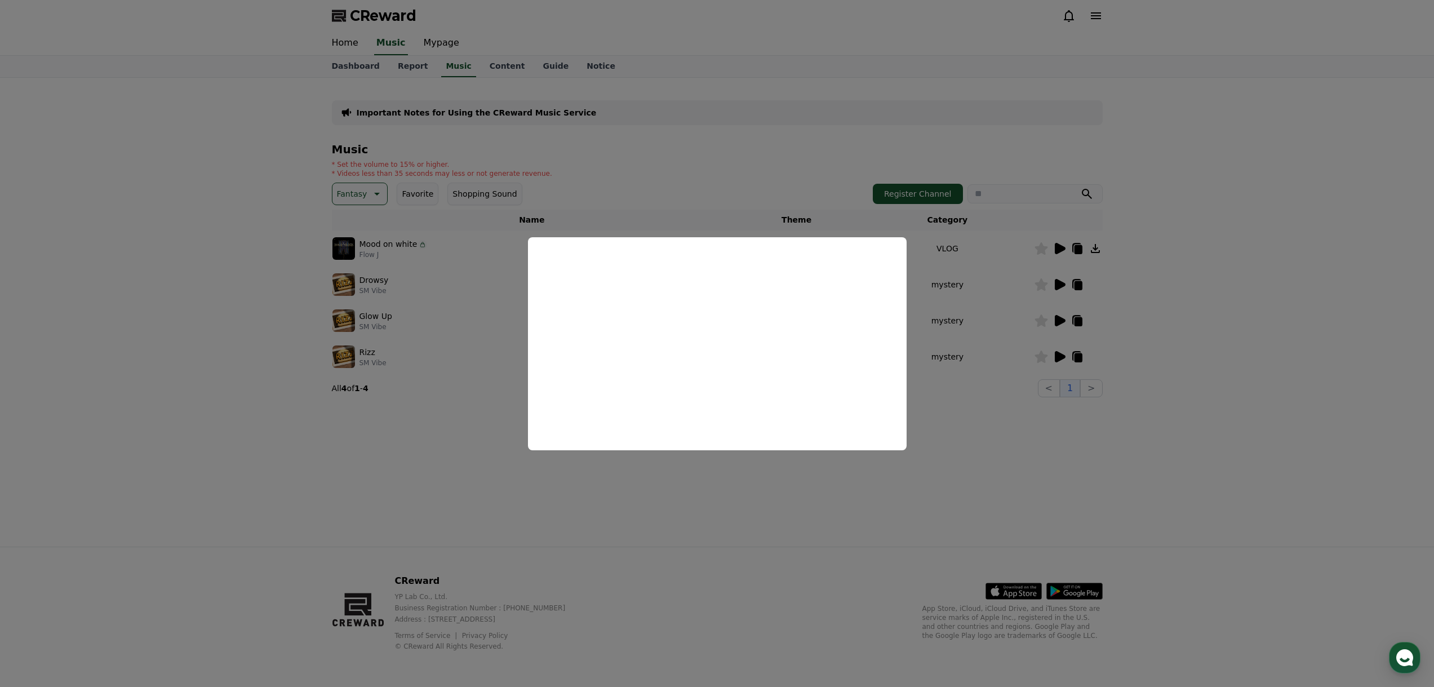
click at [1180, 256] on button "close modal" at bounding box center [717, 343] width 1434 height 687
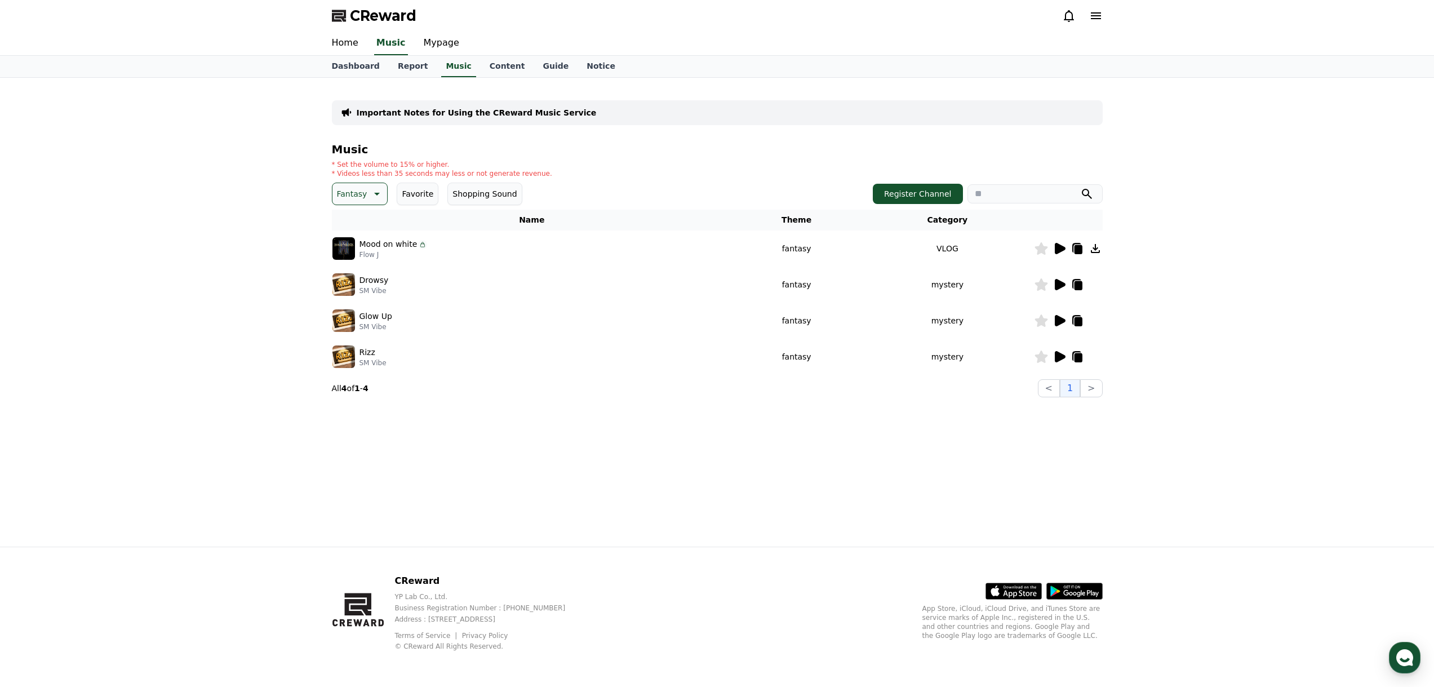
click at [1053, 314] on icon at bounding box center [1060, 321] width 14 height 14
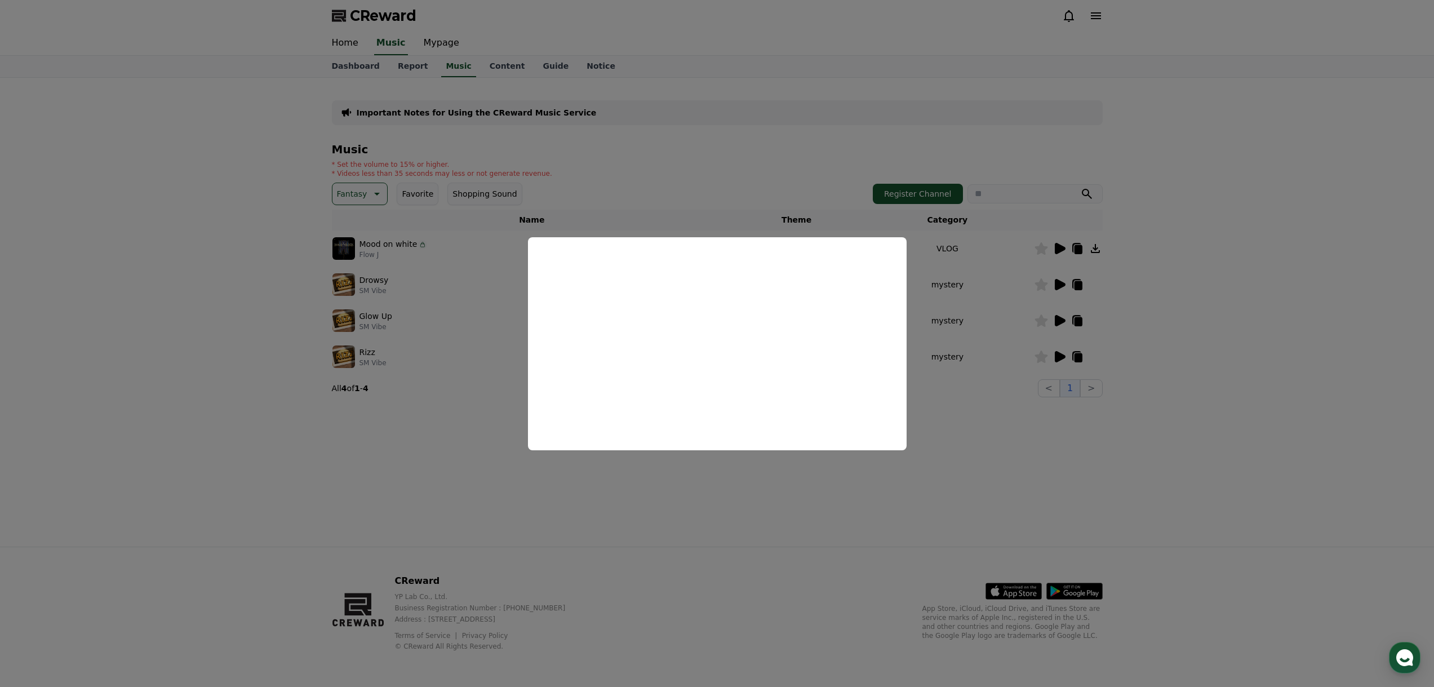
click at [1143, 316] on button "close modal" at bounding box center [717, 343] width 1434 height 687
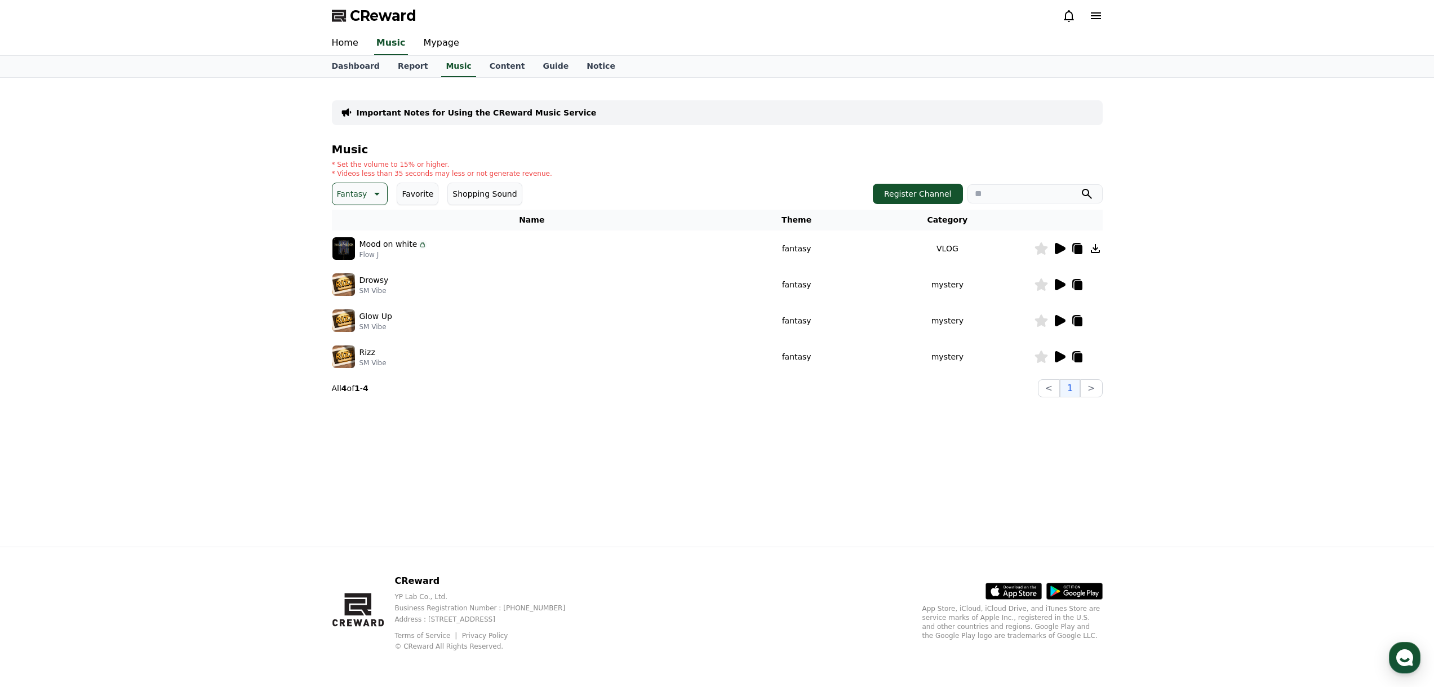
click at [339, 206] on div "Music * Set the volume to 15% or higher. * Videos less than 35 seconds may less…" at bounding box center [717, 270] width 771 height 254
click at [364, 191] on p "Fantasy" at bounding box center [352, 194] width 30 height 16
click at [353, 282] on button "Curiosity" at bounding box center [356, 282] width 44 height 25
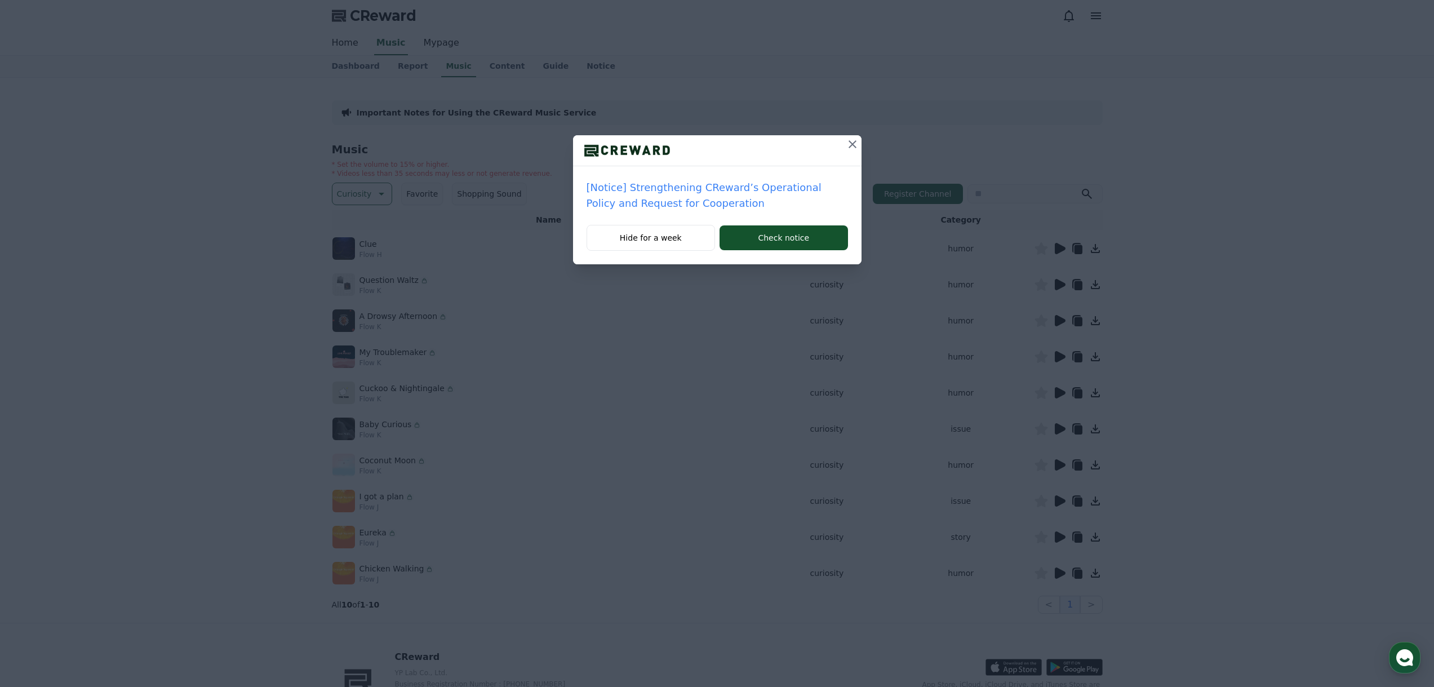
click at [866, 146] on div "[Notice] Strengthening CReward’s Operational Policy and Request for Cooperation…" at bounding box center [717, 141] width 1434 height 282
click at [854, 150] on icon at bounding box center [853, 144] width 14 height 14
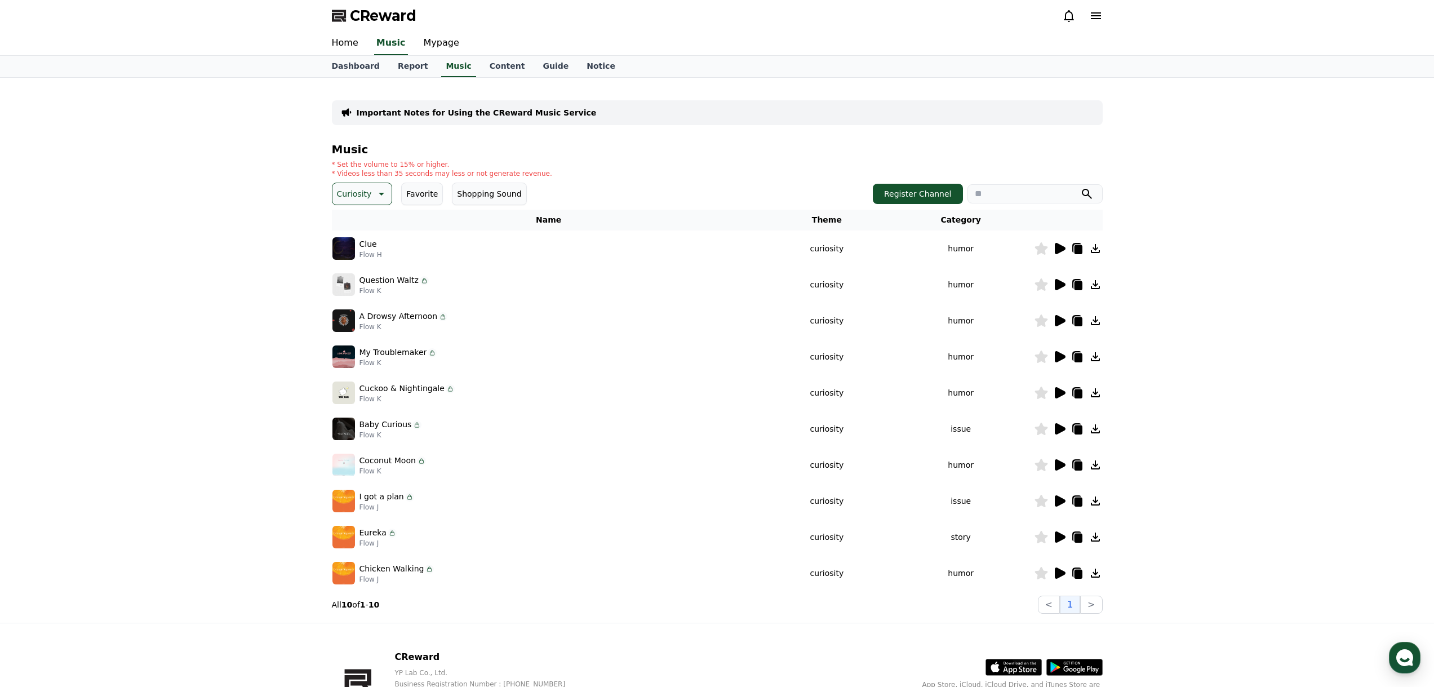
click at [1059, 251] on icon at bounding box center [1060, 248] width 11 height 11
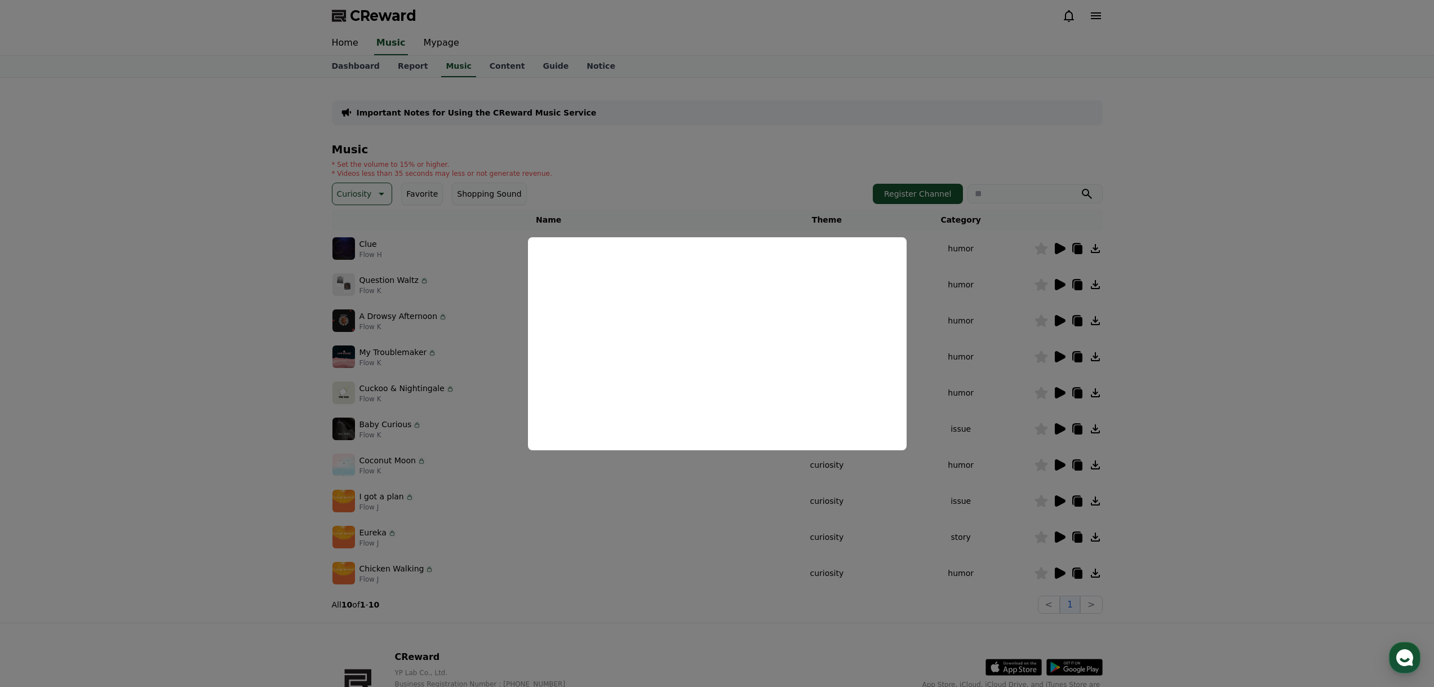
click at [1097, 350] on button "close modal" at bounding box center [717, 343] width 1434 height 687
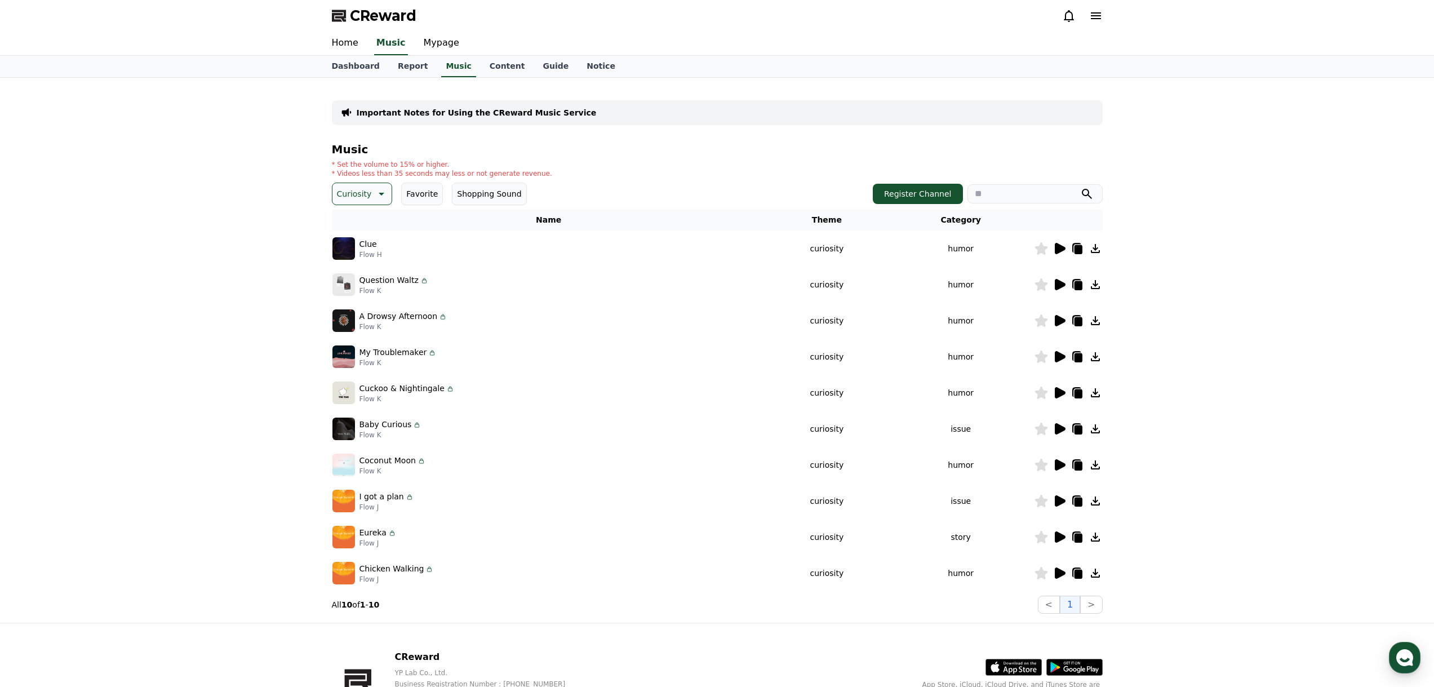
click at [1055, 388] on icon at bounding box center [1060, 392] width 11 height 11
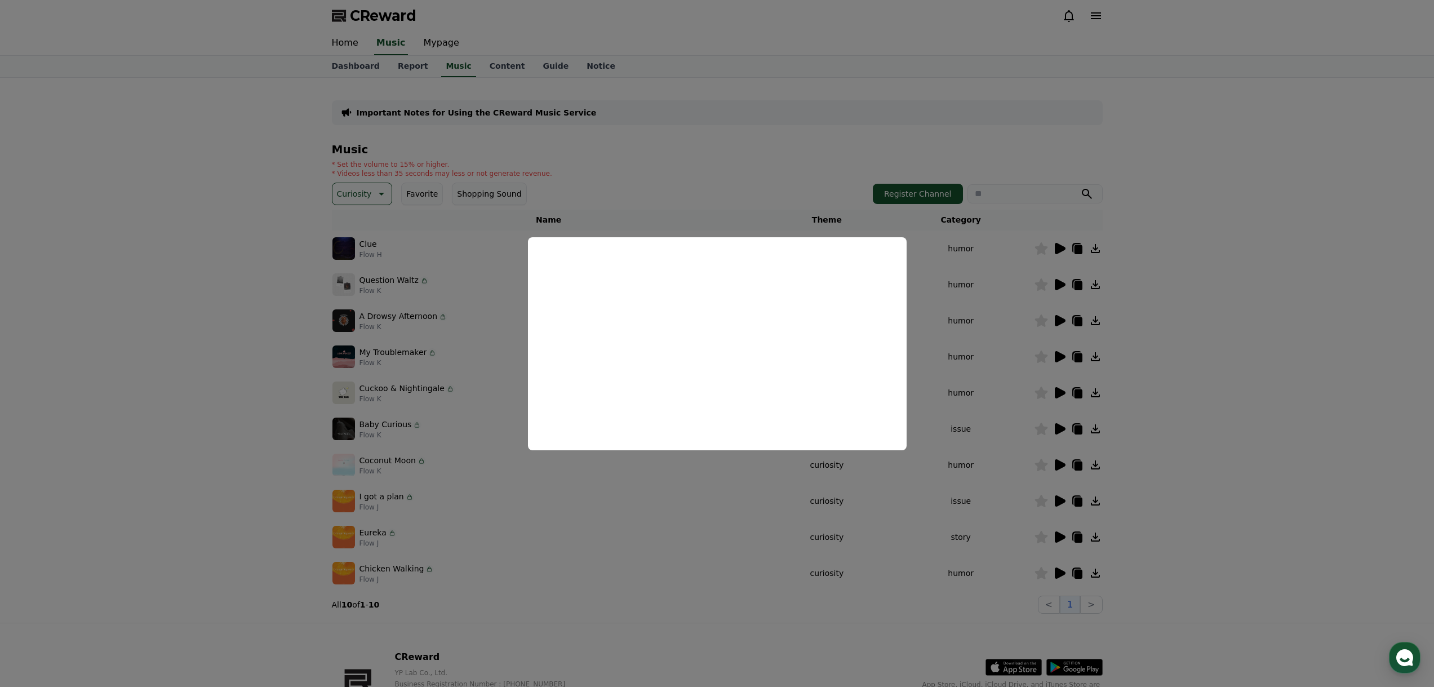
click at [1137, 432] on button "close modal" at bounding box center [717, 343] width 1434 height 687
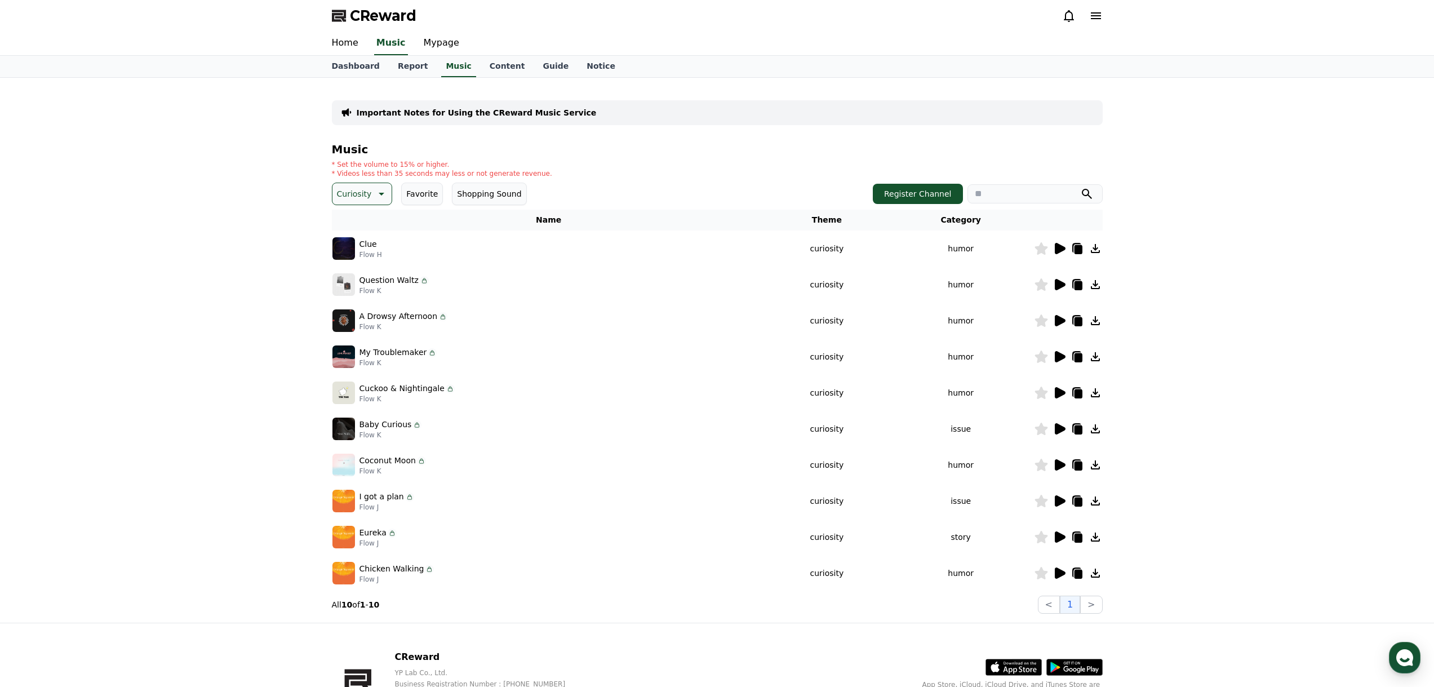
click at [1055, 496] on icon at bounding box center [1060, 500] width 11 height 11
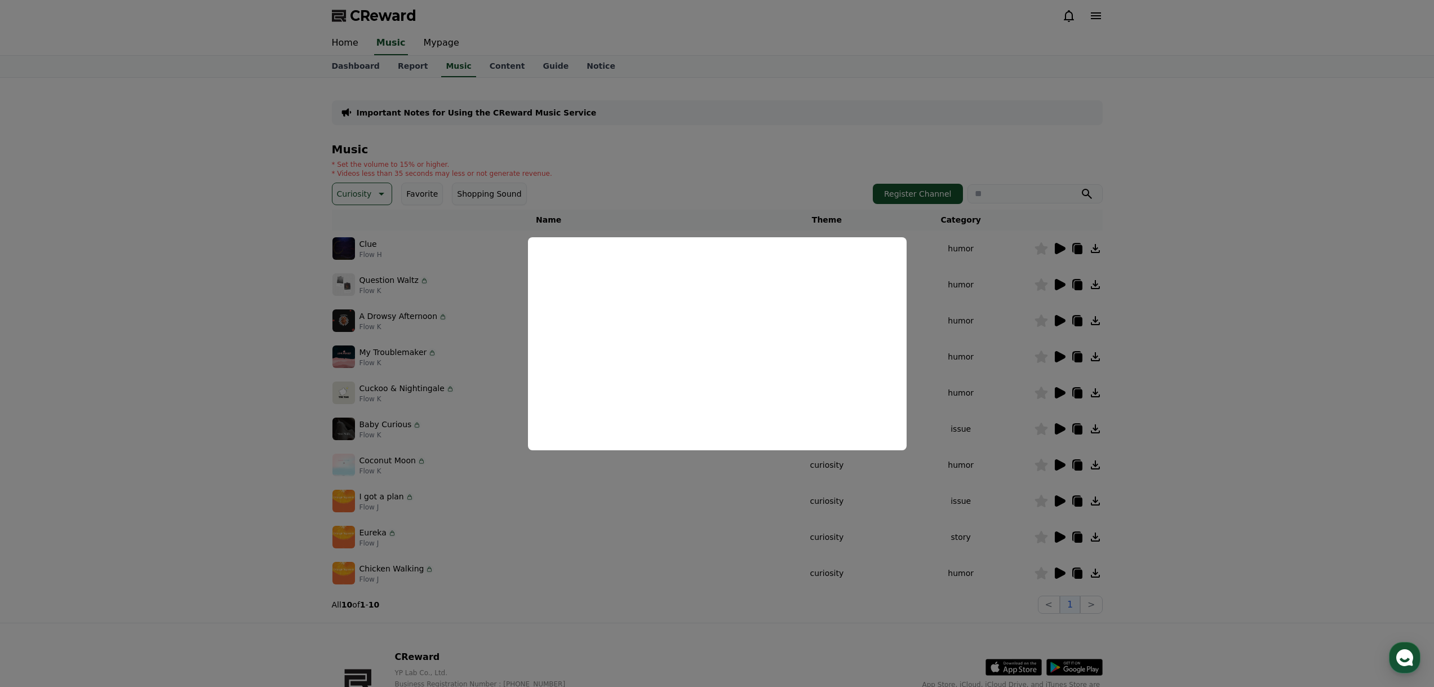
click at [682, 495] on button "close modal" at bounding box center [717, 343] width 1434 height 687
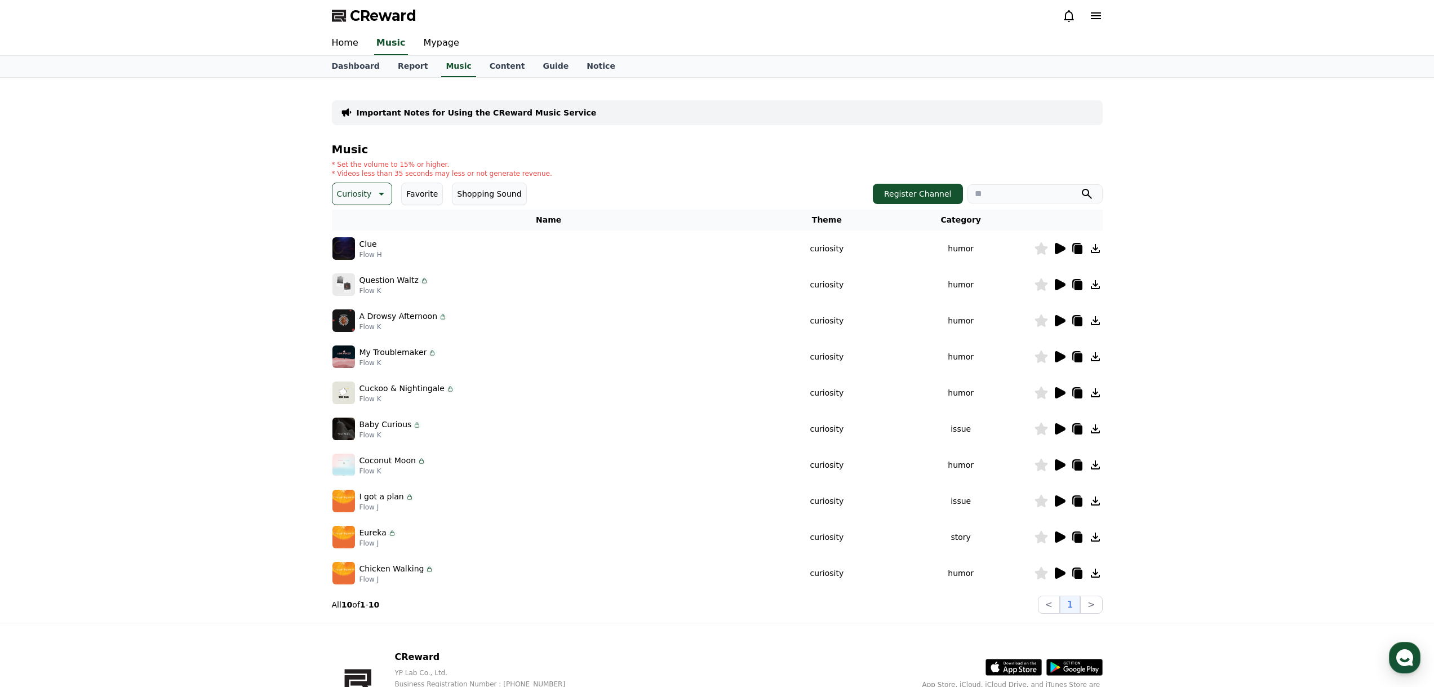
click at [1062, 428] on icon at bounding box center [1060, 428] width 11 height 11
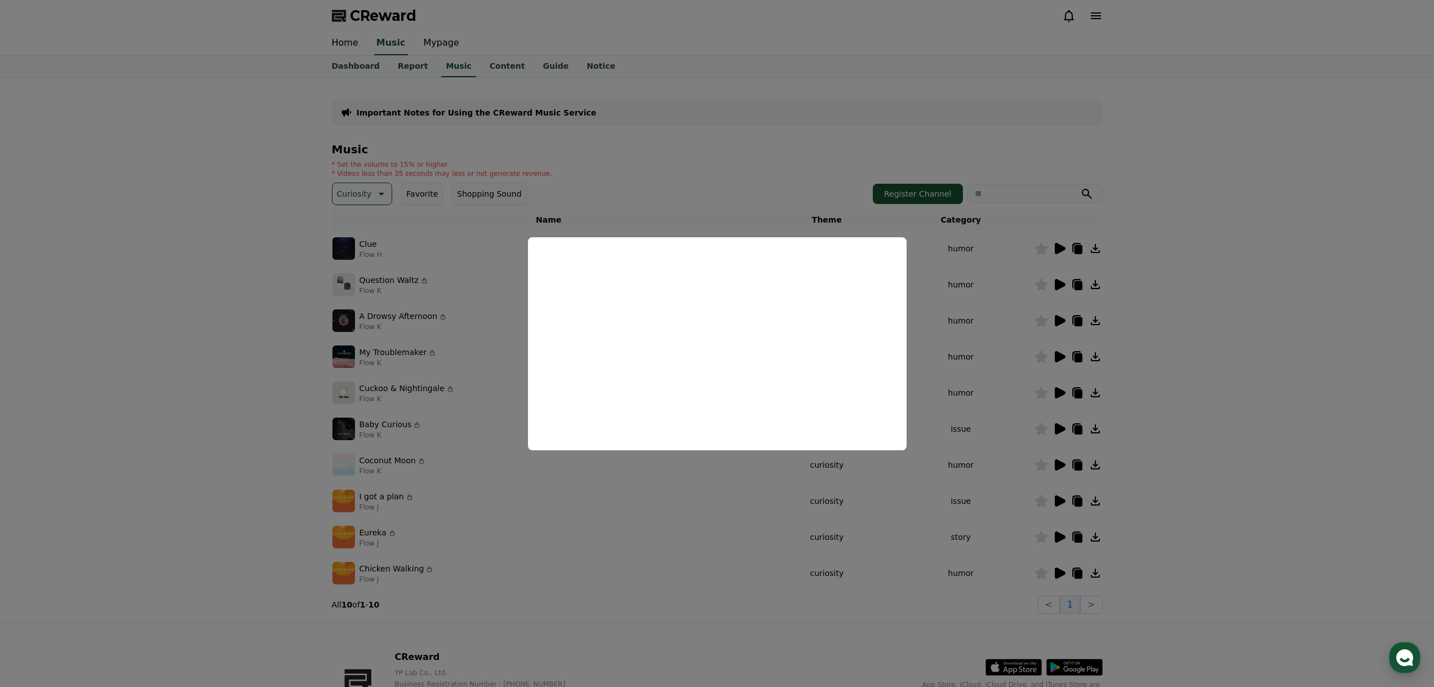
click at [1067, 441] on button "close modal" at bounding box center [717, 343] width 1434 height 687
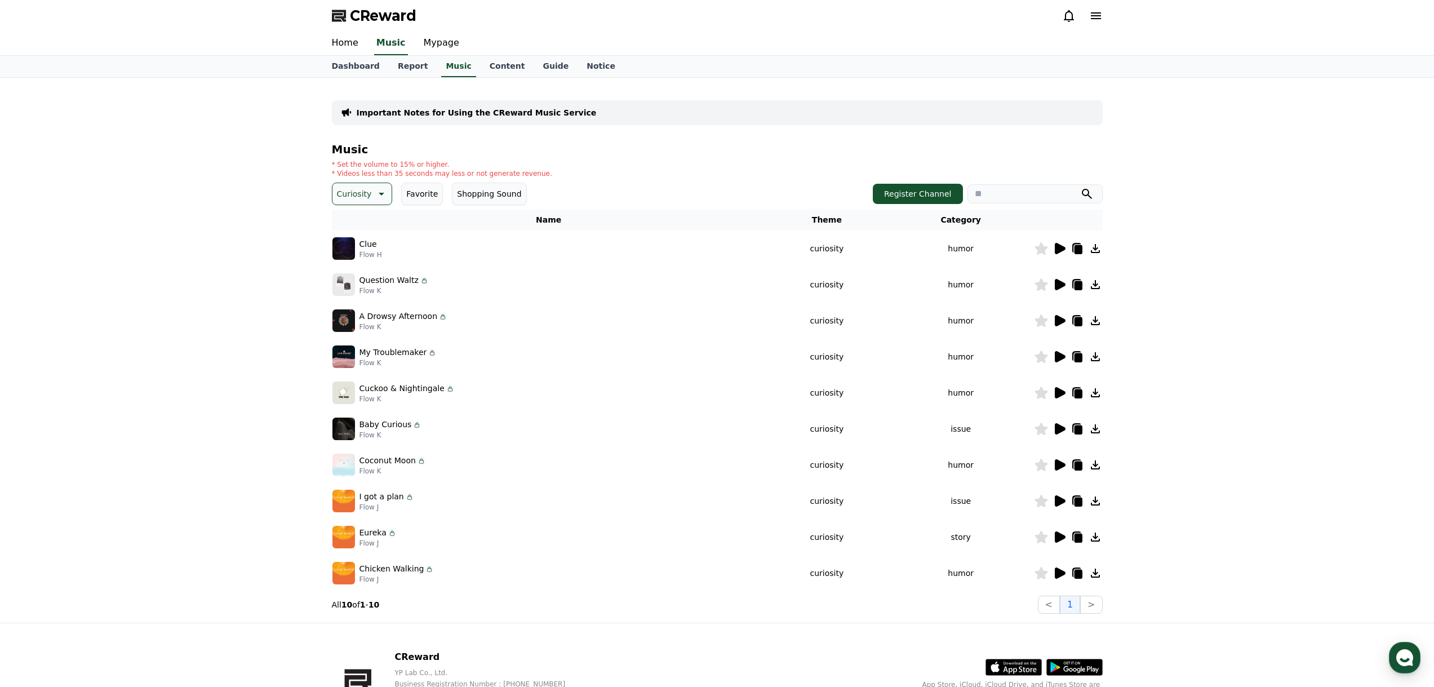
click at [1064, 427] on icon at bounding box center [1060, 429] width 14 height 14
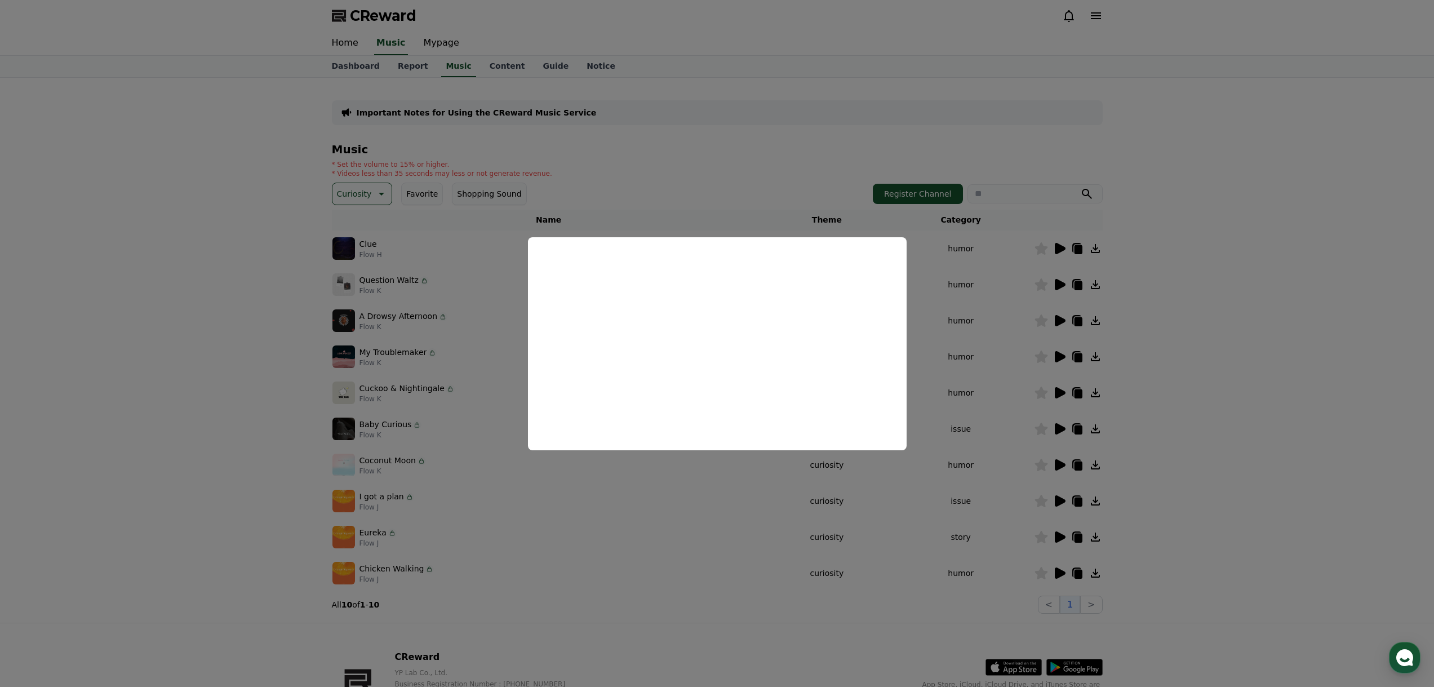
click at [717, 491] on button "close modal" at bounding box center [717, 343] width 1434 height 687
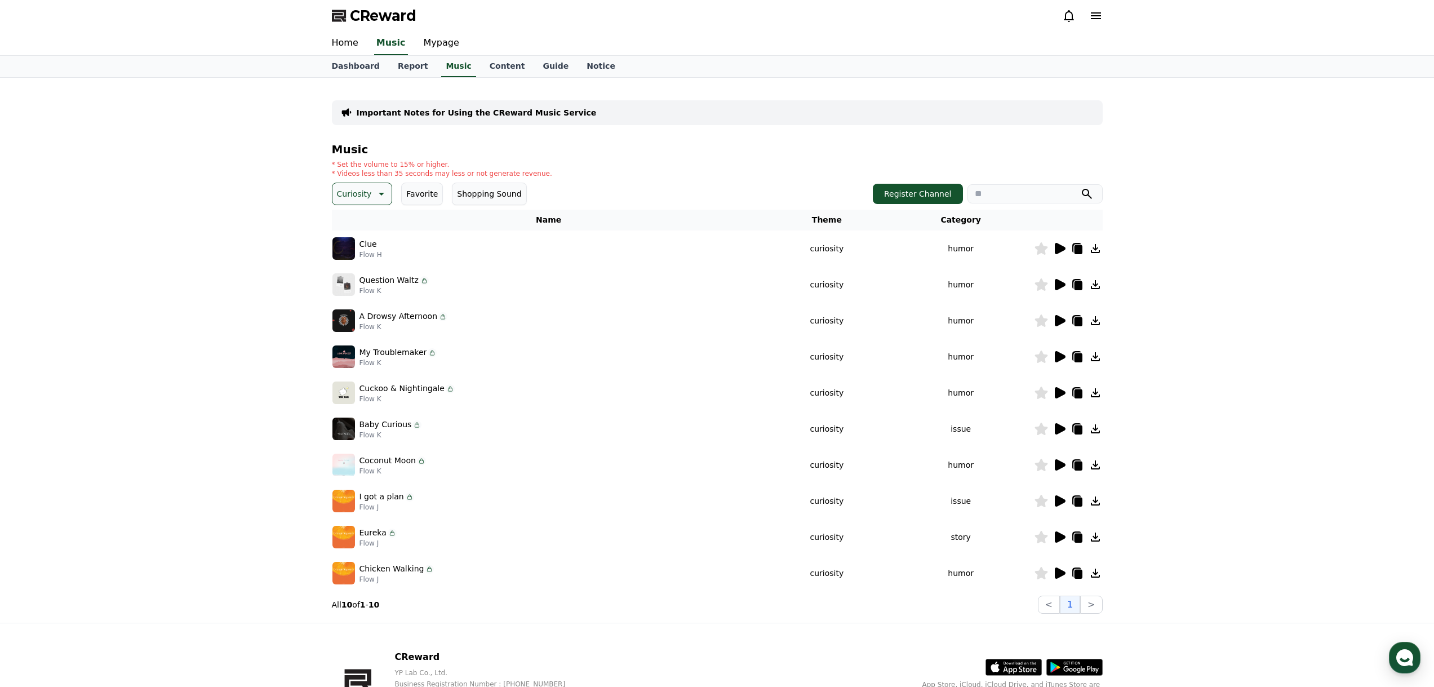
click at [1061, 574] on icon at bounding box center [1060, 572] width 11 height 11
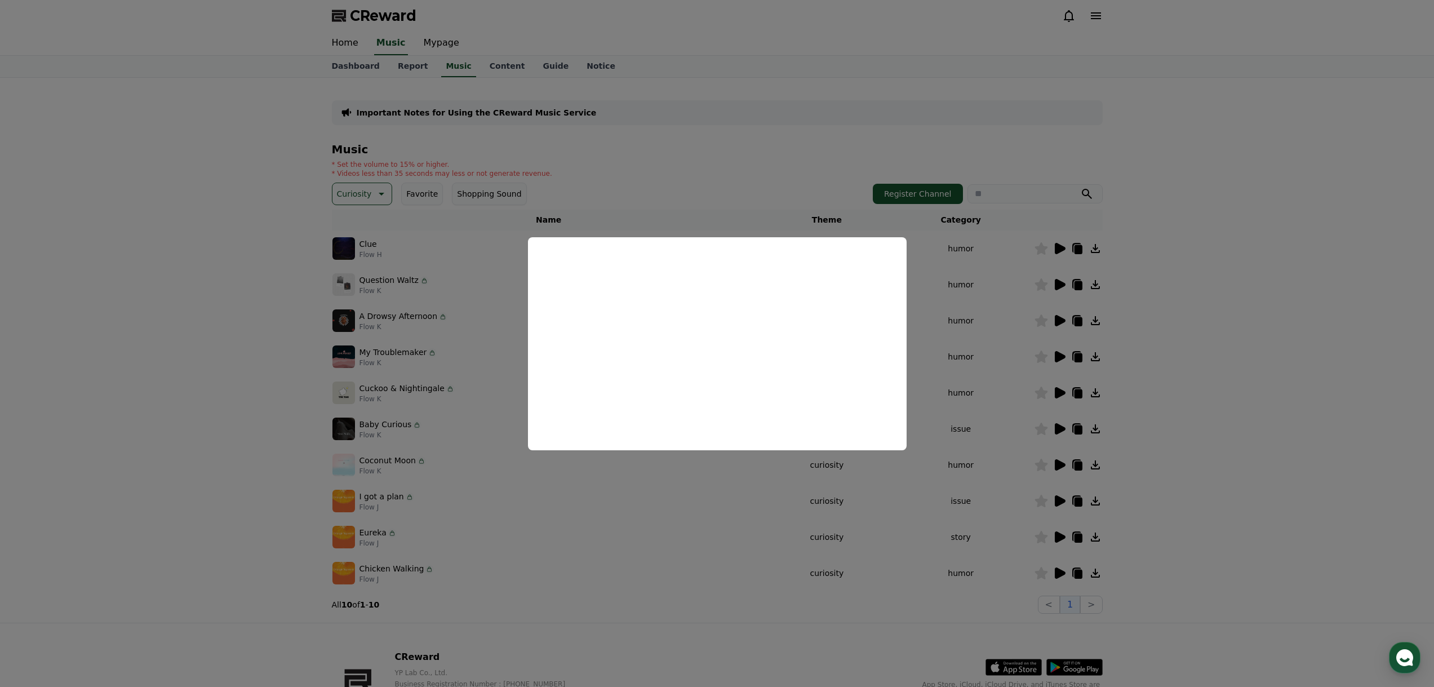
click at [682, 517] on button "close modal" at bounding box center [717, 343] width 1434 height 687
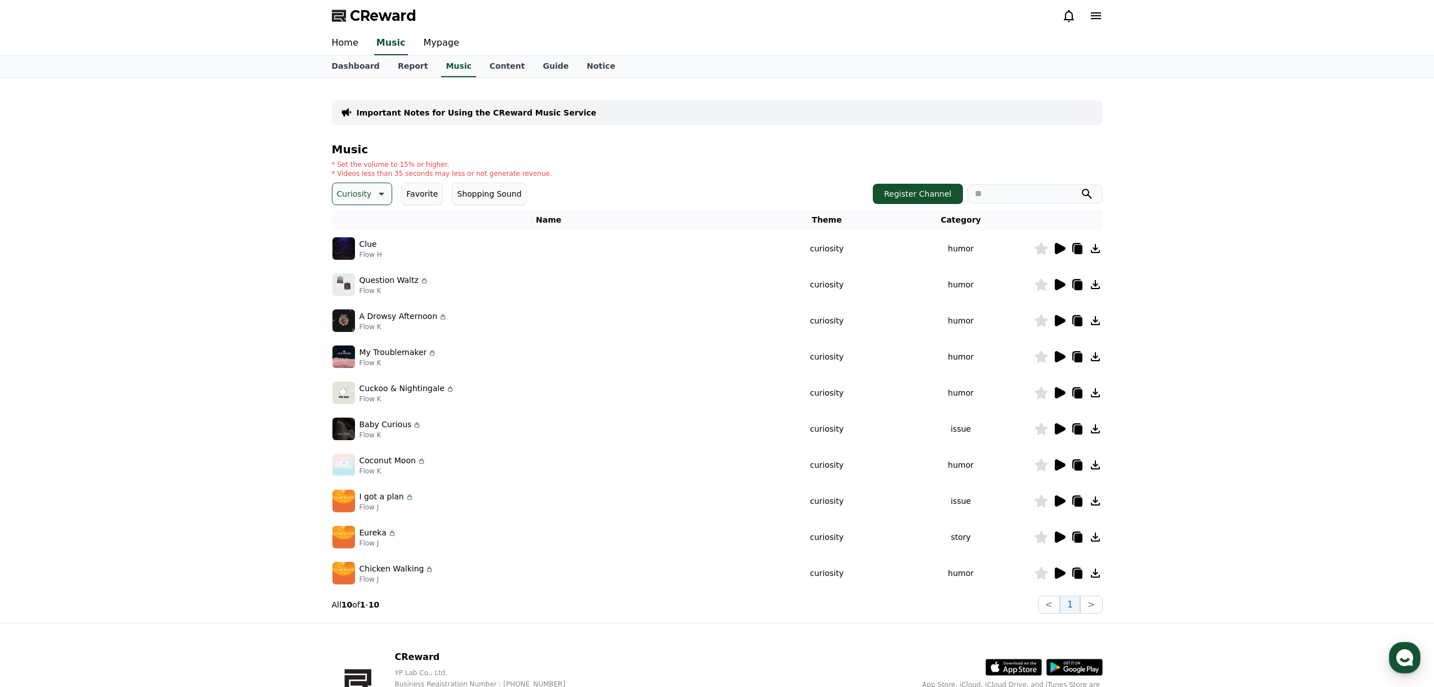
click at [1074, 594] on div "Music * Set the volume to 15% or higher. * Videos less than 35 seconds may less…" at bounding box center [717, 378] width 771 height 471
click at [1086, 602] on button ">" at bounding box center [1091, 605] width 22 height 18
click at [343, 183] on button "Curiosity" at bounding box center [362, 194] width 61 height 23
click at [372, 284] on div "All Fantasy Curiosity Dark Bright Popping Exciting Twist Majestic Dramatic Joyf…" at bounding box center [362, 390] width 57 height 582
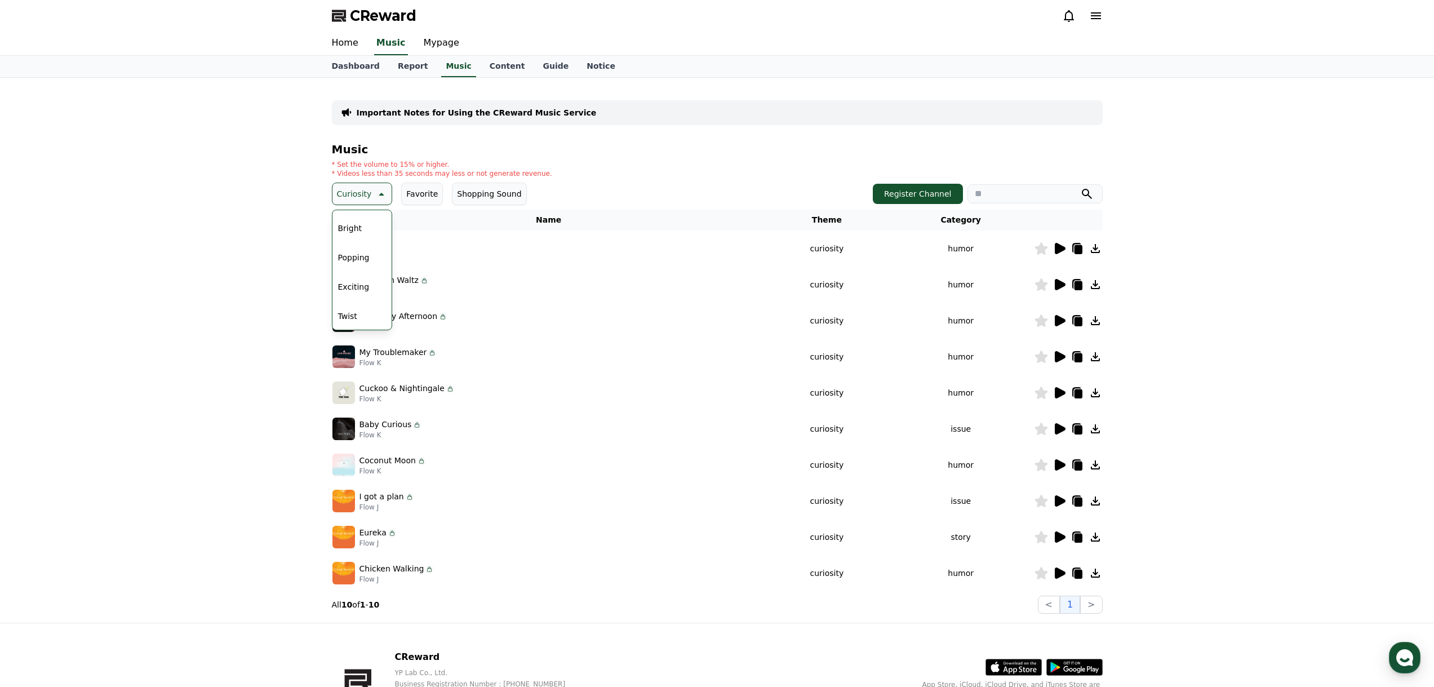
click at [356, 288] on button "Exciting" at bounding box center [354, 286] width 41 height 25
click at [1056, 379] on td at bounding box center [1068, 393] width 69 height 36
click at [1054, 397] on icon at bounding box center [1060, 393] width 14 height 14
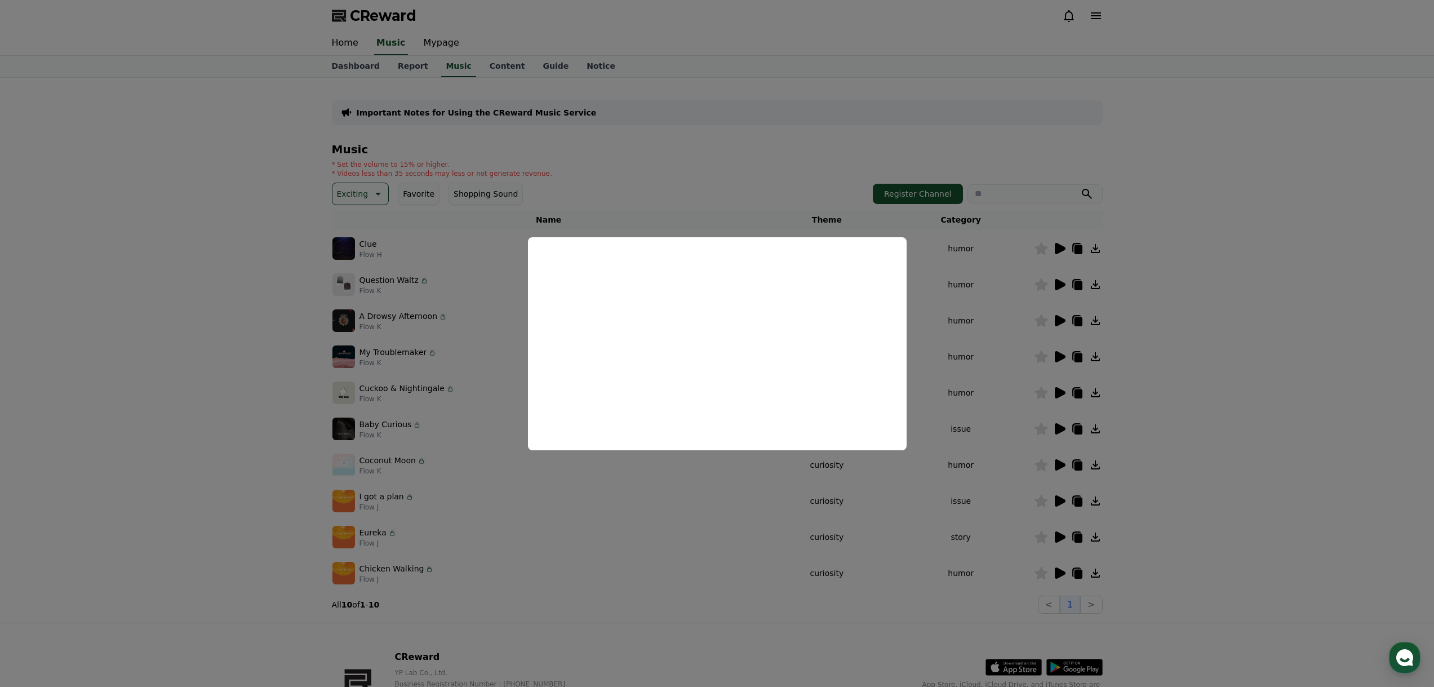
drag, startPoint x: 246, startPoint y: 339, endPoint x: 253, endPoint y: 339, distance: 6.8
click at [246, 342] on button "close modal" at bounding box center [717, 343] width 1434 height 687
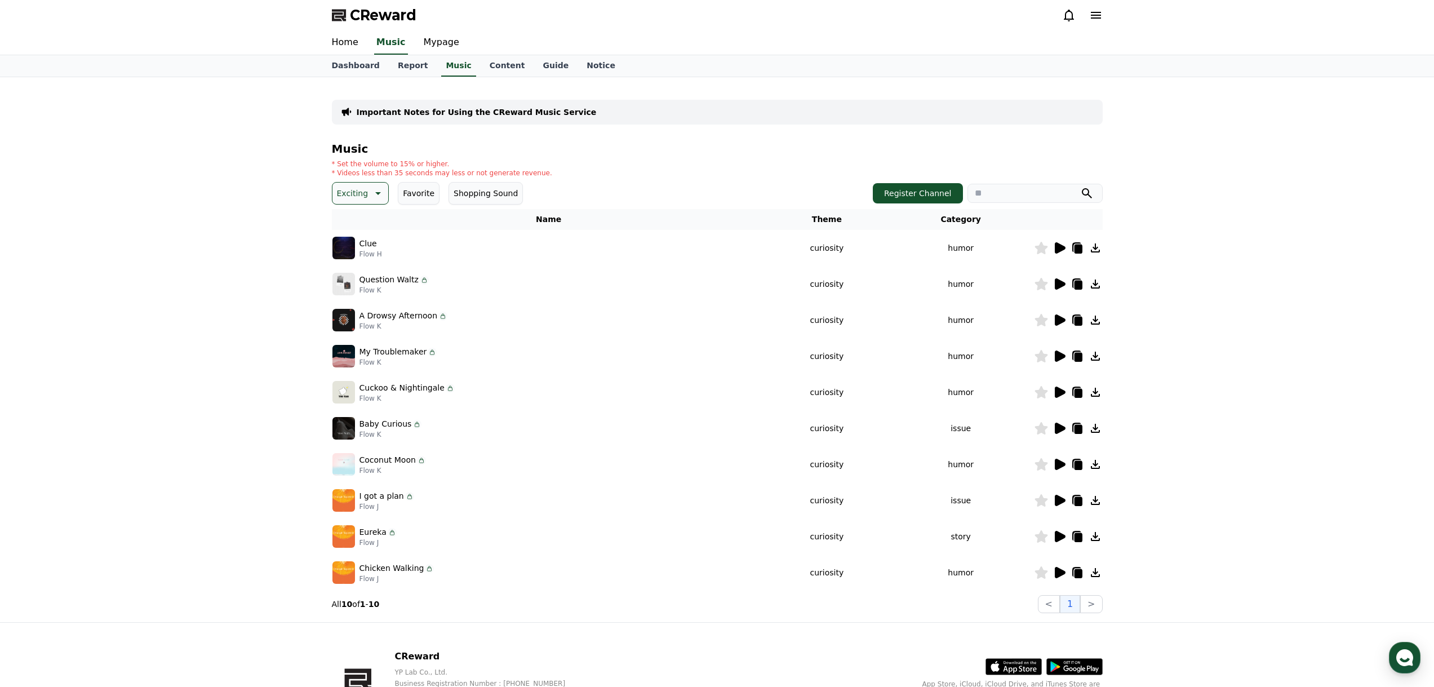
scroll to position [0, 0]
click at [350, 192] on p "Exciting" at bounding box center [353, 194] width 32 height 16
click at [357, 292] on button "Majestic" at bounding box center [355, 289] width 42 height 25
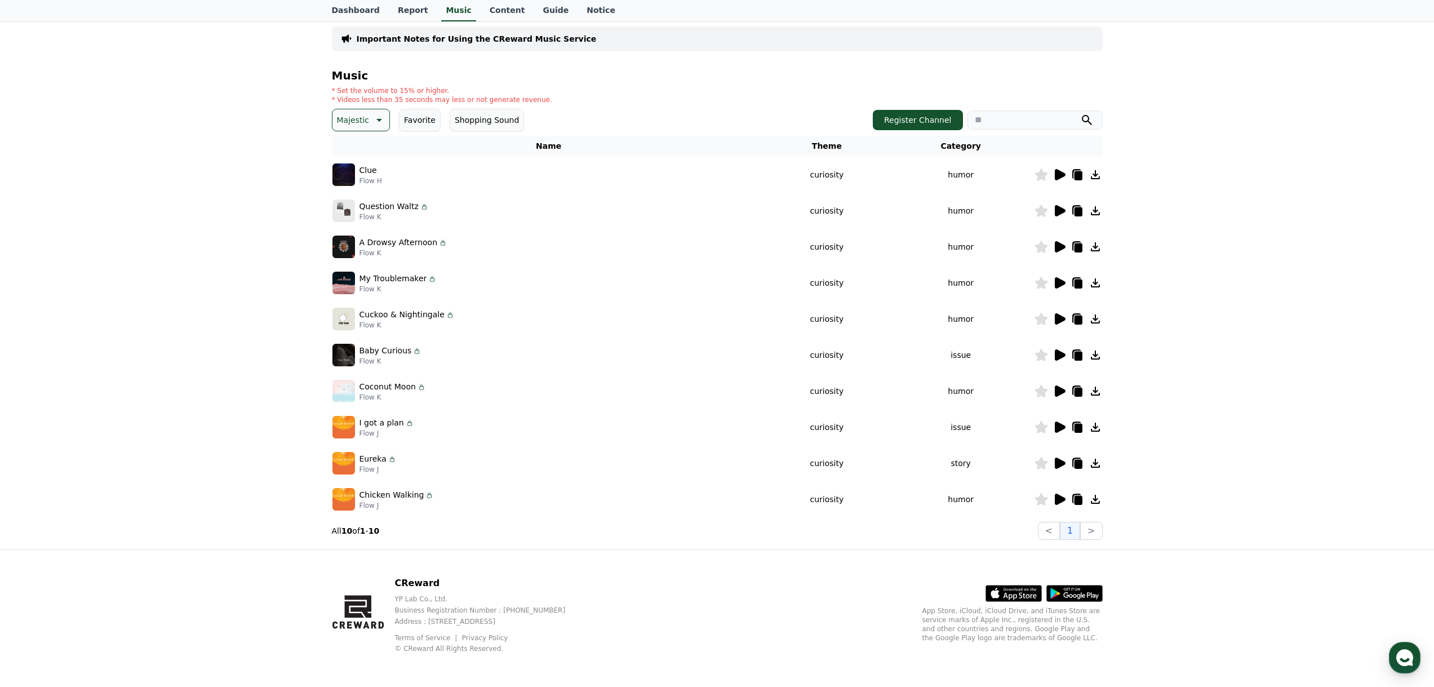
scroll to position [76, 0]
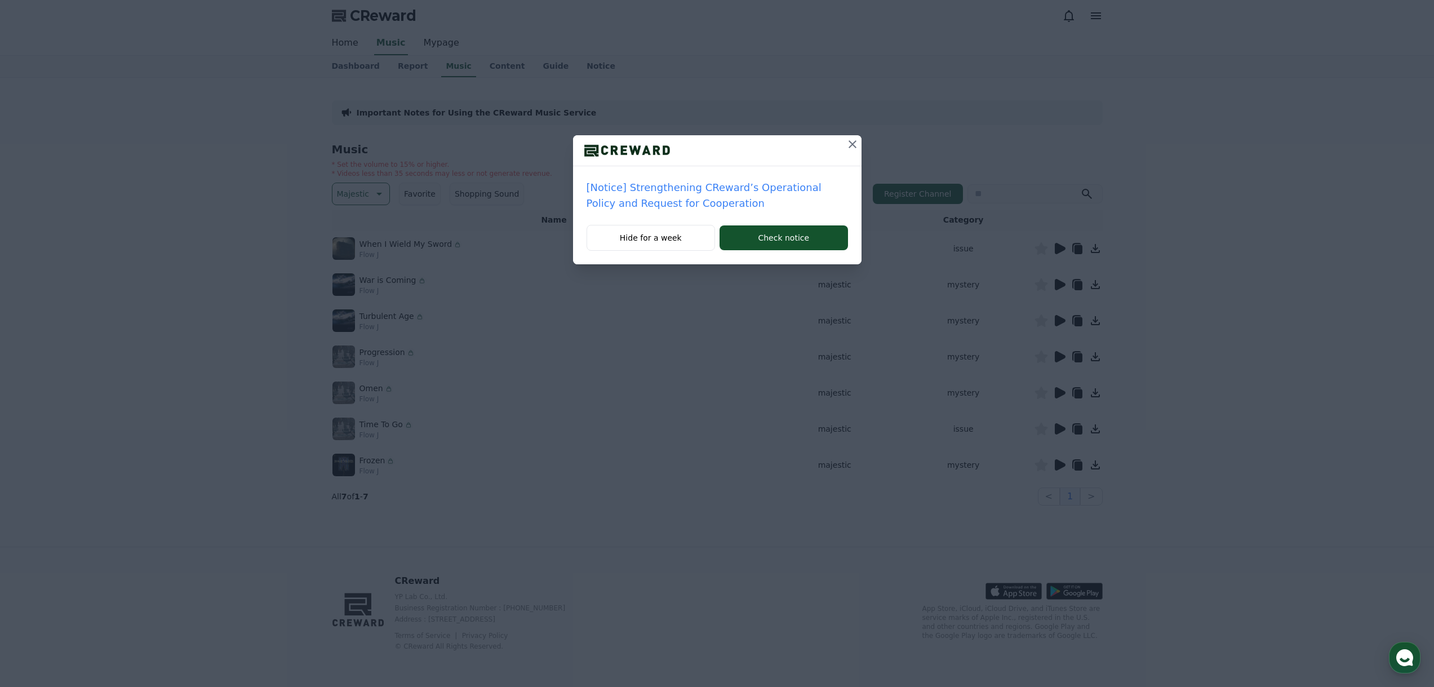
click at [853, 144] on icon at bounding box center [853, 144] width 8 height 8
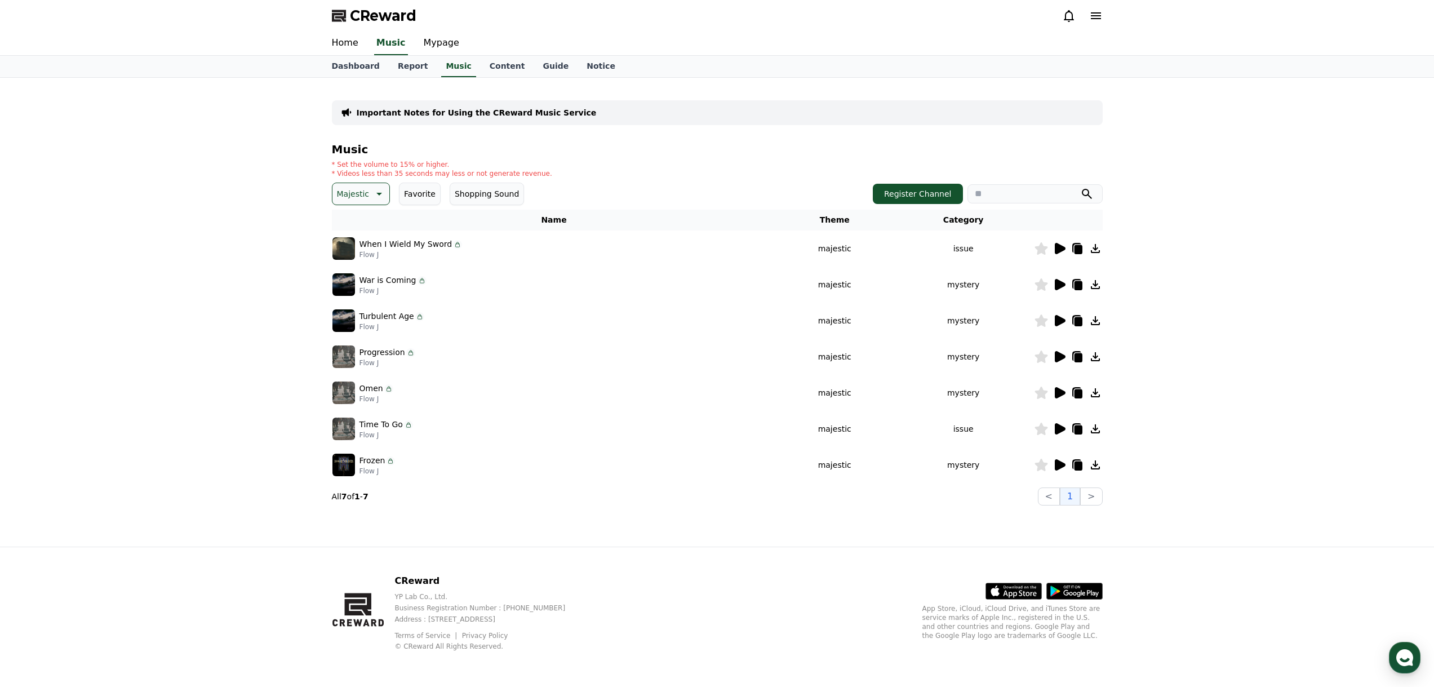
click at [1055, 464] on icon at bounding box center [1060, 464] width 11 height 11
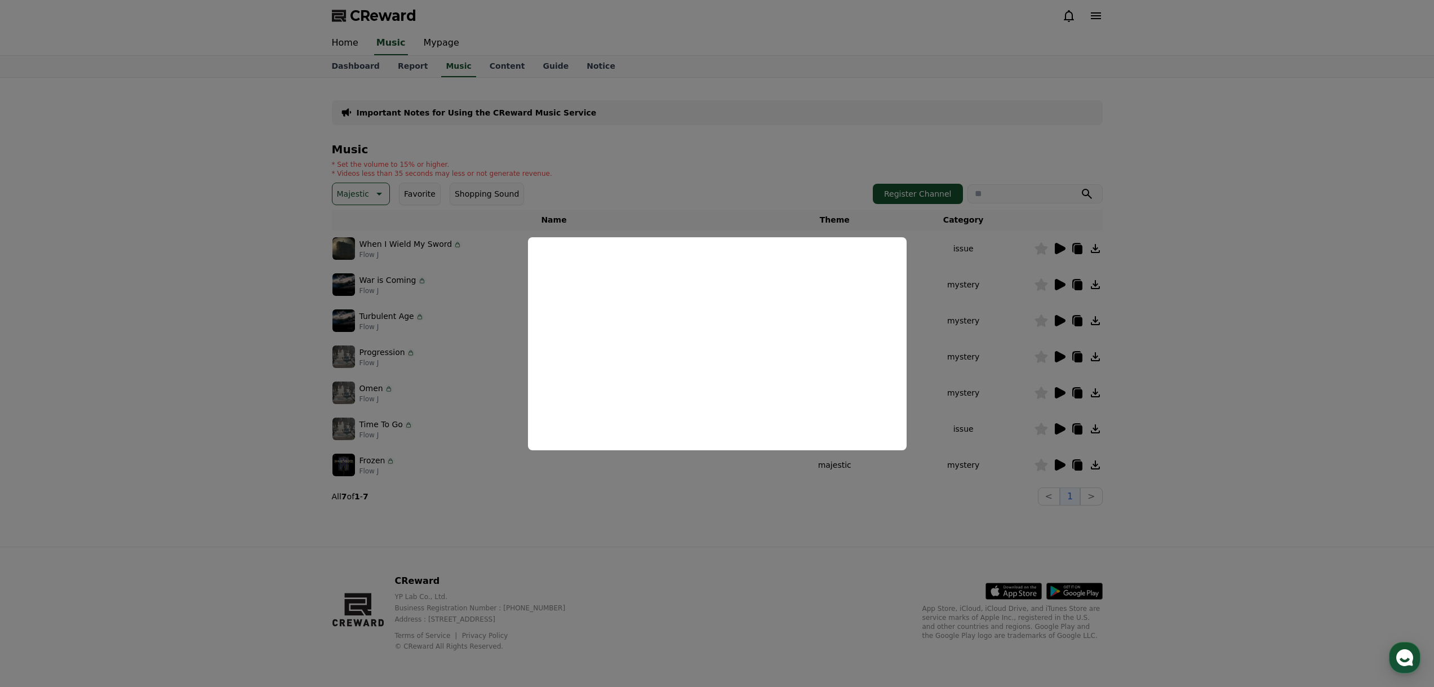
drag, startPoint x: 1163, startPoint y: 521, endPoint x: 1142, endPoint y: 517, distance: 20.6
click at [1163, 521] on button "close modal" at bounding box center [717, 343] width 1434 height 687
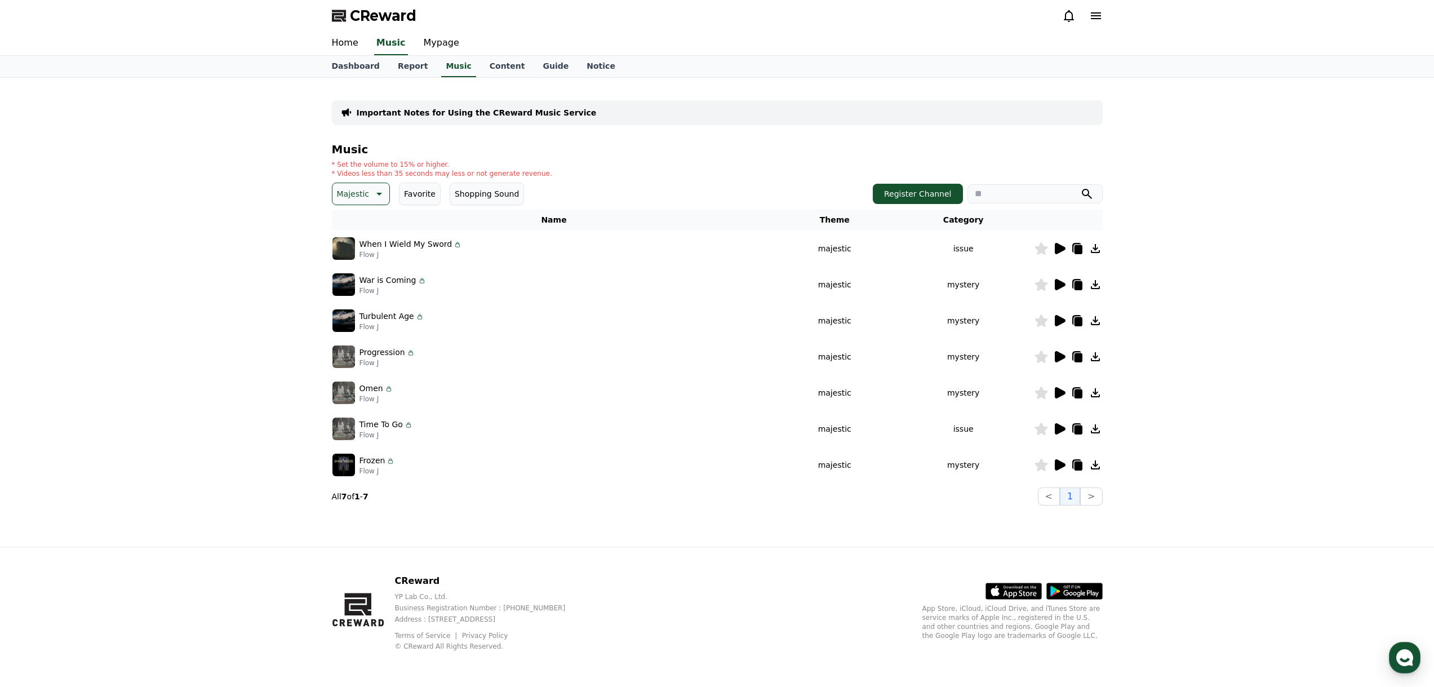
click at [1065, 428] on icon at bounding box center [1060, 429] width 14 height 14
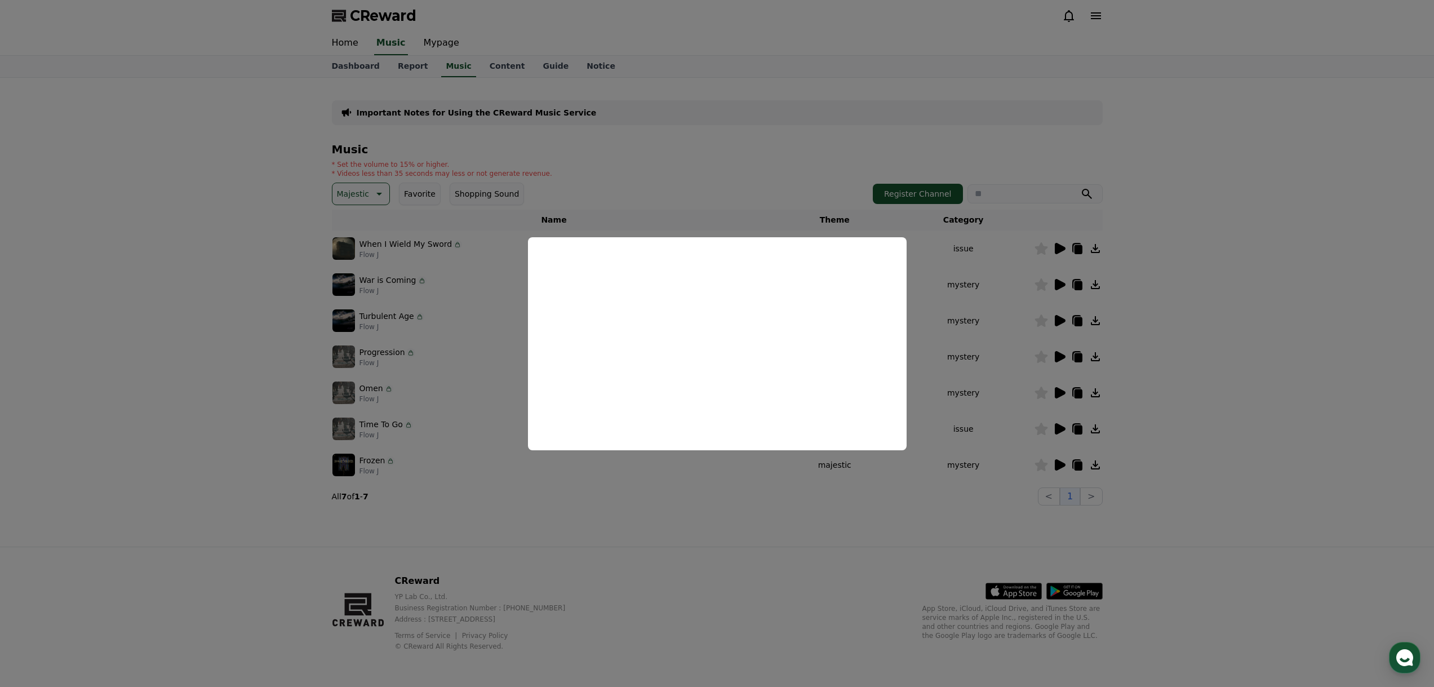
drag, startPoint x: 601, startPoint y: 505, endPoint x: 634, endPoint y: 500, distance: 33.1
click at [605, 504] on button "close modal" at bounding box center [717, 343] width 1434 height 687
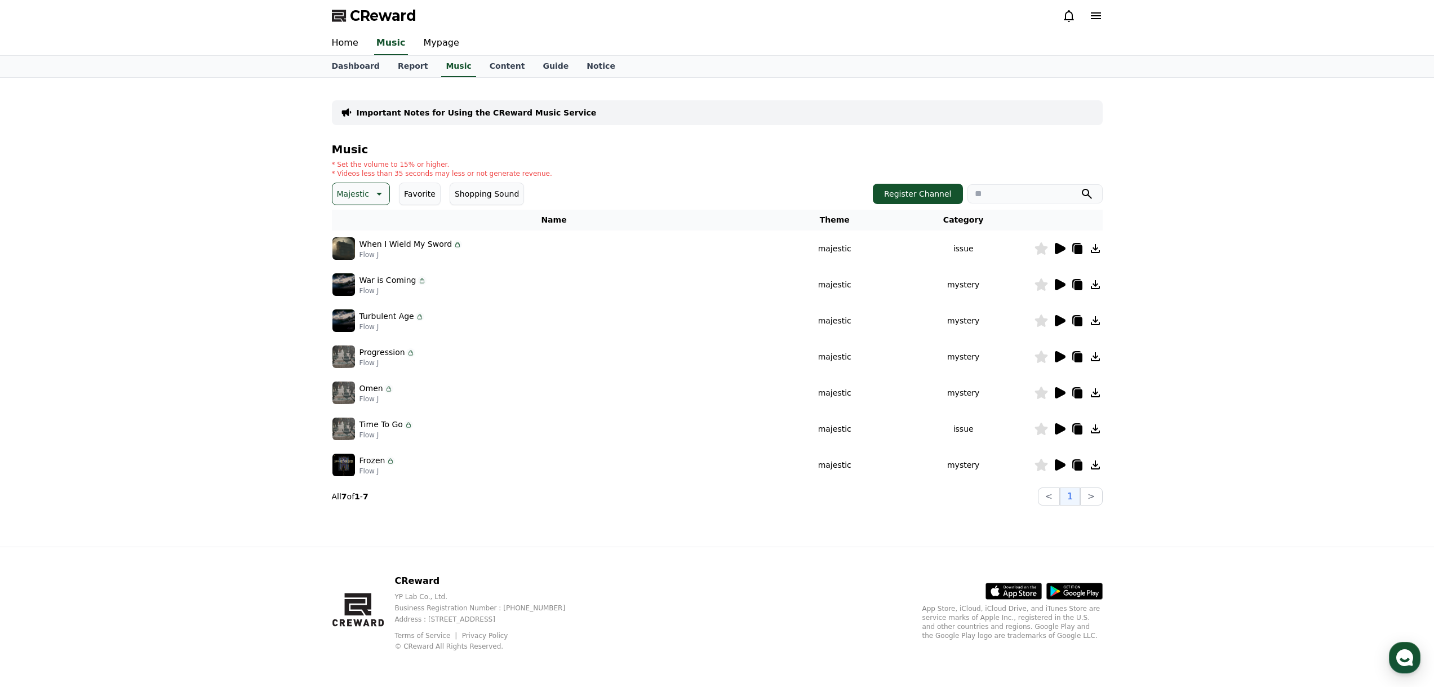
click at [1059, 394] on icon at bounding box center [1060, 392] width 11 height 11
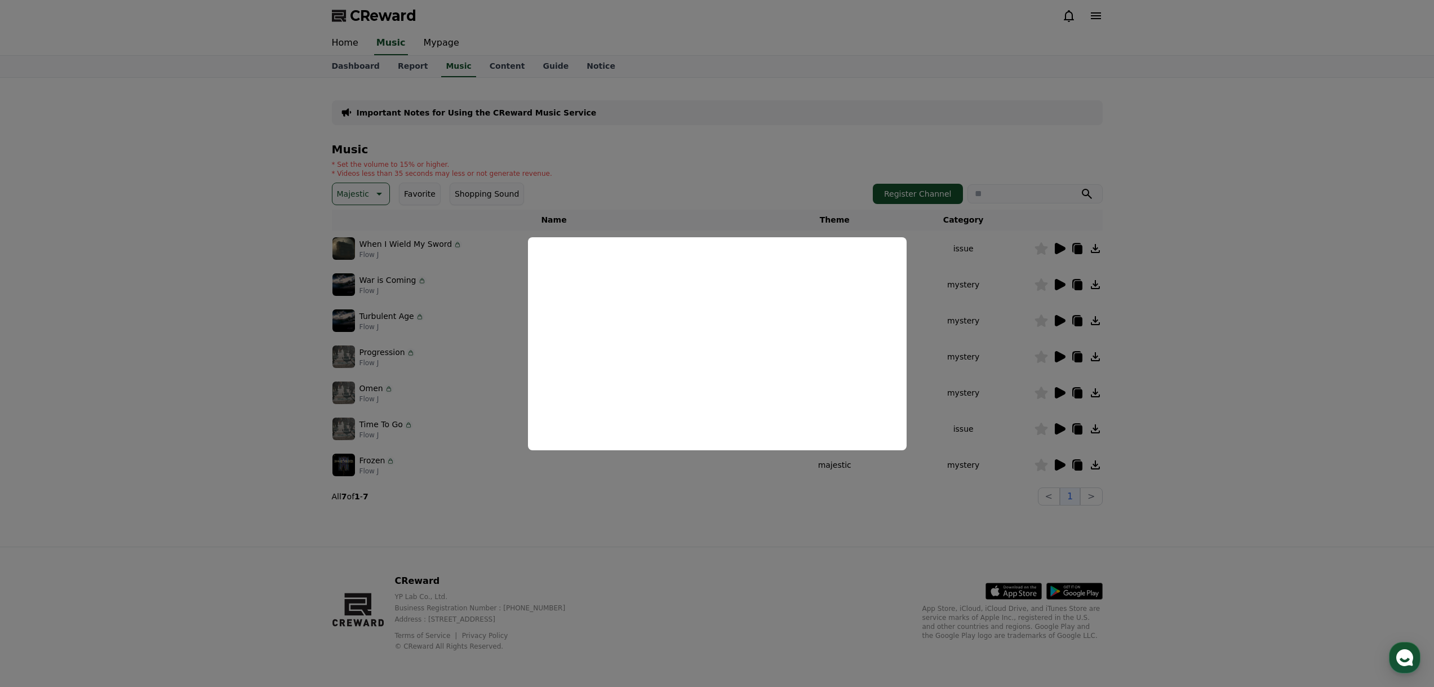
click at [1202, 389] on button "close modal" at bounding box center [717, 343] width 1434 height 687
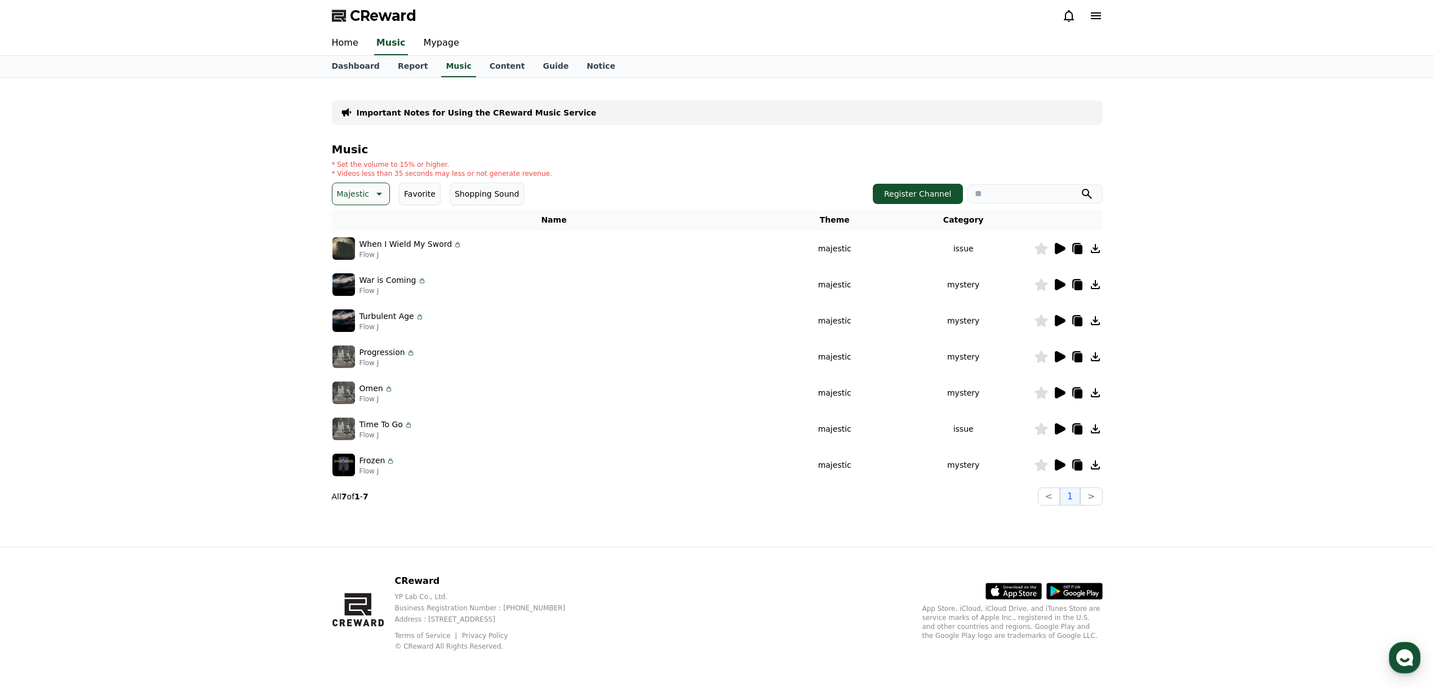
click at [1063, 322] on icon at bounding box center [1060, 320] width 11 height 11
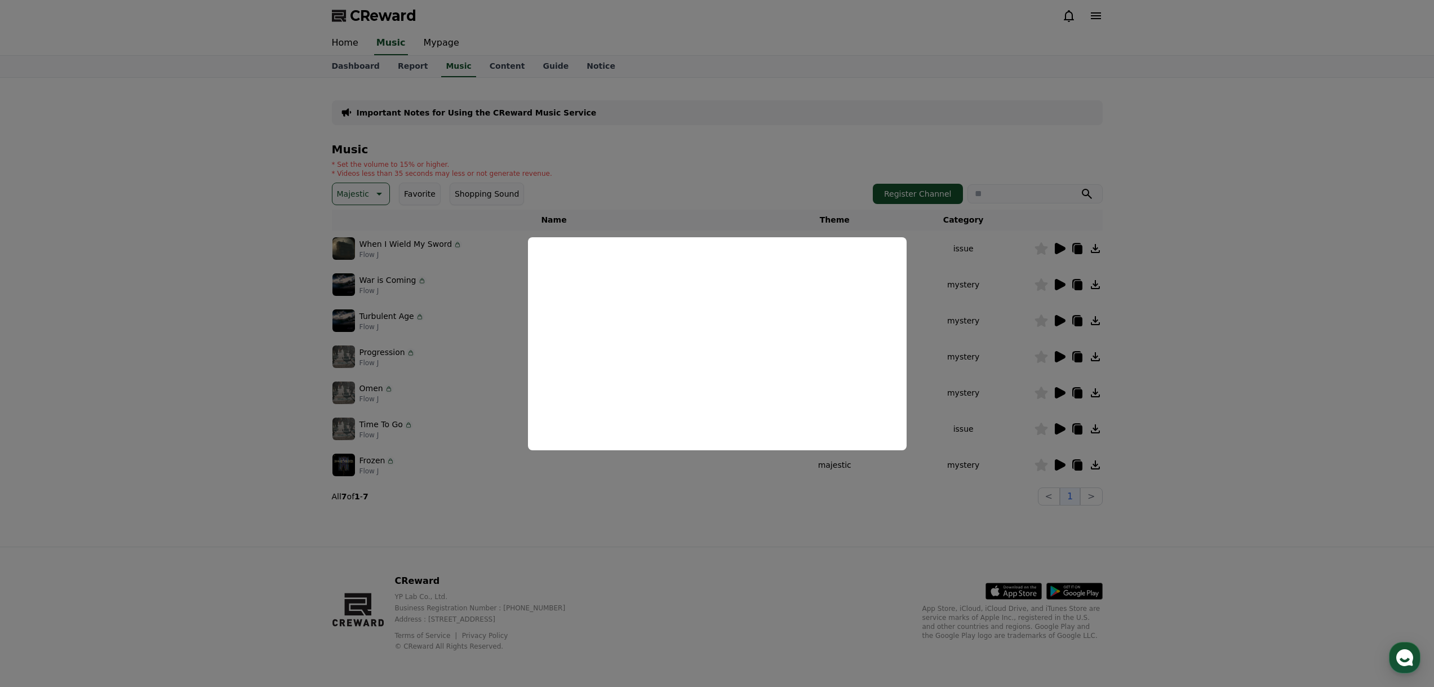
click at [1072, 369] on button "close modal" at bounding box center [717, 343] width 1434 height 687
